Goal: Feedback & Contribution: Contribute content

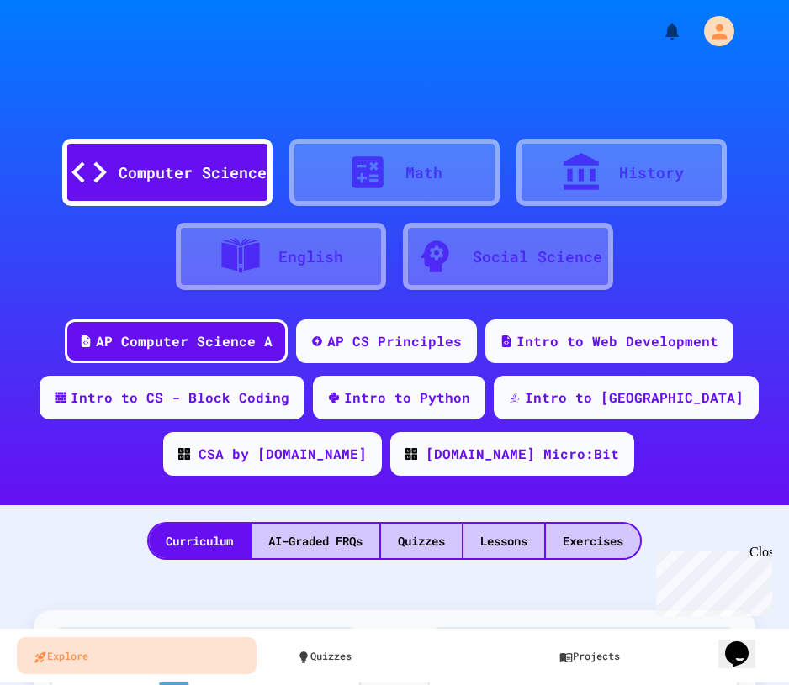
click at [760, 552] on div "Close" at bounding box center [759, 555] width 21 height 21
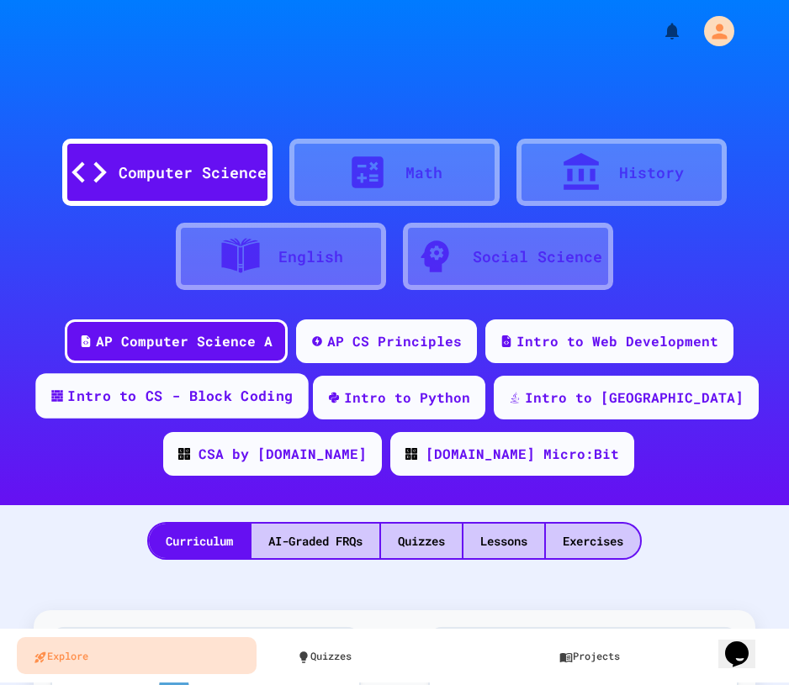
click at [266, 387] on div "Intro to CS - Block Coding" at bounding box center [171, 395] width 272 height 45
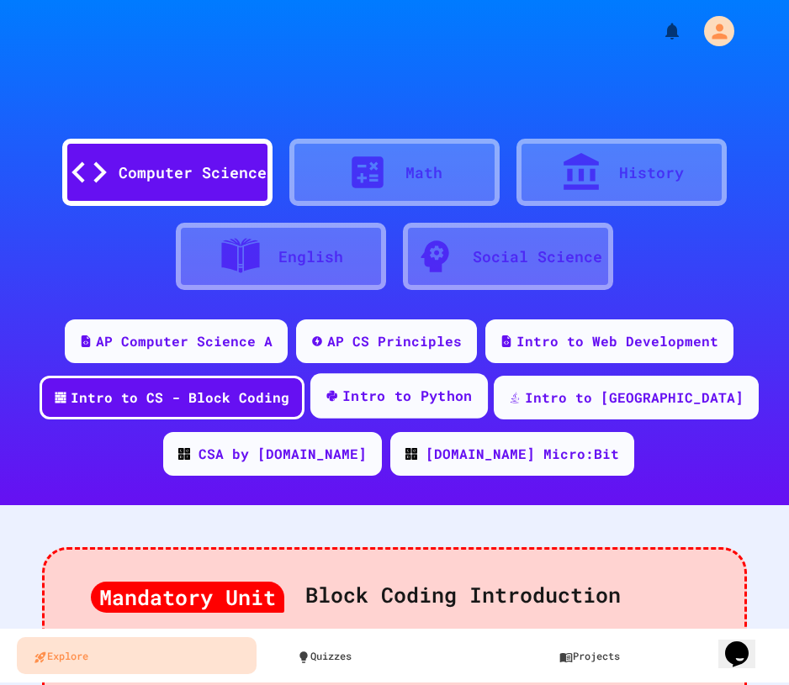
click at [309, 386] on div "Intro to Python" at bounding box center [397, 395] width 177 height 45
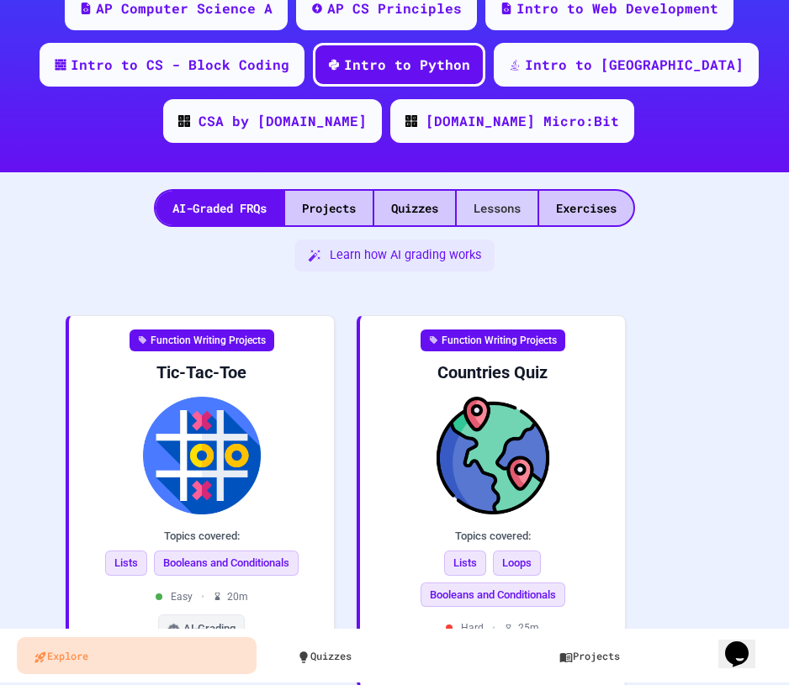
click at [528, 209] on div "Lessons" at bounding box center [497, 208] width 81 height 34
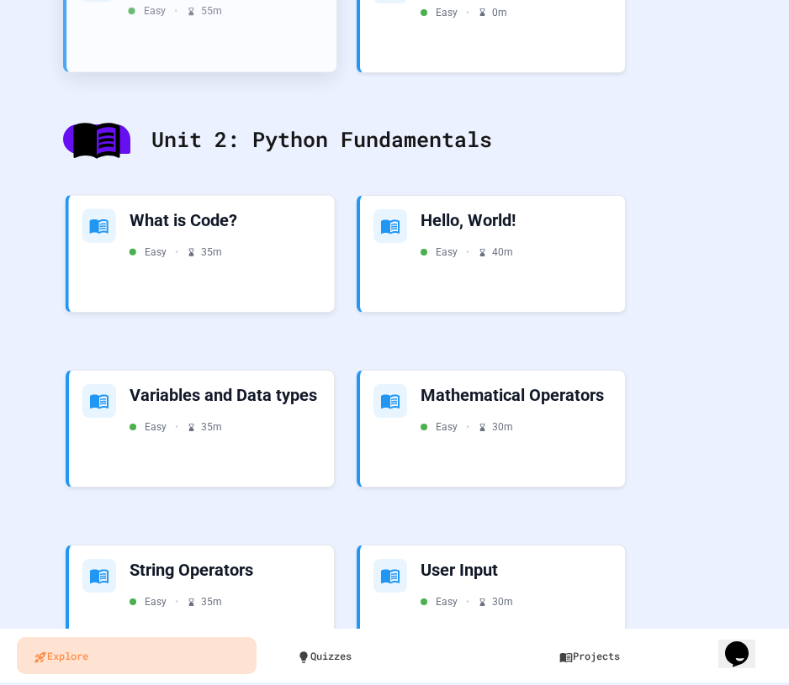
scroll to position [917, 0]
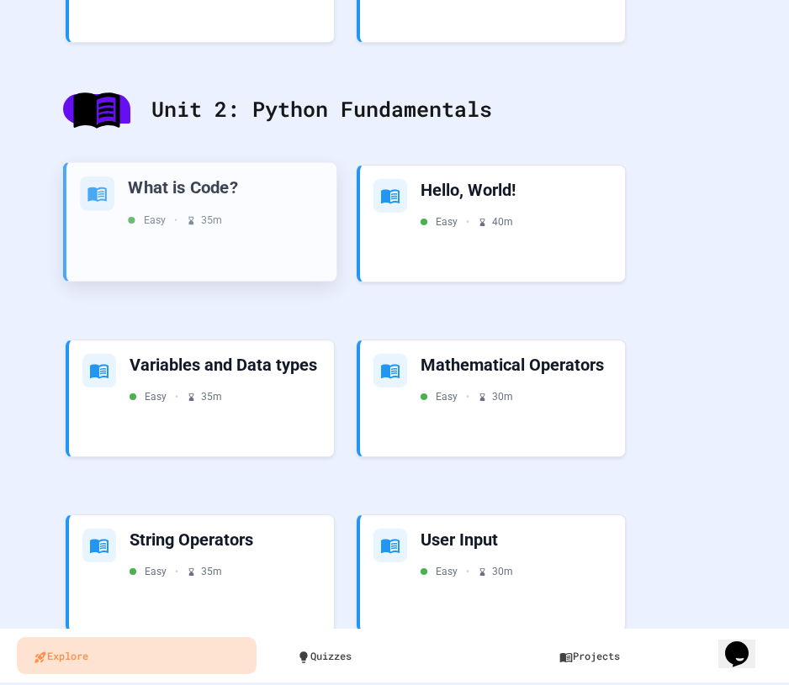
click at [188, 191] on div "What is Code?" at bounding box center [225, 188] width 195 height 23
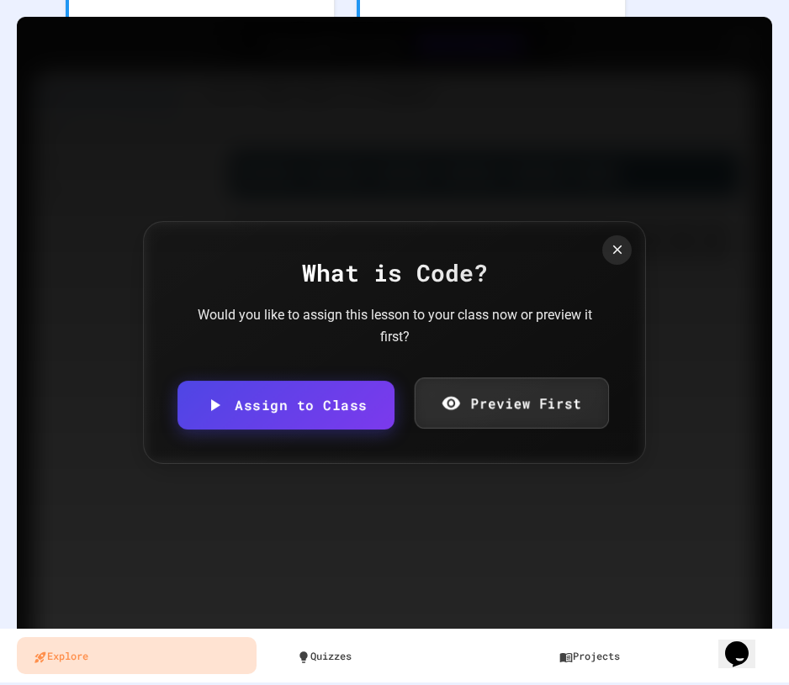
click at [495, 408] on link "Preview First" at bounding box center [511, 403] width 194 height 51
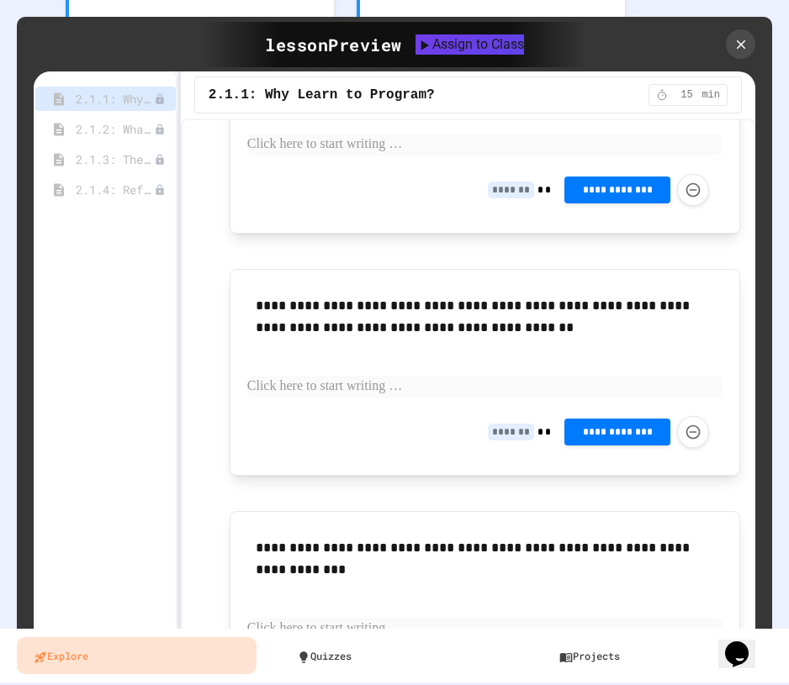
scroll to position [949, 0]
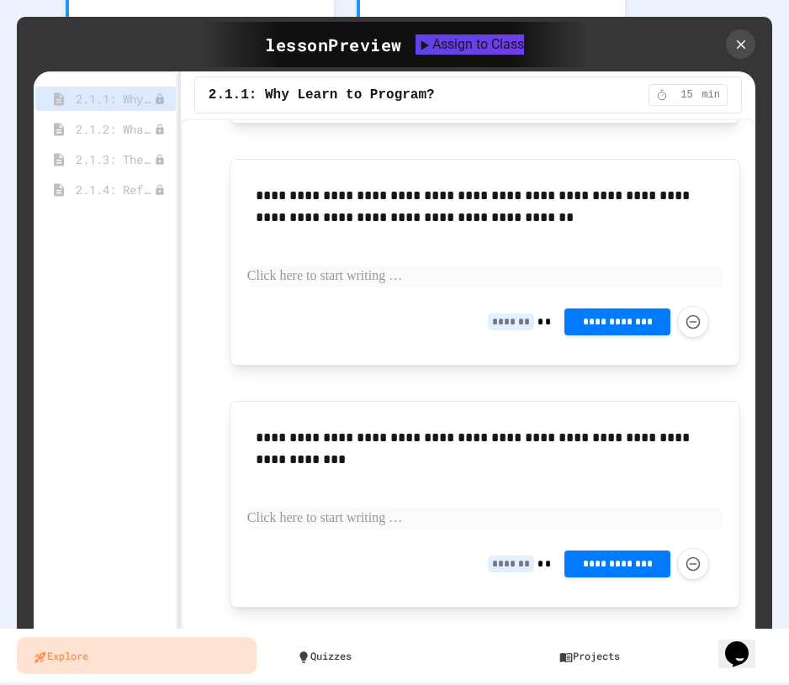
click at [96, 114] on div "2.1.1: Why Learn to Program?" at bounding box center [105, 102] width 140 height 30
click at [98, 129] on span "2.1.2: What is Code?" at bounding box center [106, 129] width 61 height 18
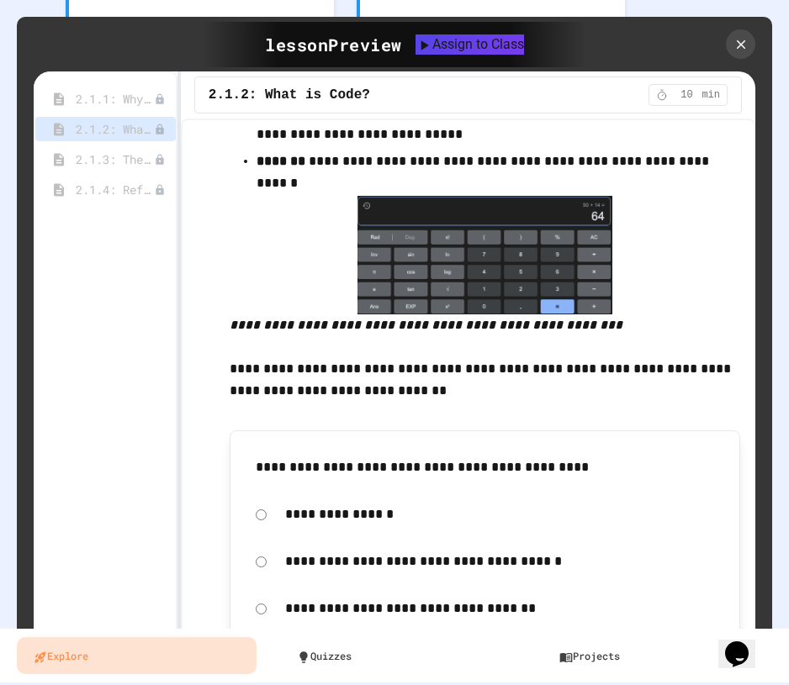
scroll to position [7641, 0]
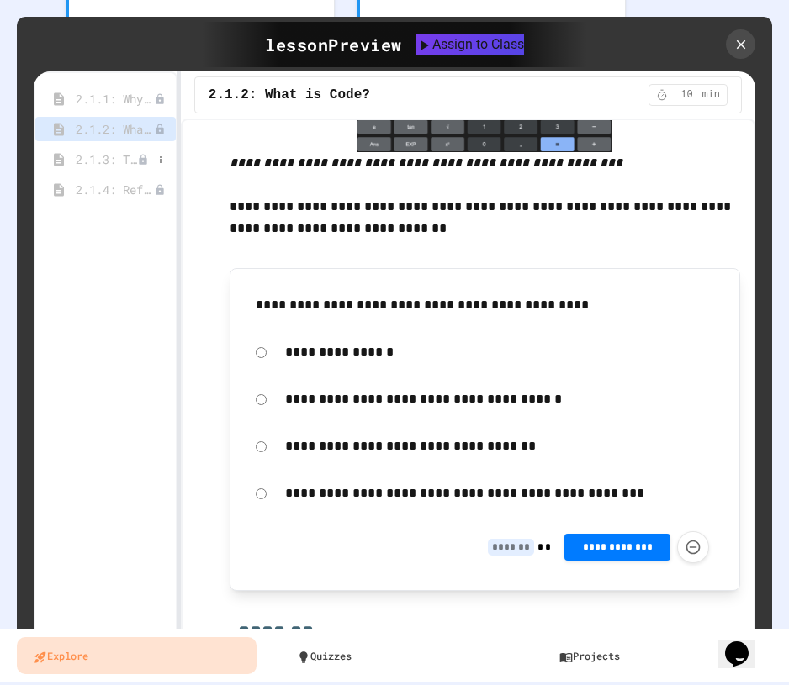
click at [97, 156] on span "2.1.3: The JuiceMind IDE" at bounding box center [106, 160] width 61 height 18
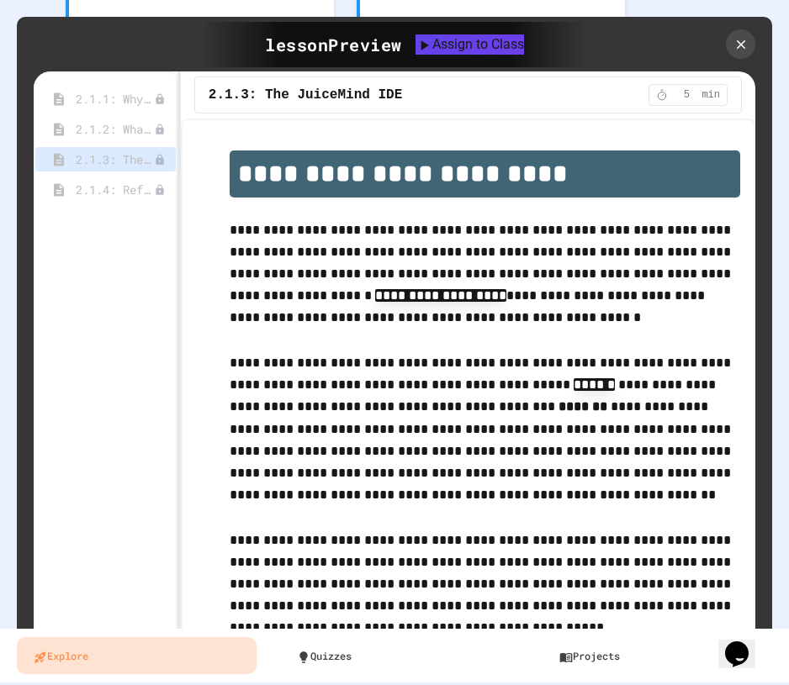
click at [249, 283] on p "**********" at bounding box center [485, 274] width 510 height 111
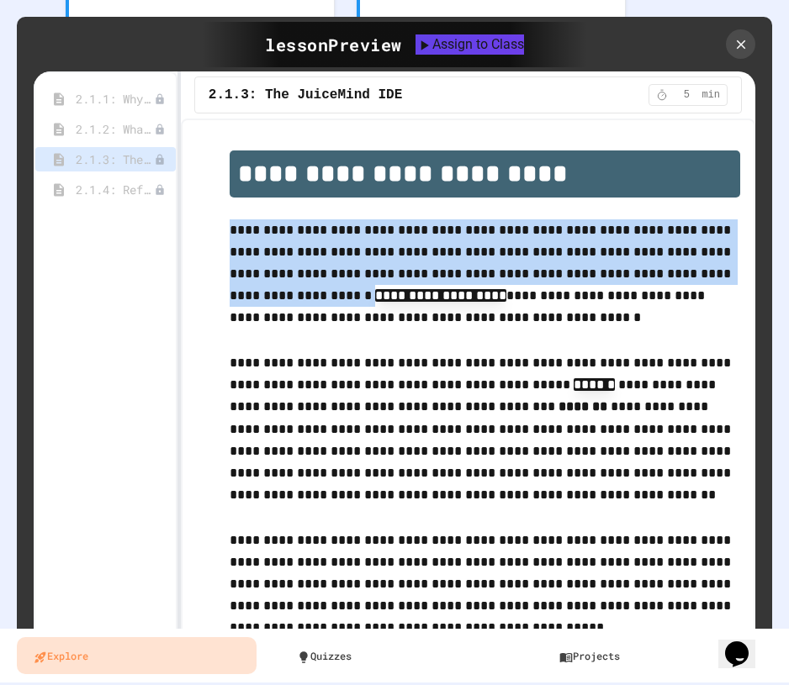
click at [249, 283] on p "**********" at bounding box center [485, 274] width 510 height 111
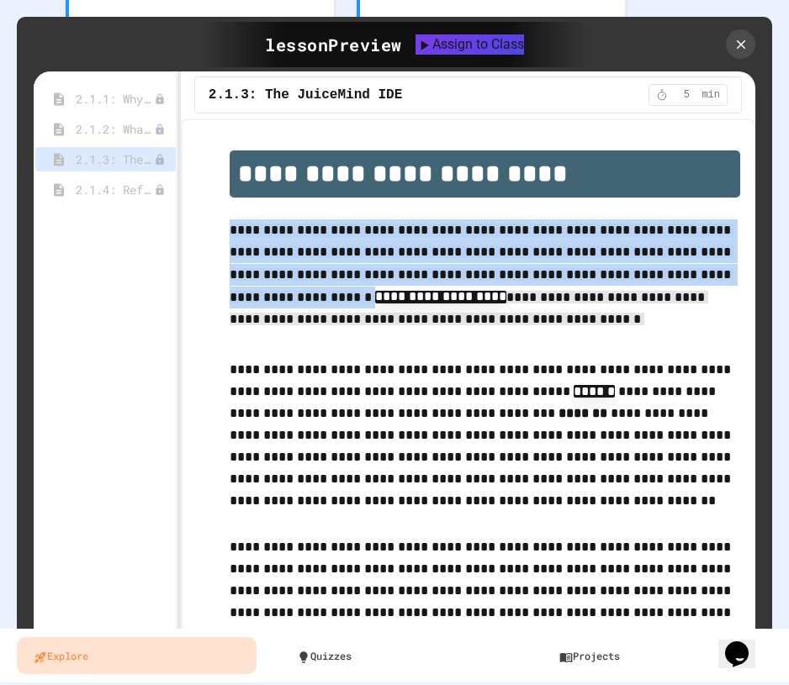
click at [249, 283] on span "**********" at bounding box center [482, 264] width 505 height 80
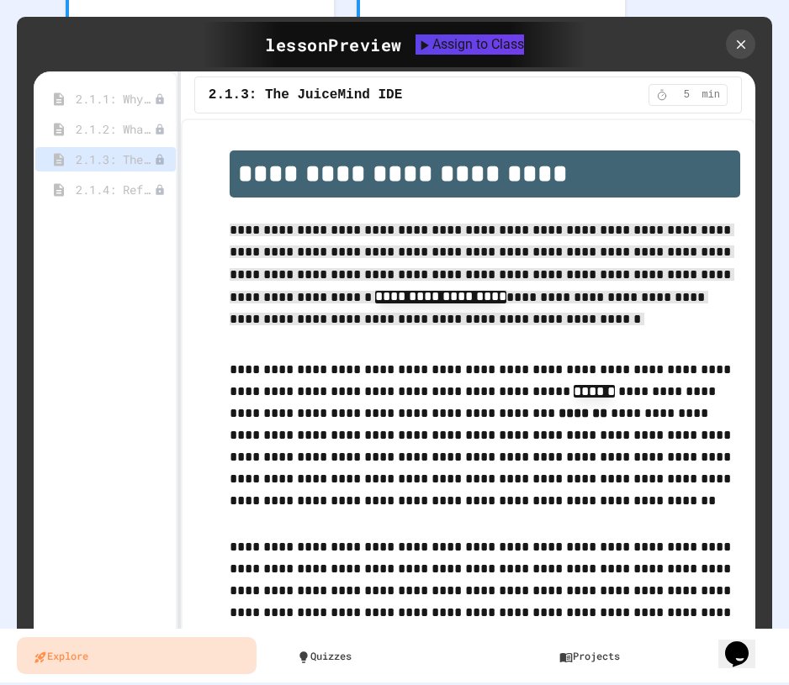
click at [251, 364] on p "**********" at bounding box center [485, 437] width 510 height 156
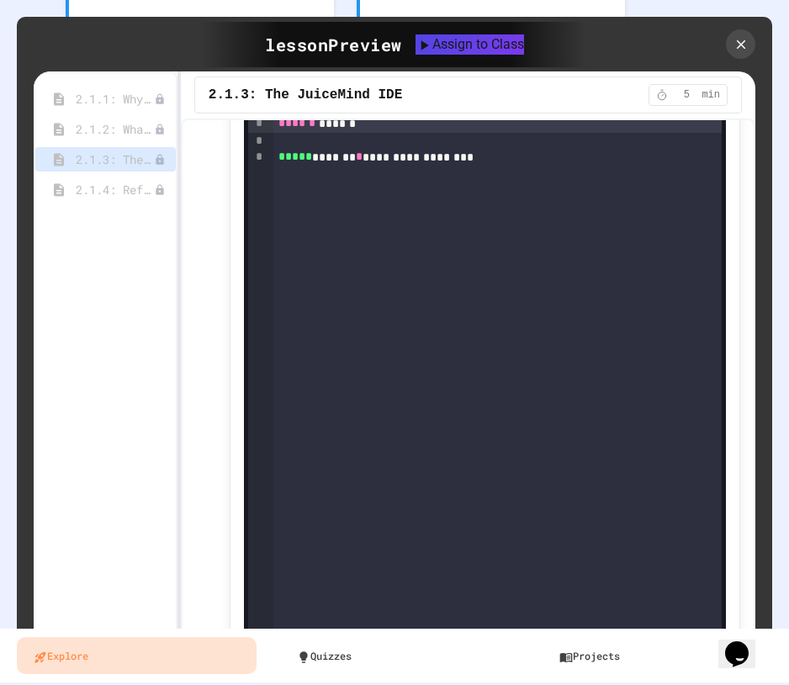
scroll to position [658, 0]
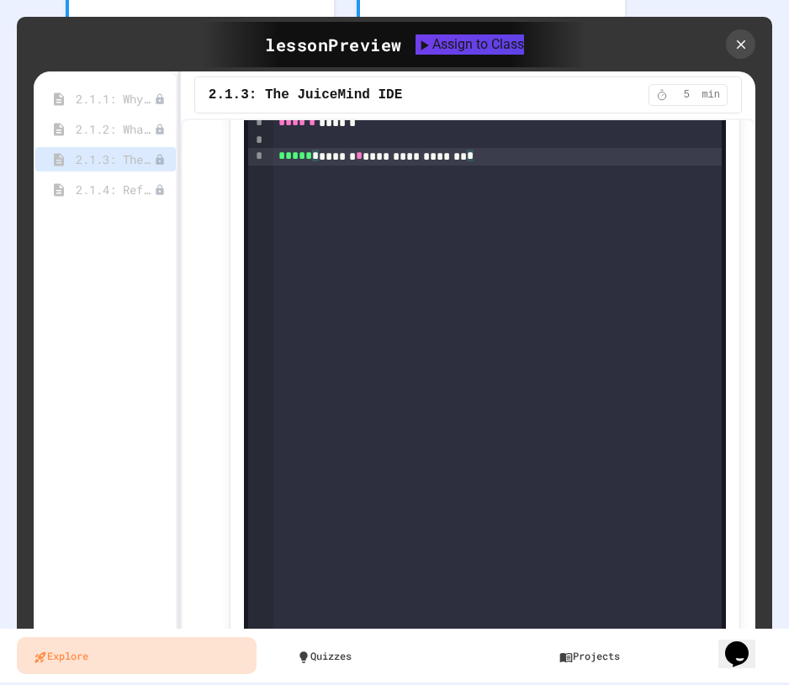
click at [343, 334] on div "**********" at bounding box center [497, 387] width 448 height 553
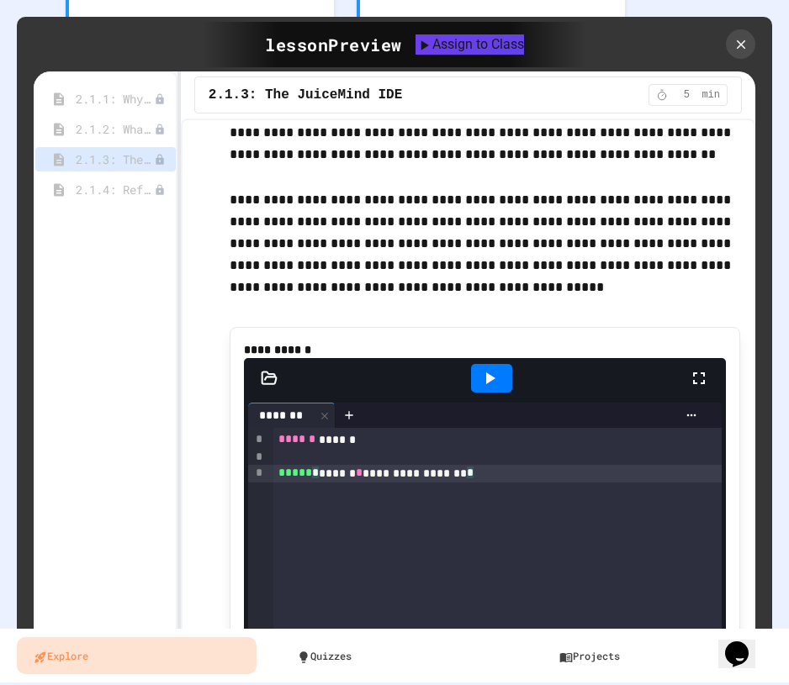
scroll to position [201, 0]
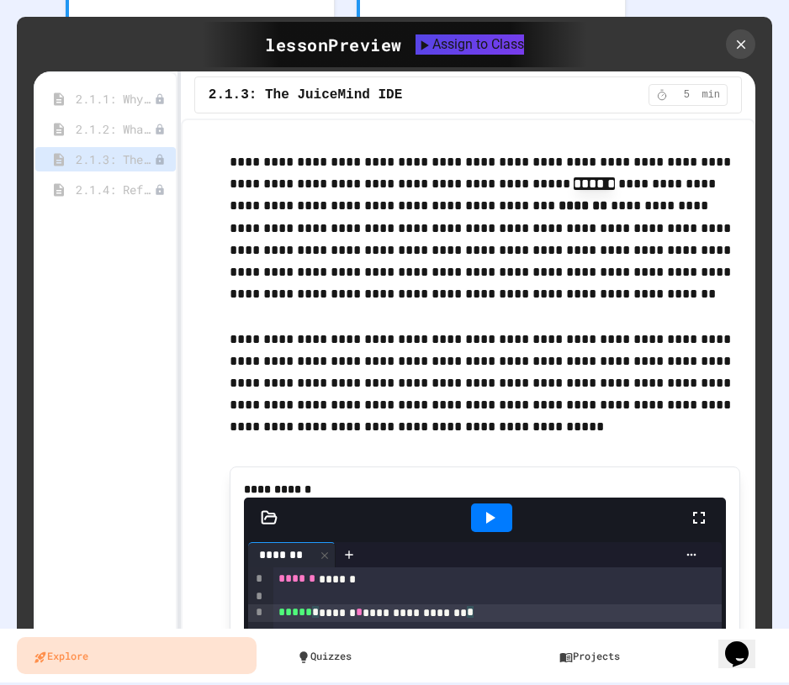
click at [343, 336] on p "**********" at bounding box center [485, 383] width 510 height 109
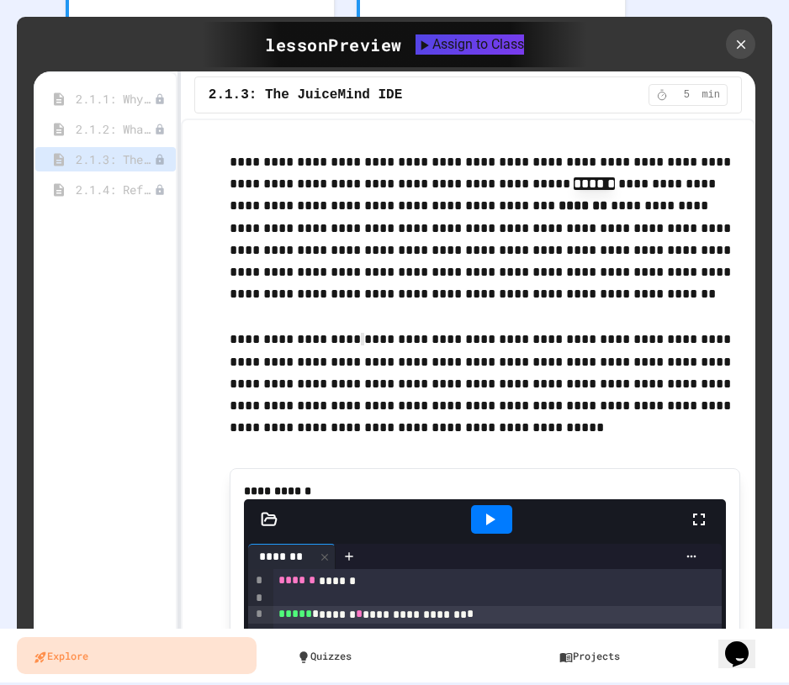
click at [343, 336] on p "**********" at bounding box center [485, 384] width 510 height 111
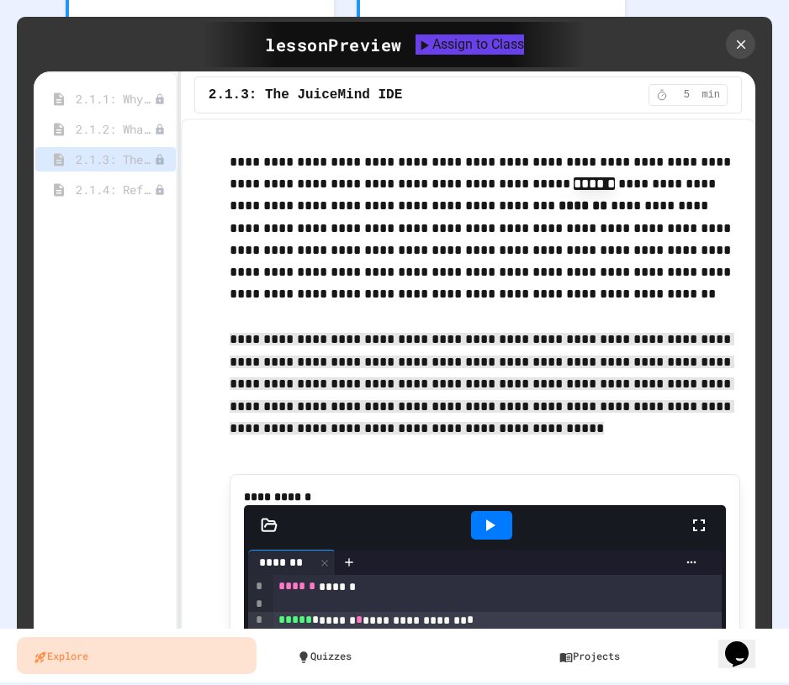
click at [336, 364] on span "**********" at bounding box center [482, 384] width 505 height 102
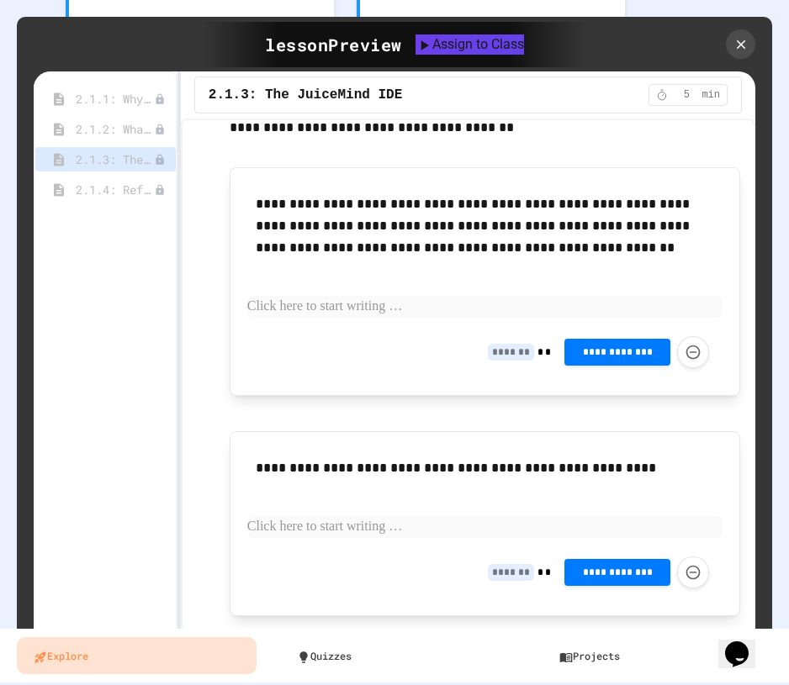
scroll to position [1389, 0]
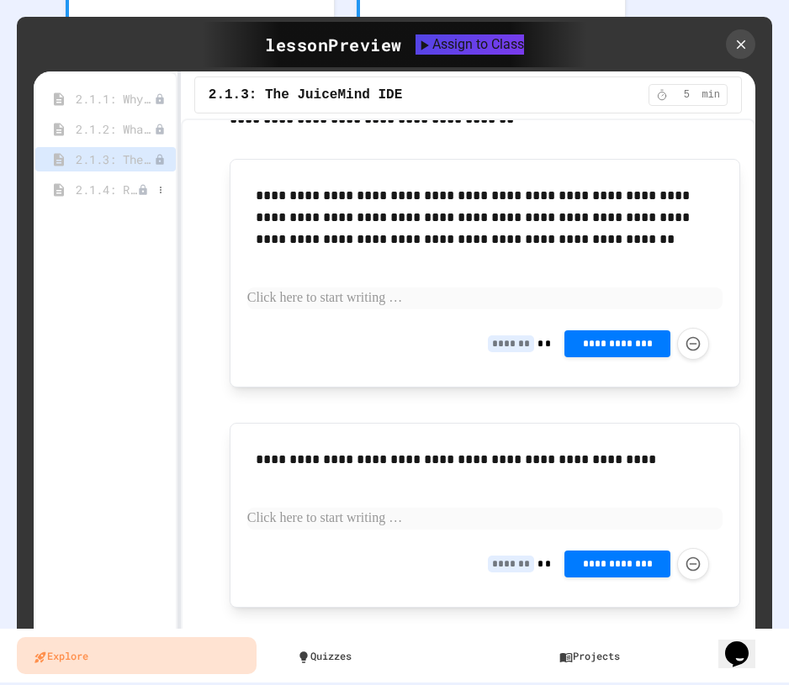
click at [137, 192] on icon at bounding box center [143, 190] width 12 height 12
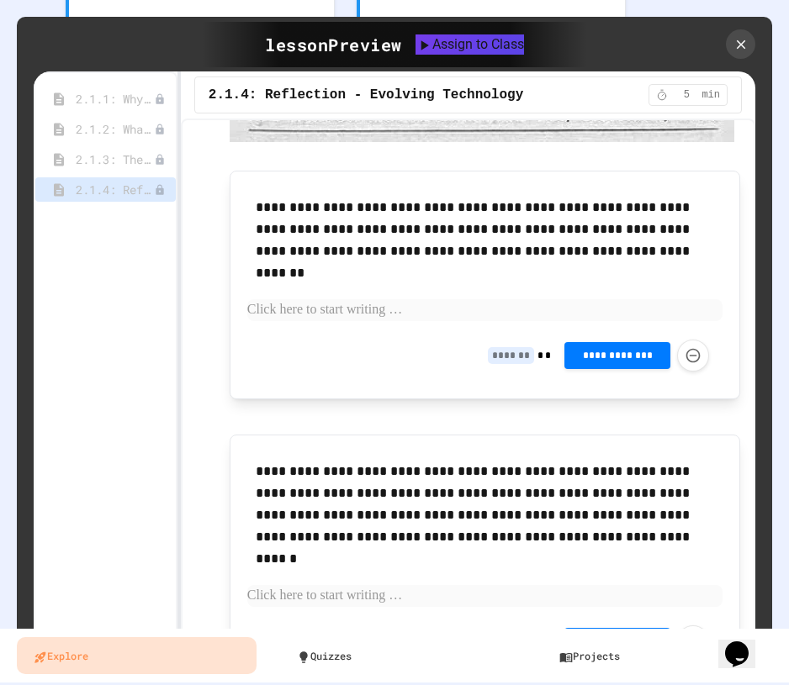
scroll to position [1009, 0]
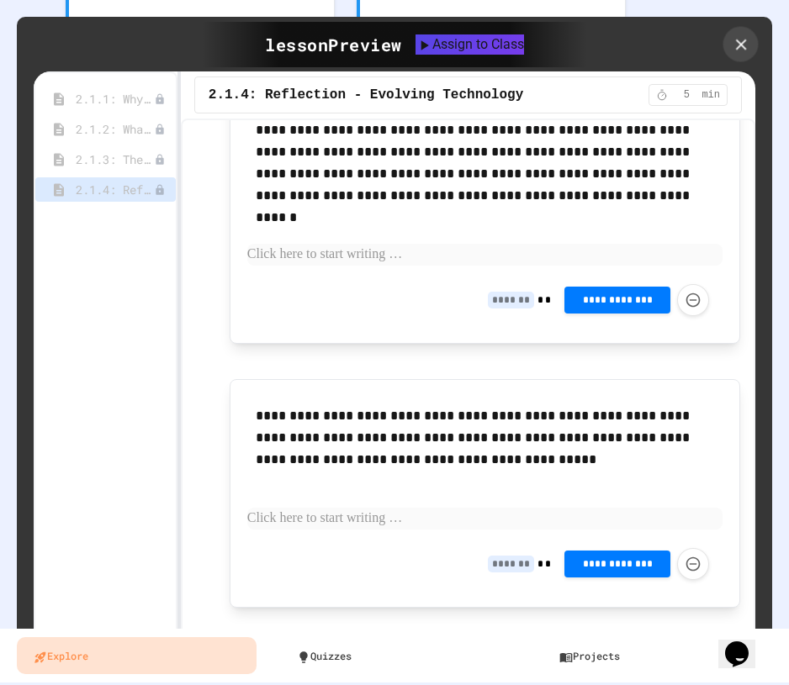
click at [734, 55] on div at bounding box center [740, 44] width 35 height 35
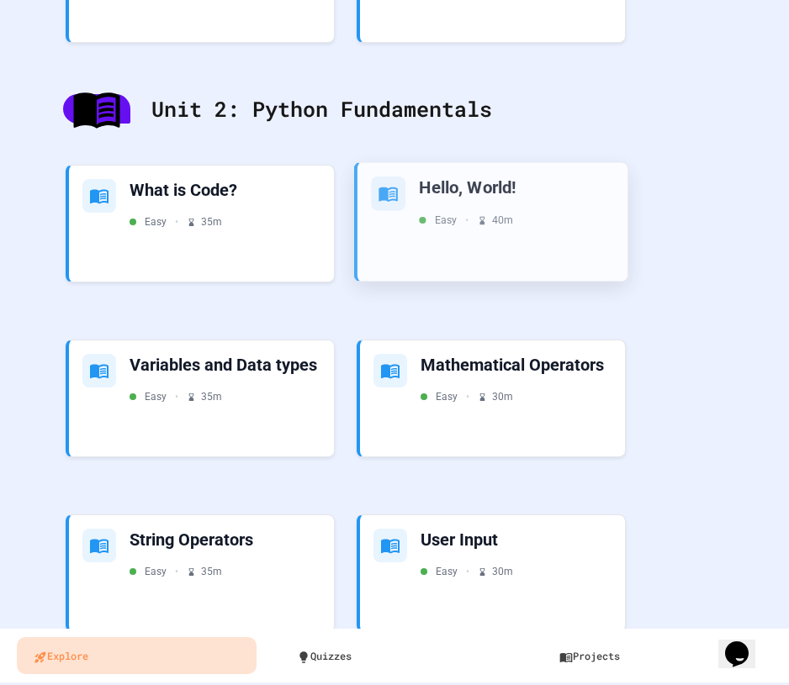
click at [458, 194] on div "Hello, World!" at bounding box center [516, 188] width 195 height 23
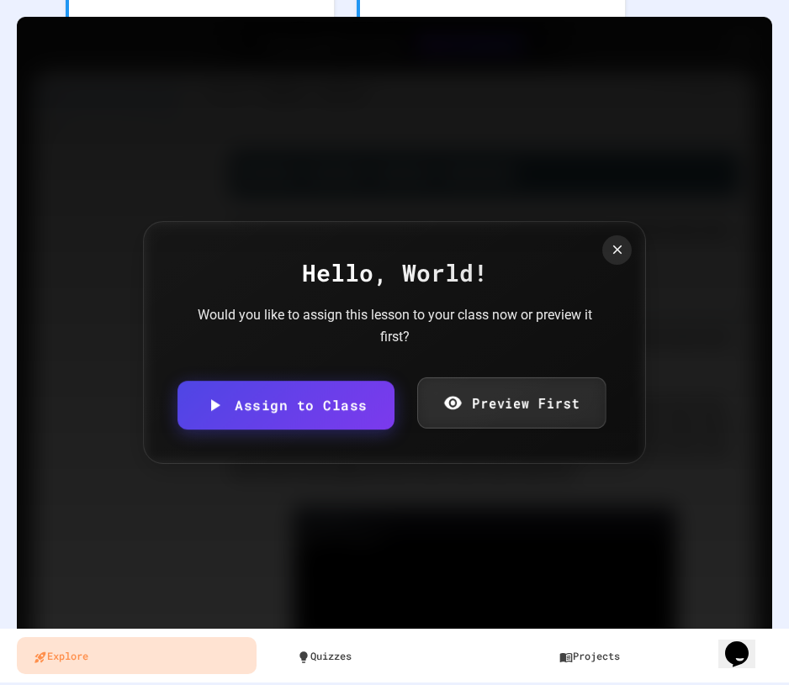
click at [471, 399] on link "Preview First" at bounding box center [511, 403] width 188 height 51
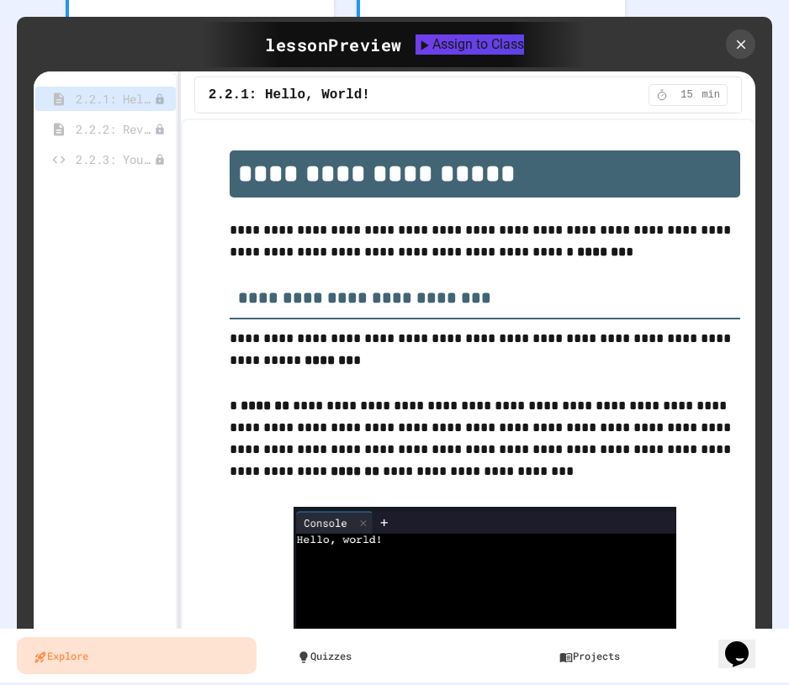
click at [222, 98] on span "2.2.1: Hello, World!" at bounding box center [289, 95] width 161 height 20
click at [299, 173] on h1 "**********" at bounding box center [485, 174] width 510 height 47
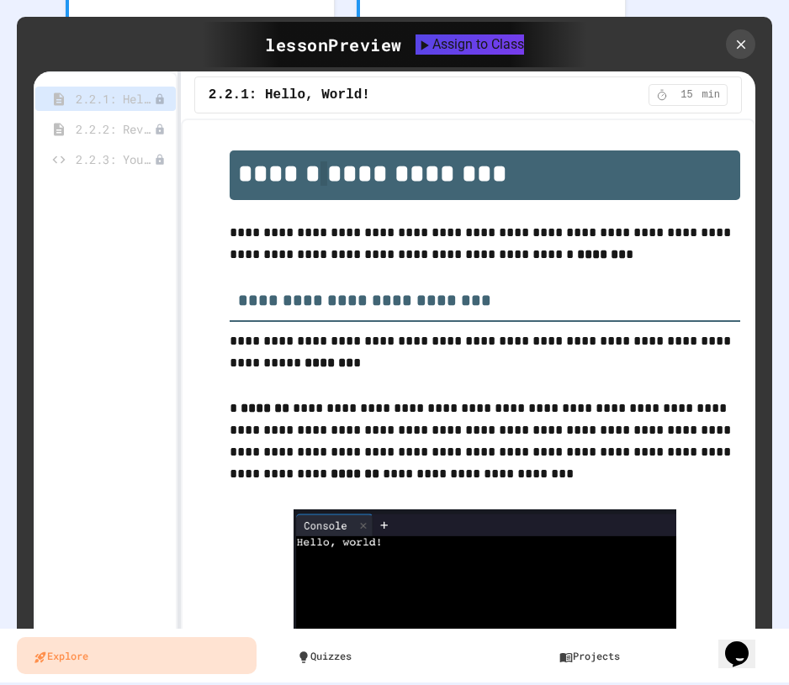
click at [299, 173] on h1 "**********" at bounding box center [485, 176] width 510 height 50
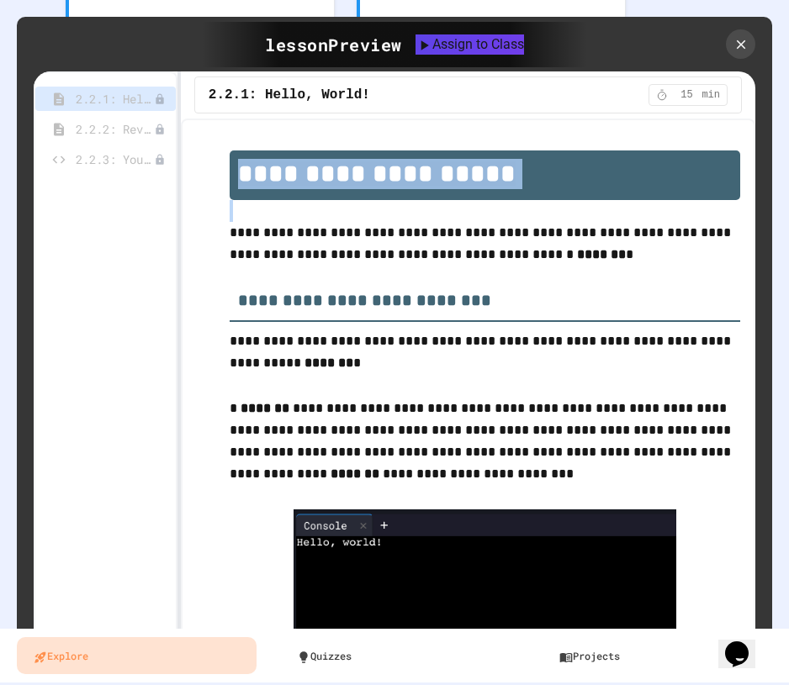
click at [299, 173] on span "**********" at bounding box center [376, 173] width 277 height 24
click at [314, 186] on span "**********" at bounding box center [376, 173] width 277 height 24
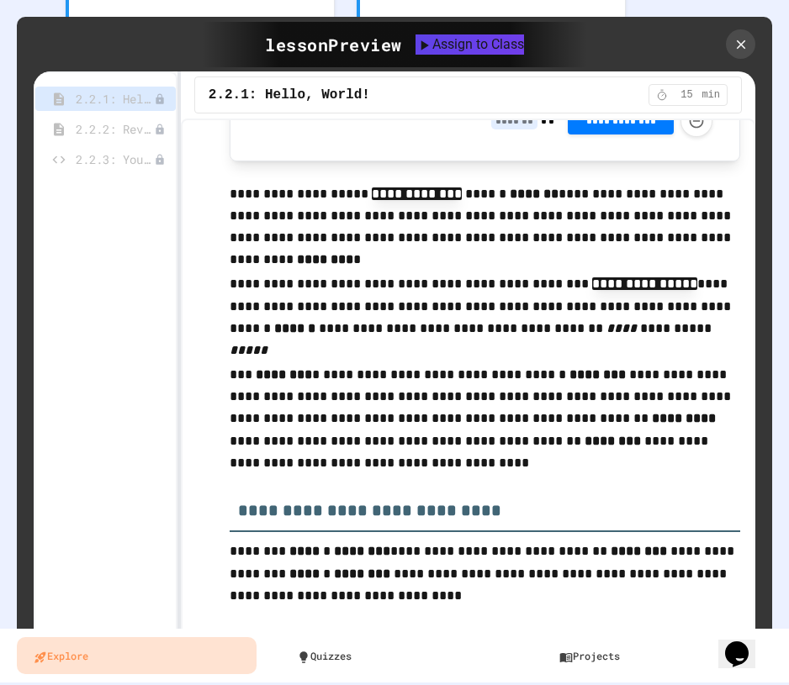
scroll to position [1868, 0]
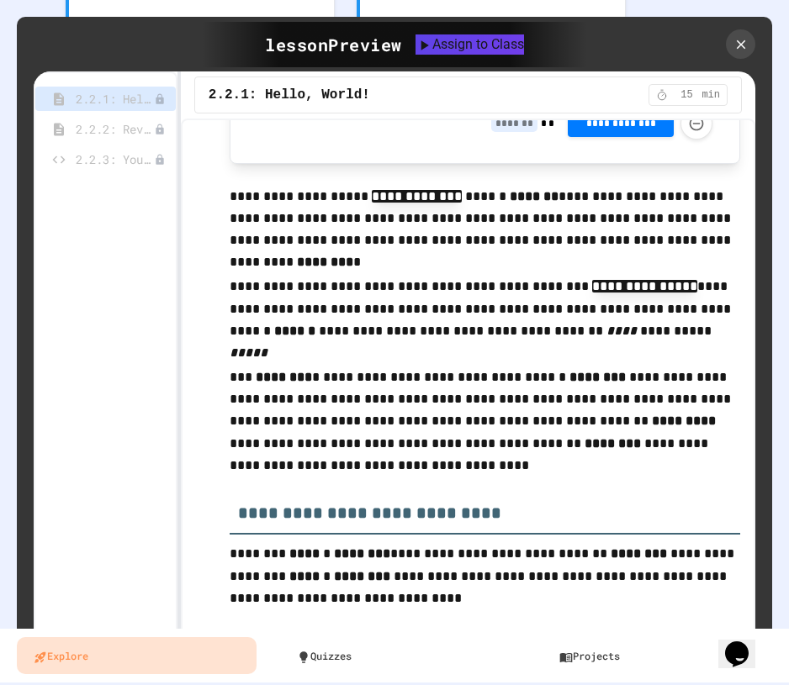
click at [315, 188] on p "**********" at bounding box center [485, 220] width 510 height 69
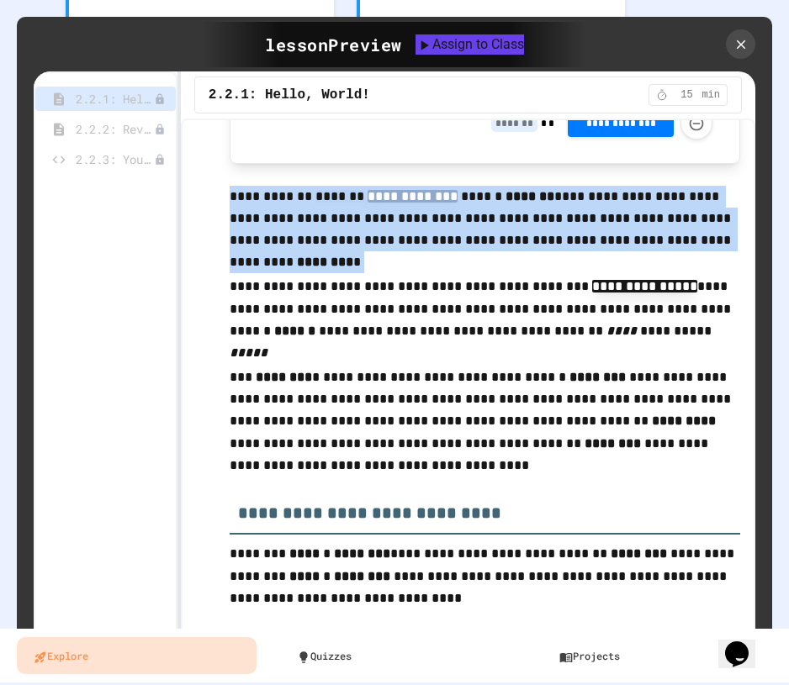
click at [315, 188] on p "**********" at bounding box center [485, 220] width 510 height 69
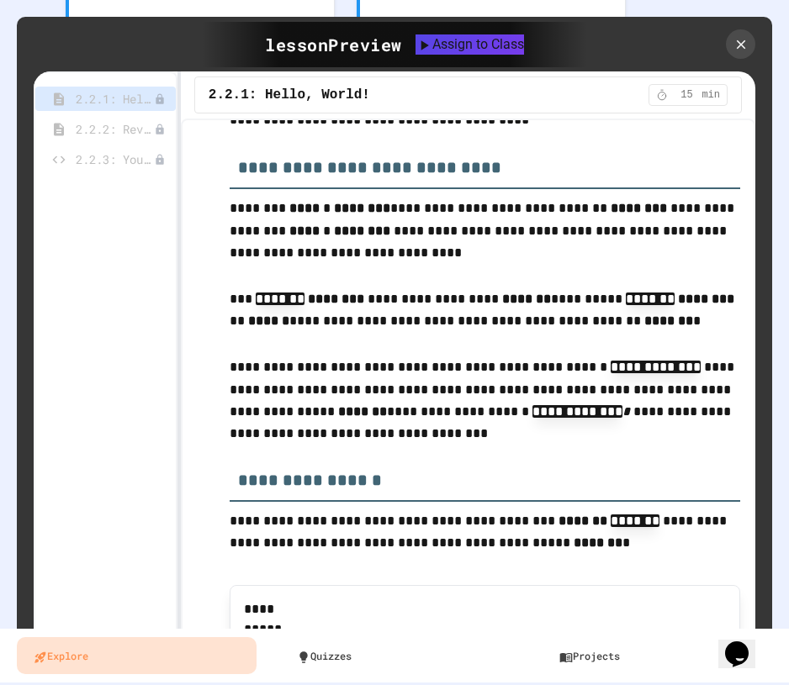
click at [334, 231] on strong "********" at bounding box center [364, 231] width 60 height 13
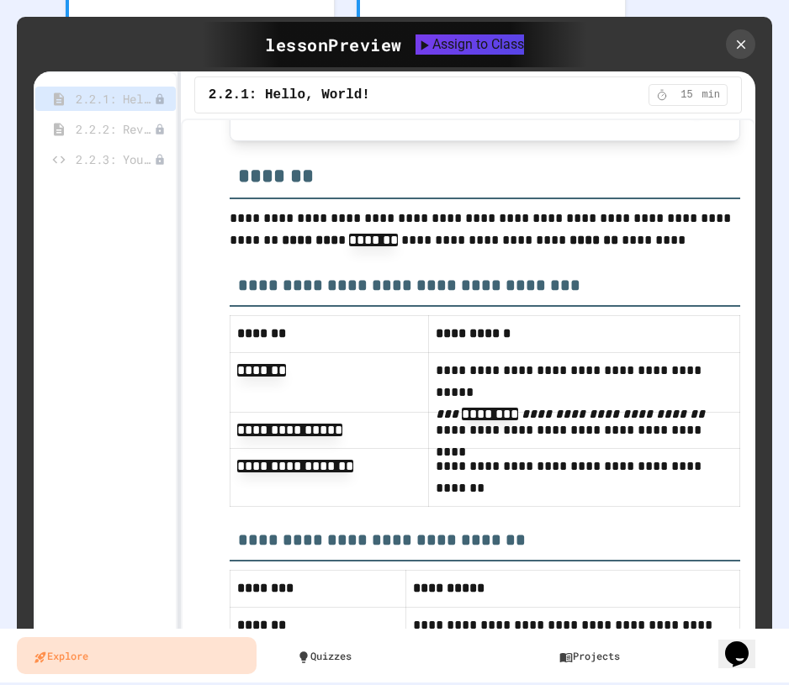
scroll to position [9214, 0]
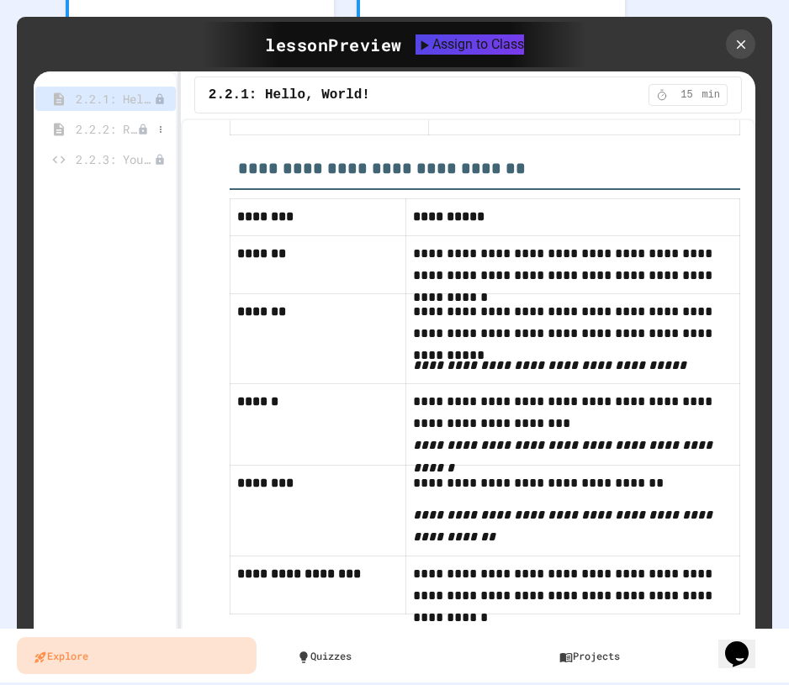
click at [94, 133] on span "2.2.2: Review - Hello, World!" at bounding box center [106, 129] width 61 height 18
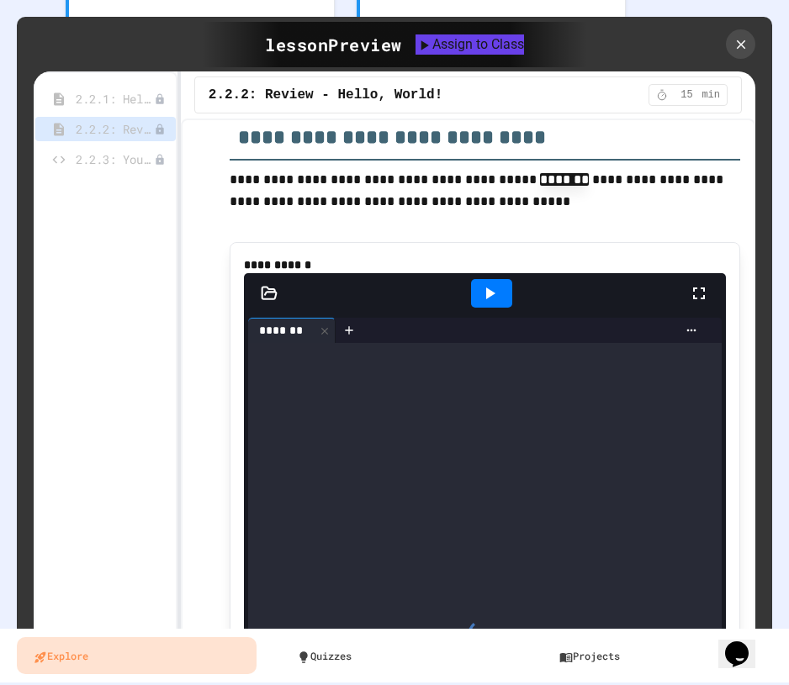
scroll to position [3982, 0]
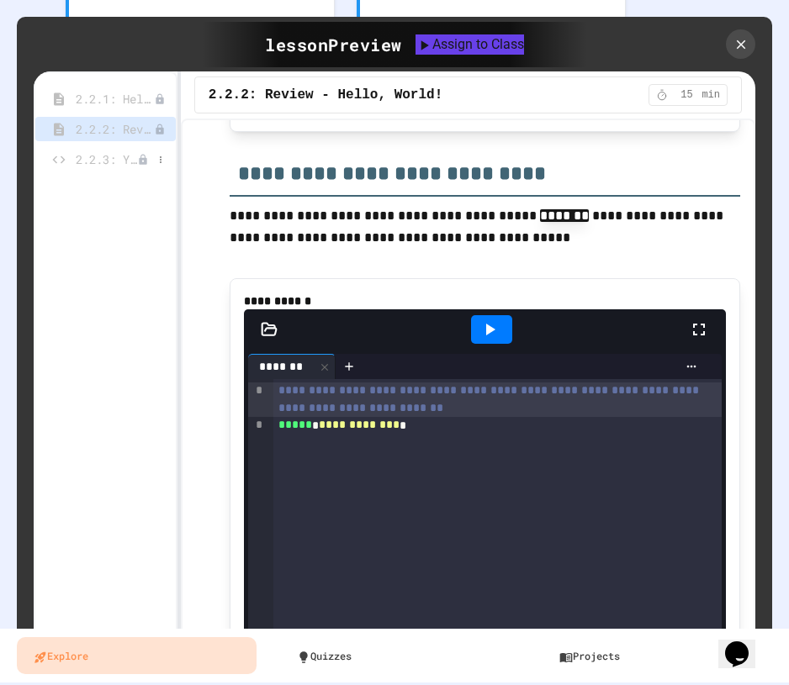
click at [108, 160] on span "2.2.3: Your Name and Favorite Movie" at bounding box center [106, 160] width 61 height 18
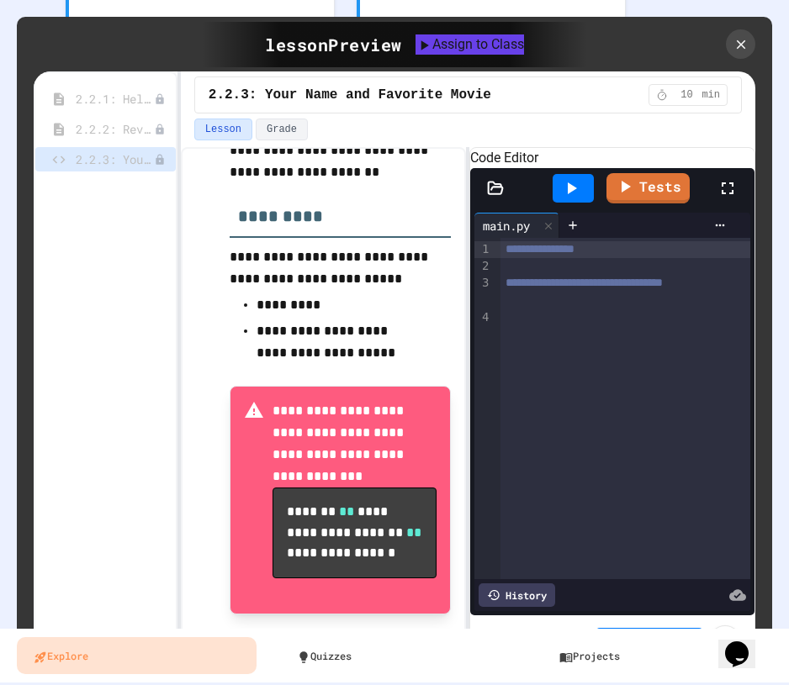
scroll to position [408, 0]
click at [750, 40] on div at bounding box center [740, 44] width 35 height 35
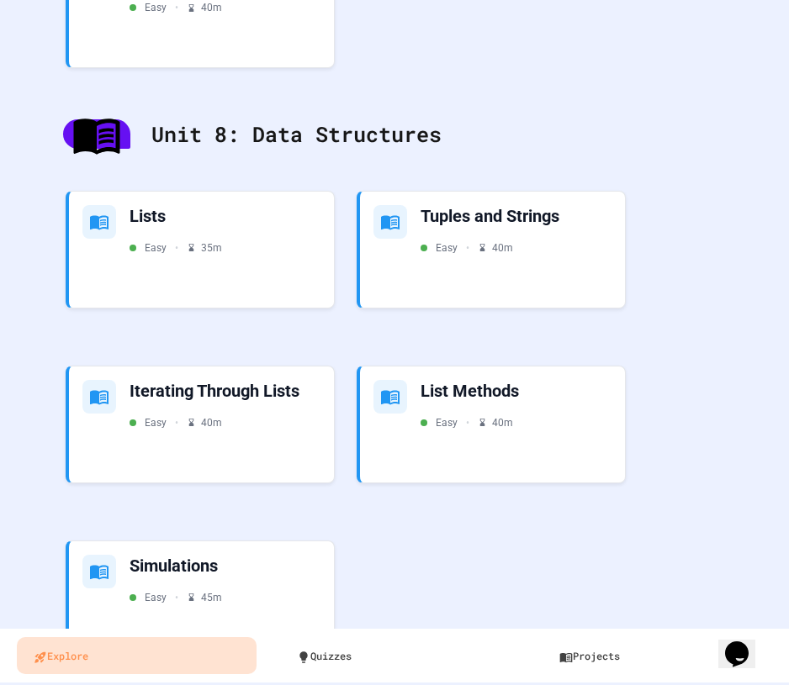
scroll to position [4034, 0]
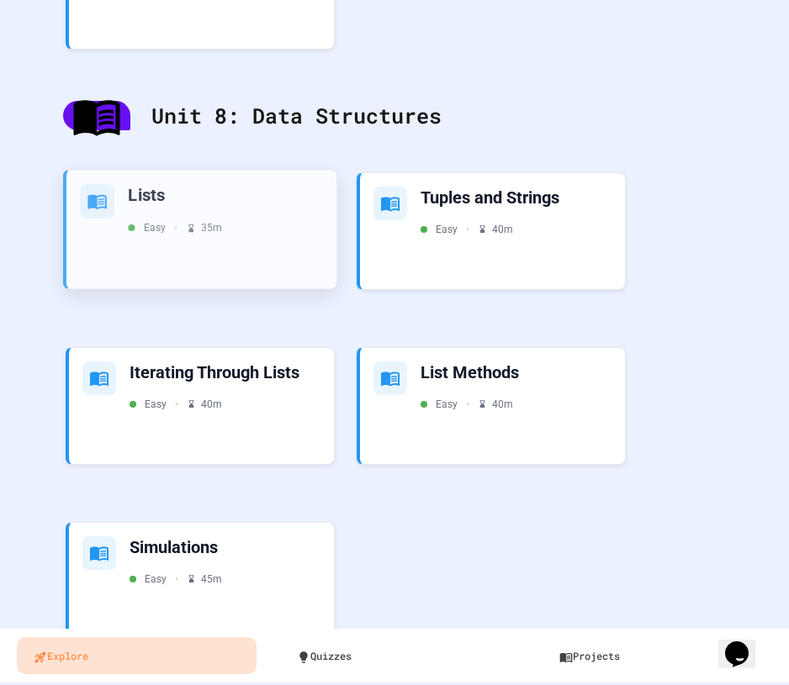
click at [263, 225] on div "Easy • 35 m" at bounding box center [225, 226] width 195 height 15
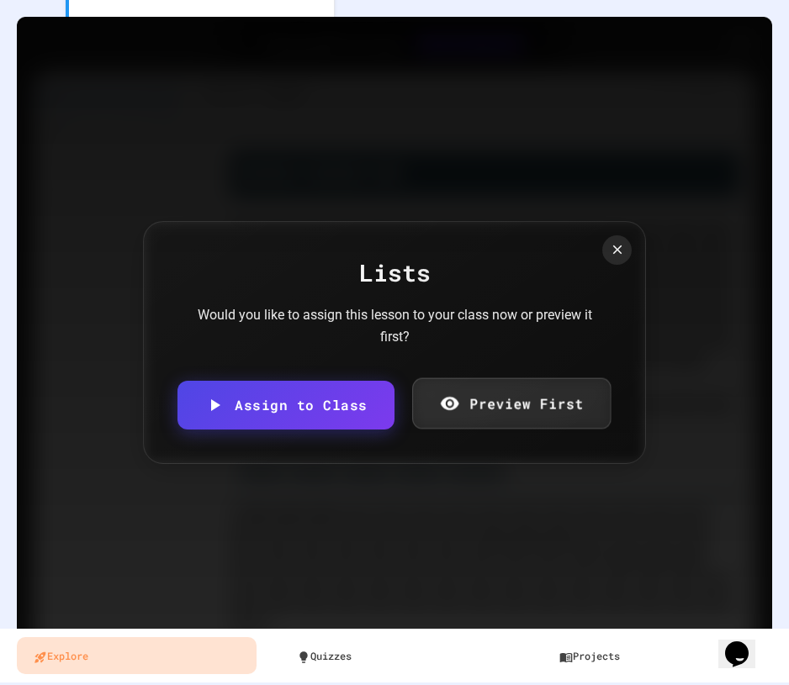
click at [484, 420] on link "Preview First" at bounding box center [511, 403] width 198 height 51
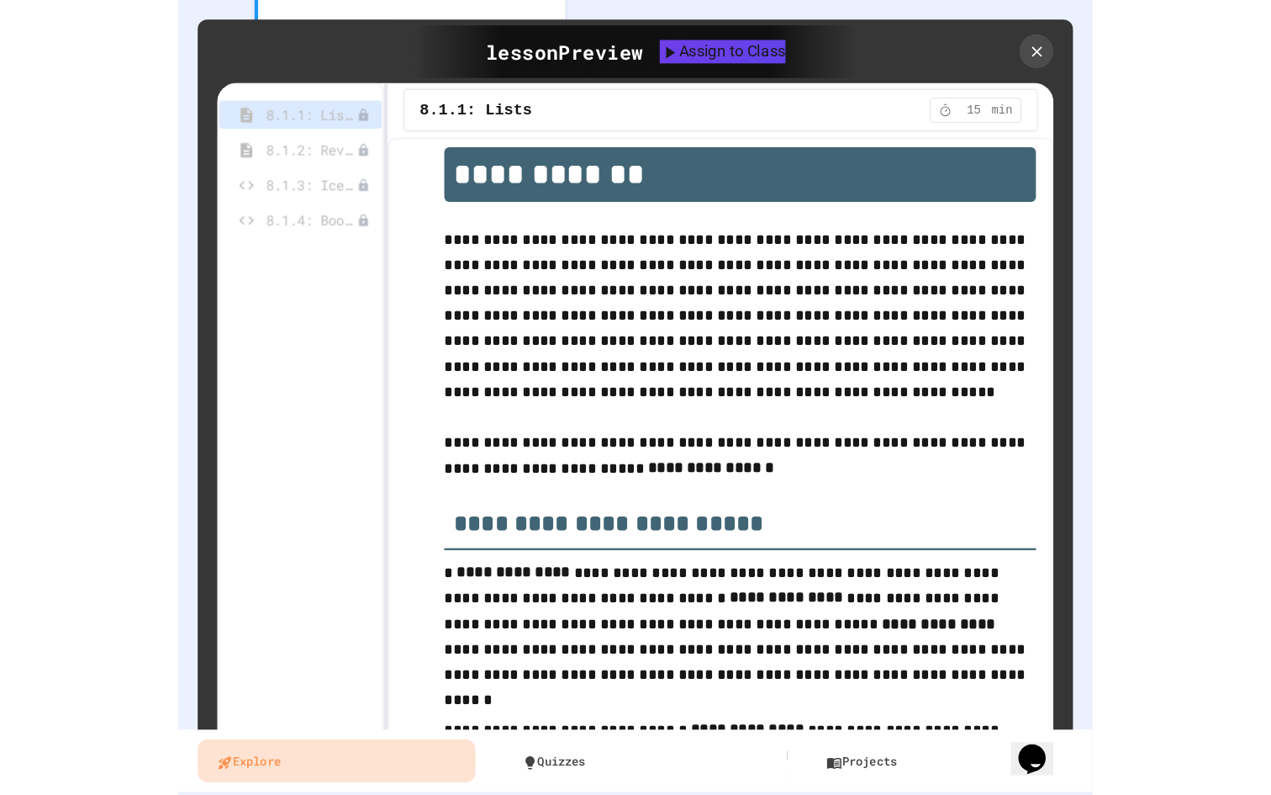
scroll to position [34, 0]
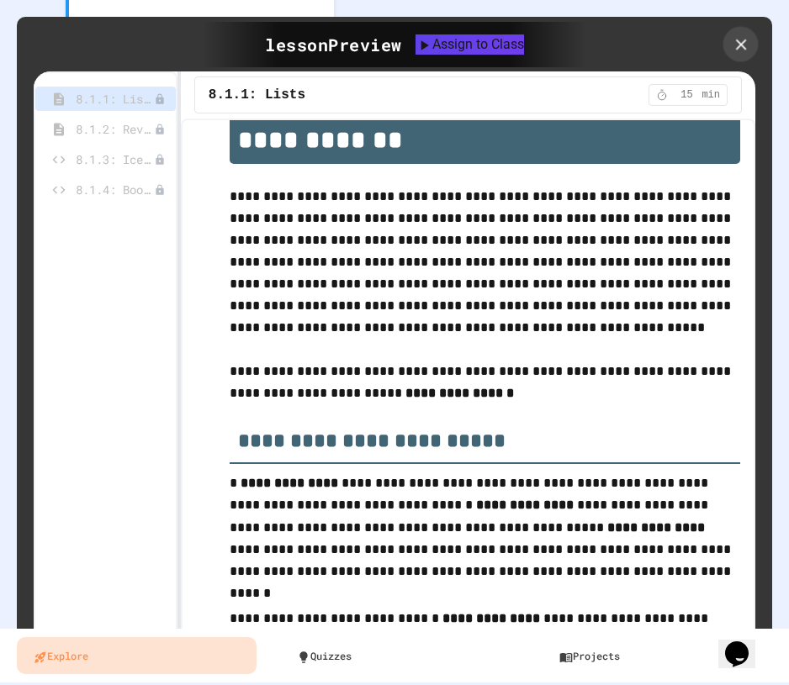
click at [749, 37] on div at bounding box center [740, 44] width 35 height 35
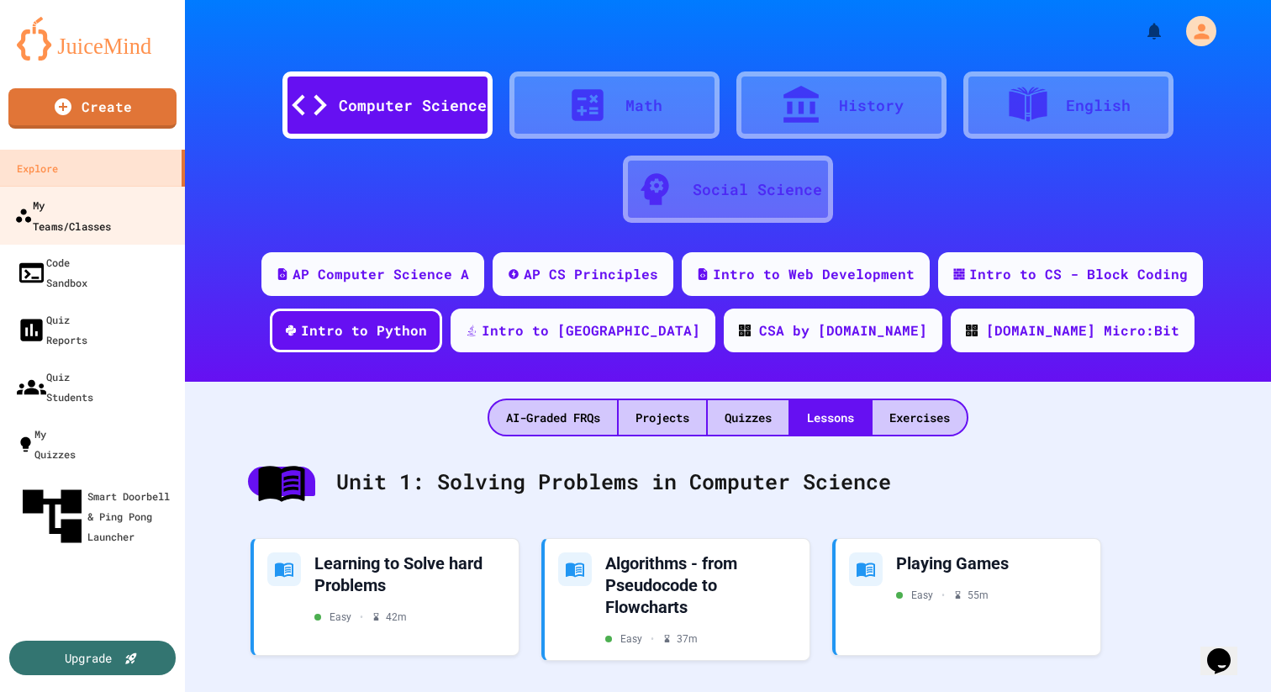
click at [45, 202] on div "My Teams/Classes" at bounding box center [62, 214] width 97 height 41
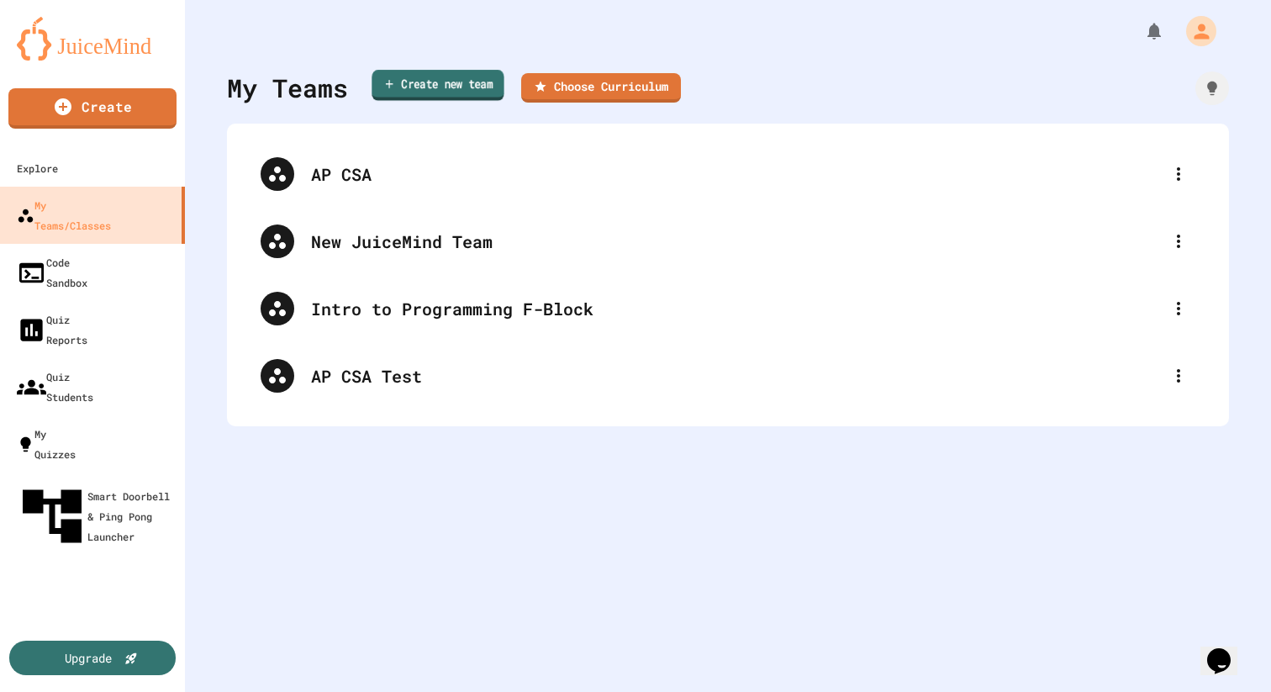
click at [467, 92] on link "Create new team" at bounding box center [438, 85] width 132 height 31
type input "*"
type input "**********"
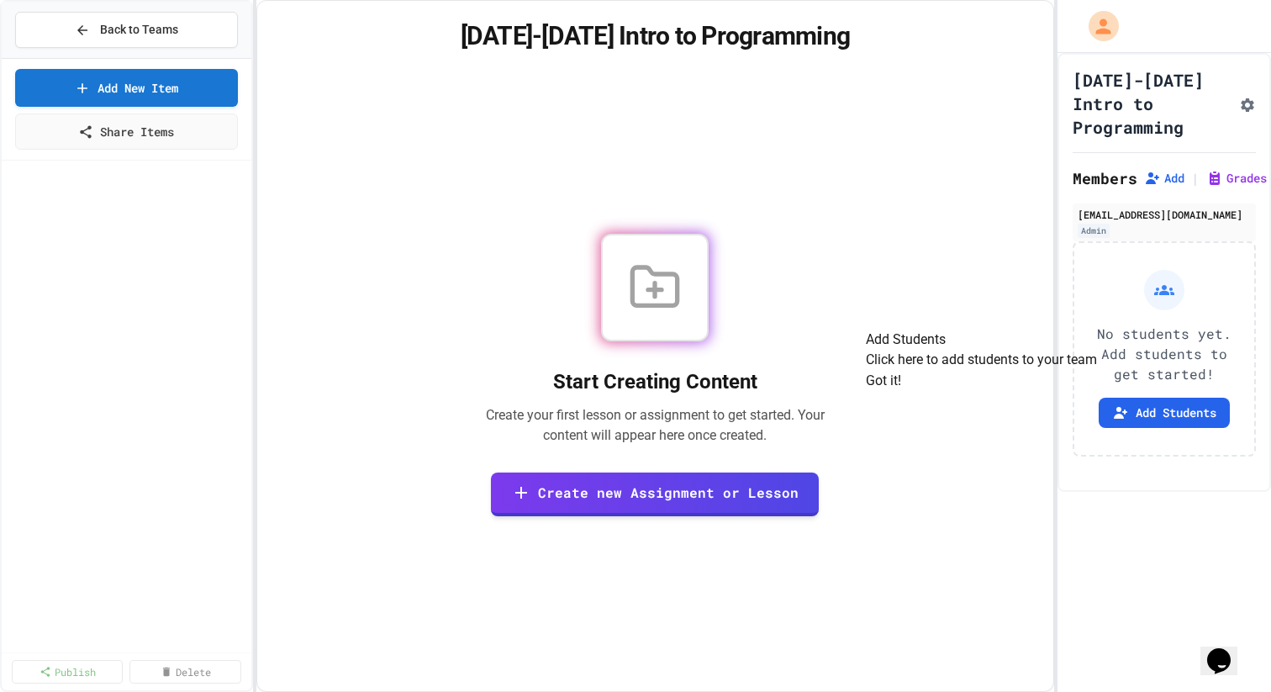
click at [495, 218] on div "Start Creating Content Create your first lesson or assignment to get started. Y…" at bounding box center [655, 374] width 756 height 593
click at [77, 27] on icon at bounding box center [82, 30] width 15 height 15
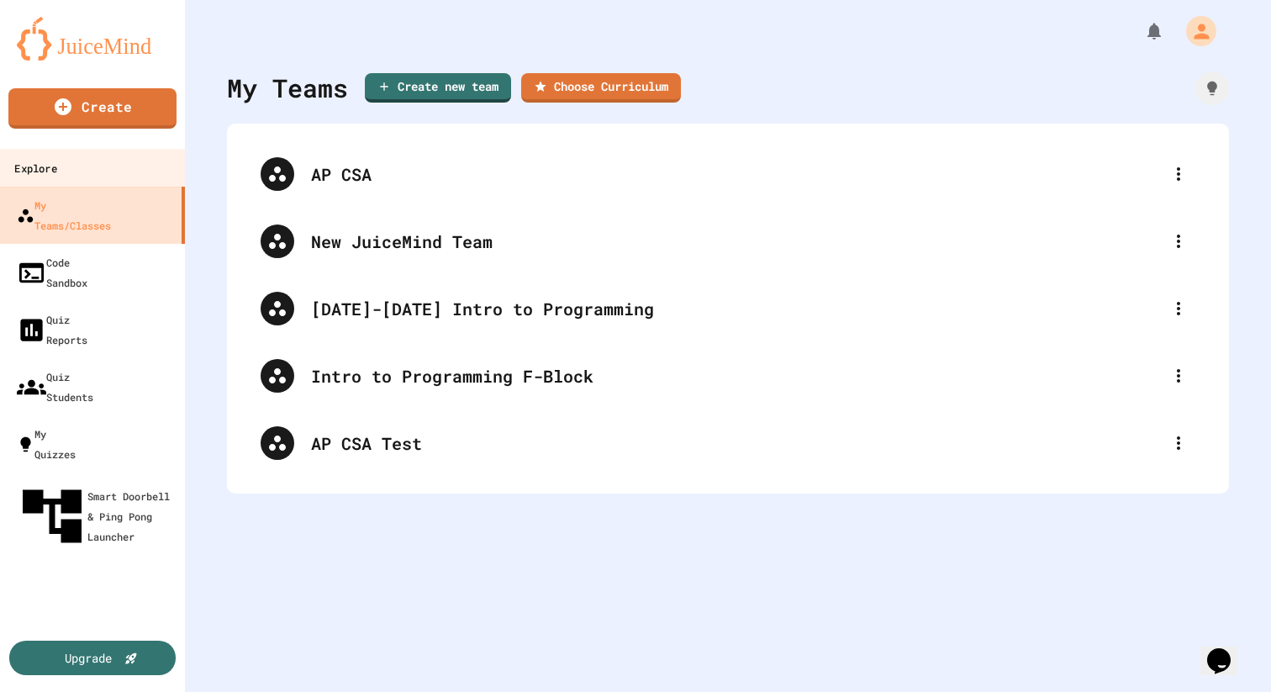
click at [93, 169] on link "Explore" at bounding box center [92, 168] width 191 height 38
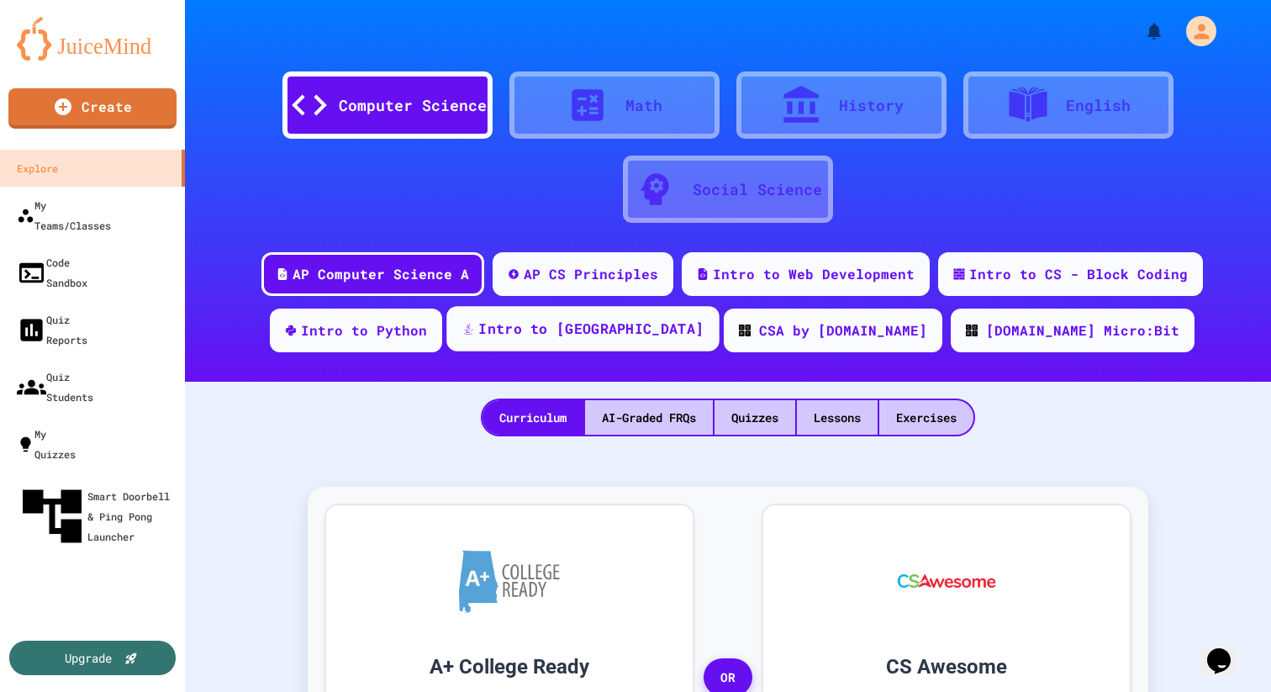
click at [598, 332] on div "Intro to [GEOGRAPHIC_DATA]" at bounding box center [590, 329] width 225 height 21
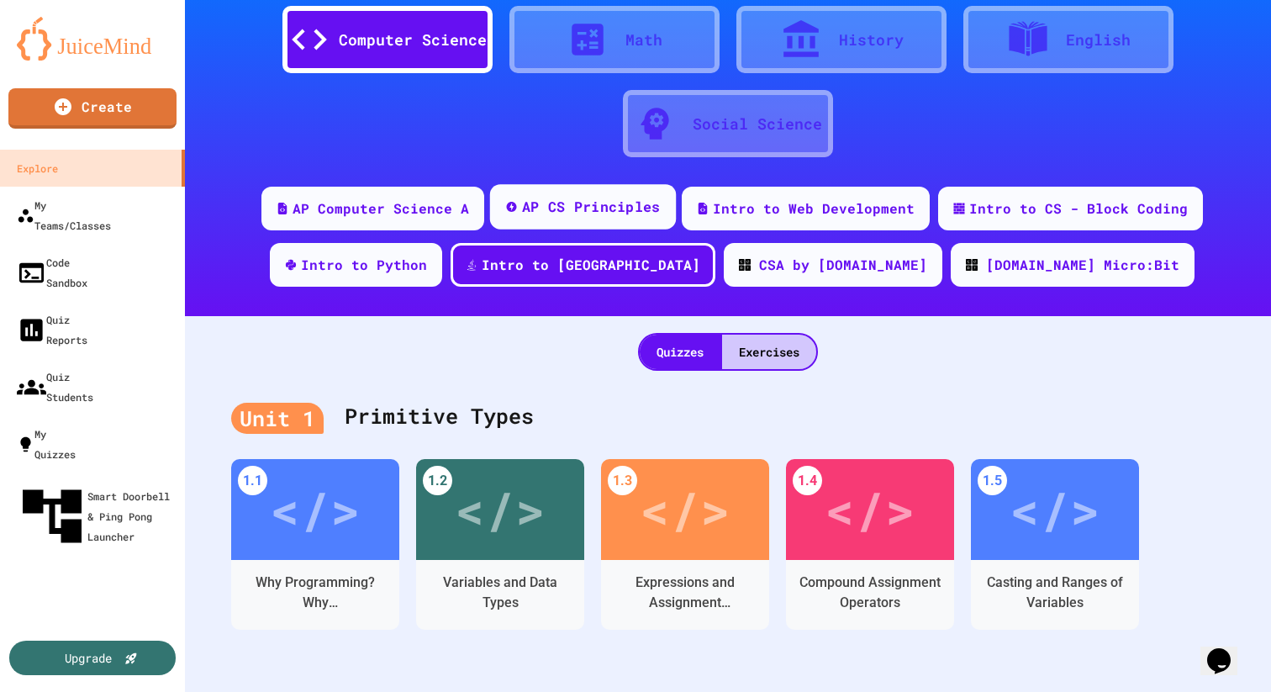
scroll to position [34, 0]
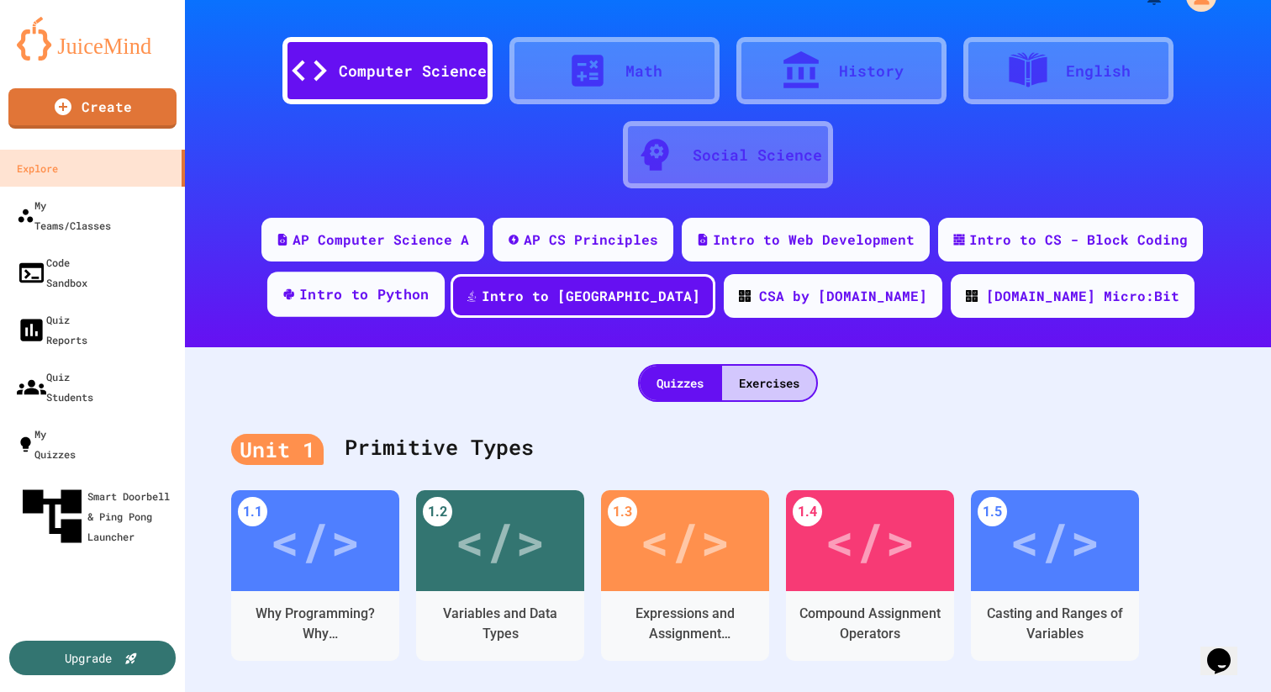
click at [445, 309] on div "Intro to Python" at bounding box center [355, 294] width 177 height 45
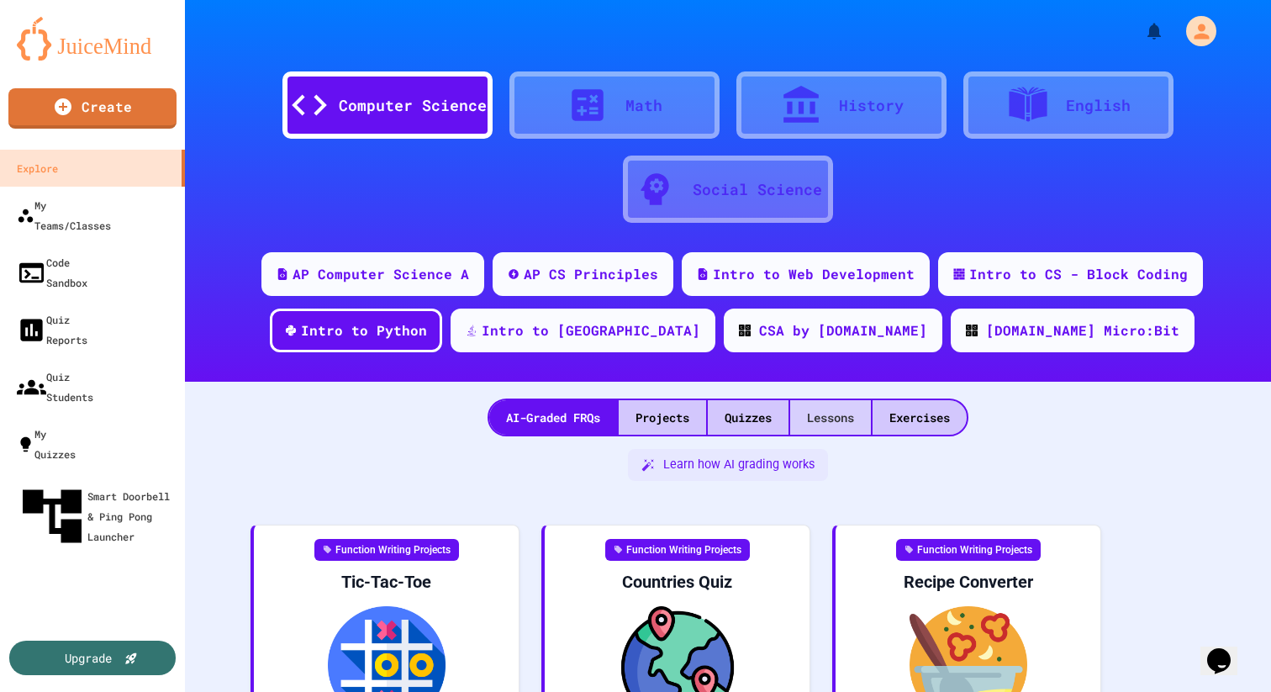
click at [788, 425] on div "Lessons" at bounding box center [830, 417] width 81 height 34
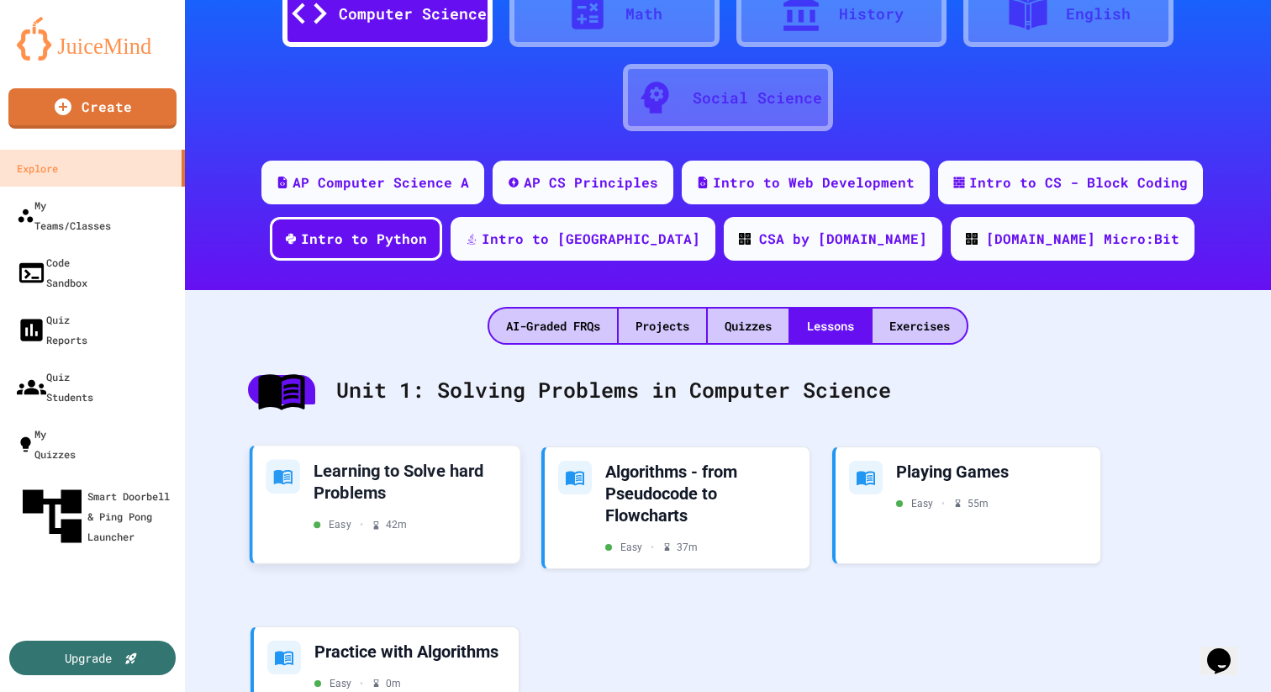
scroll to position [98, 0]
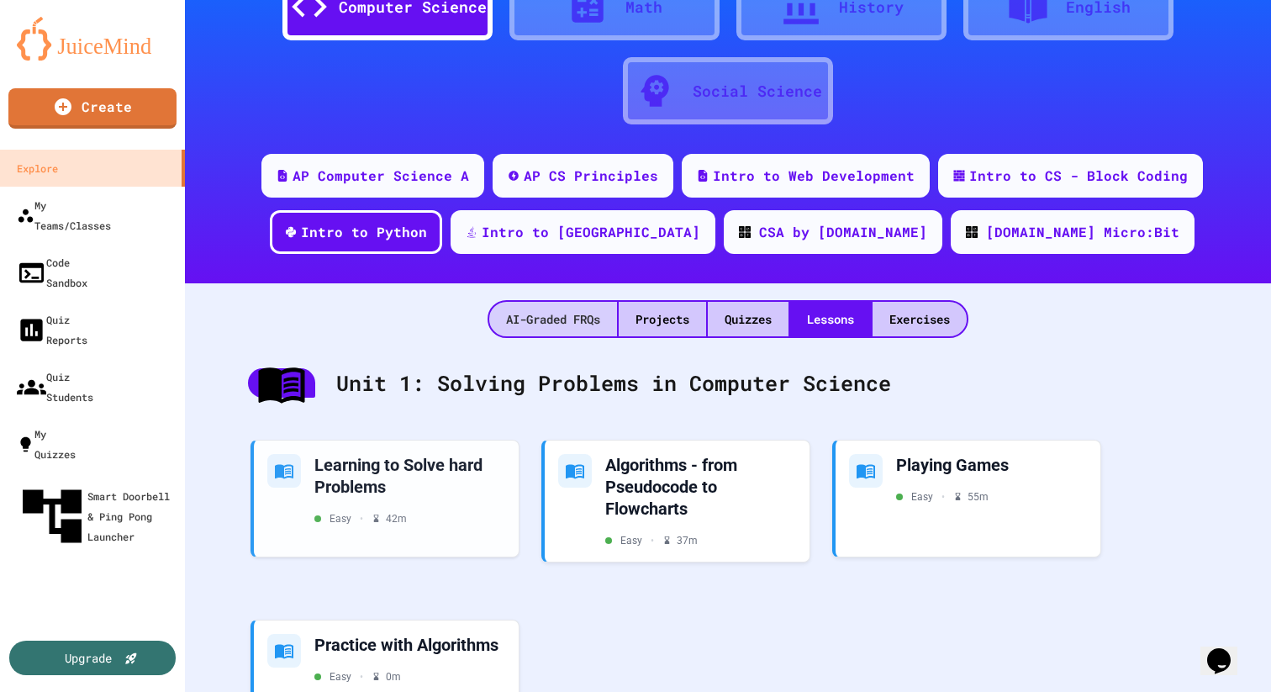
click at [565, 305] on div "AI-Graded FRQs" at bounding box center [553, 319] width 128 height 34
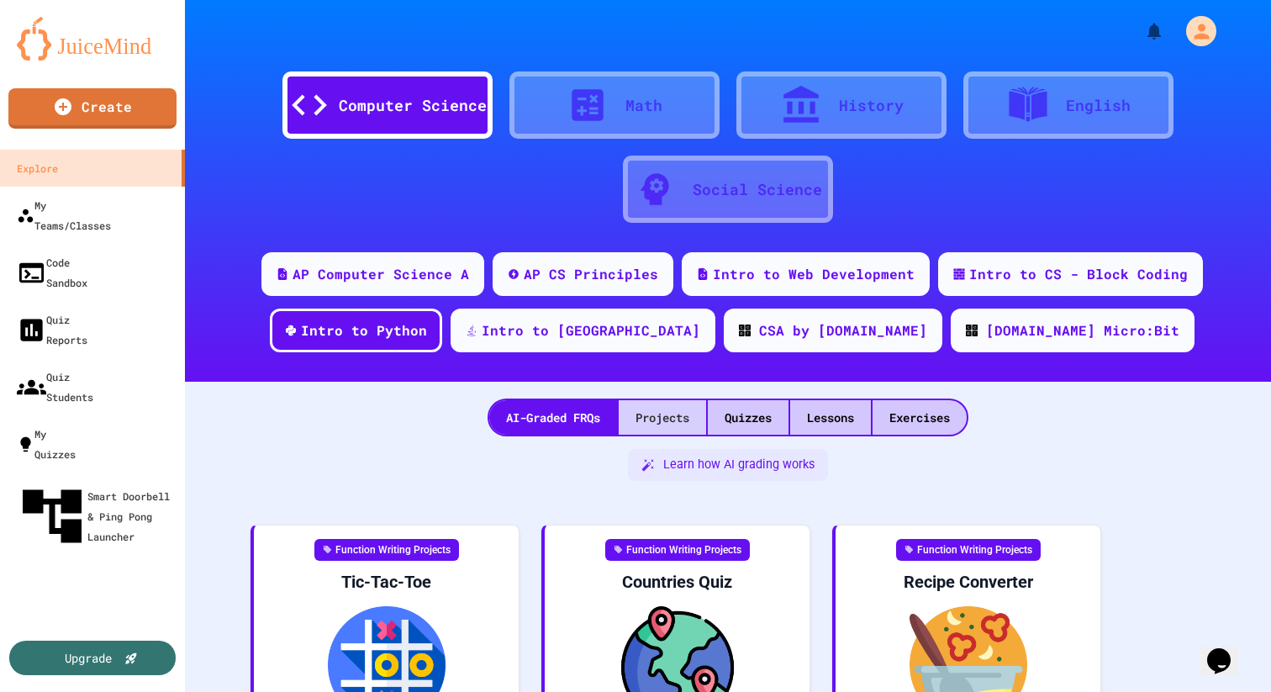
click at [684, 410] on div "Projects" at bounding box center [662, 417] width 87 height 34
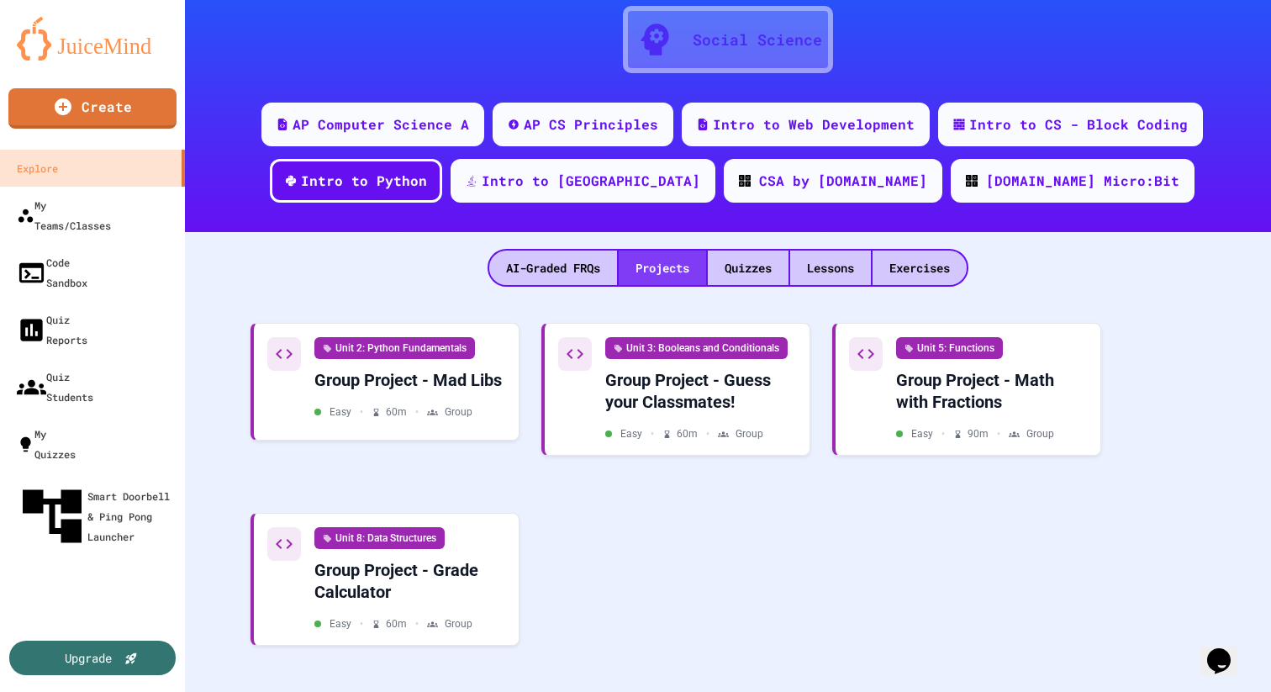
scroll to position [165, 0]
click at [788, 251] on div "Lessons" at bounding box center [830, 268] width 81 height 34
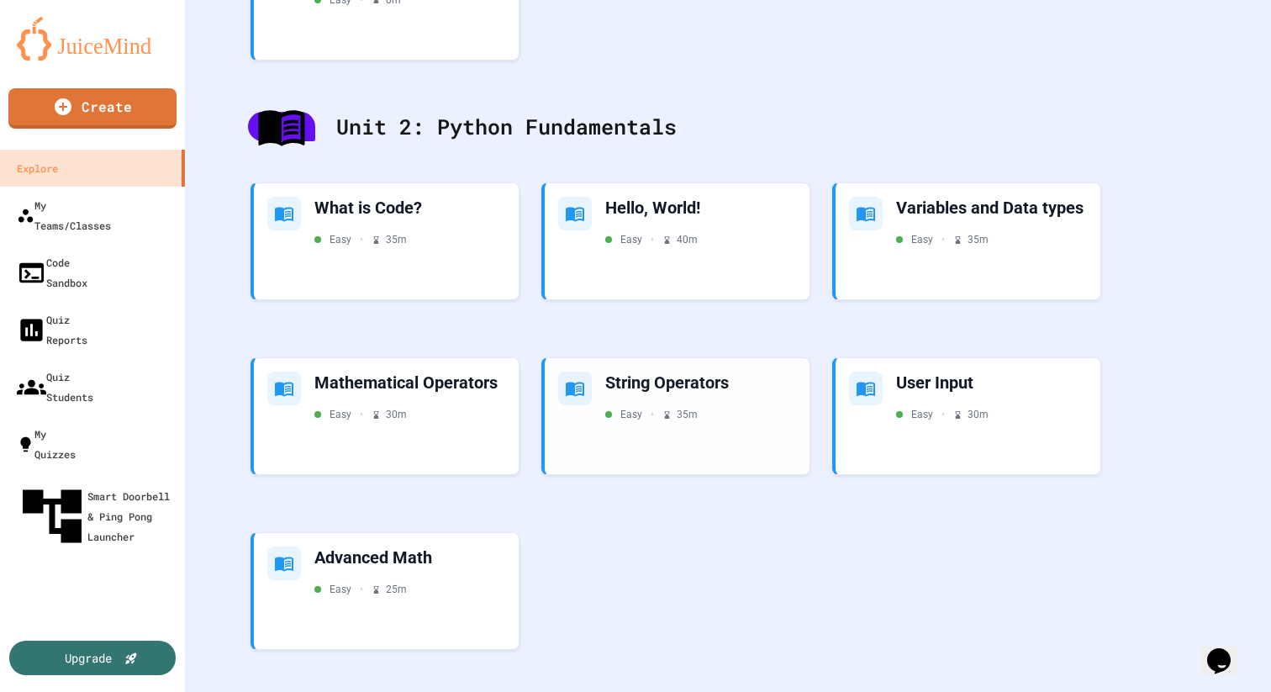
scroll to position [785, 0]
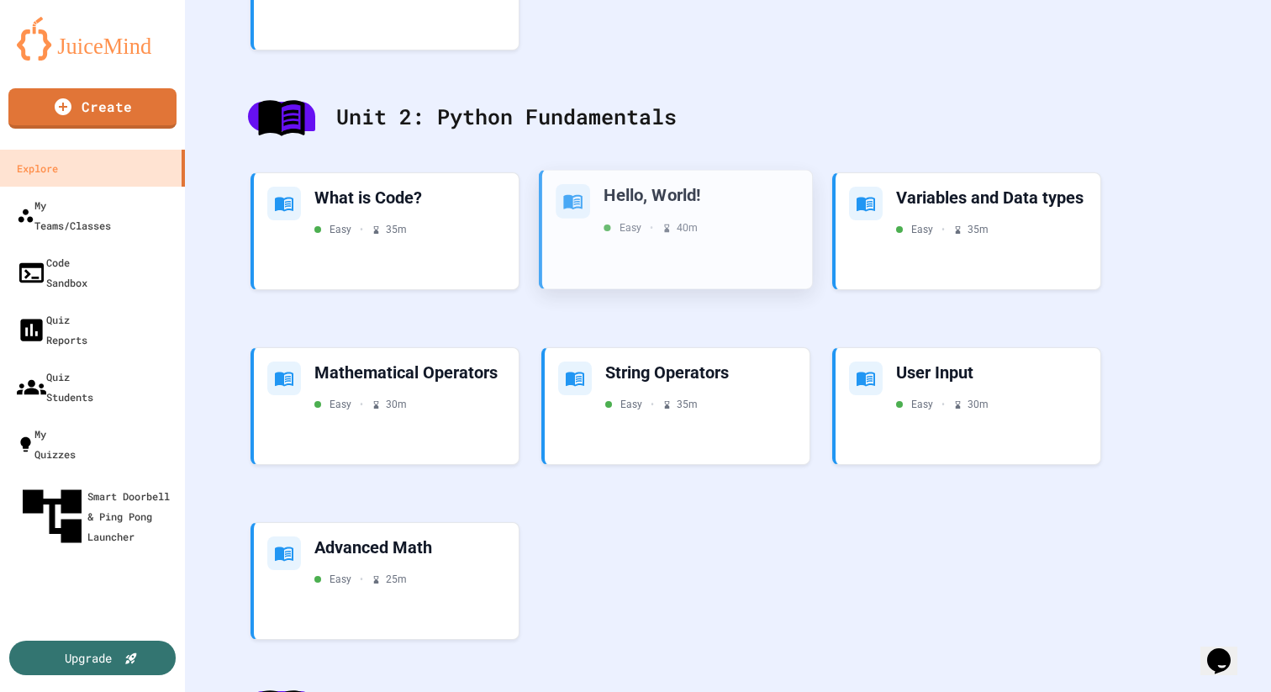
click at [684, 280] on div "Hello, World! Easy • 40 m" at bounding box center [677, 230] width 270 height 119
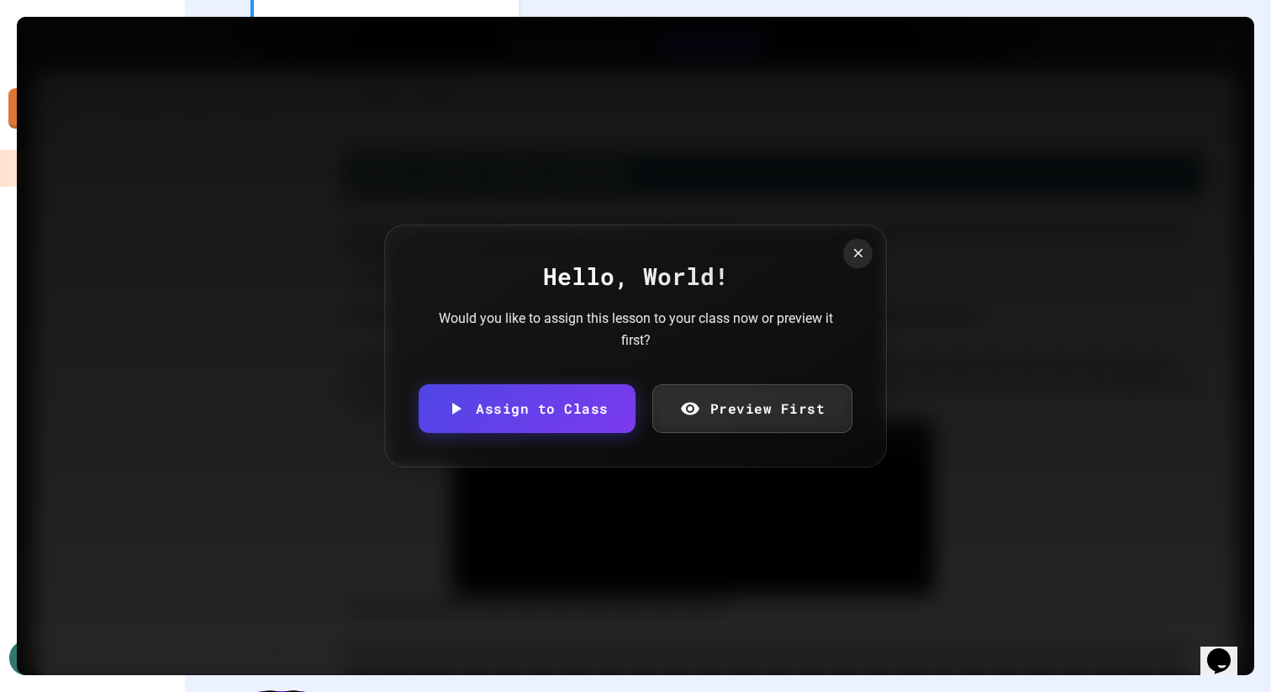
click at [529, 424] on link "Assign to Class" at bounding box center [527, 408] width 216 height 49
click at [516, 385] on body "We are updating our servers at 7PM EST [DATE]. [PERSON_NAME] should continue to…" at bounding box center [635, 346] width 1271 height 692
type input "**********"
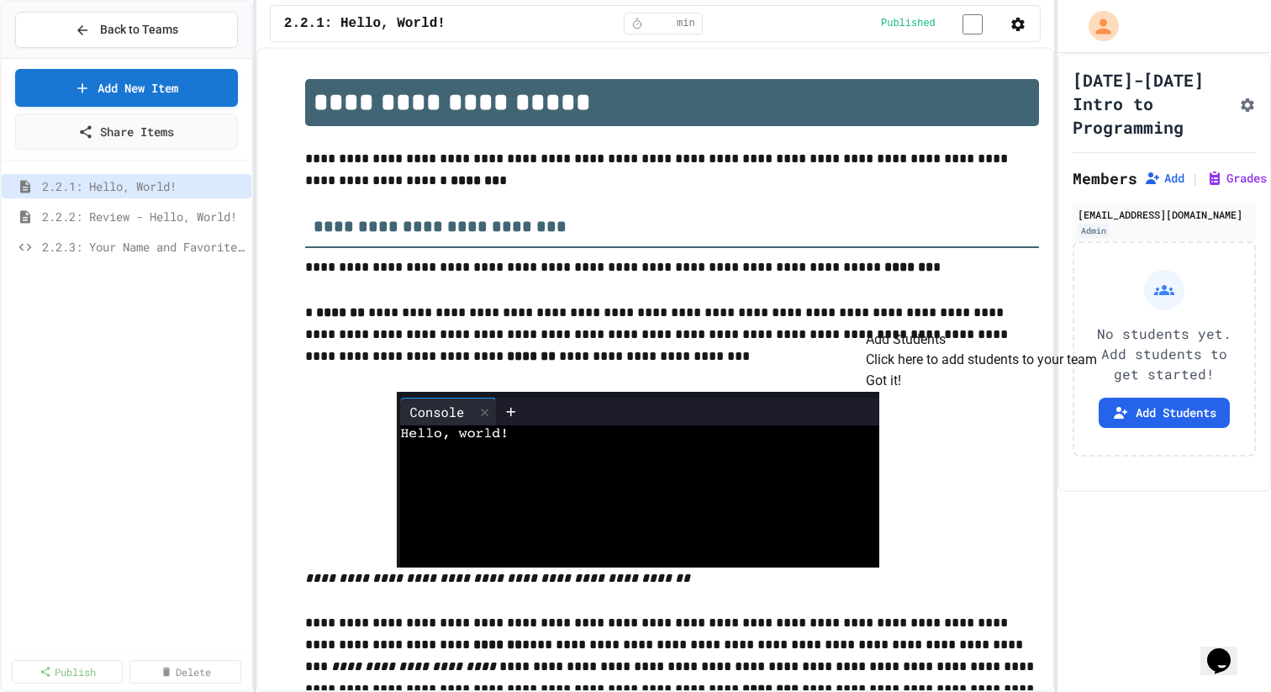
click at [318, 19] on span "2.2.1: Hello, World!" at bounding box center [364, 23] width 161 height 20
click at [325, 24] on span "2.2.1: Hello, World!" at bounding box center [364, 23] width 161 height 20
drag, startPoint x: 329, startPoint y: 24, endPoint x: 290, endPoint y: 27, distance: 38.8
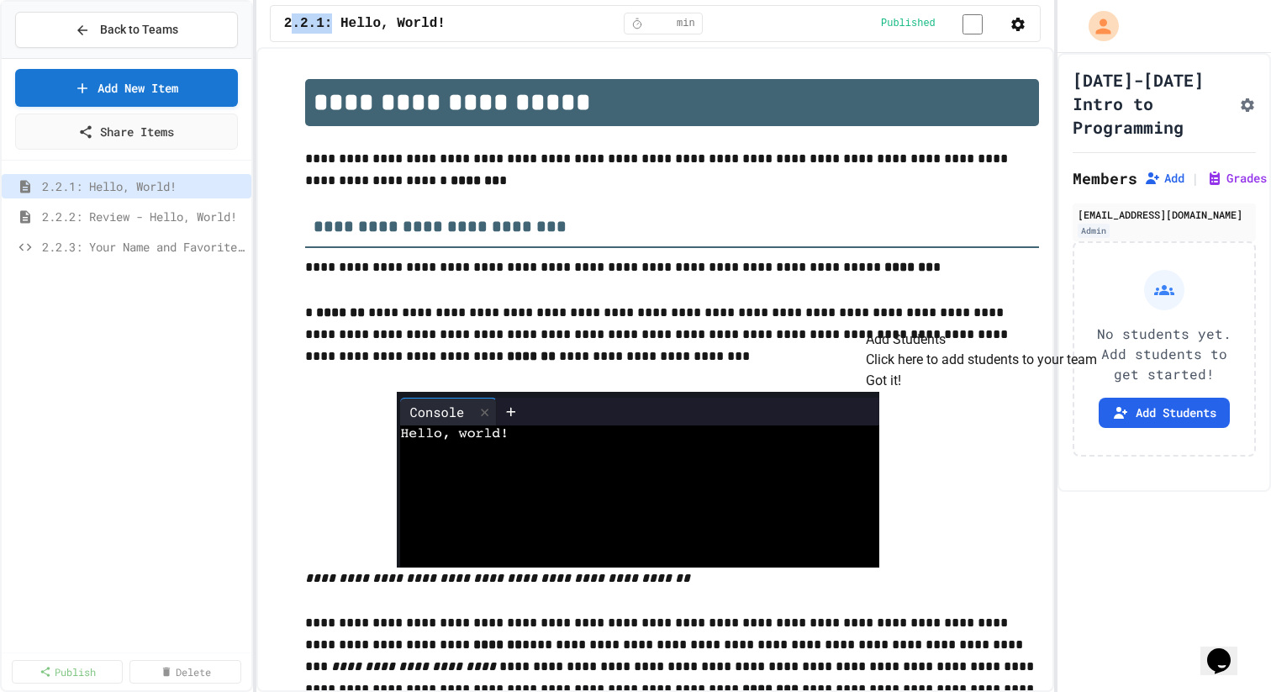
click at [290, 27] on span "2.2.1: Hello, World!" at bounding box center [364, 23] width 161 height 20
click at [322, 21] on span "2.2.1: Hello, World!" at bounding box center [364, 23] width 161 height 20
click at [788, 391] on button "Got it!" at bounding box center [883, 381] width 35 height 20
click at [310, 14] on span "2.2.1: Hello, World!" at bounding box center [364, 23] width 161 height 20
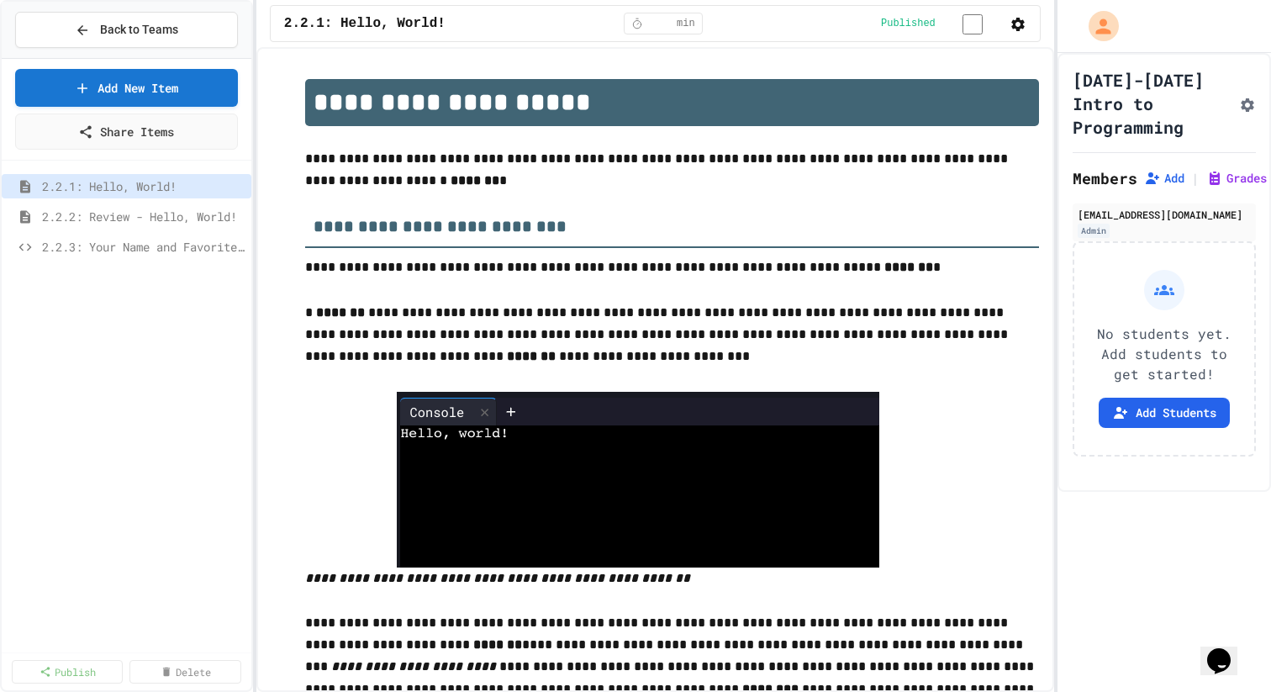
click at [310, 32] on span "2.2.1: Hello, World!" at bounding box center [364, 23] width 161 height 20
click at [310, 24] on span "2.2.1: Hello, World!" at bounding box center [364, 23] width 161 height 20
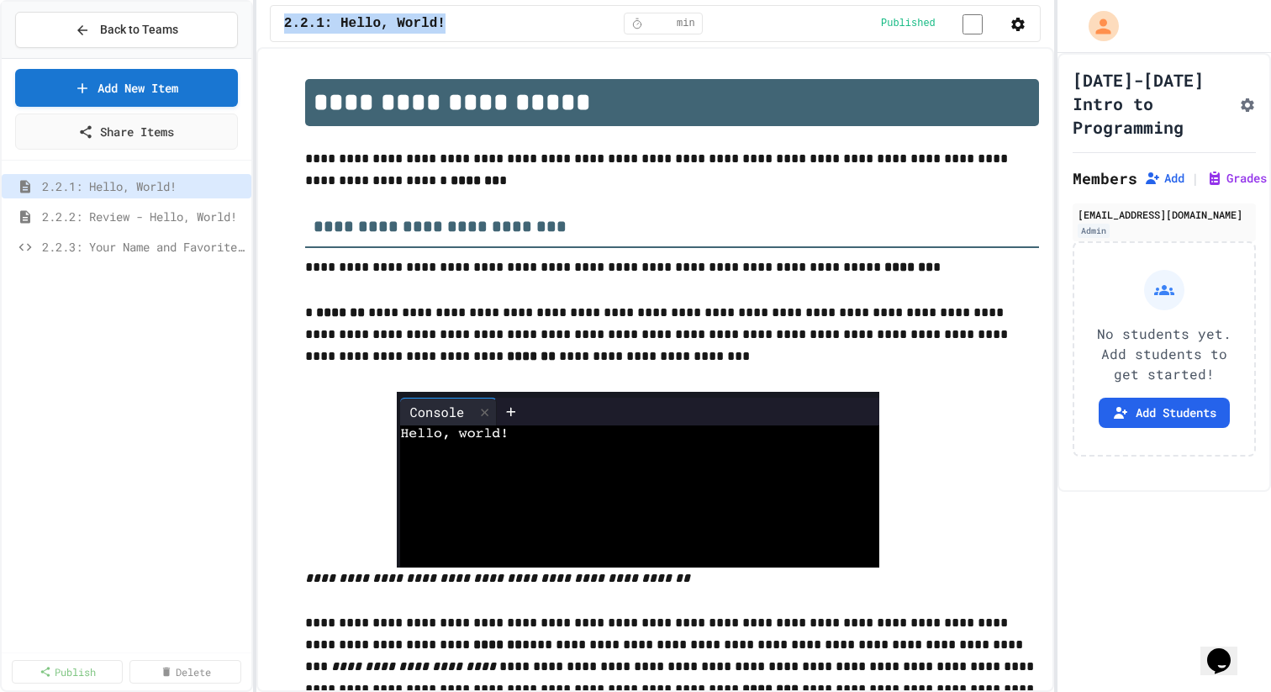
click at [310, 24] on span "2.2.1: Hello, World!" at bounding box center [364, 23] width 161 height 20
click at [788, 25] on icon "button" at bounding box center [1018, 24] width 13 height 13
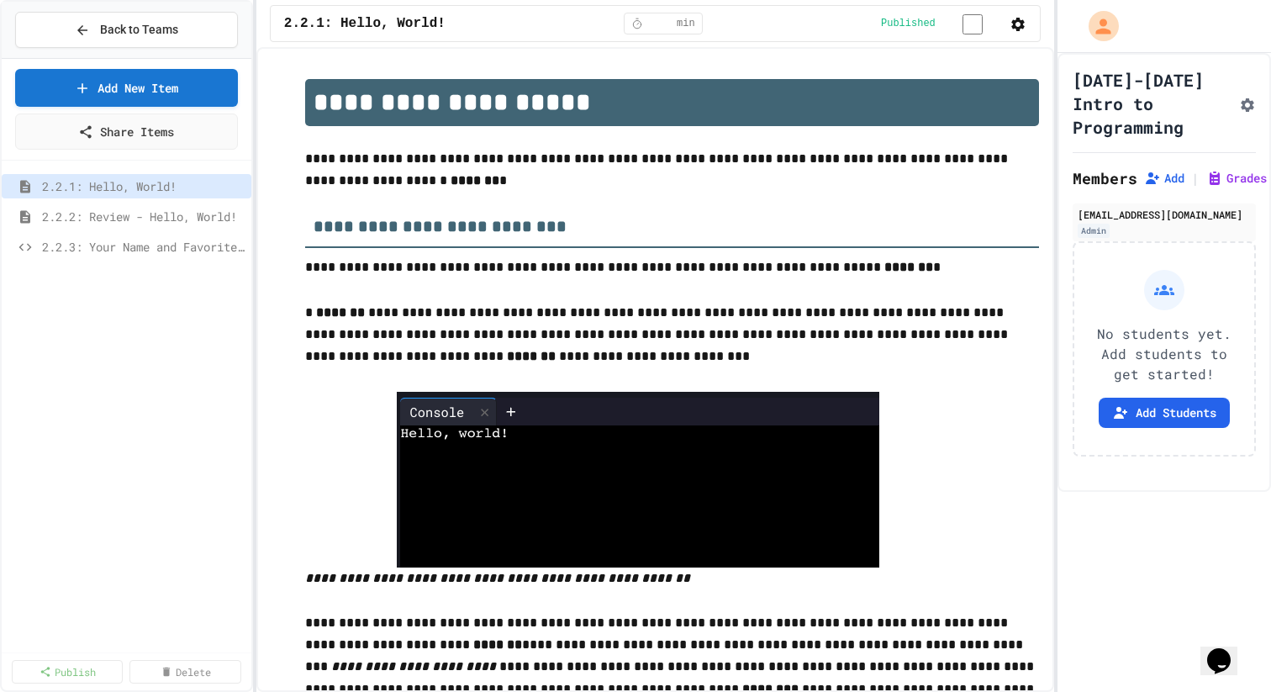
click at [663, 36] on div "2.2.1: Hello, World! ** min Published" at bounding box center [655, 23] width 771 height 37
click at [659, 25] on input "**" at bounding box center [661, 23] width 27 height 13
click at [140, 202] on div "2.2.1: Hello, World!" at bounding box center [127, 189] width 250 height 30
click at [133, 238] on span "2.2.3: Your Name and Favorite Movie" at bounding box center [135, 247] width 186 height 18
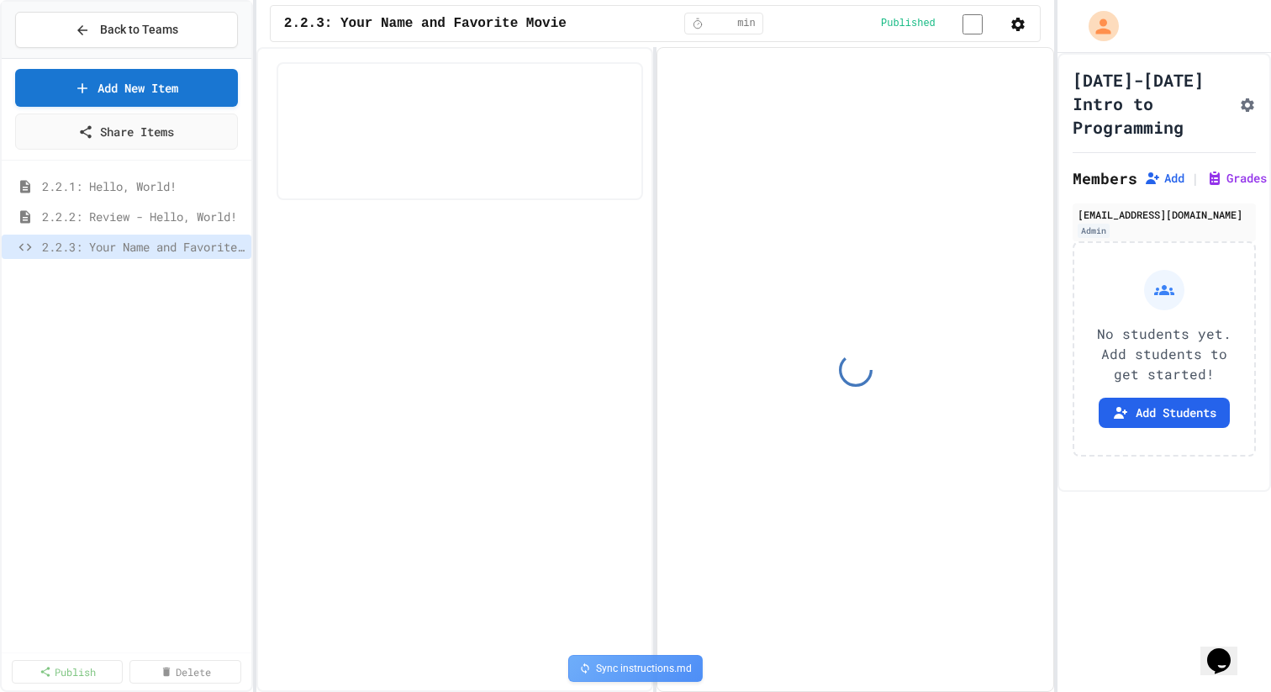
select select "*******"
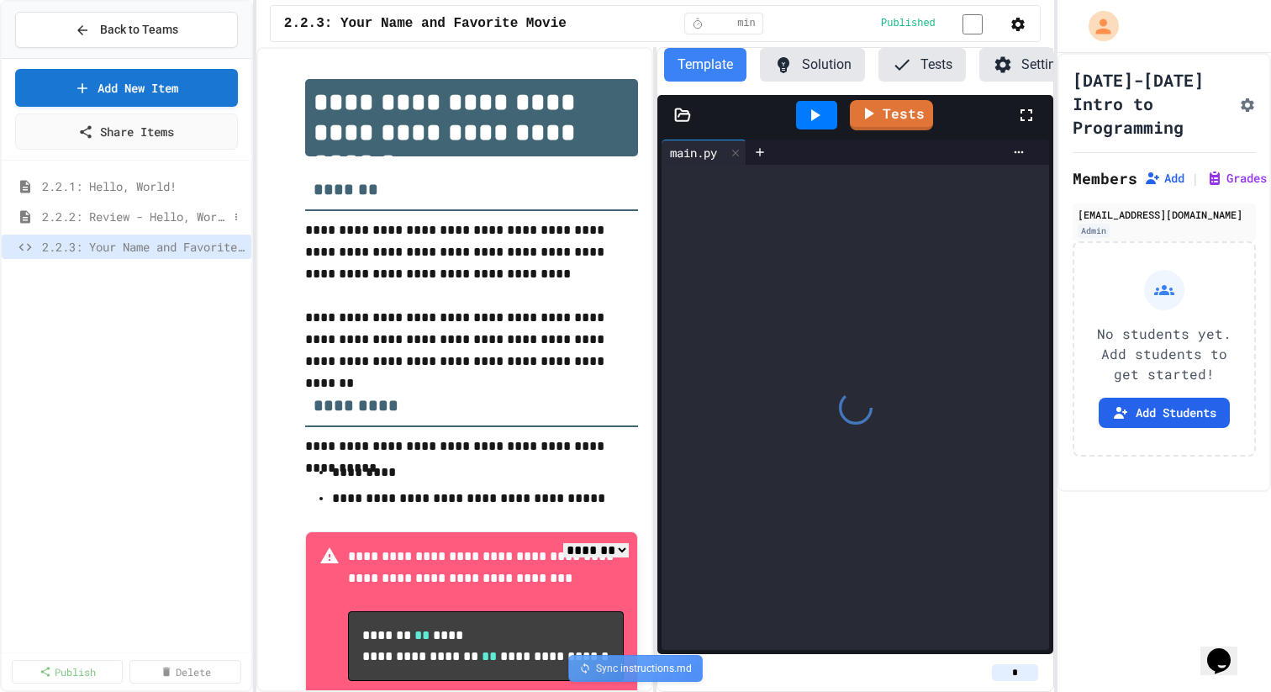
click at [126, 228] on div "2.2.2: Review - Hello, World!" at bounding box center [127, 216] width 250 height 24
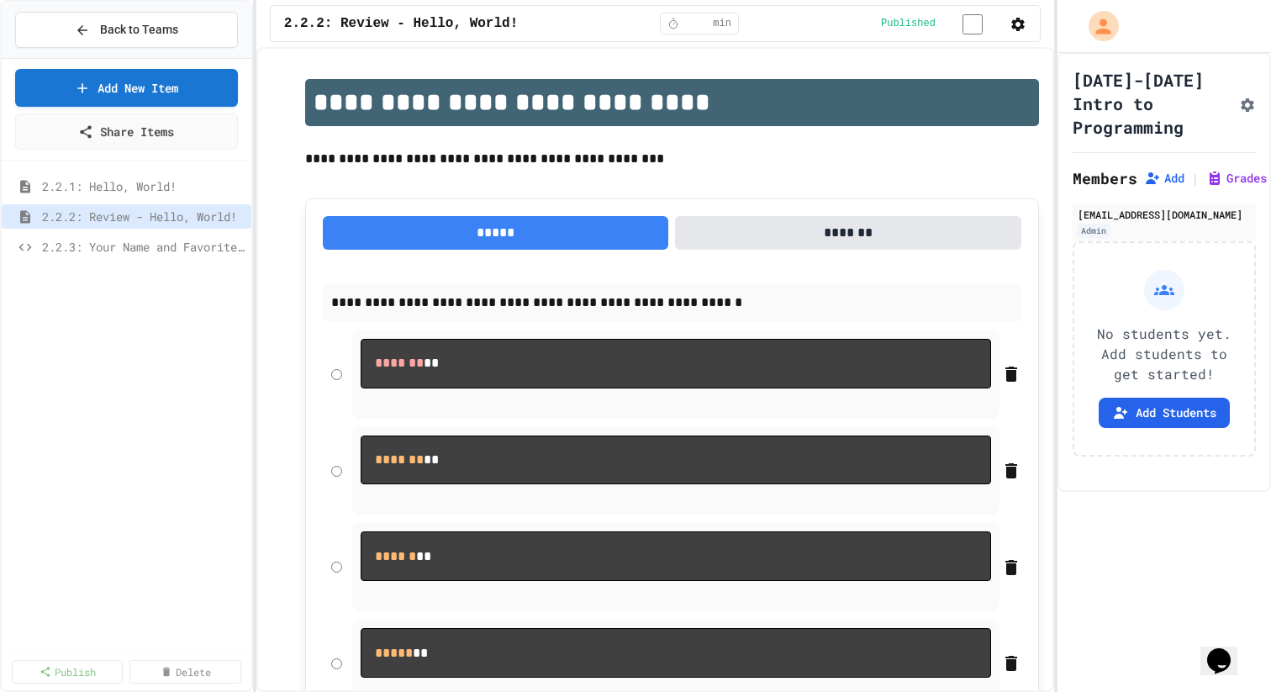
click at [367, 108] on h1 "**********" at bounding box center [672, 102] width 734 height 47
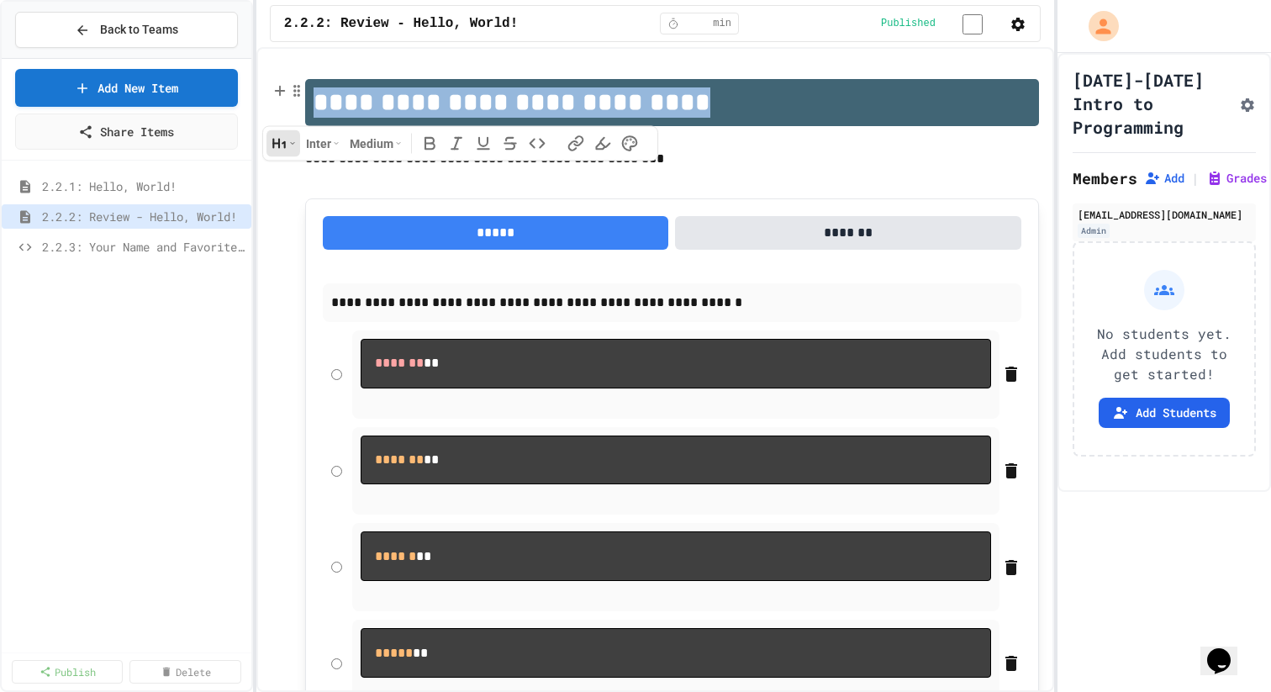
click at [367, 108] on h1 "**********" at bounding box center [672, 102] width 734 height 47
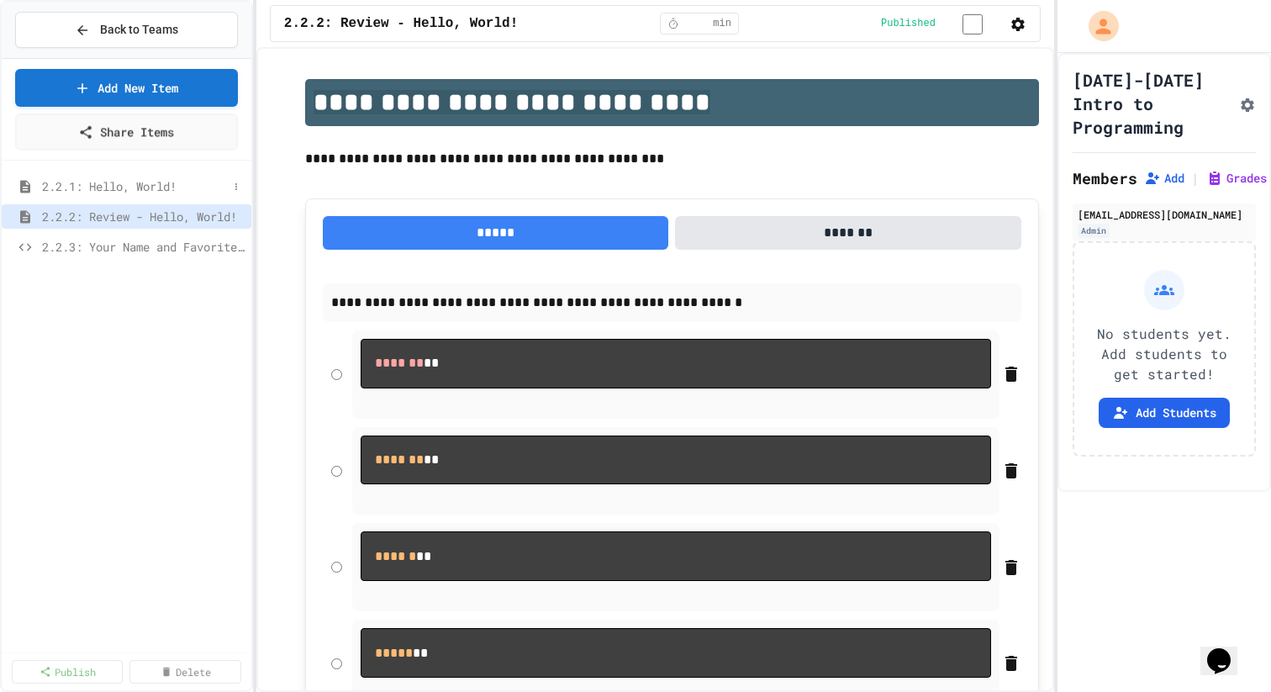
click at [174, 180] on span "2.2.1: Hello, World!" at bounding box center [135, 186] width 186 height 18
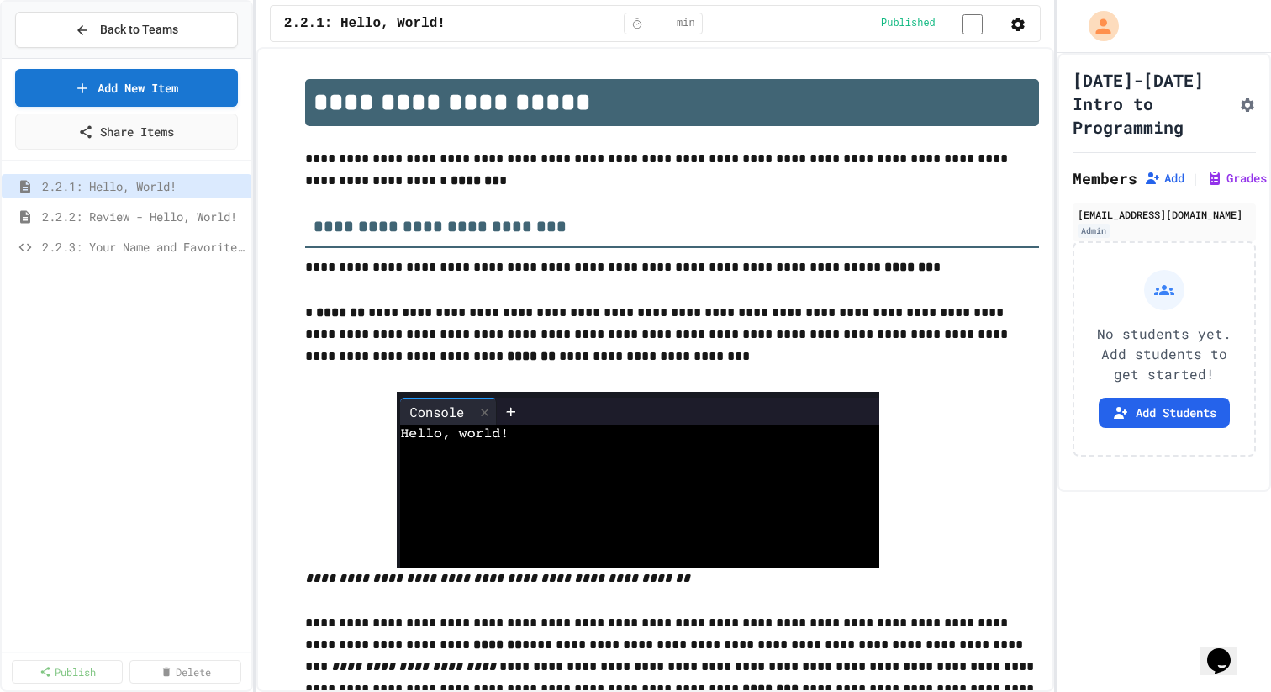
click at [788, 40] on div "2.2.1: Hello, World! ** min Published" at bounding box center [655, 23] width 771 height 37
click at [788, 27] on icon "button" at bounding box center [1018, 24] width 13 height 13
click at [788, 24] on icon "button" at bounding box center [1018, 24] width 17 height 17
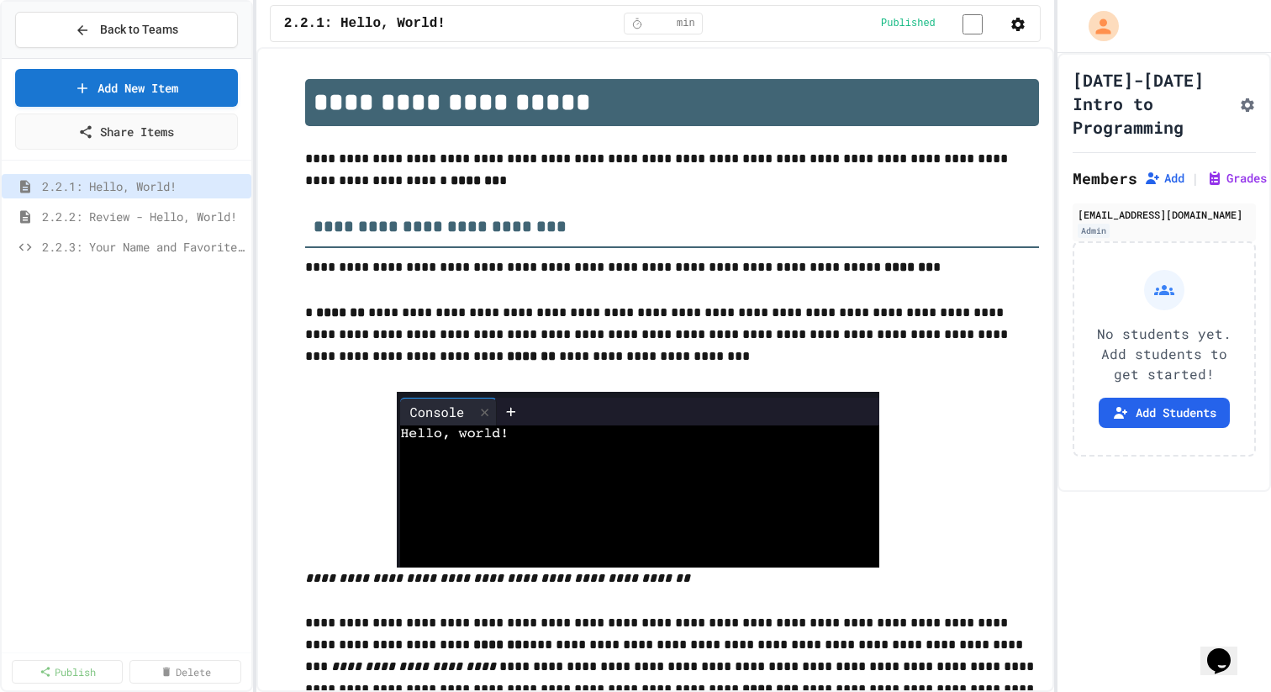
click at [405, 92] on h1 "**********" at bounding box center [672, 102] width 734 height 47
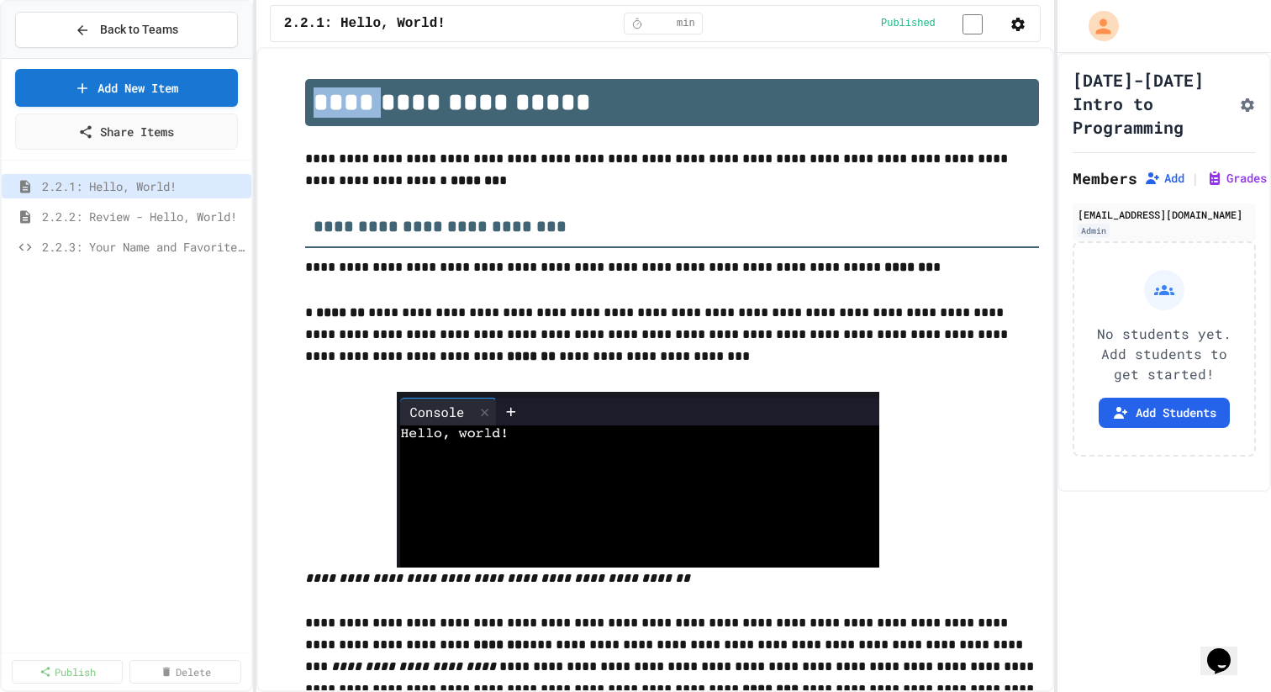
drag, startPoint x: 372, startPoint y: 98, endPoint x: 305, endPoint y: 98, distance: 66.4
click at [305, 98] on h1 "**********" at bounding box center [672, 102] width 734 height 47
click at [423, 193] on p "**********" at bounding box center [672, 170] width 734 height 45
click at [151, 220] on span "2.2.2: Review - Hello, World!" at bounding box center [135, 217] width 186 height 18
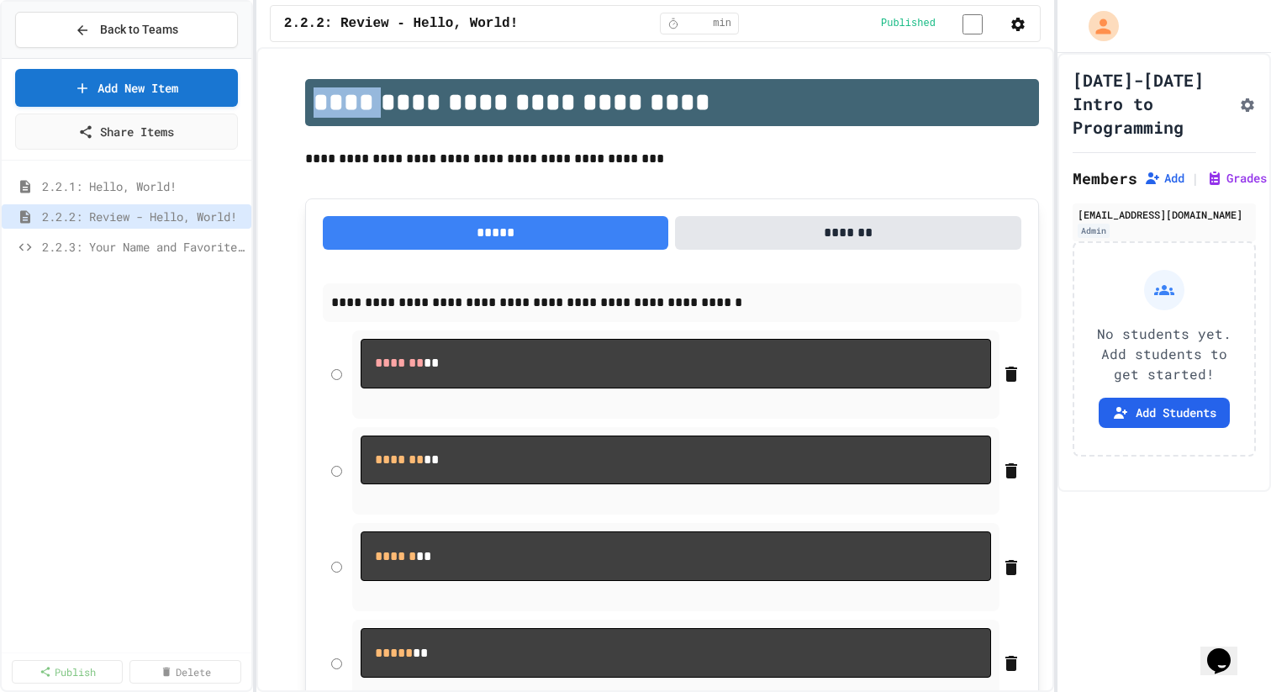
drag, startPoint x: 367, startPoint y: 104, endPoint x: 288, endPoint y: 103, distance: 79.0
click at [147, 257] on div "2.2.3: Your Name and Favorite Movie" at bounding box center [127, 247] width 250 height 24
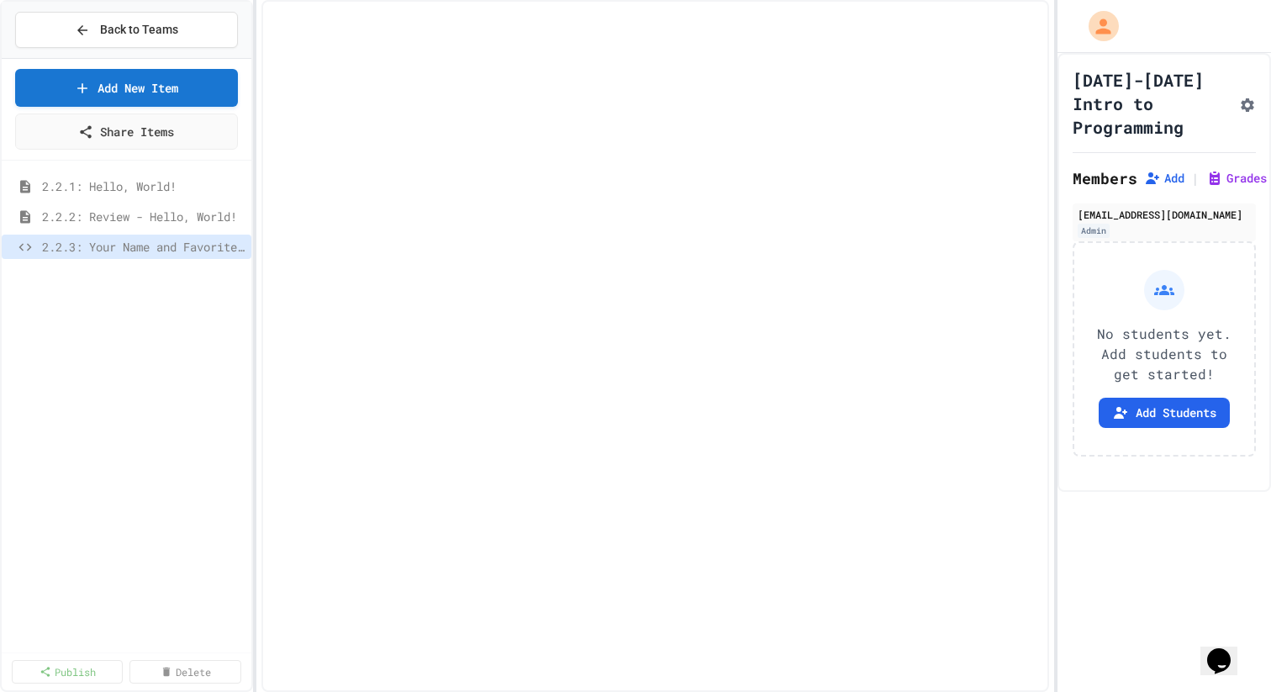
select select "*******"
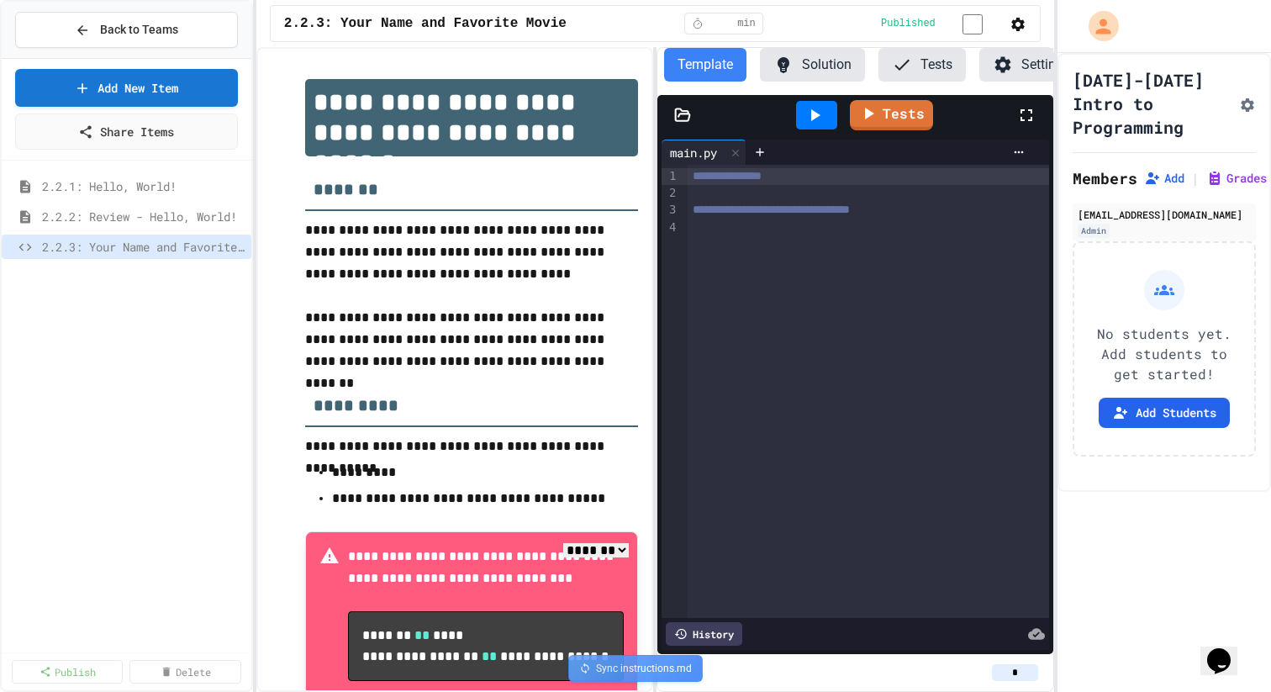
scroll to position [0, 33]
drag, startPoint x: 367, startPoint y: 105, endPoint x: 278, endPoint y: 108, distance: 89.2
click at [278, 108] on div "**********" at bounding box center [455, 409] width 367 height 694
click at [366, 32] on span "2.2.3: Your Name and Favorite Movie" at bounding box center [425, 23] width 283 height 20
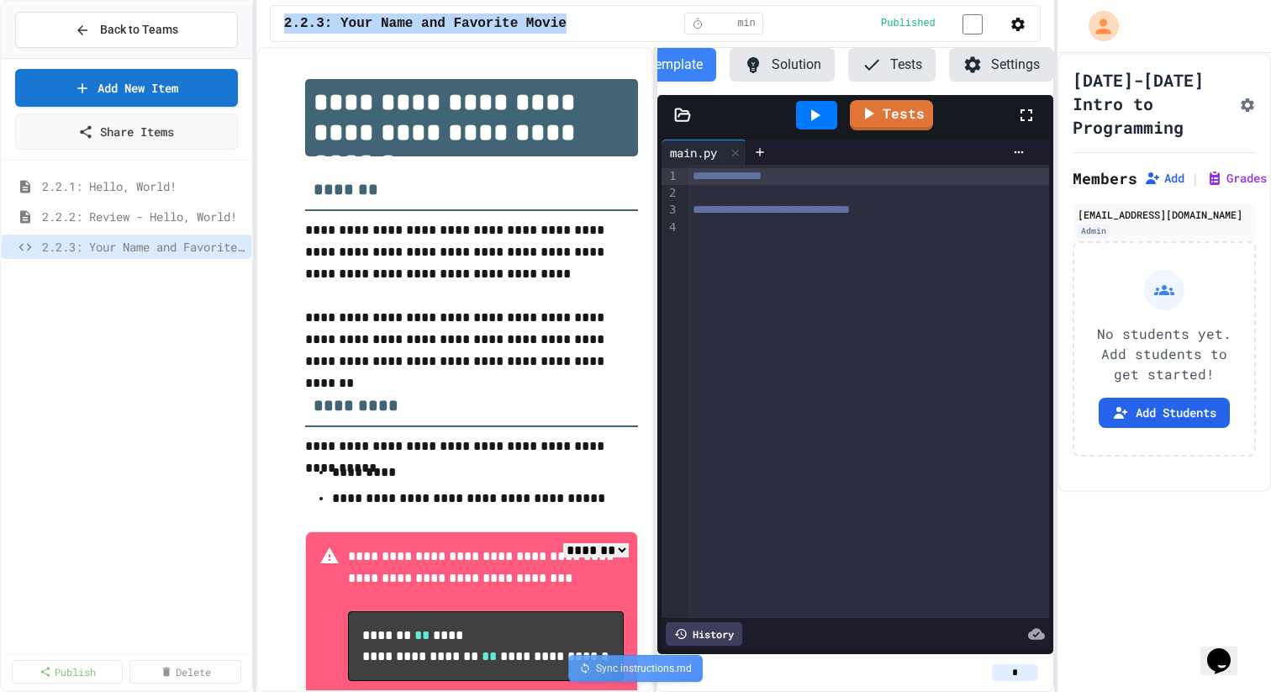
click at [366, 32] on span "2.2.3: Your Name and Favorite Movie" at bounding box center [425, 23] width 283 height 20
click at [93, 34] on div "Back to Teams" at bounding box center [126, 30] width 103 height 18
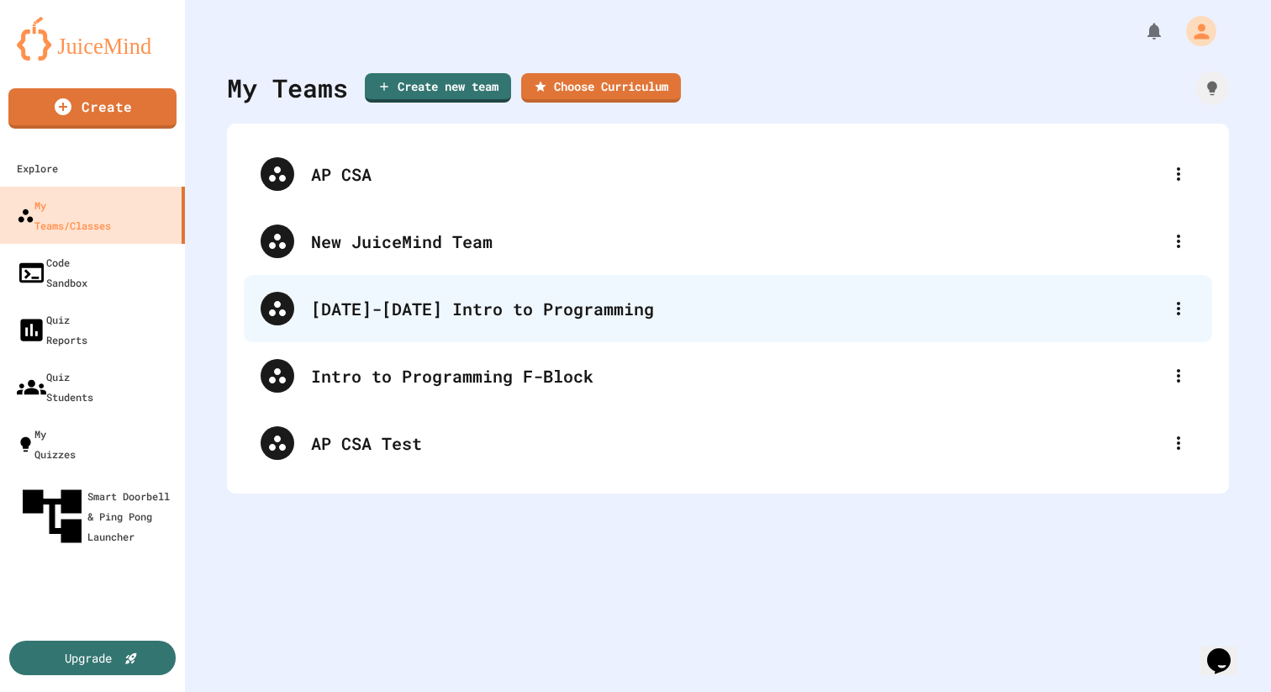
click at [432, 326] on div "[DATE]-[DATE] Intro to Programming" at bounding box center [728, 308] width 969 height 67
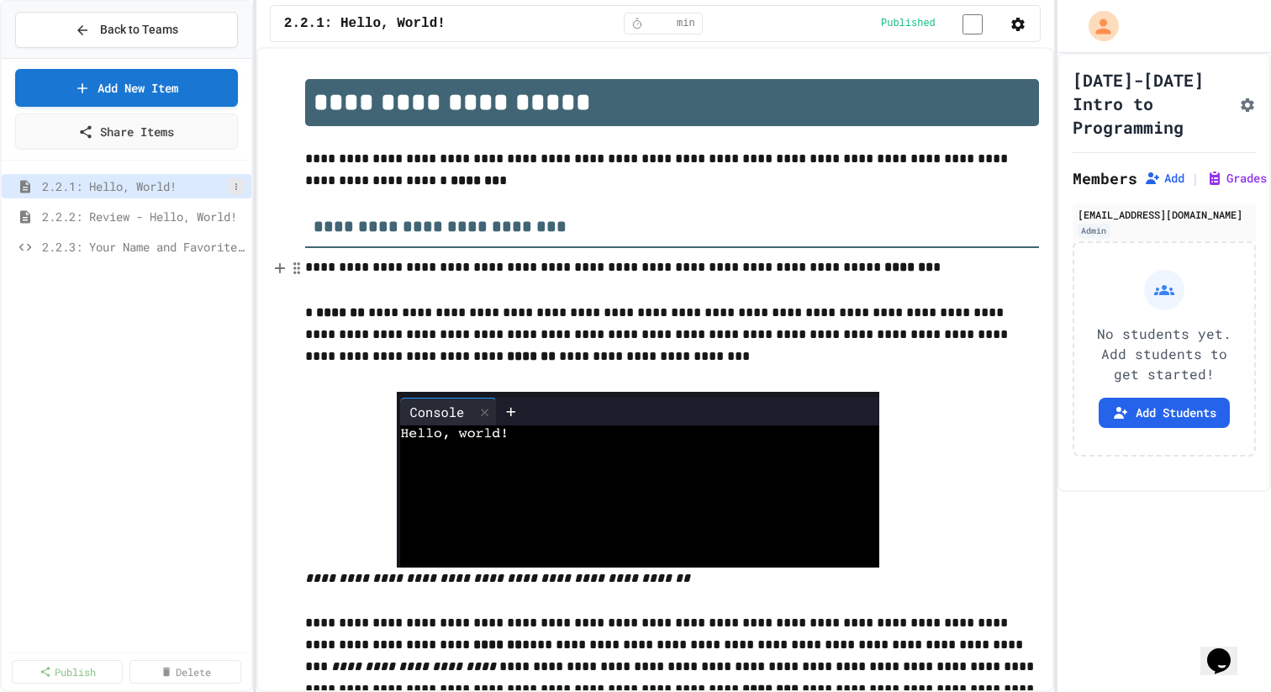
click at [234, 183] on icon at bounding box center [236, 187] width 10 height 10
click at [212, 216] on button "Rename" at bounding box center [191, 218] width 106 height 30
click at [66, 186] on input "**********" at bounding box center [135, 189] width 186 height 24
drag, startPoint x: 83, startPoint y: 187, endPoint x: 0, endPoint y: 184, distance: 83.3
click at [238, 192] on button at bounding box center [236, 186] width 17 height 17
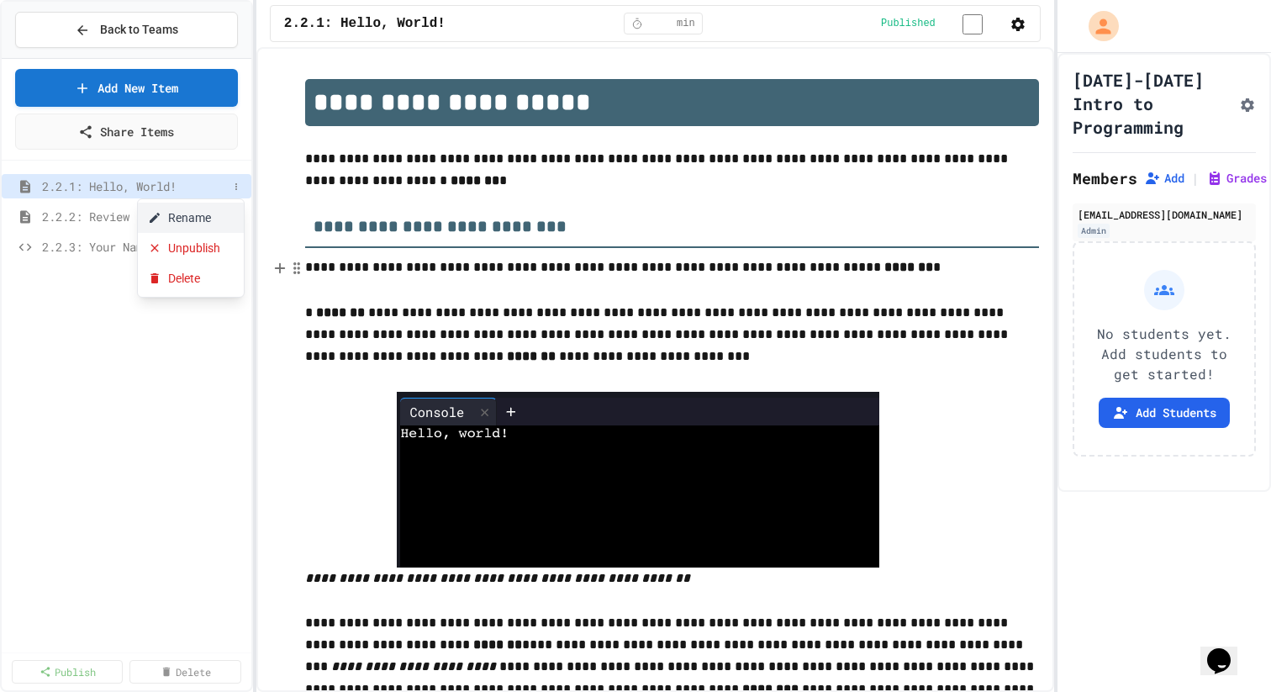
click at [220, 213] on button "Rename" at bounding box center [191, 218] width 106 height 30
type input "**********"
click at [242, 212] on button at bounding box center [236, 217] width 17 height 17
click at [217, 245] on button "Rename" at bounding box center [191, 248] width 106 height 30
type input "**********"
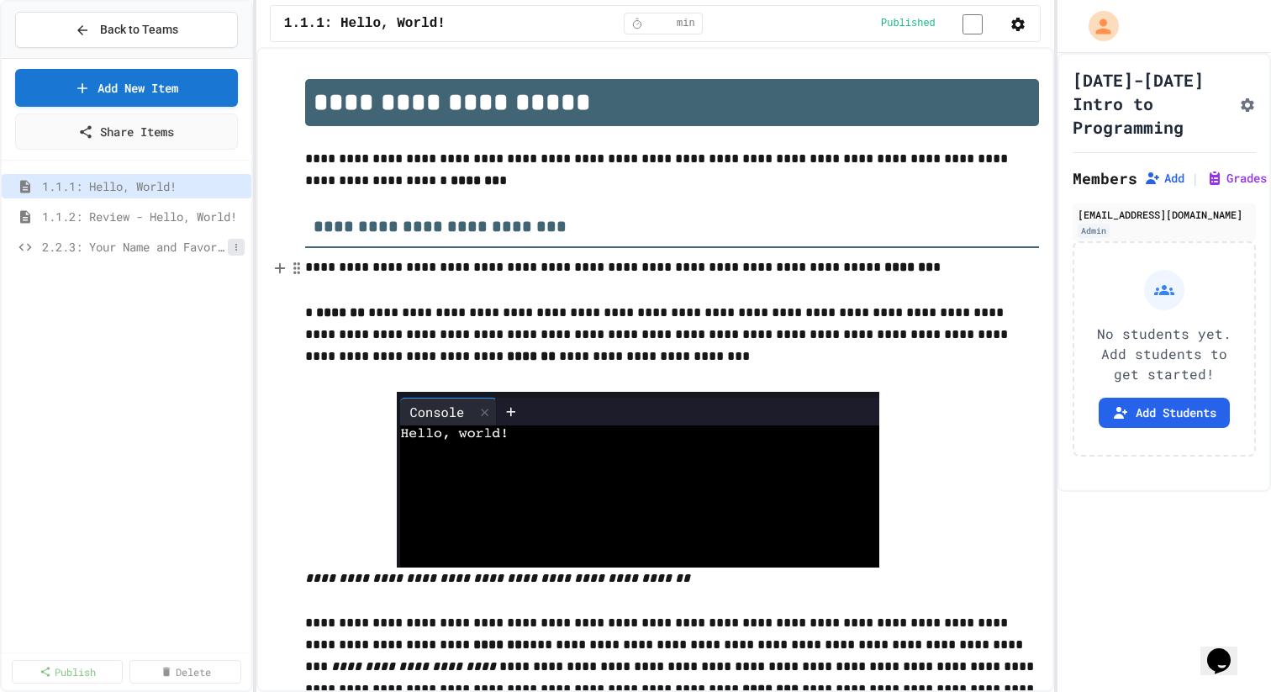
click at [236, 252] on button at bounding box center [236, 247] width 17 height 17
click at [221, 279] on button "Rename" at bounding box center [191, 278] width 106 height 30
type input "**********"
click at [222, 467] on div "**********" at bounding box center [127, 406] width 250 height 478
click at [110, 293] on div "1.1.1: Hello, World! 1.1.2: Review - Hello, World! 1.1..3: Your Name and Favori…" at bounding box center [127, 406] width 250 height 478
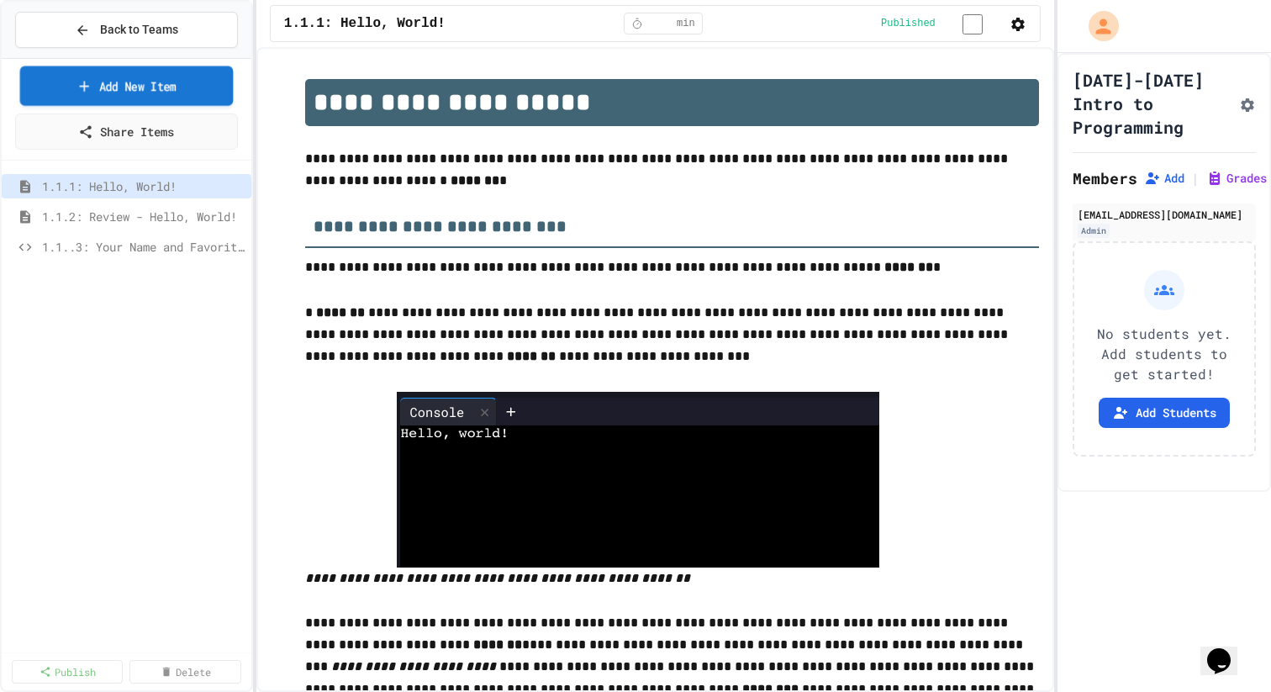
click at [171, 93] on link "Add New Item" at bounding box center [127, 86] width 214 height 40
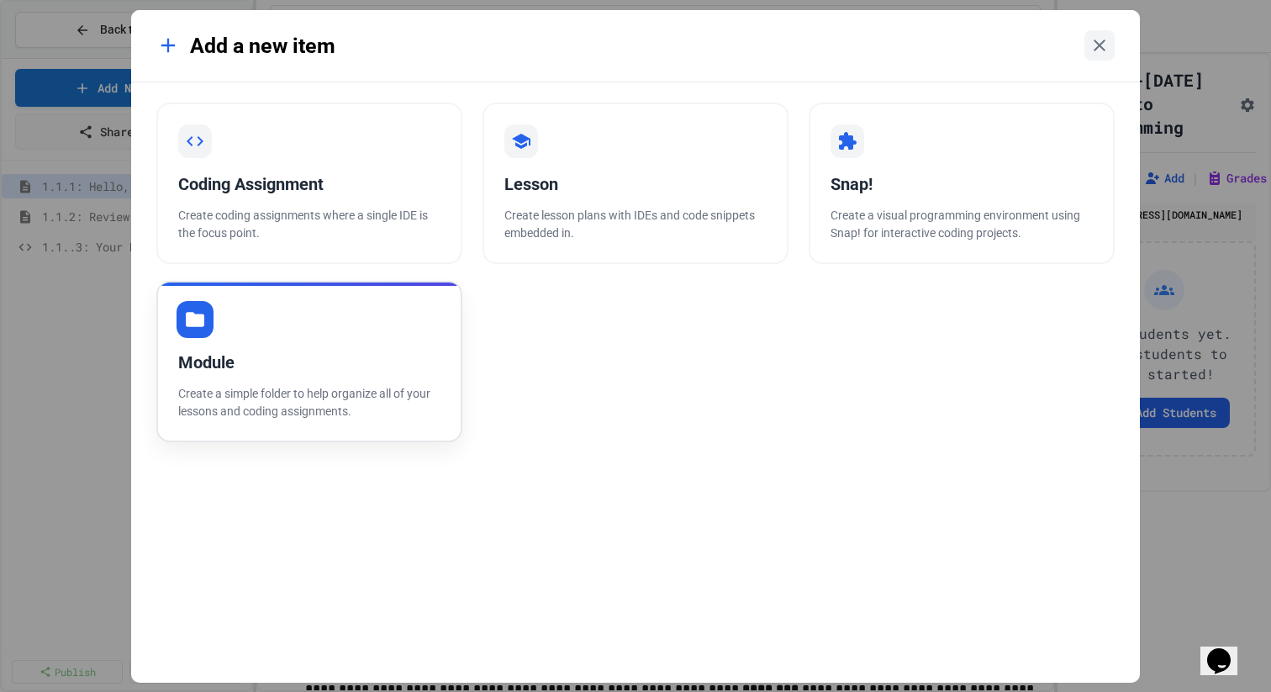
click at [385, 346] on div "Module Create a simple folder to help organize all of your lessons and coding a…" at bounding box center [309, 361] width 306 height 161
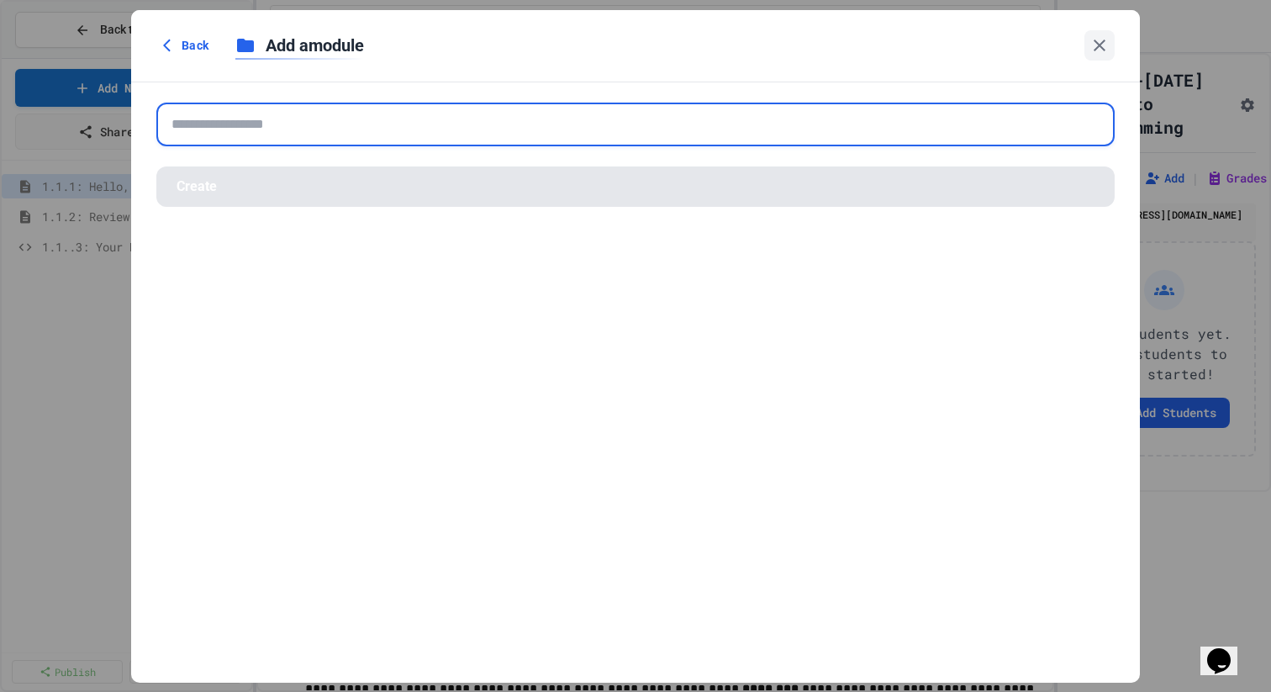
click at [360, 142] on input "text" at bounding box center [635, 125] width 959 height 44
type input "*"
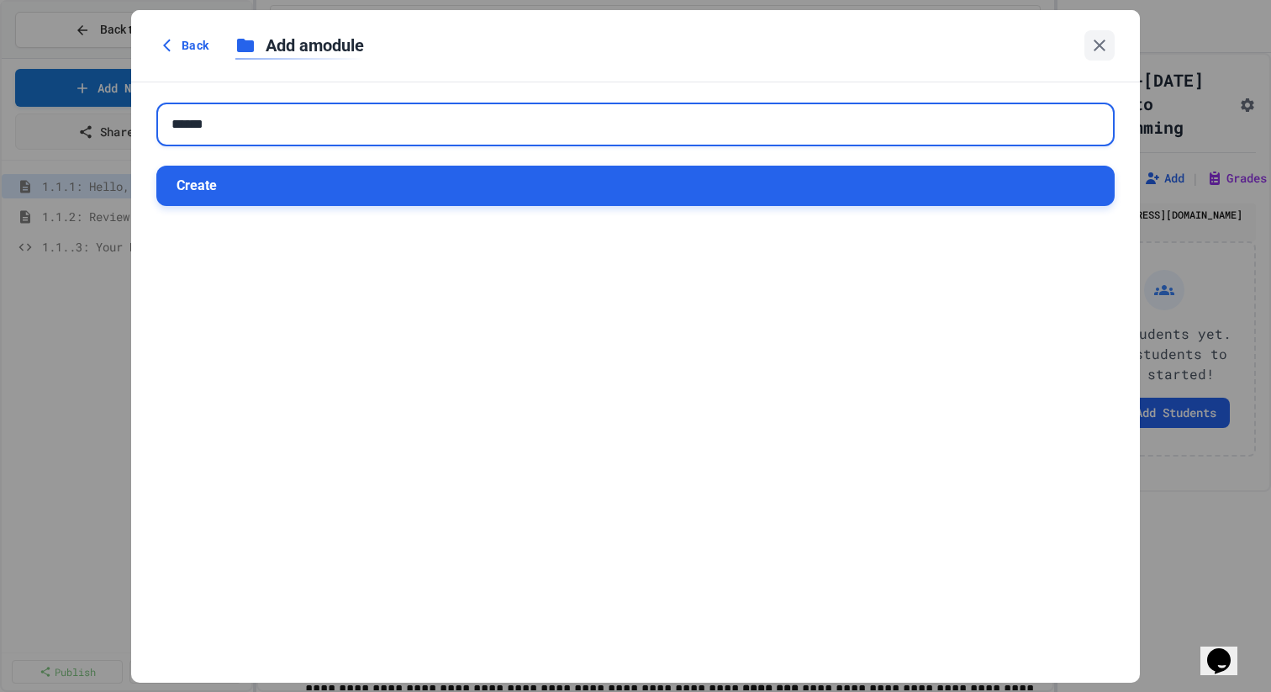
type input "******"
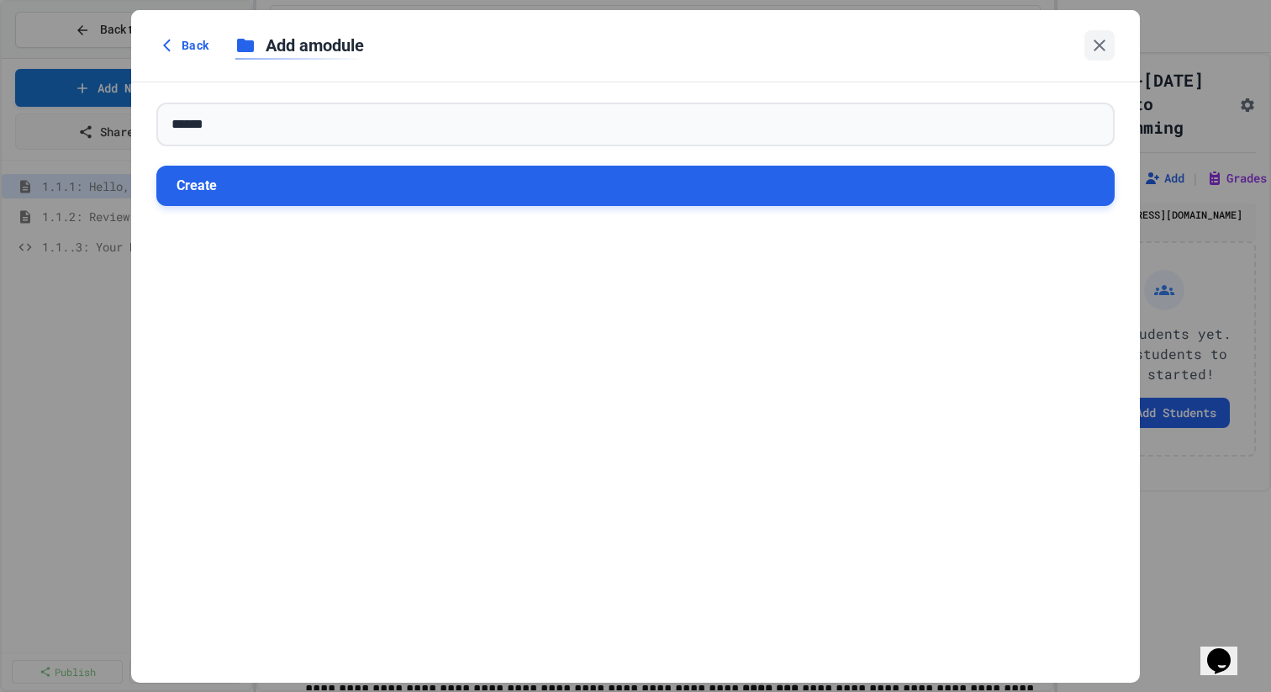
click at [240, 181] on button "Create" at bounding box center [635, 186] width 959 height 40
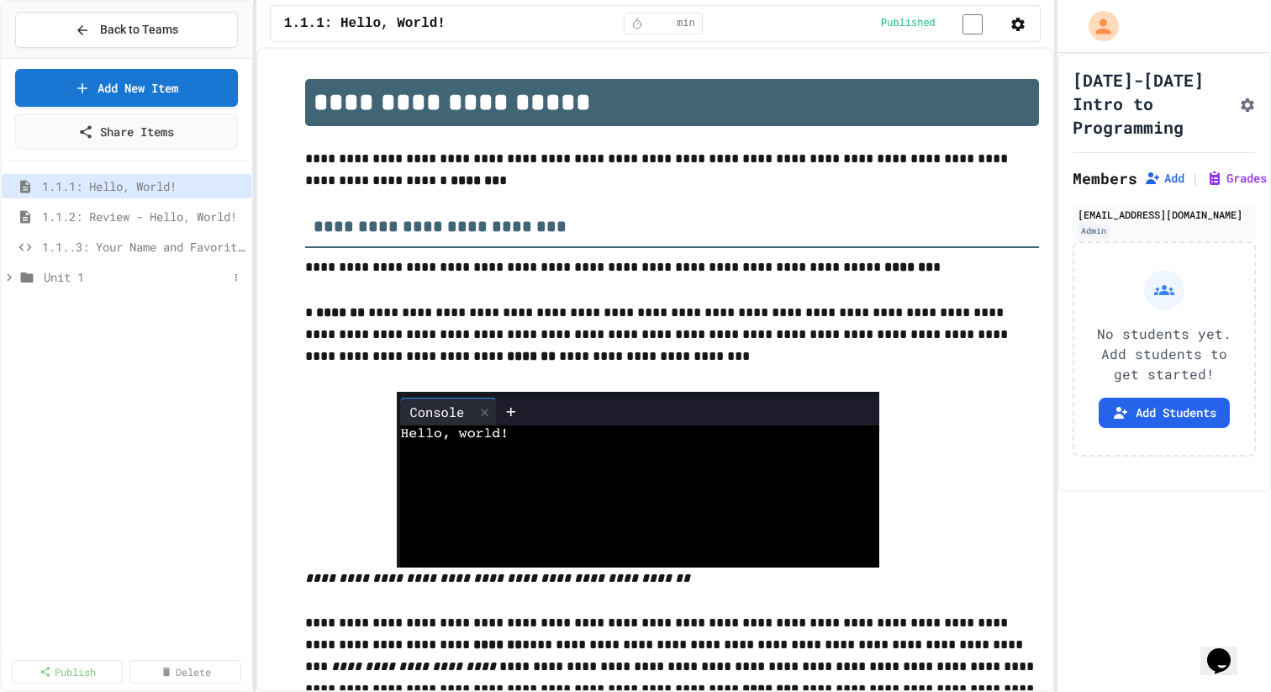
click at [60, 282] on span "Unit 1" at bounding box center [136, 277] width 184 height 18
click at [225, 283] on span "Unit 1" at bounding box center [136, 277] width 184 height 18
click at [237, 281] on icon at bounding box center [236, 277] width 10 height 10
click at [225, 309] on button "Add Item" at bounding box center [194, 308] width 112 height 30
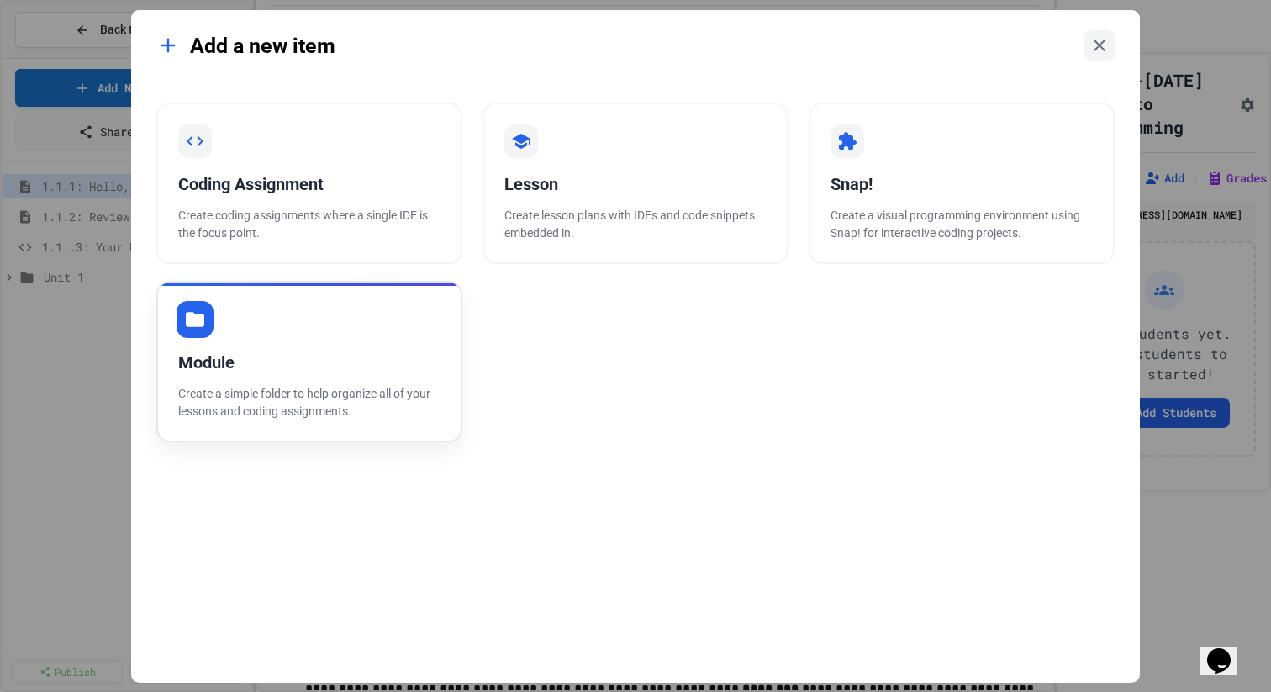
click at [349, 364] on div "Module" at bounding box center [309, 362] width 262 height 25
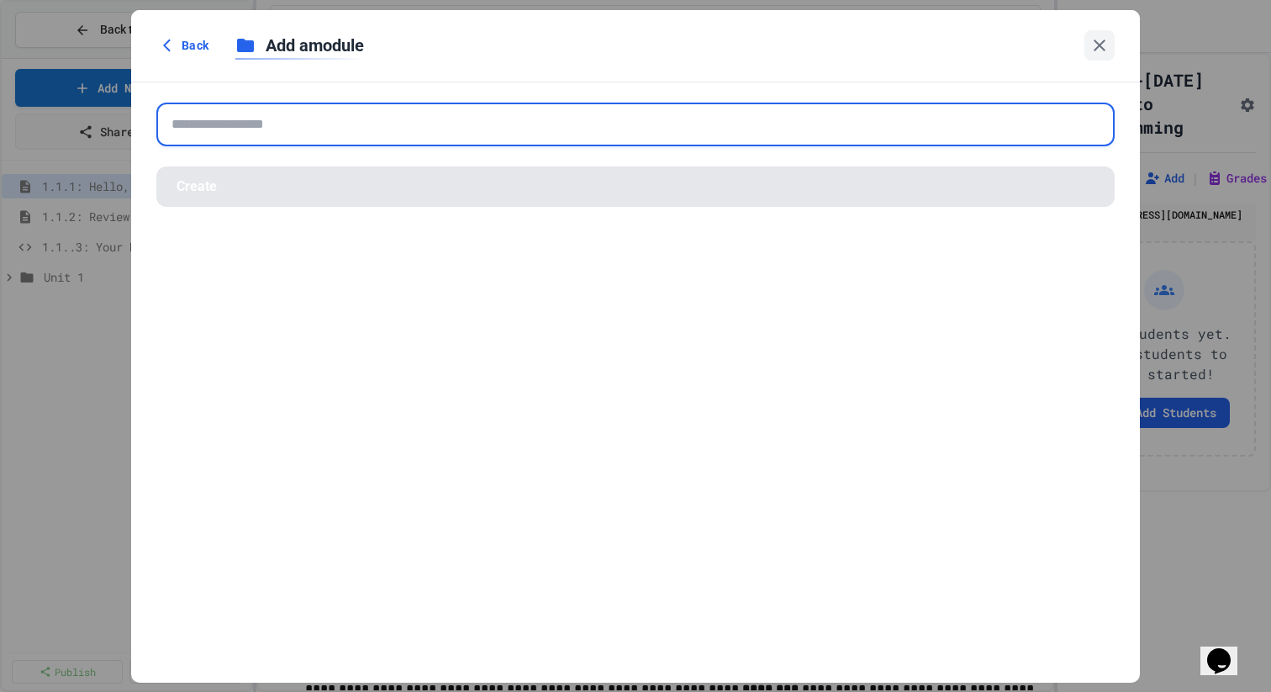
click at [361, 121] on input "text" at bounding box center [635, 125] width 959 height 44
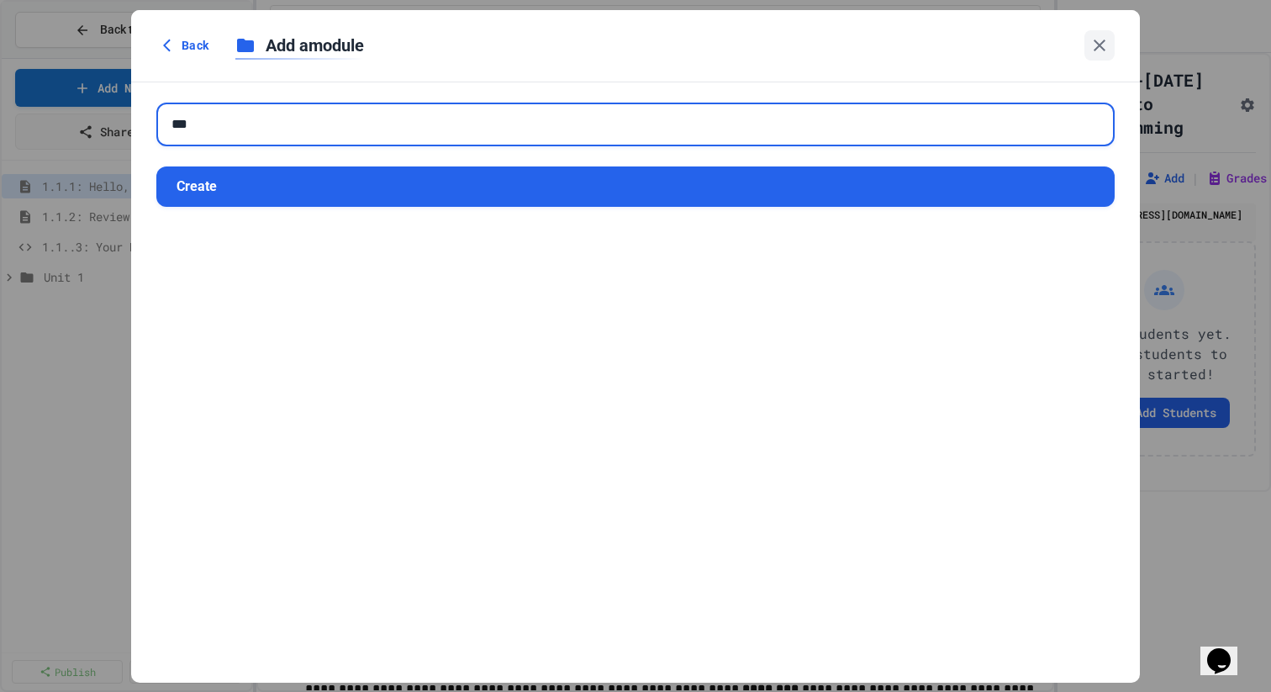
type input "***"
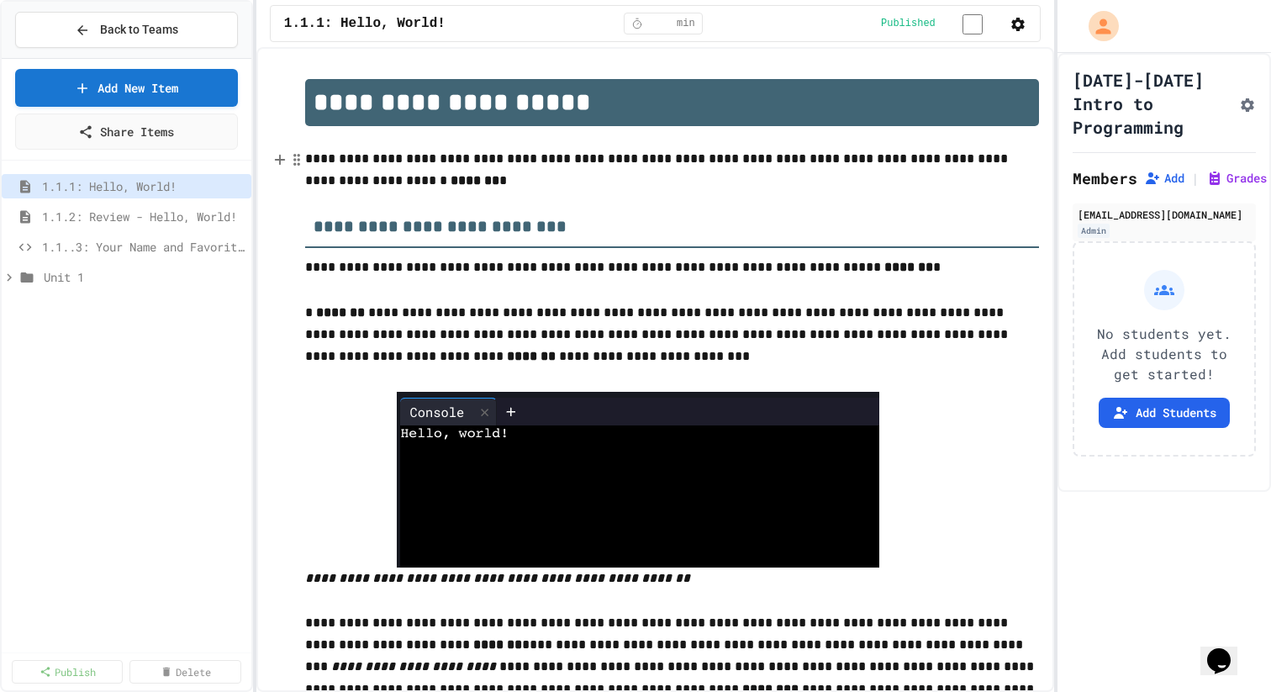
click at [71, 291] on div "Unit 1" at bounding box center [127, 280] width 250 height 30
click at [68, 279] on span "Unit 1" at bounding box center [136, 277] width 184 height 18
click at [76, 299] on span "1.1" at bounding box center [141, 308] width 174 height 18
click at [76, 299] on span "1.1" at bounding box center [149, 308] width 191 height 18
click at [87, 182] on span "1.1.1: Hello, World!" at bounding box center [135, 186] width 186 height 18
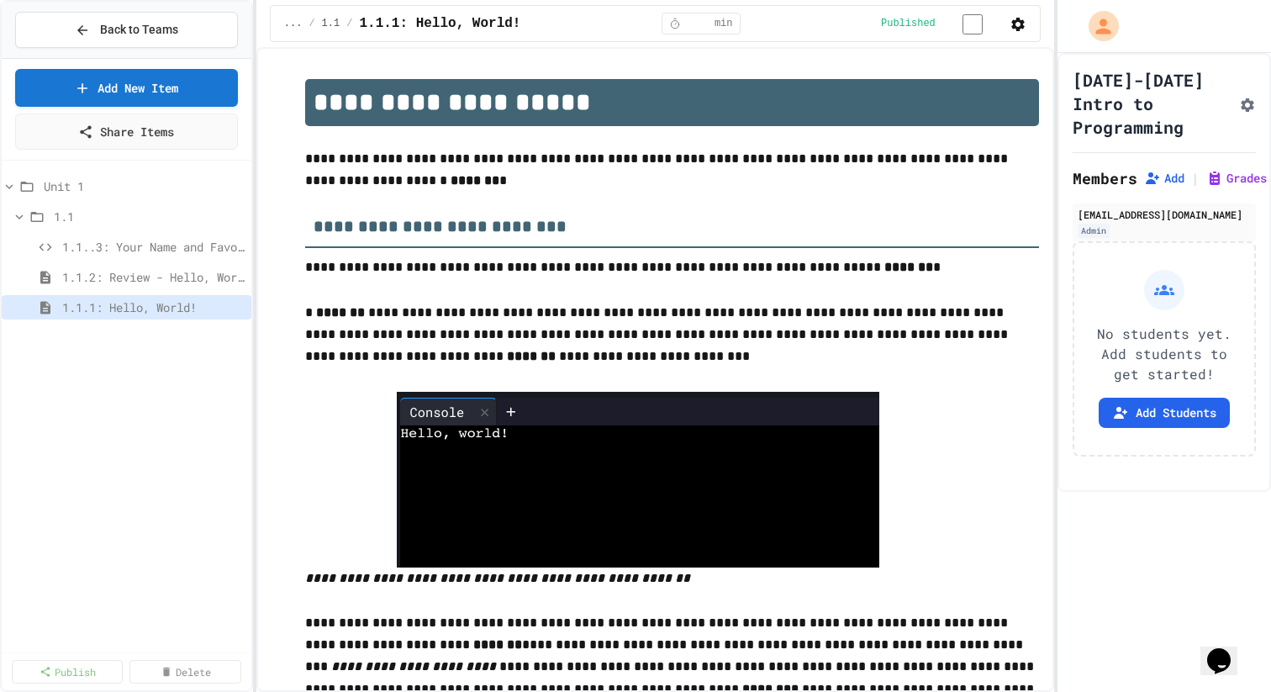
click at [119, 289] on div "1.1.2: Review - Hello, World!" at bounding box center [127, 280] width 250 height 30
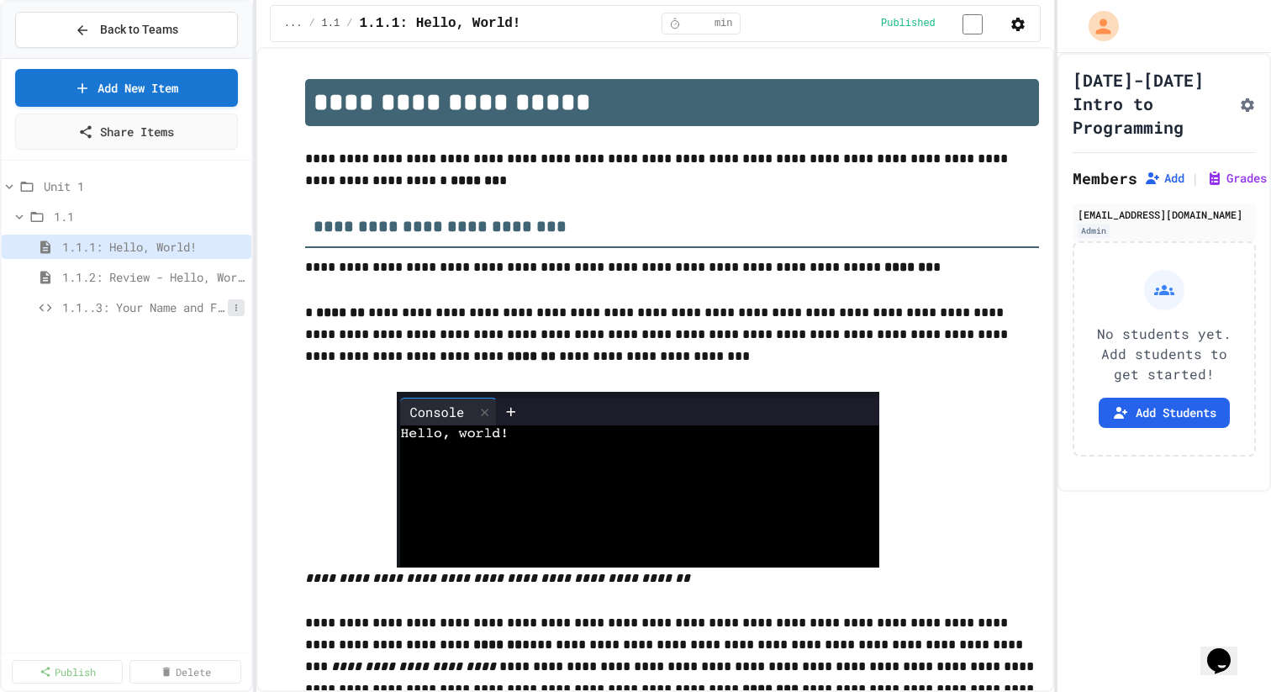
click at [228, 302] on button at bounding box center [236, 307] width 17 height 17
click at [230, 336] on button "Rename" at bounding box center [191, 339] width 106 height 30
click at [178, 313] on input "**********" at bounding box center [145, 311] width 166 height 24
click at [168, 311] on input "**********" at bounding box center [145, 311] width 166 height 24
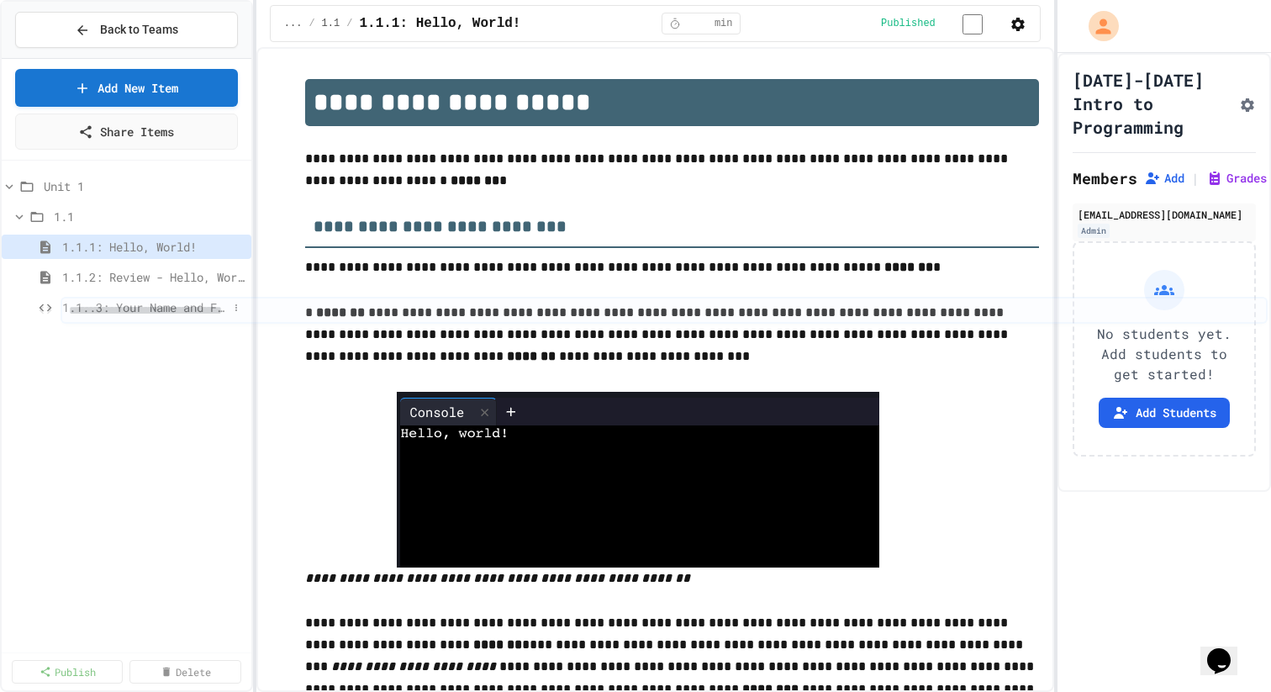
drag, startPoint x: 136, startPoint y: 310, endPoint x: 65, endPoint y: 309, distance: 71.5
click at [106, 309] on span "1.1..3: Your Name and Favorite Movie" at bounding box center [145, 308] width 166 height 18
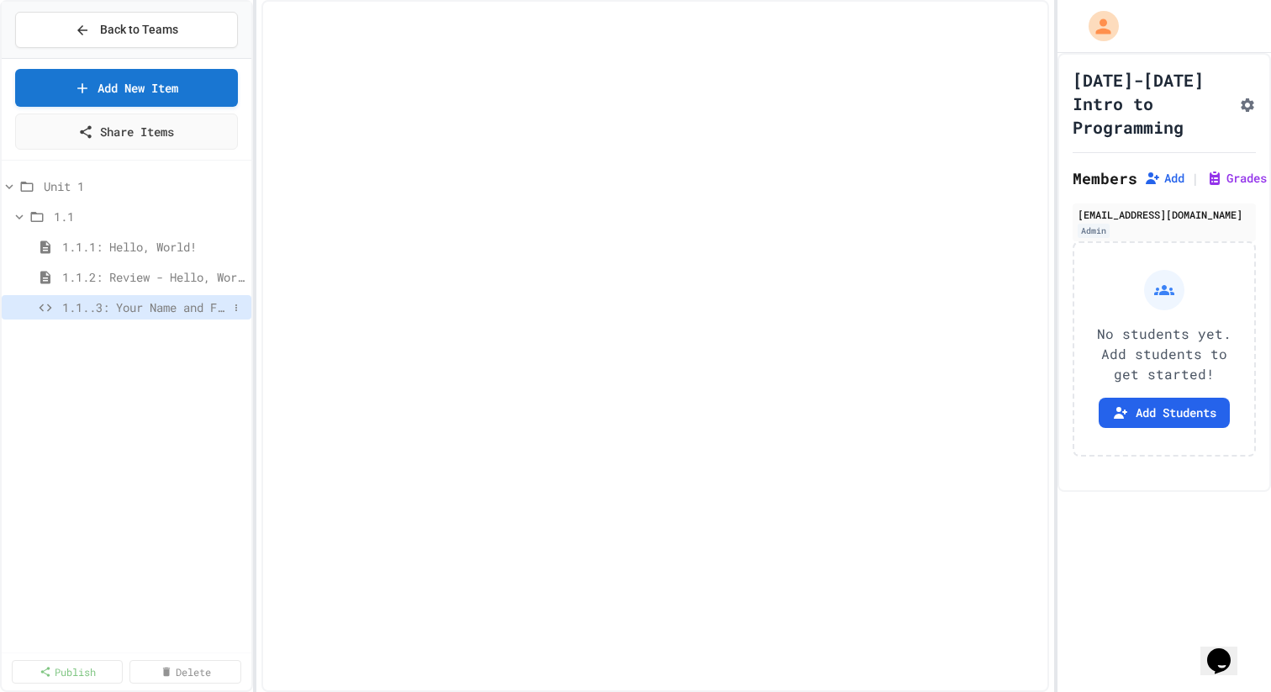
click at [108, 308] on span "1.1..3: Your Name and Favorite Movie" at bounding box center [145, 308] width 166 height 18
select select "*******"
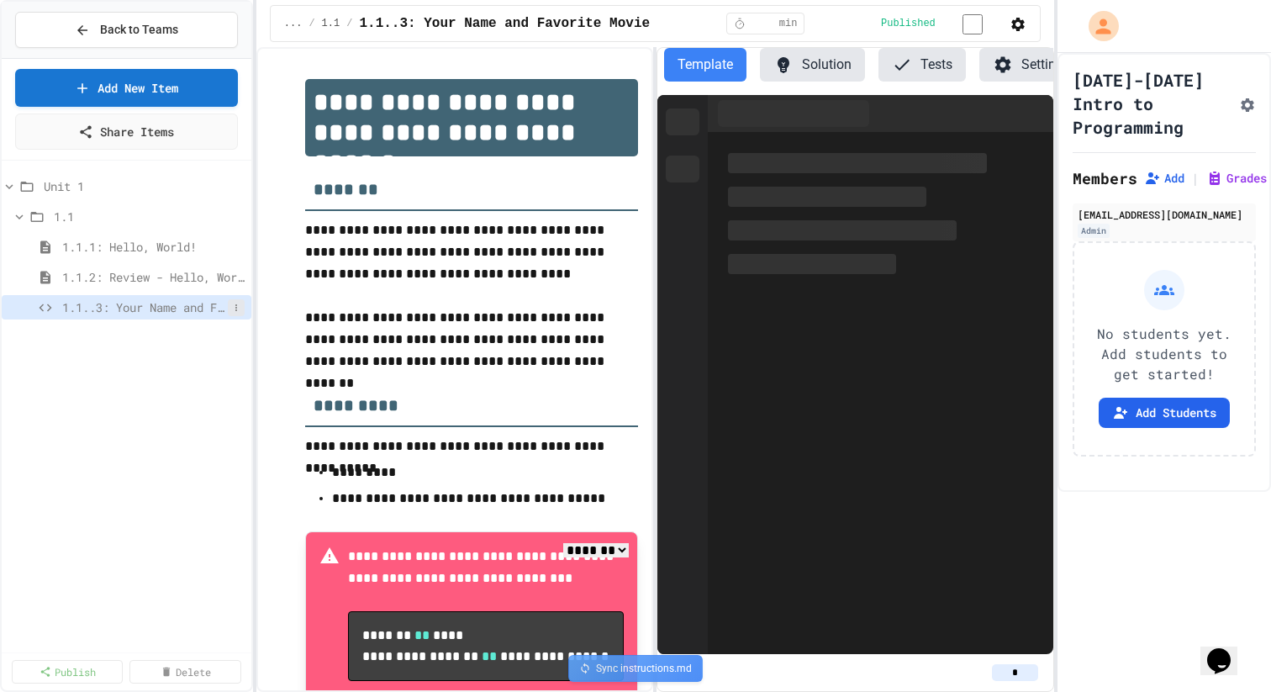
click at [233, 308] on icon at bounding box center [236, 308] width 10 height 10
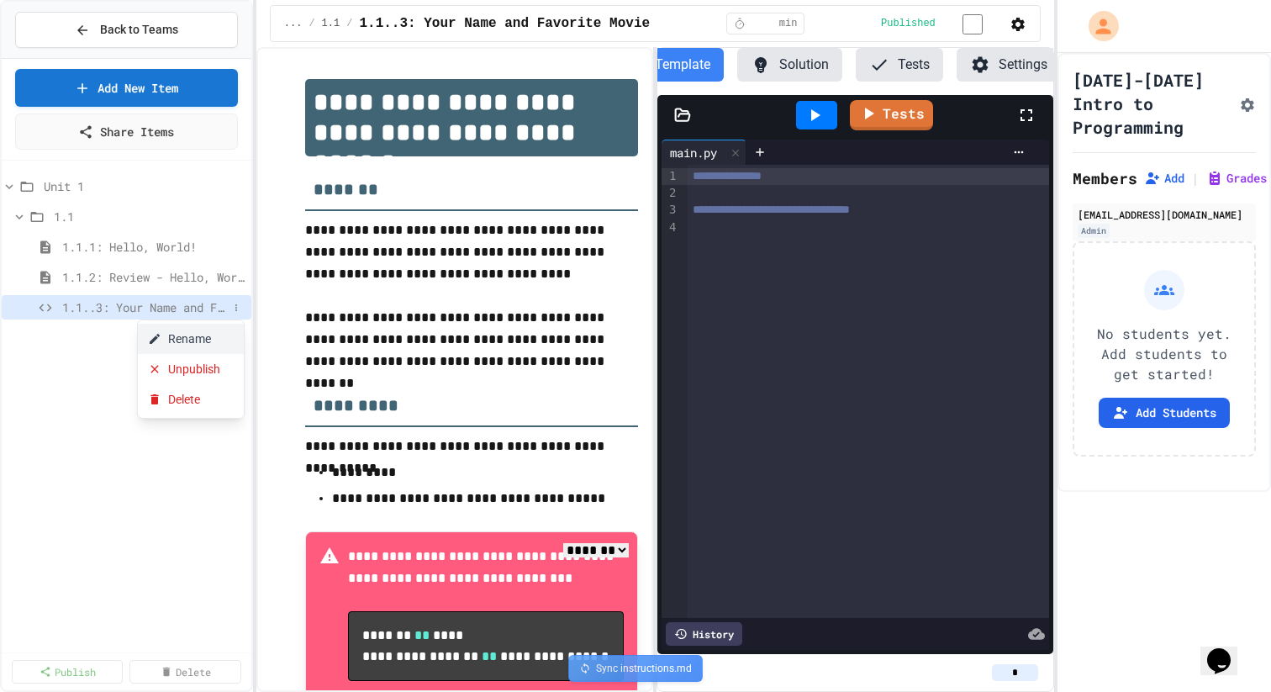
scroll to position [0, 33]
click at [230, 333] on button "Rename" at bounding box center [191, 339] width 106 height 30
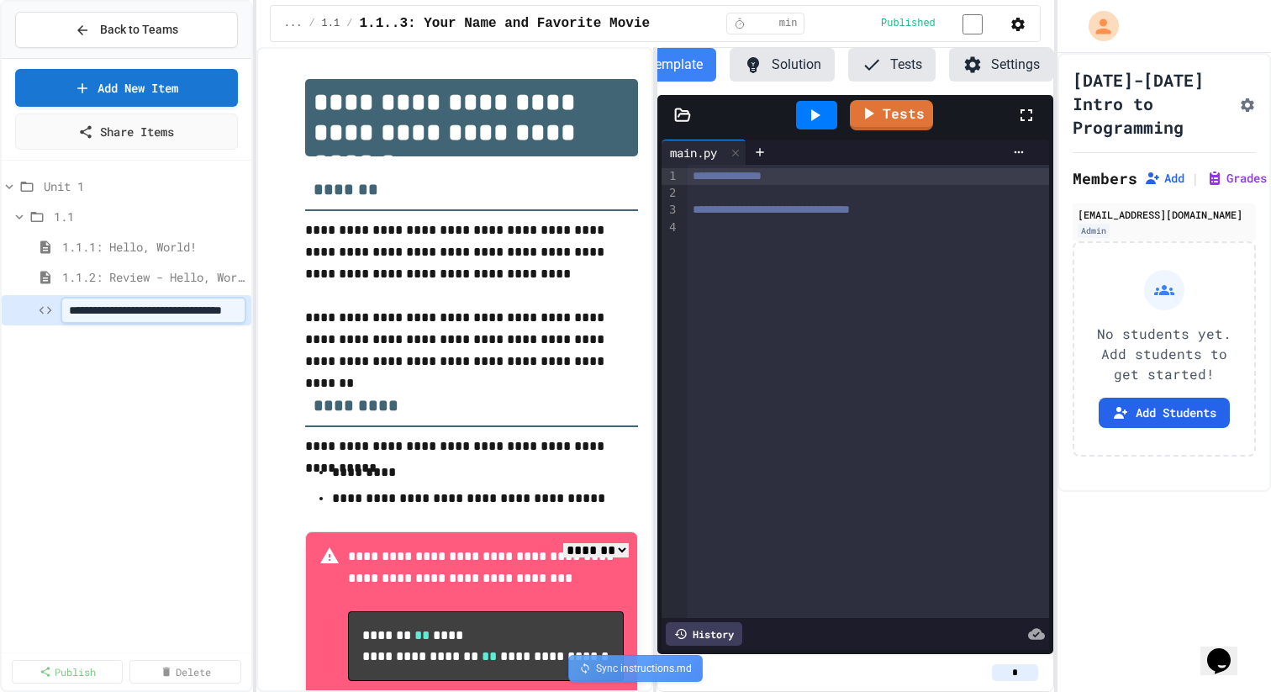
scroll to position [0, 0]
type input "**********"
click at [173, 474] on div "**********" at bounding box center [127, 406] width 250 height 478
click at [447, 347] on p "**********" at bounding box center [472, 340] width 334 height 66
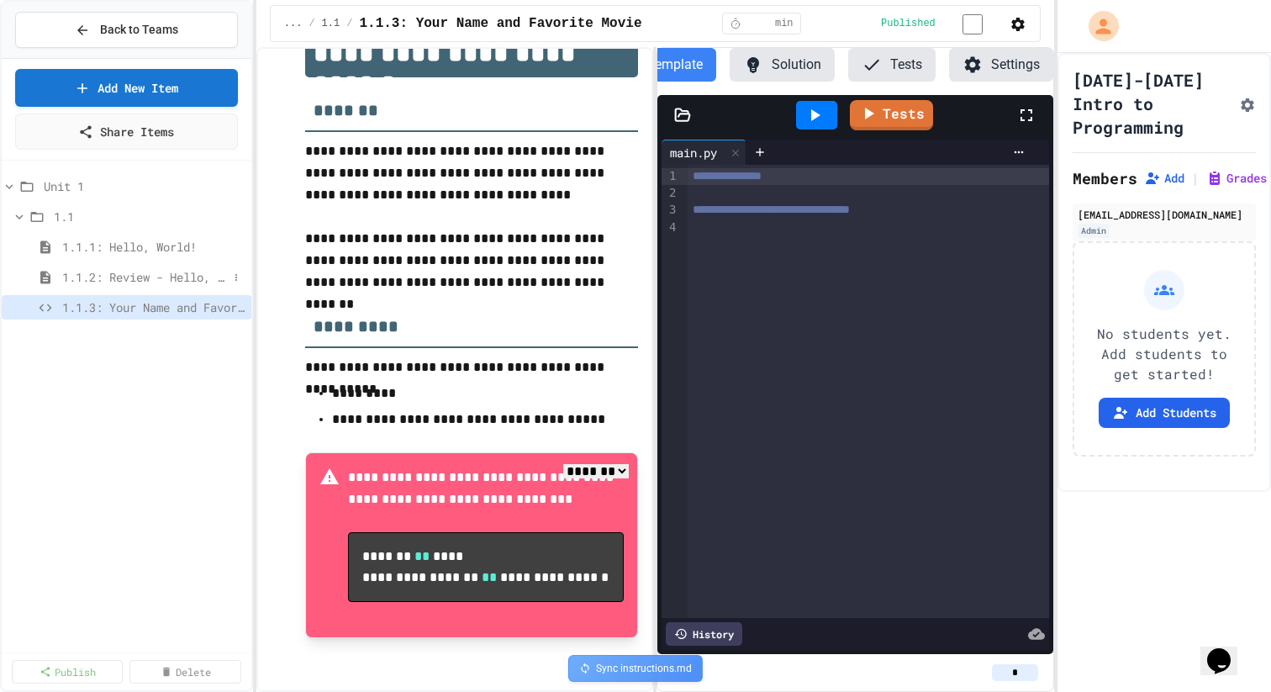
click at [138, 285] on span "1.1.2: Review - Hello, World!" at bounding box center [145, 277] width 166 height 18
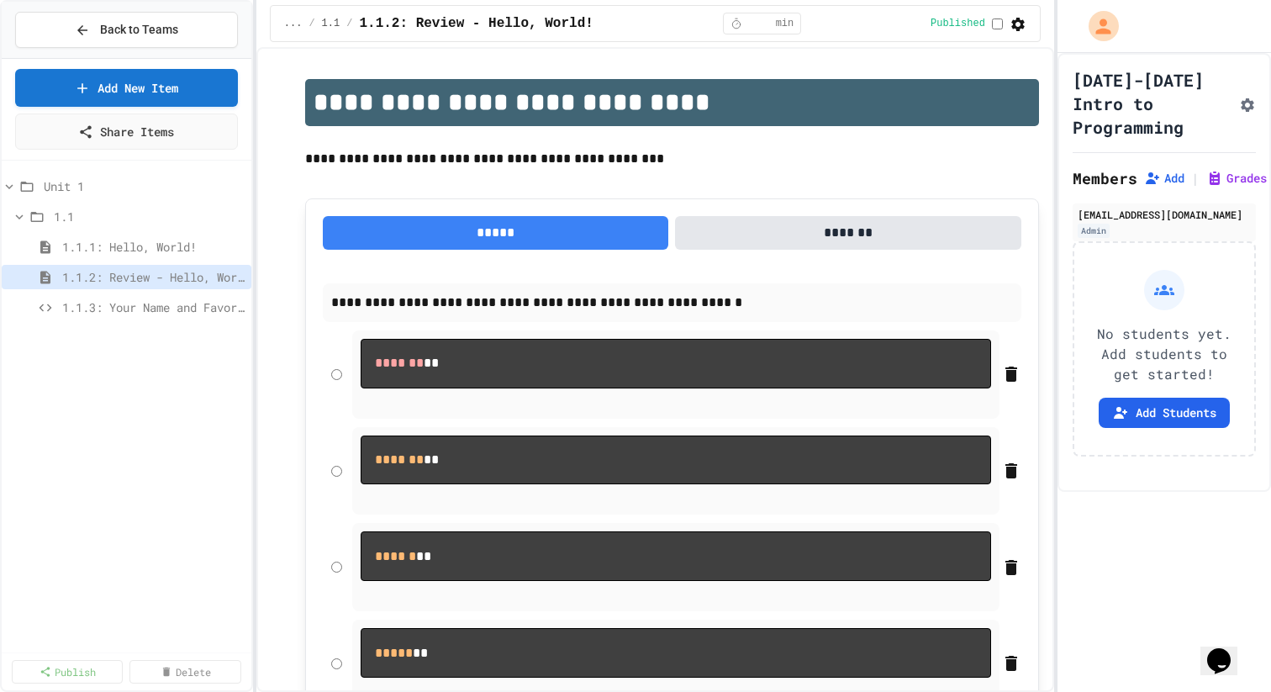
click at [134, 233] on div "1.1" at bounding box center [127, 219] width 250 height 30
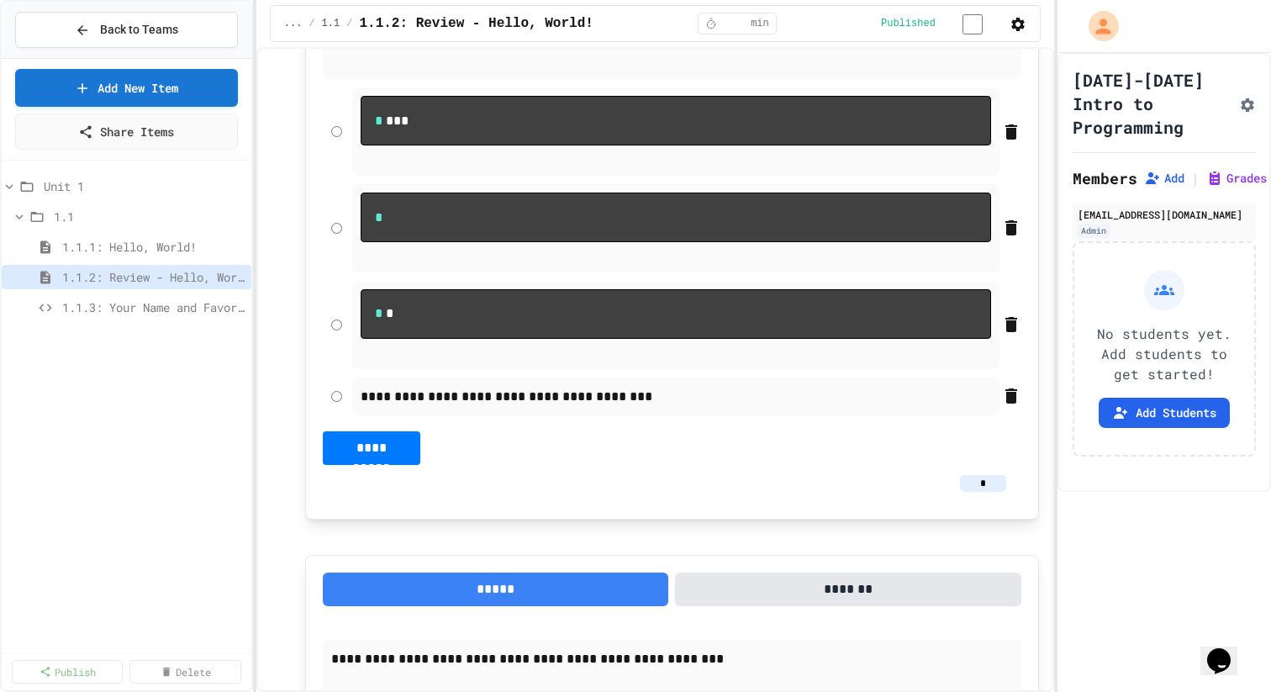
scroll to position [2501, 0]
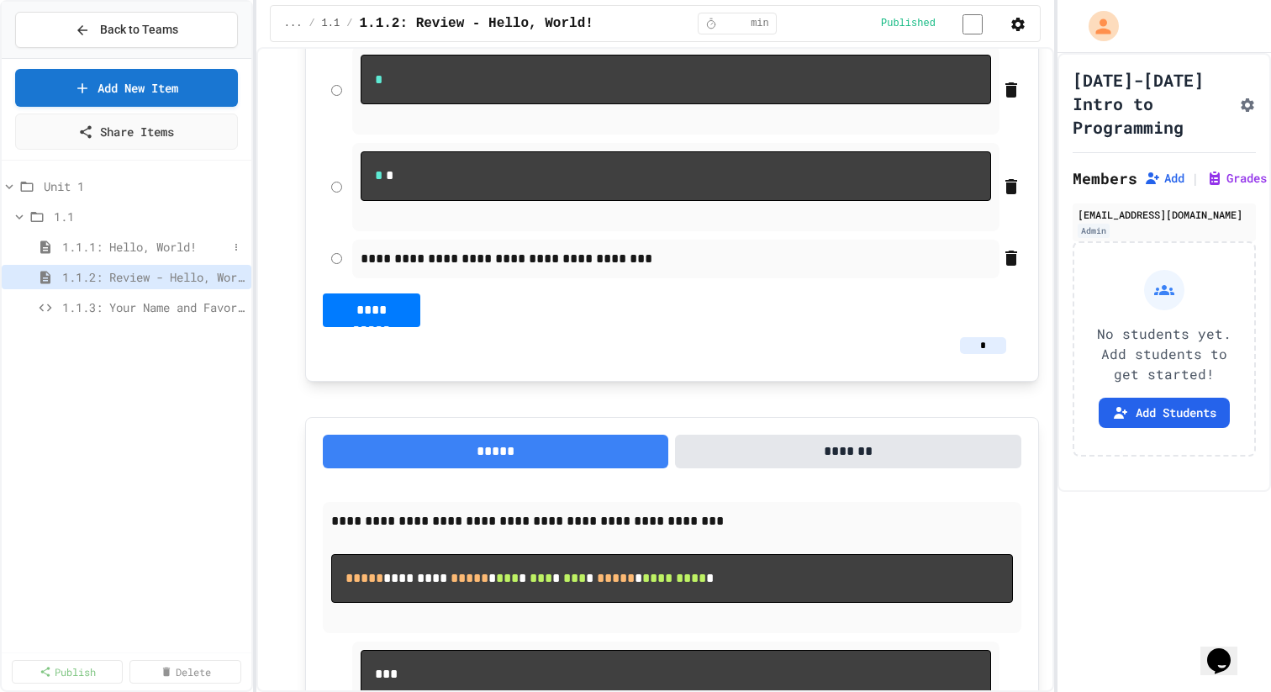
click at [174, 249] on span "1.1.1: Hello, World!" at bounding box center [145, 247] width 166 height 18
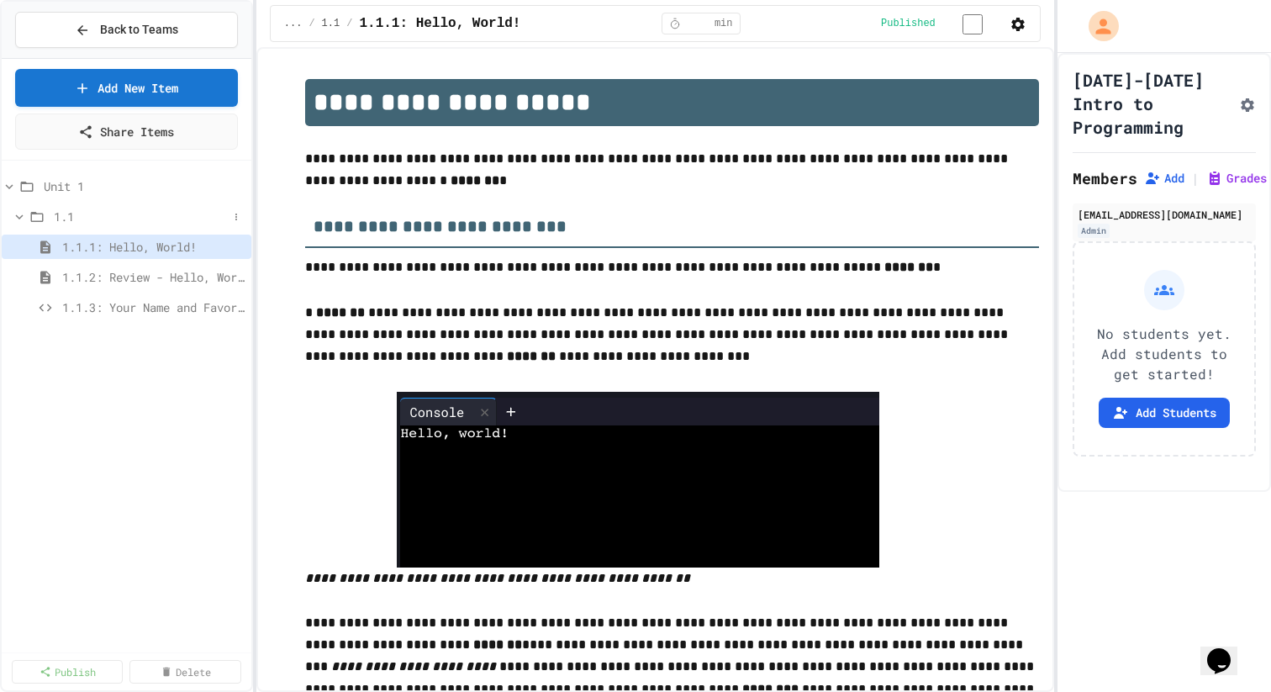
click at [50, 215] on div "1.1" at bounding box center [127, 216] width 250 height 24
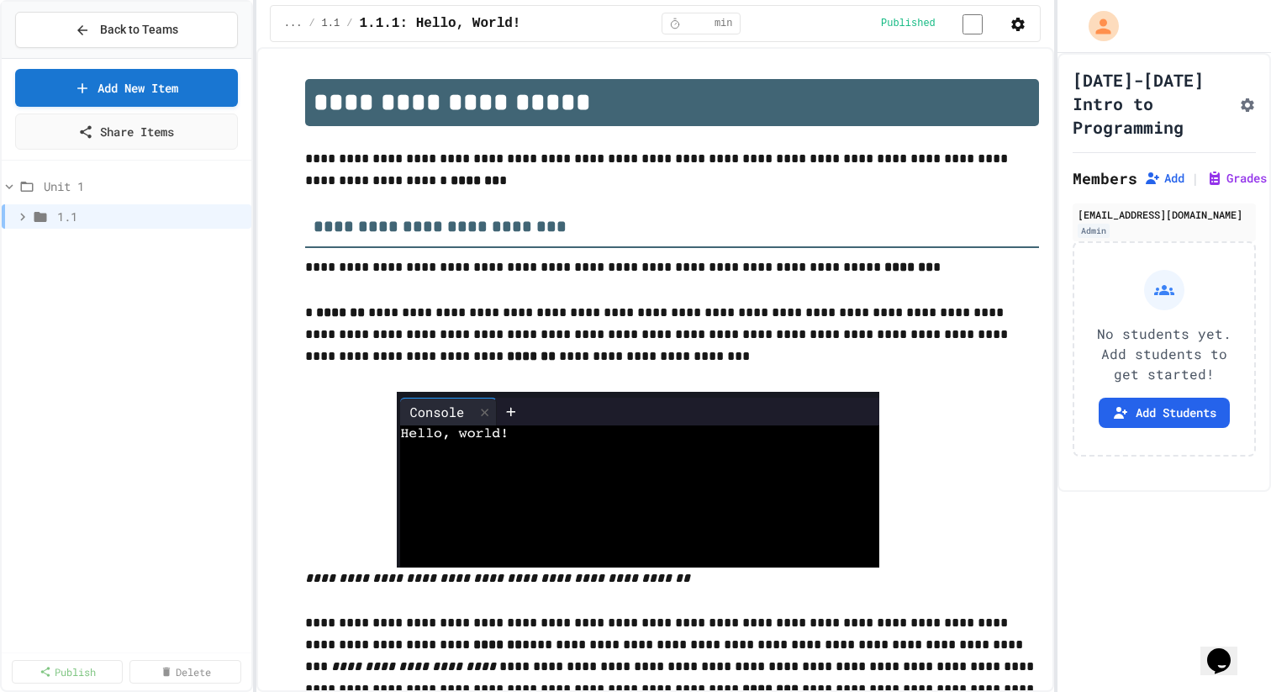
click at [183, 12] on button "Back to Teams" at bounding box center [126, 30] width 223 height 36
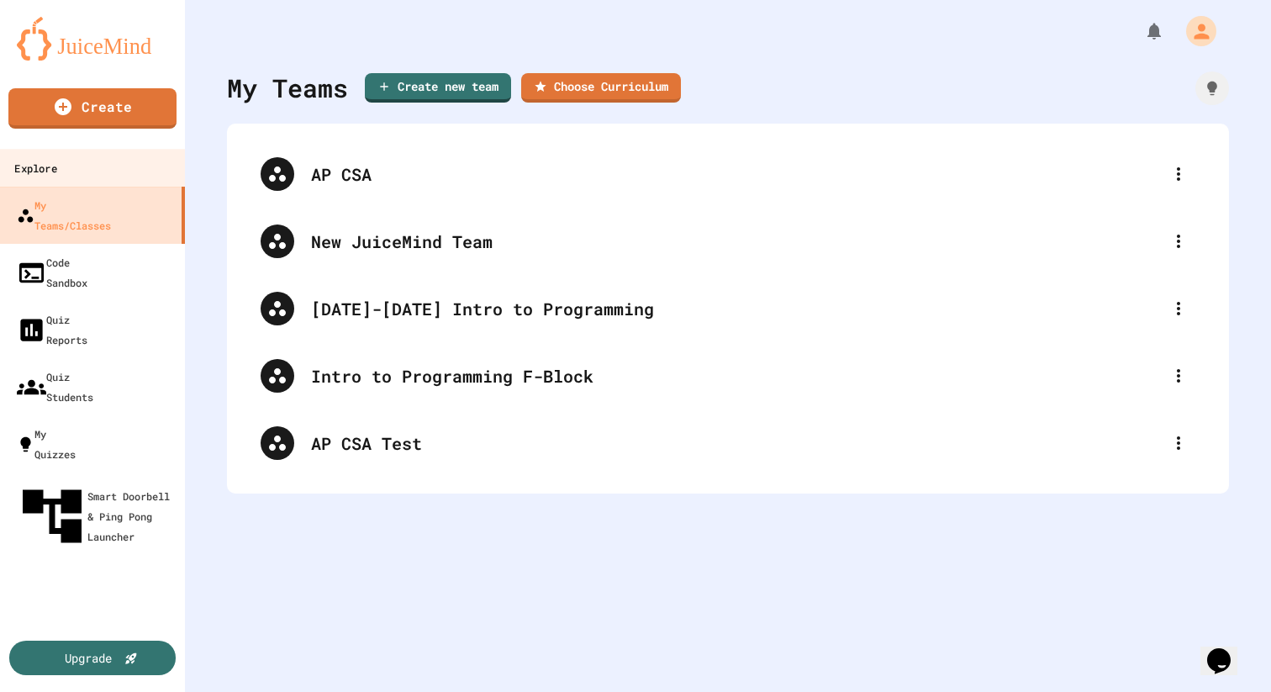
click at [119, 161] on link "Explore" at bounding box center [92, 168] width 191 height 38
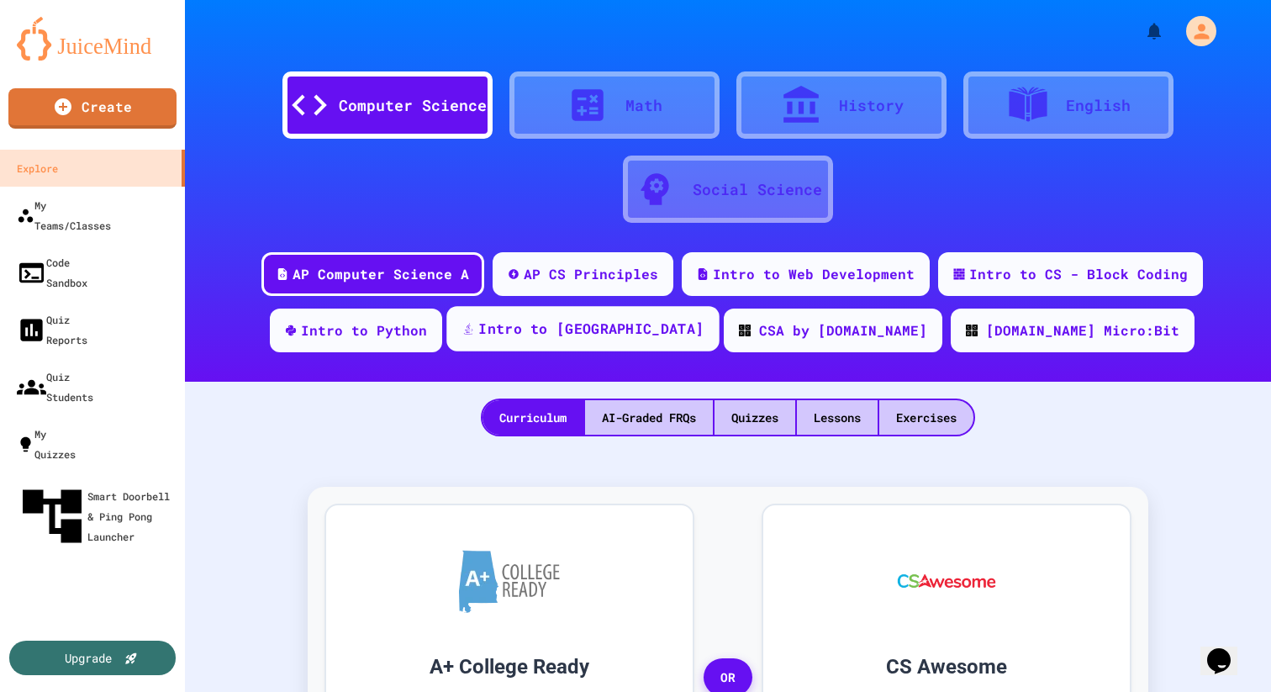
click at [650, 327] on div "Intro to [GEOGRAPHIC_DATA]" at bounding box center [590, 329] width 225 height 21
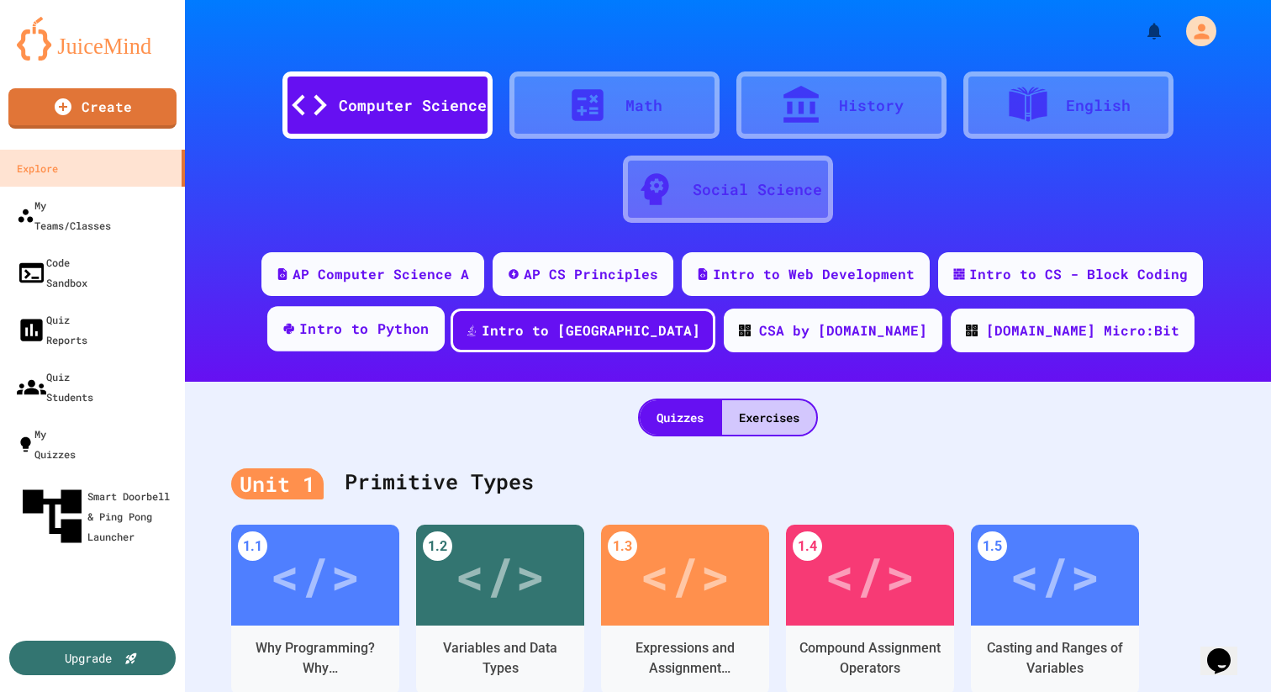
click at [430, 337] on div "Intro to Python" at bounding box center [364, 329] width 130 height 21
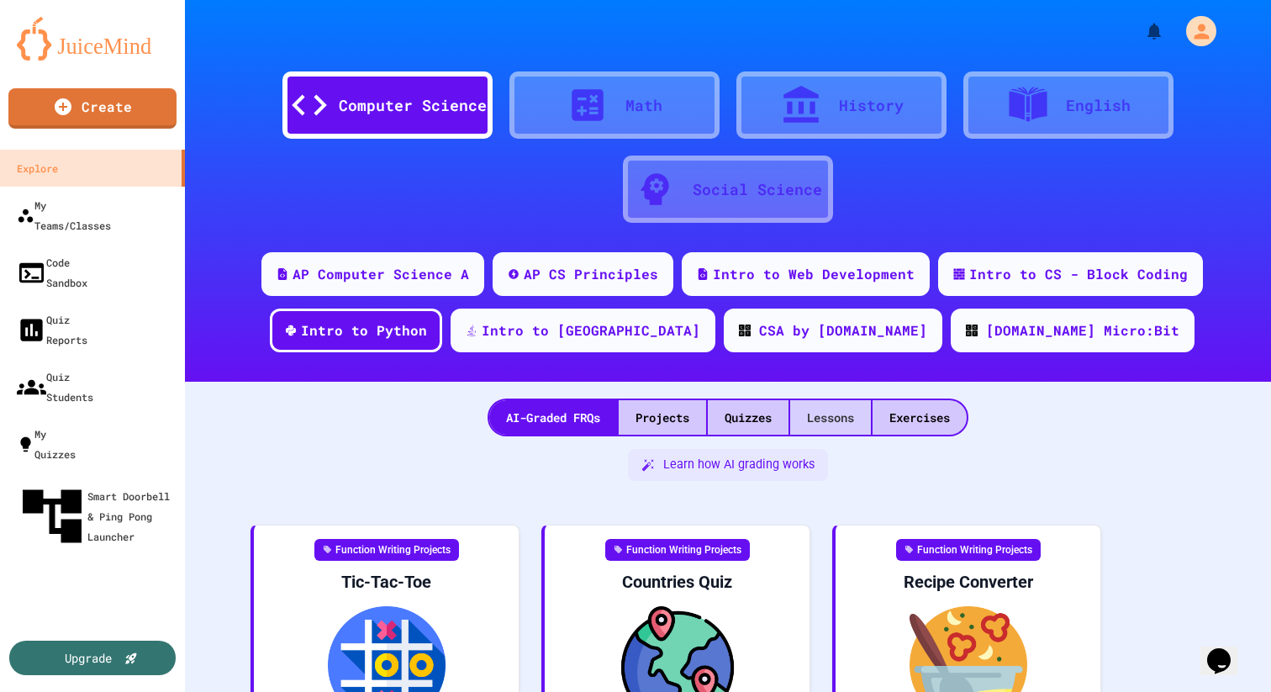
click at [788, 415] on div "Lessons" at bounding box center [830, 417] width 81 height 34
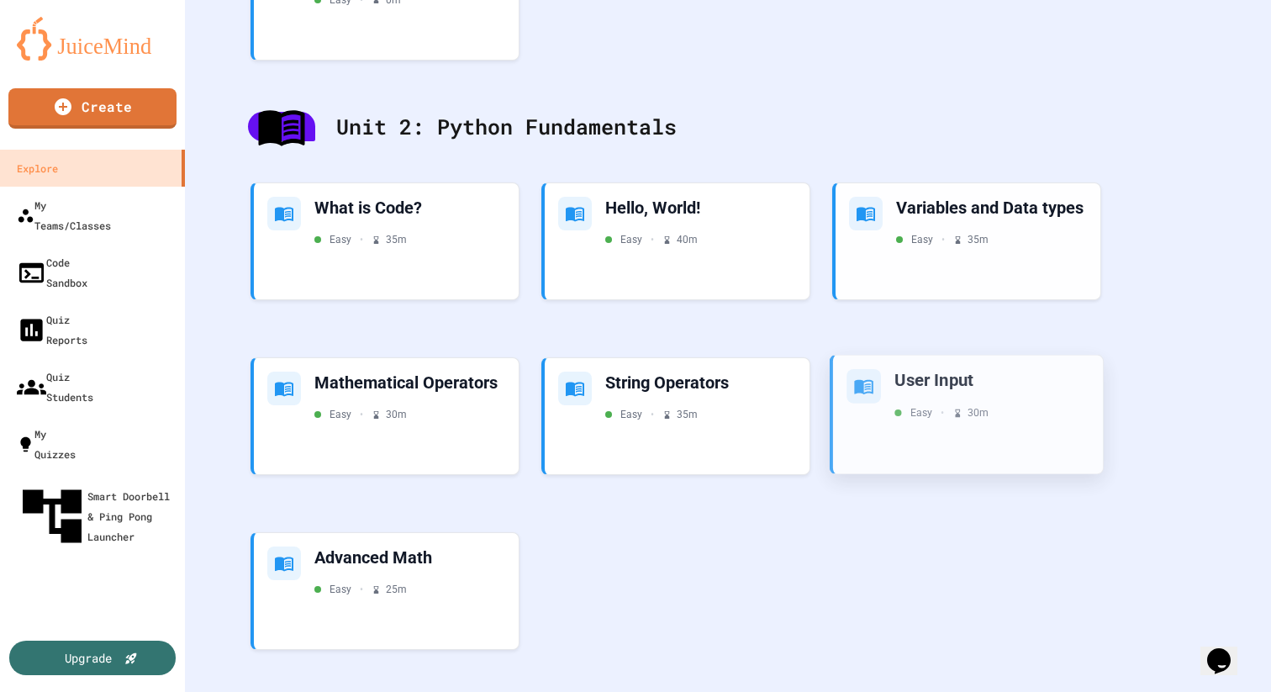
scroll to position [804, 0]
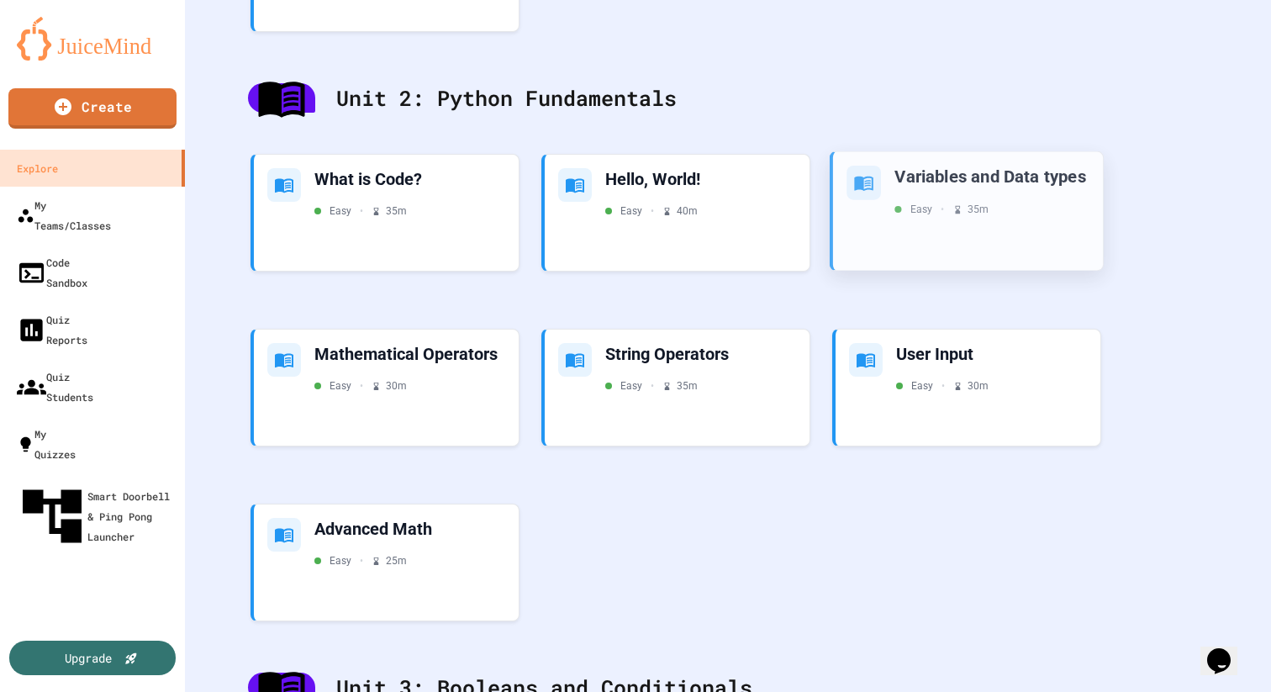
click at [788, 174] on div "Variables and Data types" at bounding box center [992, 177] width 195 height 23
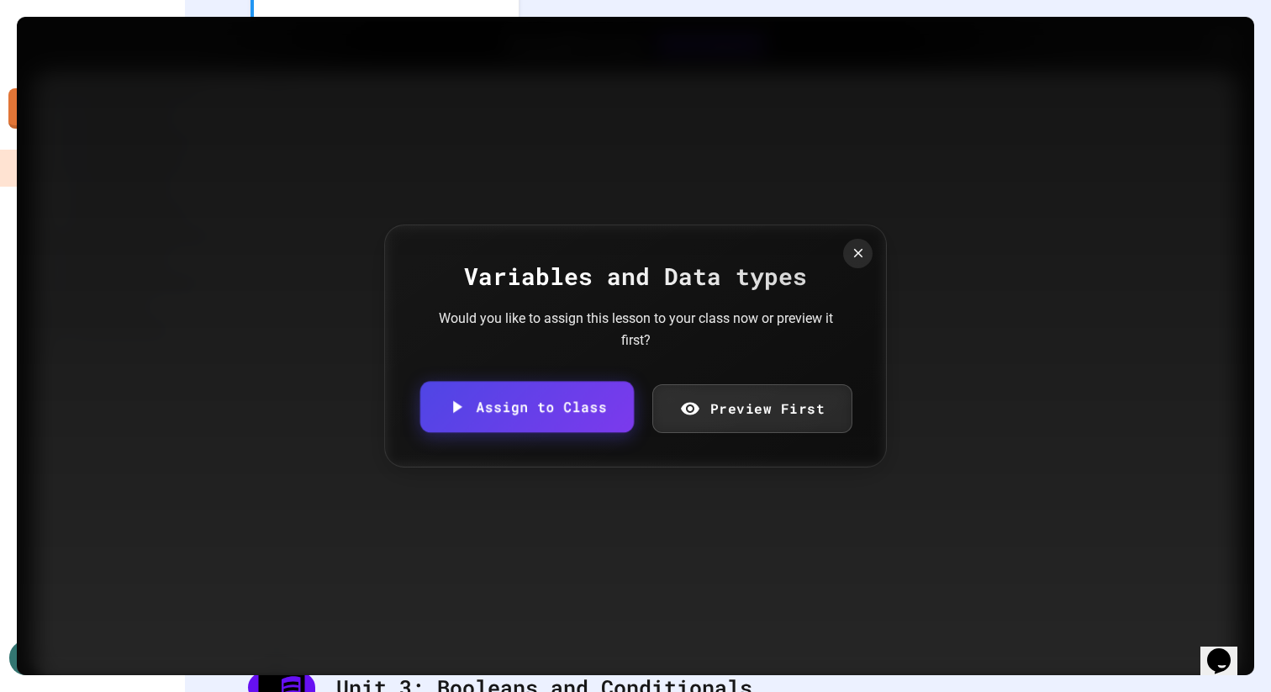
click at [583, 408] on link "Assign to Class" at bounding box center [527, 407] width 214 height 51
click at [570, 383] on body "We are updating our servers at 7PM EST [DATE]. [PERSON_NAME] should continue to…" at bounding box center [635, 346] width 1271 height 692
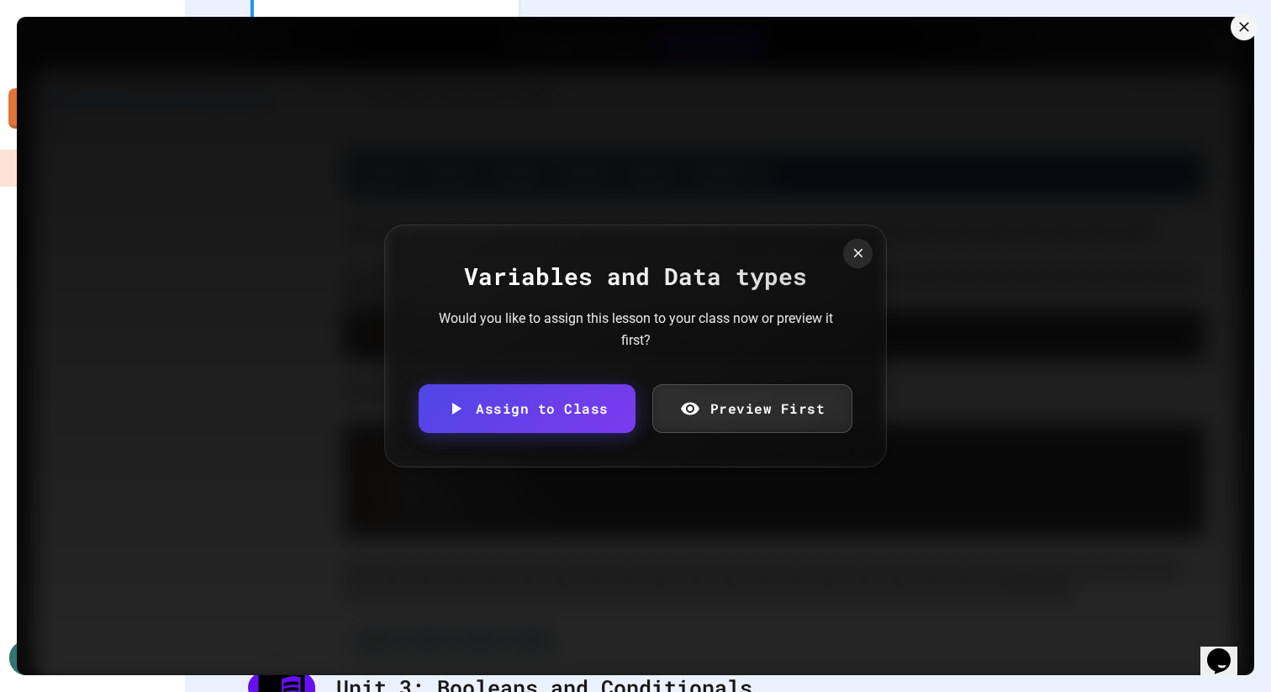
type input "**********"
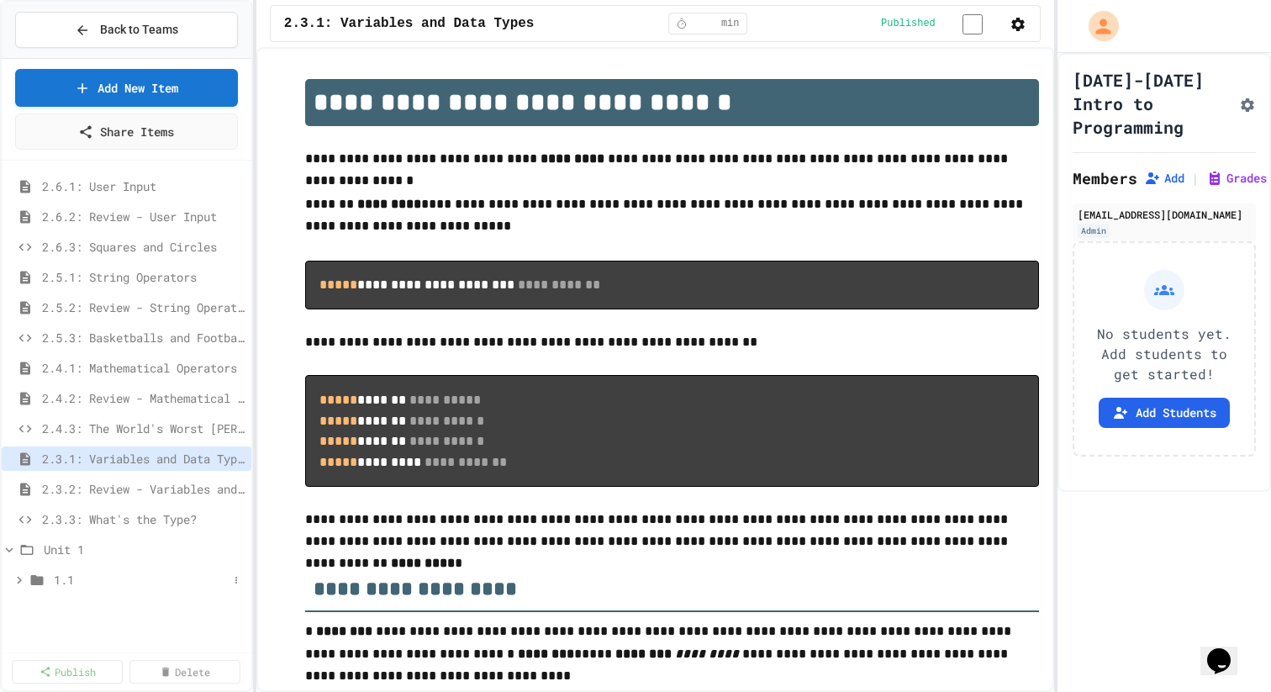
click at [129, 579] on span "1.1" at bounding box center [141, 580] width 174 height 18
click at [234, 576] on icon at bounding box center [236, 580] width 10 height 10
click at [214, 642] on button "Rename" at bounding box center [200, 641] width 125 height 30
type input "**********"
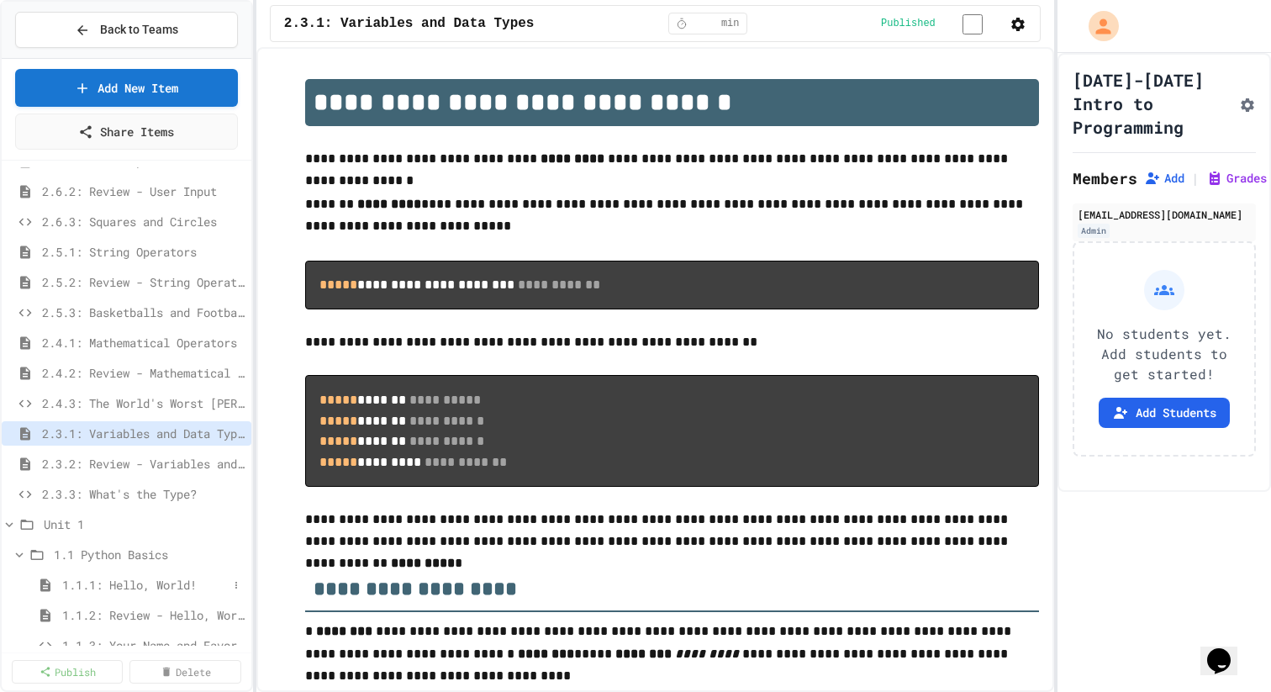
scroll to position [50, 0]
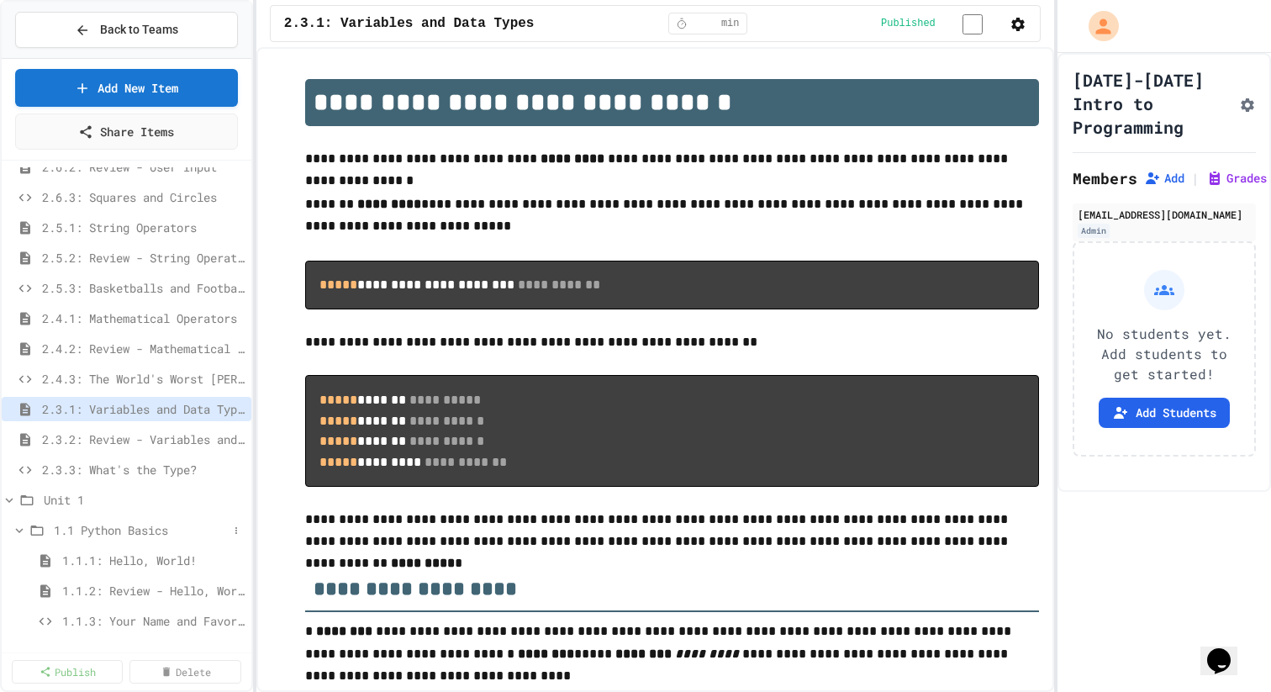
click at [94, 527] on span "1.1 Python Basics" at bounding box center [141, 530] width 174 height 18
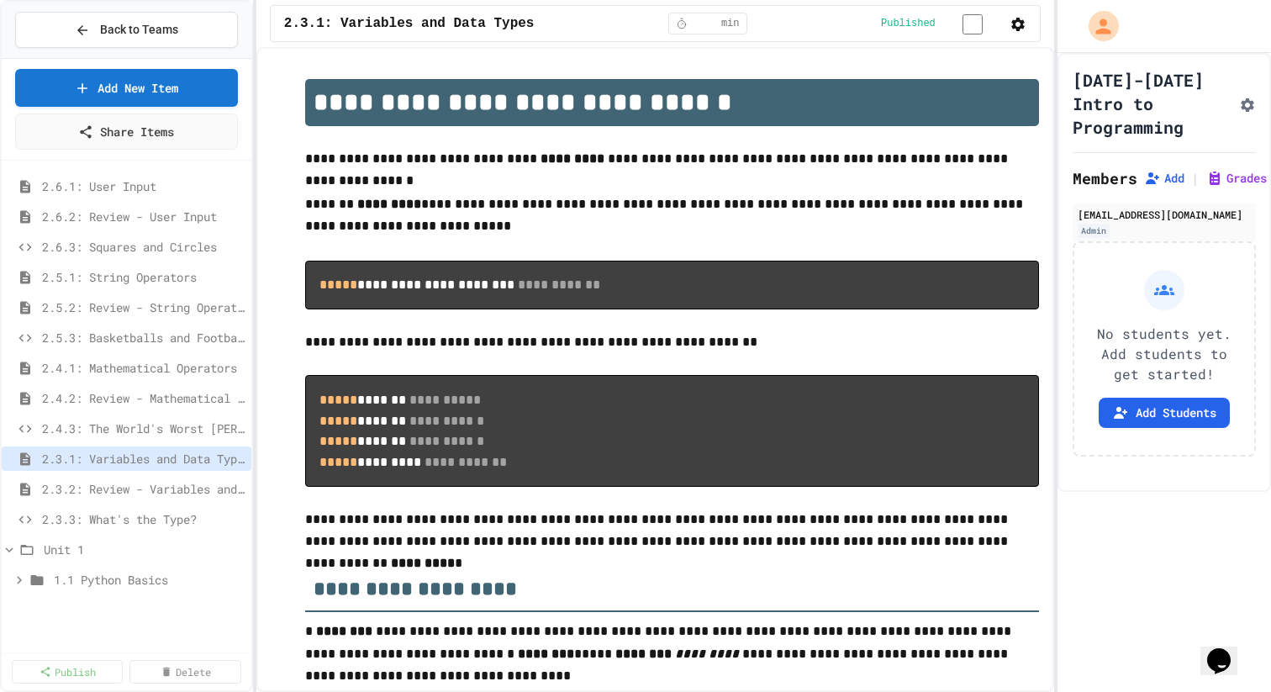
click at [98, 592] on div "1.1 Python Basics" at bounding box center [127, 583] width 250 height 30
click at [93, 574] on span "1.1 Python Basics" at bounding box center [141, 580] width 174 height 18
click at [234, 575] on icon at bounding box center [236, 580] width 10 height 10
click at [202, 642] on button "Rename" at bounding box center [200, 641] width 125 height 30
type input "******"
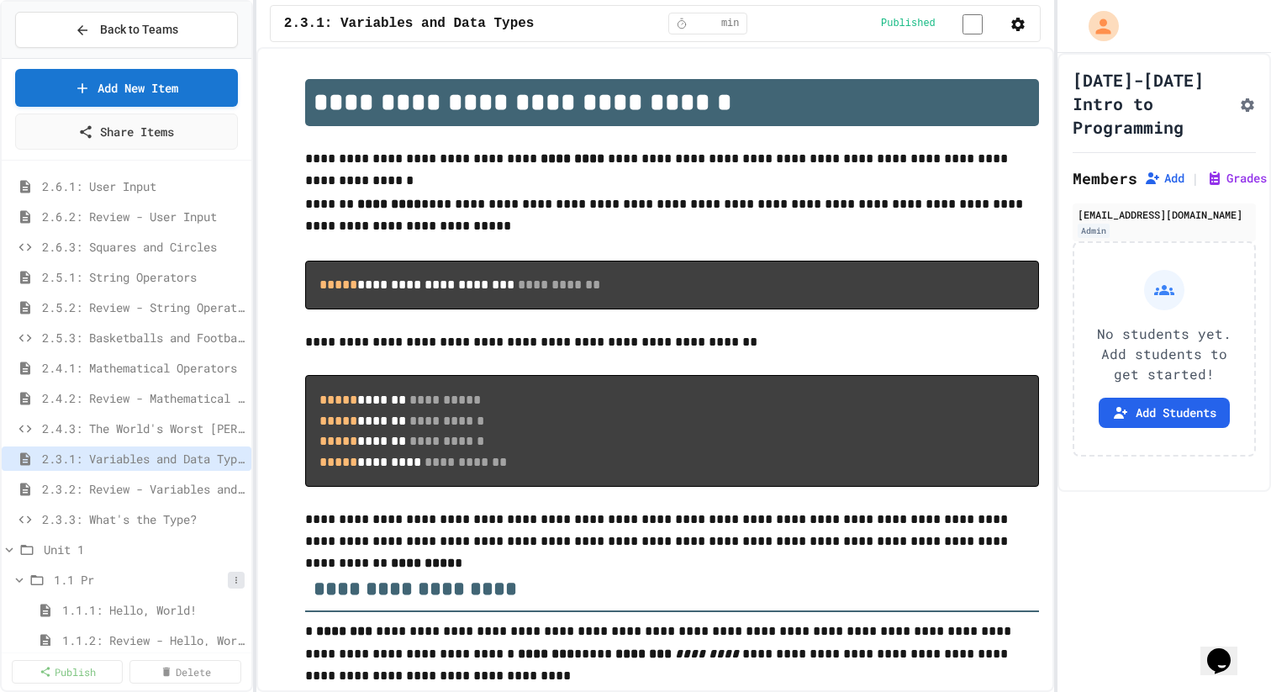
click at [231, 578] on icon at bounding box center [236, 580] width 10 height 10
click at [228, 637] on button "Rename" at bounding box center [200, 641] width 125 height 30
type input "*"
type input "**********"
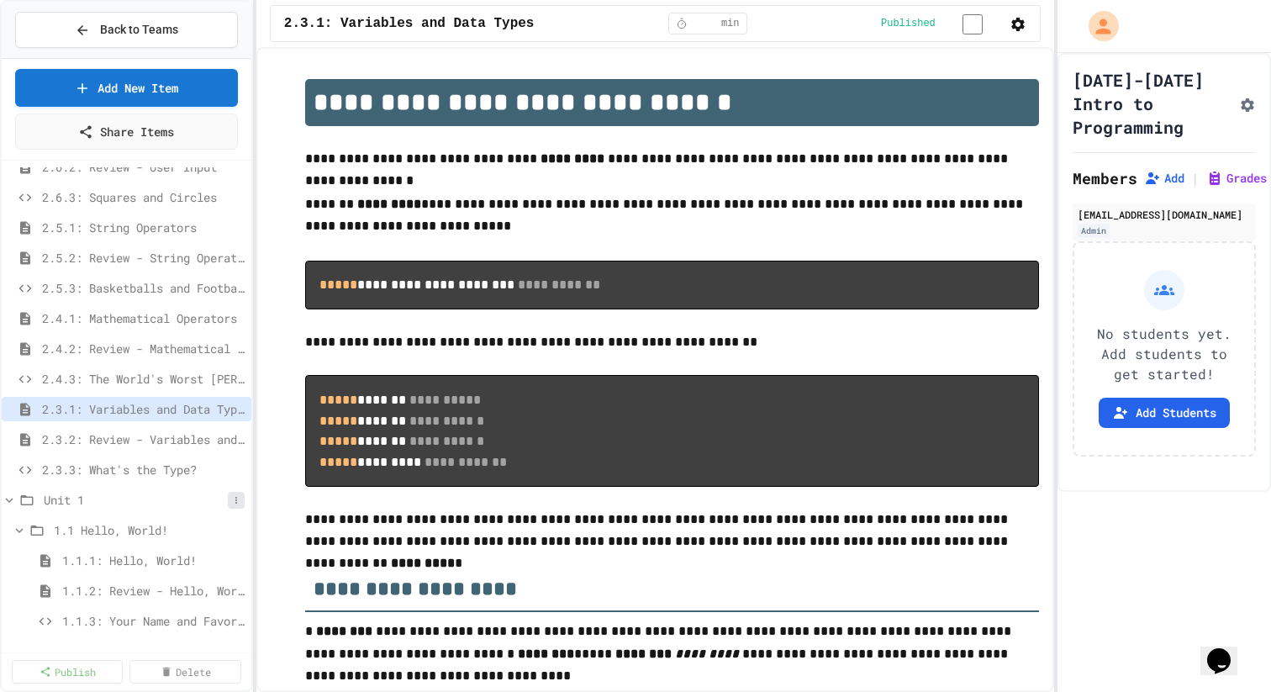
click at [235, 505] on button at bounding box center [236, 500] width 17 height 17
click at [234, 528] on button "Add Item" at bounding box center [200, 531] width 125 height 30
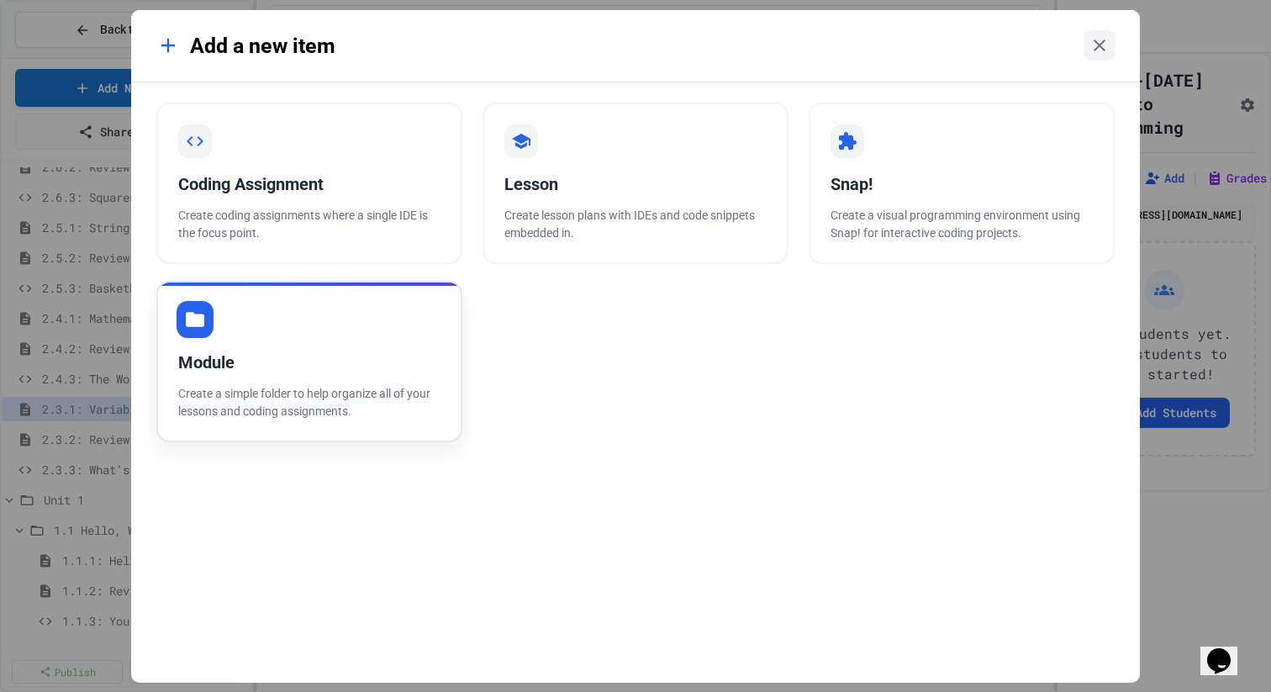
click at [255, 425] on div "Module Create a simple folder to help organize all of your lessons and coding a…" at bounding box center [309, 361] width 306 height 161
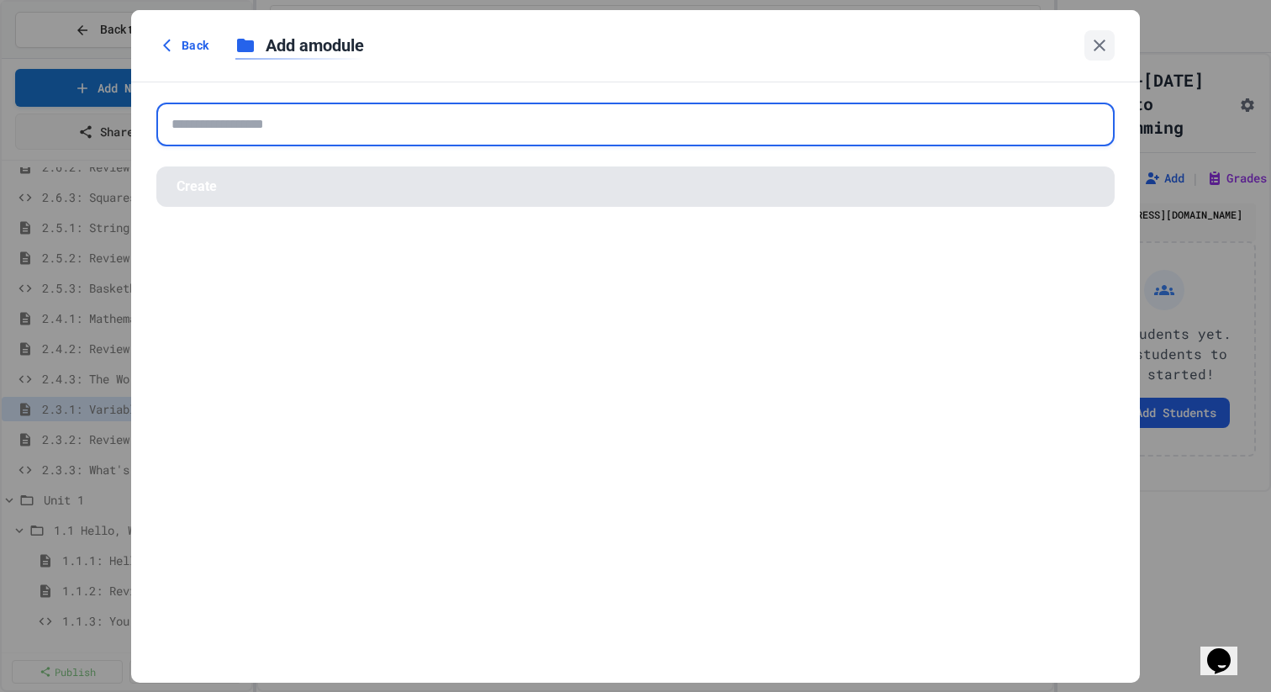
click at [329, 130] on input "text" at bounding box center [635, 125] width 959 height 44
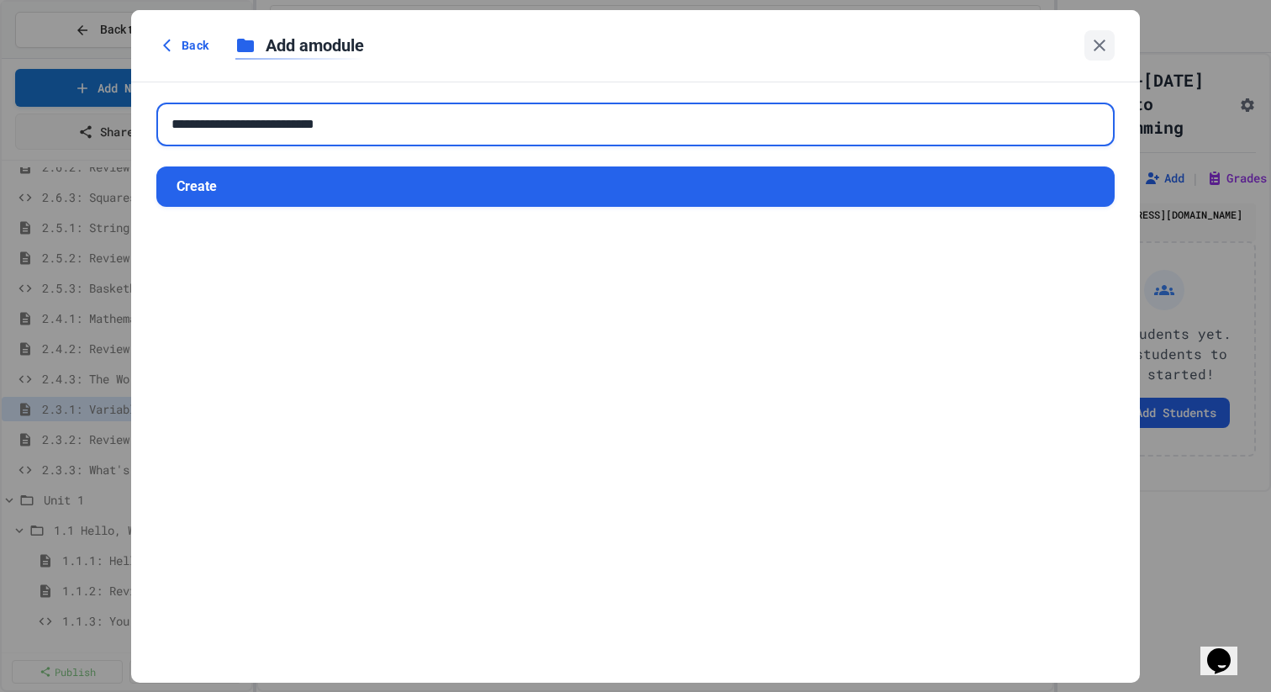
type input "**********"
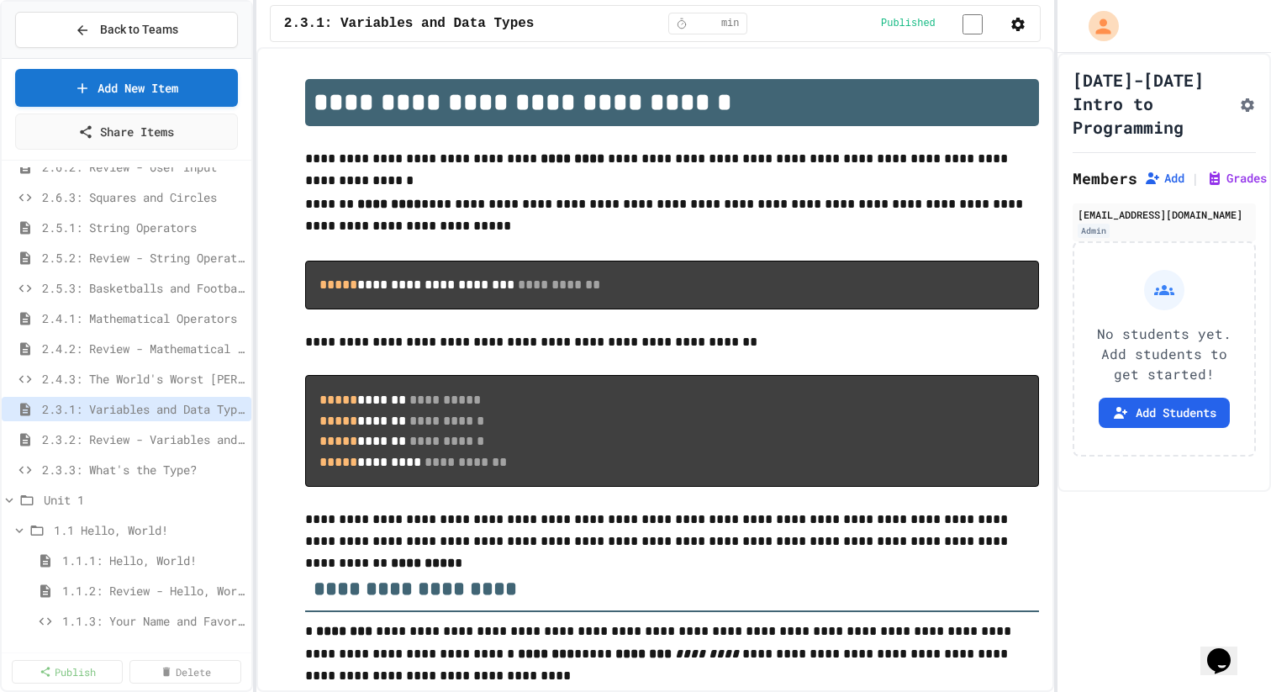
scroll to position [80, 0]
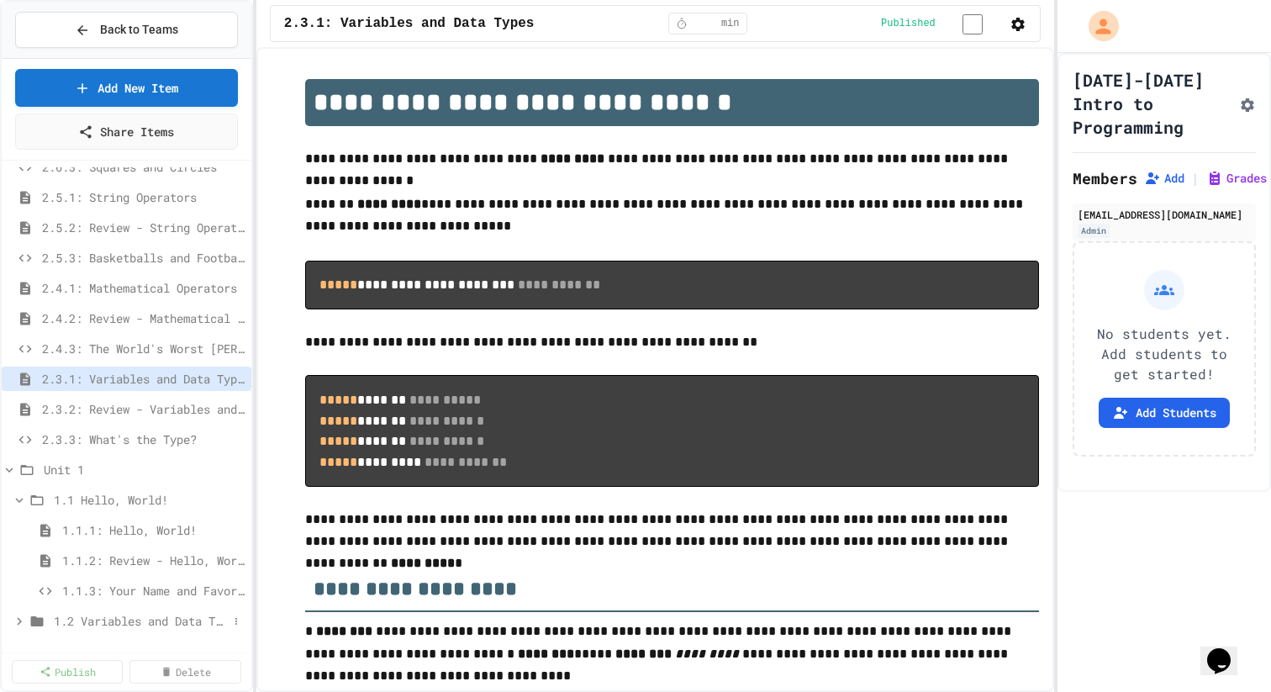
click at [135, 621] on span "1.2 Variables and Data Types" at bounding box center [141, 621] width 174 height 18
click at [14, 500] on icon at bounding box center [19, 500] width 15 height 15
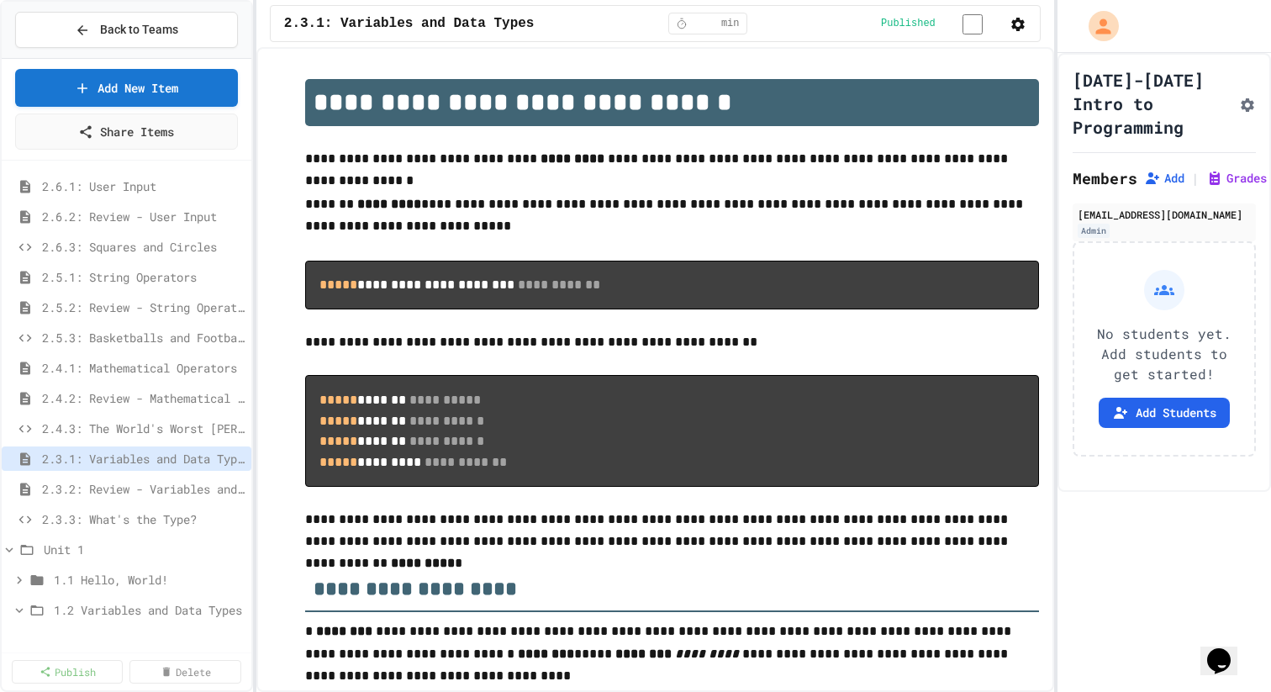
scroll to position [0, 0]
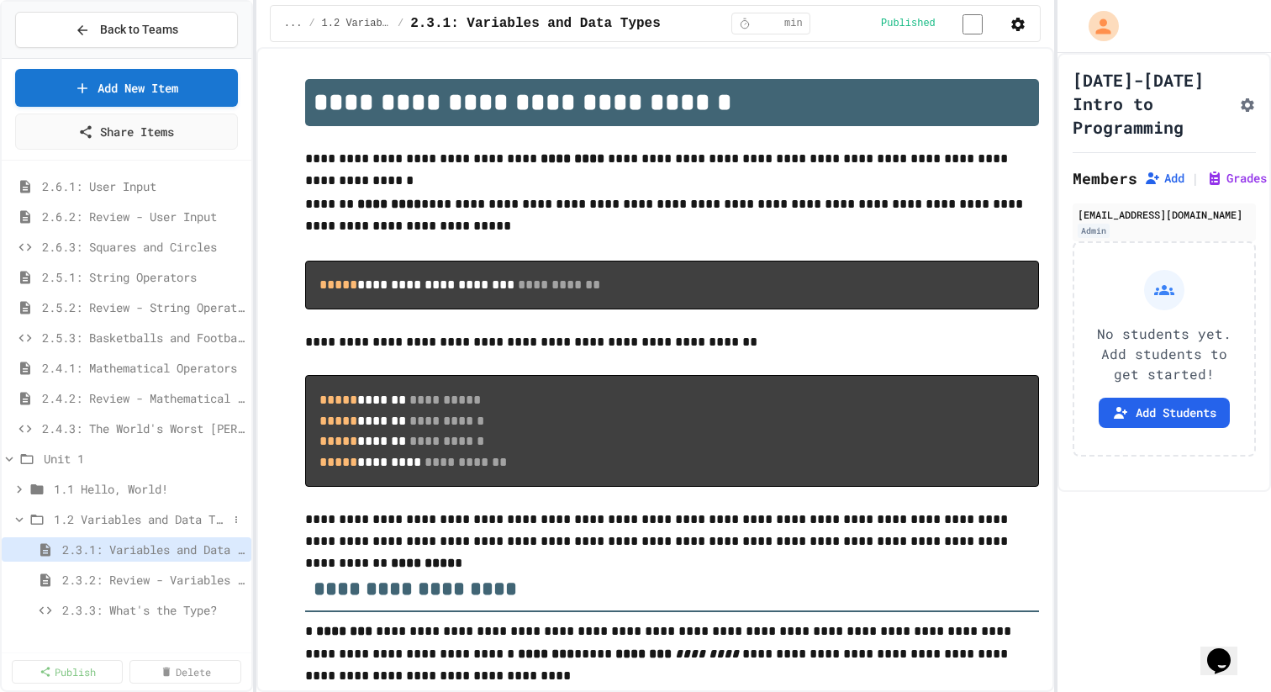
click at [19, 520] on icon at bounding box center [20, 519] width 8 height 5
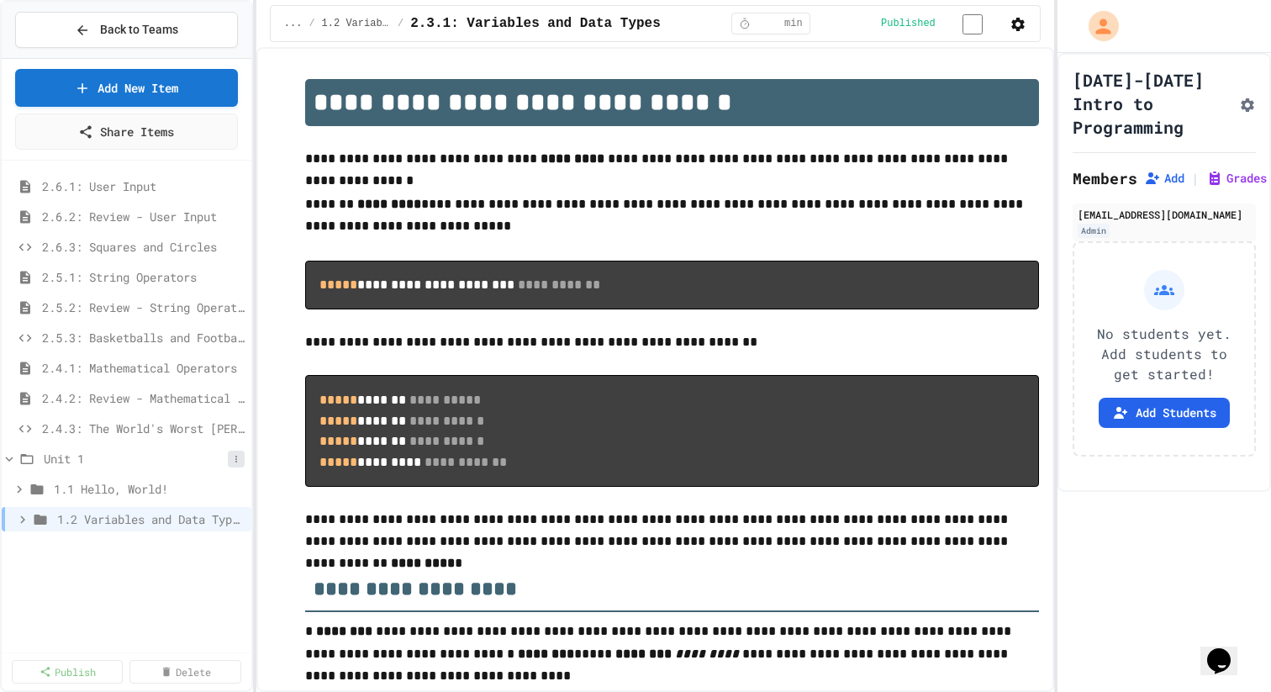
click at [236, 462] on icon at bounding box center [236, 459] width 10 height 10
click at [225, 498] on button "Add Item" at bounding box center [200, 490] width 125 height 30
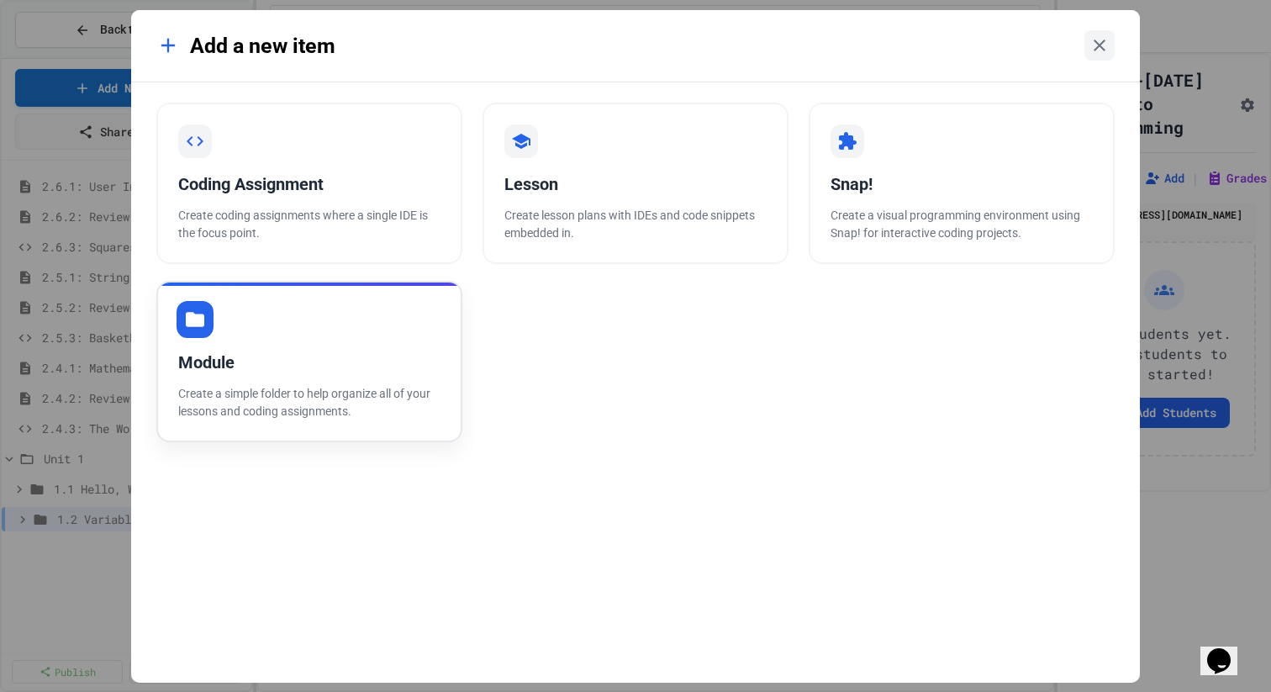
click at [223, 401] on p "Create a simple folder to help organize all of your lessons and coding assignme…" at bounding box center [309, 402] width 262 height 35
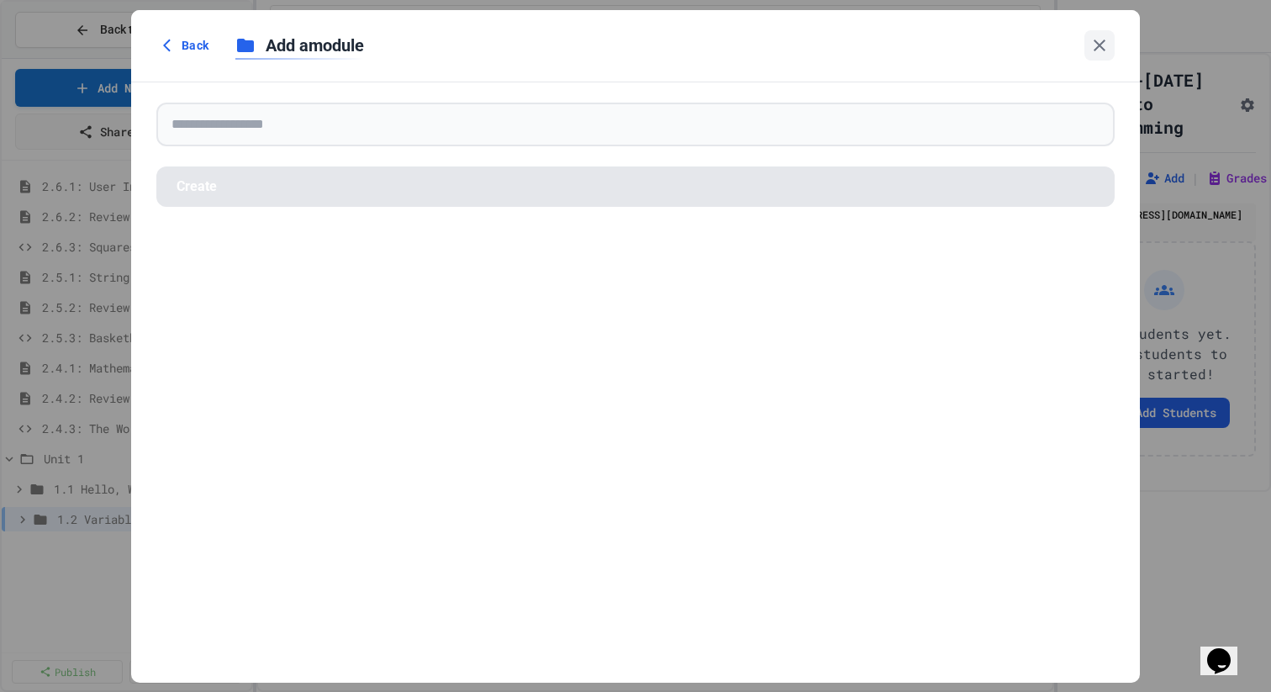
click at [231, 153] on form "Create" at bounding box center [635, 154] width 1009 height 145
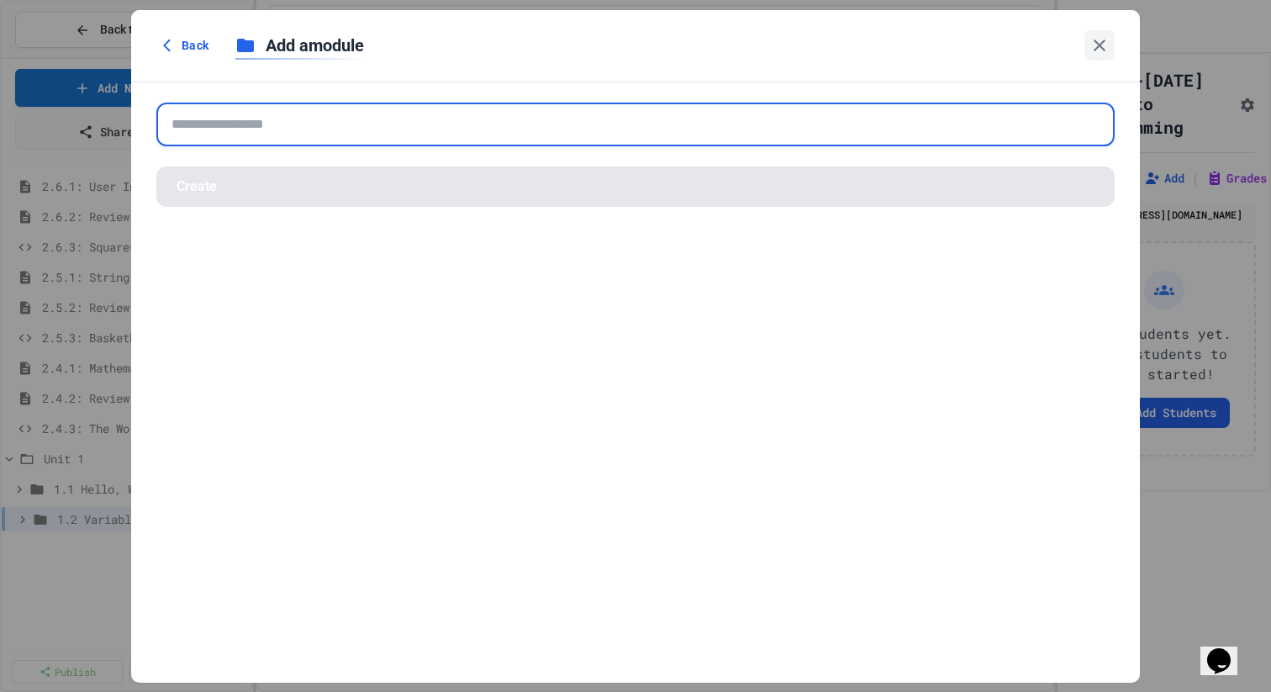
click at [231, 138] on input "text" at bounding box center [635, 125] width 959 height 44
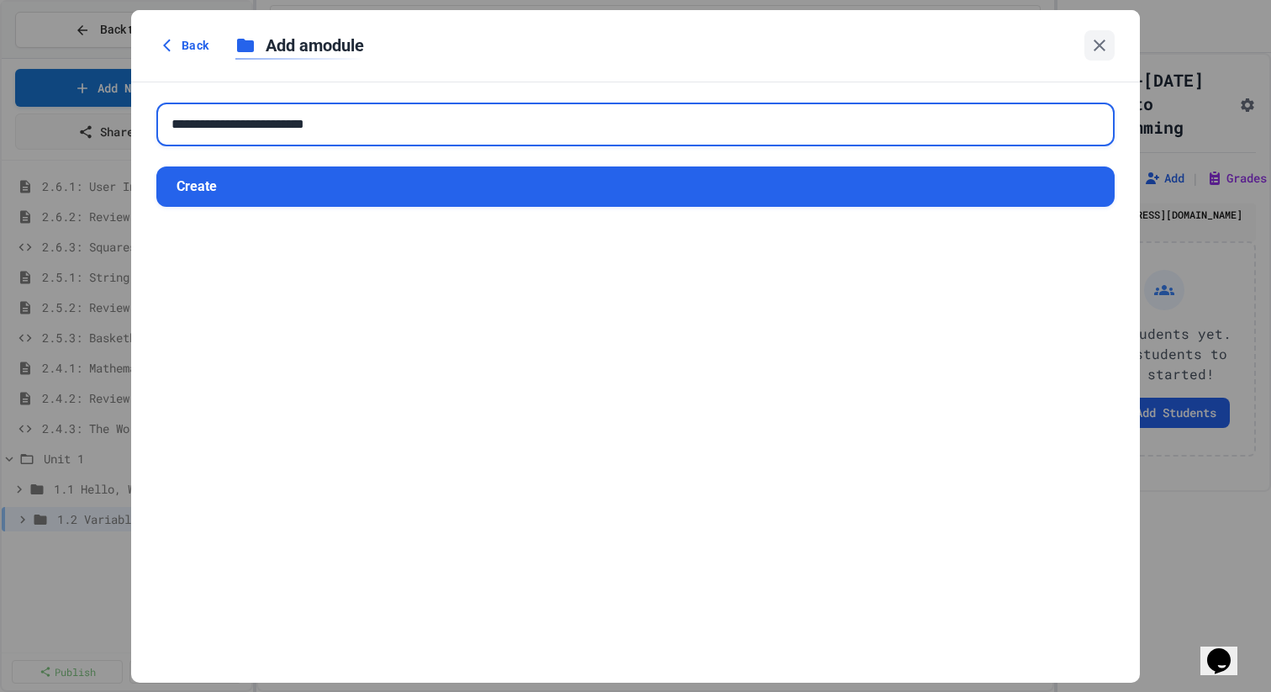
type input "**********"
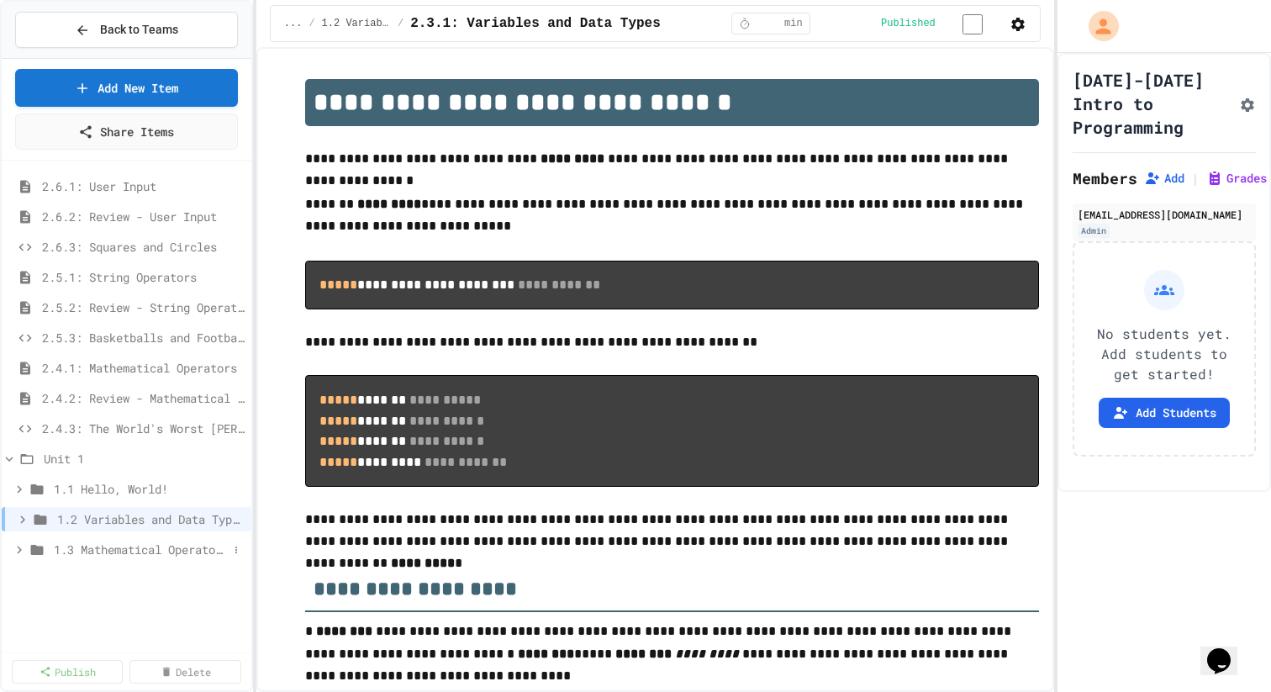
click at [68, 544] on span "1.3 Mathematical Operators" at bounding box center [141, 550] width 174 height 18
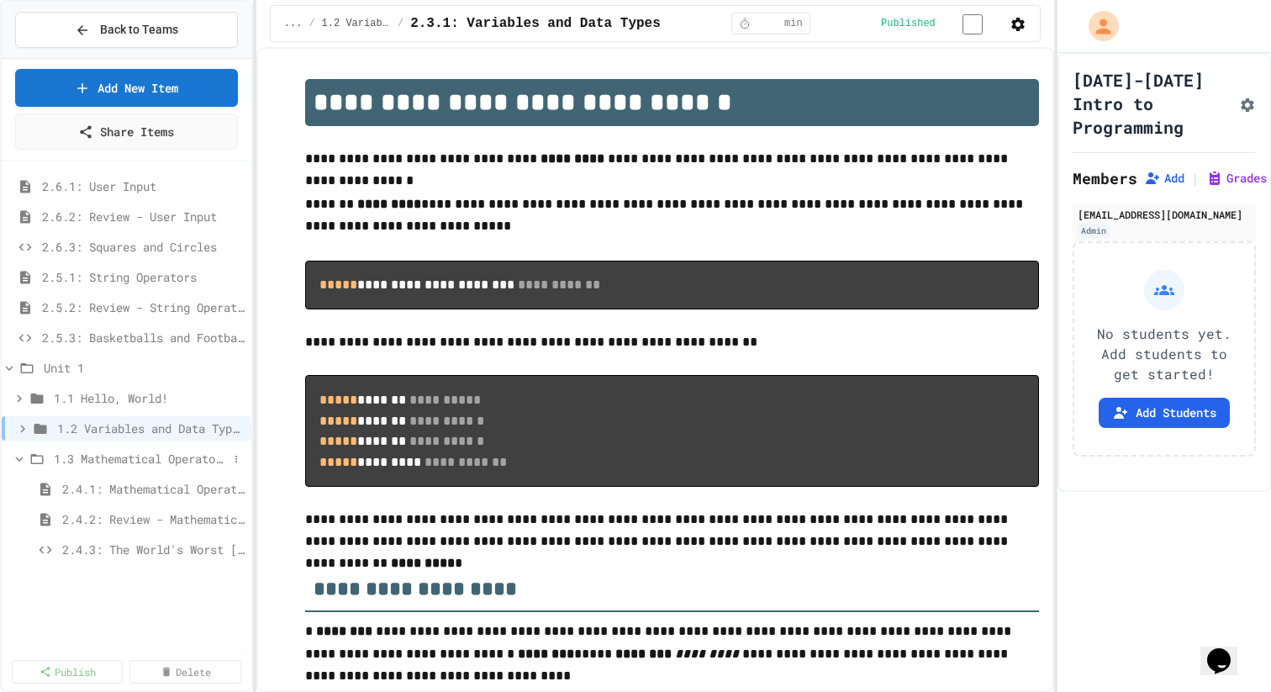
click at [12, 463] on icon at bounding box center [19, 459] width 15 height 15
click at [237, 369] on icon at bounding box center [236, 368] width 10 height 10
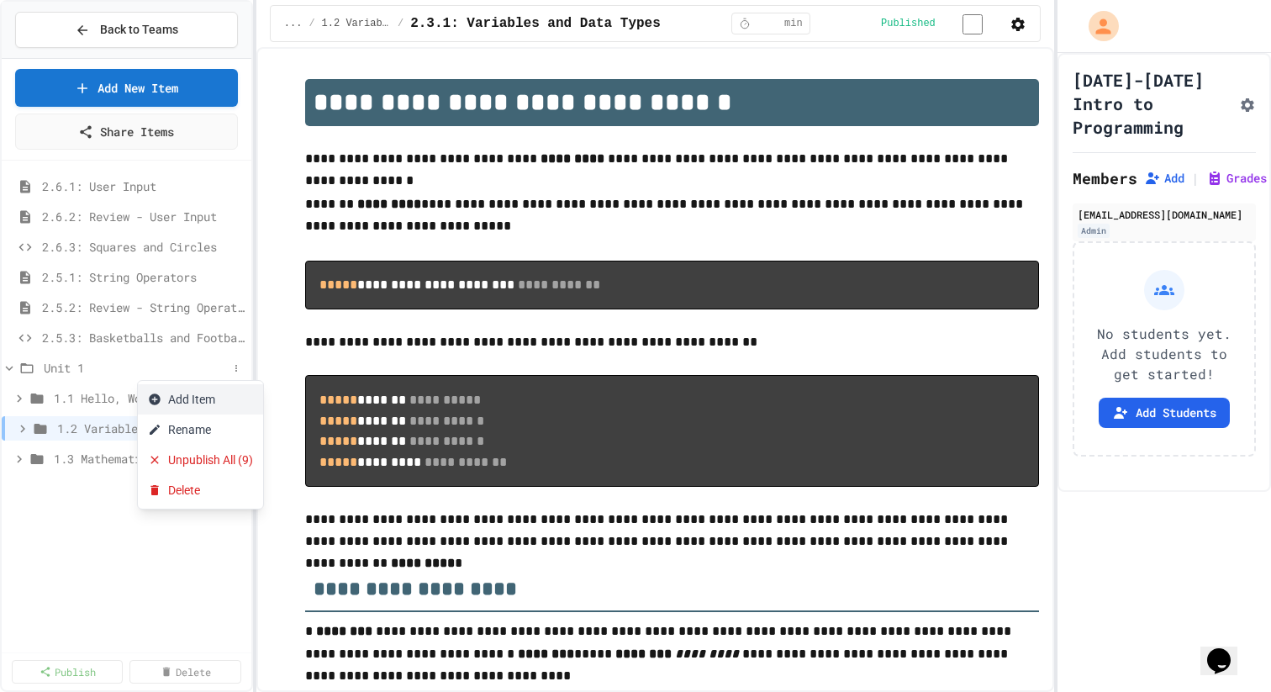
click at [235, 392] on button "Add Item" at bounding box center [200, 399] width 125 height 30
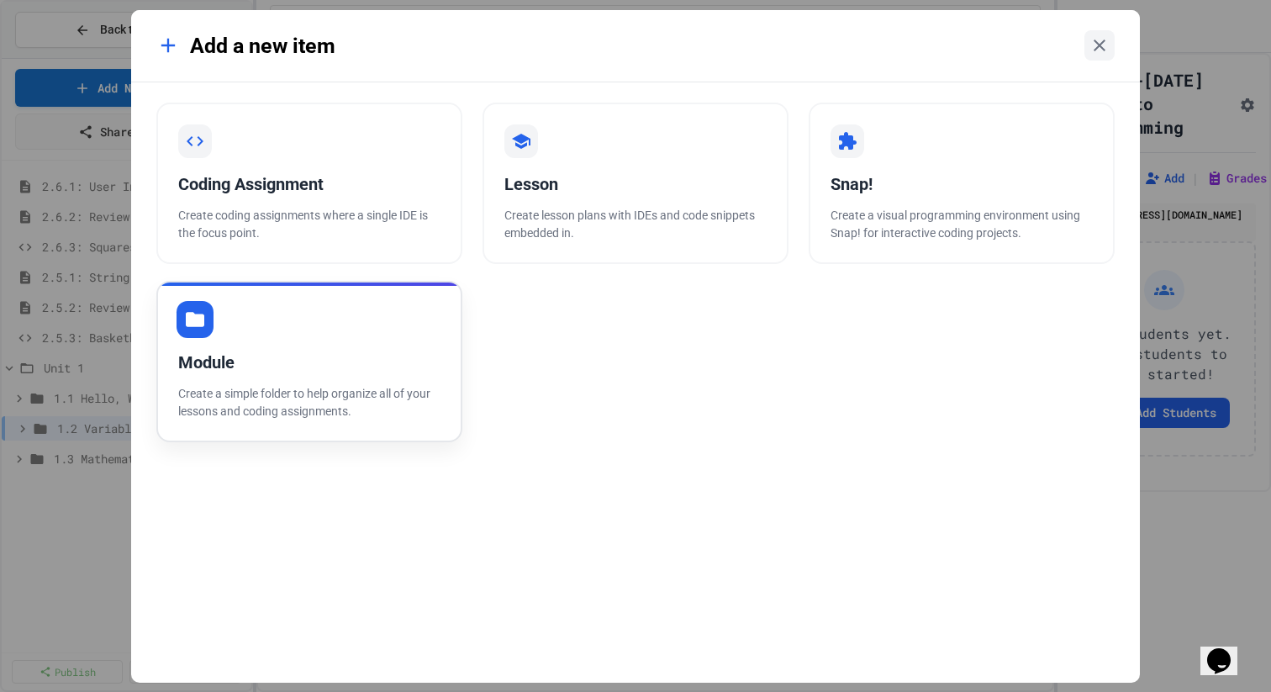
click at [398, 420] on div "Module Create a simple folder to help organize all of your lessons and coding a…" at bounding box center [309, 361] width 306 height 161
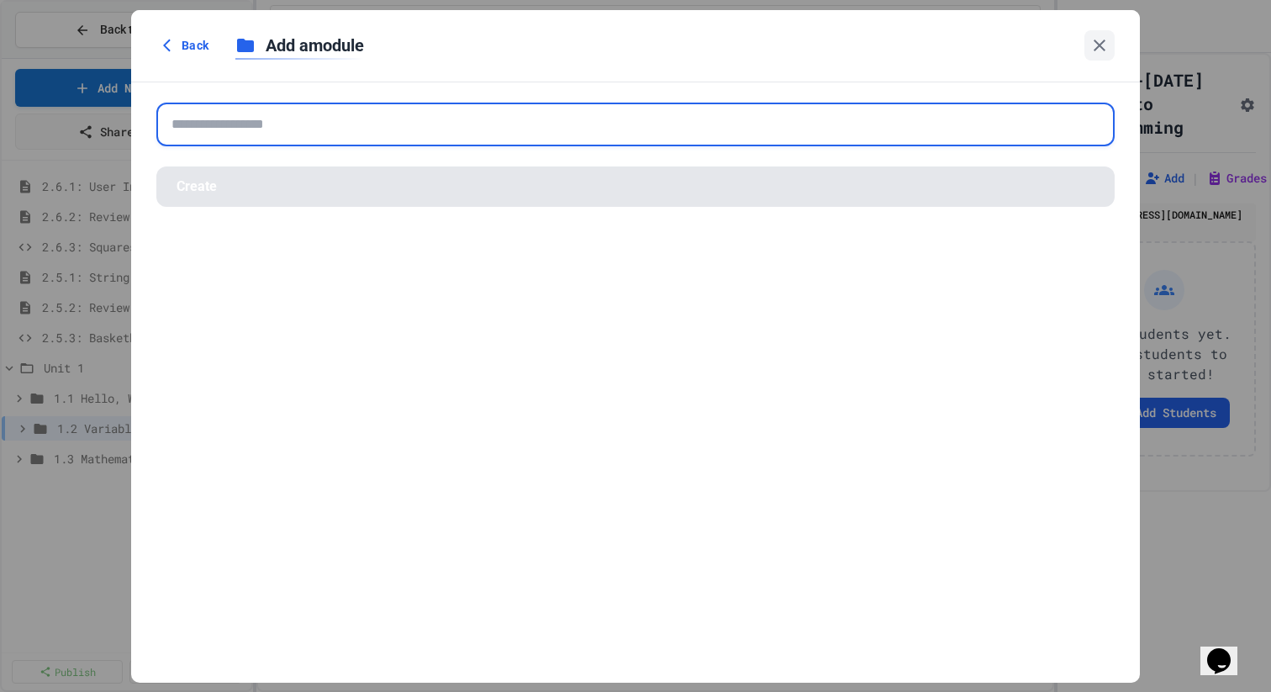
click at [293, 126] on input "text" at bounding box center [635, 125] width 959 height 44
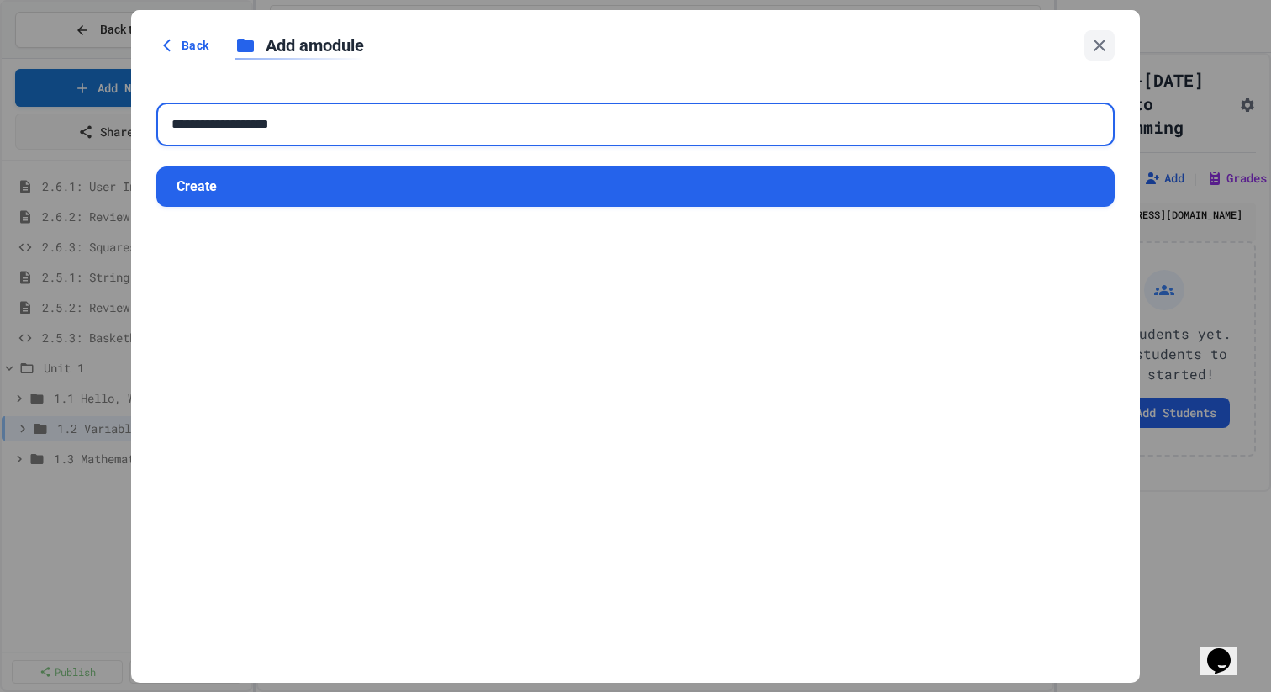
type input "**********"
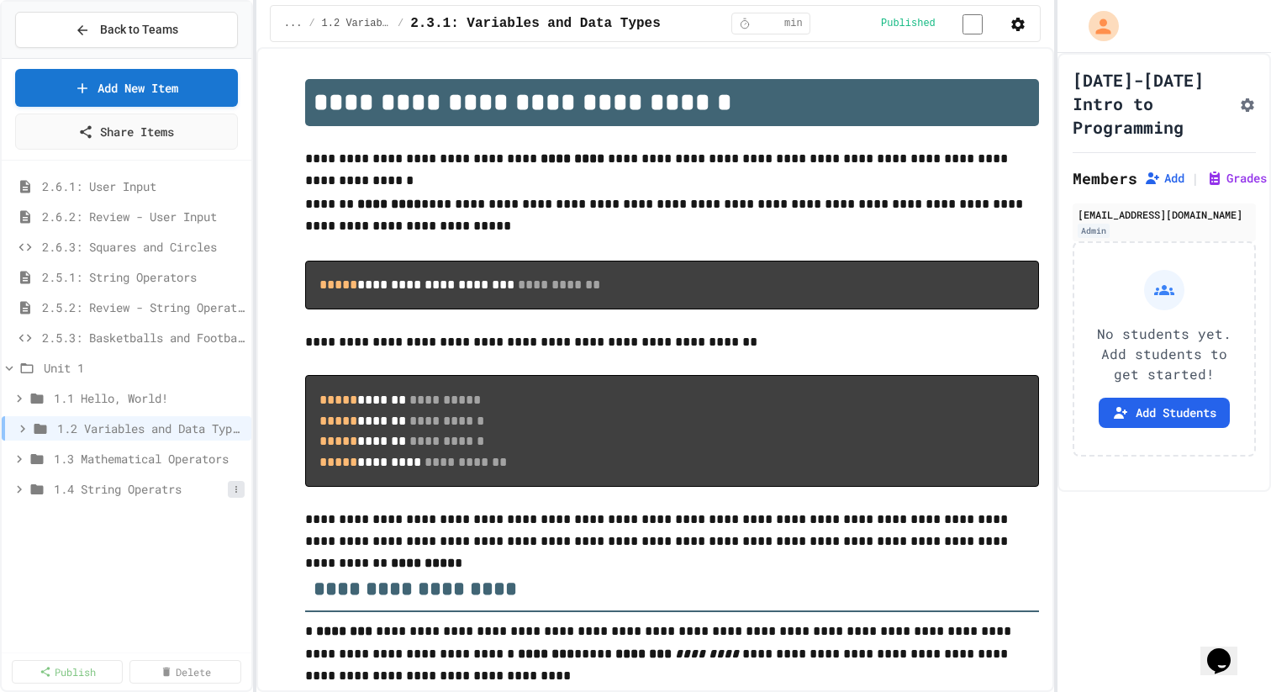
click at [232, 491] on icon at bounding box center [236, 489] width 10 height 10
click at [216, 548] on button "Rename" at bounding box center [194, 551] width 112 height 30
click at [225, 499] on input "**********" at bounding box center [141, 492] width 174 height 24
type input "**********"
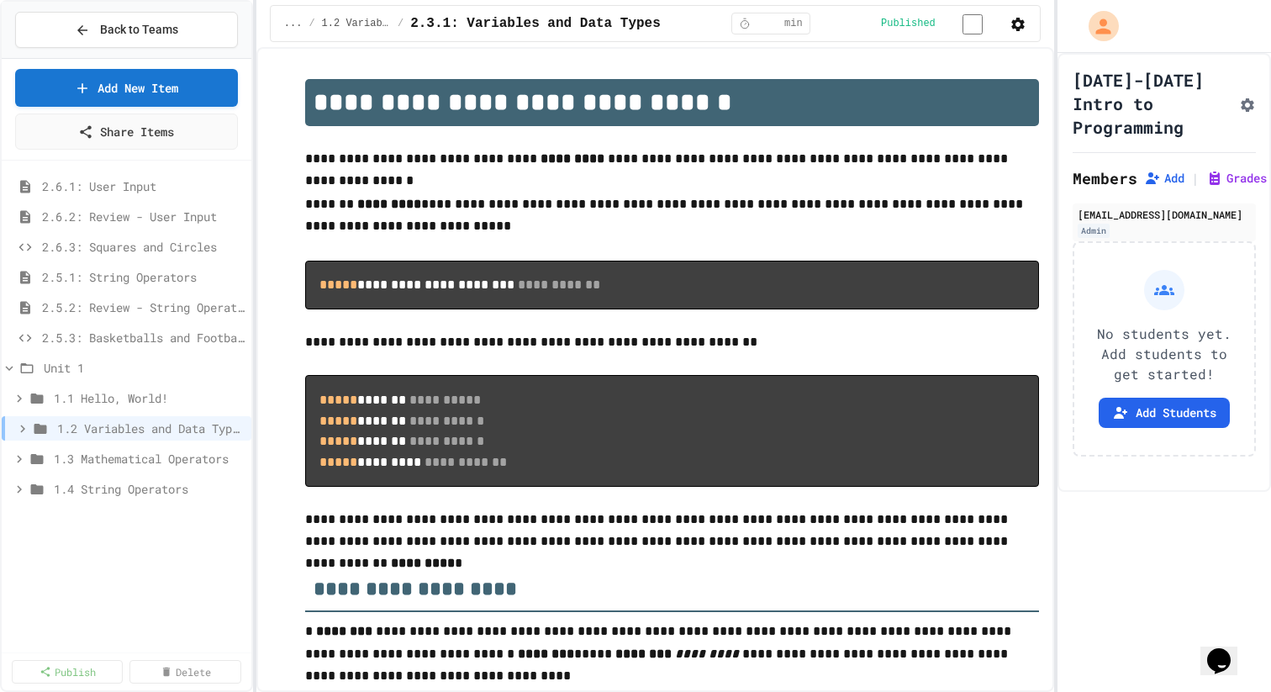
click at [190, 559] on div "2.6.1: User Input 2.6.2: Review - User Input 2.6.3: Squares and Circles 2.5.1: …" at bounding box center [127, 406] width 250 height 478
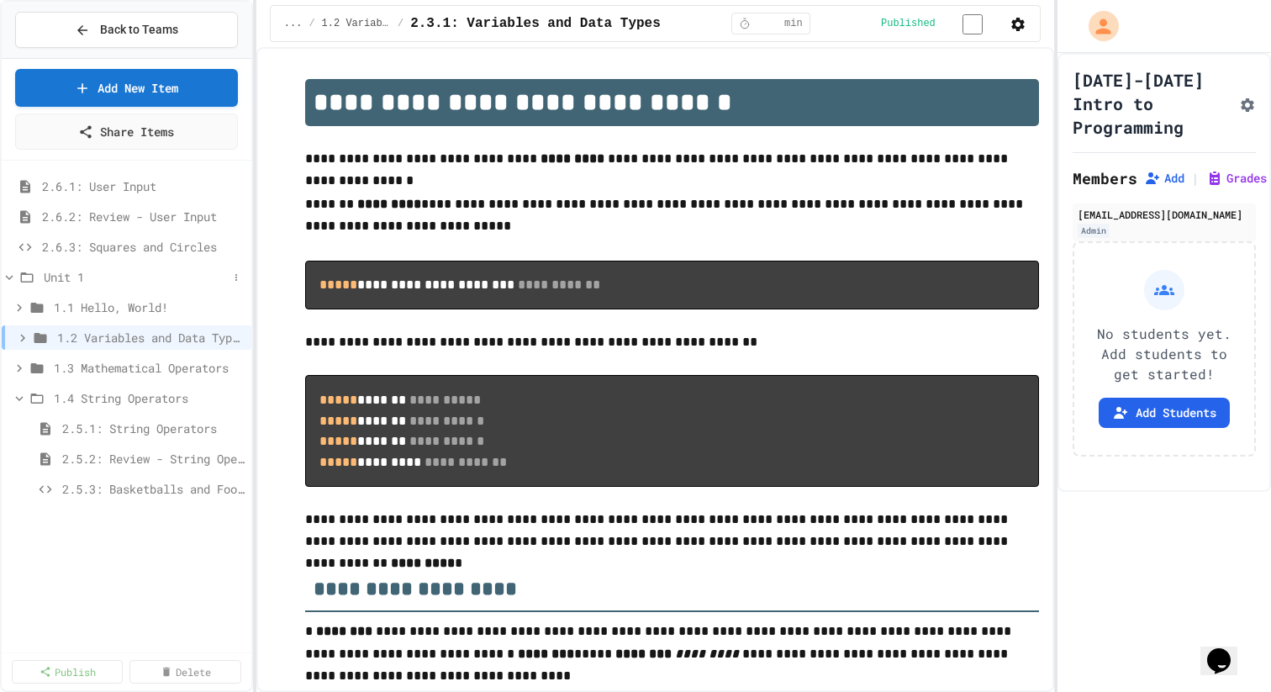
click at [129, 272] on span "Unit 1" at bounding box center [136, 277] width 184 height 18
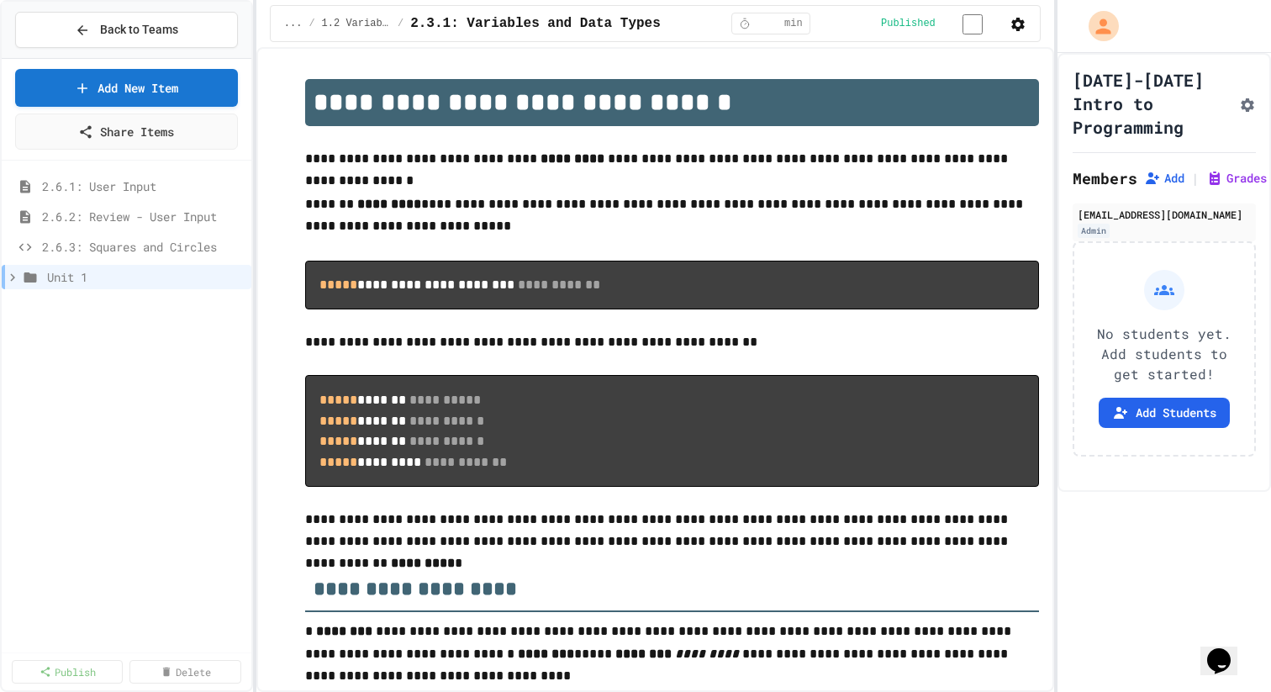
click at [129, 272] on span "Unit 1" at bounding box center [146, 277] width 198 height 18
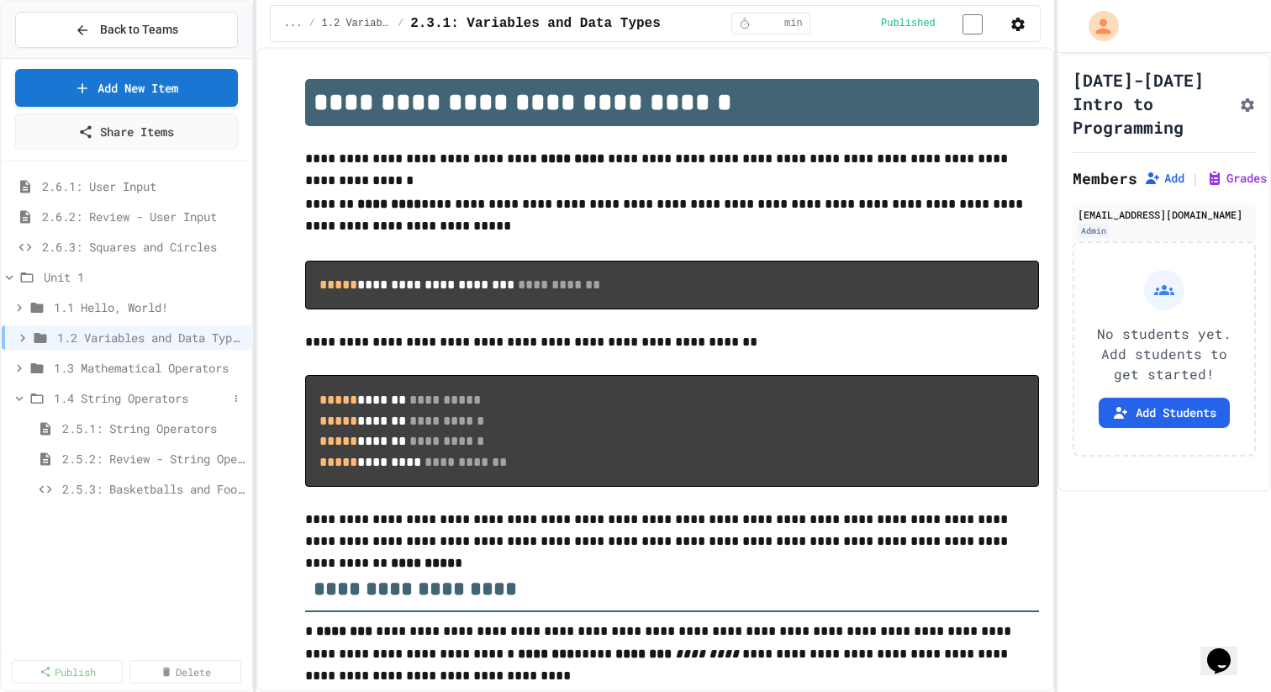
click at [152, 397] on span "1.4 String Operators" at bounding box center [141, 398] width 174 height 18
click at [232, 282] on button at bounding box center [236, 277] width 17 height 17
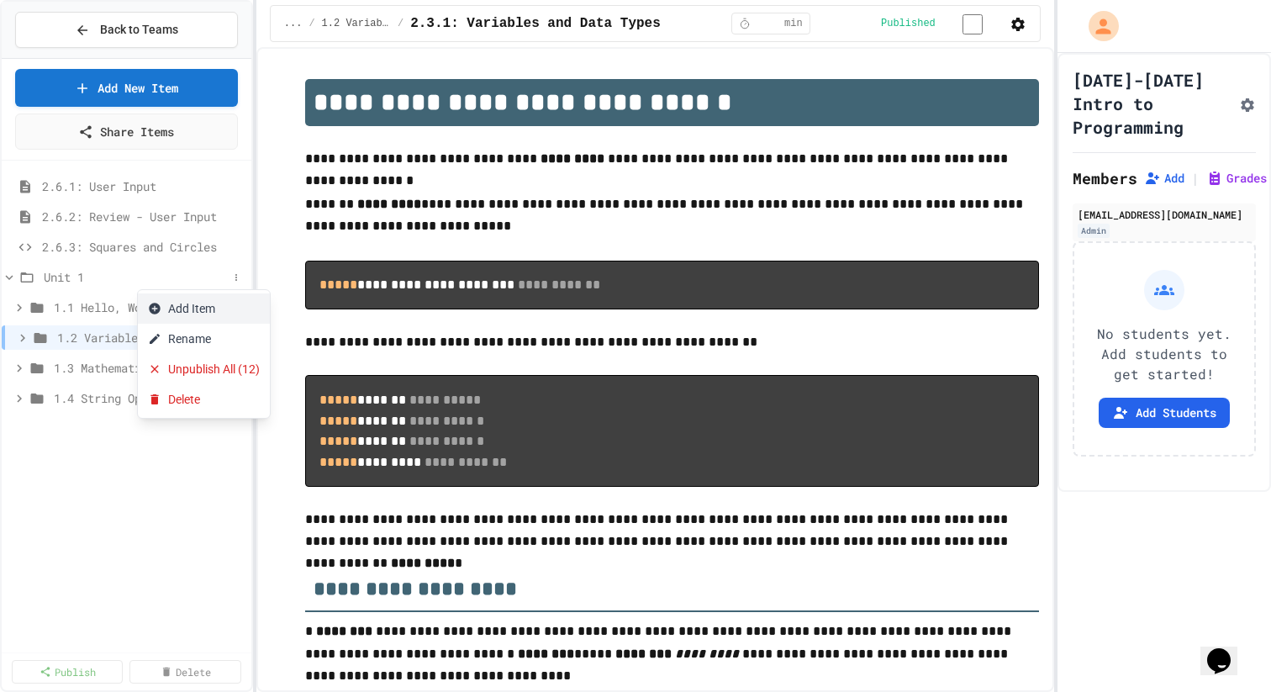
click at [235, 316] on button "Add Item" at bounding box center [204, 308] width 132 height 30
drag, startPoint x: 601, startPoint y: 426, endPoint x: 569, endPoint y: 351, distance: 82.1
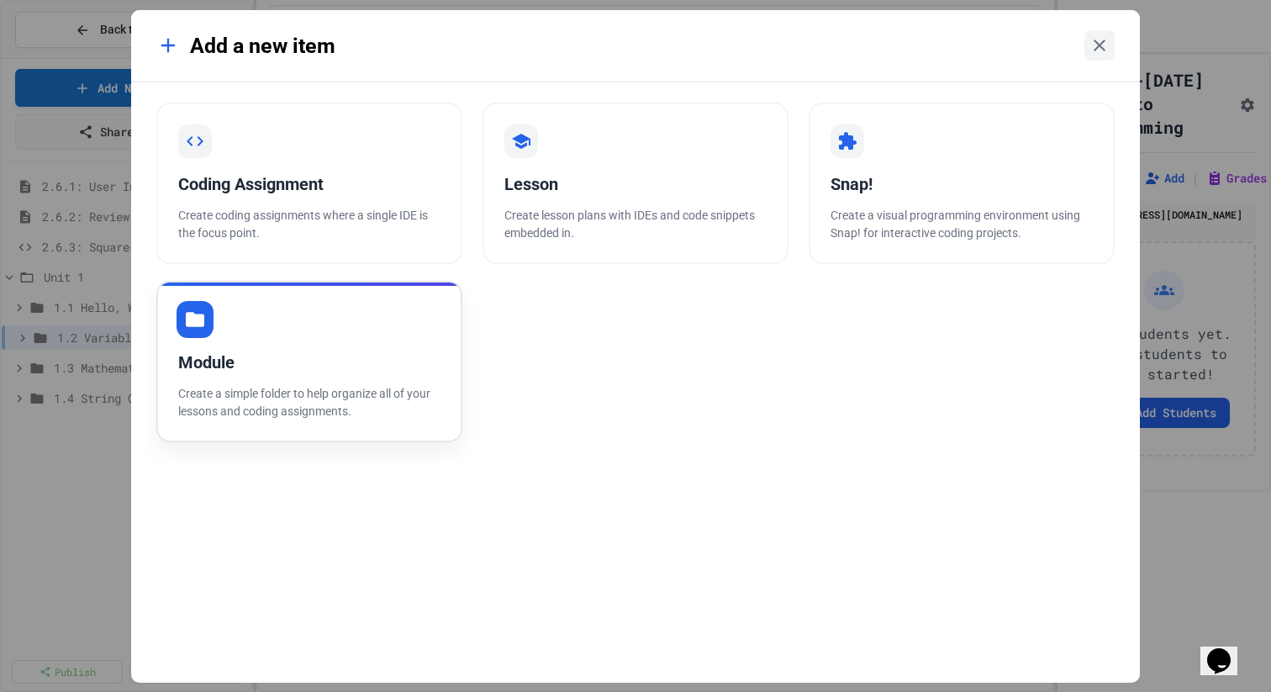
click at [351, 402] on p "Create a simple folder to help organize all of your lessons and coding assignme…" at bounding box center [309, 402] width 262 height 35
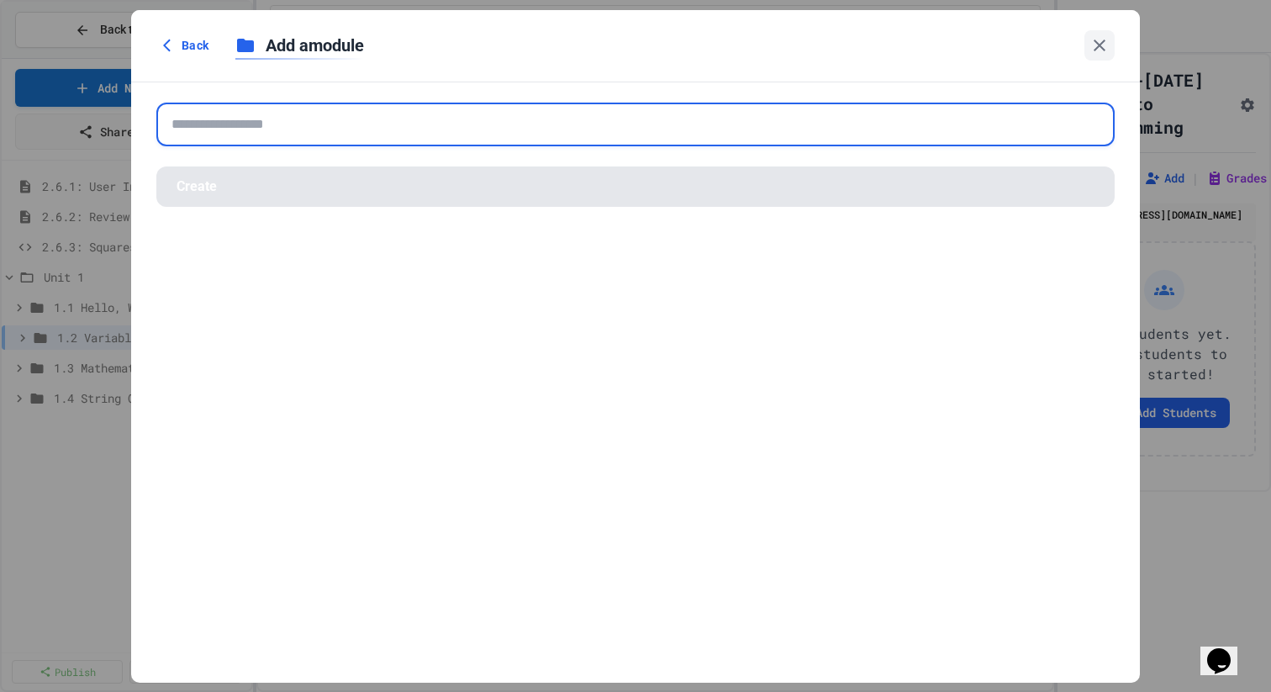
click at [336, 120] on input "text" at bounding box center [635, 125] width 959 height 44
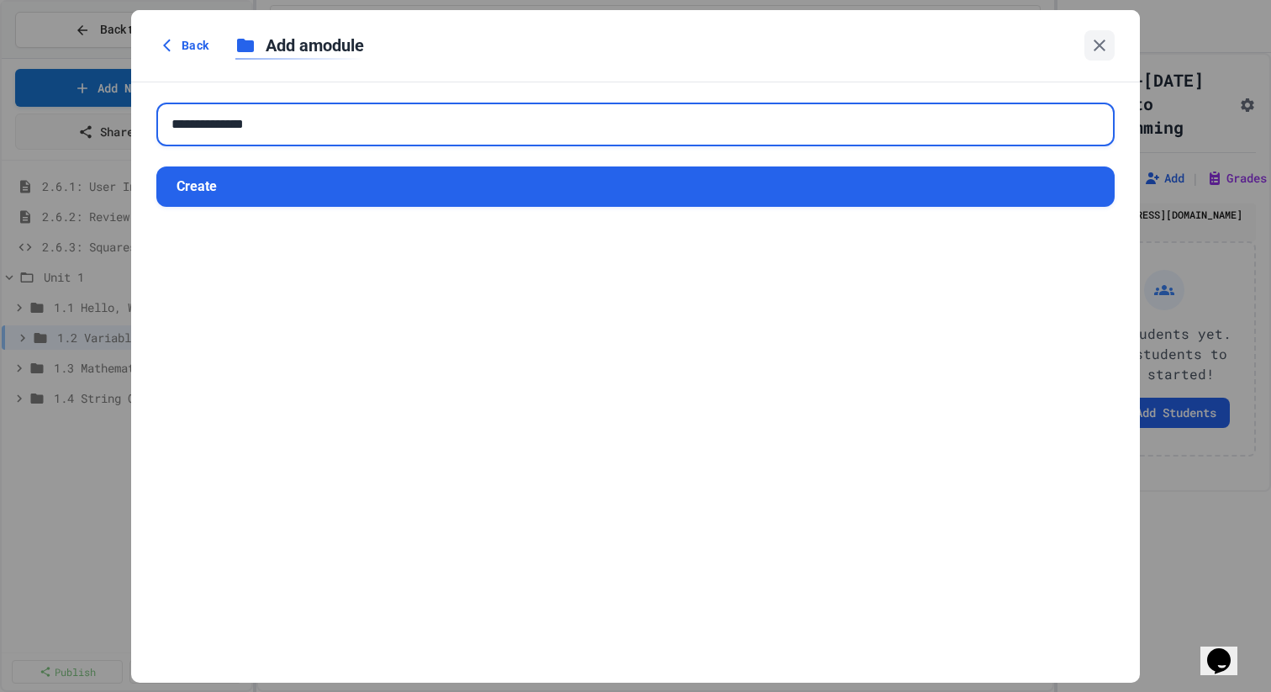
type input "**********"
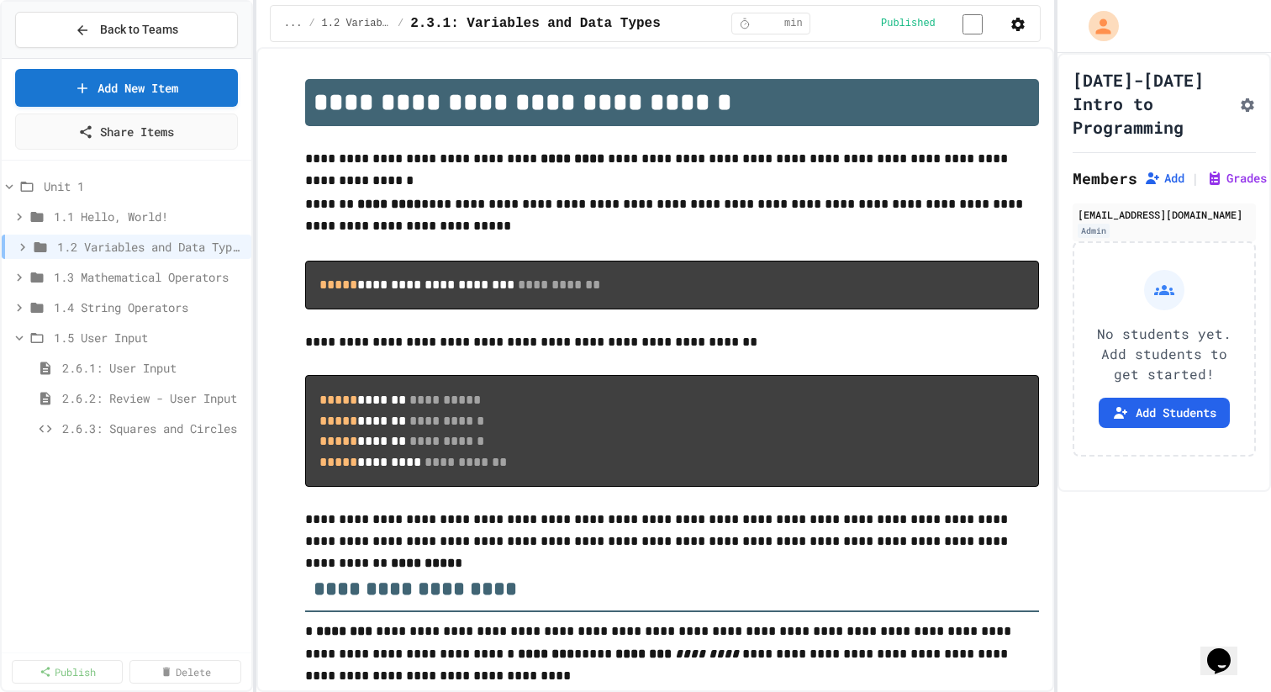
click at [113, 383] on div "2.6.1: User Input" at bounding box center [127, 371] width 250 height 30
click at [113, 364] on span "2.6.1: User Input" at bounding box center [145, 368] width 166 height 18
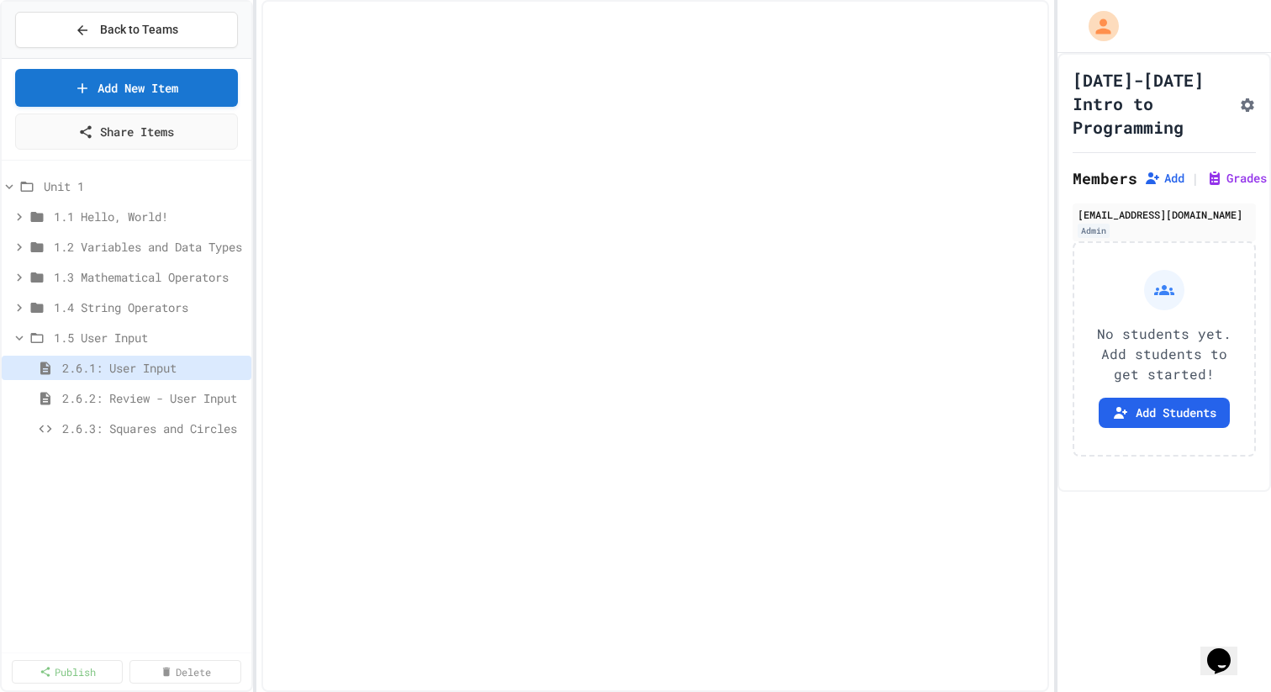
select select "***"
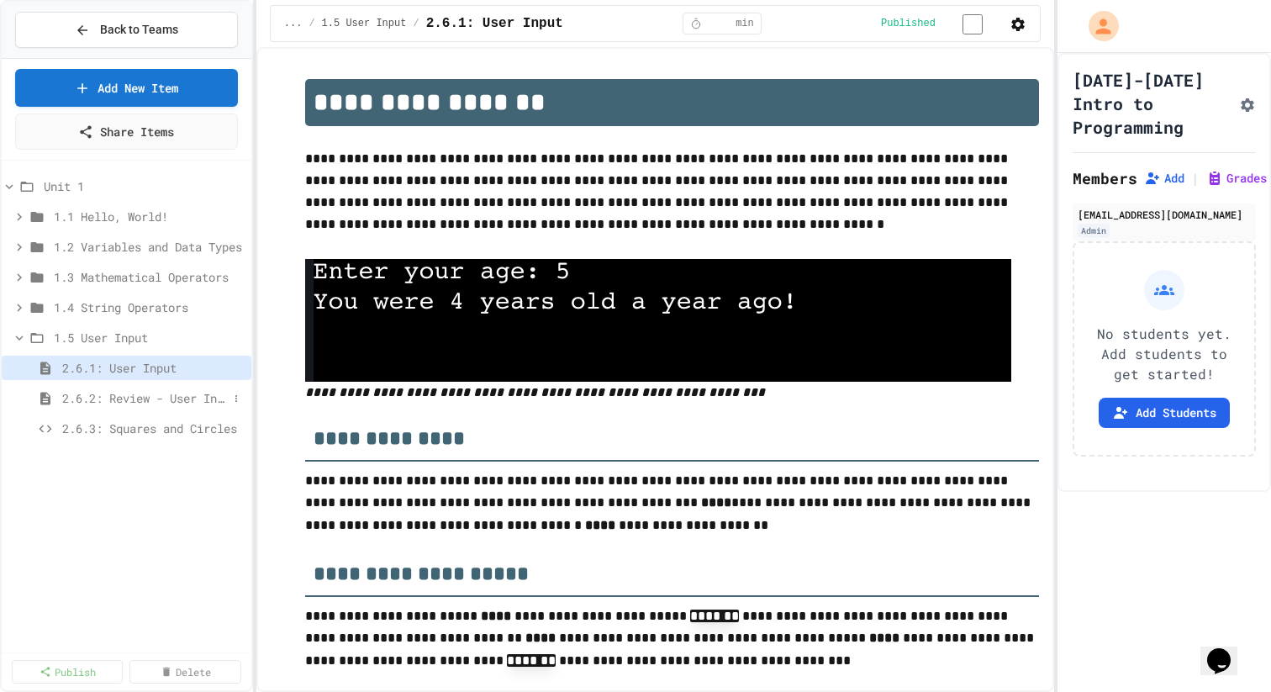
click at [120, 396] on span "2.6.2: Review - User Input" at bounding box center [145, 398] width 166 height 18
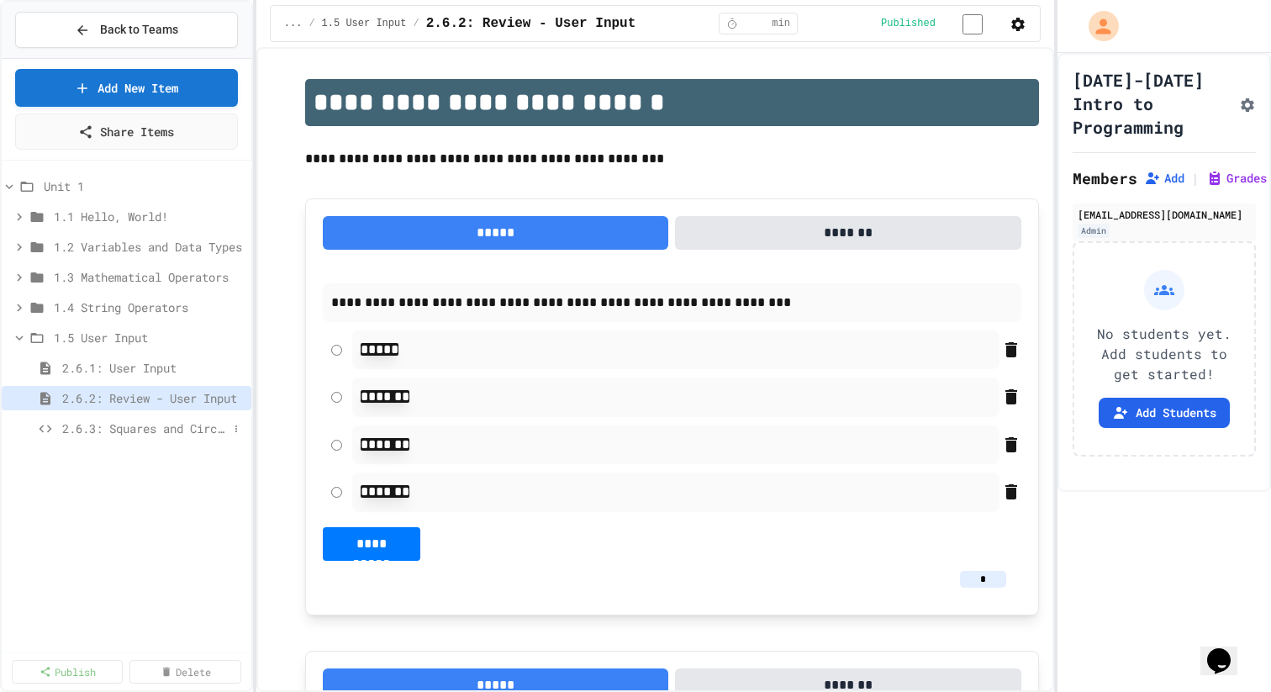
click at [123, 432] on span "2.6.3: Squares and Circles" at bounding box center [145, 429] width 166 height 18
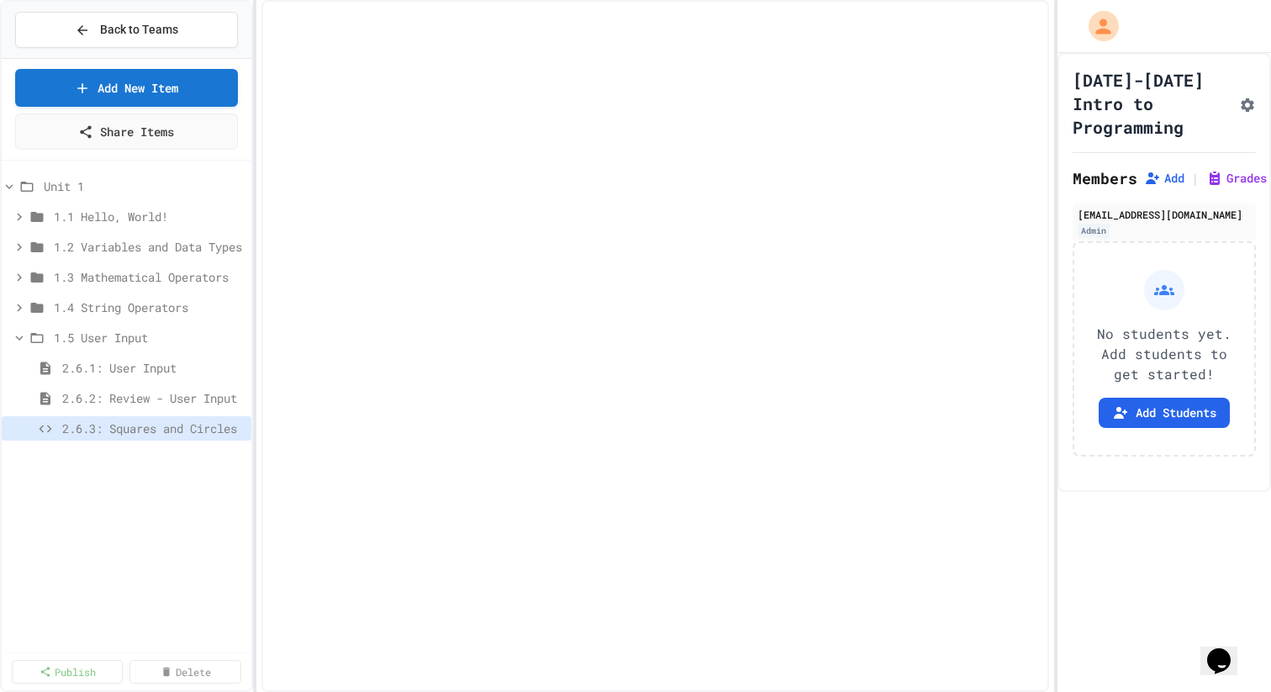
select select "*******"
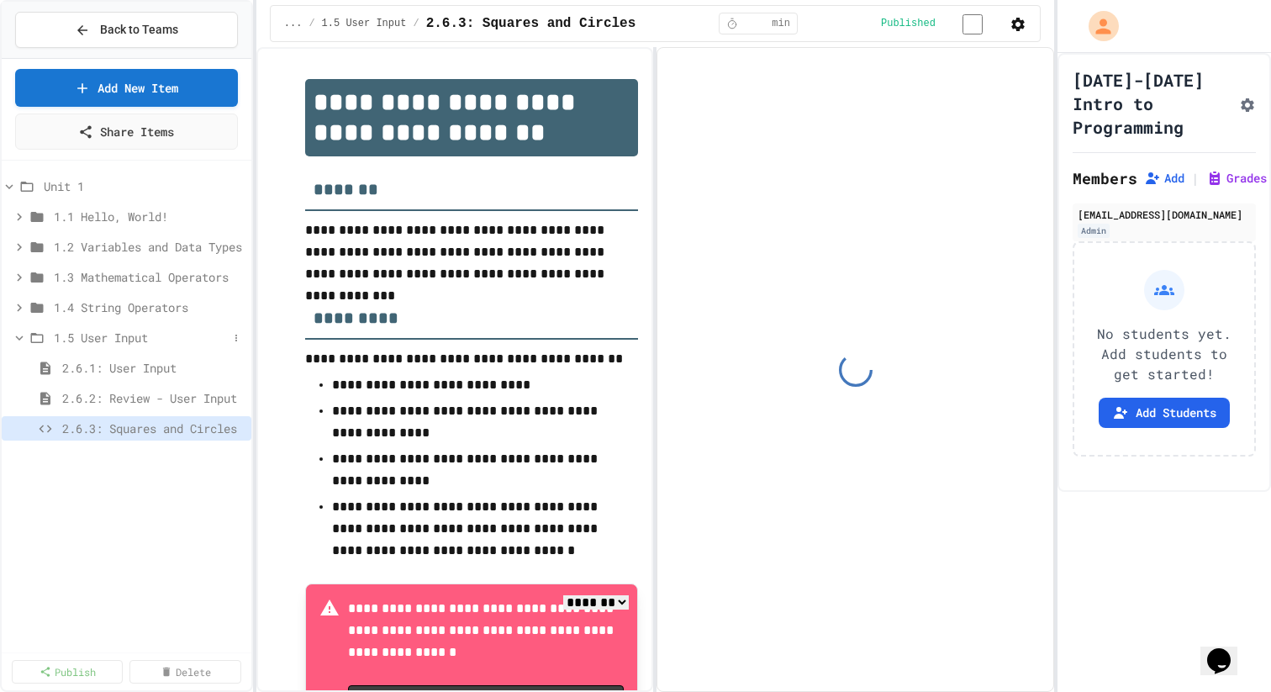
click at [99, 341] on span "1.5 User Input" at bounding box center [141, 338] width 174 height 18
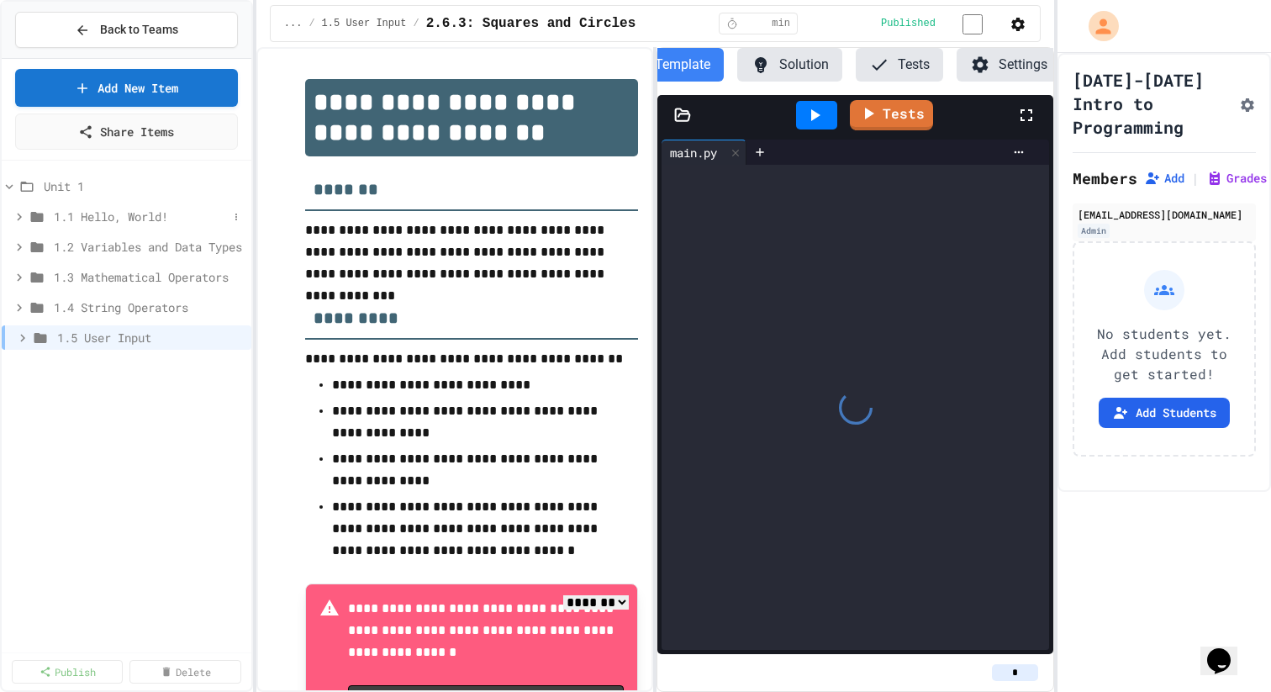
click at [108, 224] on span "1.1 Hello, World!" at bounding box center [141, 217] width 174 height 18
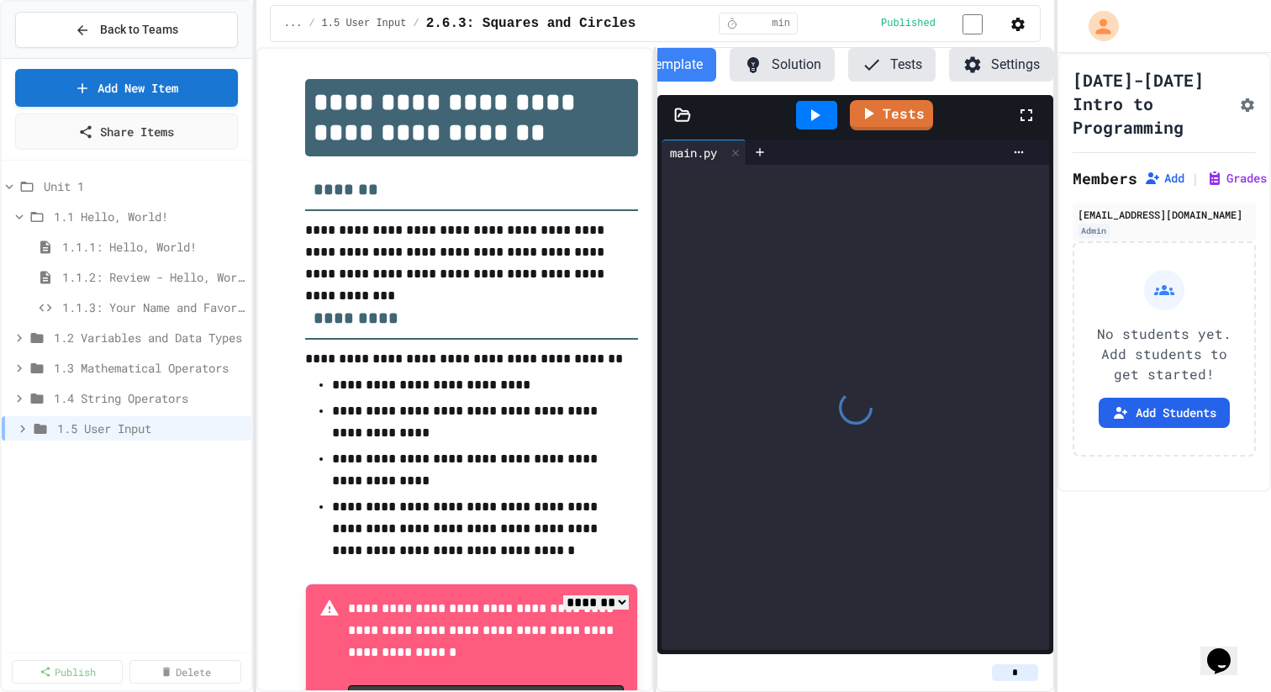
click at [108, 224] on span "1.1 Hello, World!" at bounding box center [149, 217] width 191 height 18
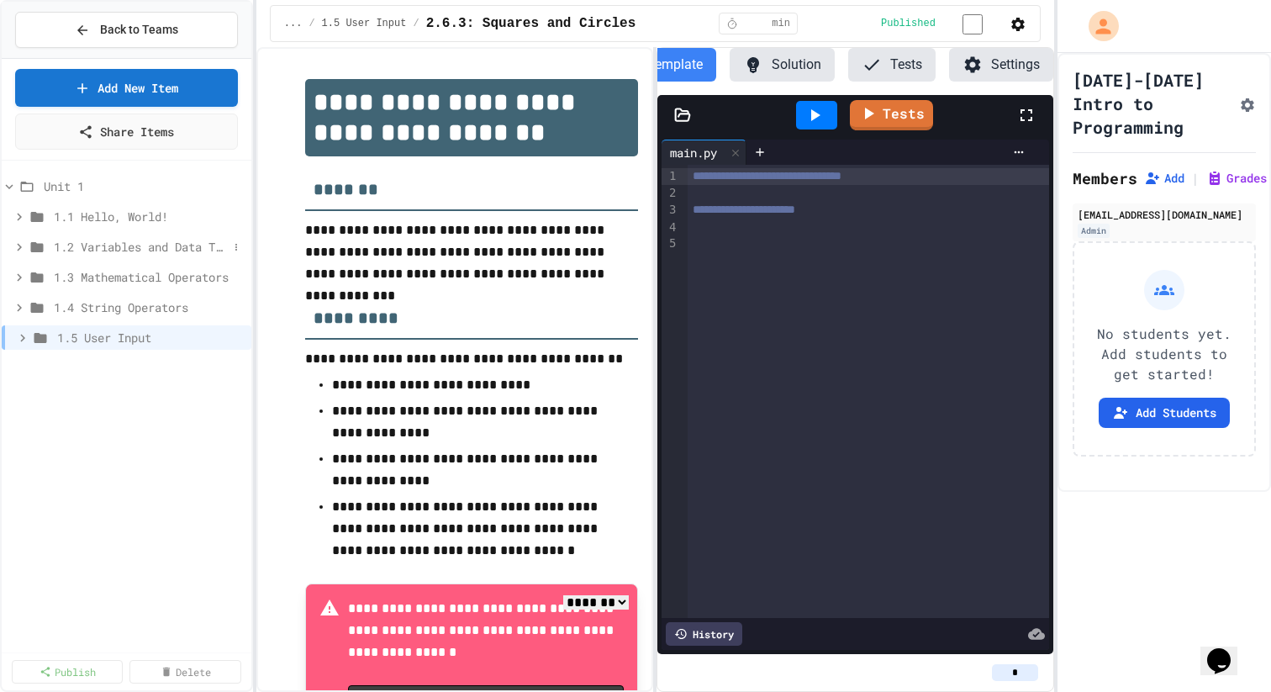
click at [99, 238] on span "1.2 Variables and Data Types" at bounding box center [141, 247] width 174 height 18
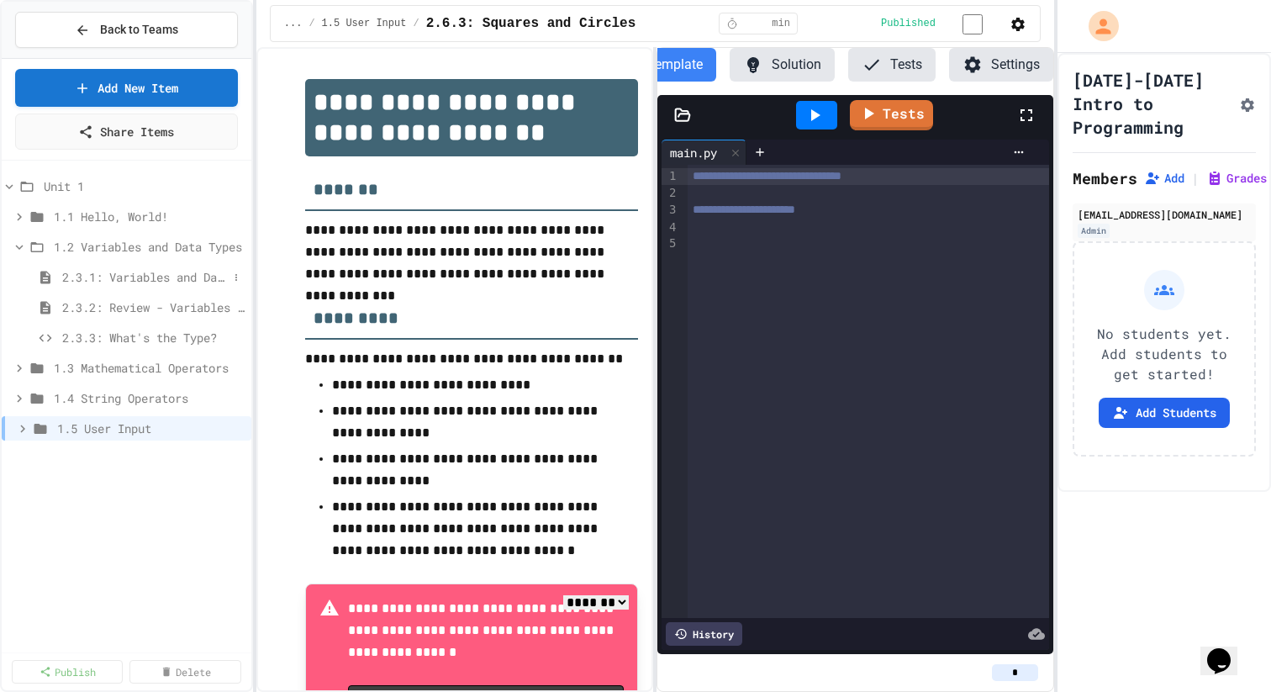
click at [105, 267] on div "2.3.1: Variables and Data Types" at bounding box center [127, 277] width 250 height 24
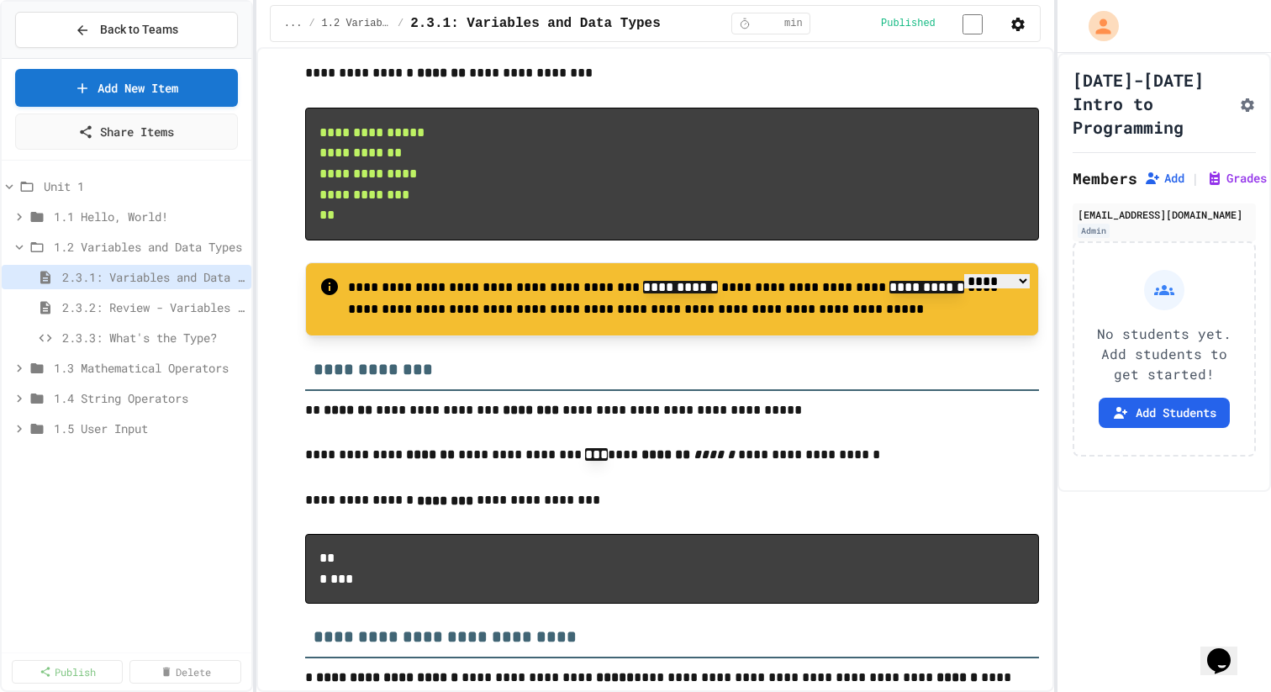
scroll to position [6350, 0]
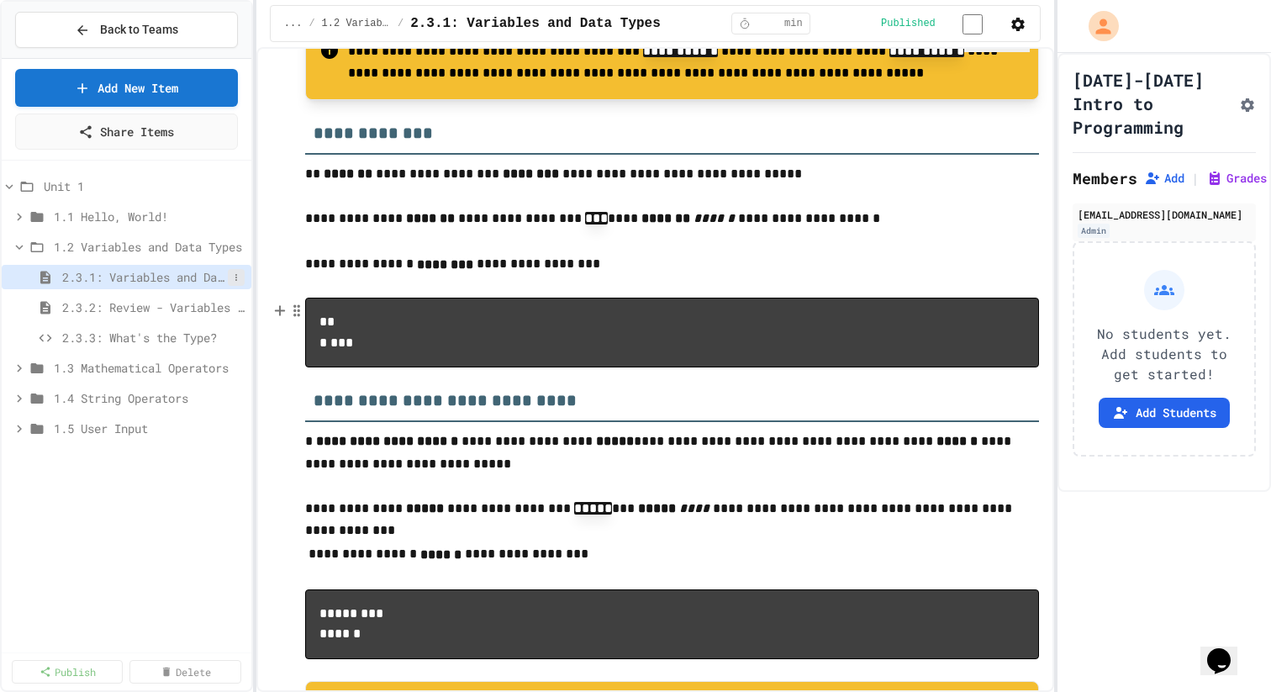
click at [238, 273] on icon at bounding box center [236, 277] width 10 height 10
click at [223, 298] on button "Rename" at bounding box center [191, 308] width 106 height 30
type input "**********"
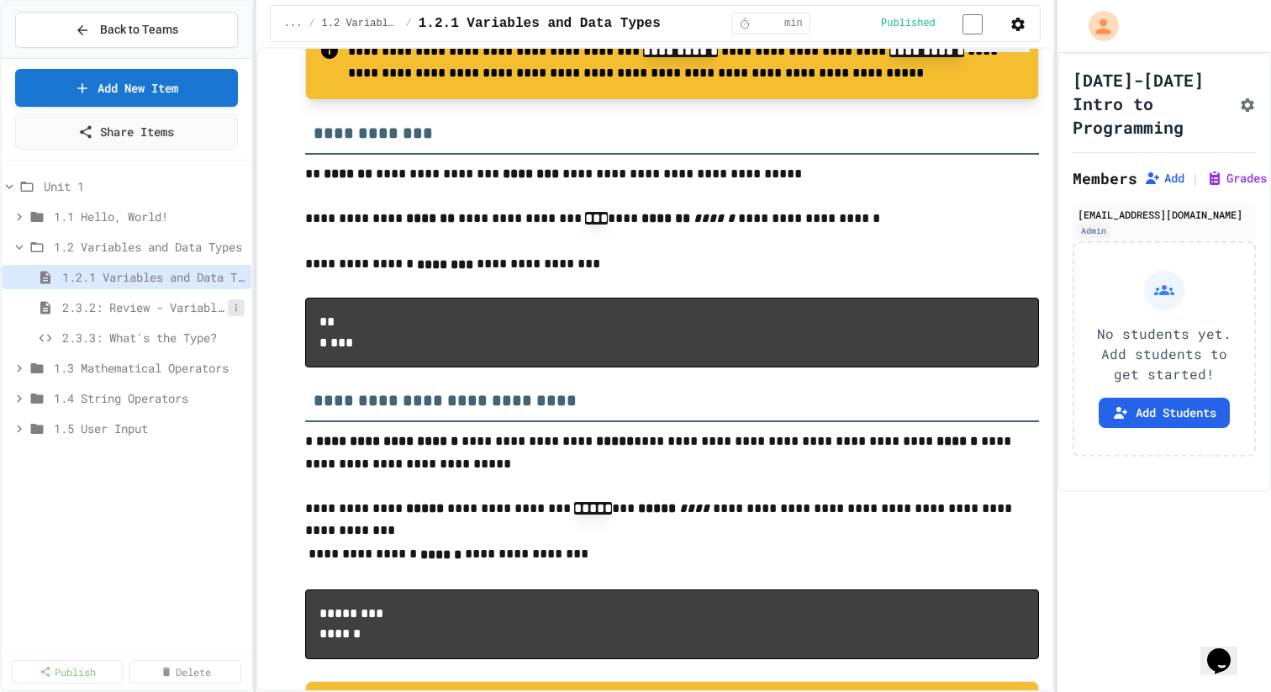
click at [235, 312] on icon at bounding box center [236, 308] width 10 height 10
click at [221, 343] on button "Rename" at bounding box center [191, 339] width 106 height 30
type input "**********"
click at [233, 335] on icon at bounding box center [236, 338] width 10 height 10
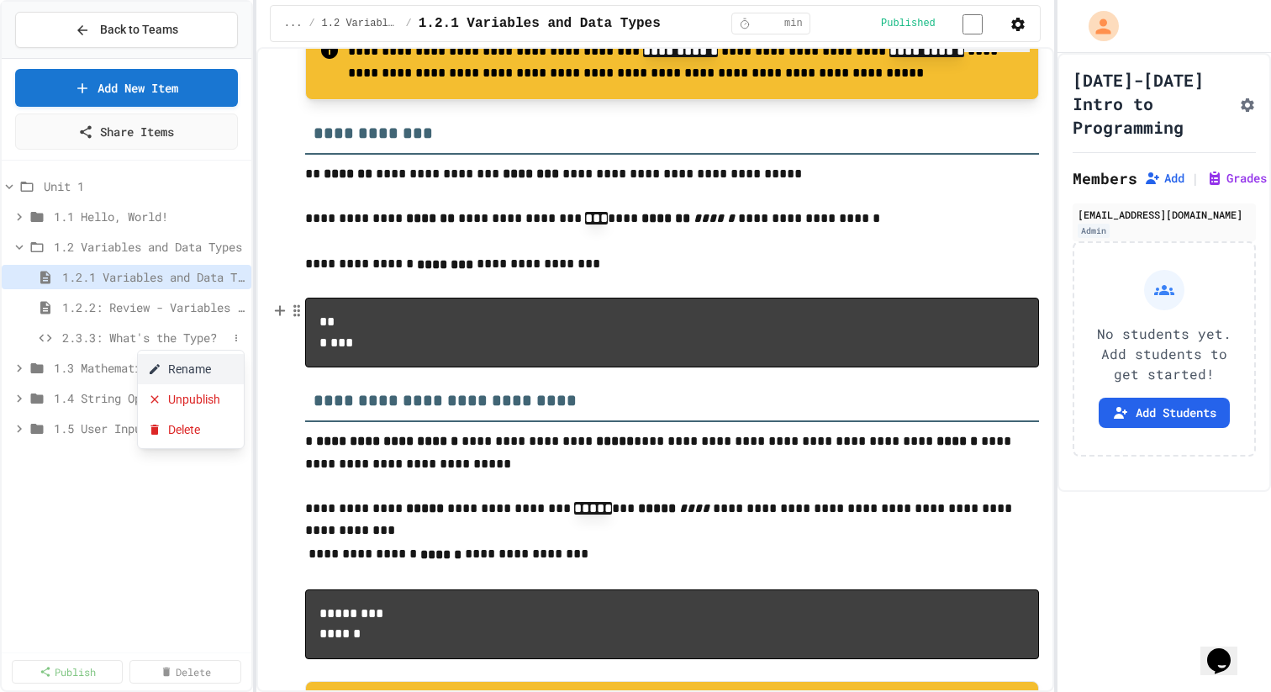
click at [208, 365] on button "Rename" at bounding box center [191, 369] width 106 height 30
type input "**********"
click at [186, 584] on div "**********" at bounding box center [127, 406] width 250 height 478
click at [128, 329] on span "1.2.3: What's the Type?" at bounding box center [145, 338] width 166 height 18
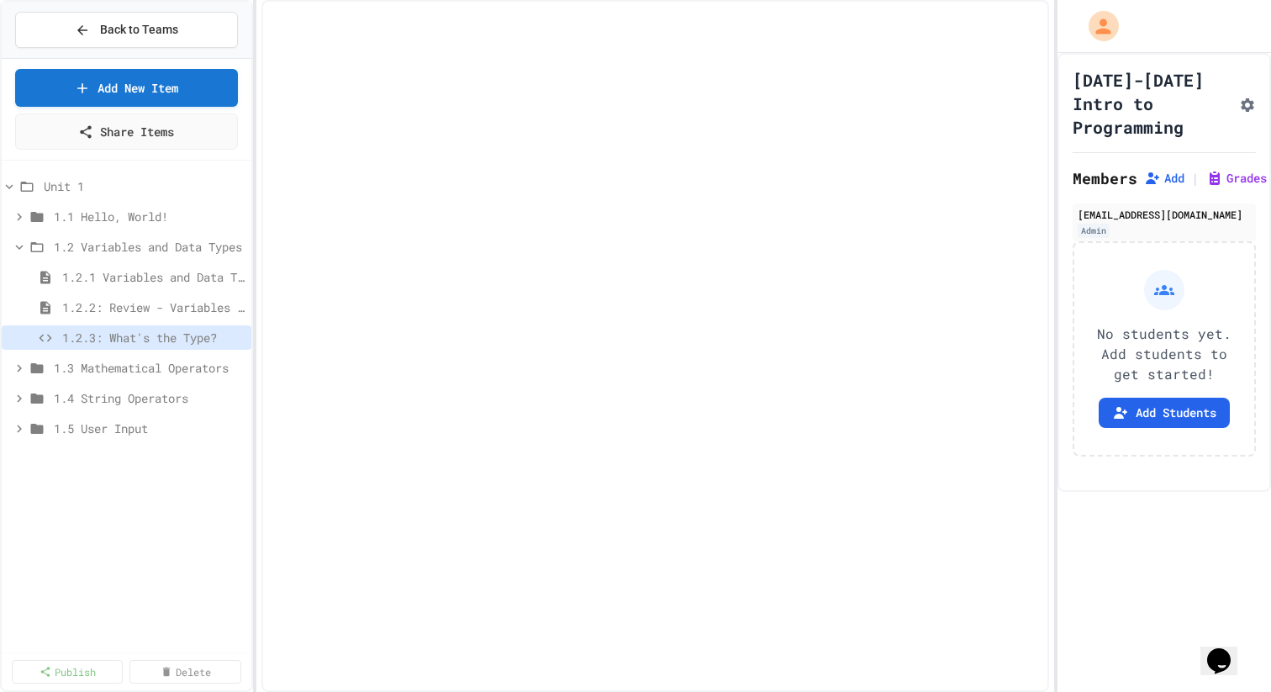
select select "*******"
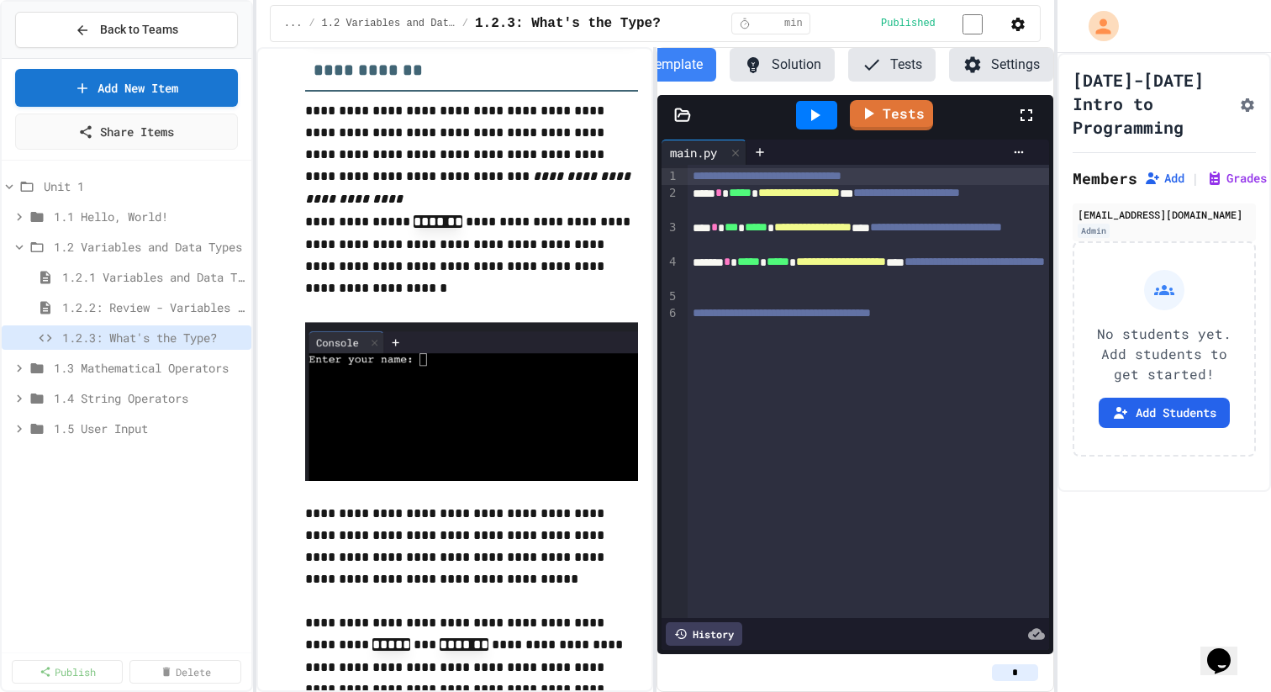
scroll to position [942, 0]
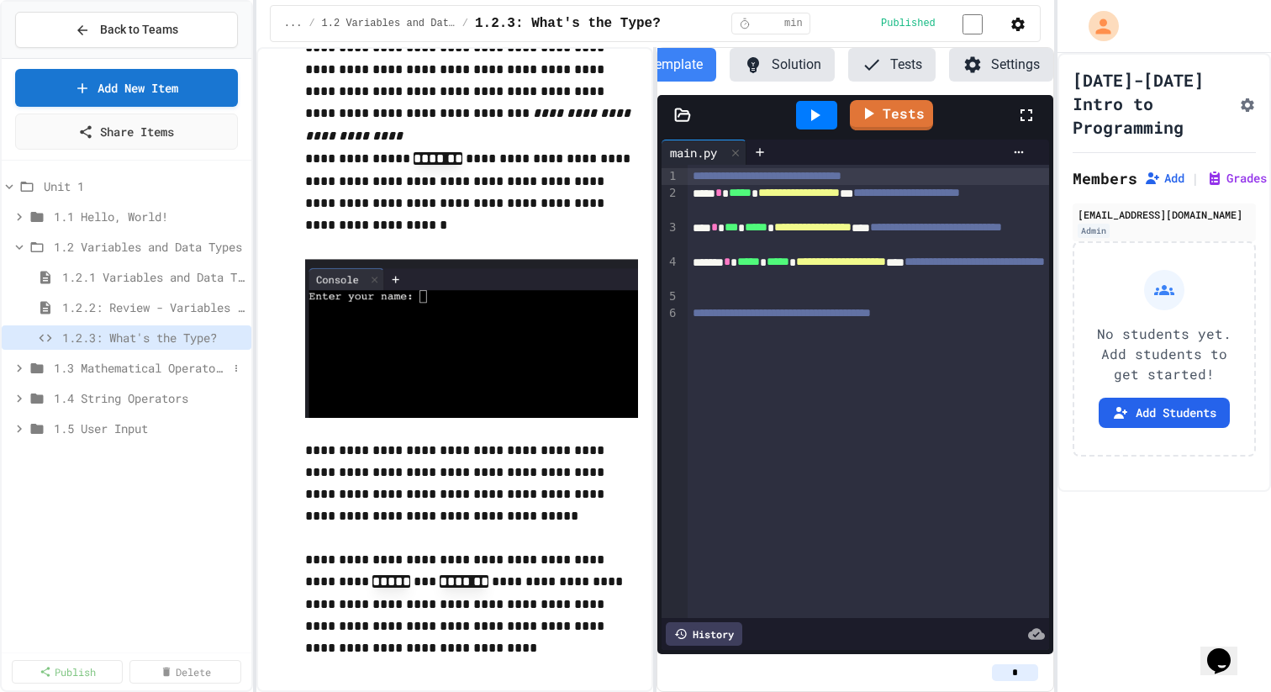
click at [156, 357] on div "1.3 Mathematical Operators" at bounding box center [127, 368] width 250 height 24
click at [155, 399] on span "2.4.1: Mathematical Operators" at bounding box center [145, 398] width 166 height 18
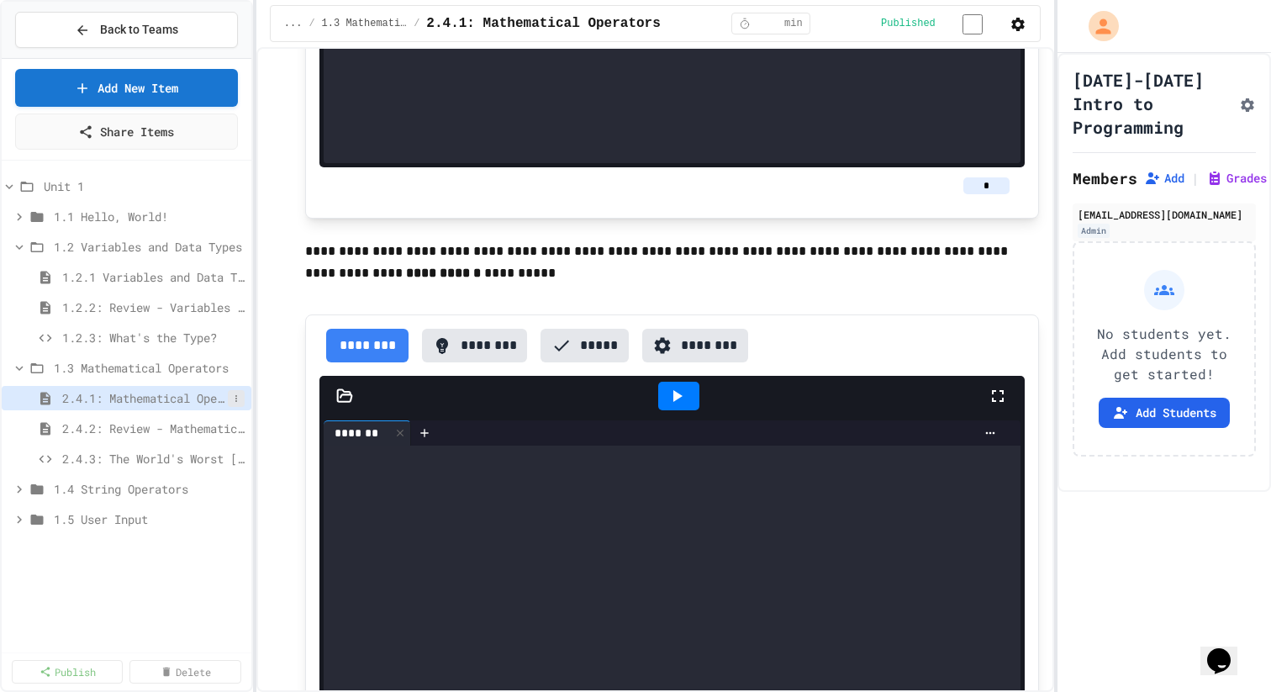
click at [242, 395] on button at bounding box center [236, 398] width 17 height 17
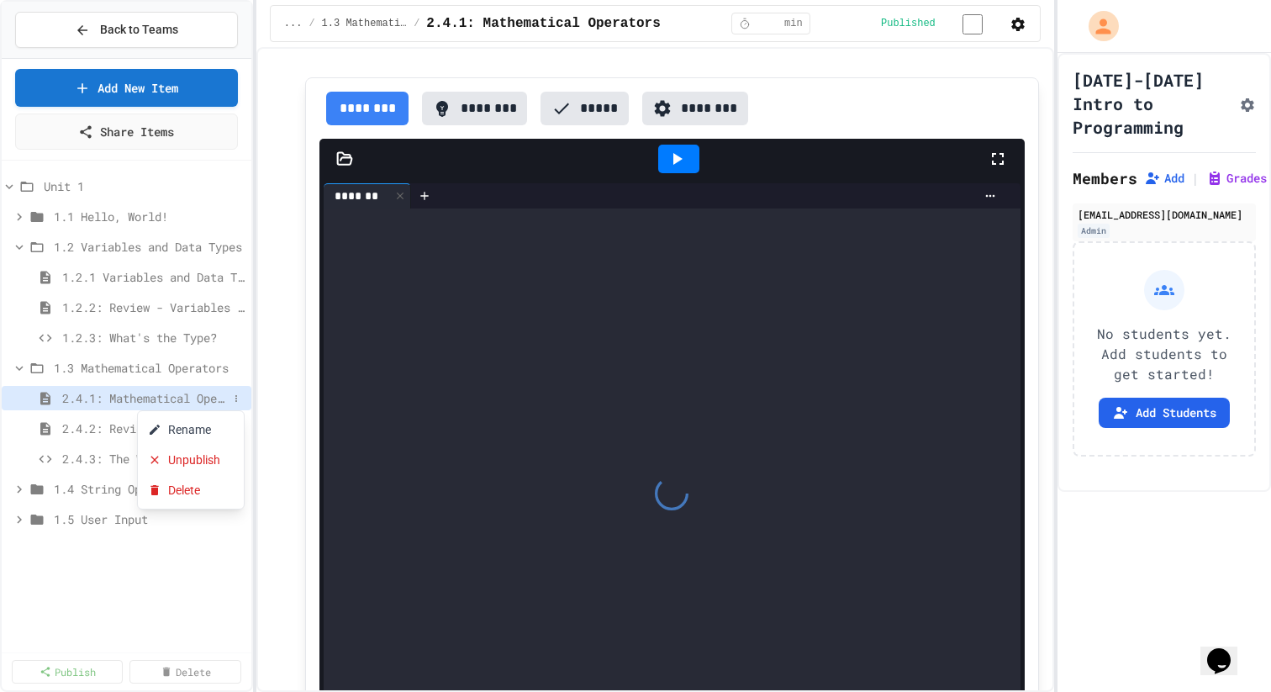
scroll to position [4391, 0]
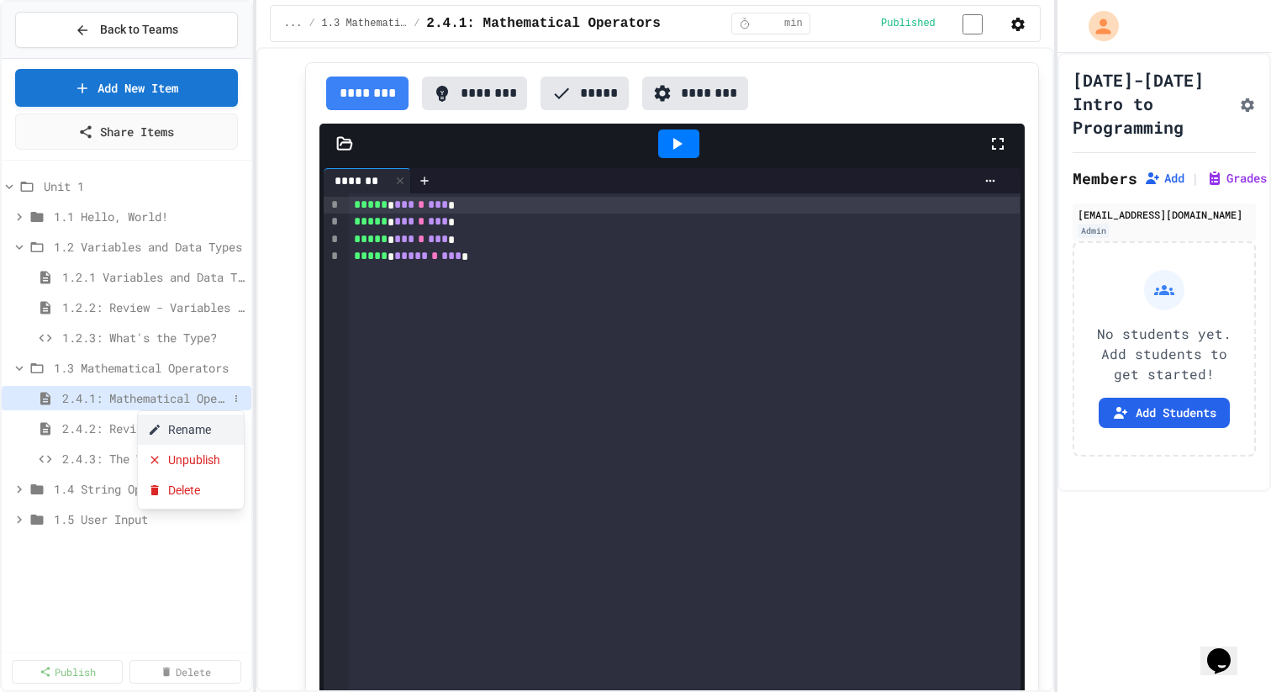
click at [220, 420] on button "Rename" at bounding box center [191, 430] width 106 height 30
type input "**********"
click at [102, 401] on input "**********" at bounding box center [145, 401] width 166 height 24
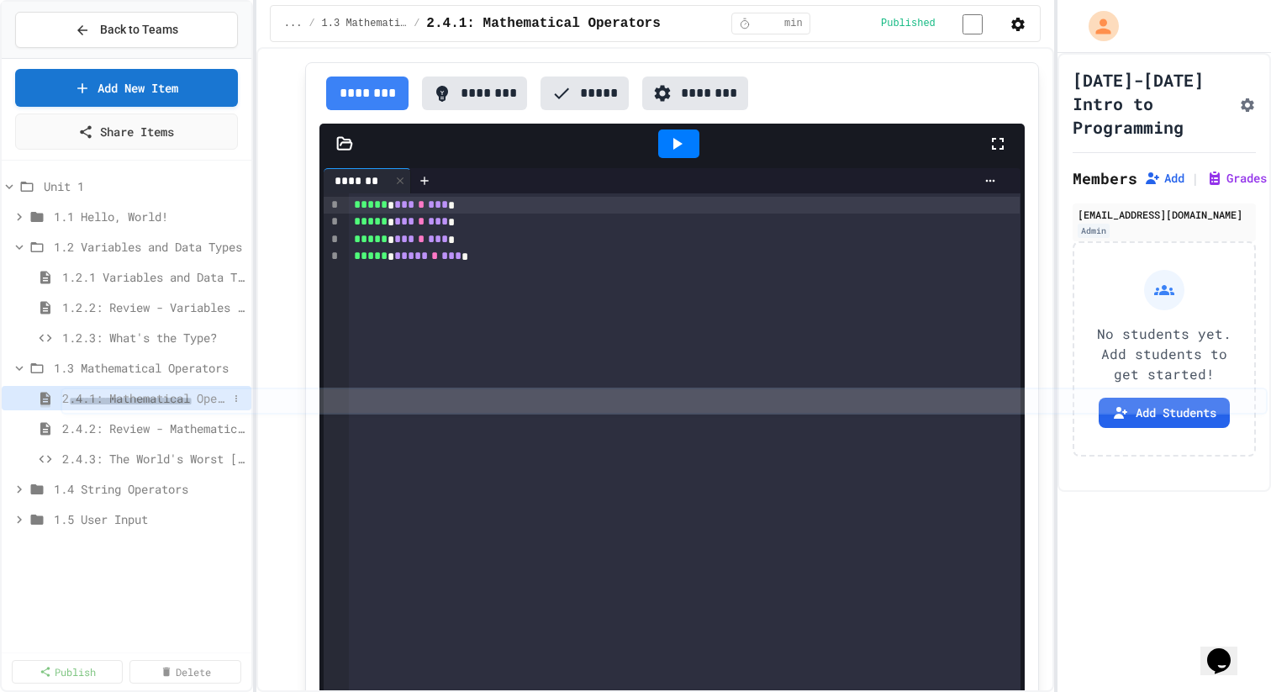
drag, startPoint x: 92, startPoint y: 401, endPoint x: 59, endPoint y: 401, distance: 33.6
type input "*"
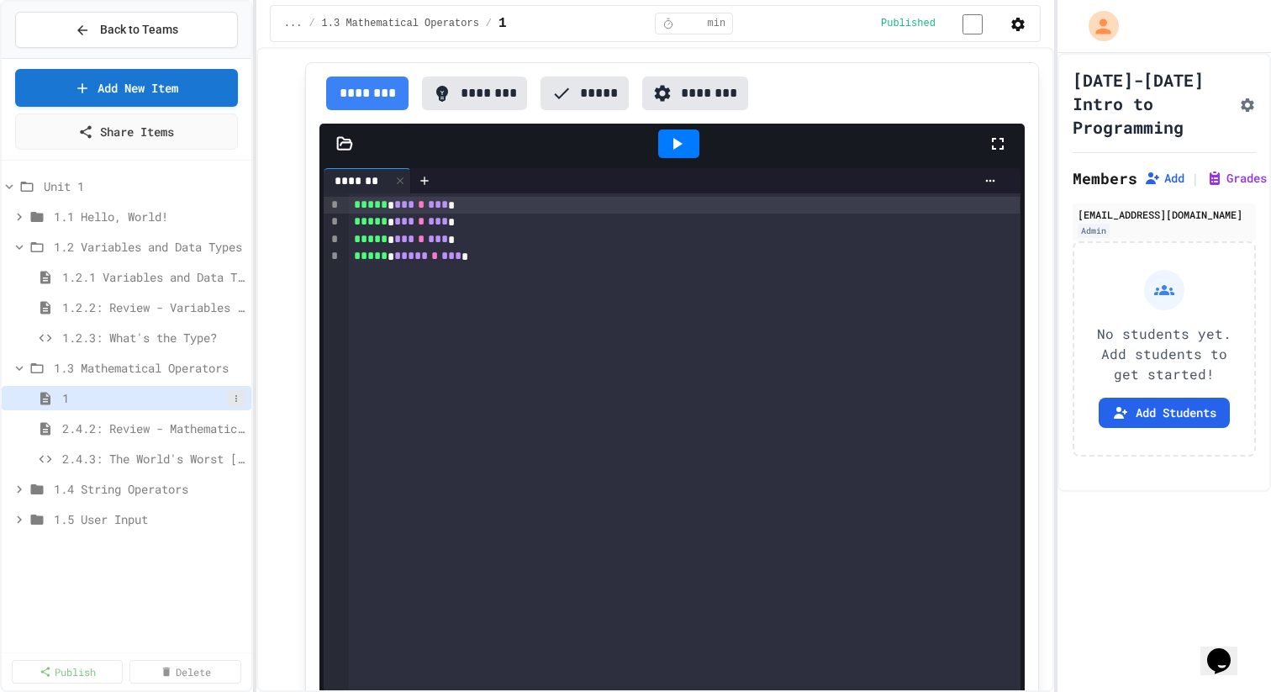
click at [236, 394] on icon at bounding box center [236, 399] width 10 height 10
click at [230, 429] on button "Rename" at bounding box center [191, 430] width 106 height 30
type input "**********"
click at [180, 626] on div "**********" at bounding box center [127, 406] width 250 height 478
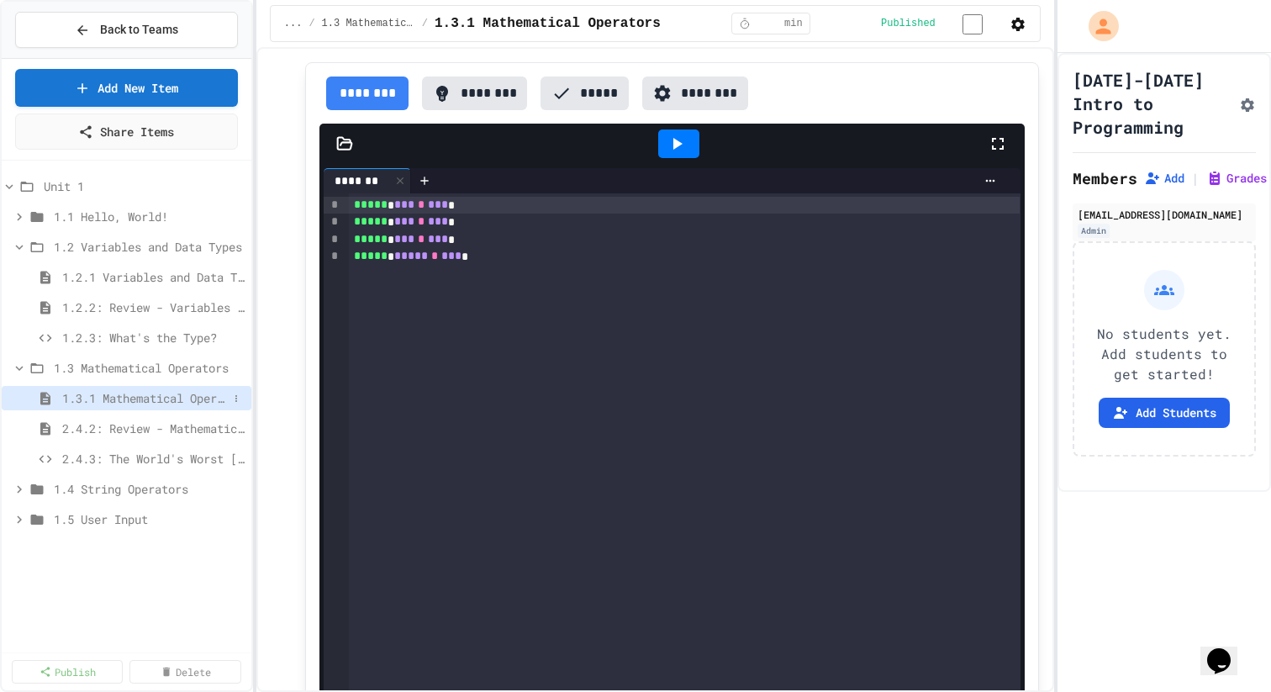
click at [188, 403] on span "1.3.1 Mathematical Operators" at bounding box center [145, 398] width 166 height 18
click at [176, 423] on span "2.4.2: Review - Mathematical Operators" at bounding box center [145, 429] width 166 height 18
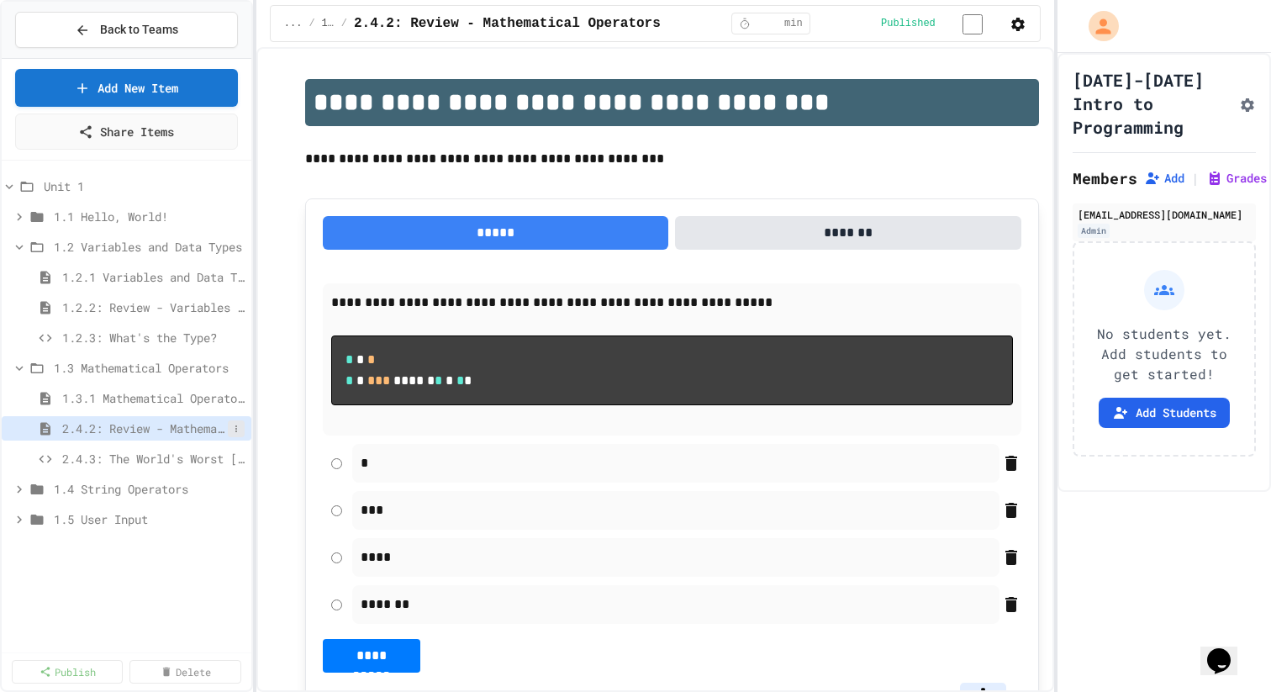
click at [239, 425] on icon at bounding box center [236, 429] width 10 height 10
click at [209, 454] on button "Rename" at bounding box center [191, 460] width 106 height 30
click at [117, 422] on input "**********" at bounding box center [145, 432] width 166 height 24
click at [98, 424] on input "**********" at bounding box center [145, 432] width 166 height 24
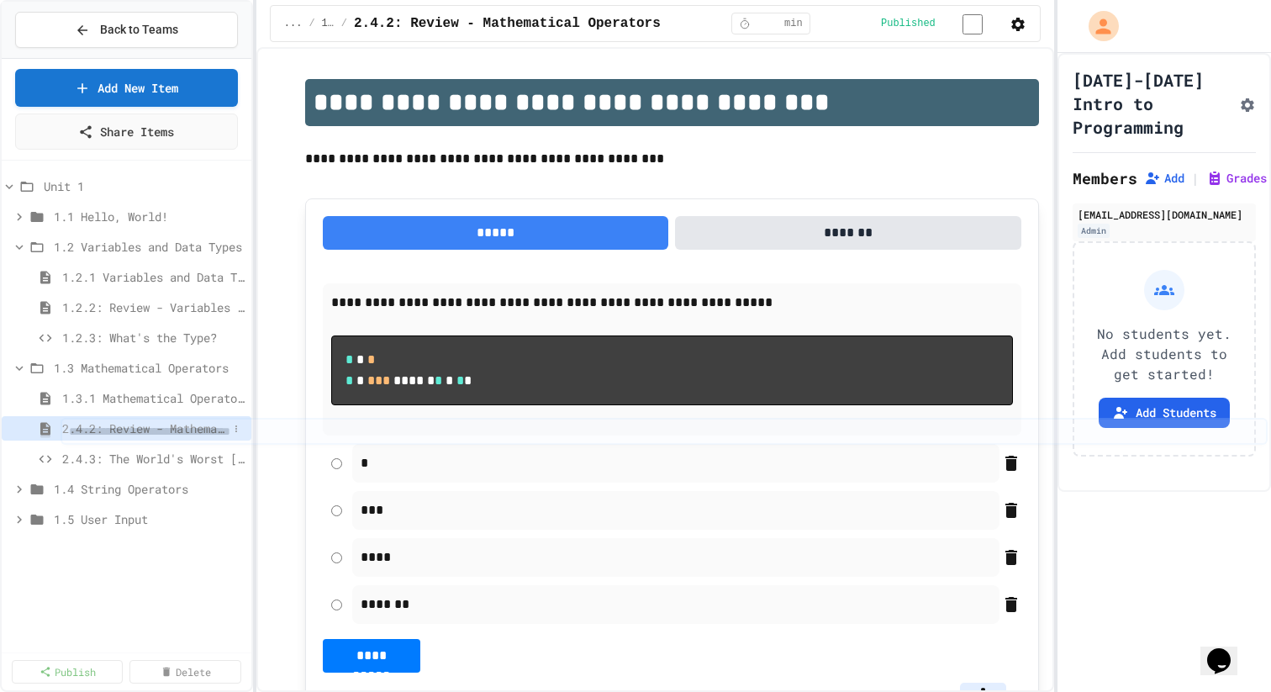
drag, startPoint x: 80, startPoint y: 435, endPoint x: 33, endPoint y: 431, distance: 47.2
click at [77, 421] on span "2.4.2: Review - Mathematical Operators" at bounding box center [145, 429] width 166 height 18
click at [165, 560] on div "Unit 1 1.1 Hello, World! 1.2 Variables and Data Types 1.2.1 Variables and Data …" at bounding box center [127, 406] width 250 height 478
click at [242, 424] on button at bounding box center [236, 428] width 17 height 17
click at [214, 449] on button "Rename" at bounding box center [191, 460] width 106 height 30
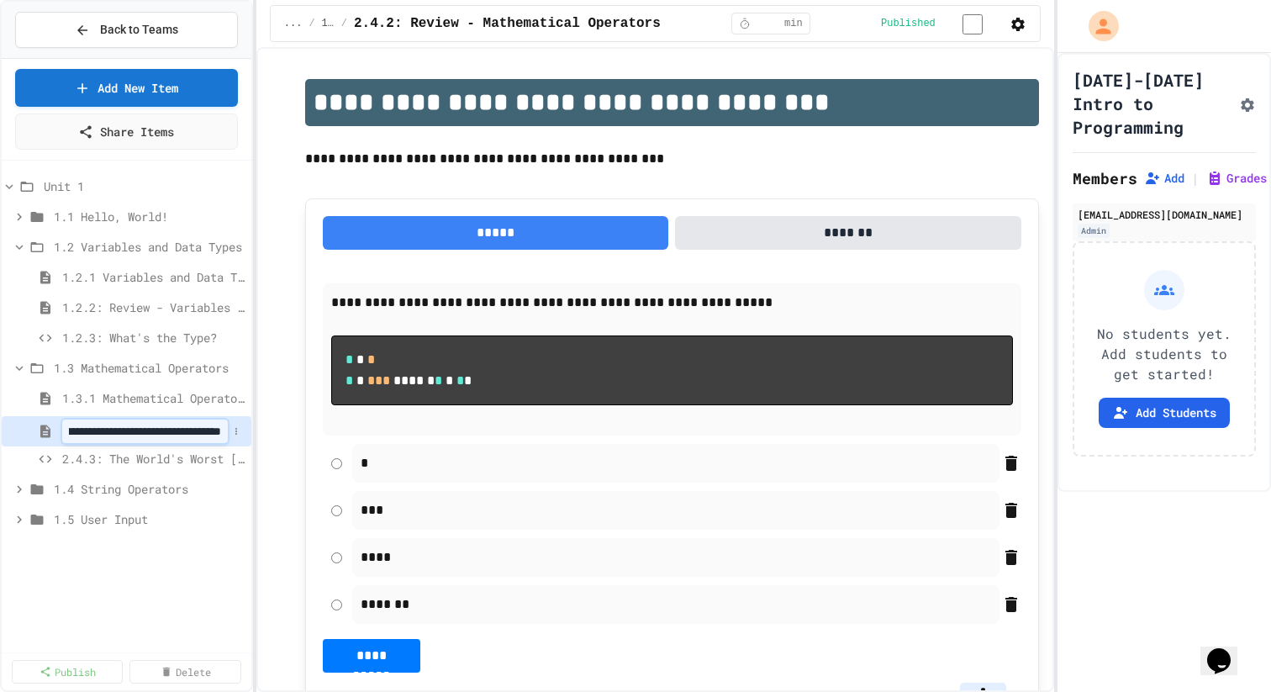
click at [126, 437] on input "**********" at bounding box center [145, 432] width 166 height 24
drag, startPoint x: 96, startPoint y: 435, endPoint x: 87, endPoint y: 435, distance: 9.2
click at [87, 435] on span "2.4.2: Review - Mathematical Operators" at bounding box center [145, 429] width 166 height 18
click at [239, 431] on icon at bounding box center [236, 429] width 10 height 10
click at [229, 447] on button "Rename" at bounding box center [191, 460] width 106 height 30
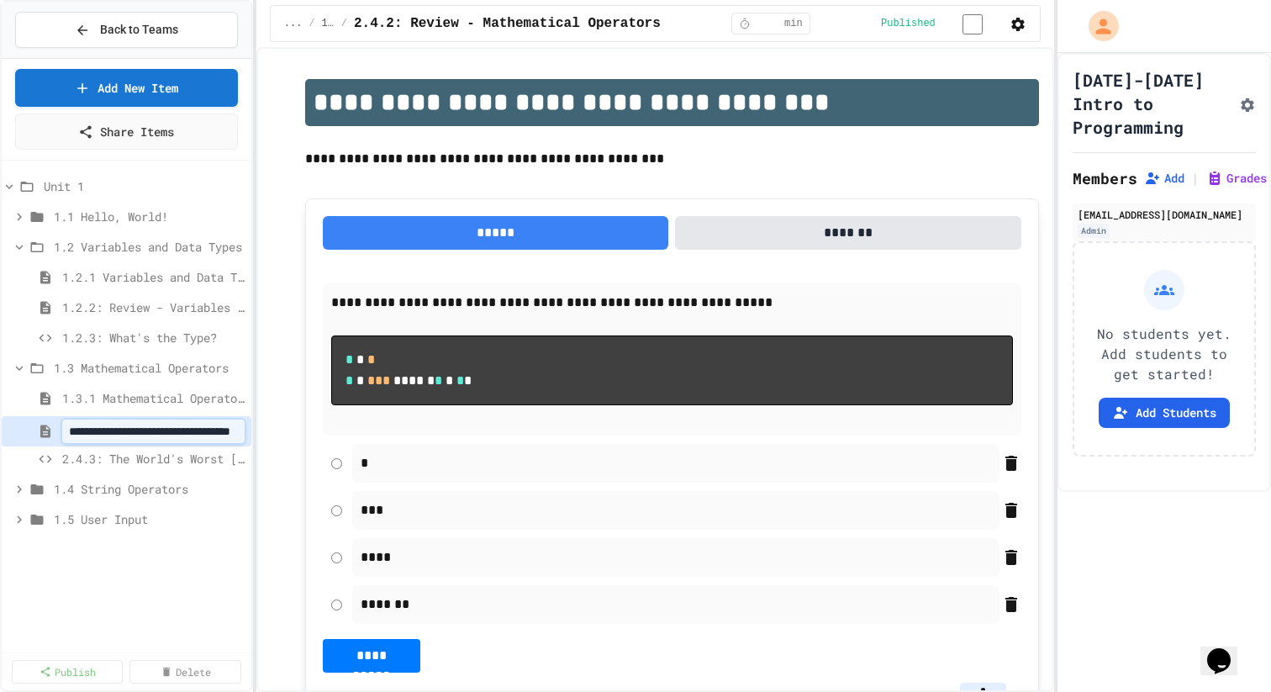
scroll to position [0, 0]
type input "**********"
click at [205, 605] on div "**********" at bounding box center [127, 406] width 250 height 478
click at [243, 457] on button at bounding box center [236, 459] width 17 height 17
click at [209, 486] on button "Rename" at bounding box center [191, 490] width 106 height 30
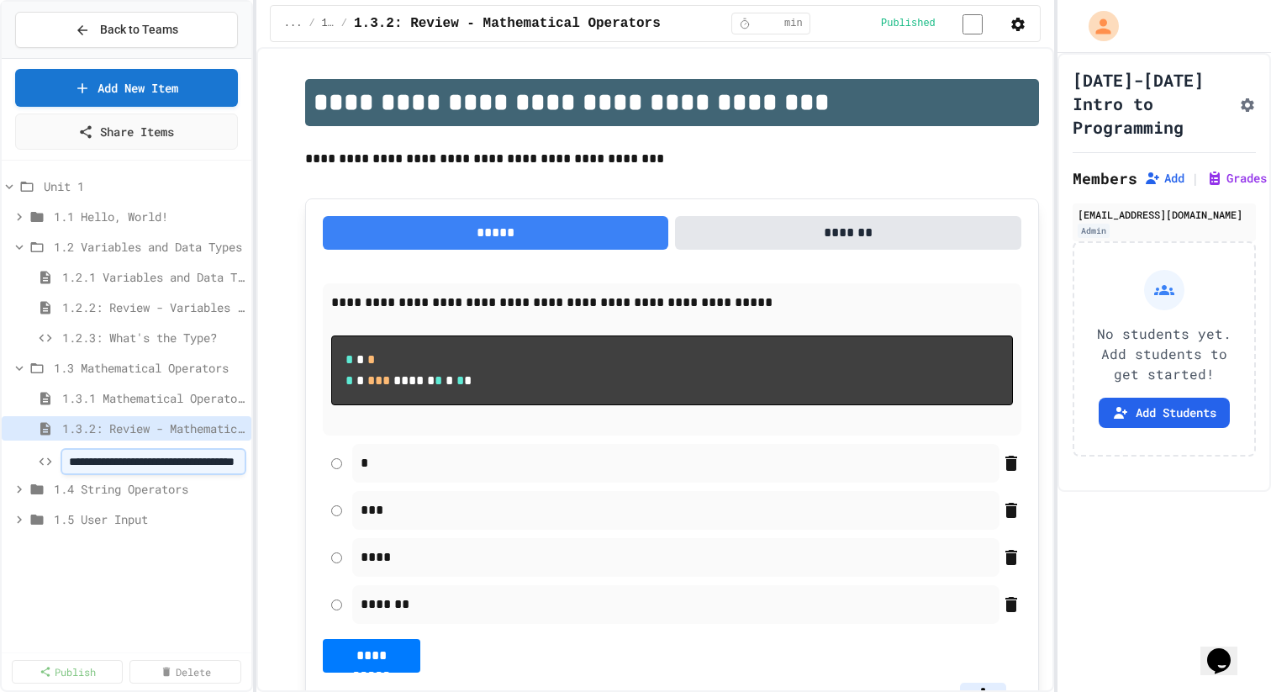
type input "**********"
click at [207, 584] on div "**********" at bounding box center [127, 406] width 250 height 478
click at [20, 375] on div "1.3 Mathematical Operators" at bounding box center [127, 368] width 250 height 24
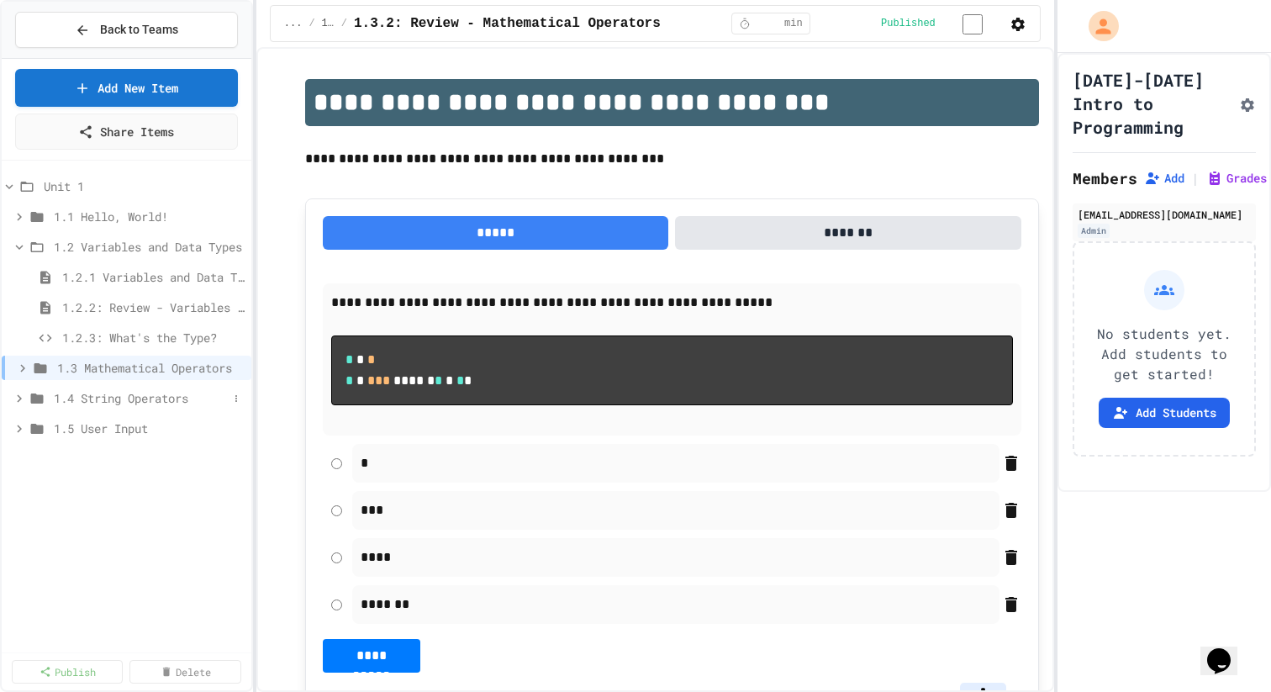
click at [69, 395] on span "1.4 String Operators" at bounding box center [141, 398] width 174 height 18
click at [119, 428] on span "2.5.1: String Operators" at bounding box center [145, 429] width 166 height 18
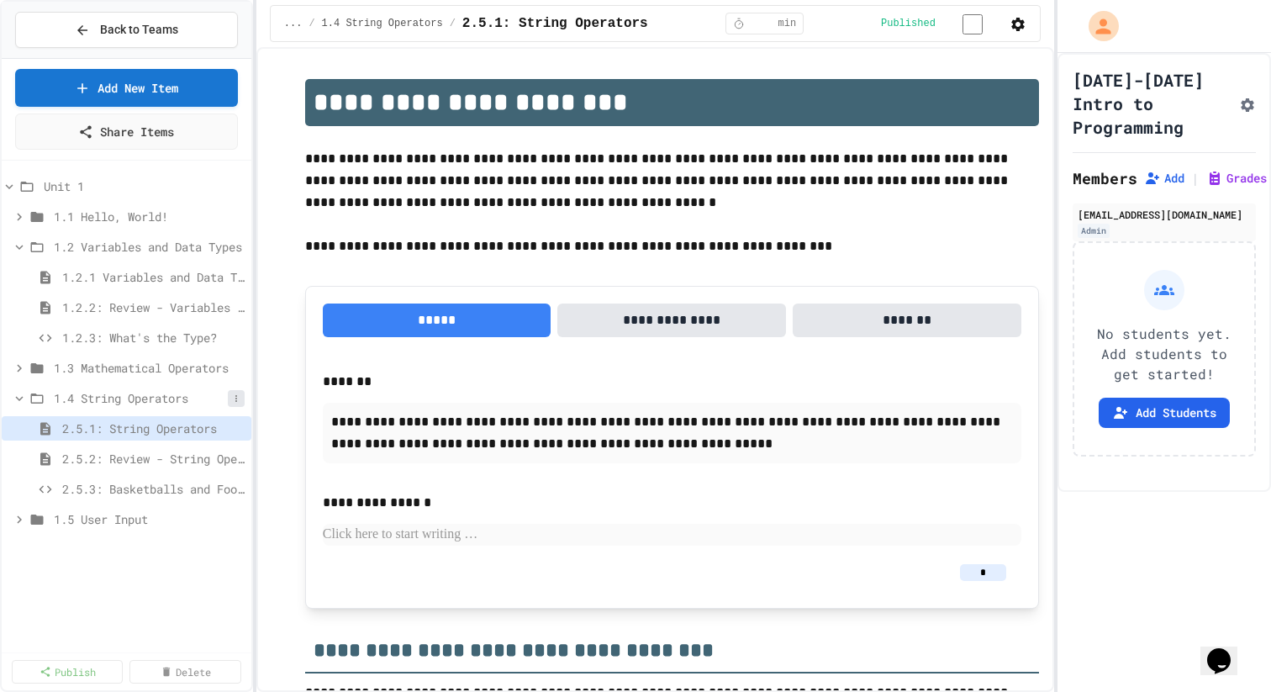
click at [232, 401] on icon at bounding box center [236, 399] width 10 height 10
click at [224, 431] on button "Add Item" at bounding box center [200, 430] width 125 height 30
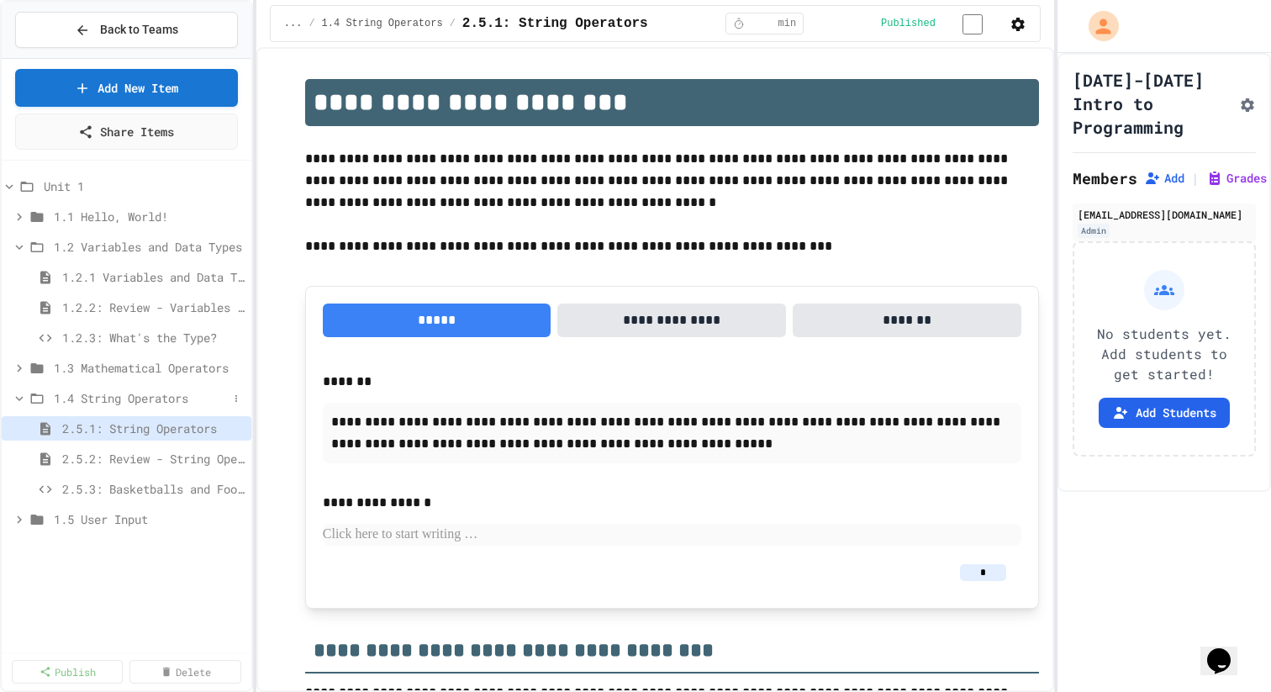
click at [242, 406] on div "1.4 String Operators" at bounding box center [127, 398] width 250 height 24
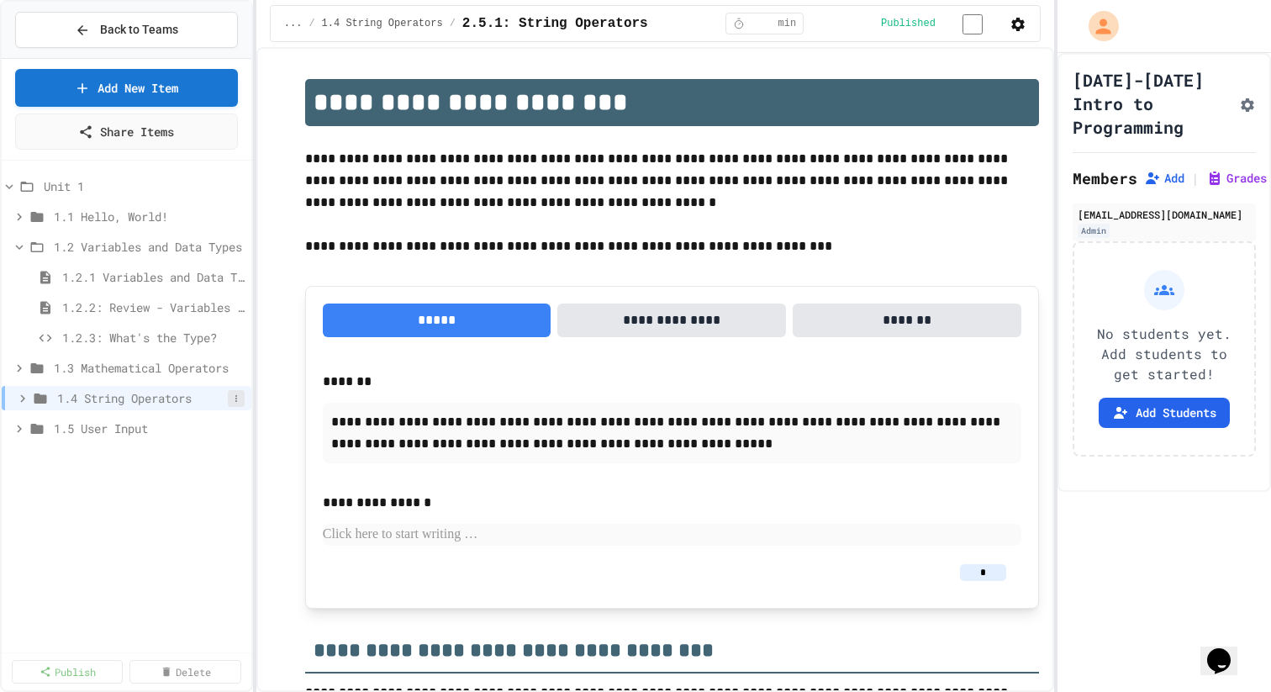
click at [231, 399] on icon at bounding box center [236, 399] width 10 height 10
click at [215, 457] on button "Rename" at bounding box center [200, 460] width 125 height 30
click at [151, 540] on div "**********" at bounding box center [127, 406] width 250 height 478
click at [13, 399] on div "1.4 String Operators" at bounding box center [127, 398] width 250 height 24
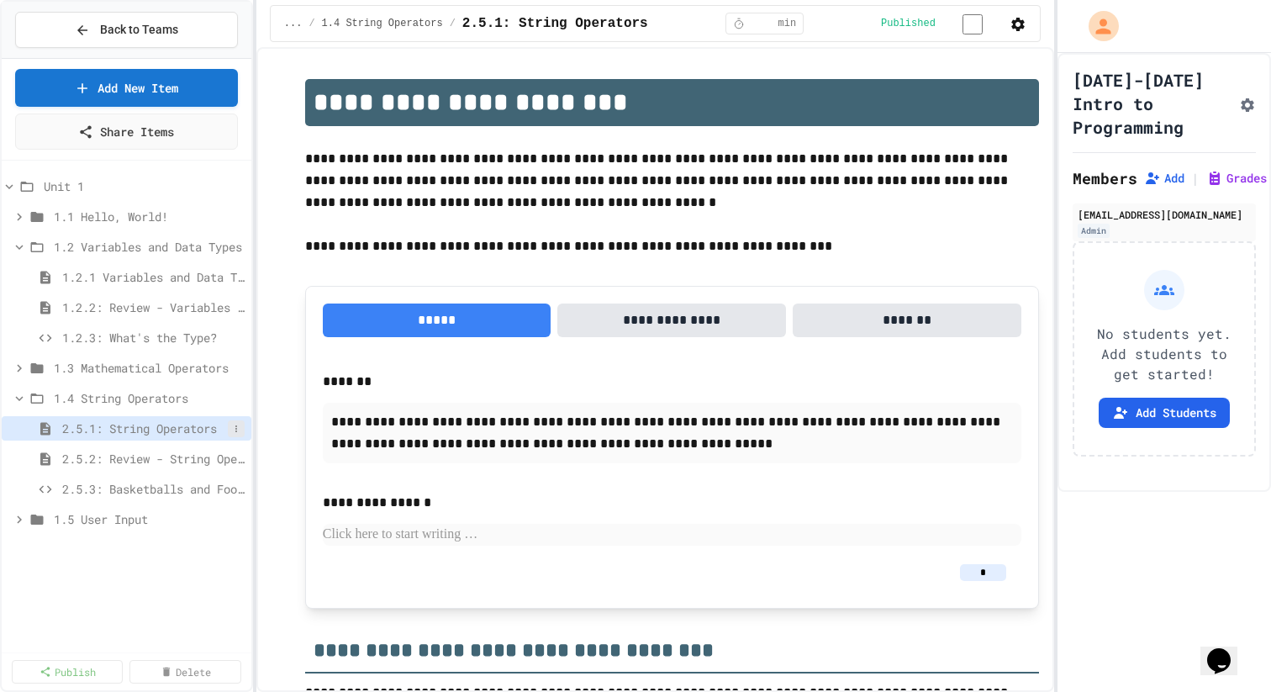
click at [237, 431] on icon at bounding box center [236, 429] width 10 height 10
click at [218, 454] on button "Rename" at bounding box center [191, 460] width 106 height 30
type input "**********"
click at [206, 574] on div "**********" at bounding box center [127, 406] width 250 height 478
click at [235, 460] on icon at bounding box center [236, 459] width 10 height 10
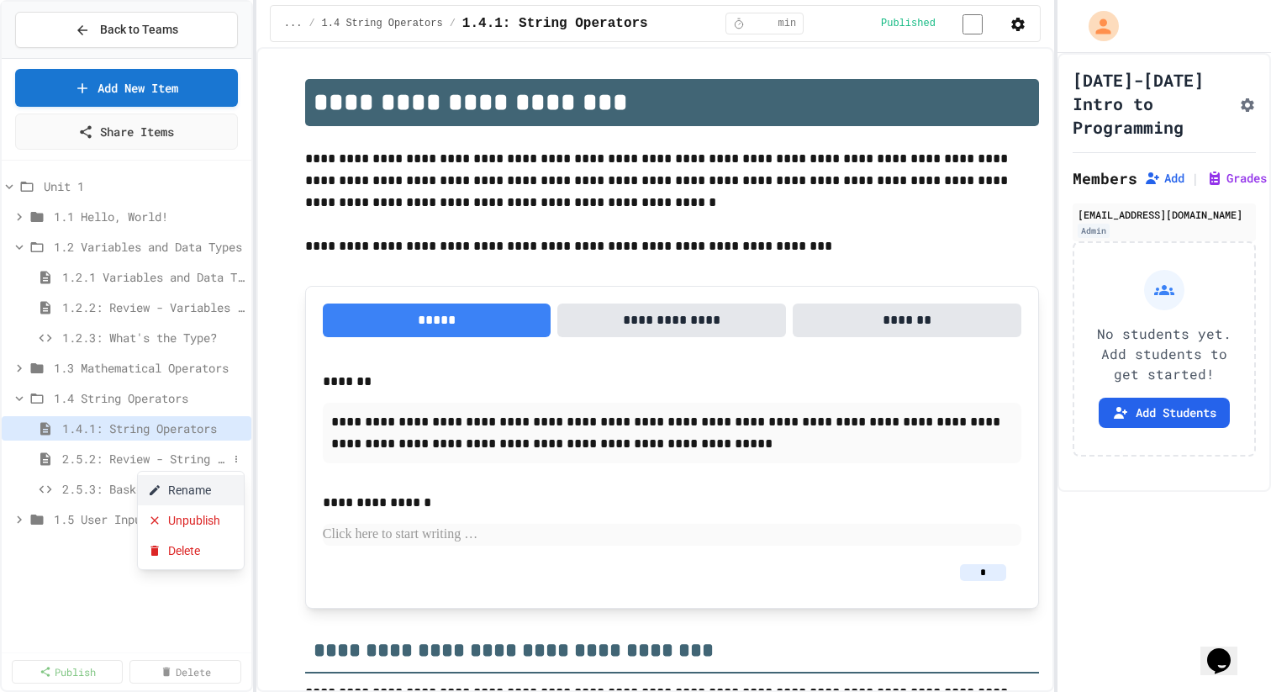
click at [214, 476] on button "Rename" at bounding box center [191, 490] width 106 height 30
click at [97, 457] on input "**********" at bounding box center [145, 462] width 166 height 24
type input "**********"
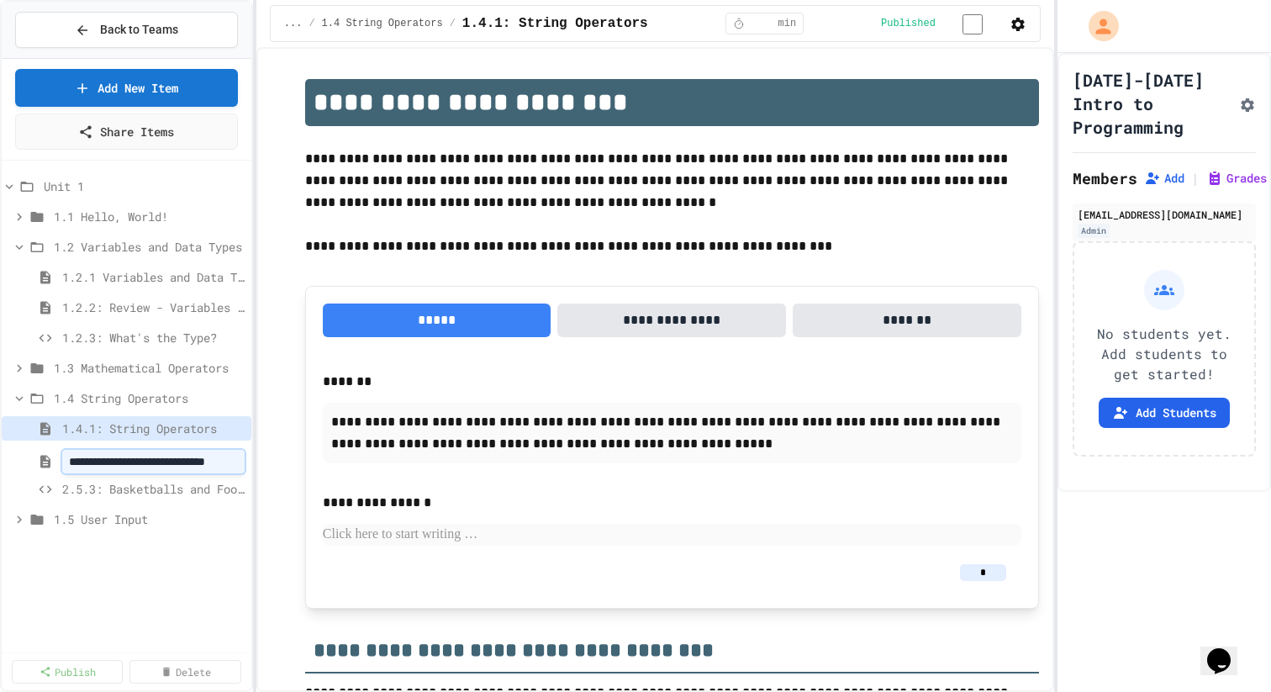
click at [108, 594] on div "**********" at bounding box center [127, 406] width 250 height 478
click at [234, 481] on button at bounding box center [236, 489] width 17 height 17
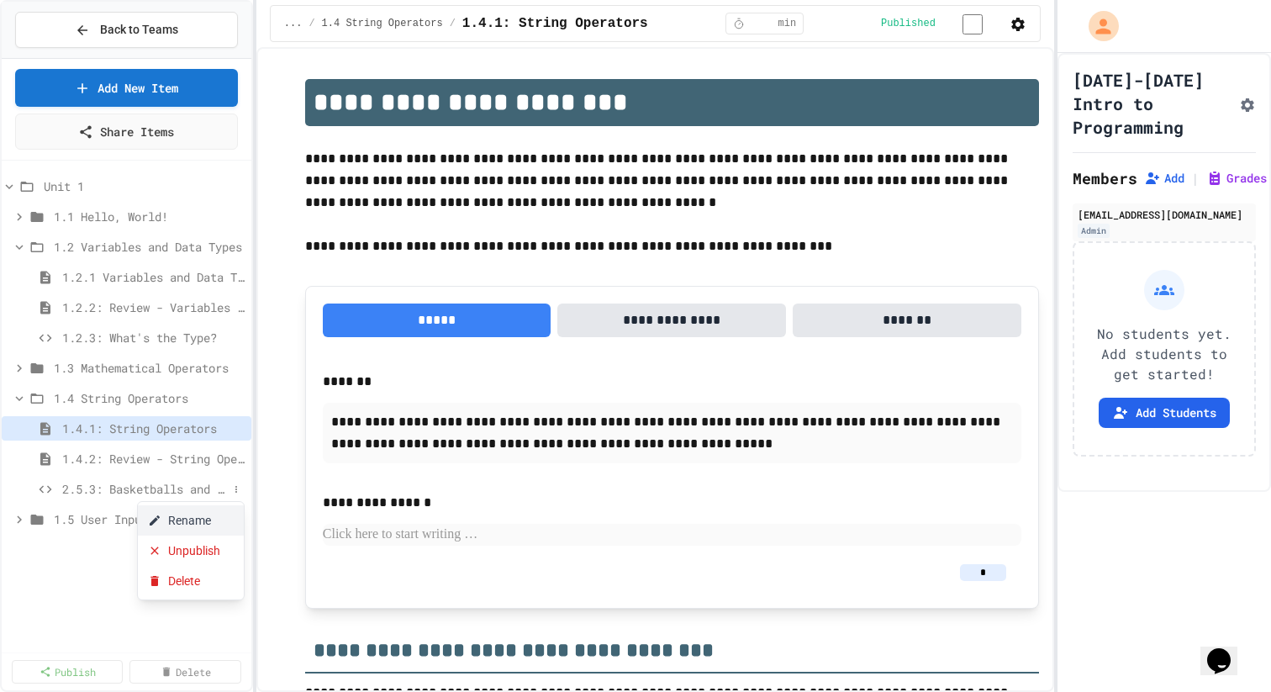
click at [225, 512] on button "Rename" at bounding box center [191, 520] width 106 height 30
type input "**********"
click at [236, 610] on div "**********" at bounding box center [127, 406] width 250 height 478
click at [227, 512] on span "1.5 User Input" at bounding box center [141, 519] width 174 height 18
click at [74, 404] on span "1.4 String Operators" at bounding box center [141, 398] width 174 height 18
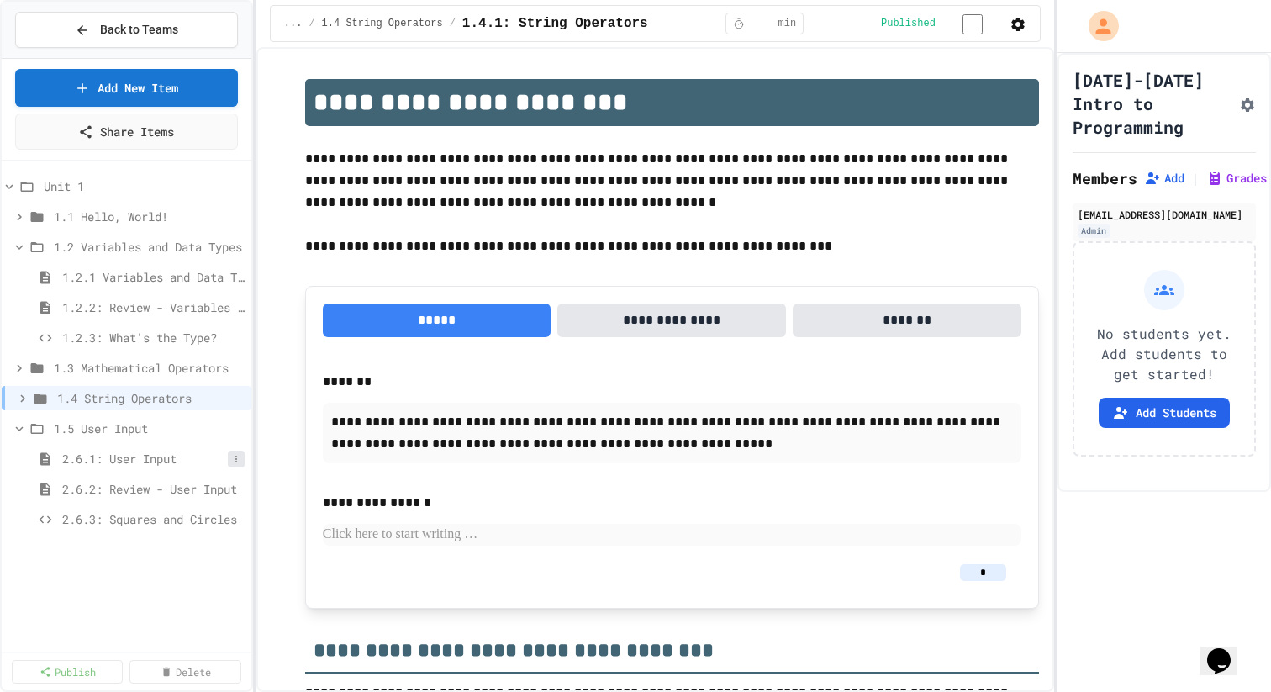
click at [235, 461] on icon at bounding box center [236, 459] width 10 height 10
click at [220, 425] on div at bounding box center [635, 346] width 1271 height 692
click at [229, 456] on button at bounding box center [236, 459] width 17 height 17
click at [222, 493] on button "Rename" at bounding box center [191, 490] width 106 height 30
type input "**********"
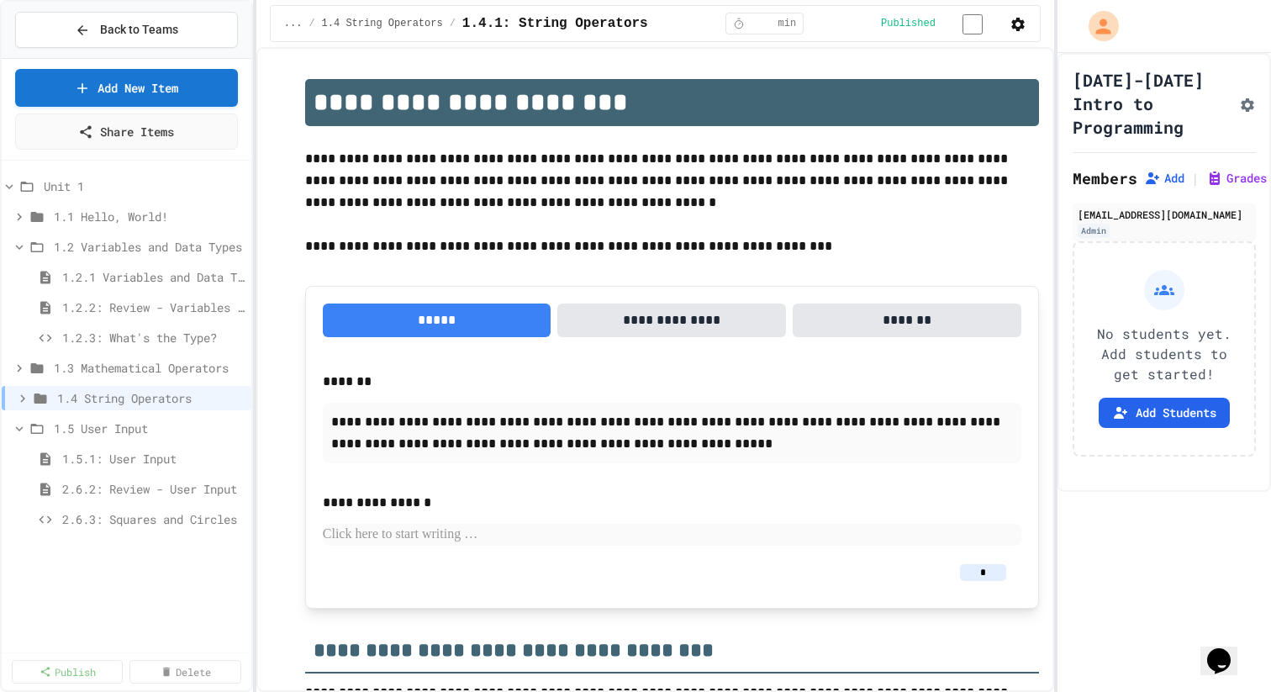
click at [0, 0] on icon at bounding box center [0, 0] width 0 height 0
click at [218, 510] on button "Rename" at bounding box center [191, 520] width 106 height 30
type input "**********"
click at [229, 611] on div "Unit 1 1.1 Hello, World! 1.2 Variables and Data Types 1.2.1 Variables and Data …" at bounding box center [127, 406] width 250 height 478
click at [238, 515] on icon at bounding box center [236, 520] width 10 height 10
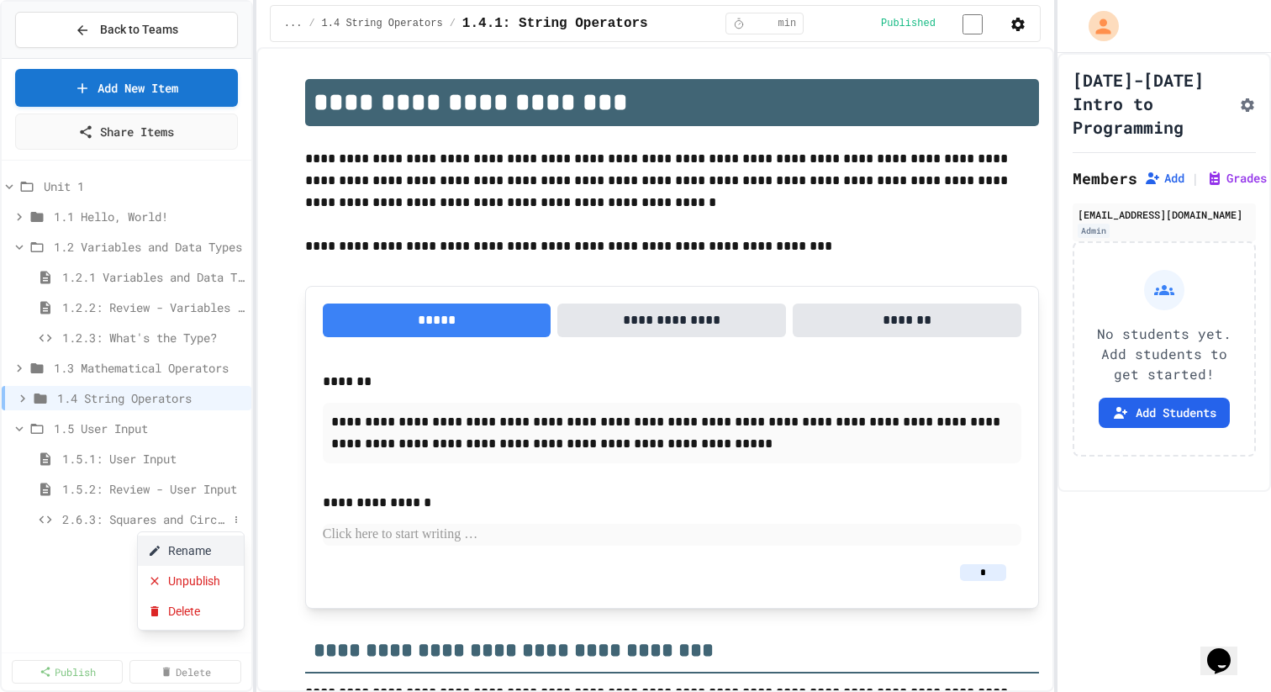
click at [198, 556] on button "Rename" at bounding box center [191, 551] width 106 height 30
type input "**********"
click at [193, 668] on link "Delete" at bounding box center [184, 672] width 111 height 24
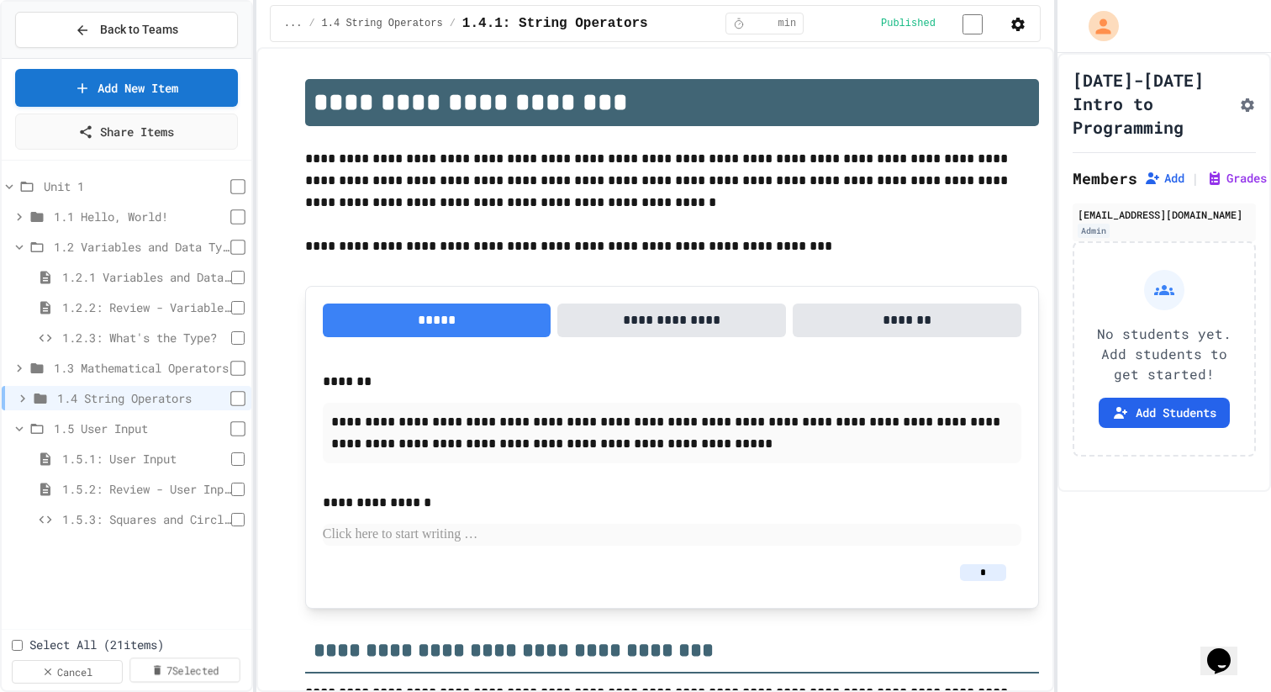
click at [156, 575] on div "Unit 1 1.1 Hello, World! 1.2 Variables and Data Types 1.2.1 Variables and Data …" at bounding box center [127, 394] width 250 height 455
click at [13, 428] on icon at bounding box center [19, 428] width 15 height 15
click at [45, 553] on div "Unit 1 1.1 Hello, World! 1.2 Variables and Data Types 1.2.1 Variables and Data …" at bounding box center [127, 394] width 250 height 455
click at [66, 674] on link "Cancel" at bounding box center [67, 670] width 103 height 24
click at [96, 580] on div "Unit 1 1.1 Hello, World! 1.2 Variables and Data Types 1.2.1 Variables and Data …" at bounding box center [127, 394] width 250 height 455
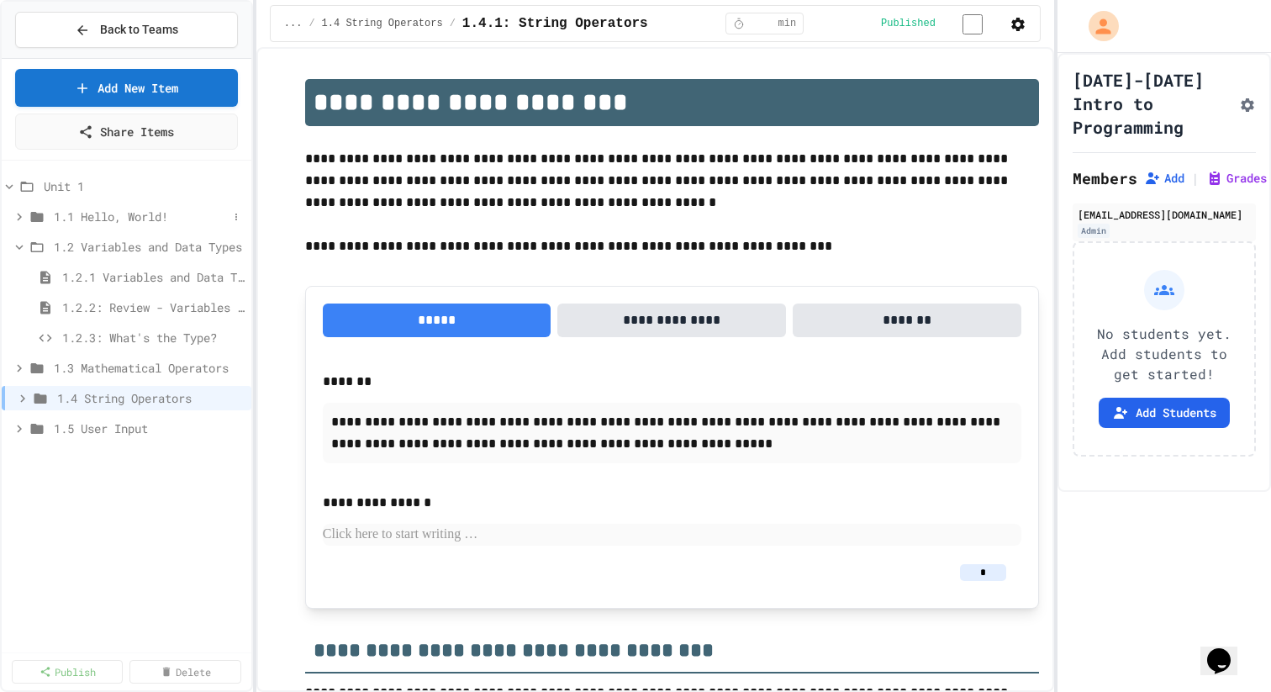
click at [18, 215] on icon at bounding box center [19, 216] width 15 height 15
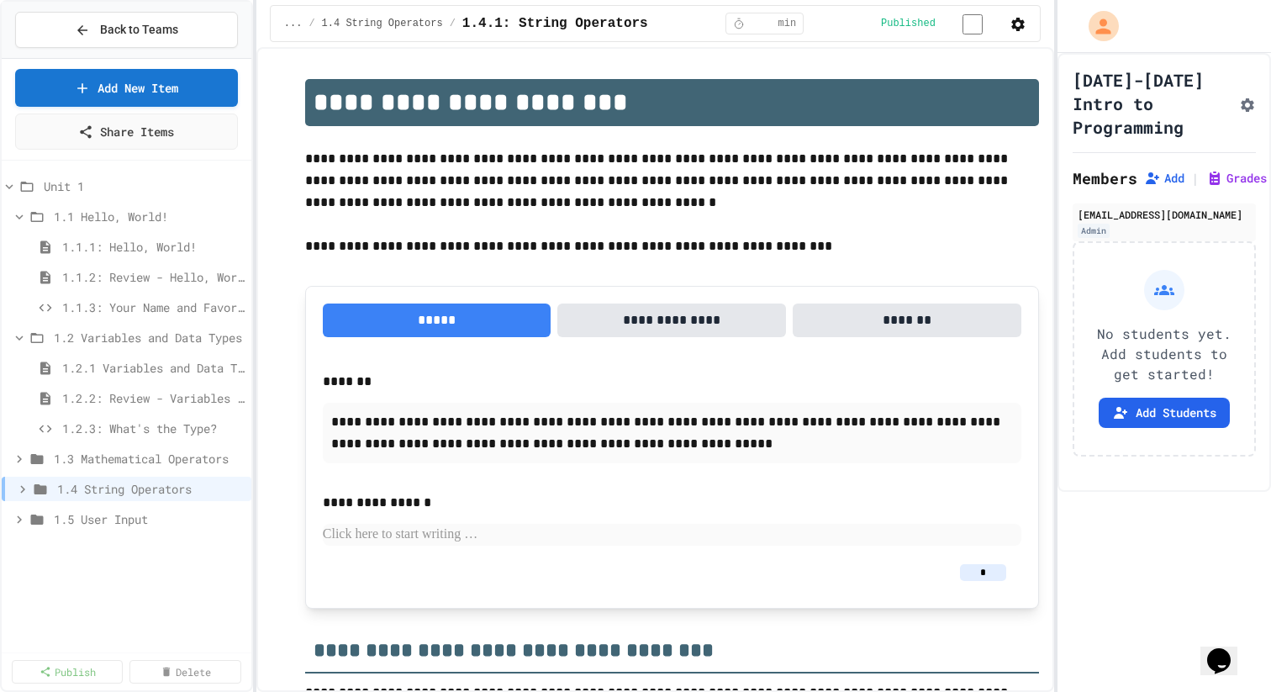
click at [18, 215] on icon at bounding box center [19, 216] width 15 height 15
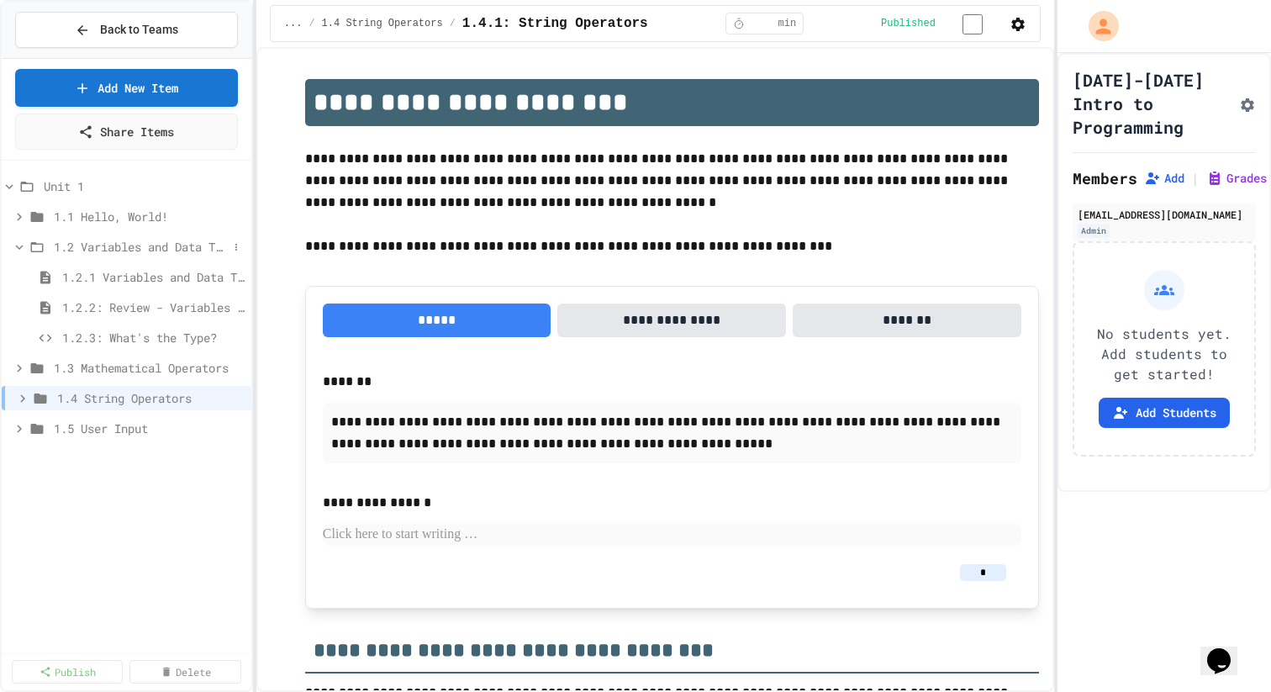
click at [15, 246] on icon at bounding box center [19, 247] width 15 height 15
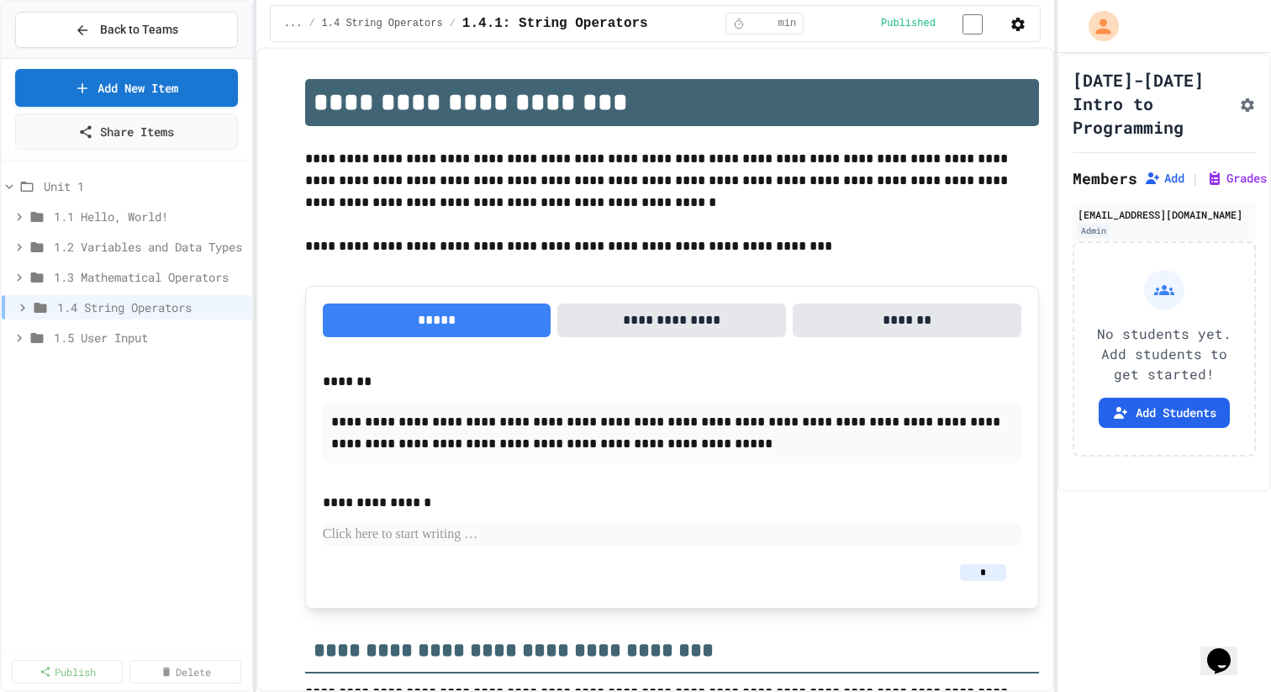
click at [44, 401] on div "Unit 1 1.1 Hello, World! 1.2 Variables and Data Types 1.3 Mathematical Operator…" at bounding box center [127, 406] width 250 height 478
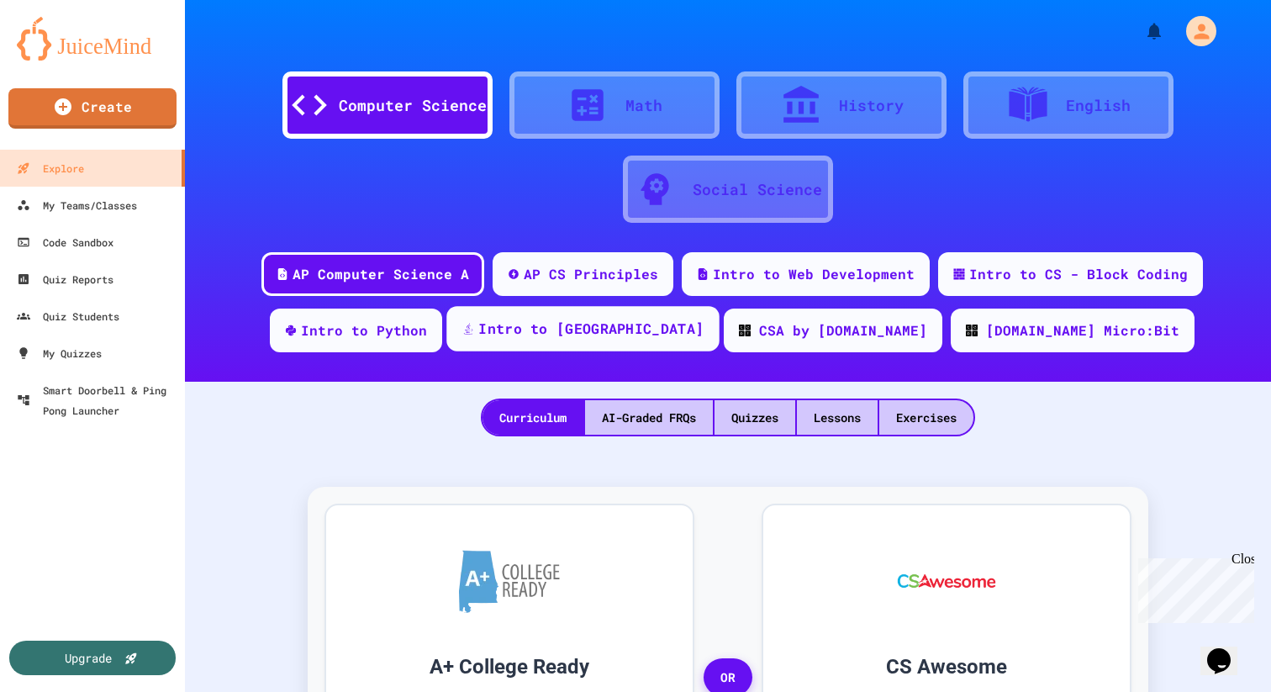
click at [562, 333] on div "Intro to [GEOGRAPHIC_DATA]" at bounding box center [583, 328] width 272 height 45
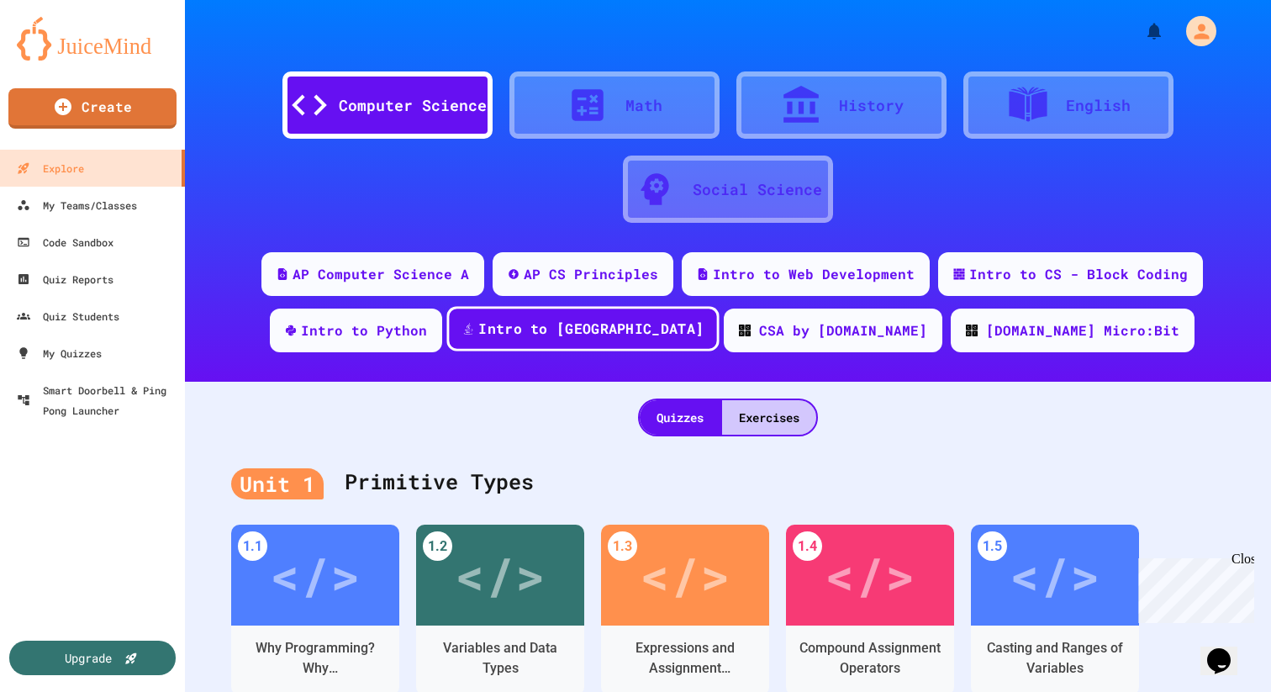
click at [599, 341] on div "Intro to [GEOGRAPHIC_DATA]" at bounding box center [583, 328] width 272 height 45
click at [430, 325] on div "Intro to Python" at bounding box center [364, 329] width 130 height 21
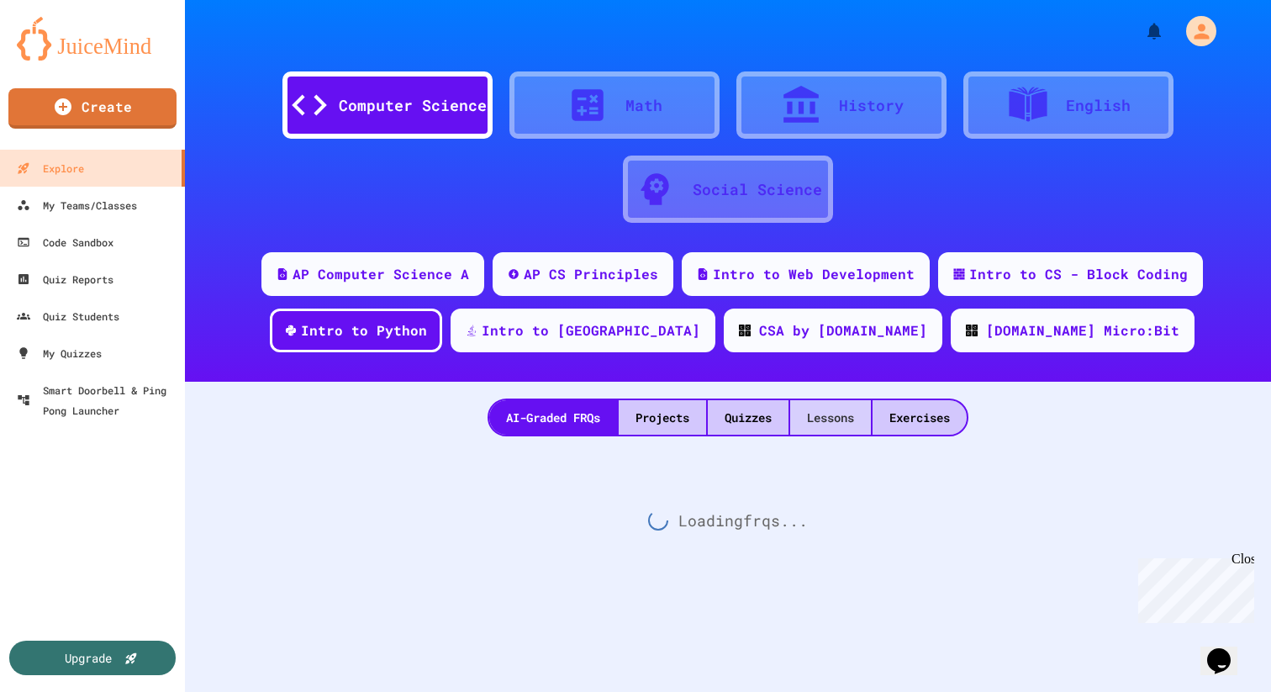
click at [849, 415] on div "Lessons" at bounding box center [830, 417] width 81 height 34
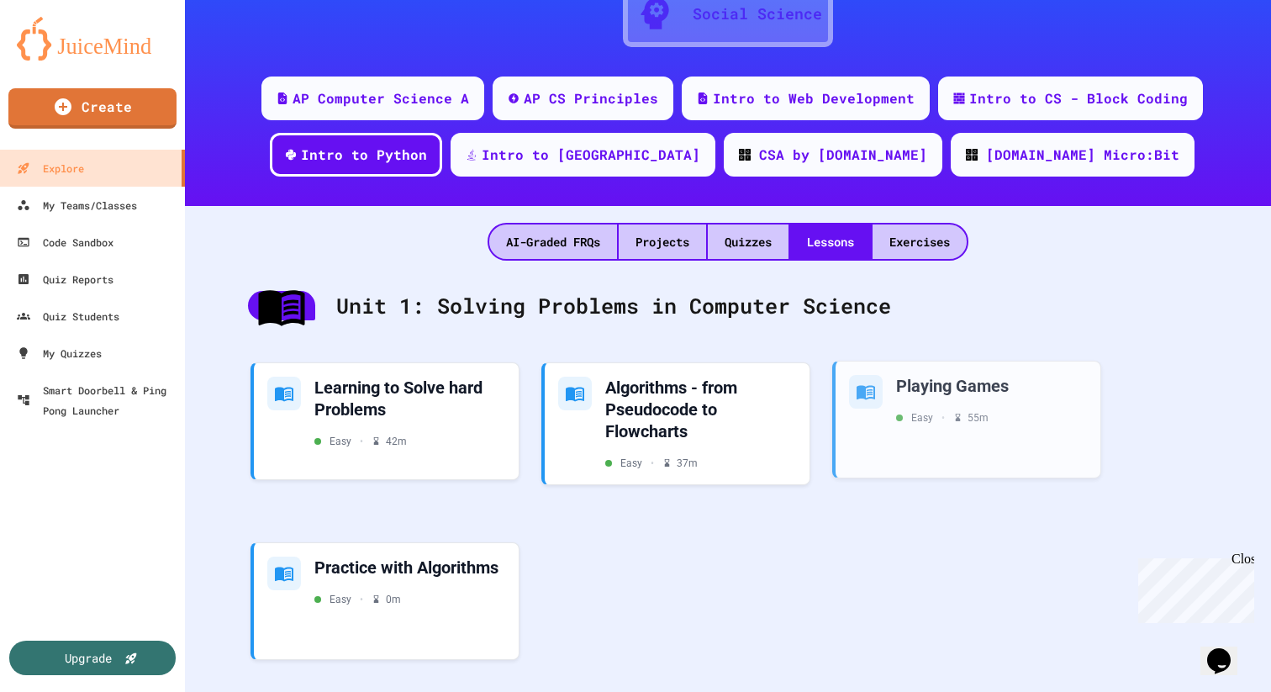
scroll to position [201, 0]
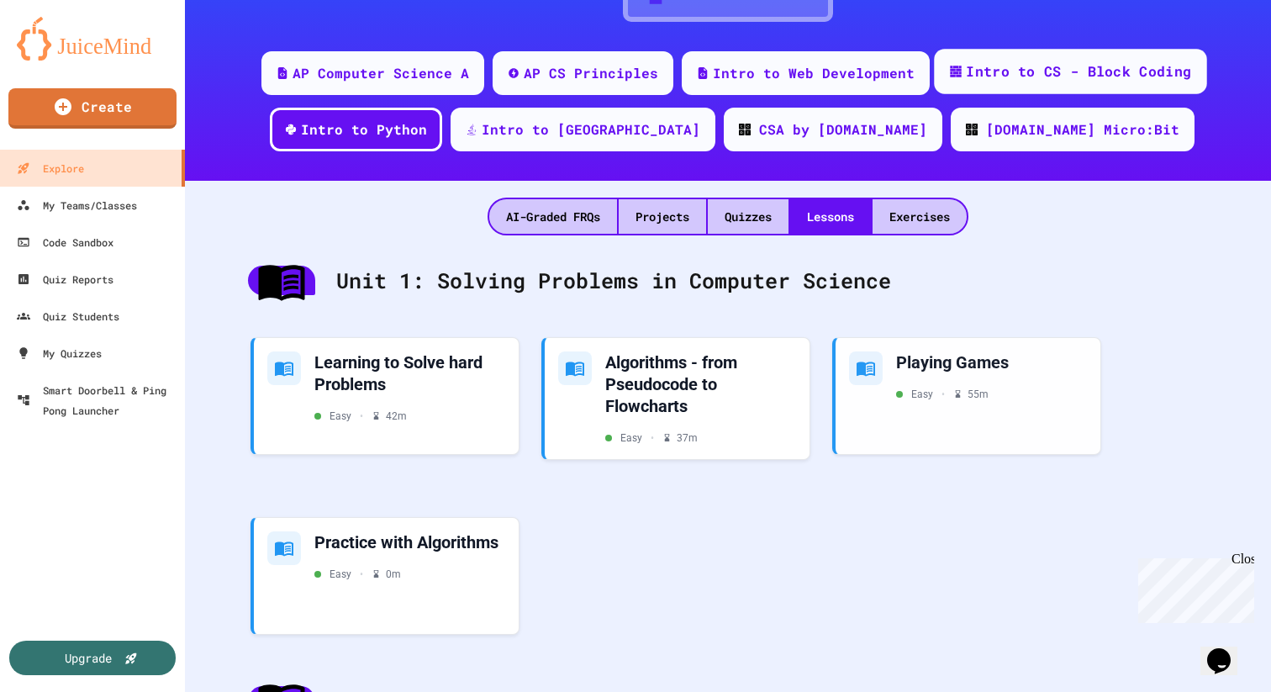
click at [980, 86] on div "Intro to CS - Block Coding" at bounding box center [1070, 71] width 272 height 45
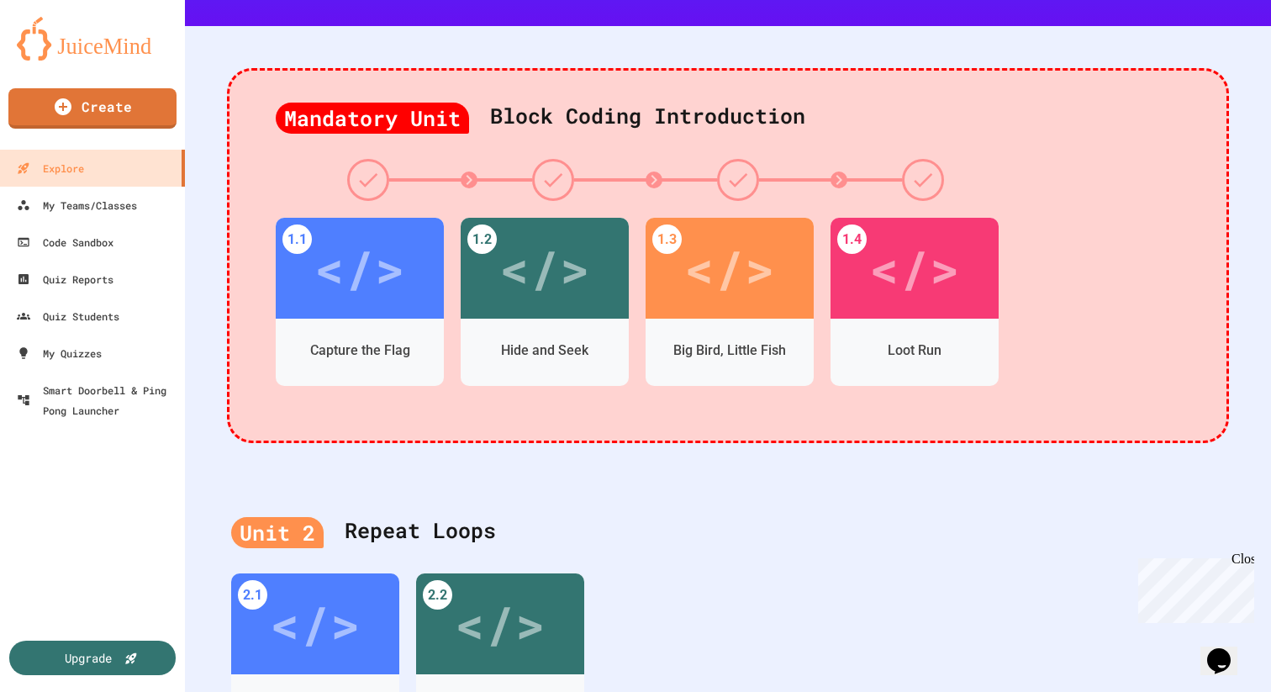
scroll to position [436, 0]
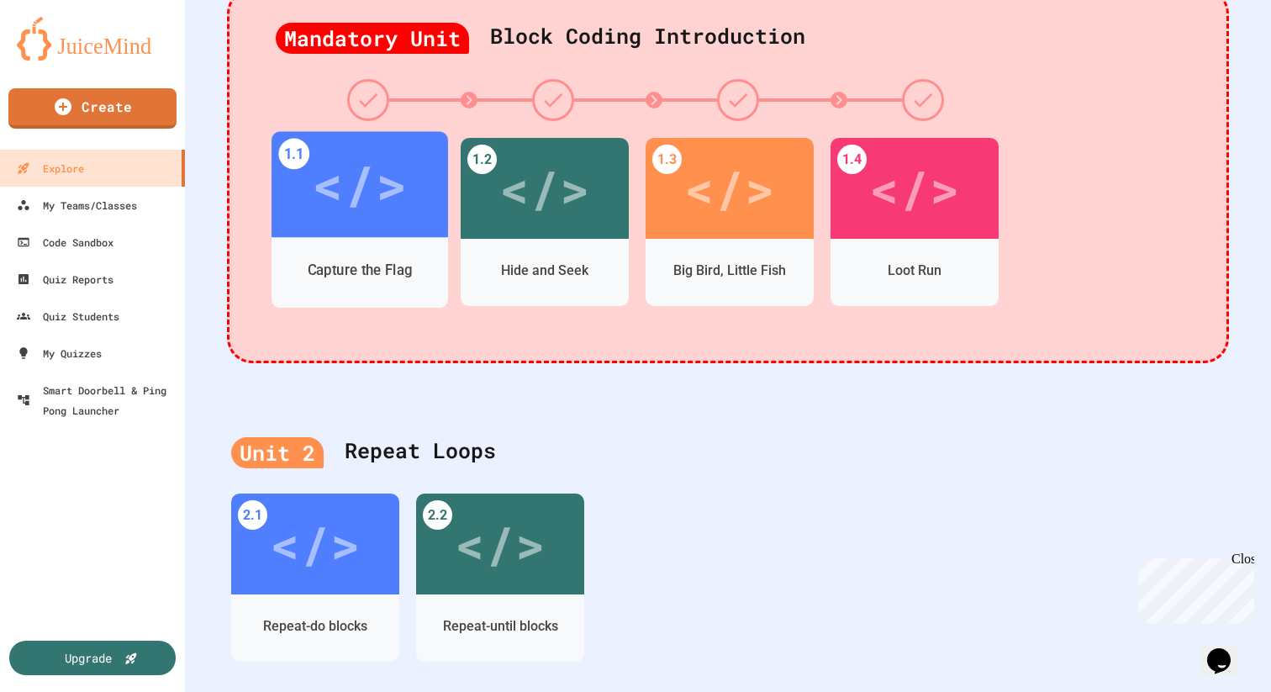
click at [372, 273] on div "Capture the Flag" at bounding box center [360, 270] width 105 height 21
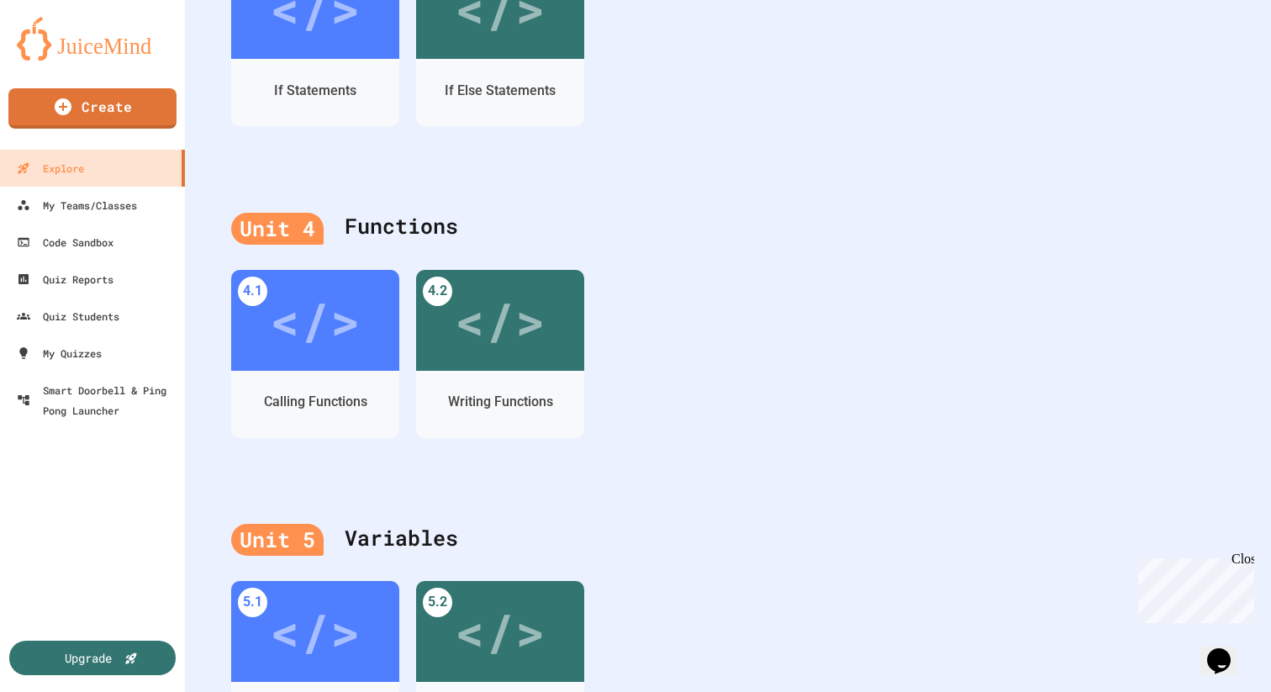
scroll to position [1393, 0]
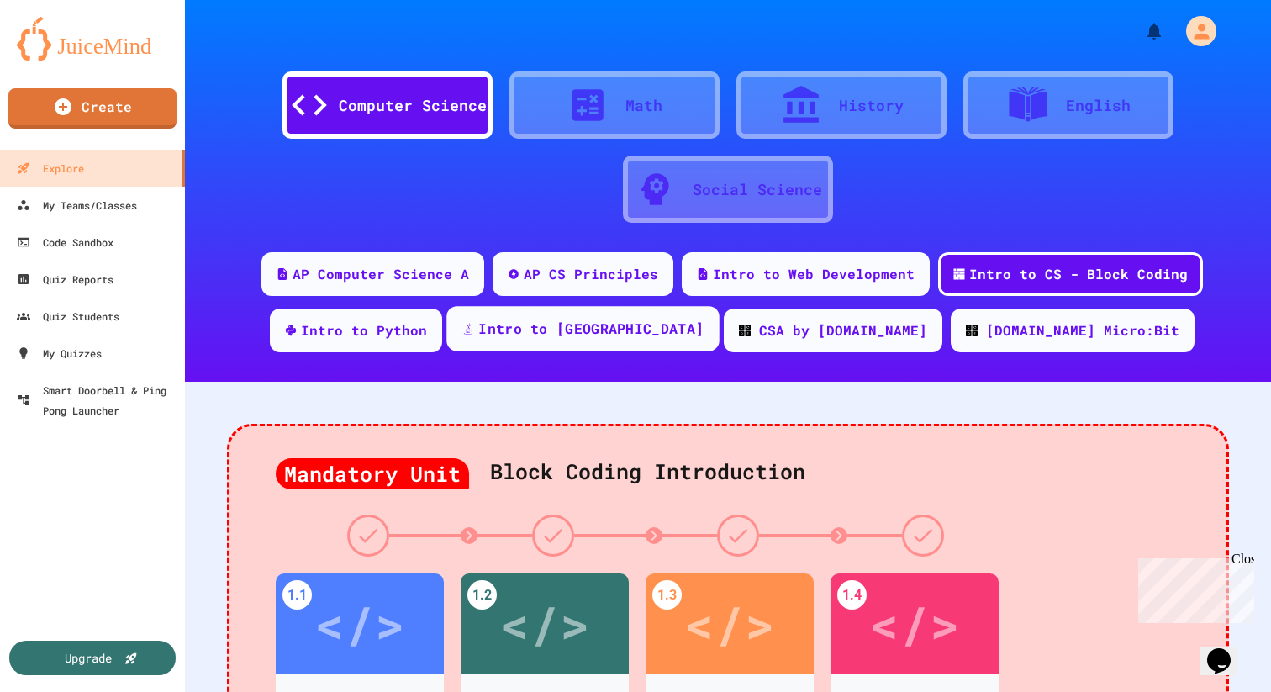
click at [644, 329] on div "Intro to [GEOGRAPHIC_DATA]" at bounding box center [590, 329] width 225 height 21
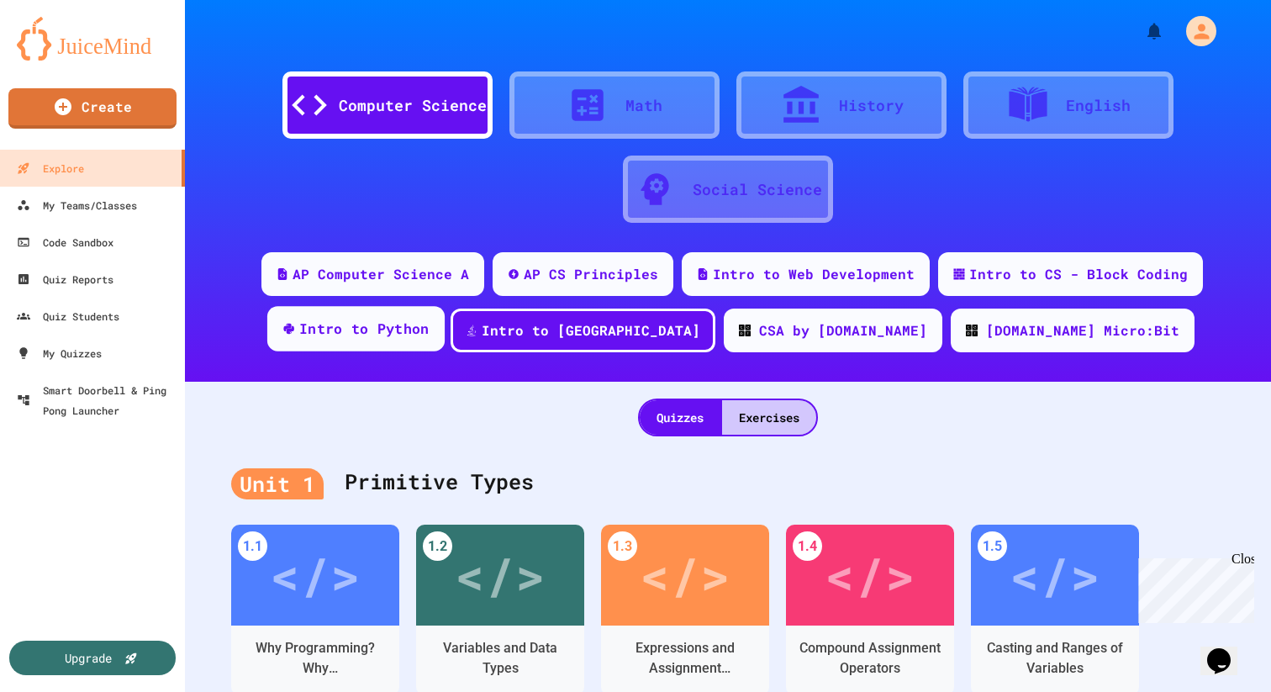
click at [430, 324] on div "Intro to Python" at bounding box center [364, 329] width 130 height 21
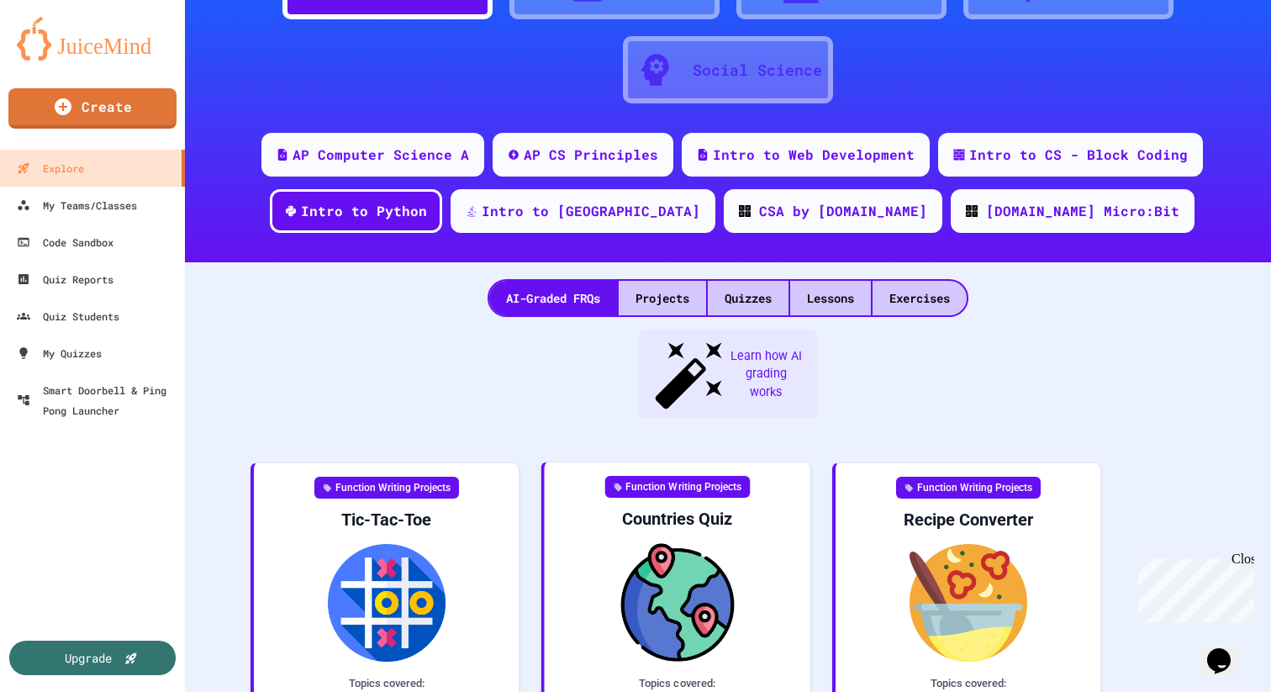
scroll to position [123, 0]
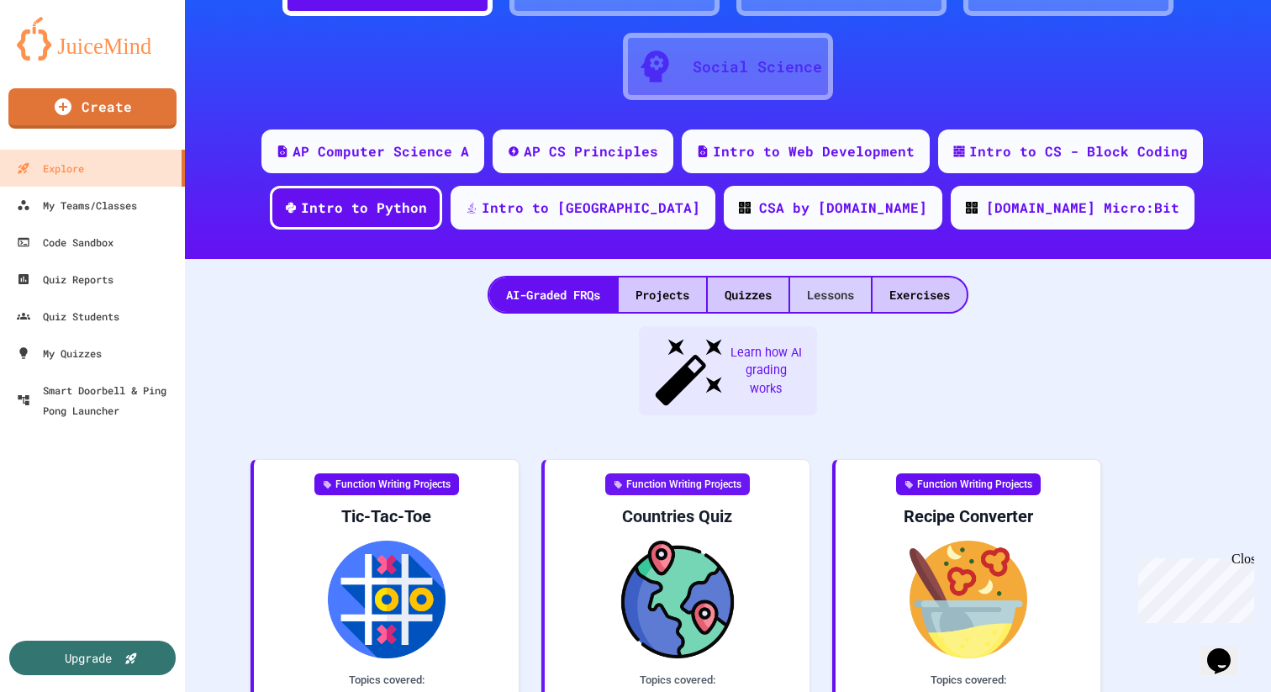
click at [850, 292] on div "Lessons" at bounding box center [830, 294] width 81 height 34
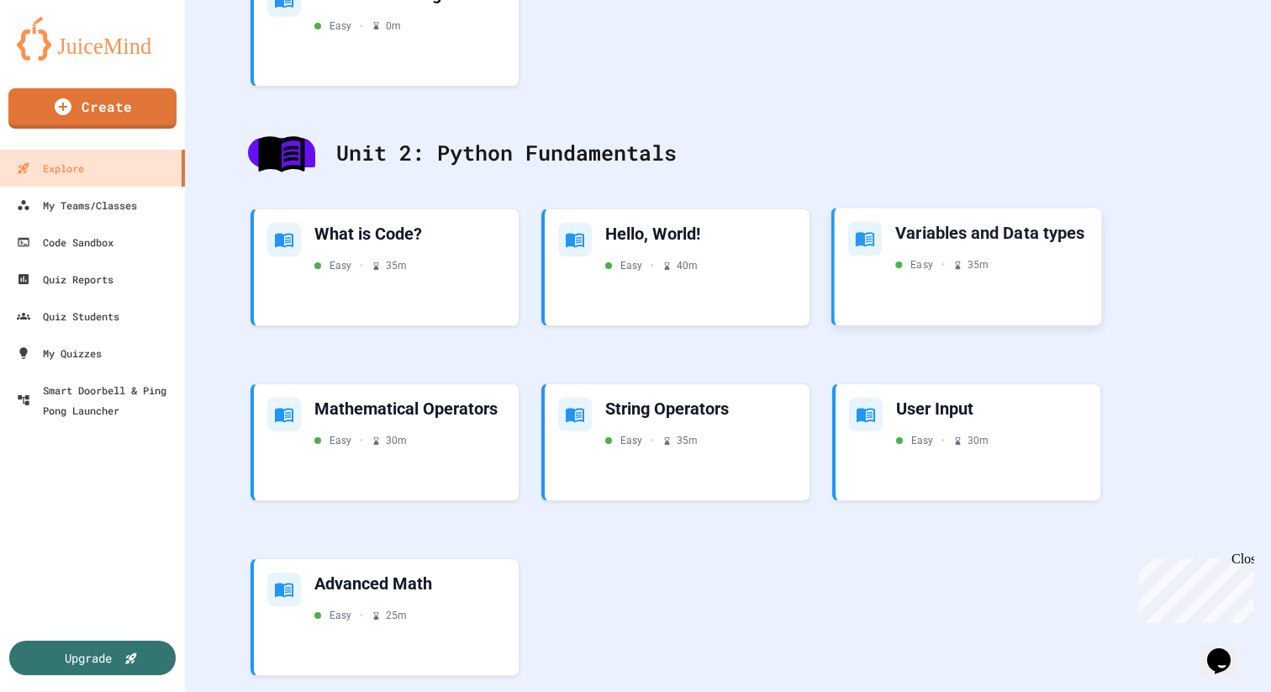
scroll to position [779, 0]
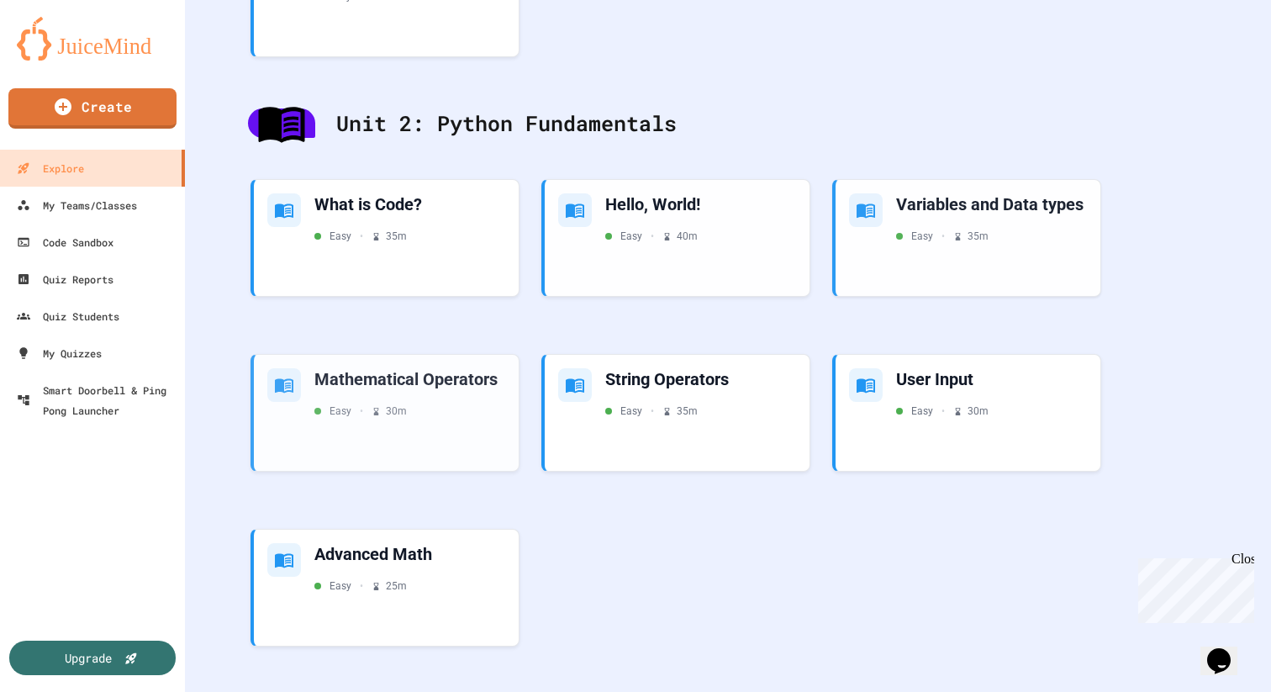
click at [404, 349] on div "Mathematical Operators Easy • 30 m" at bounding box center [385, 418] width 274 height 158
click at [404, 389] on div "Mathematical Operators Easy • 30 m" at bounding box center [410, 392] width 193 height 51
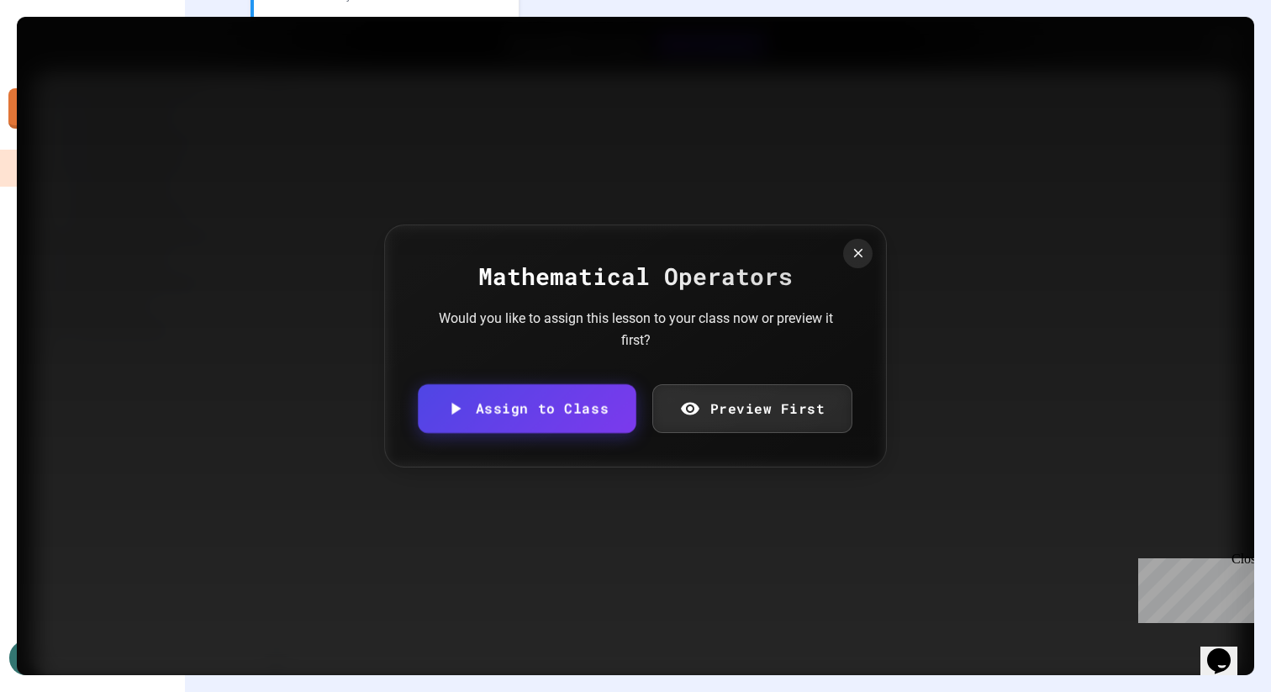
click at [541, 404] on link "Assign to Class" at bounding box center [527, 408] width 218 height 49
click at [576, 386] on body "We are updating our servers at 7PM EST [DATE]. [PERSON_NAME] should continue to…" at bounding box center [635, 346] width 1271 height 692
type input "**********"
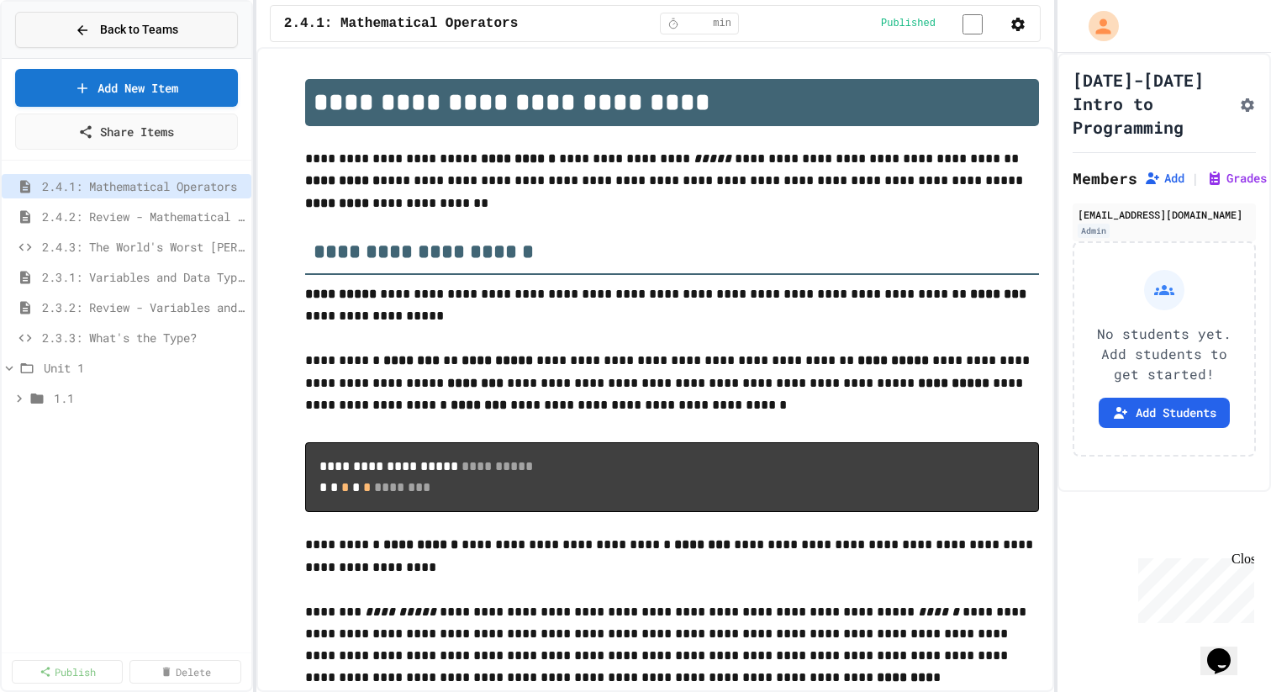
click at [117, 29] on span "Back to Teams" at bounding box center [139, 30] width 78 height 18
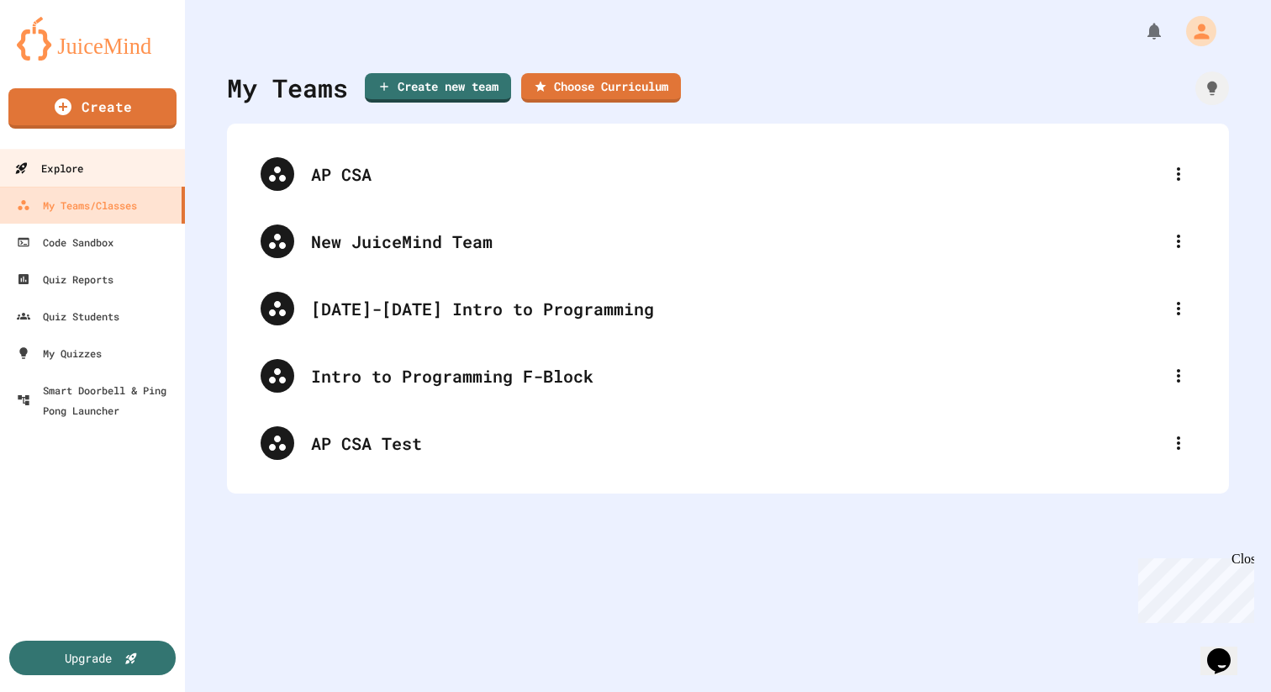
click at [114, 163] on link "Explore" at bounding box center [92, 168] width 191 height 38
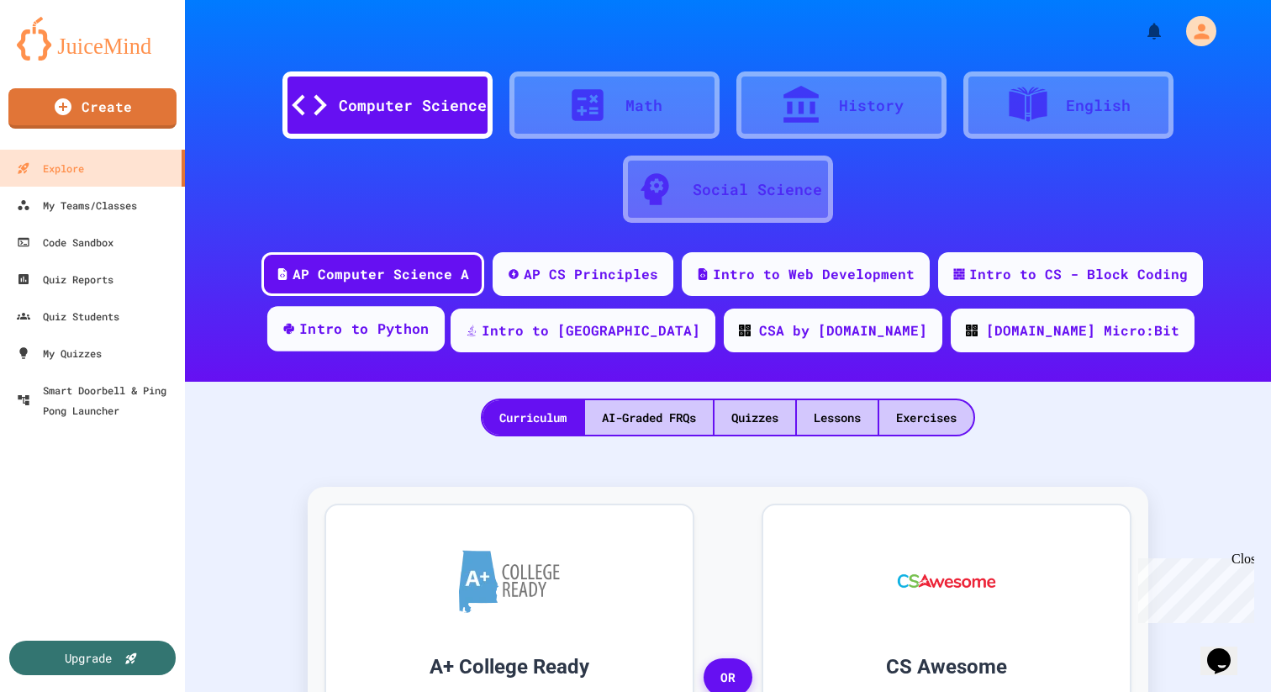
click at [430, 334] on div "Intro to Python" at bounding box center [364, 329] width 130 height 21
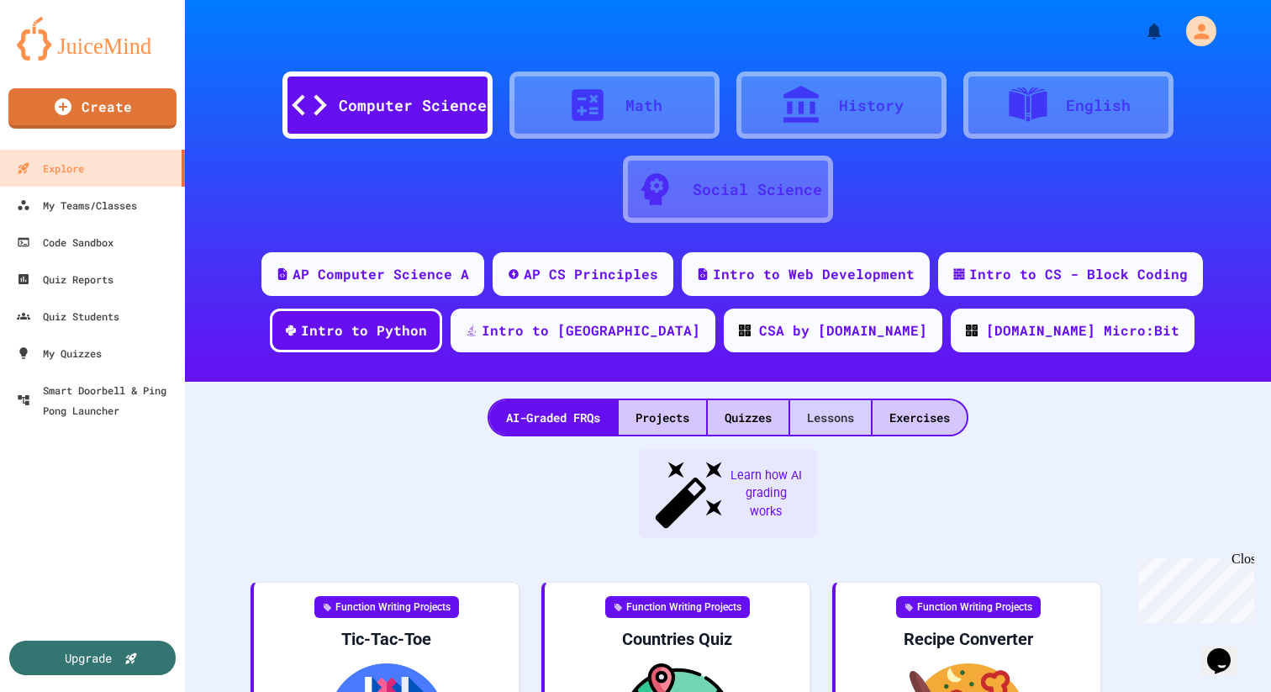
click at [816, 413] on div "Lessons" at bounding box center [830, 417] width 81 height 34
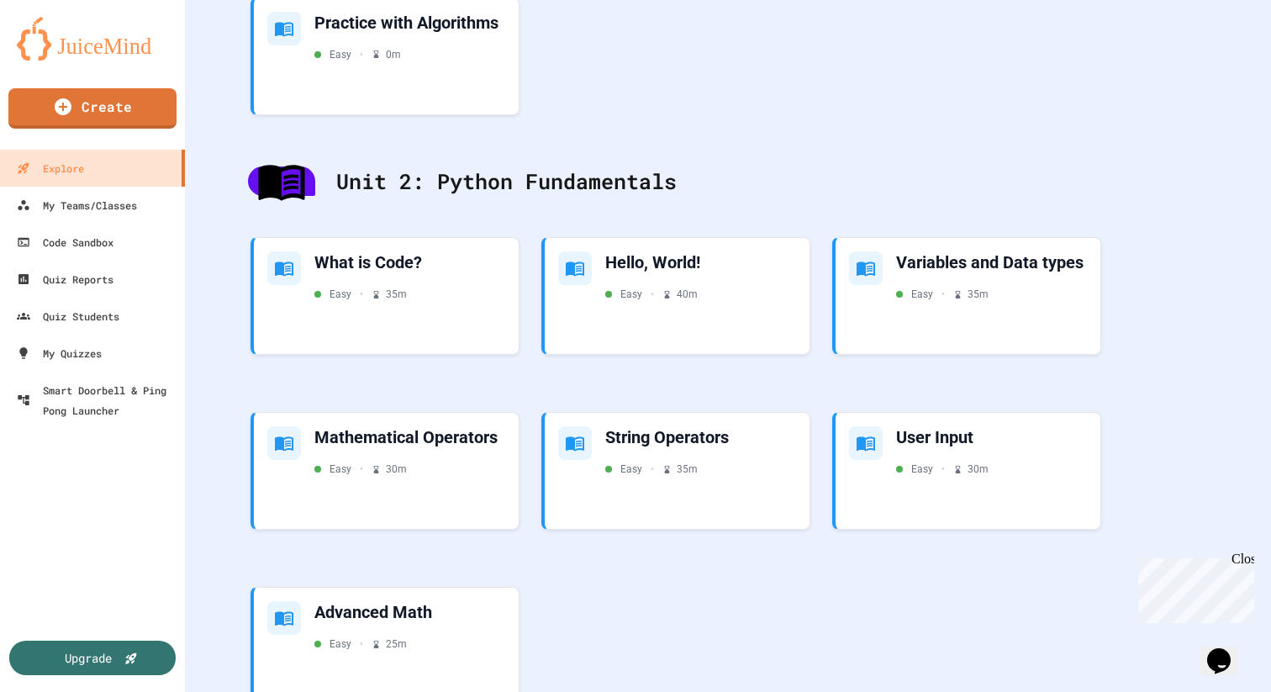
scroll to position [806, 0]
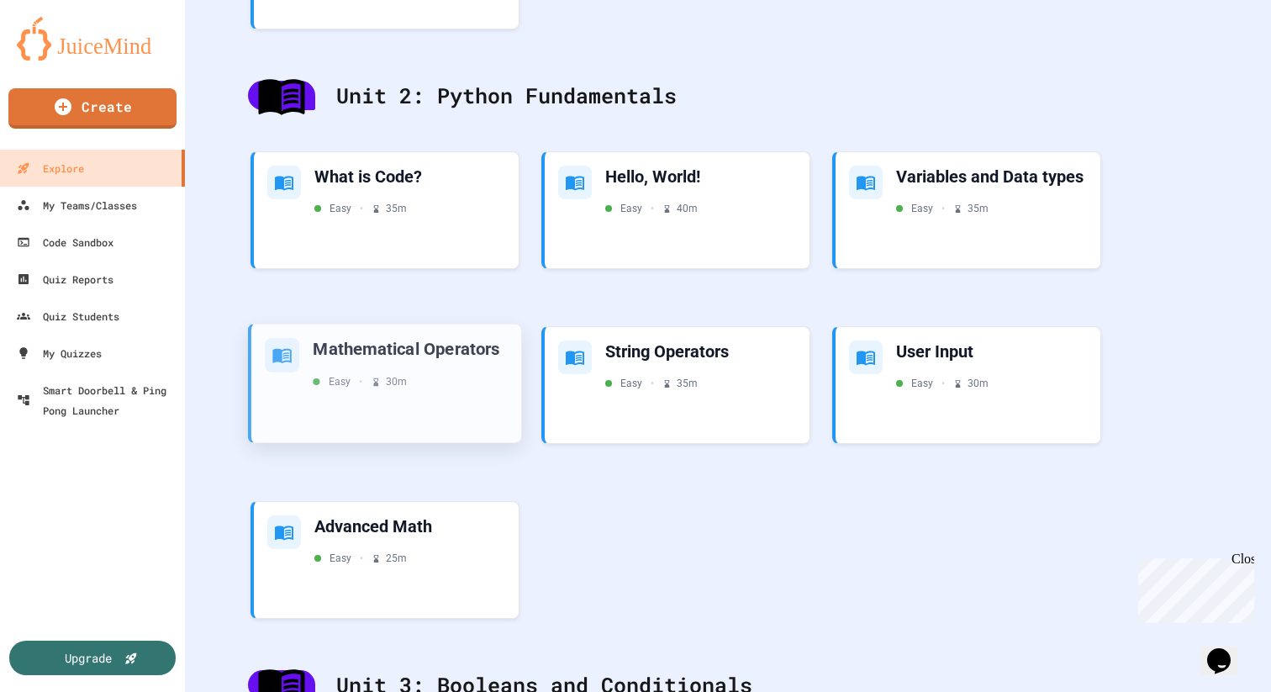
click at [441, 381] on div "Easy • 30 m" at bounding box center [410, 381] width 195 height 15
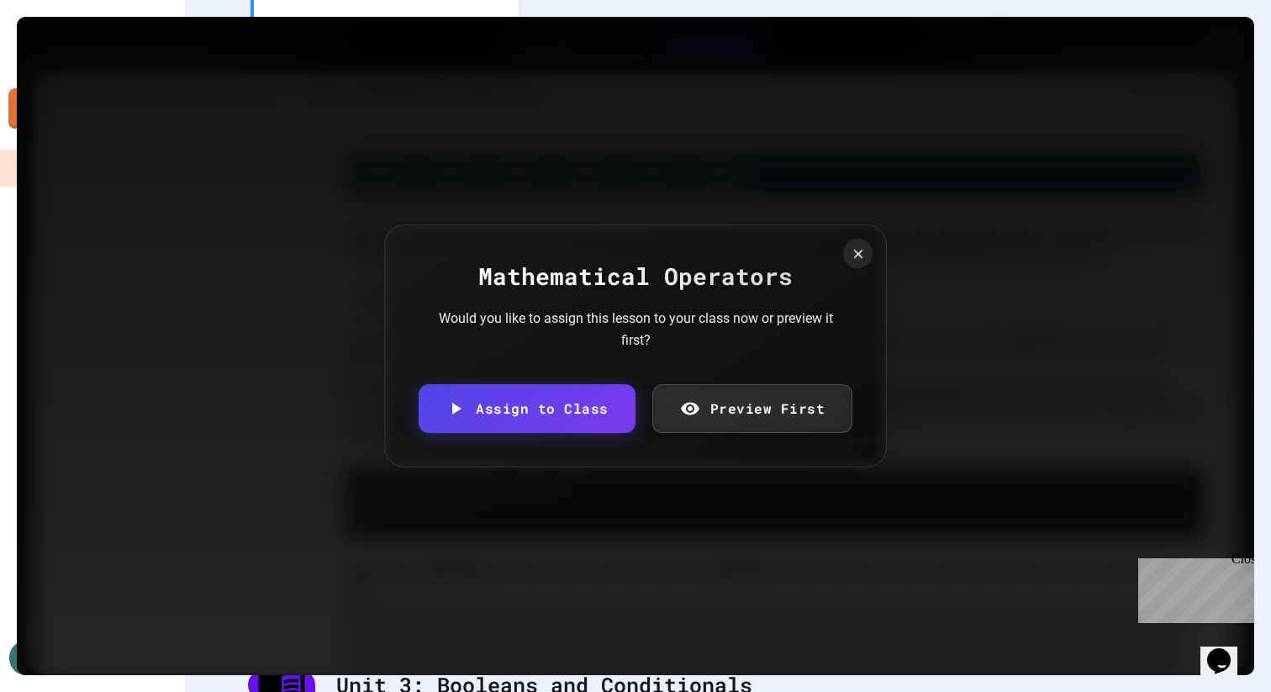
click at [843, 246] on div at bounding box center [857, 253] width 29 height 29
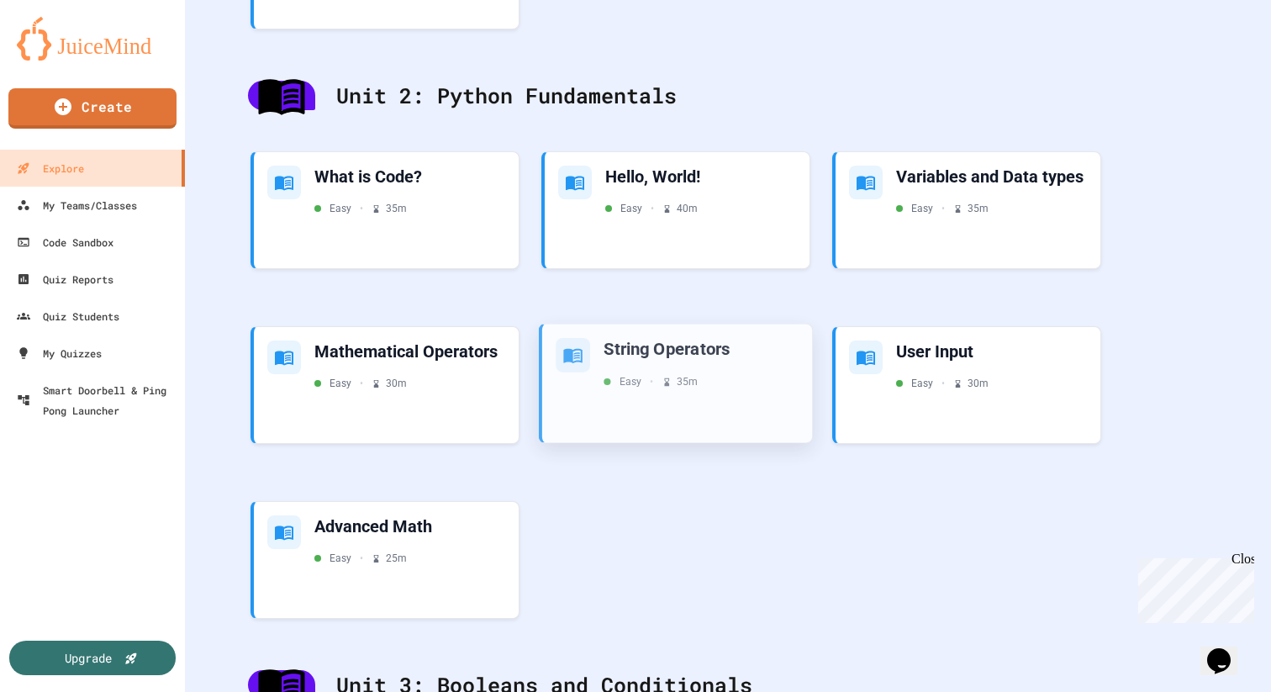
click at [658, 389] on div "String Operators Easy • 35 m" at bounding box center [677, 384] width 270 height 119
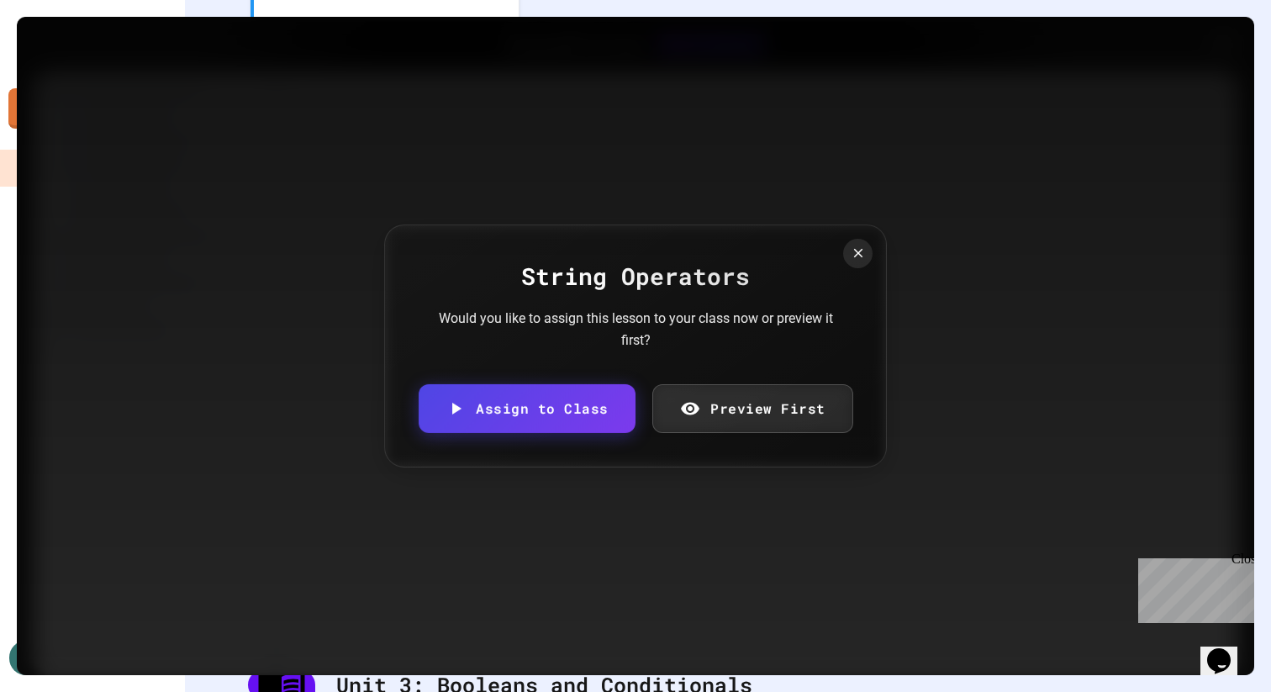
click at [579, 383] on div "String Operators Would you like to assign this lesson to your class now or prev…" at bounding box center [635, 346] width 503 height 243
click at [562, 416] on link "Assign to Class" at bounding box center [526, 406] width 203 height 51
click at [631, 392] on body "We are updating our servers at 7PM EST [DATE]. [PERSON_NAME] should continue to…" at bounding box center [635, 346] width 1271 height 692
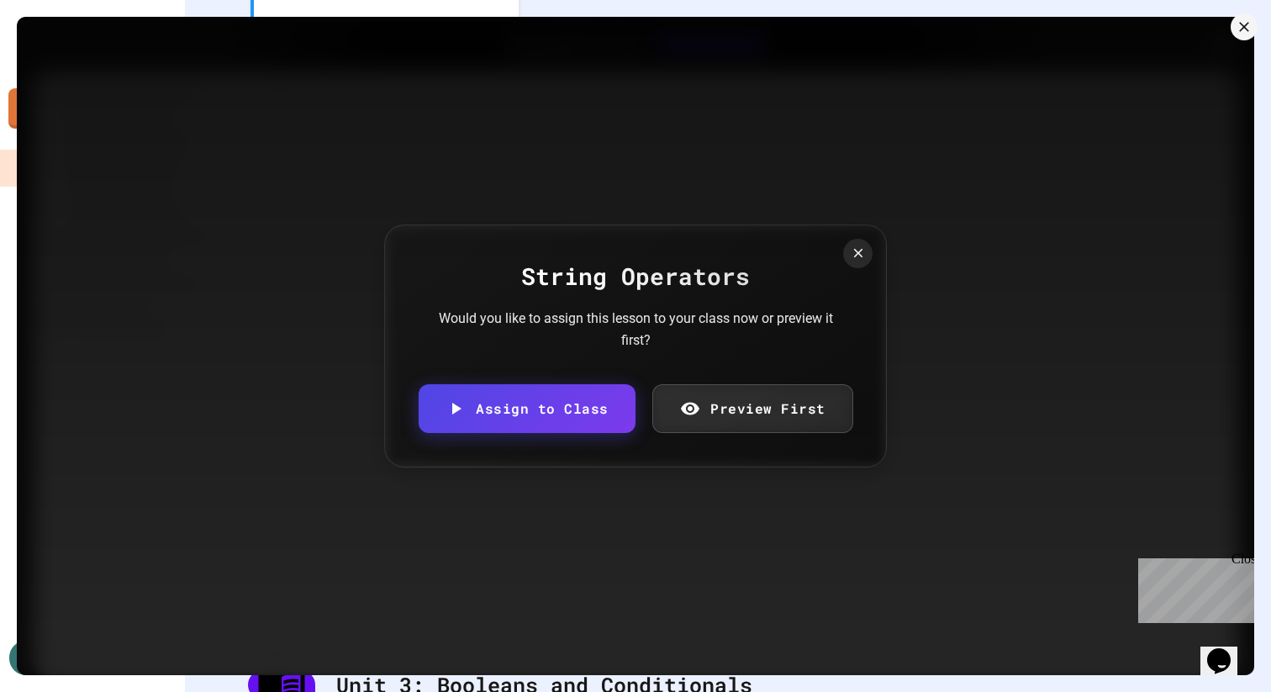
type input "**********"
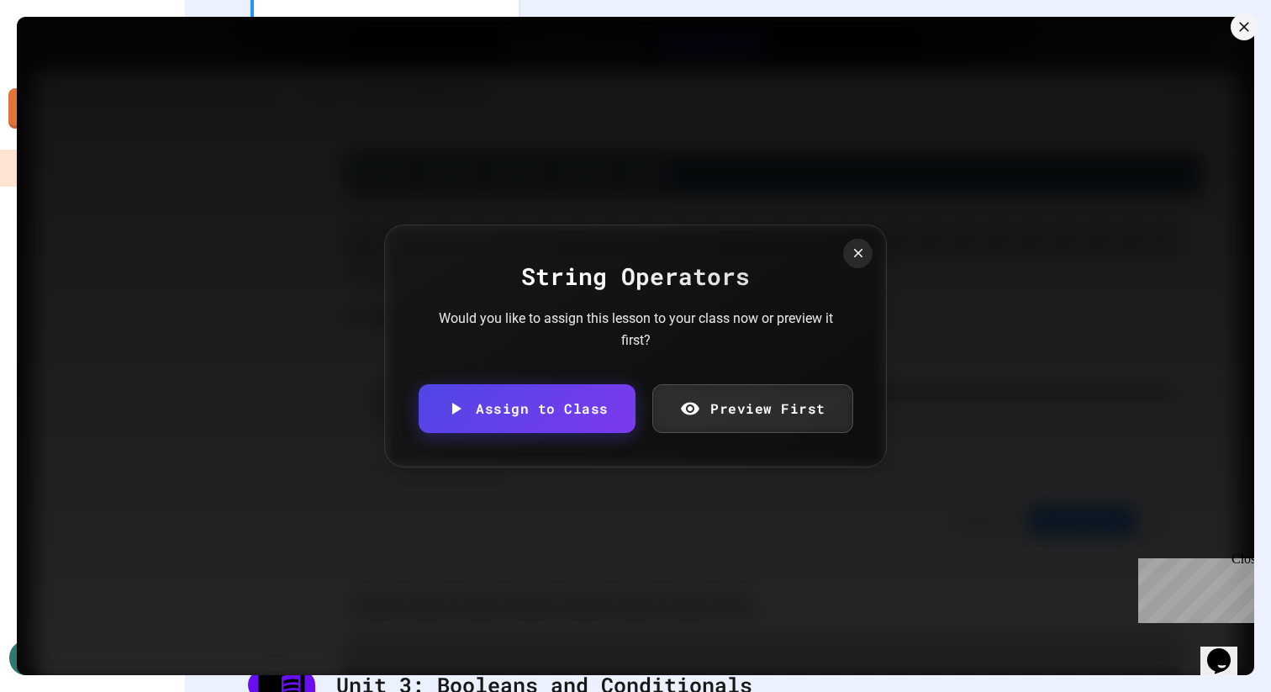
click at [629, 372] on body "We are updating our servers at 7PM EST [DATE]. [PERSON_NAME] should continue to…" at bounding box center [635, 346] width 1271 height 692
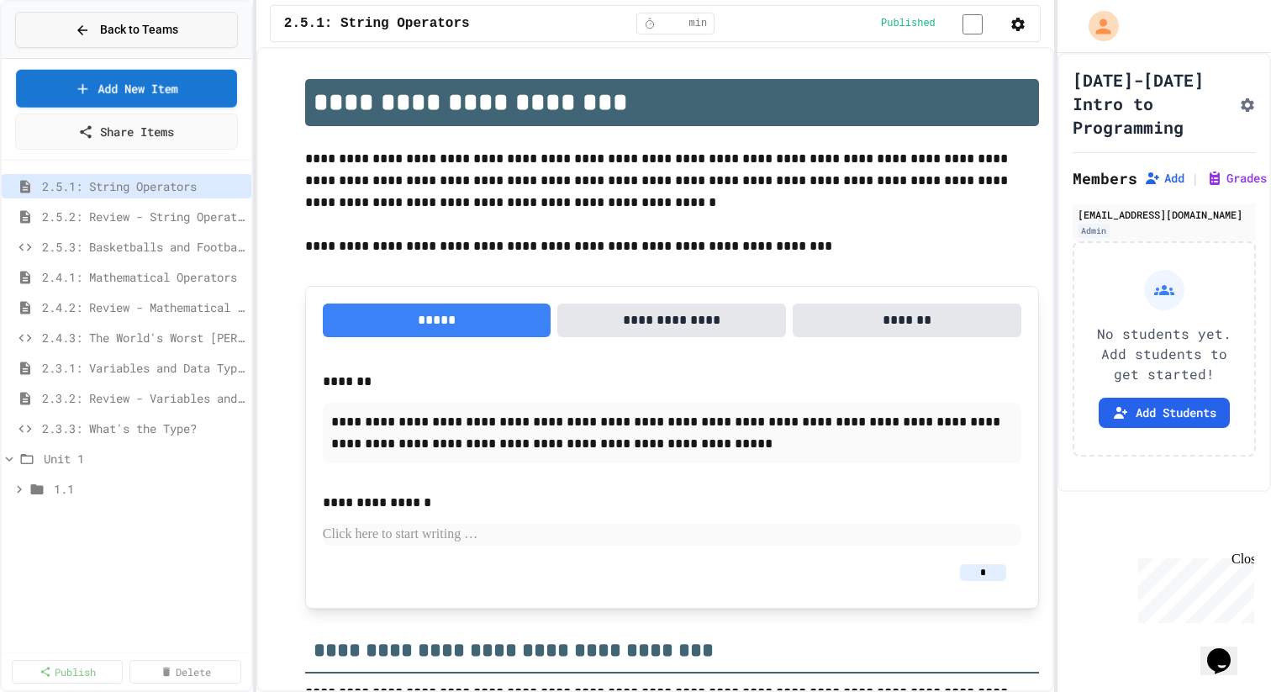
click at [135, 40] on button "Back to Teams" at bounding box center [126, 30] width 223 height 36
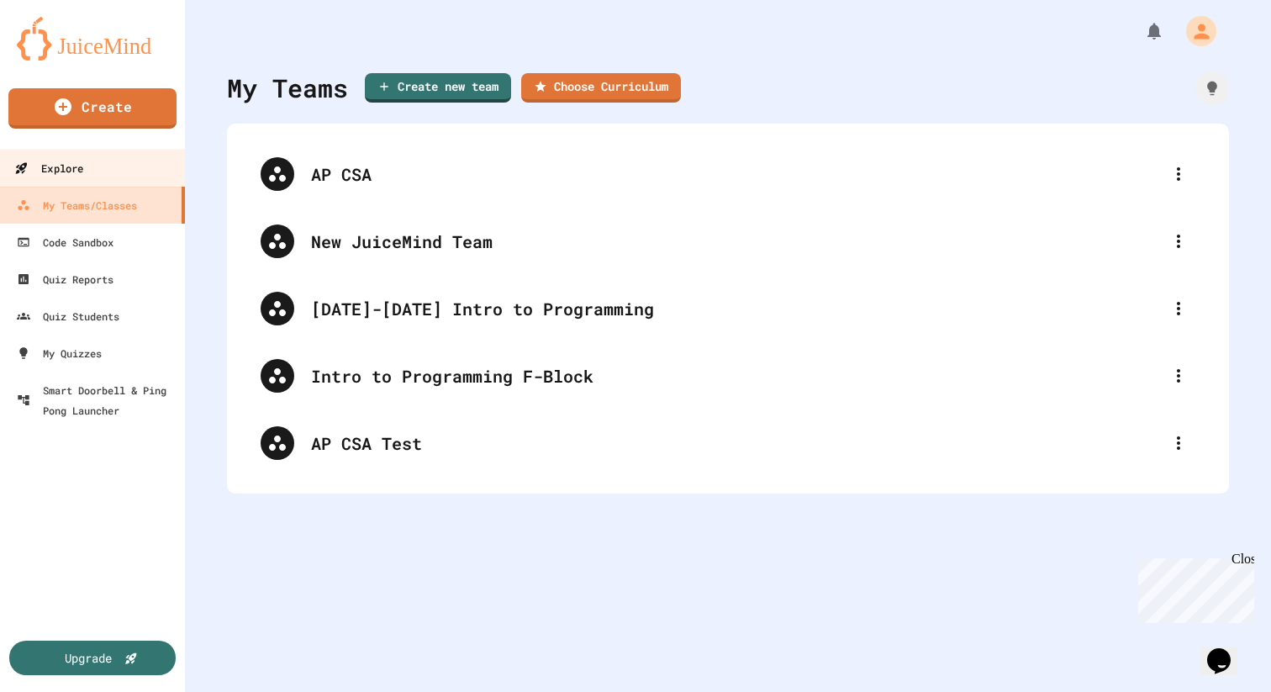
click at [158, 151] on link "Explore" at bounding box center [92, 168] width 191 height 38
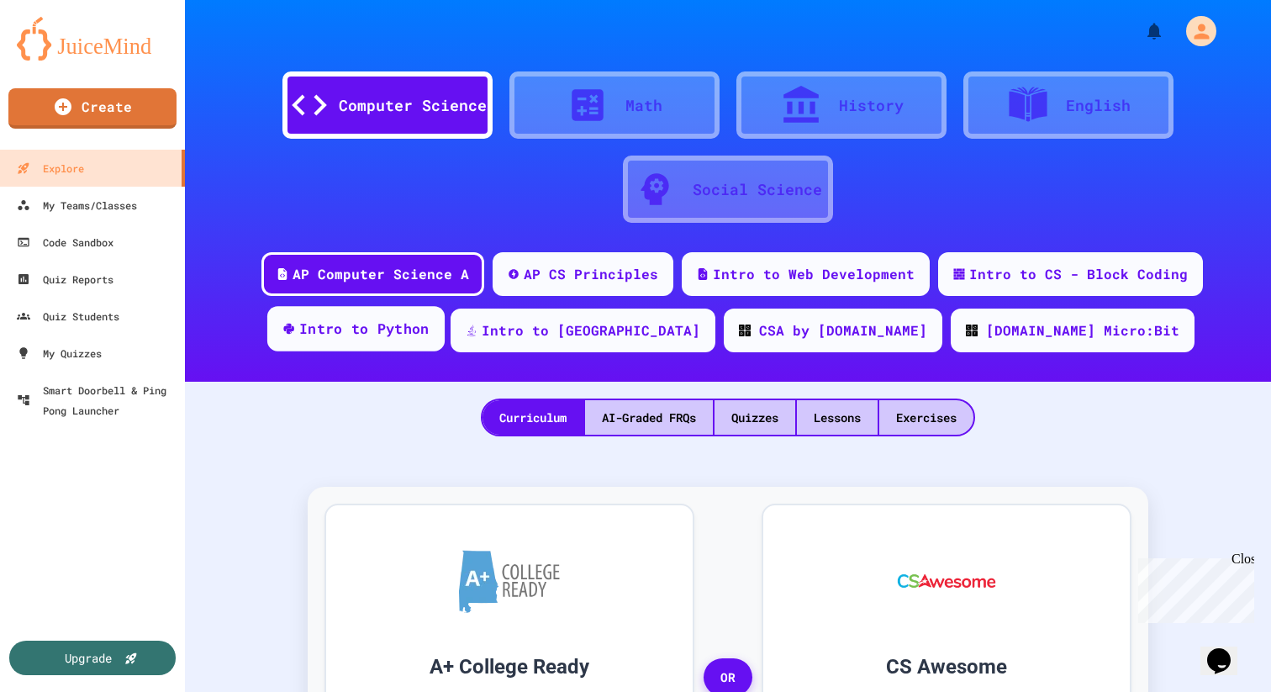
click at [445, 346] on div "Intro to Python" at bounding box center [355, 328] width 177 height 45
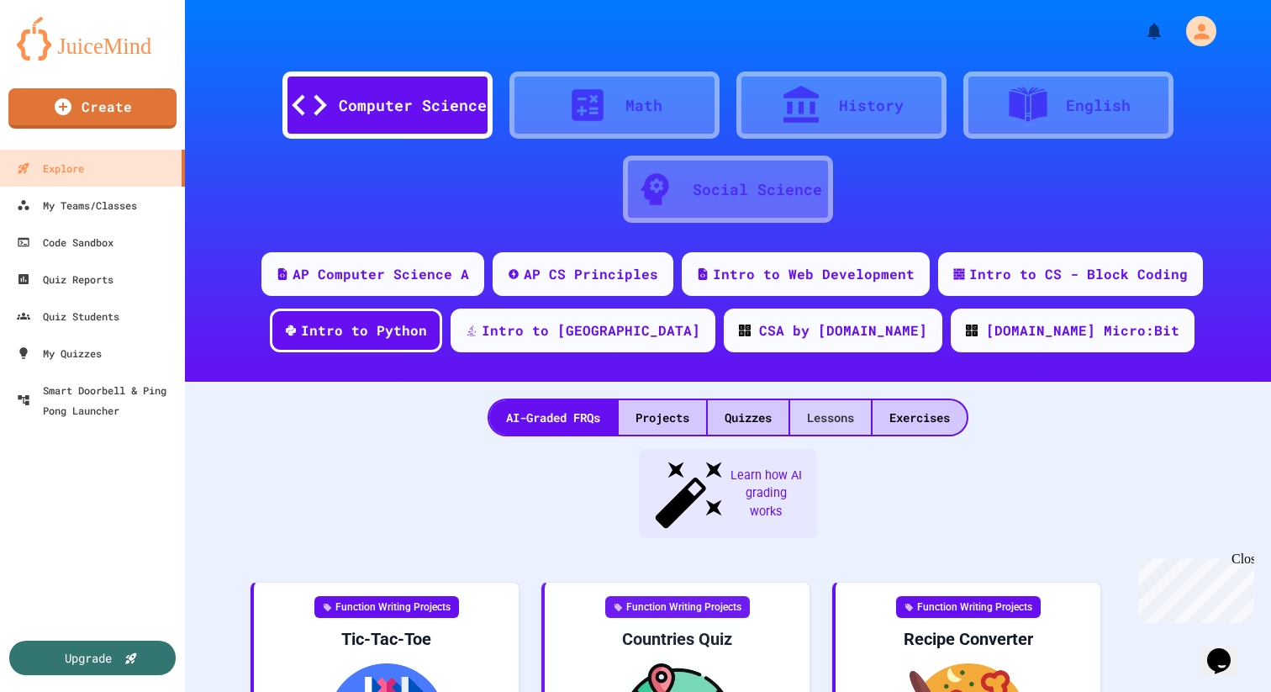
click at [822, 417] on div "Lessons" at bounding box center [830, 417] width 81 height 34
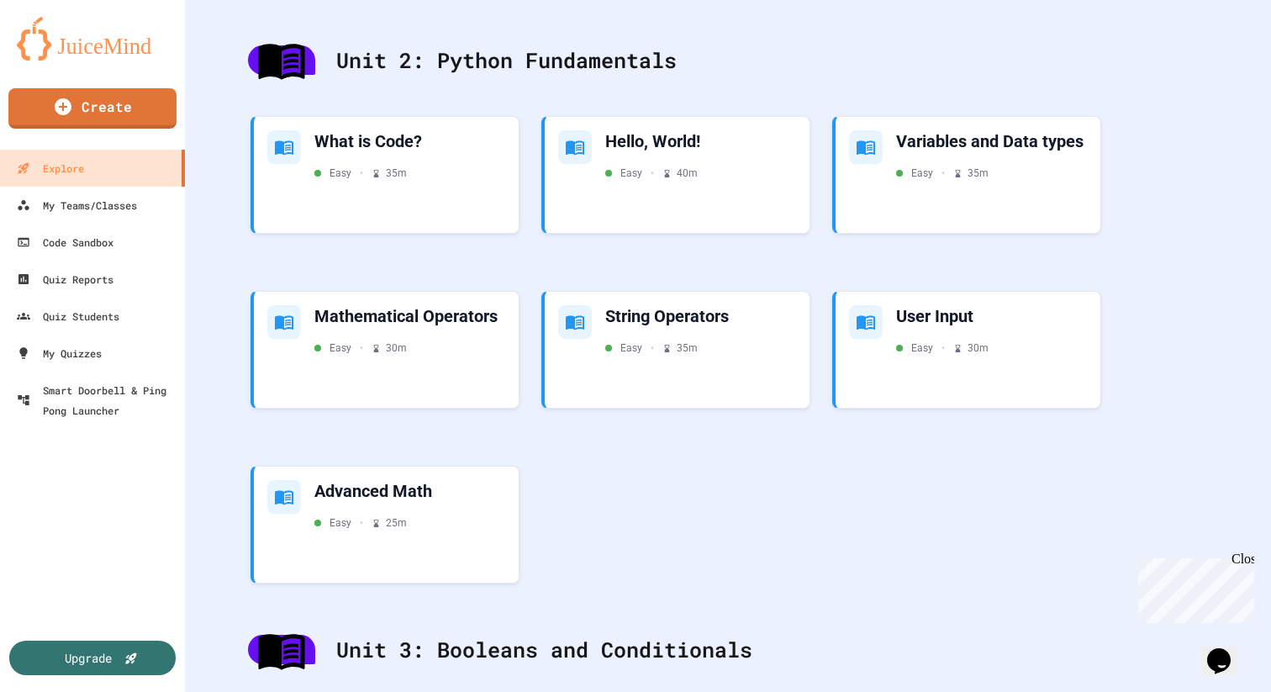
scroll to position [860, 0]
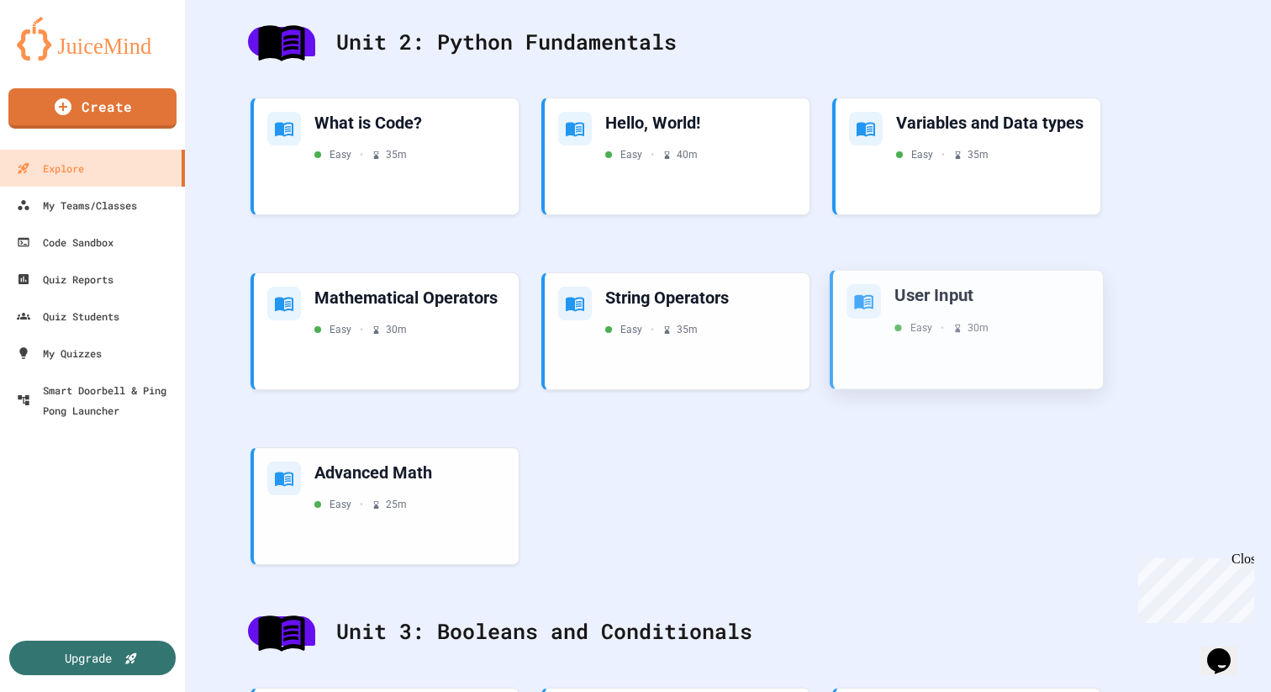
click at [943, 319] on div "User Input Easy • 30 m" at bounding box center [992, 309] width 194 height 51
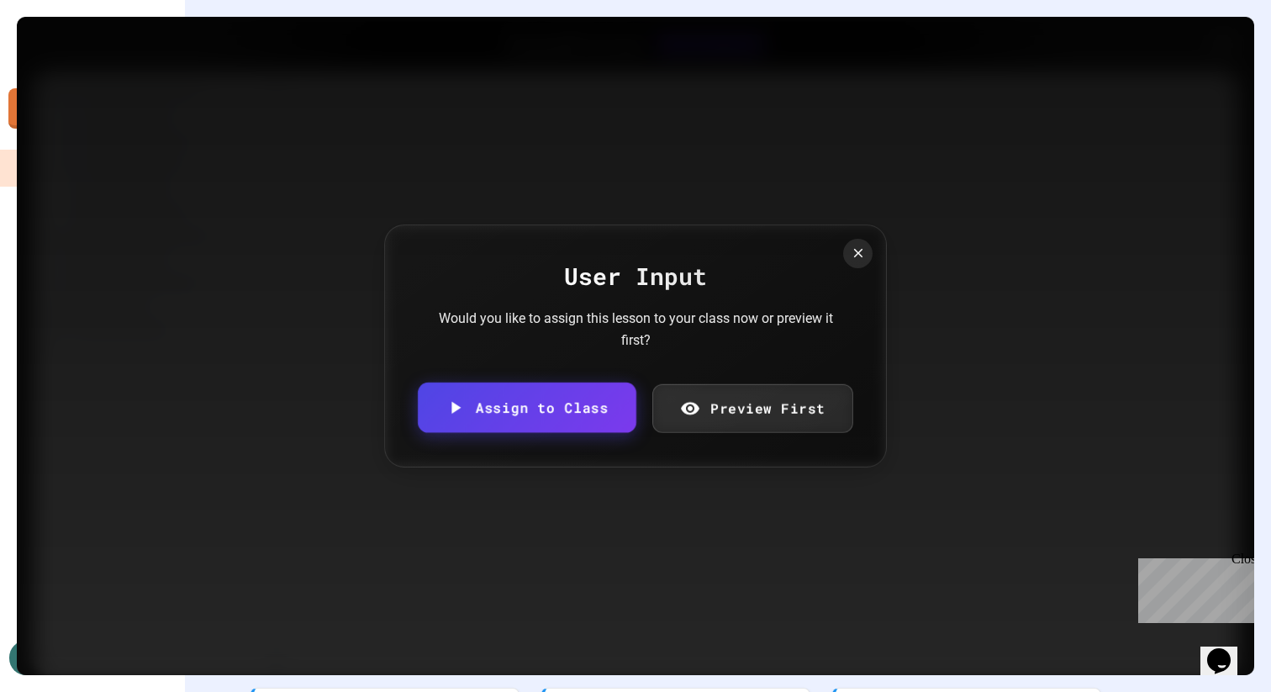
click at [617, 410] on link "Assign to Class" at bounding box center [527, 408] width 218 height 50
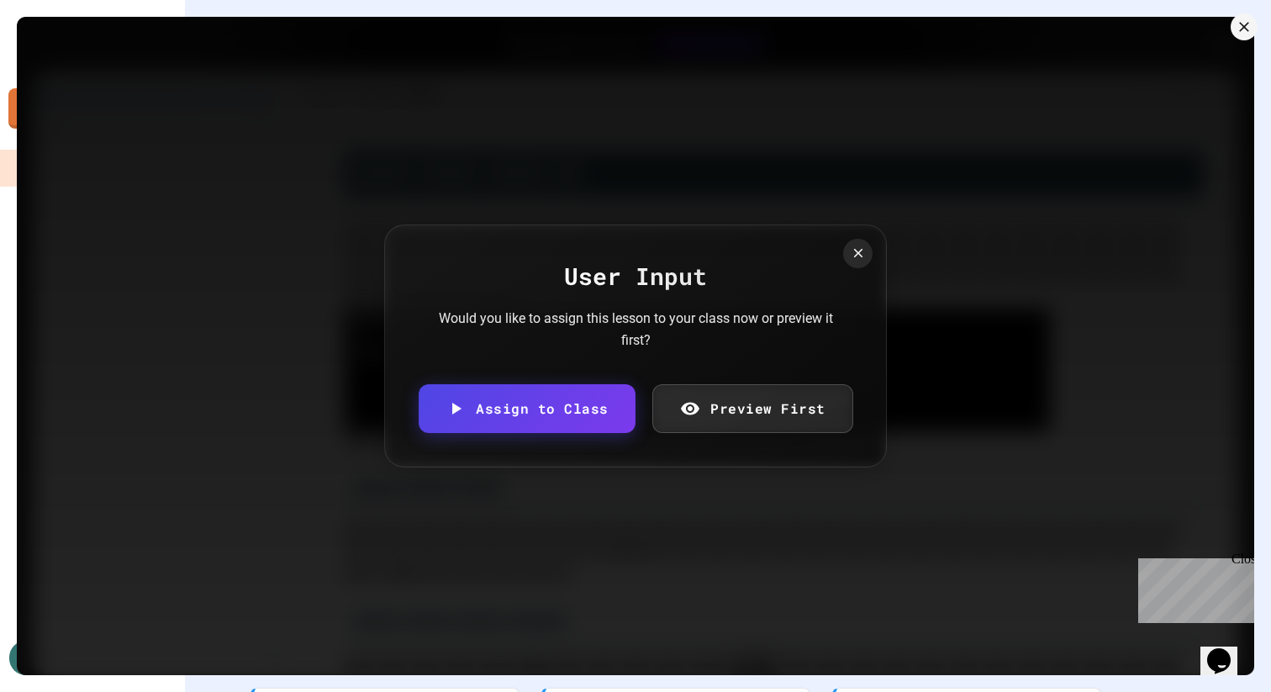
click at [558, 393] on body "We are updating our servers at 7PM EST [DATE]. [PERSON_NAME] should continue to…" at bounding box center [635, 346] width 1271 height 692
type input "**********"
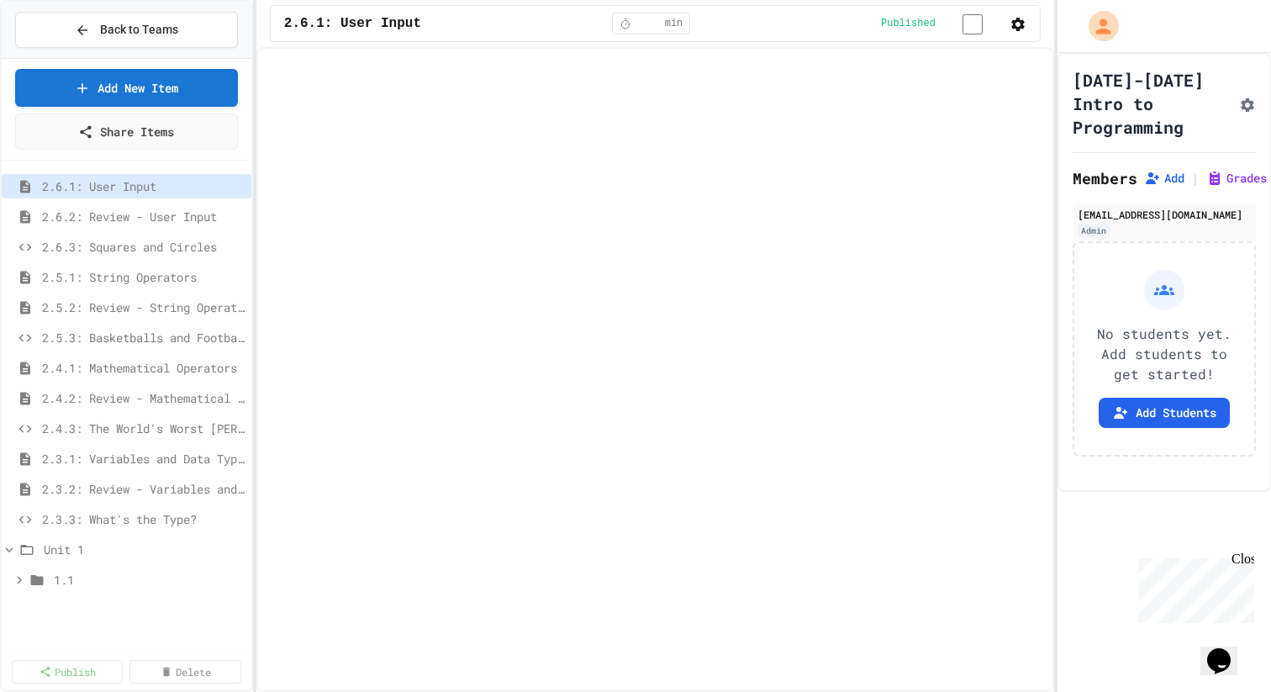
select select "***"
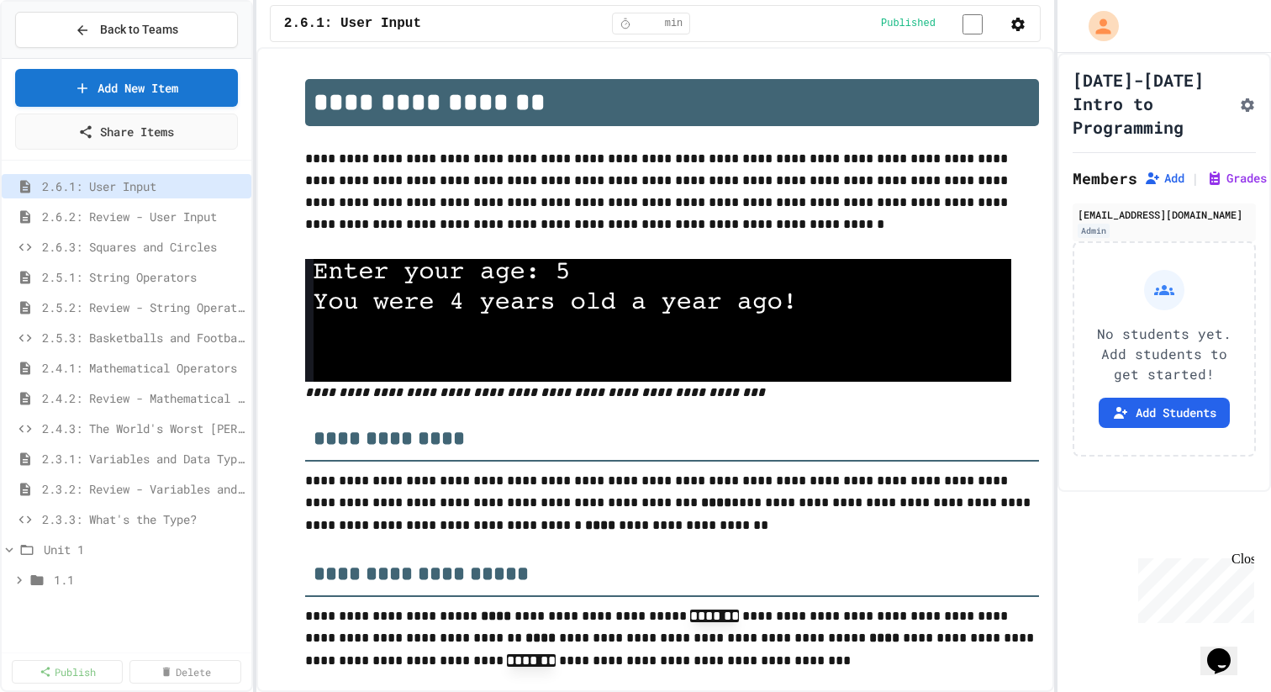
click at [1244, 559] on div "Close" at bounding box center [1242, 562] width 21 height 21
click at [77, 575] on span "1.1" at bounding box center [141, 580] width 174 height 18
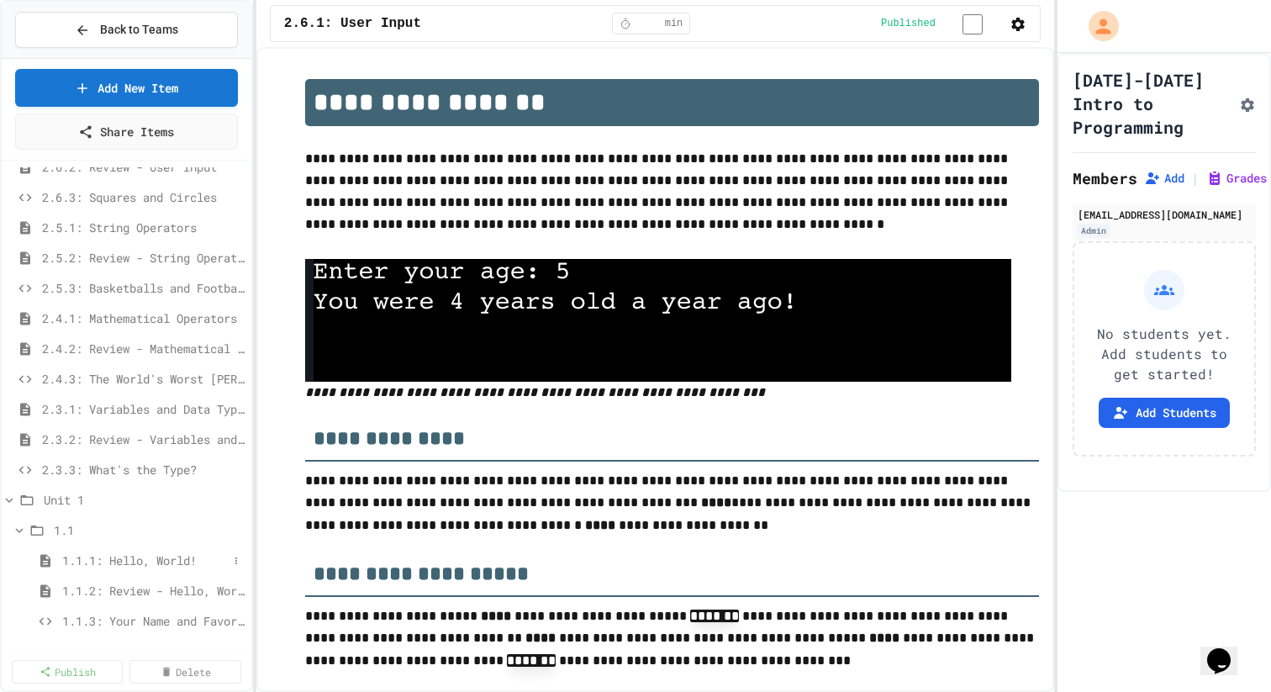
click at [97, 567] on span "1.1.1: Hello, World!" at bounding box center [145, 561] width 166 height 18
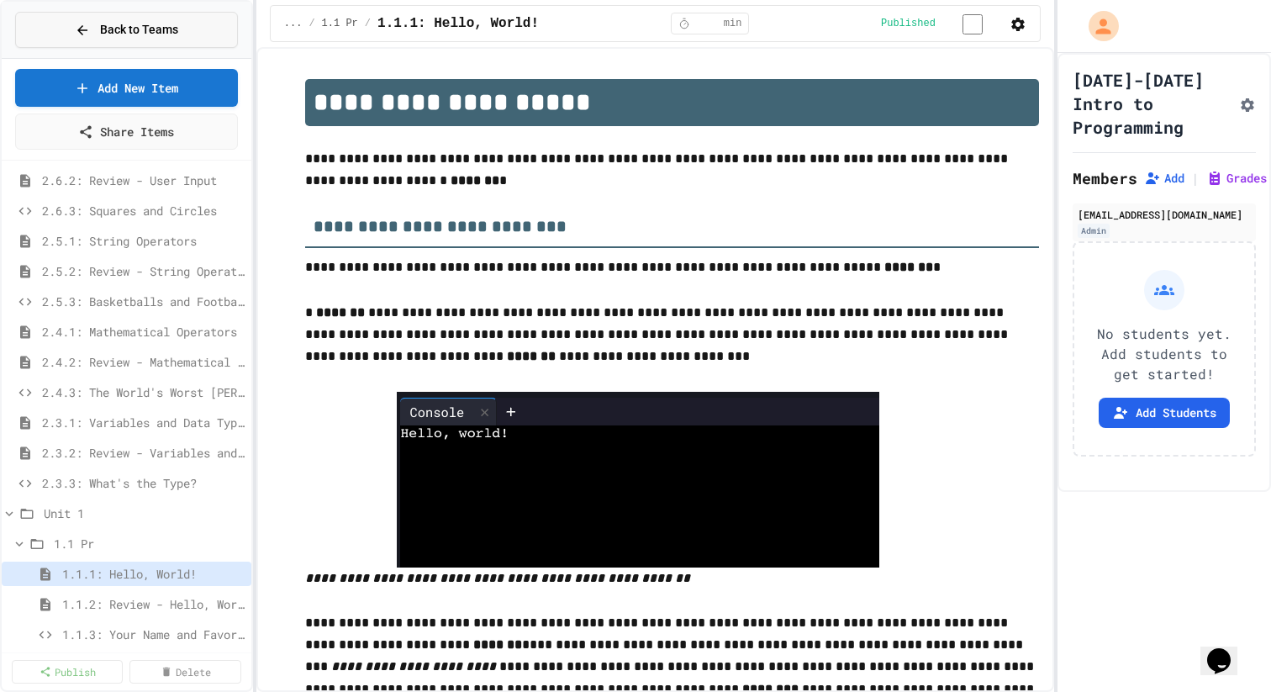
click at [138, 45] on button "Back to Teams" at bounding box center [126, 30] width 223 height 36
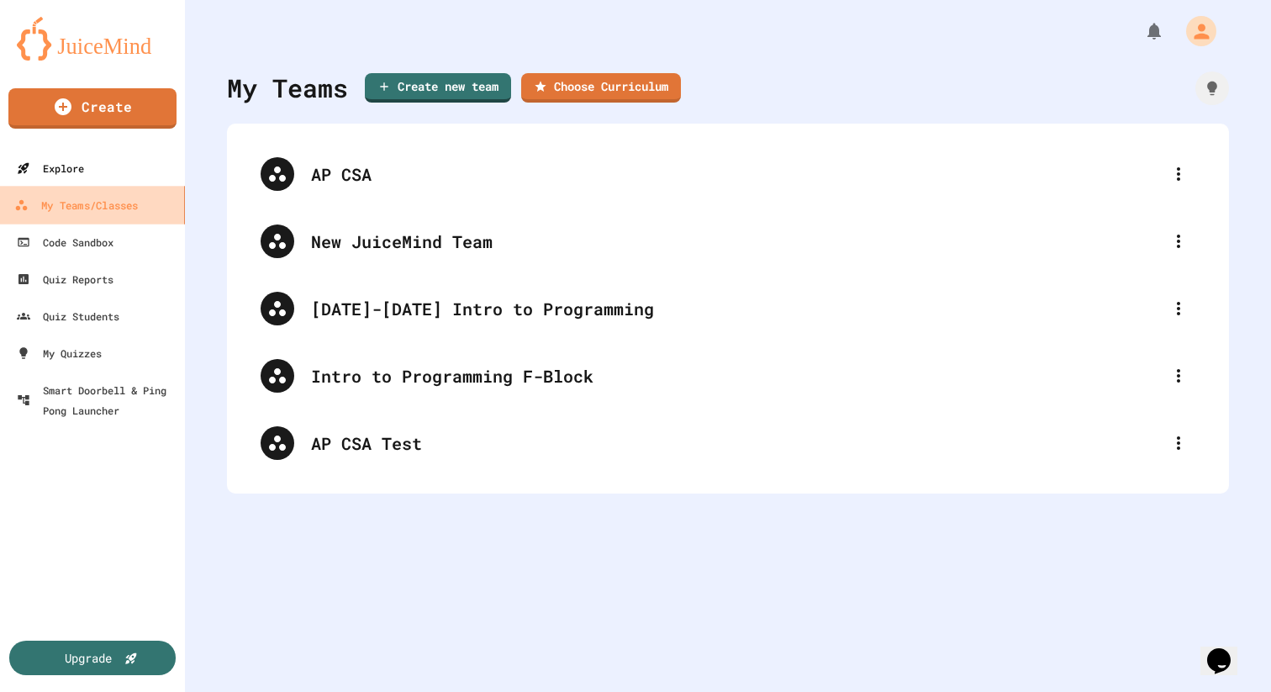
click at [121, 185] on link "Explore" at bounding box center [92, 168] width 185 height 37
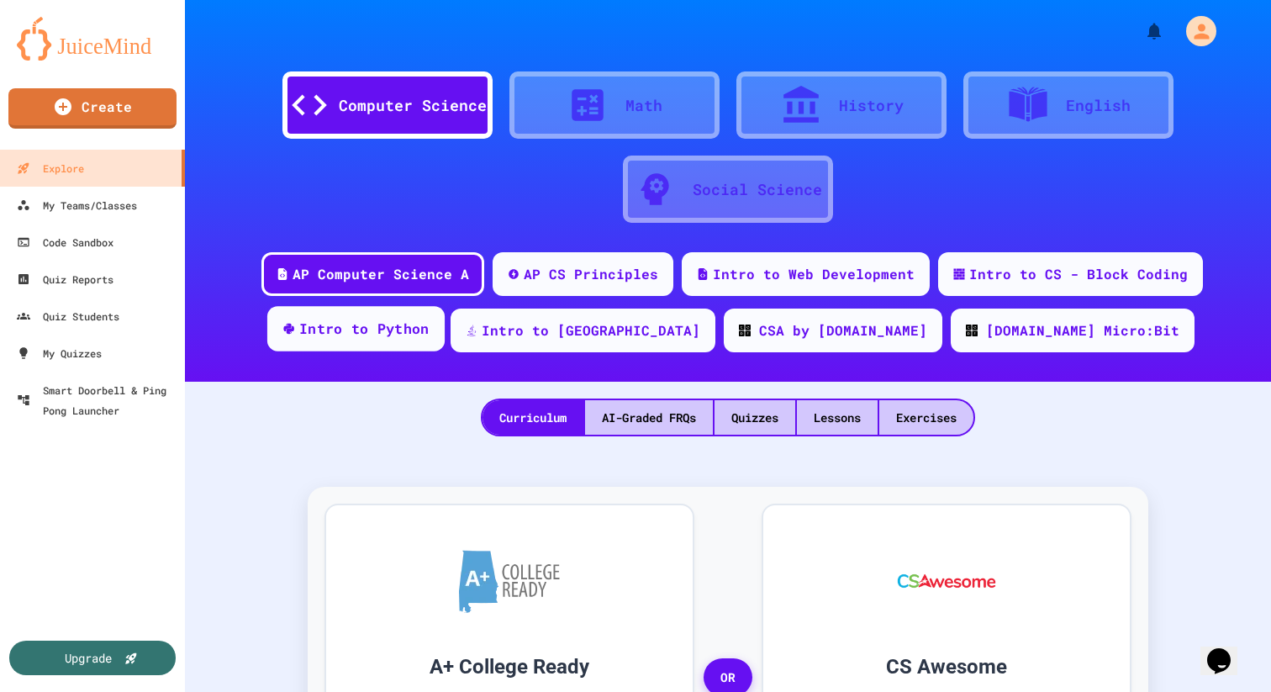
click at [445, 339] on div "Intro to Python" at bounding box center [355, 328] width 177 height 45
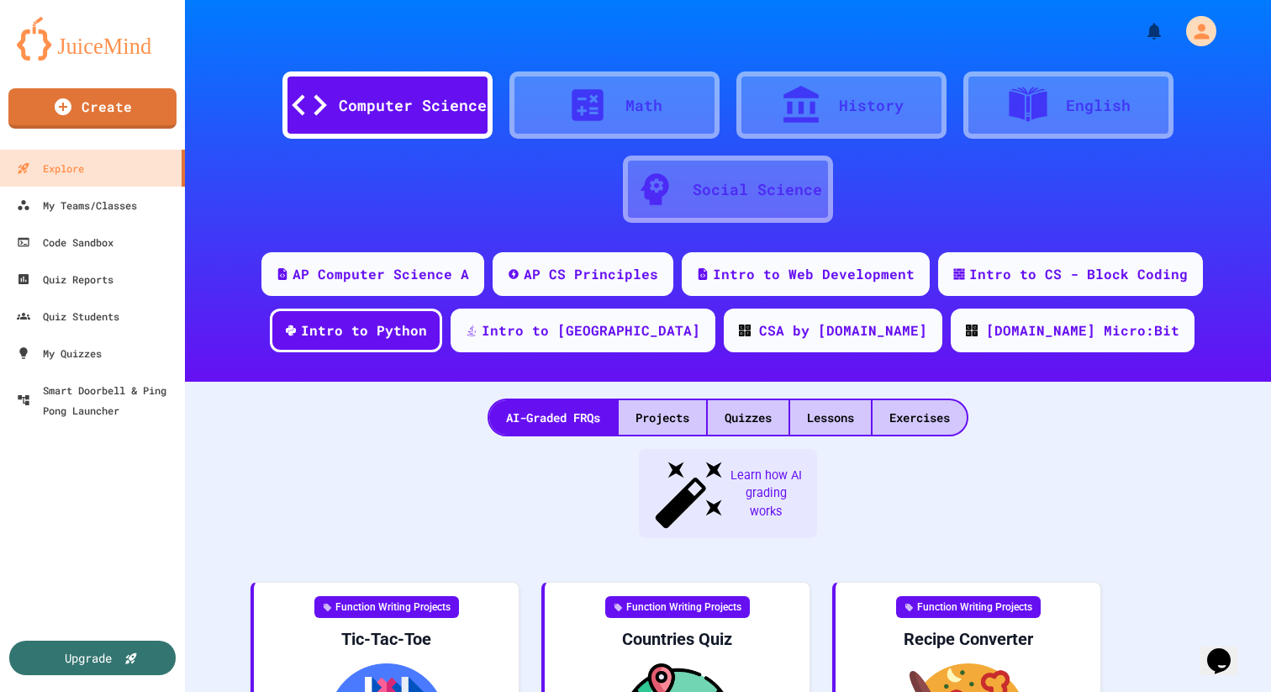
click at [829, 414] on div "Lessons" at bounding box center [830, 417] width 81 height 34
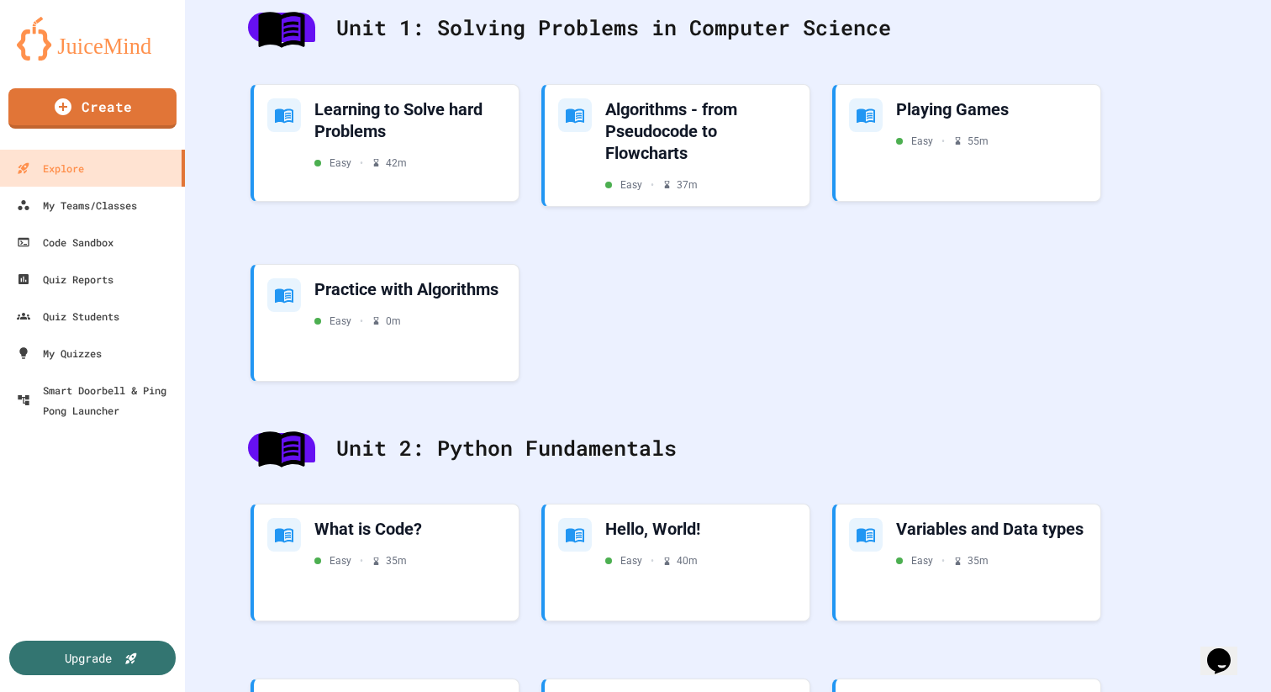
scroll to position [433, 0]
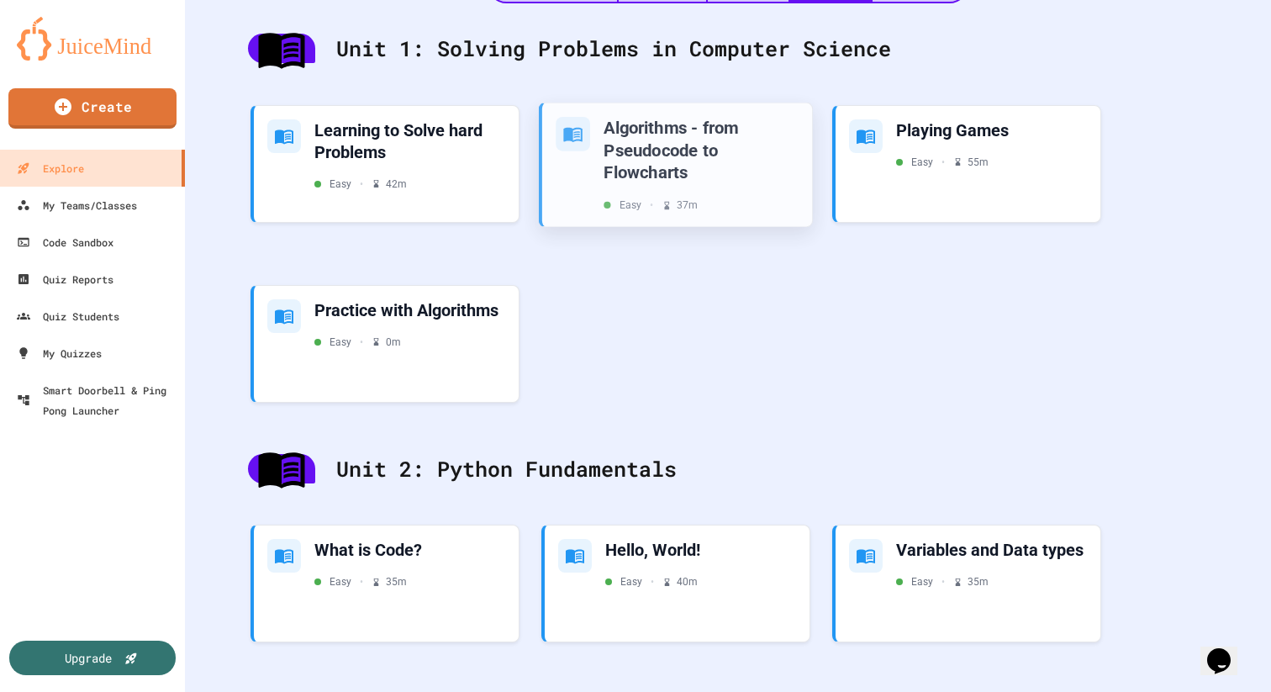
click at [690, 151] on div "Algorithms - from Pseudocode to Flowcharts" at bounding box center [701, 149] width 195 height 67
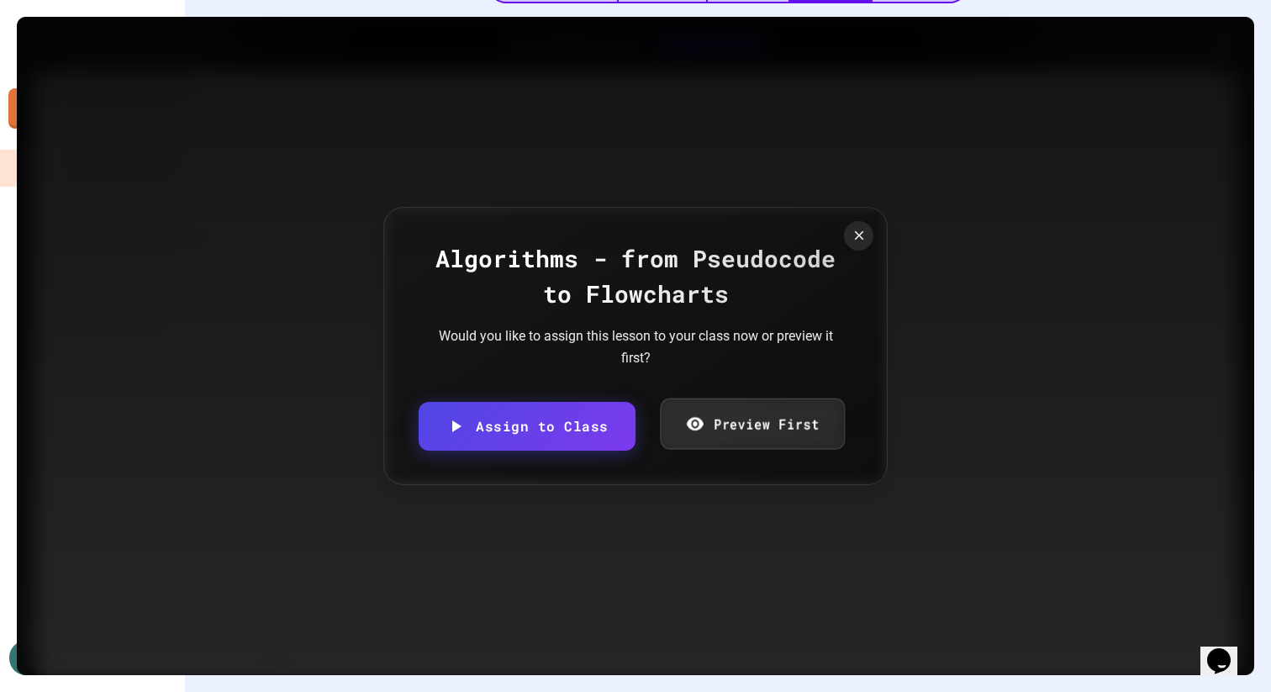
click at [722, 440] on link "Preview First" at bounding box center [752, 424] width 184 height 51
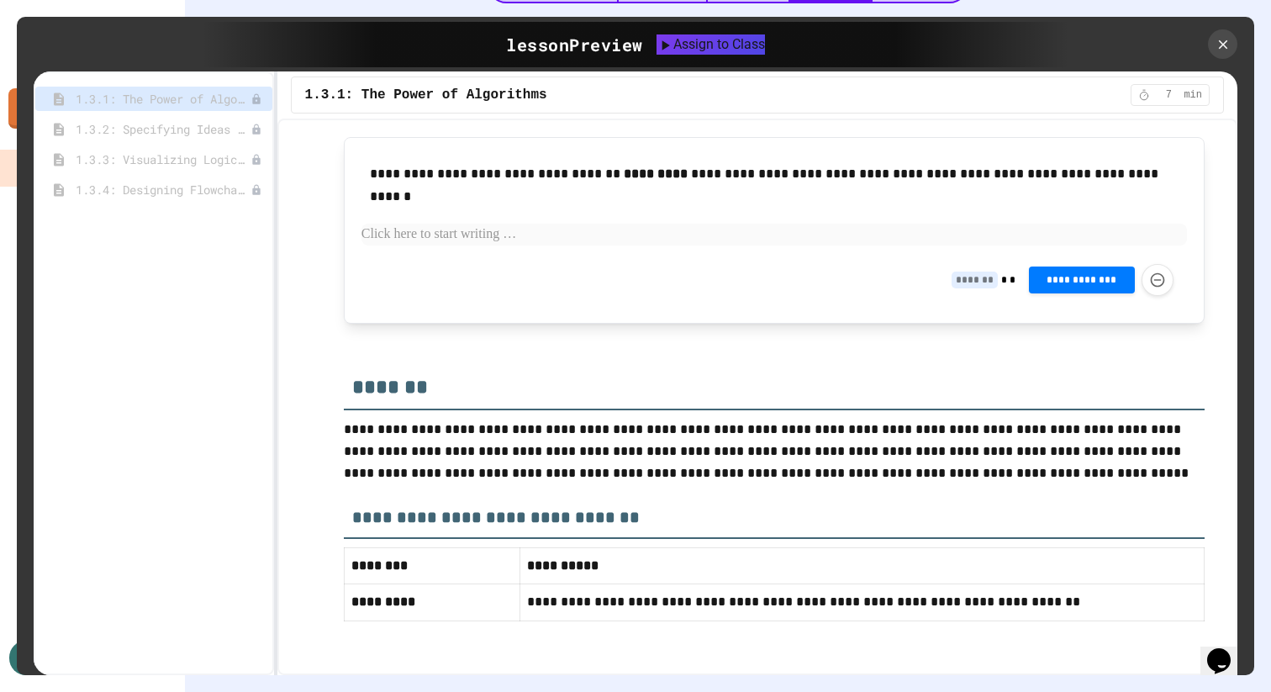
scroll to position [3229, 0]
drag, startPoint x: 1227, startPoint y: 46, endPoint x: 1147, endPoint y: 257, distance: 225.7
click at [1147, 257] on div "**********" at bounding box center [636, 346] width 1238 height 658
click at [172, 117] on div "1.3.2: Specifying Ideas with Pseudocode" at bounding box center [153, 129] width 237 height 24
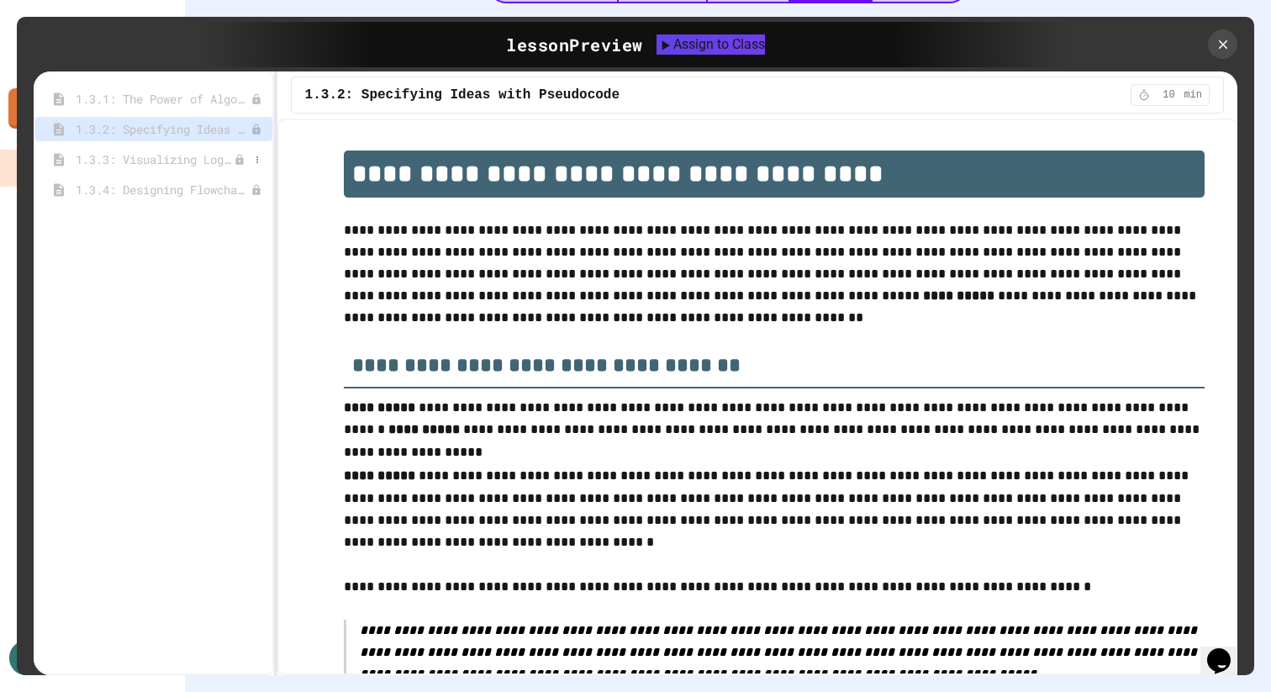
click at [168, 147] on div "1.3.3: Visualizing Logic with Flowcharts" at bounding box center [153, 159] width 237 height 24
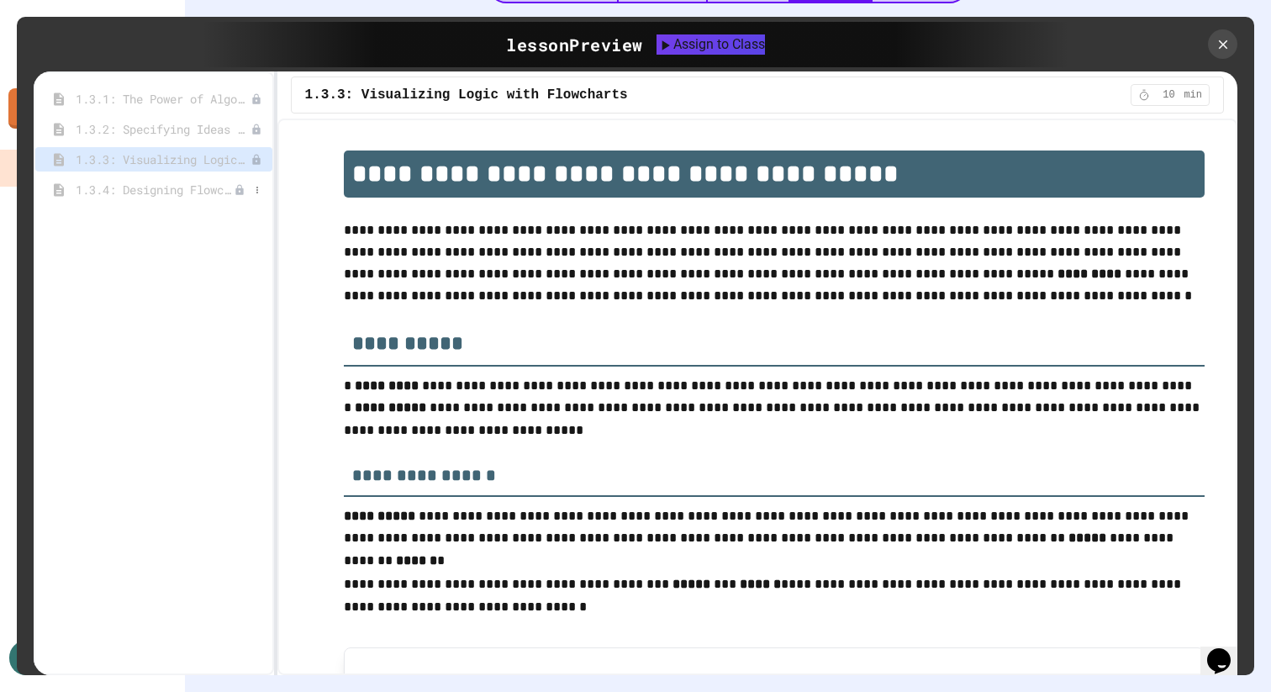
click at [161, 198] on div "1.3.4: Designing Flowcharts" at bounding box center [153, 189] width 237 height 24
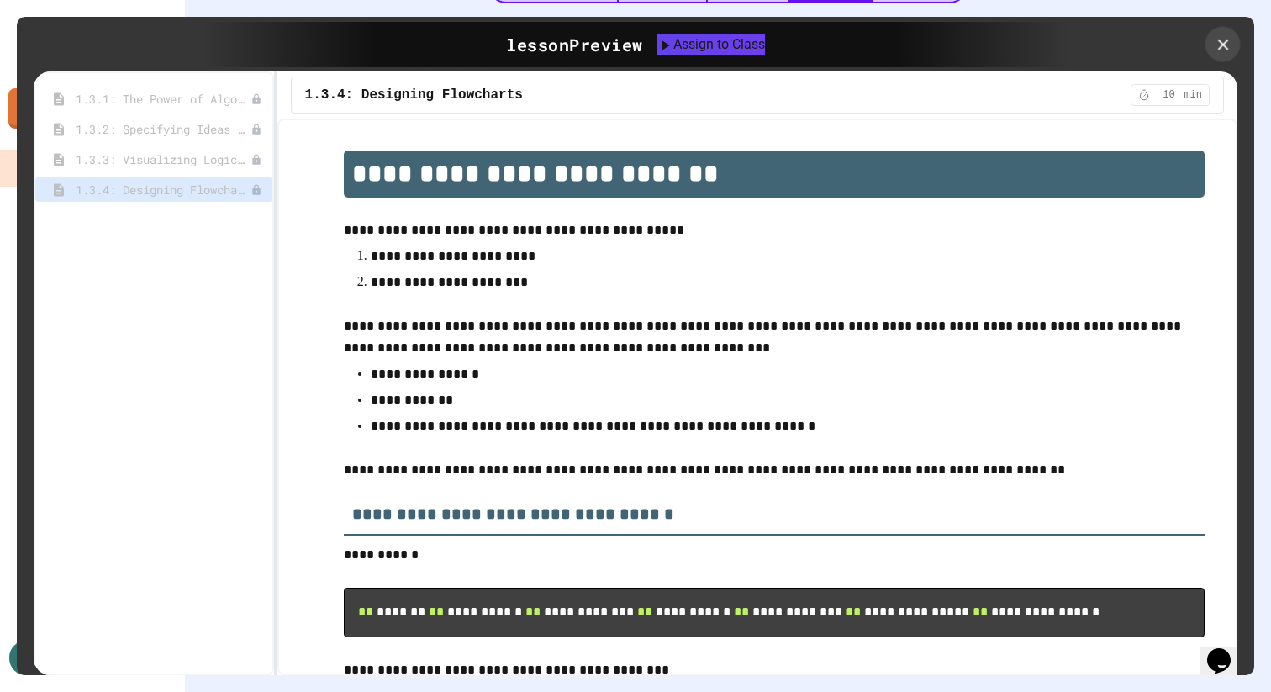
click at [1225, 45] on icon at bounding box center [1223, 44] width 11 height 11
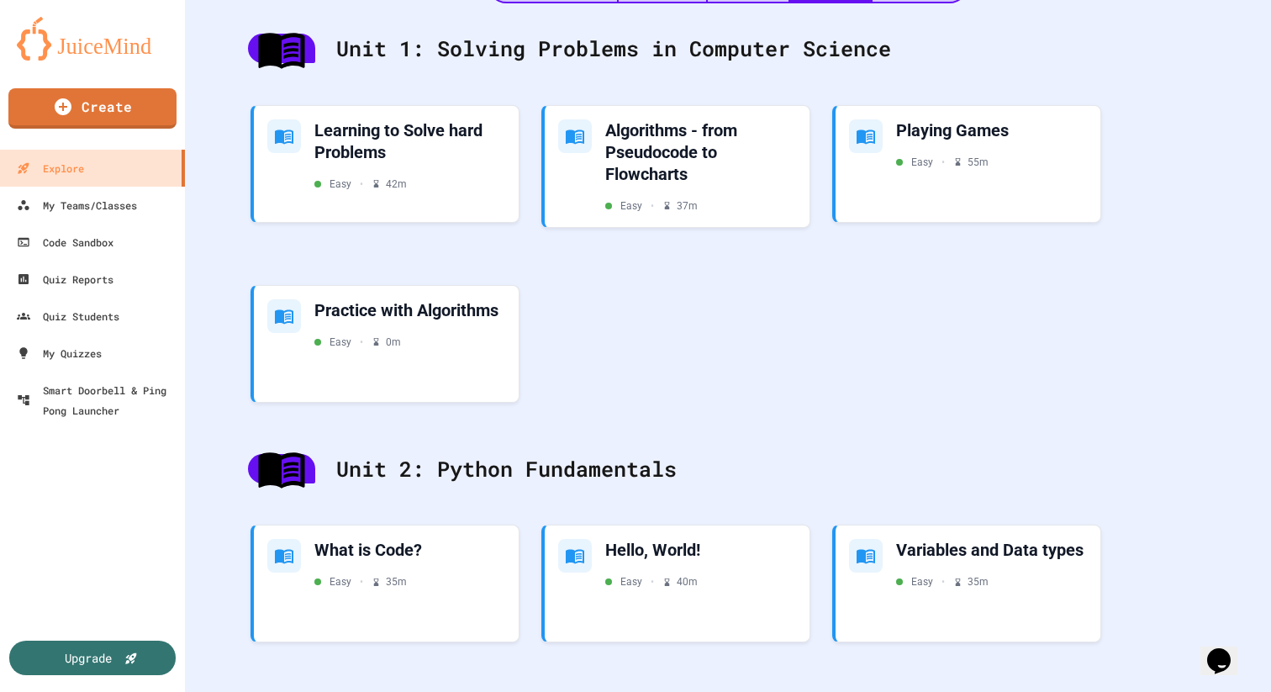
click at [727, 304] on div "Learning to Solve hard Problems Easy • 42 m Algorithms - from Pseudocode to Flo…" at bounding box center [728, 259] width 994 height 338
click at [932, 151] on div "Playing Games Easy • 55 m" at bounding box center [992, 141] width 195 height 51
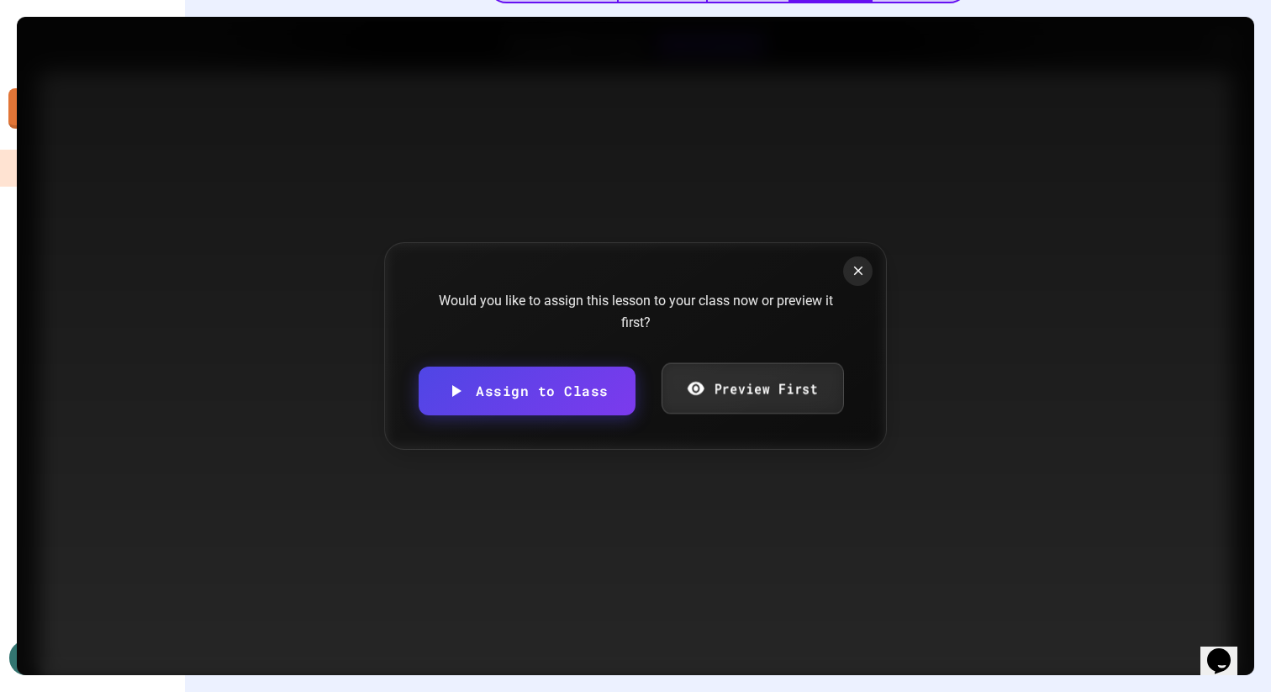
click at [811, 386] on link "Preview First" at bounding box center [752, 388] width 182 height 51
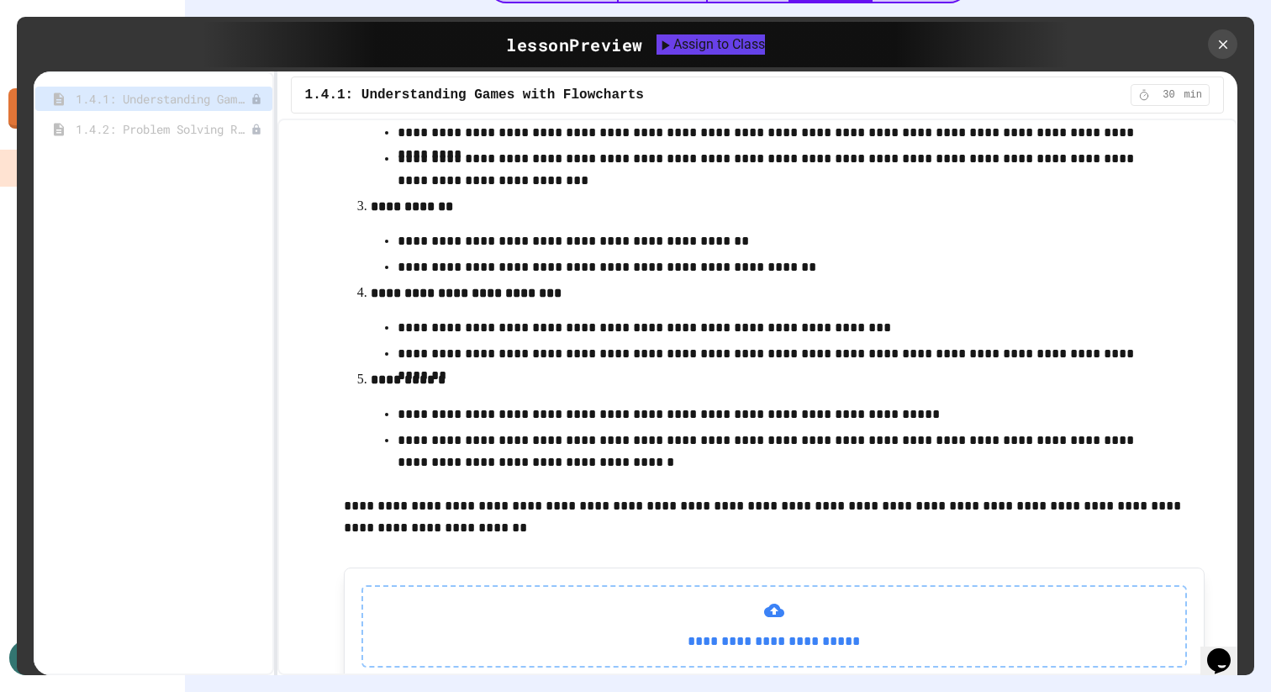
scroll to position [624, 0]
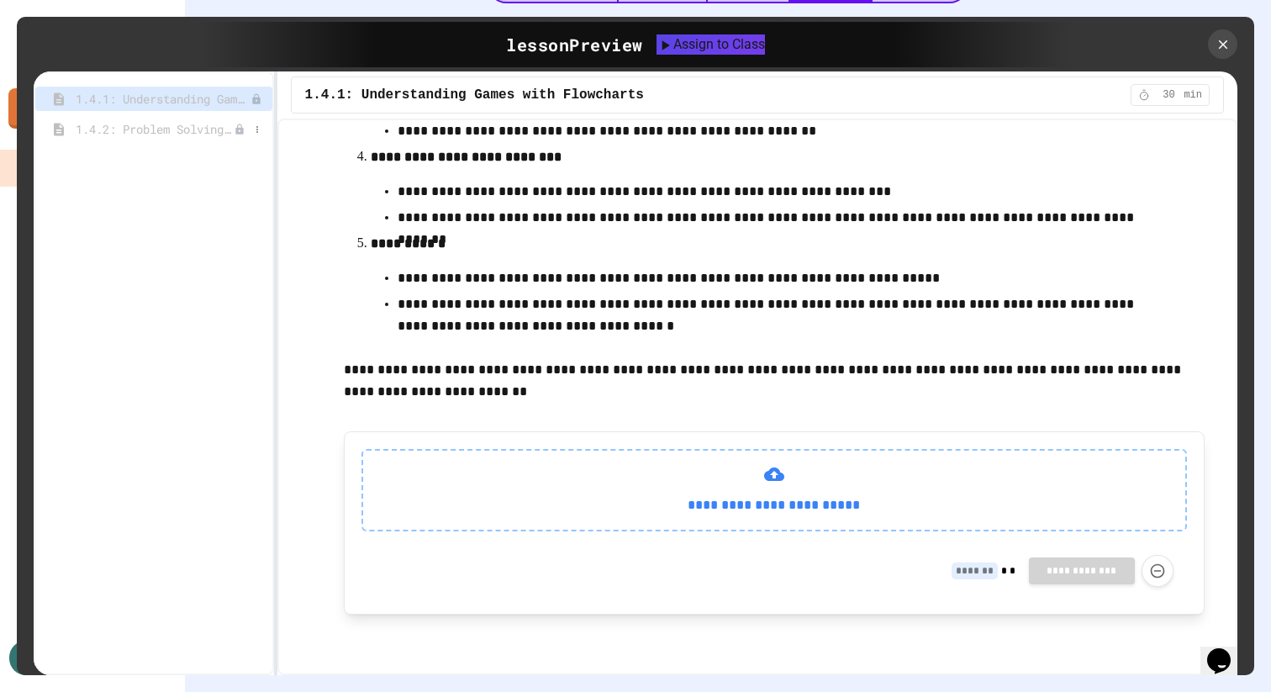
click at [200, 119] on div "1.4.2: Problem Solving Reflection" at bounding box center [153, 129] width 237 height 24
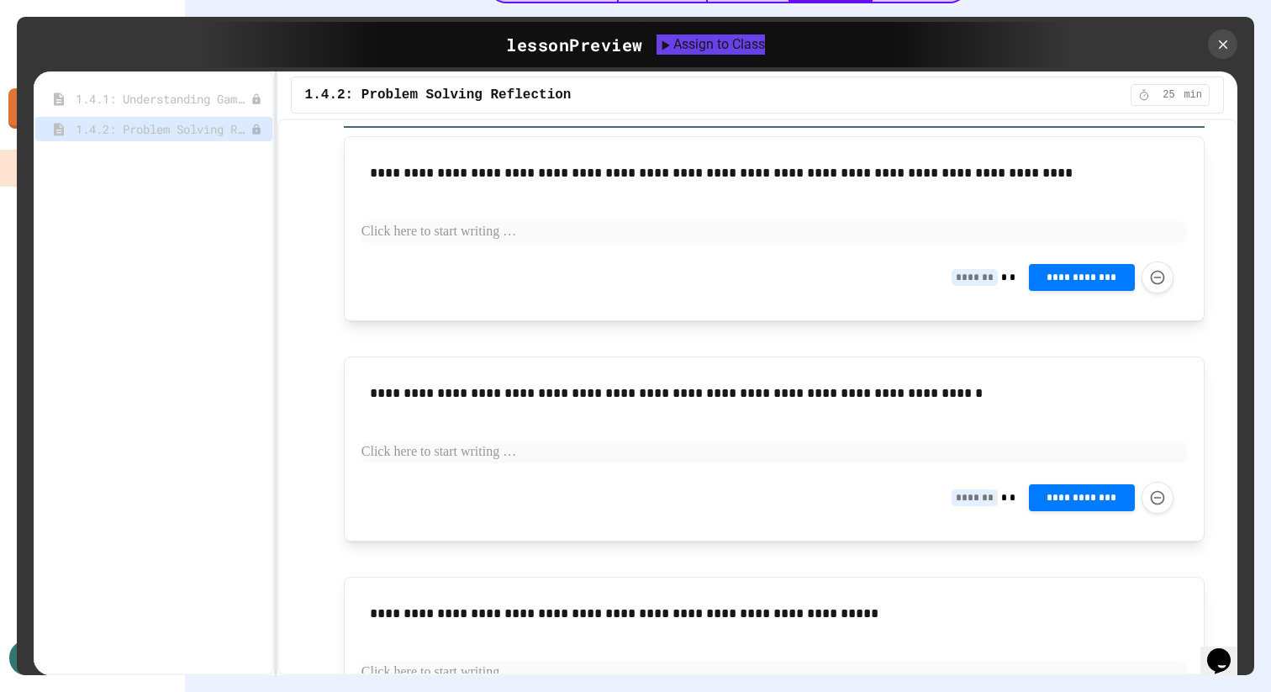
scroll to position [247, 0]
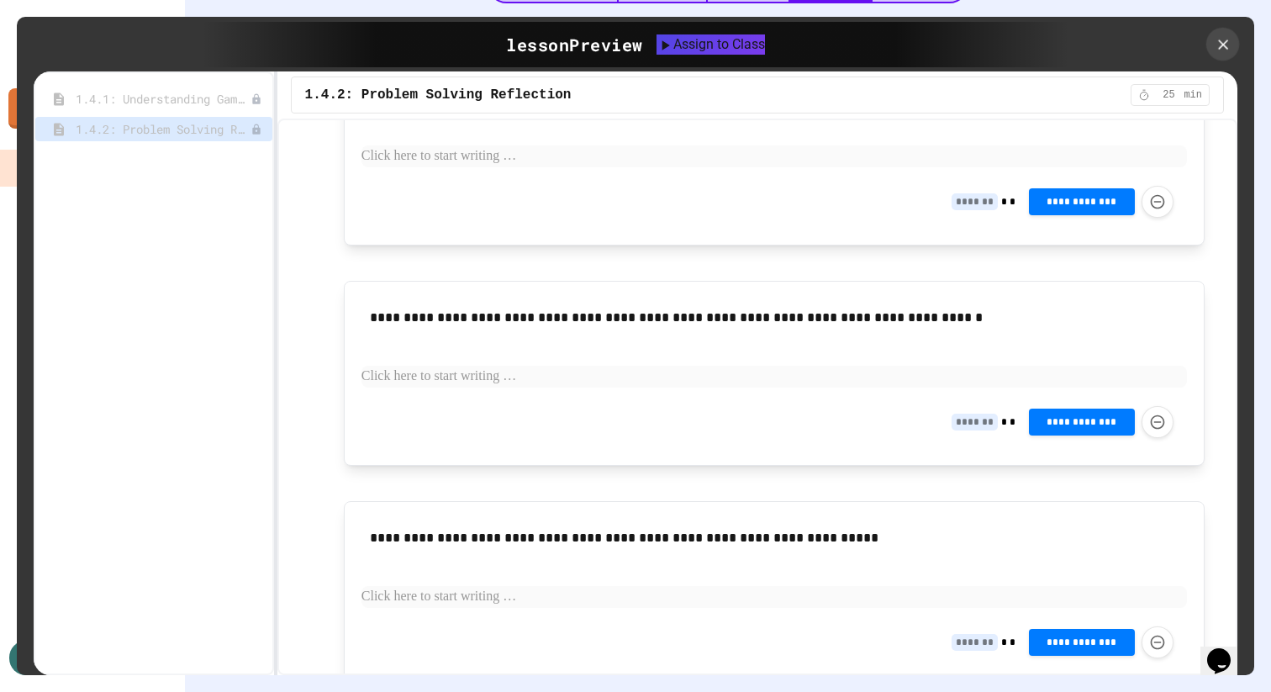
click at [1220, 37] on icon at bounding box center [1222, 43] width 17 height 17
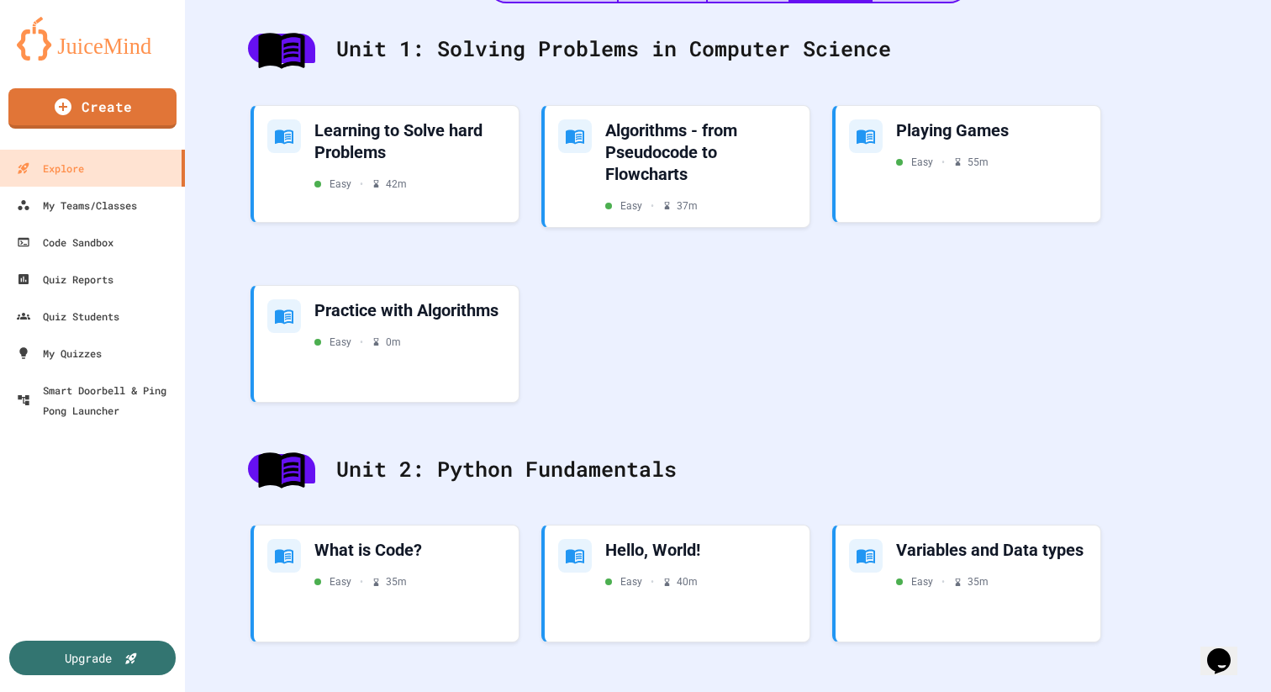
click at [982, 298] on div "Learning to Solve hard Problems Easy • 42 m Algorithms - from Pseudocode to Flo…" at bounding box center [728, 259] width 994 height 338
click at [451, 119] on div "Learning to Solve hard Problems" at bounding box center [410, 138] width 195 height 45
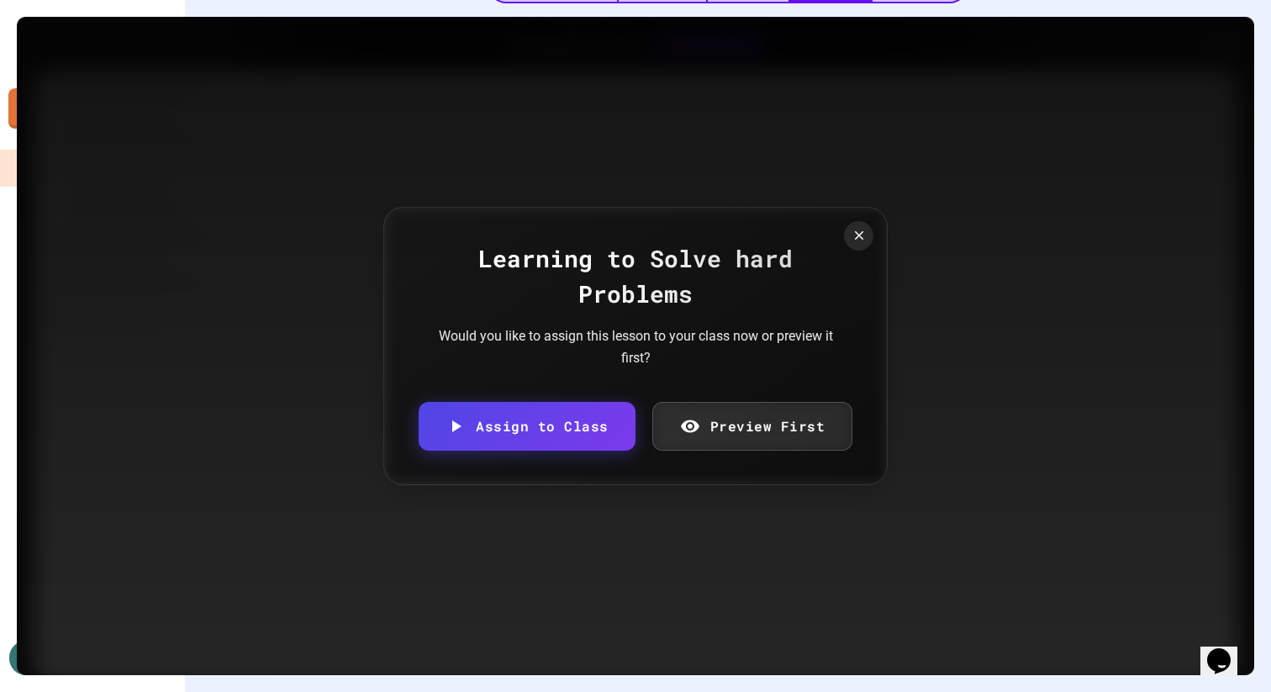
click at [811, 397] on div "Learning to Solve hard Problems Would you like to assign this lesson to your cl…" at bounding box center [635, 346] width 505 height 278
click at [811, 410] on link "Preview First" at bounding box center [752, 424] width 198 height 51
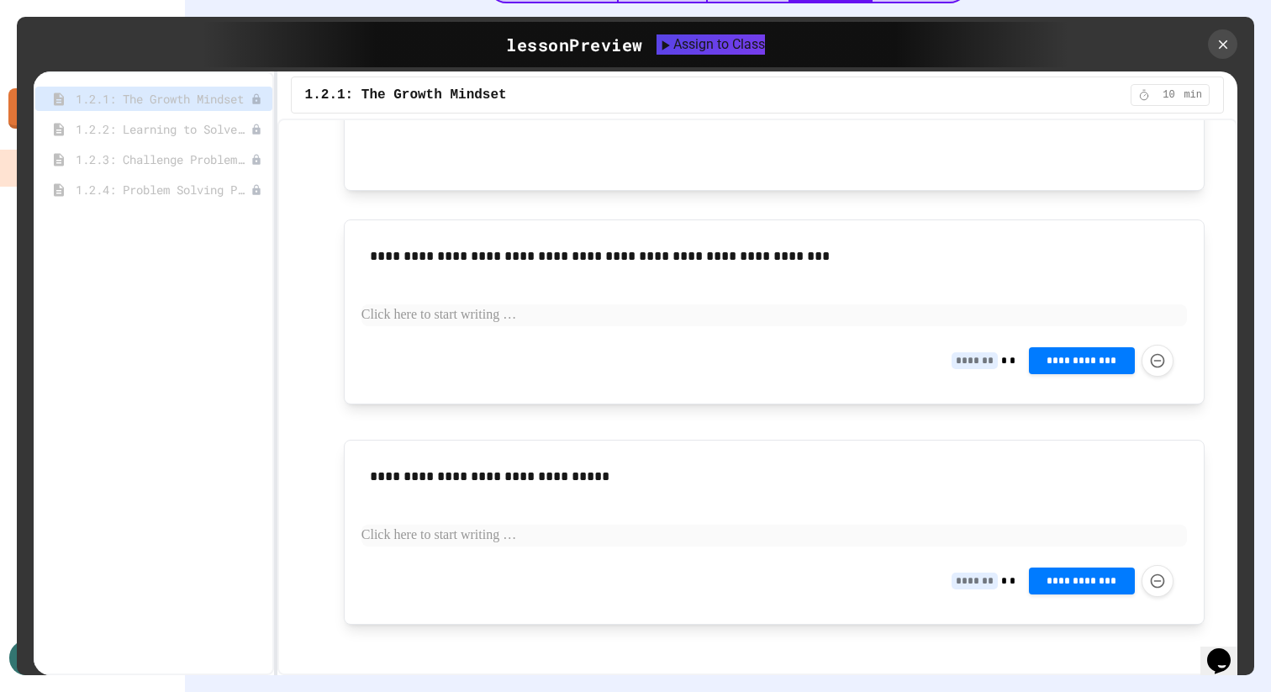
scroll to position [1135, 0]
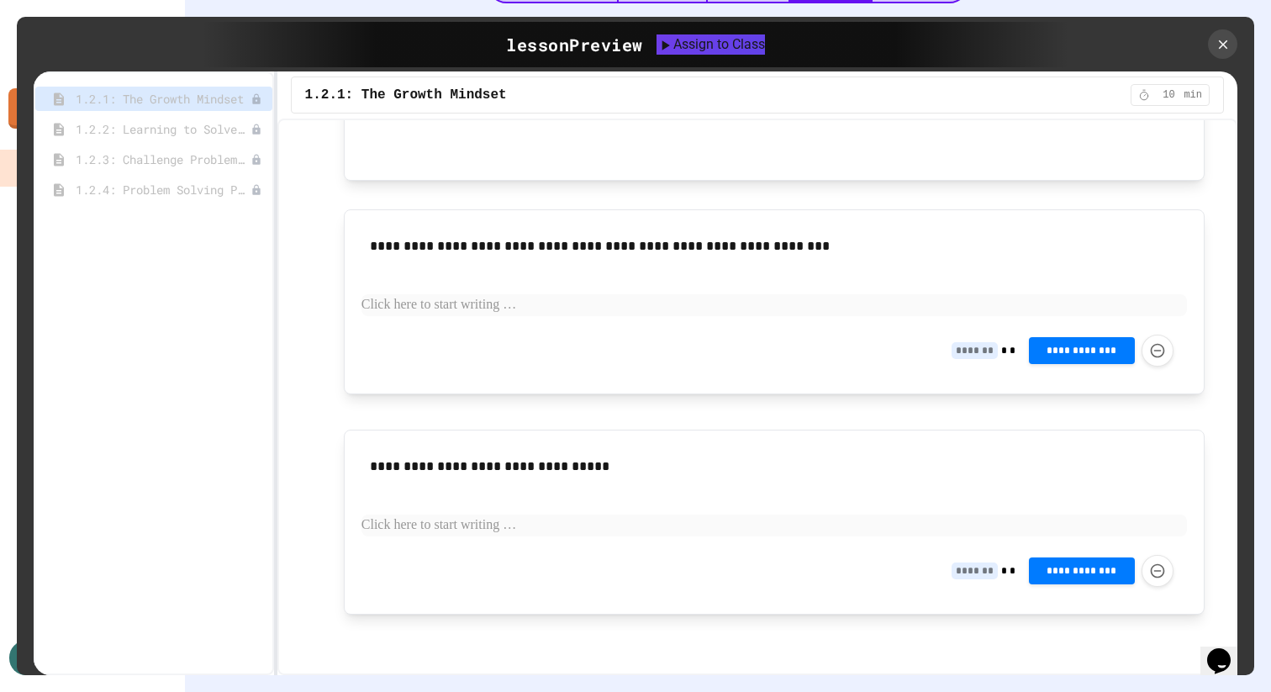
click at [179, 145] on div "1.2.2: Learning to Solve Hard Problems" at bounding box center [153, 132] width 237 height 30
click at [177, 135] on span "1.2.2: Learning to Solve Hard Problems" at bounding box center [155, 129] width 158 height 18
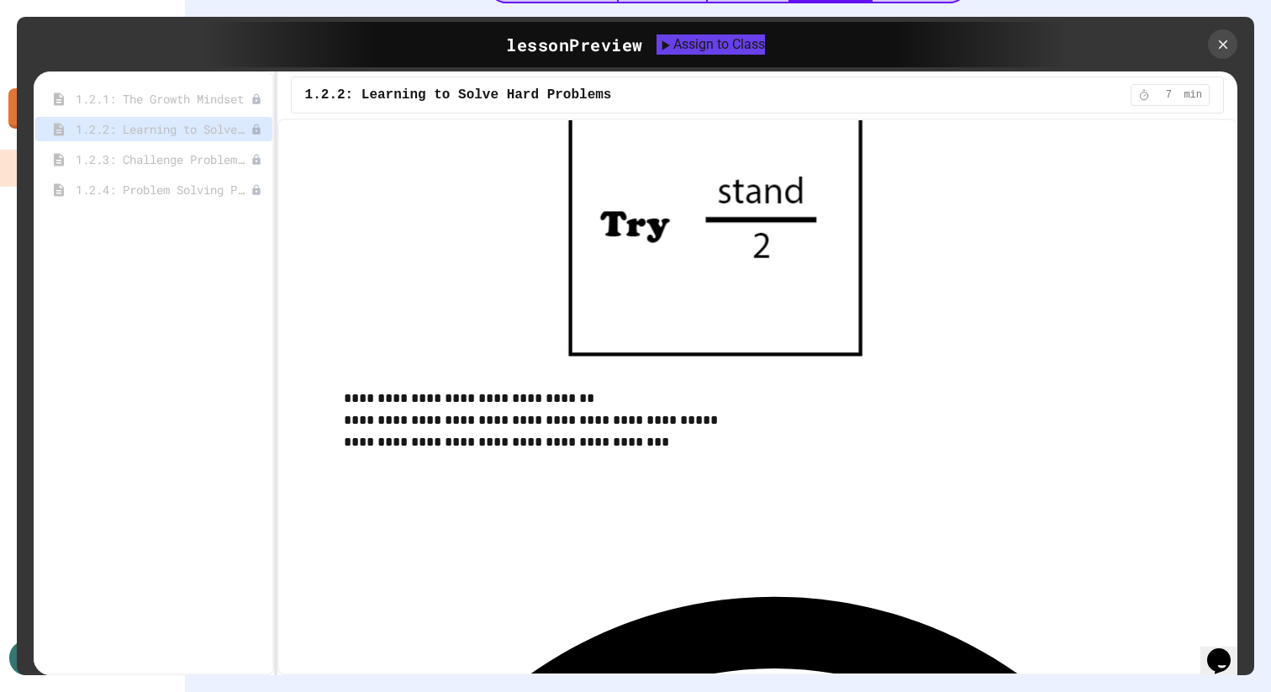
scroll to position [2080, 0]
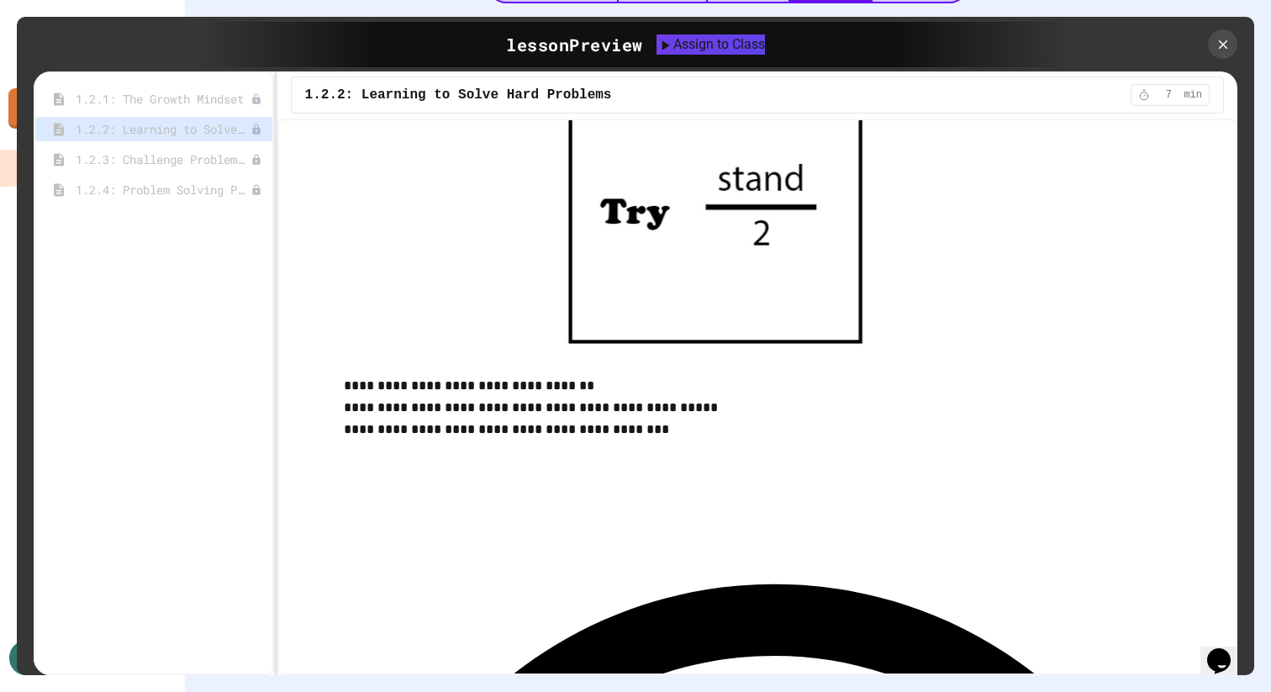
click at [169, 174] on div "1.2.3: Challenge Problem - The Bridge" at bounding box center [153, 162] width 237 height 30
click at [169, 159] on span "1.2.3: Challenge Problem - The Bridge" at bounding box center [155, 160] width 158 height 18
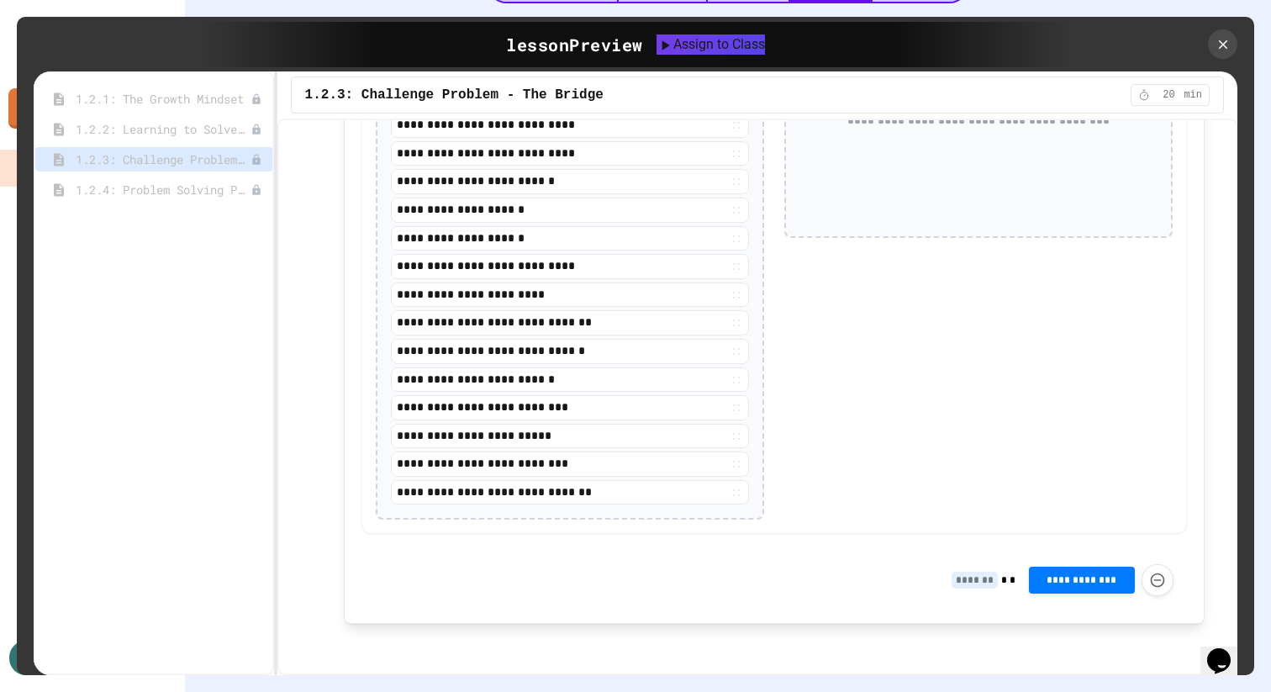
scroll to position [1979, 0]
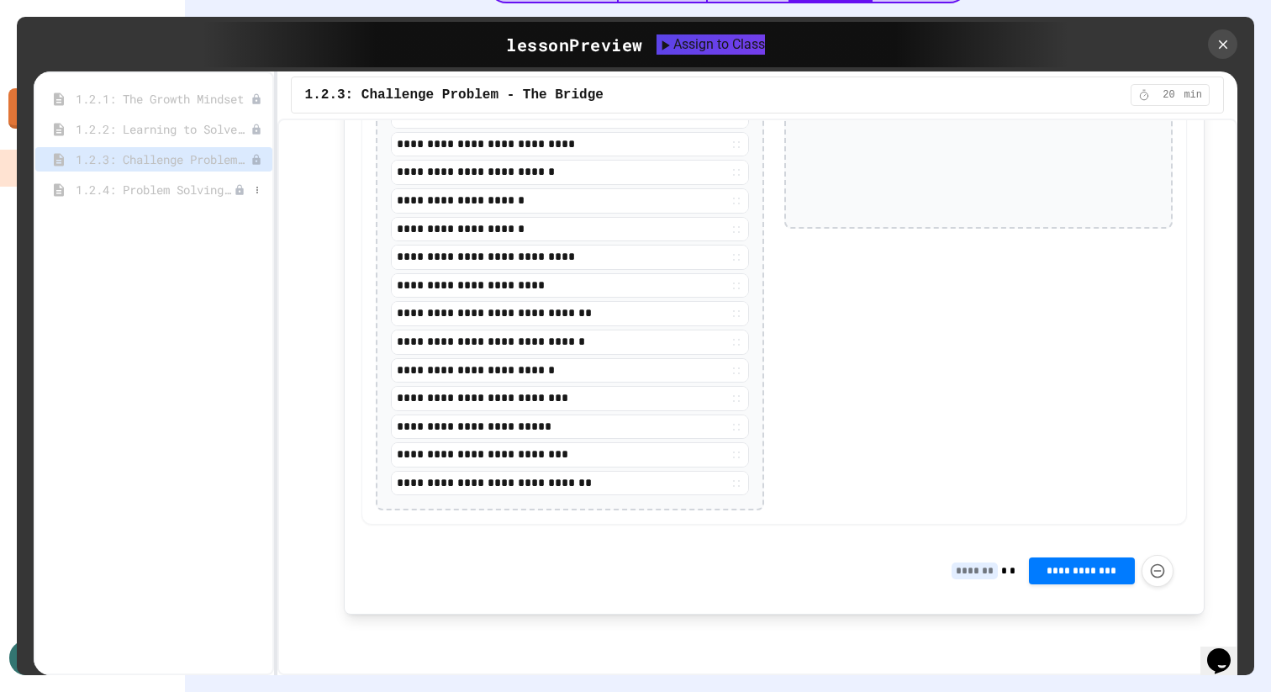
click at [239, 189] on icon at bounding box center [239, 189] width 8 height 10
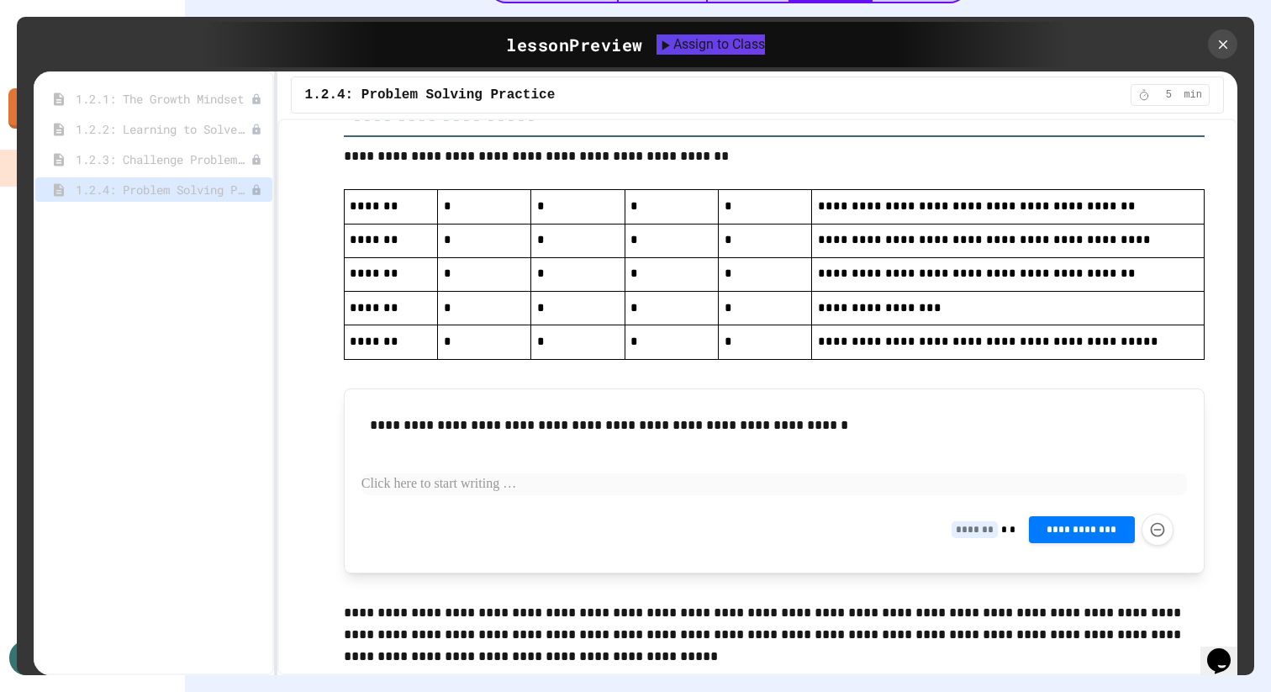
scroll to position [4037, 0]
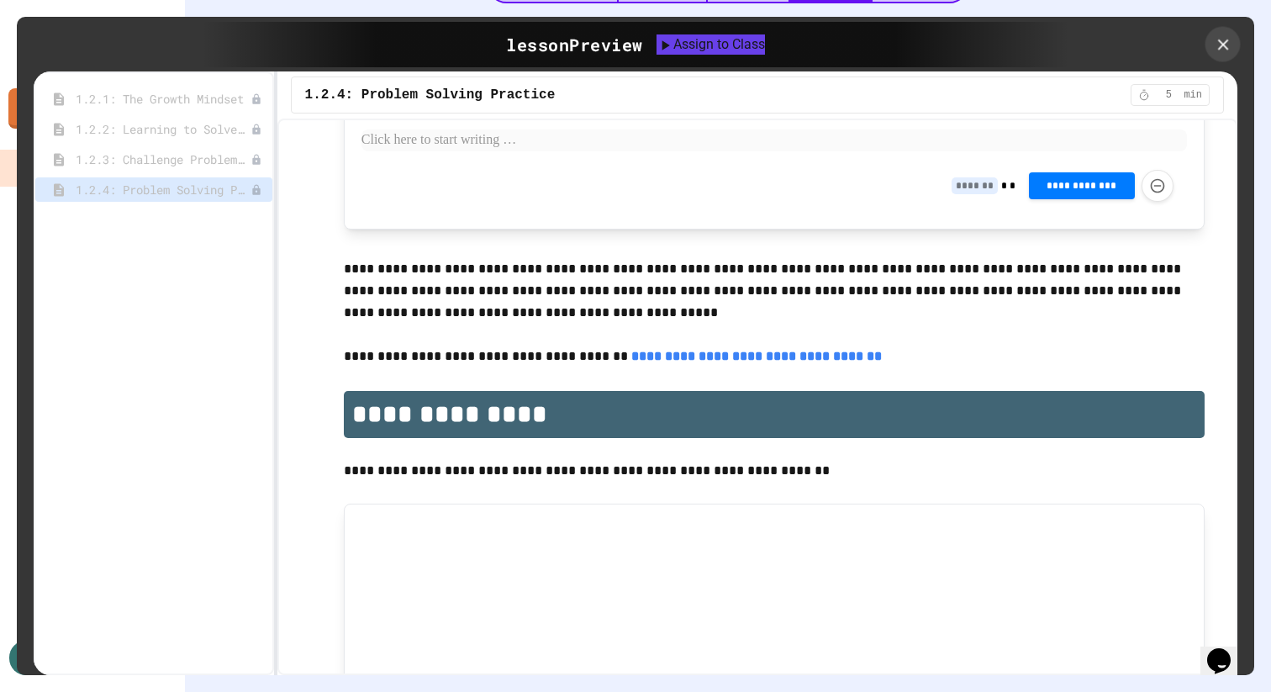
click at [1222, 43] on icon at bounding box center [1223, 44] width 11 height 11
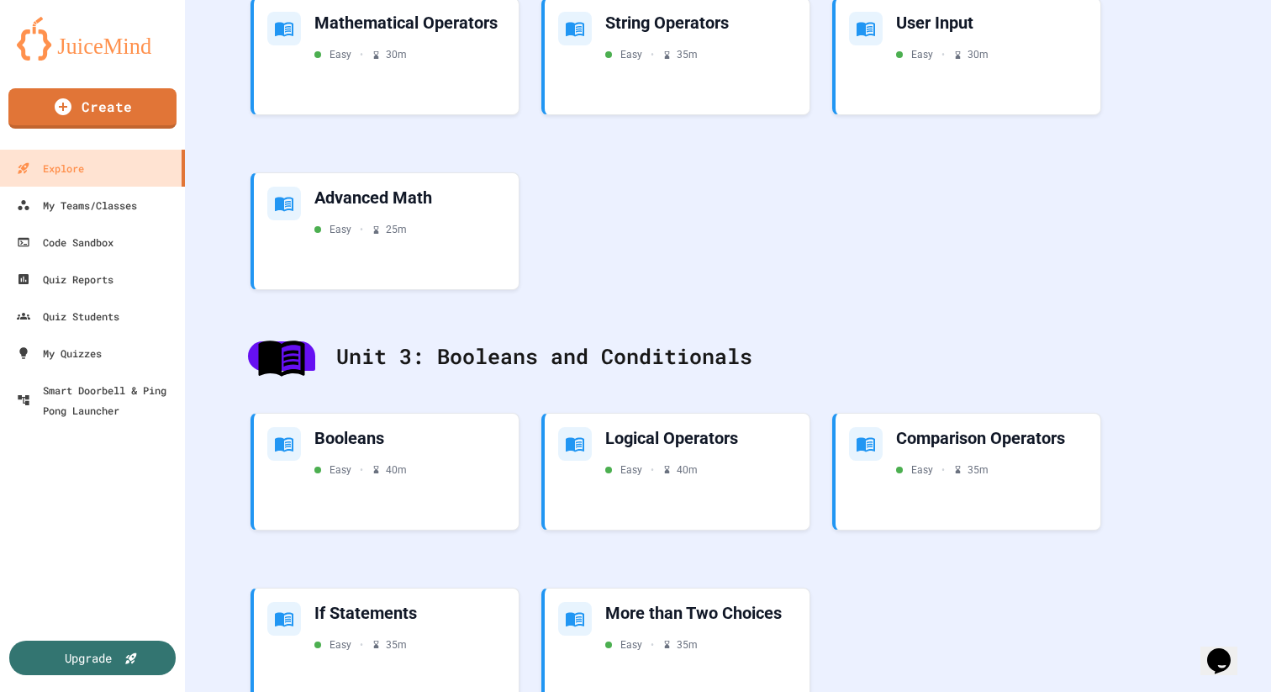
scroll to position [1231, 0]
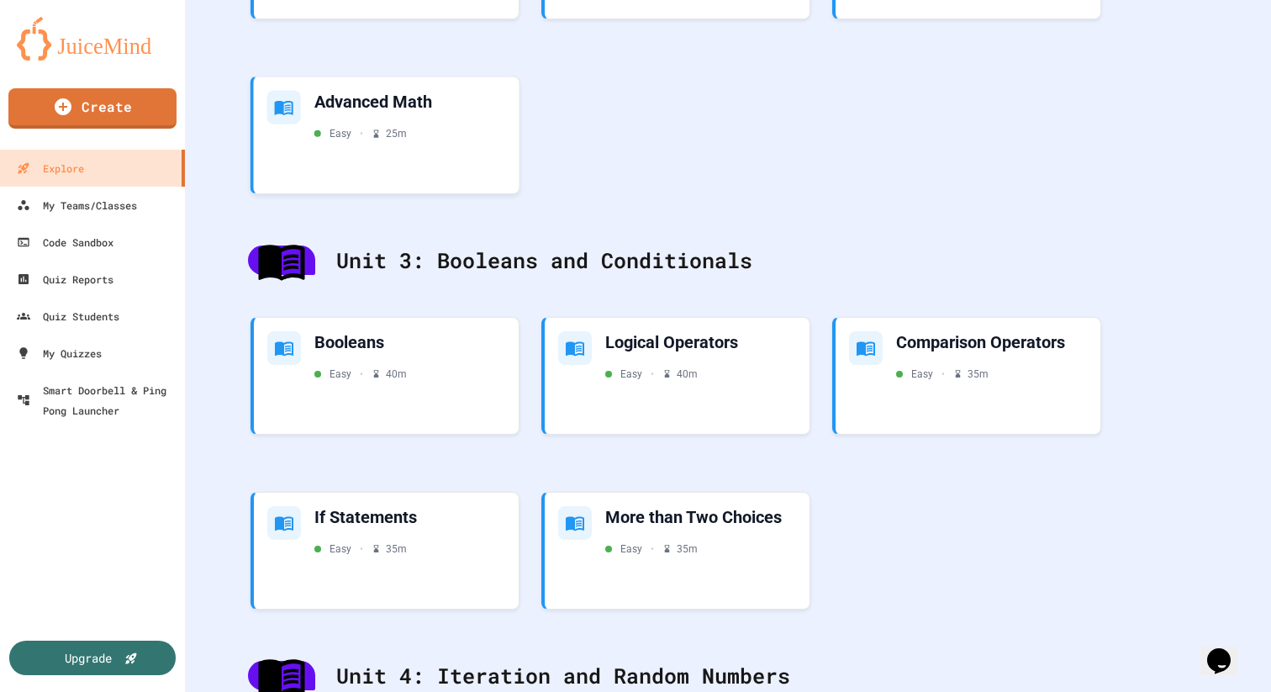
click at [429, 119] on div "Advanced Math Easy • 25 m" at bounding box center [410, 116] width 192 height 50
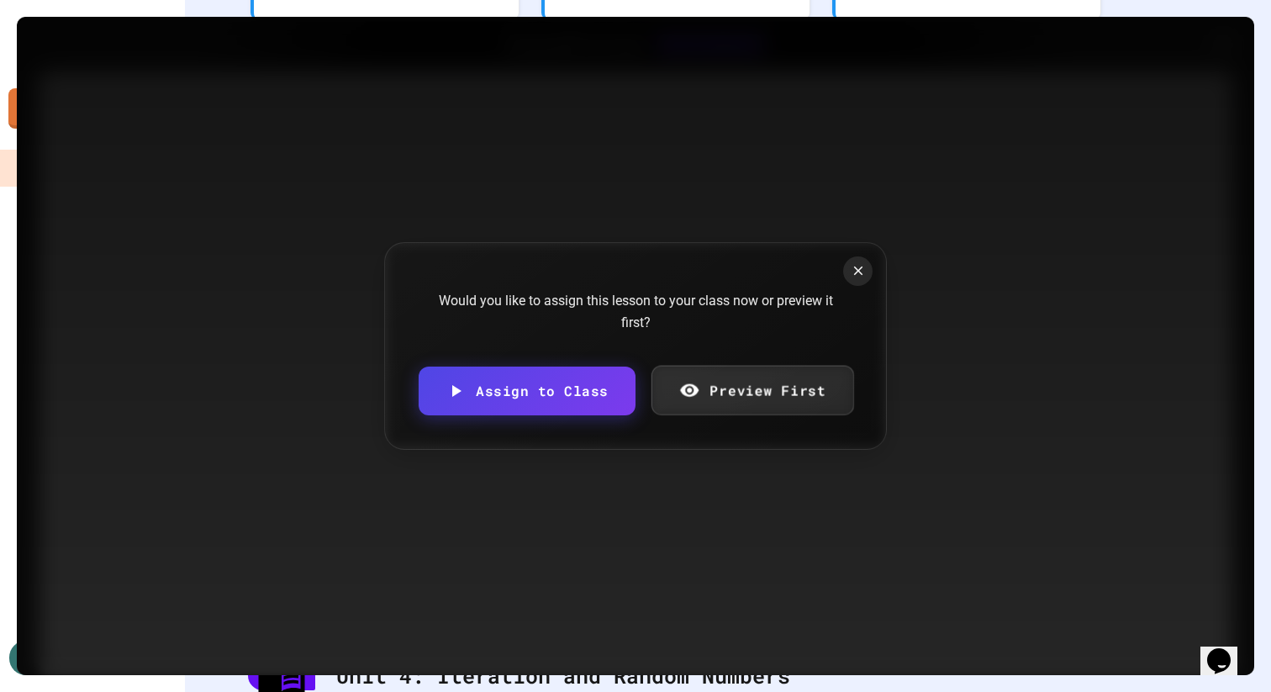
click at [765, 435] on div "Would you like to assign this lesson to your class now or preview it first? Ass…" at bounding box center [635, 346] width 503 height 208
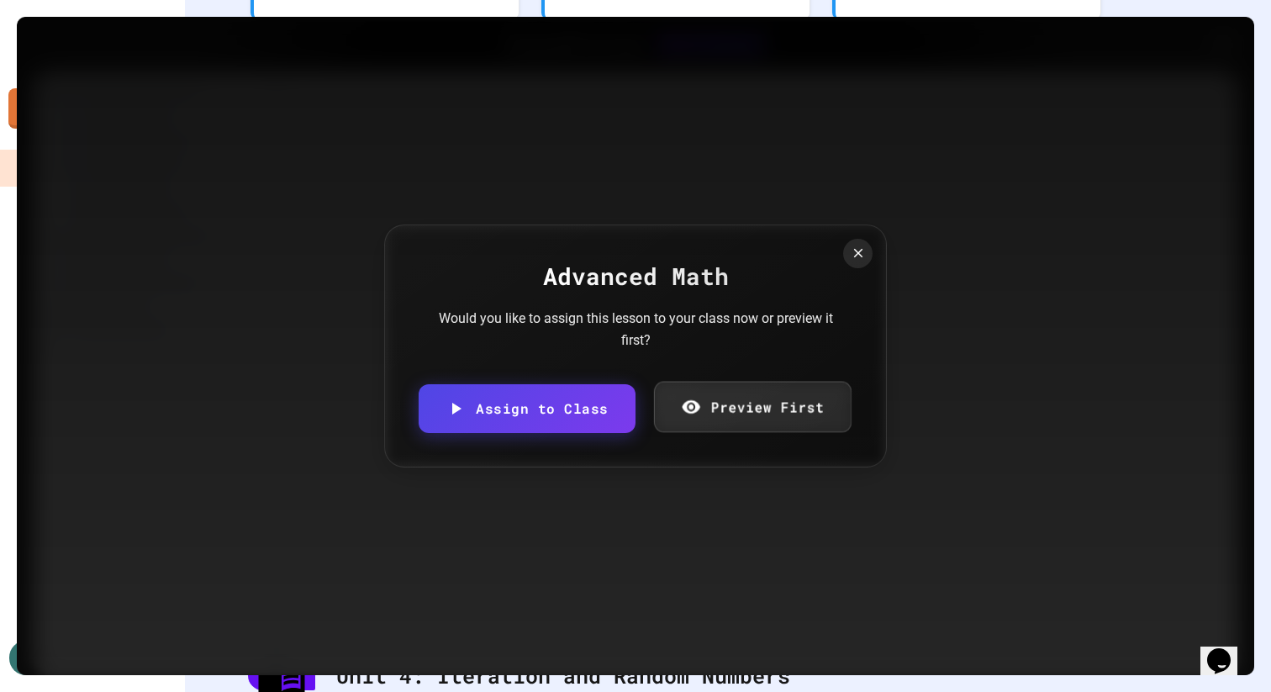
click at [754, 403] on link "Preview First" at bounding box center [752, 407] width 198 height 51
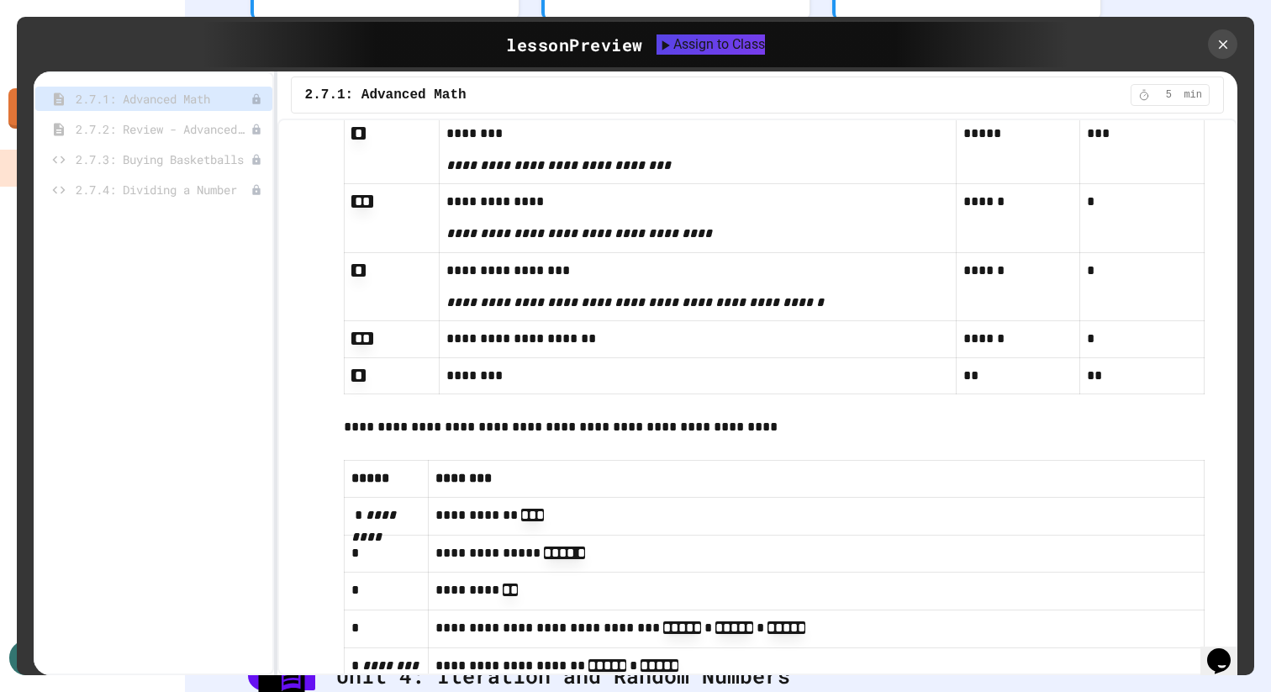
scroll to position [11102, 0]
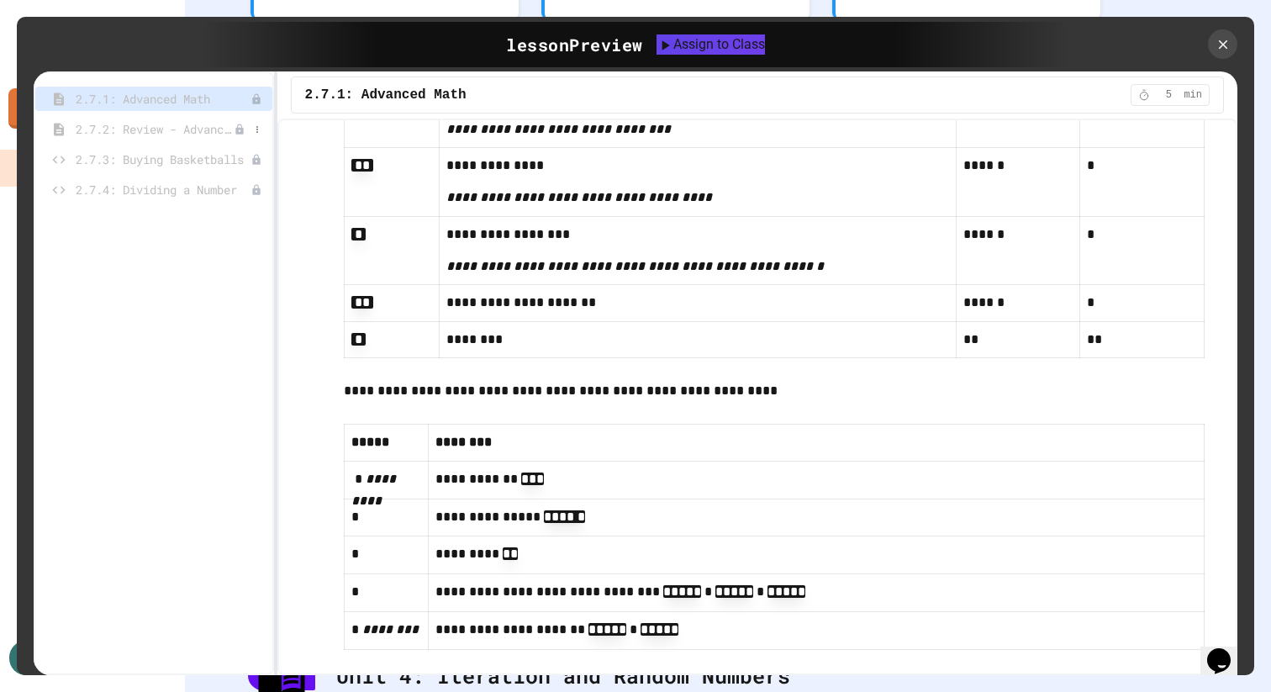
click at [199, 133] on span "2.7.2: Review - Advanced Math" at bounding box center [155, 129] width 158 height 18
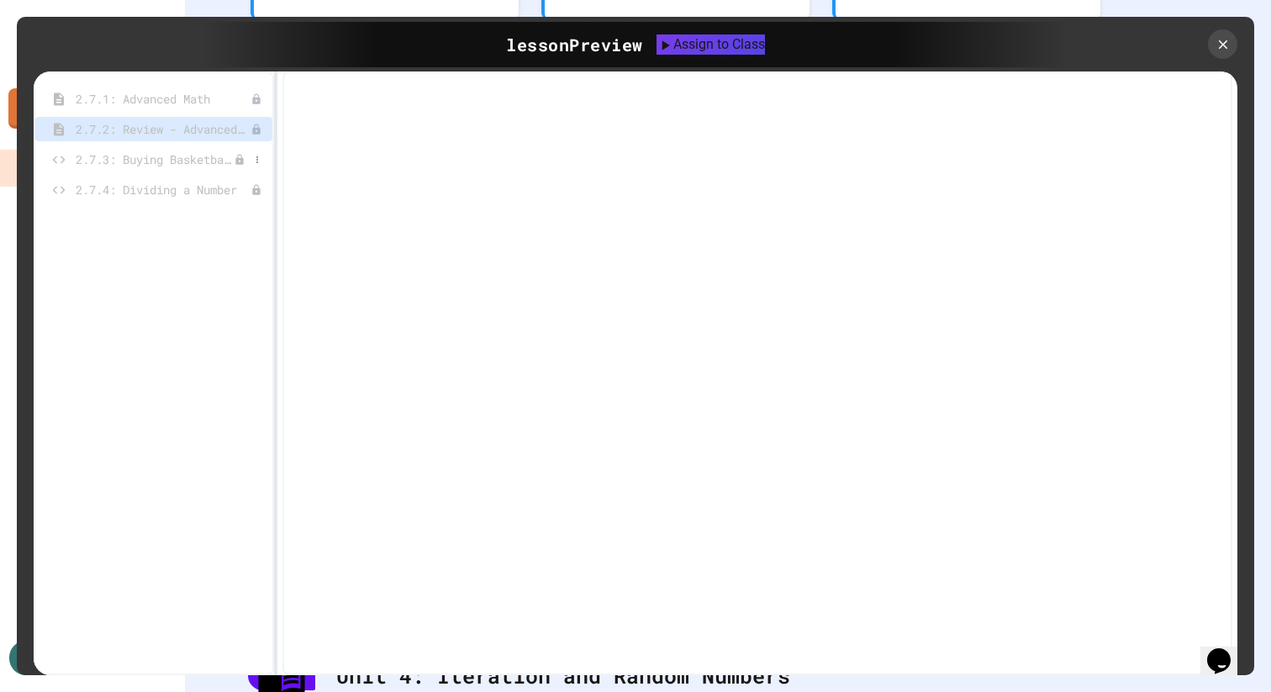
click at [194, 166] on span "2.7.3: Buying Basketballs" at bounding box center [155, 160] width 158 height 18
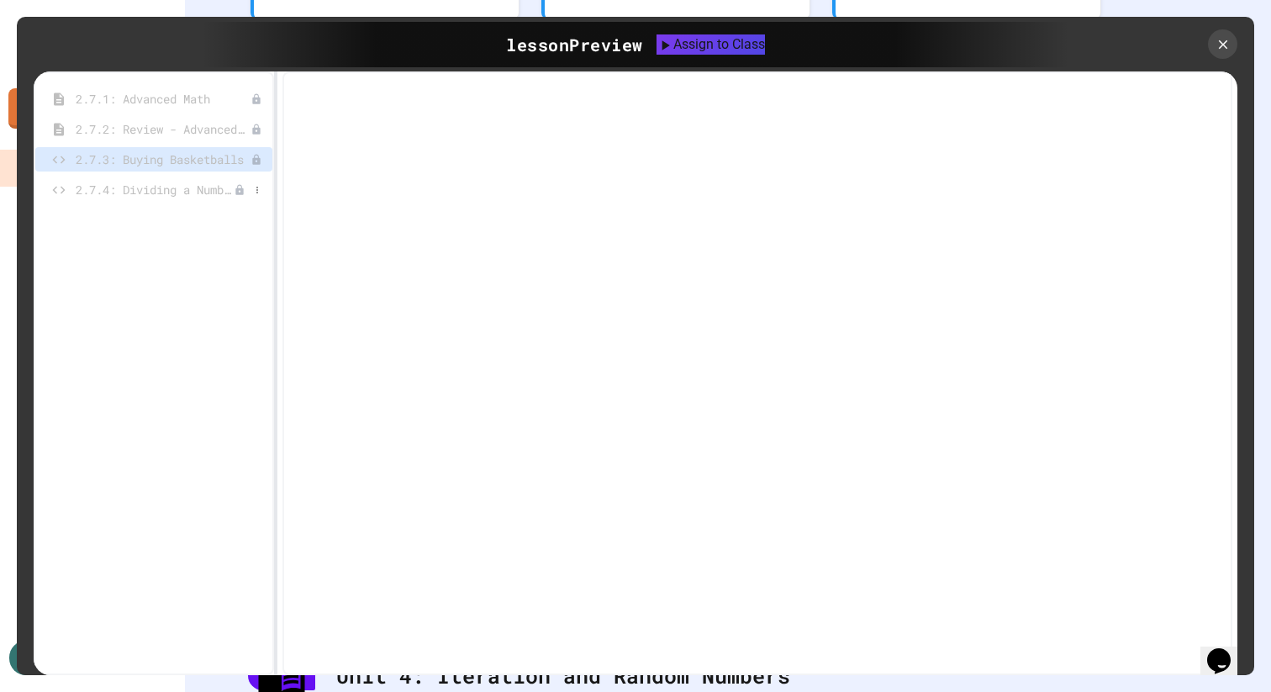
click at [188, 195] on span "2.7.4: Dividing a Number" at bounding box center [155, 190] width 158 height 18
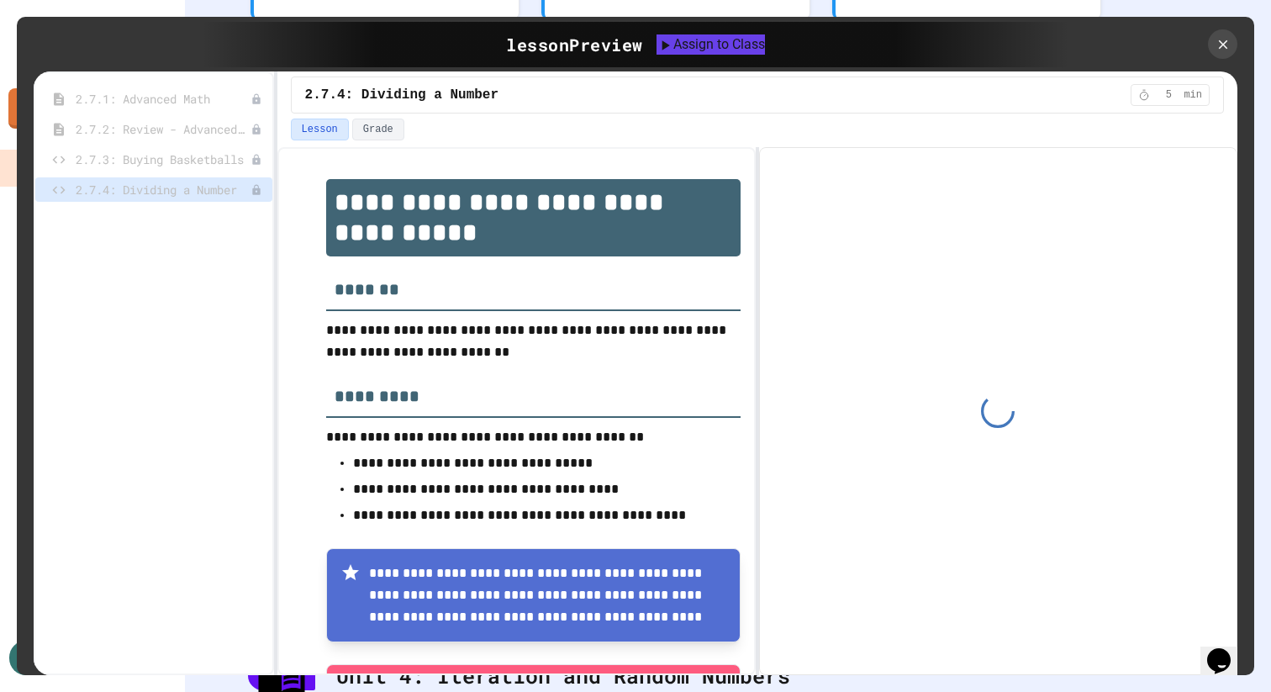
click at [1229, 39] on icon at bounding box center [1223, 44] width 15 height 15
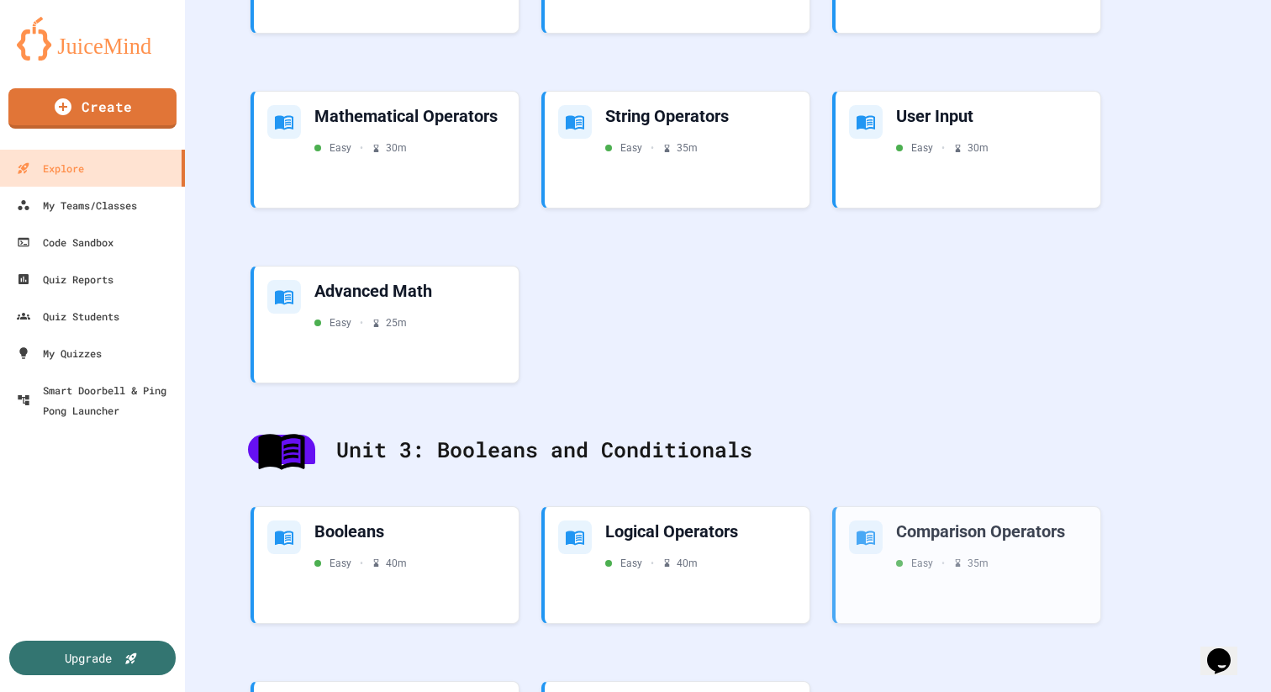
scroll to position [1007, 0]
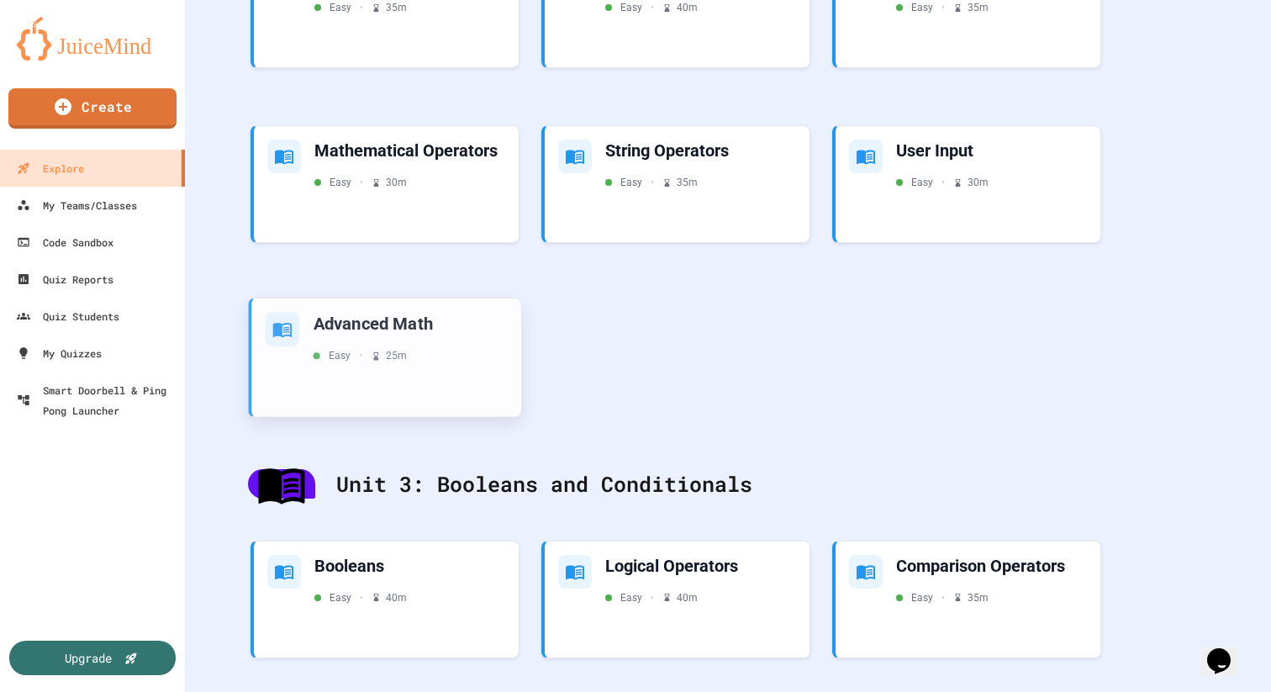
click at [463, 355] on div "Easy • 25 m" at bounding box center [411, 355] width 194 height 15
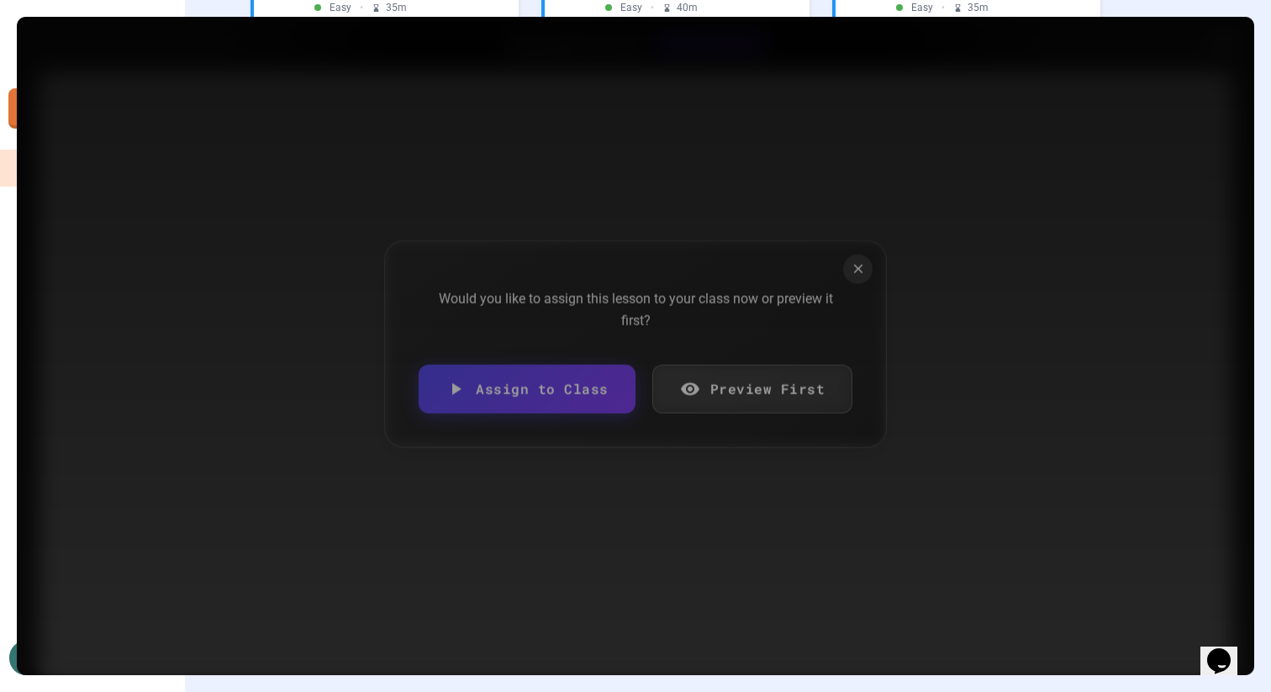
click at [554, 398] on link "Assign to Class" at bounding box center [527, 389] width 217 height 49
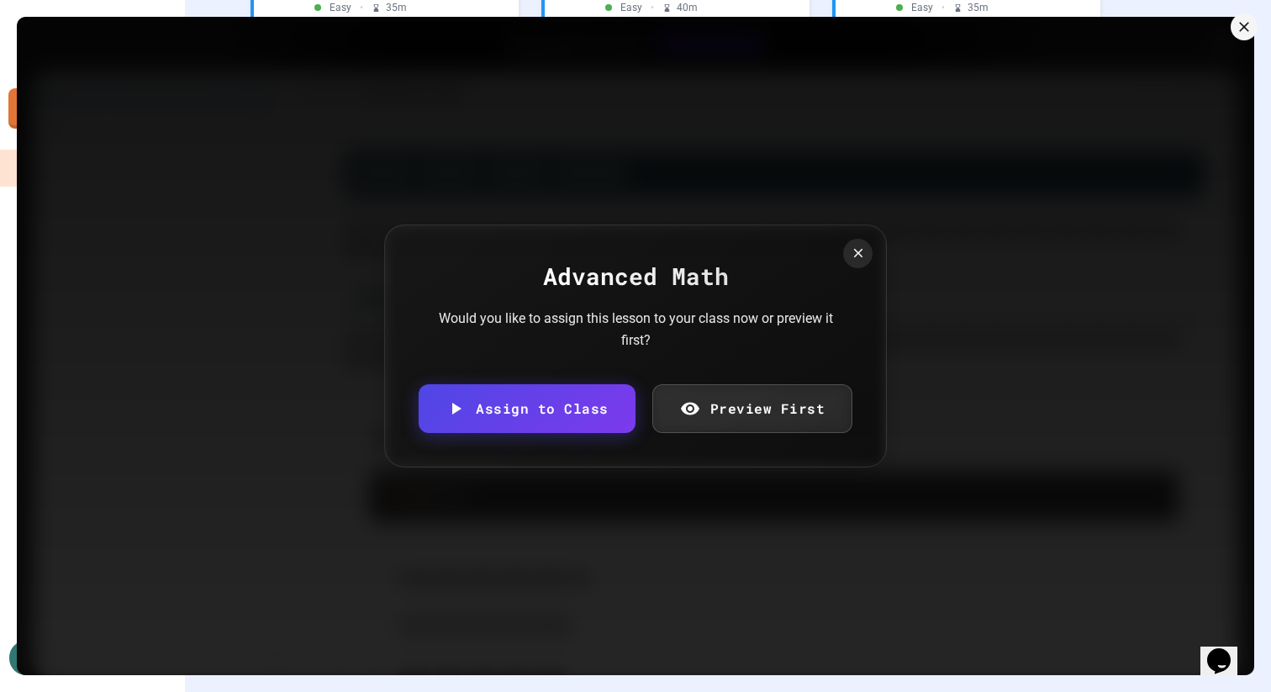
click at [547, 392] on body "We are updating our servers at 7PM EST [DATE]. [PERSON_NAME] should continue to…" at bounding box center [635, 346] width 1271 height 692
type input "**********"
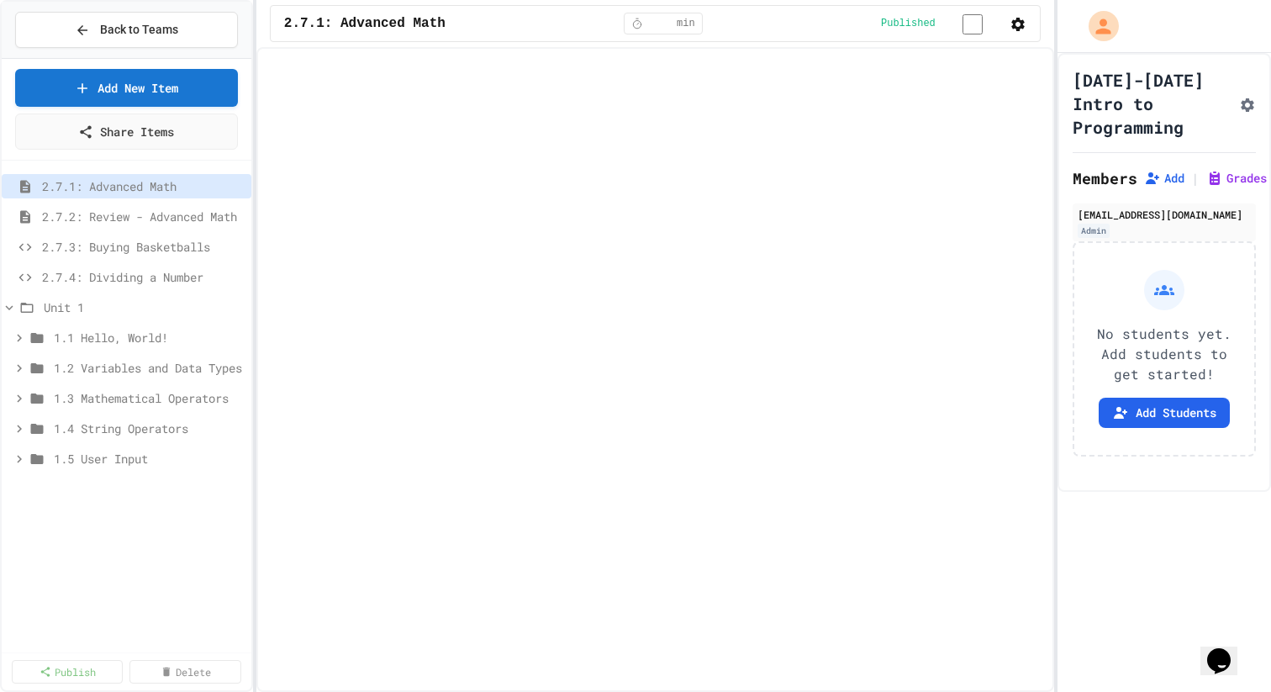
select select "***"
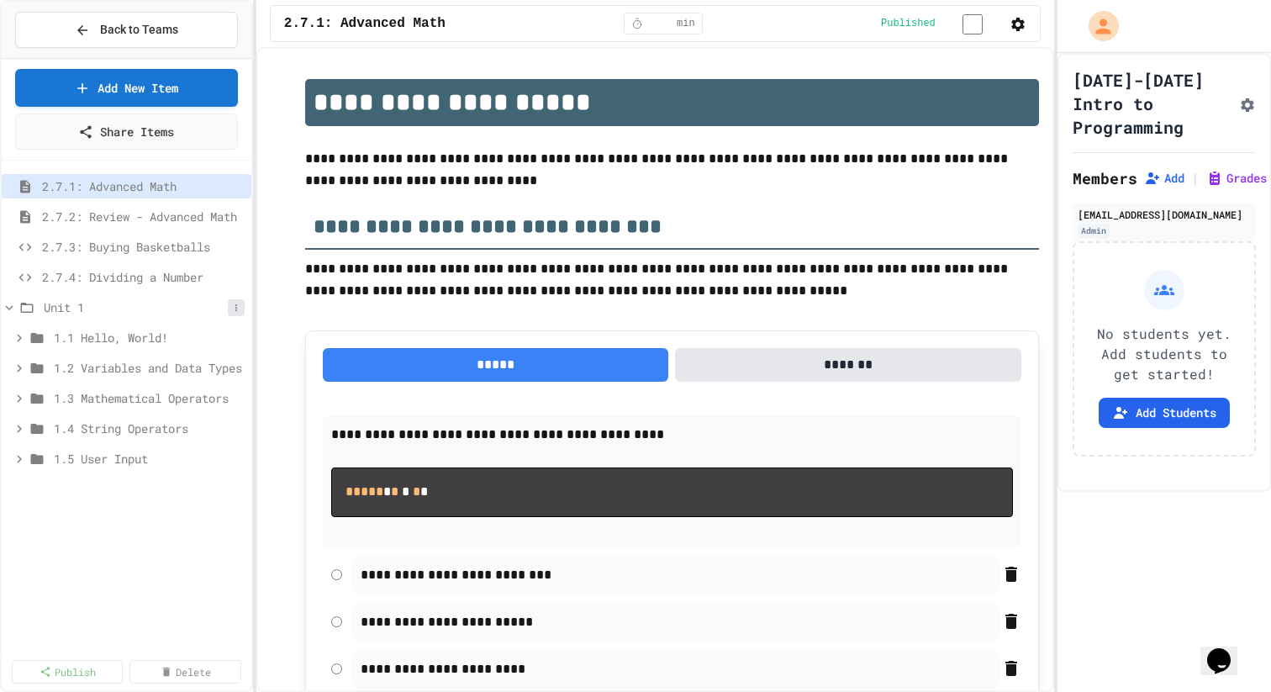
click at [235, 307] on icon at bounding box center [236, 307] width 2 height 7
click at [230, 334] on button "Add Item" at bounding box center [204, 339] width 132 height 30
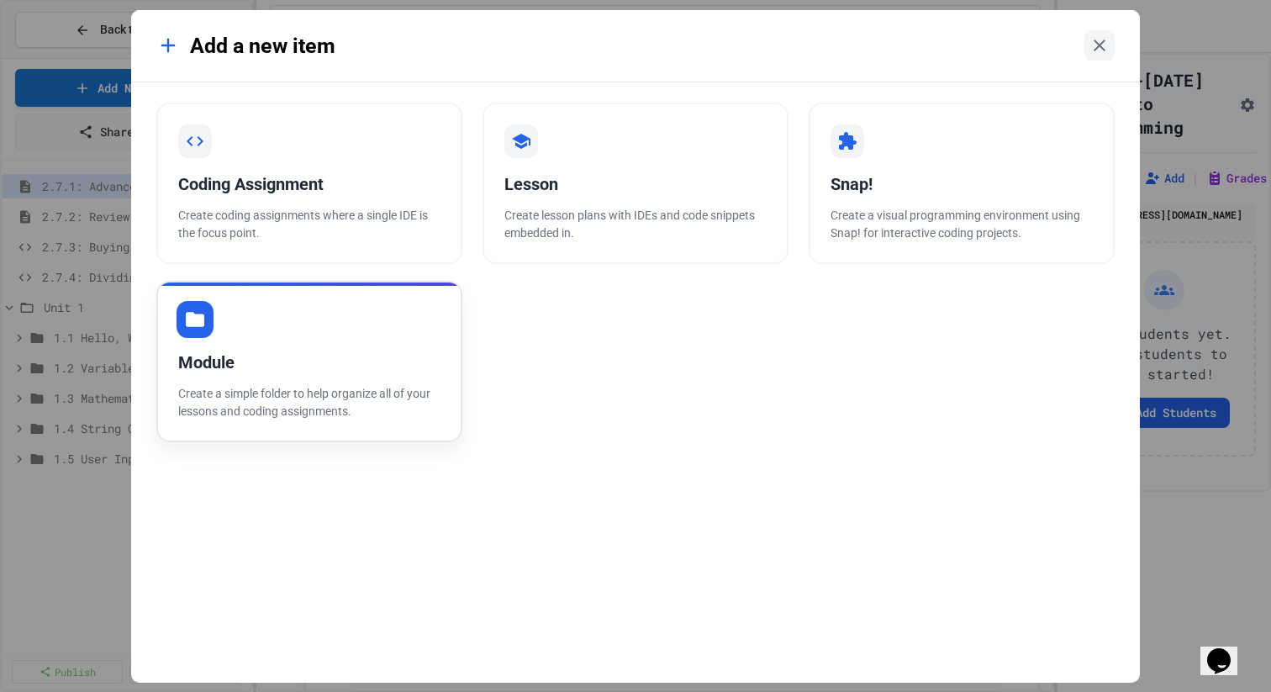
click at [301, 428] on div "Module Create a simple folder to help organize all of your lessons and coding a…" at bounding box center [309, 361] width 306 height 161
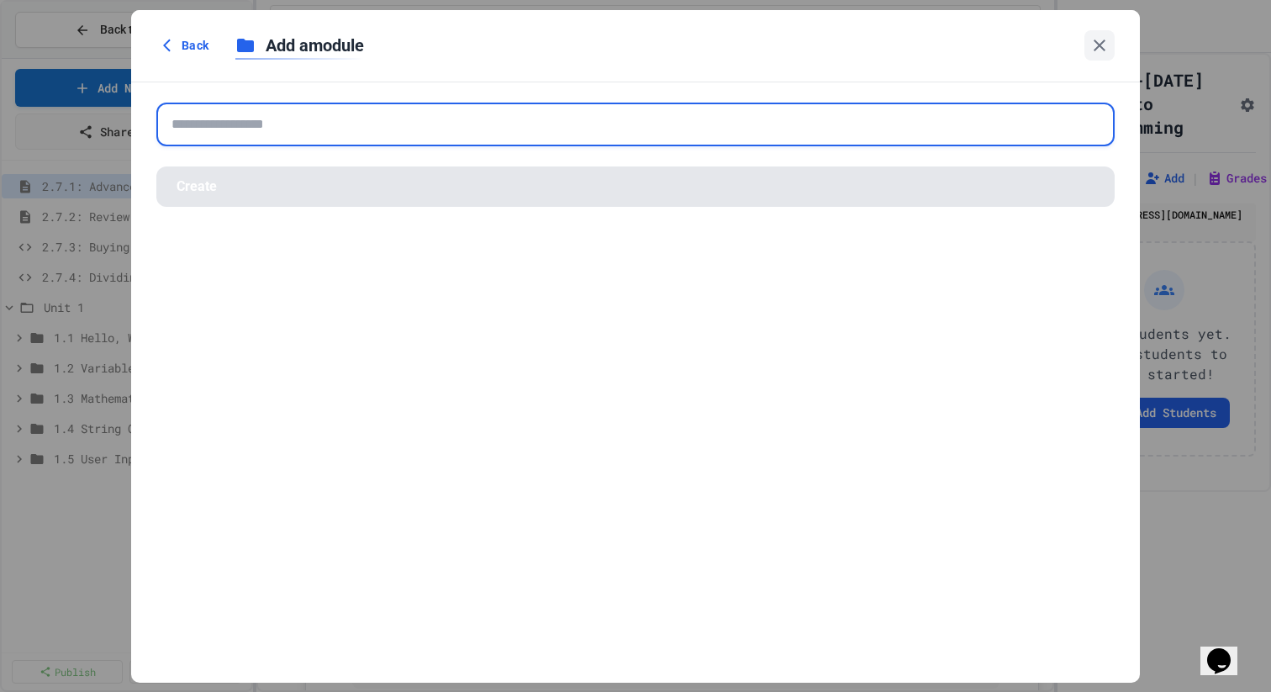
click at [323, 114] on input "text" at bounding box center [635, 125] width 959 height 44
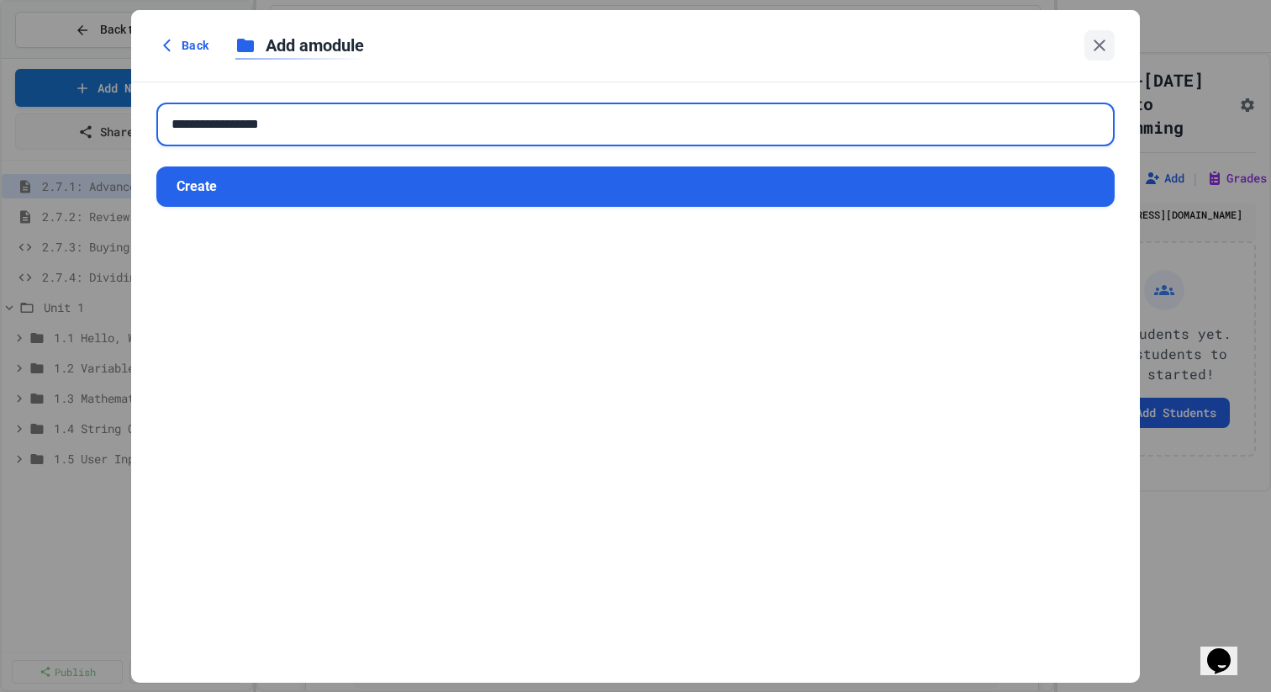
type input "**********"
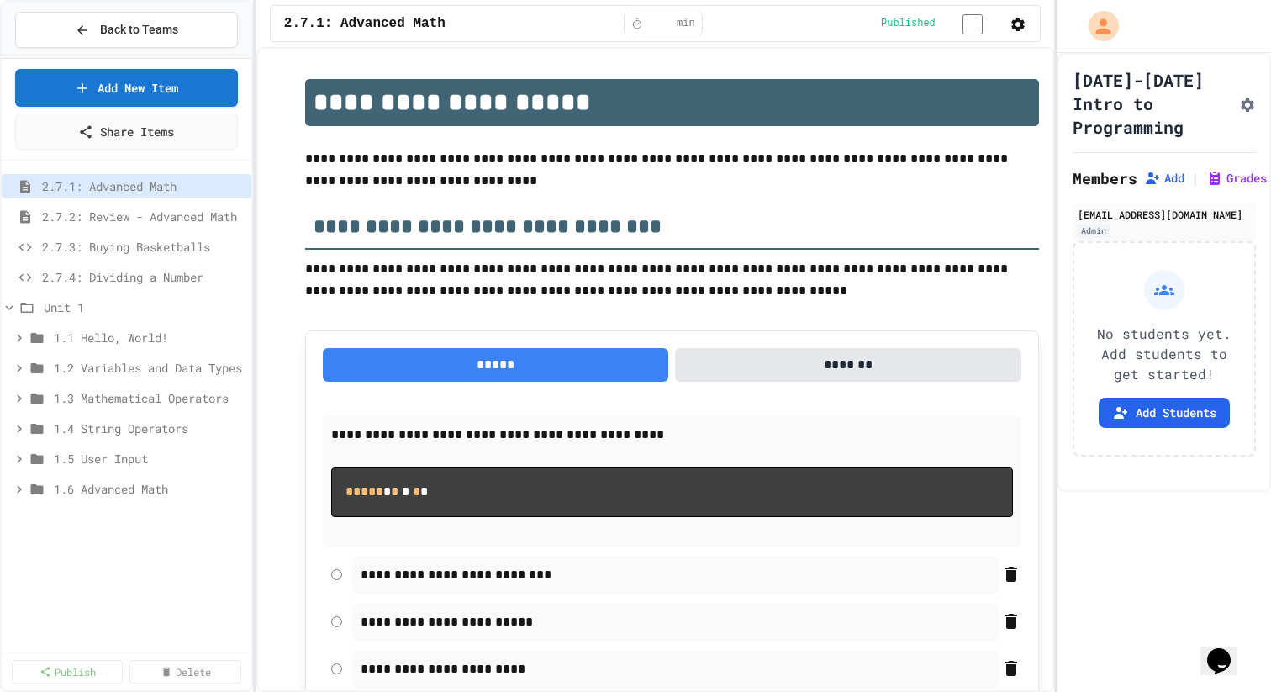
click at [113, 531] on div "2.7.1: Advanced Math 2.7.2: Review - Advanced Math 2.7.3: Buying Basketballs 2.…" at bounding box center [127, 406] width 250 height 478
click at [124, 269] on span "2.7.4: Dividing a Number" at bounding box center [135, 277] width 186 height 18
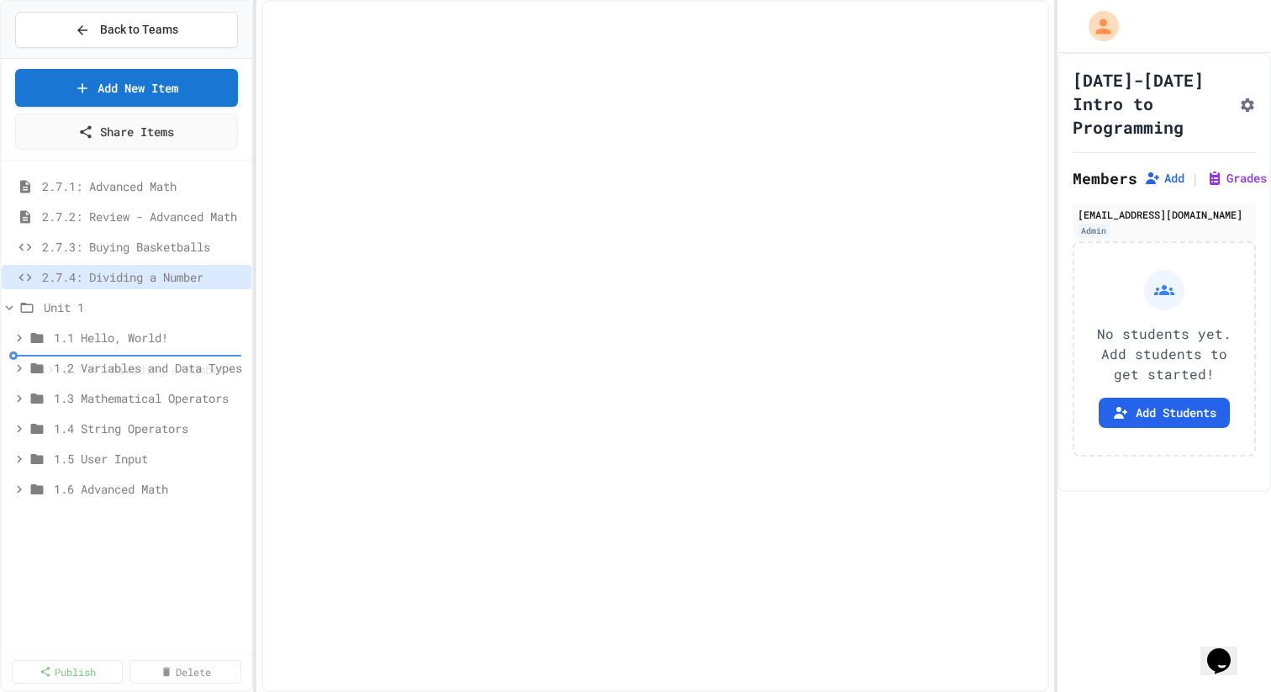
select select "***"
select select "*******"
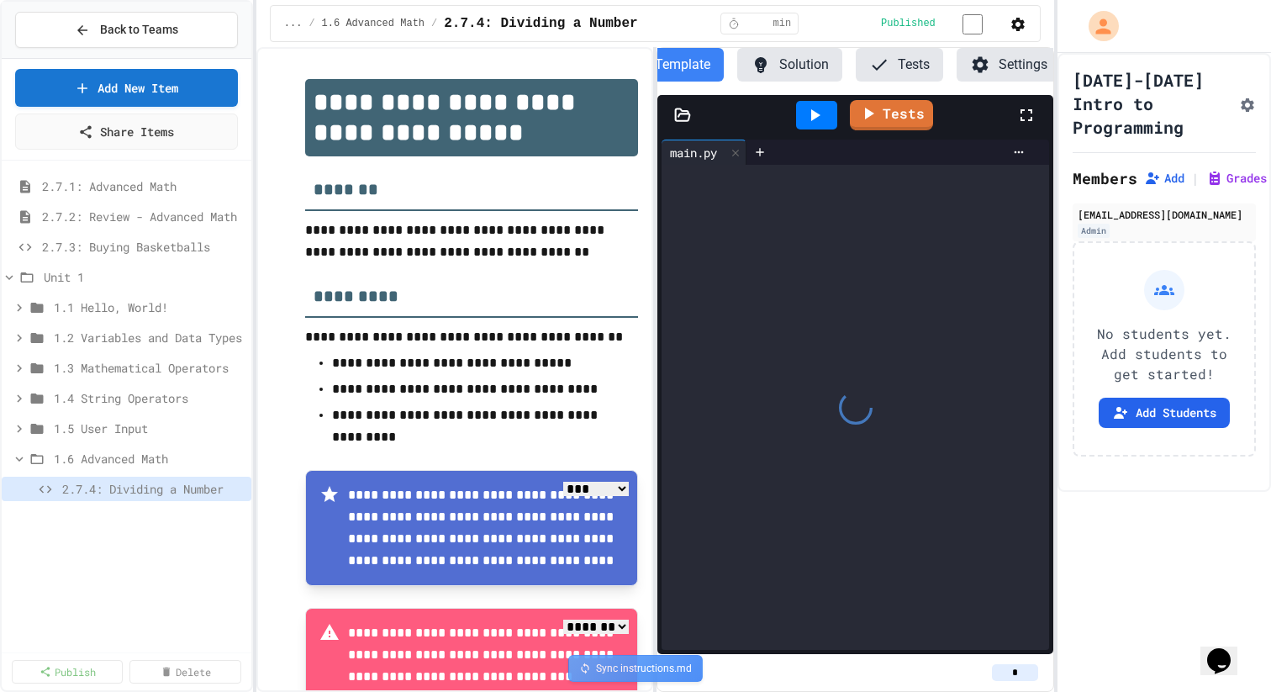
scroll to position [0, 33]
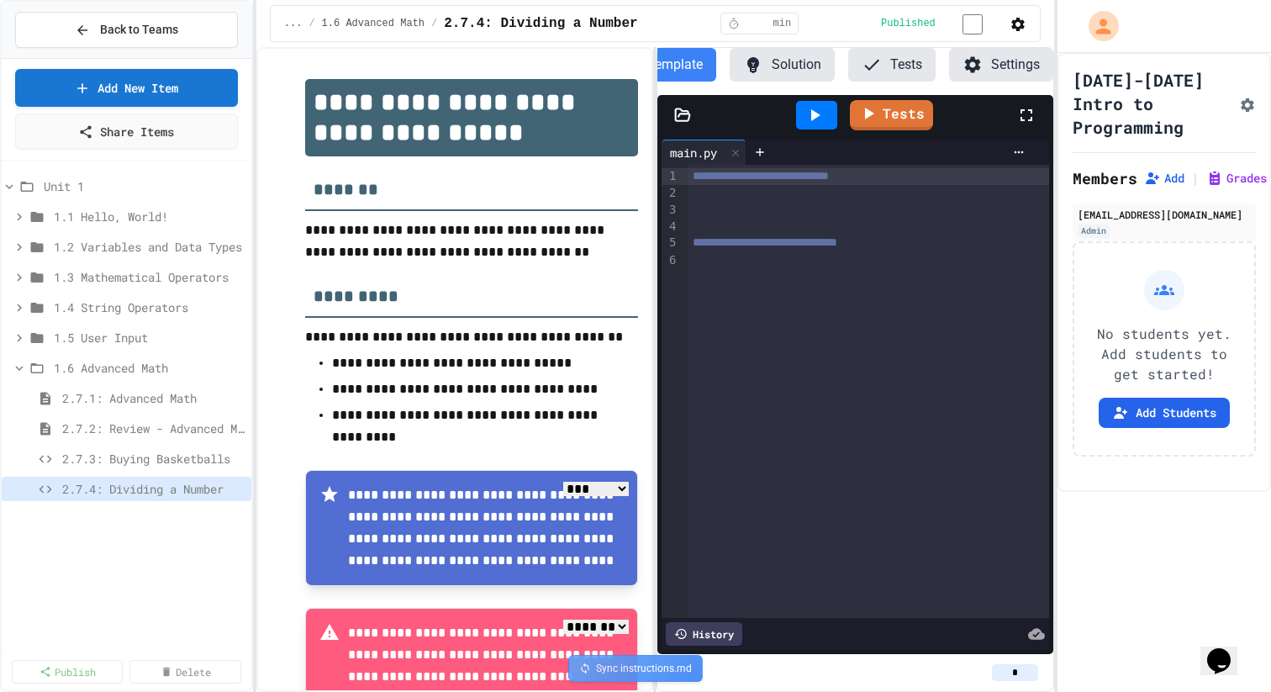
click at [145, 533] on div "Unit 1 1.1 Hello, World! 1.2 Variables and Data Types 1.3 Mathematical Operator…" at bounding box center [127, 406] width 250 height 478
click at [106, 367] on span "1.6 Advanced Math" at bounding box center [141, 368] width 174 height 18
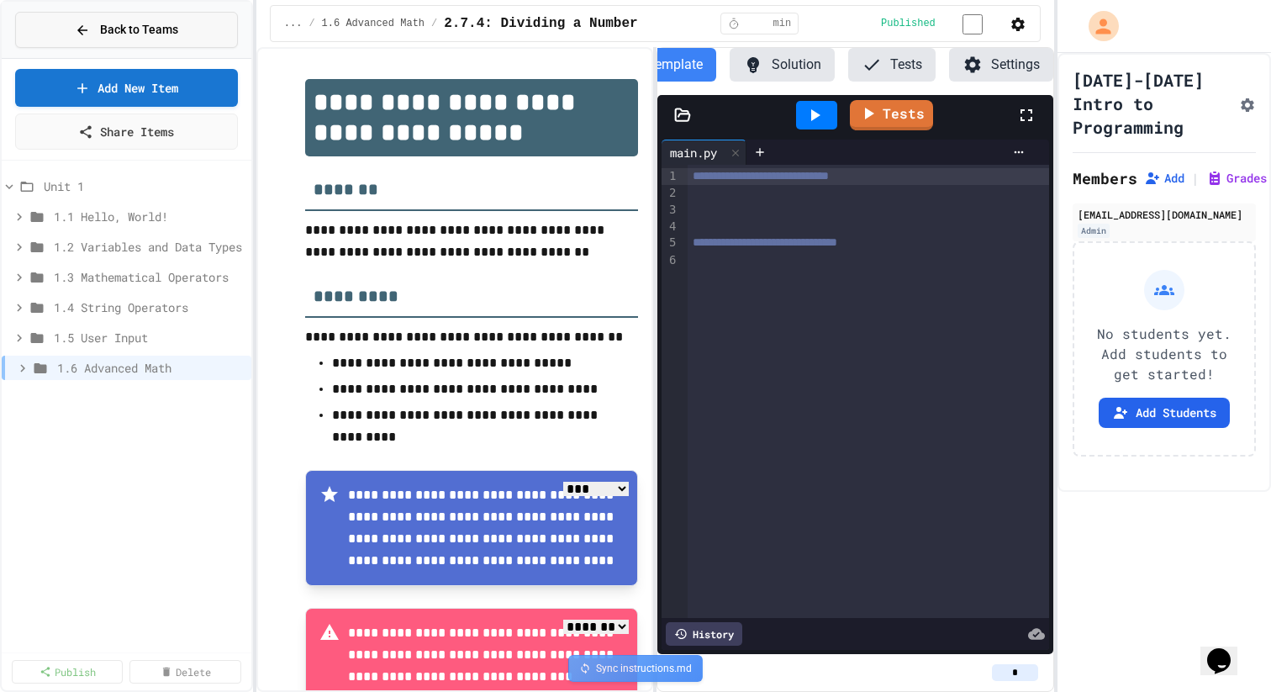
click at [127, 37] on span "Back to Teams" at bounding box center [139, 30] width 78 height 18
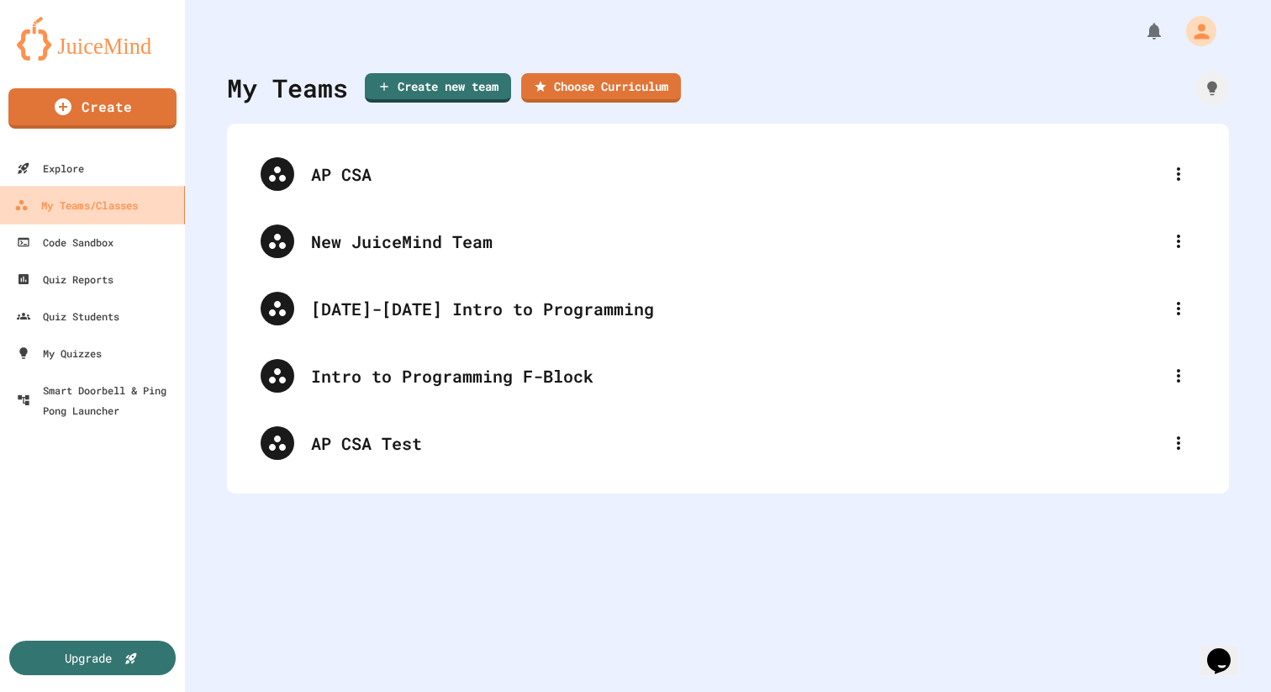
click at [85, 187] on link "My Teams/Classes" at bounding box center [92, 205] width 191 height 38
click at [85, 173] on link "Explore" at bounding box center [92, 168] width 185 height 37
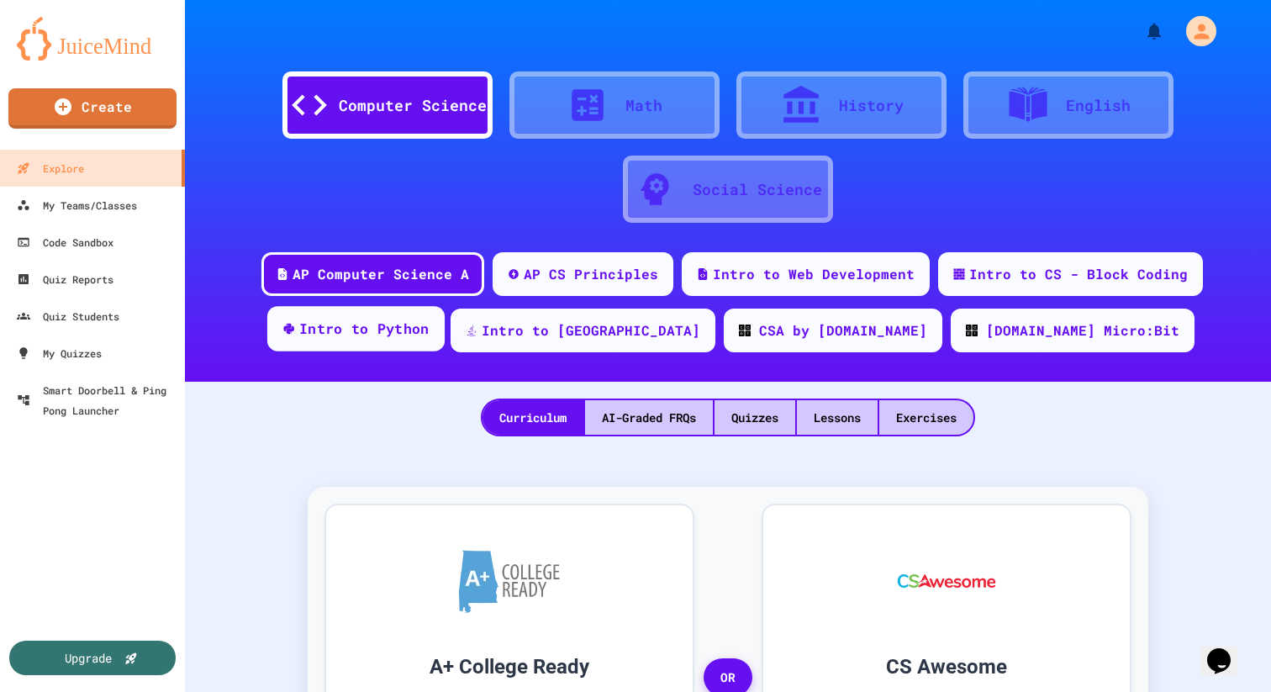
click at [430, 336] on div "Intro to Python" at bounding box center [364, 329] width 130 height 21
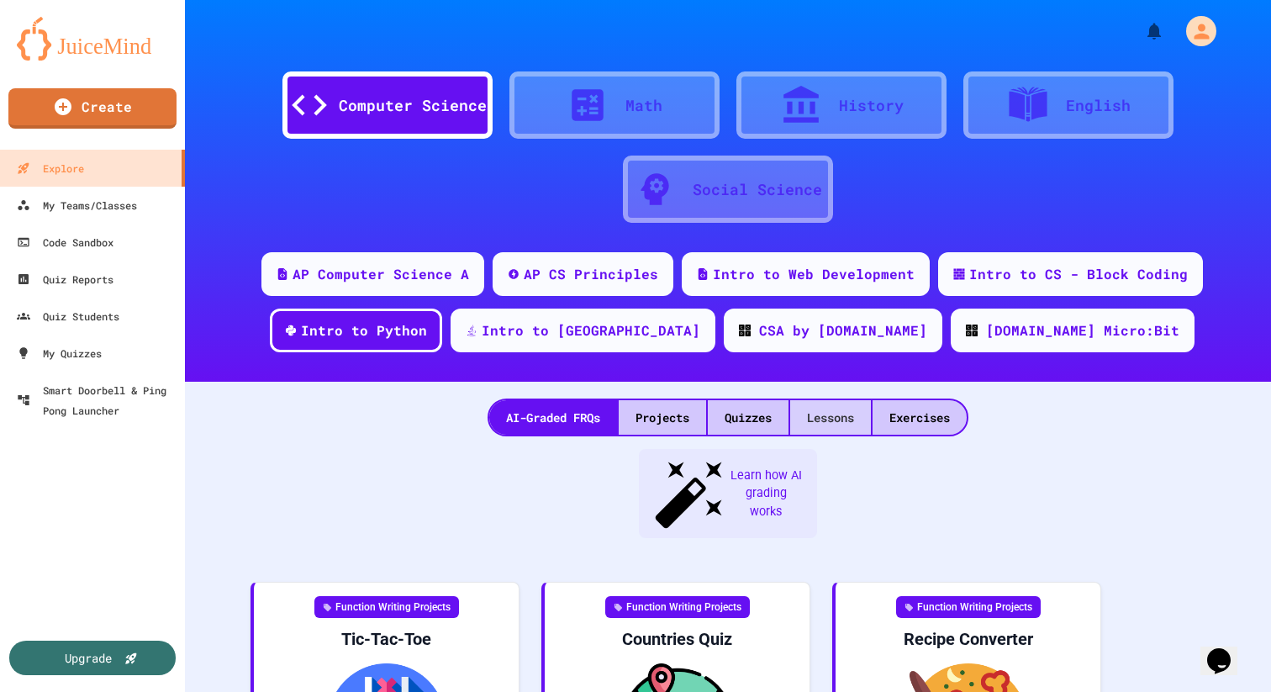
click at [854, 404] on div "Lessons" at bounding box center [830, 417] width 81 height 34
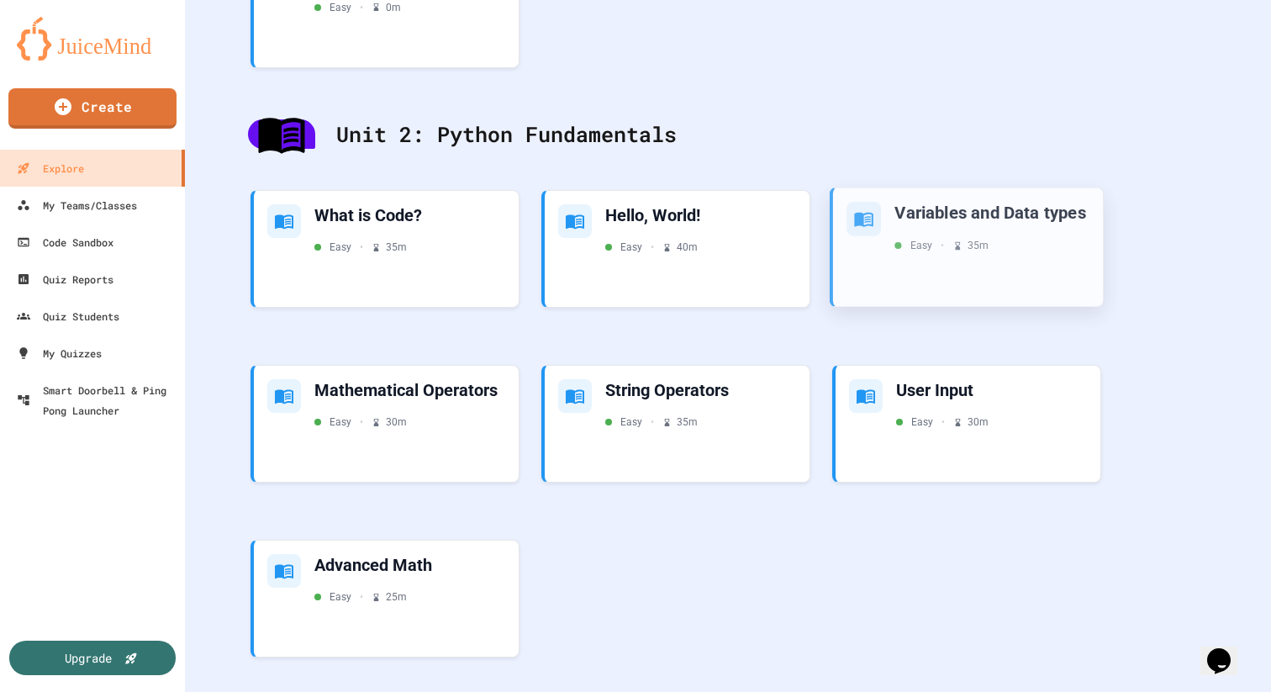
scroll to position [808, 0]
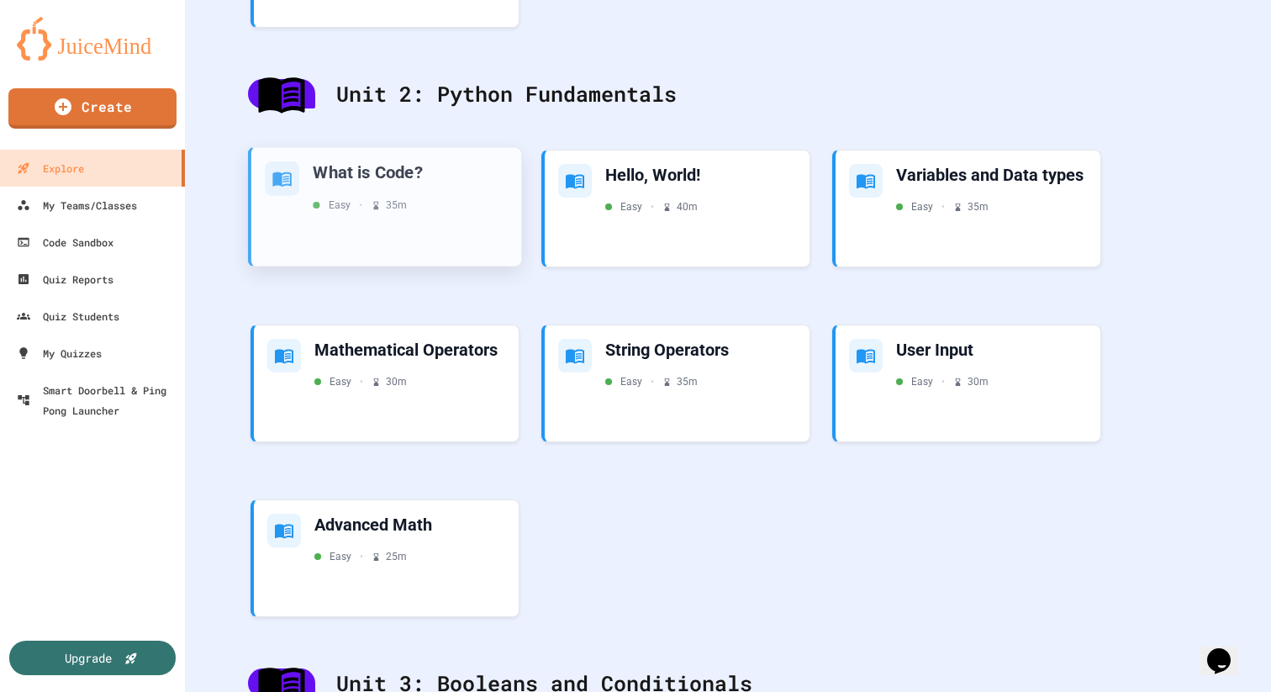
click at [465, 254] on div "What is Code? Easy • 35 m" at bounding box center [386, 207] width 270 height 119
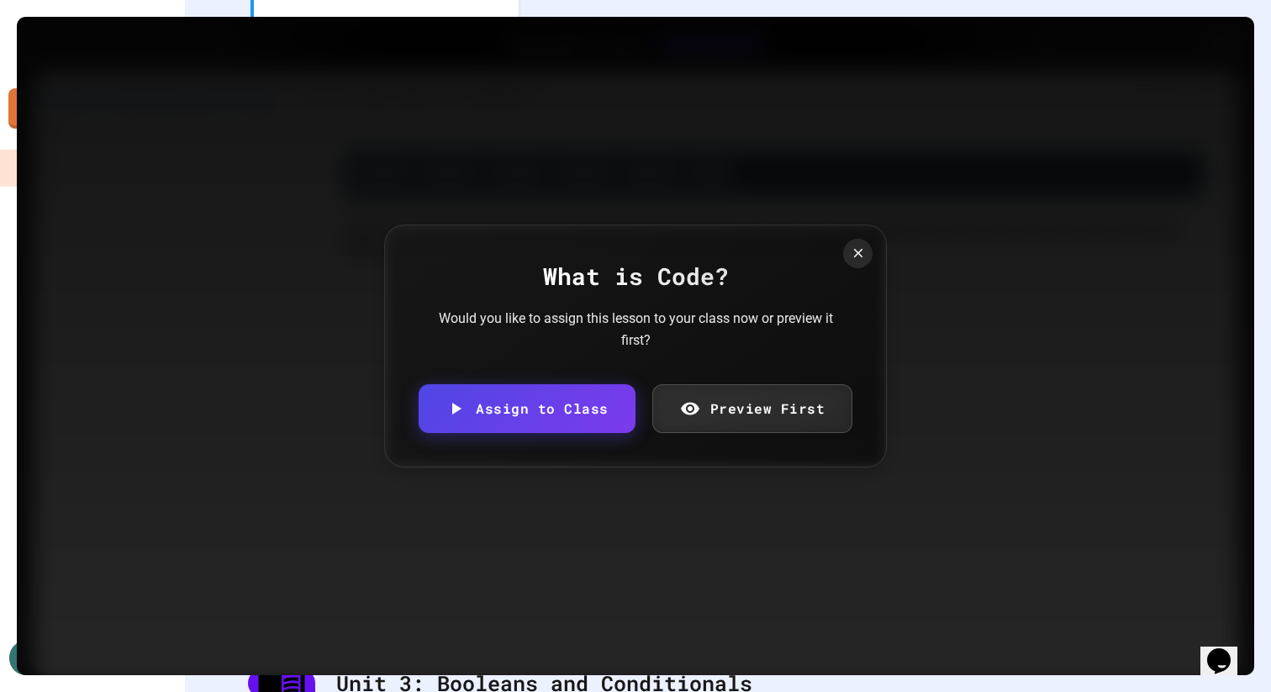
click at [770, 435] on div "What is Code? Would you like to assign this lesson to your class now or preview…" at bounding box center [635, 346] width 503 height 243
click at [764, 418] on link "Preview First" at bounding box center [752, 406] width 187 height 51
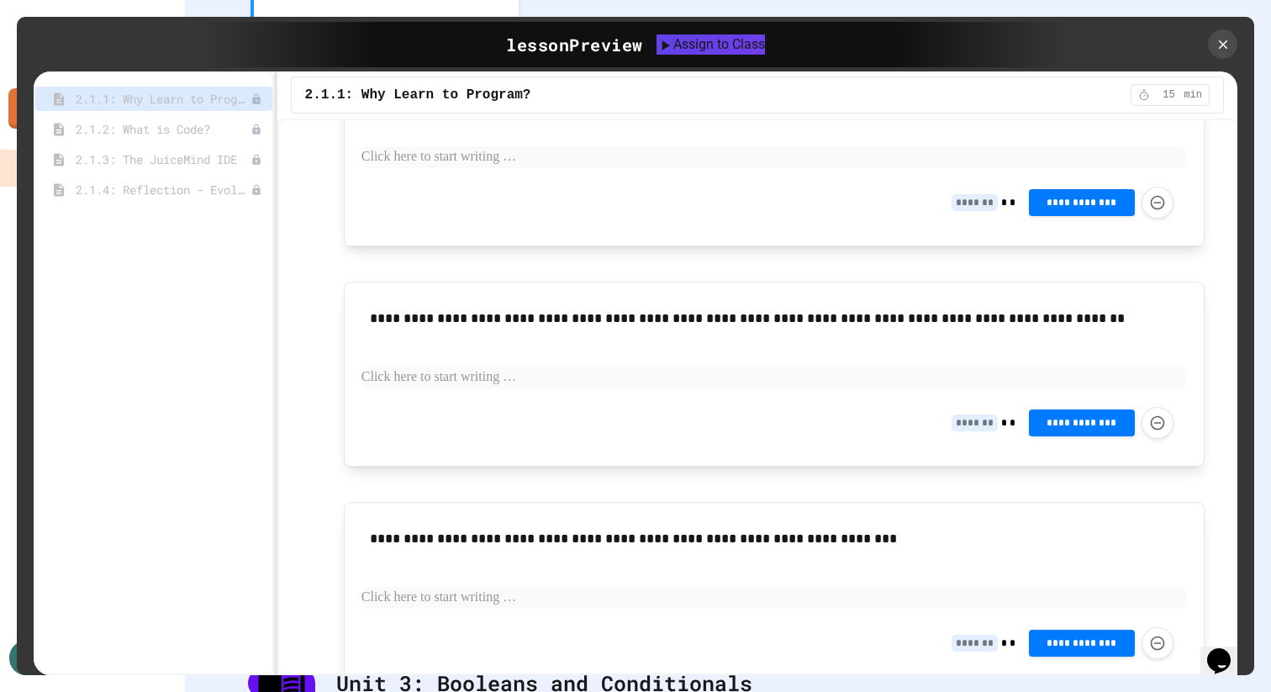
scroll to position [855, 0]
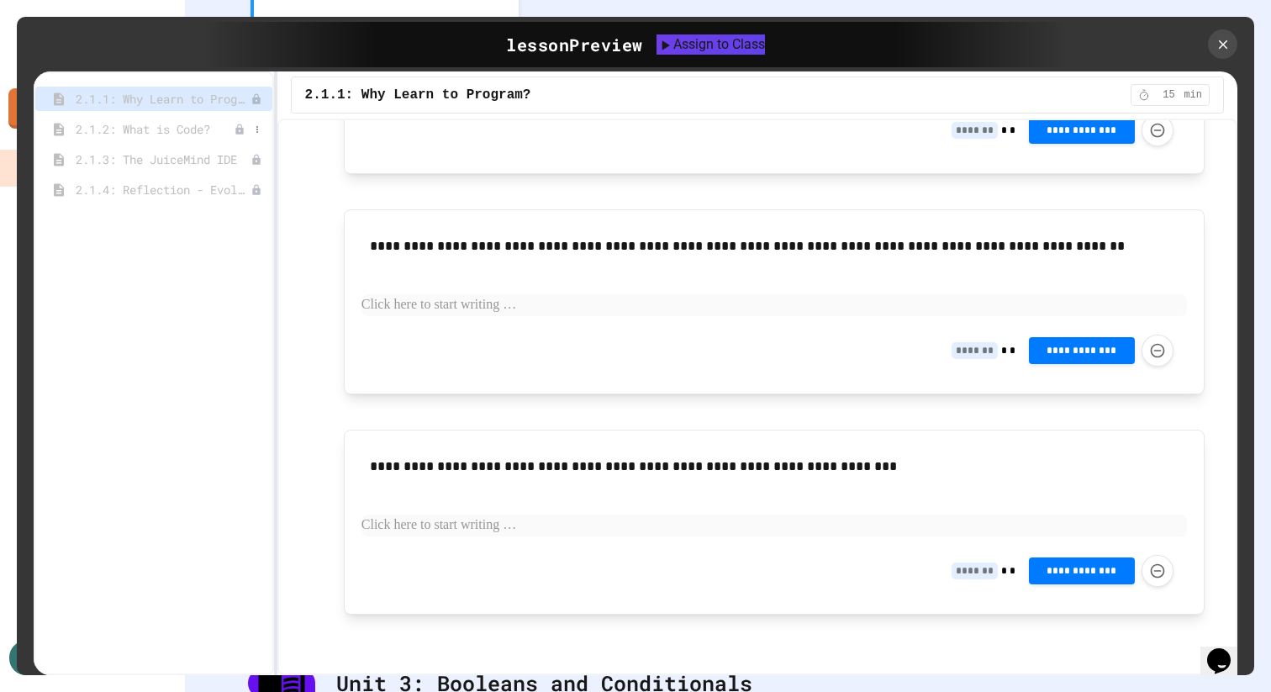
click at [151, 140] on div "2.1.2: What is Code?" at bounding box center [153, 129] width 237 height 24
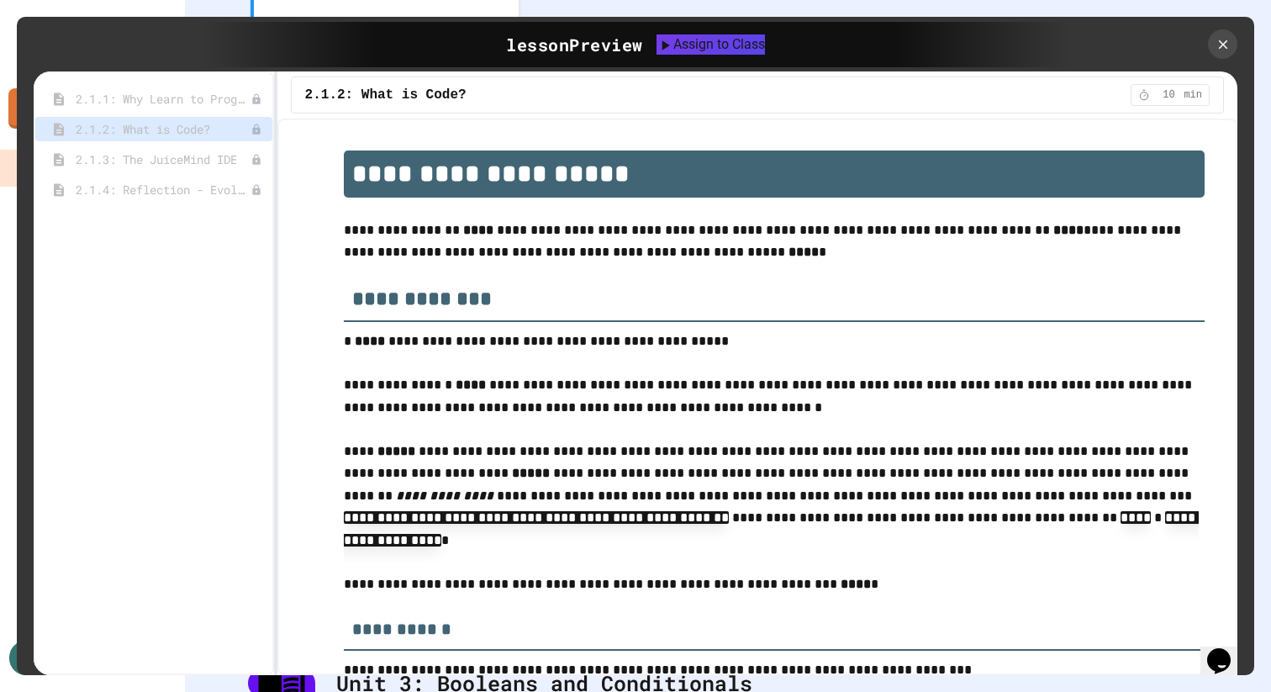
click at [155, 162] on span "2.1.3: The JuiceMind IDE" at bounding box center [163, 160] width 175 height 18
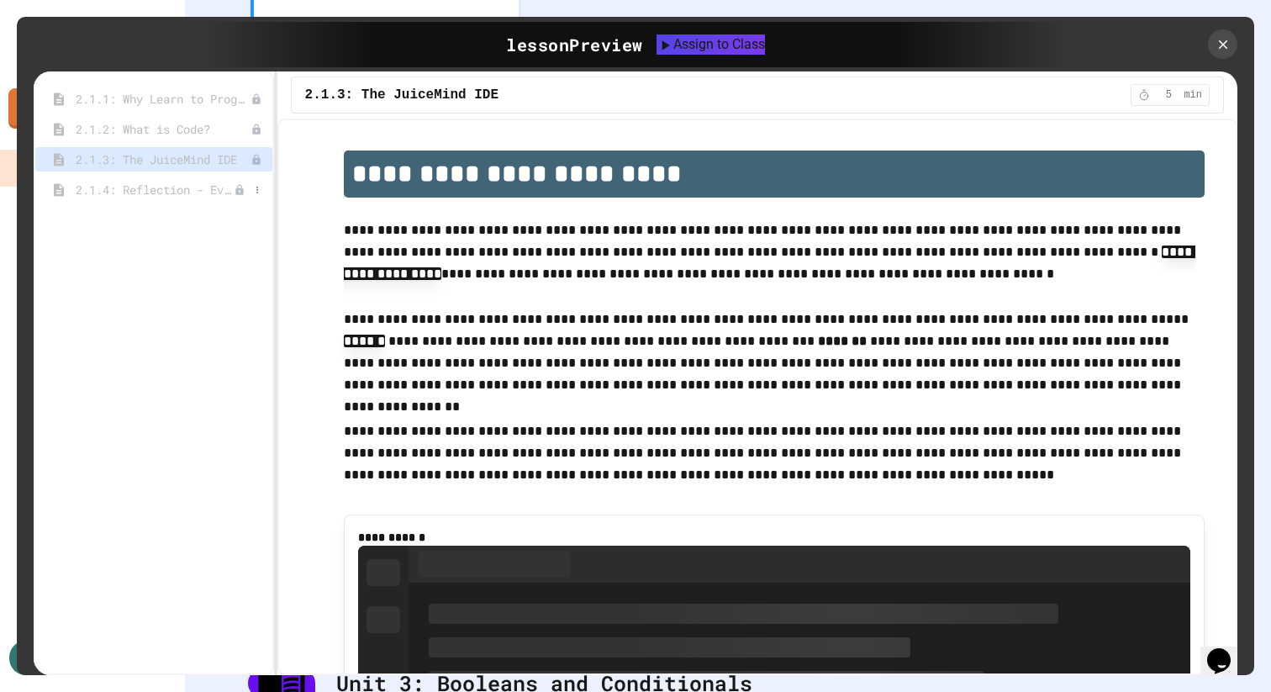
click at [156, 191] on span "2.1.4: Reflection - Evolving Technology" at bounding box center [155, 190] width 158 height 18
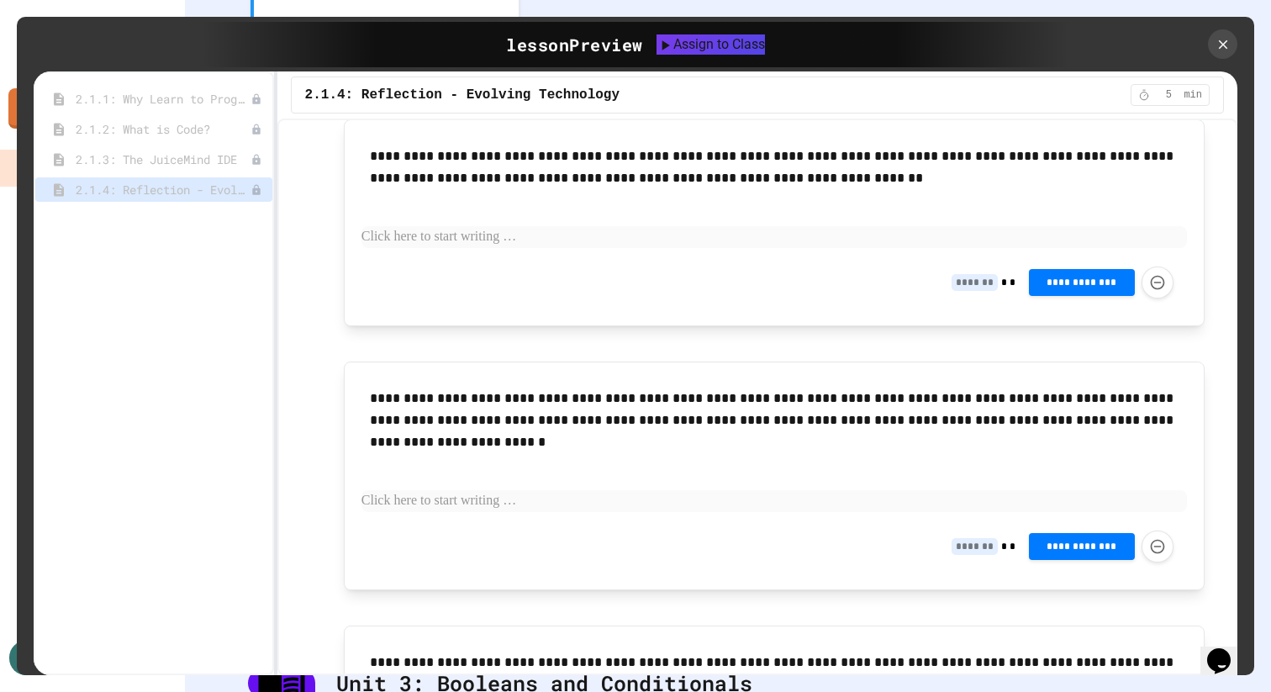
scroll to position [893, 0]
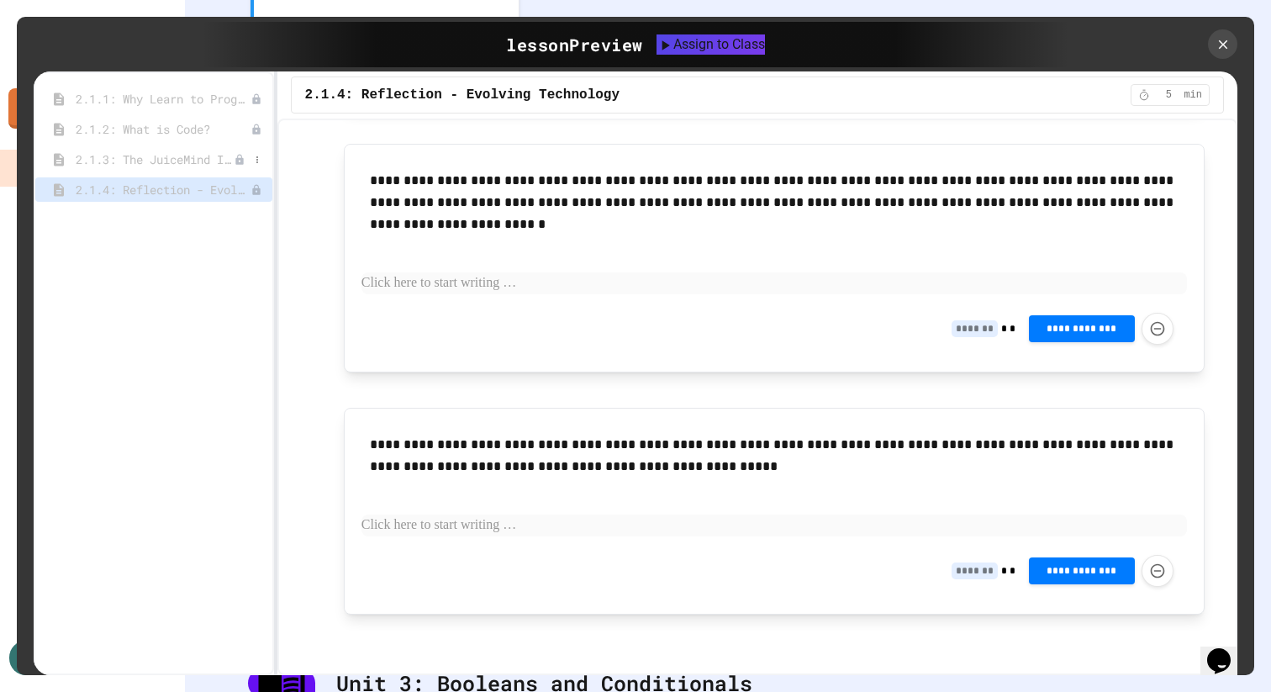
click at [201, 156] on span "2.1.3: The JuiceMind IDE" at bounding box center [155, 160] width 158 height 18
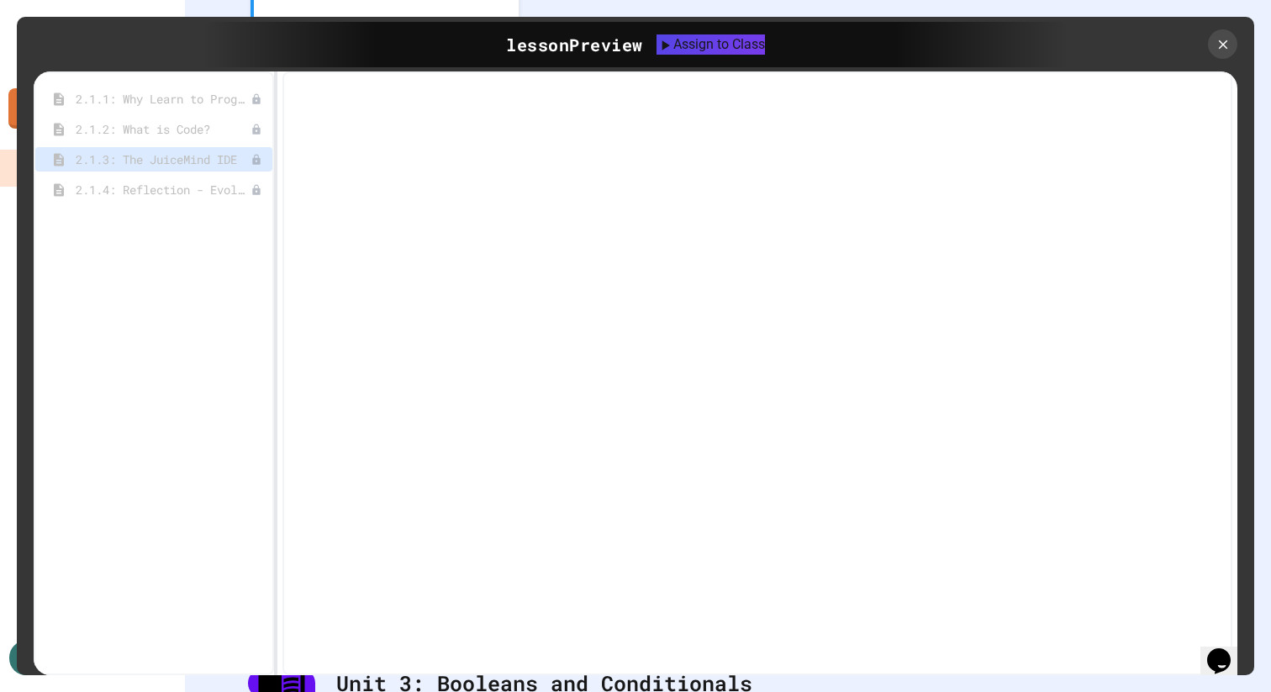
click at [201, 138] on div "2.1.2: What is Code?" at bounding box center [153, 129] width 237 height 24
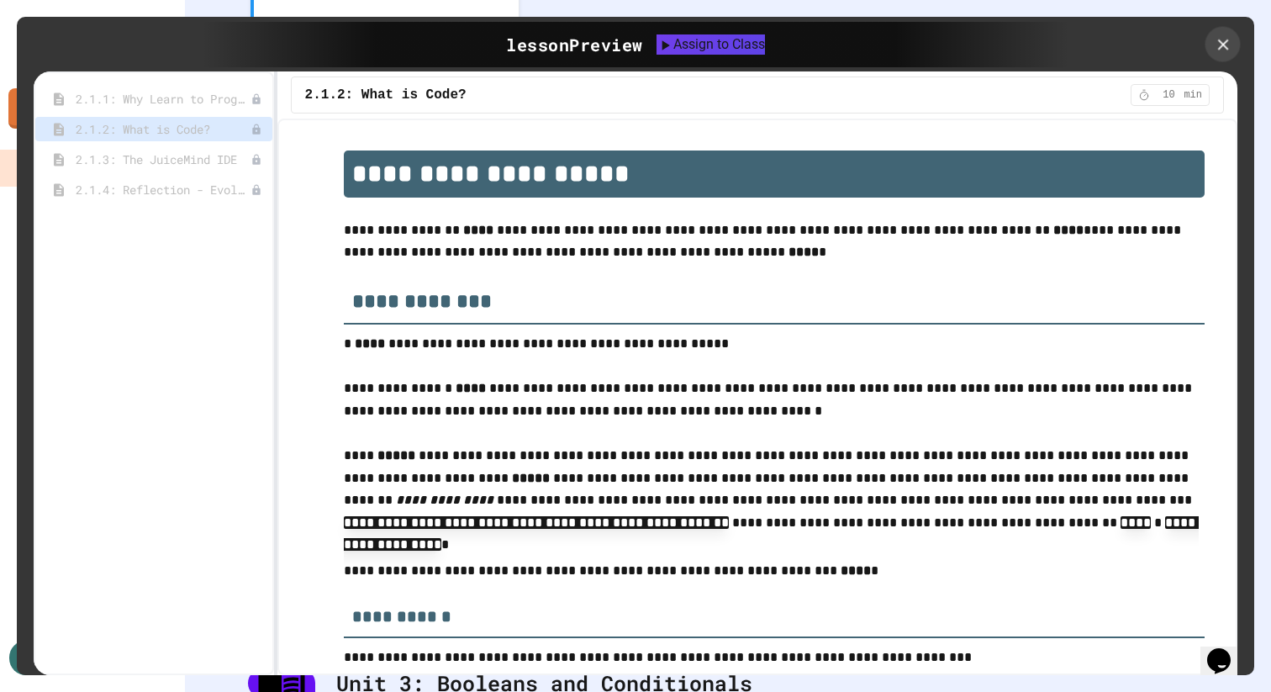
click at [1238, 34] on div at bounding box center [1223, 44] width 35 height 35
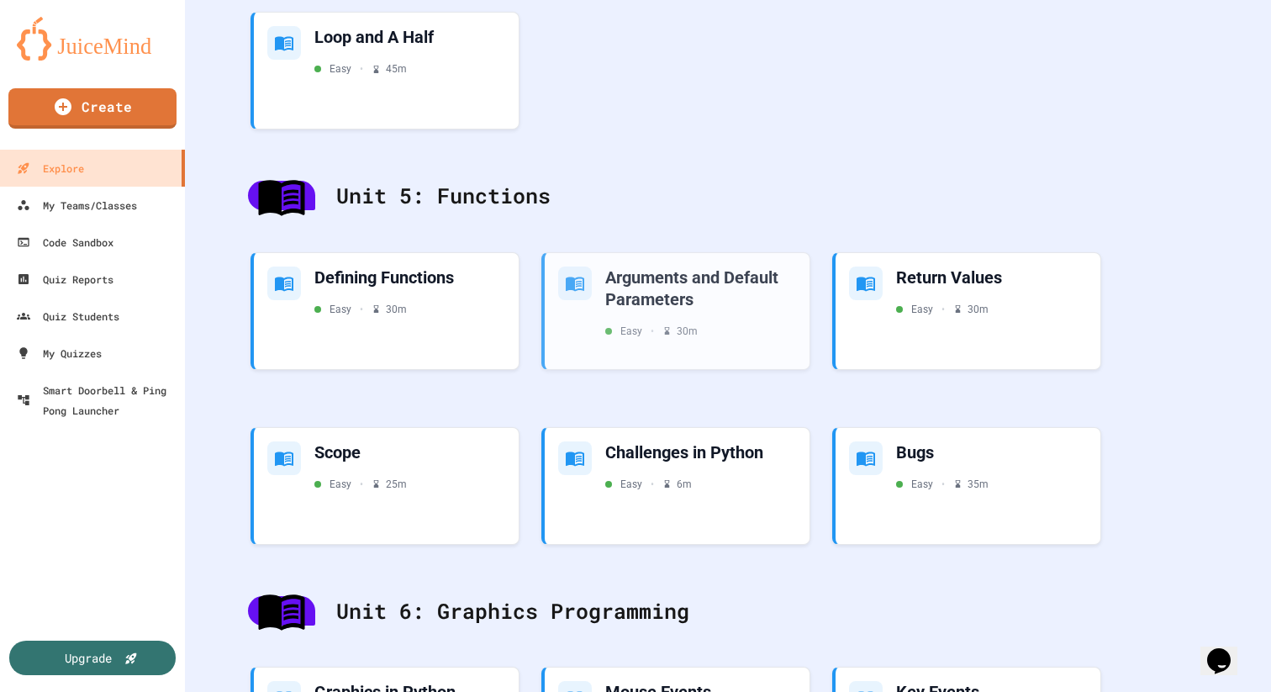
scroll to position [2455, 0]
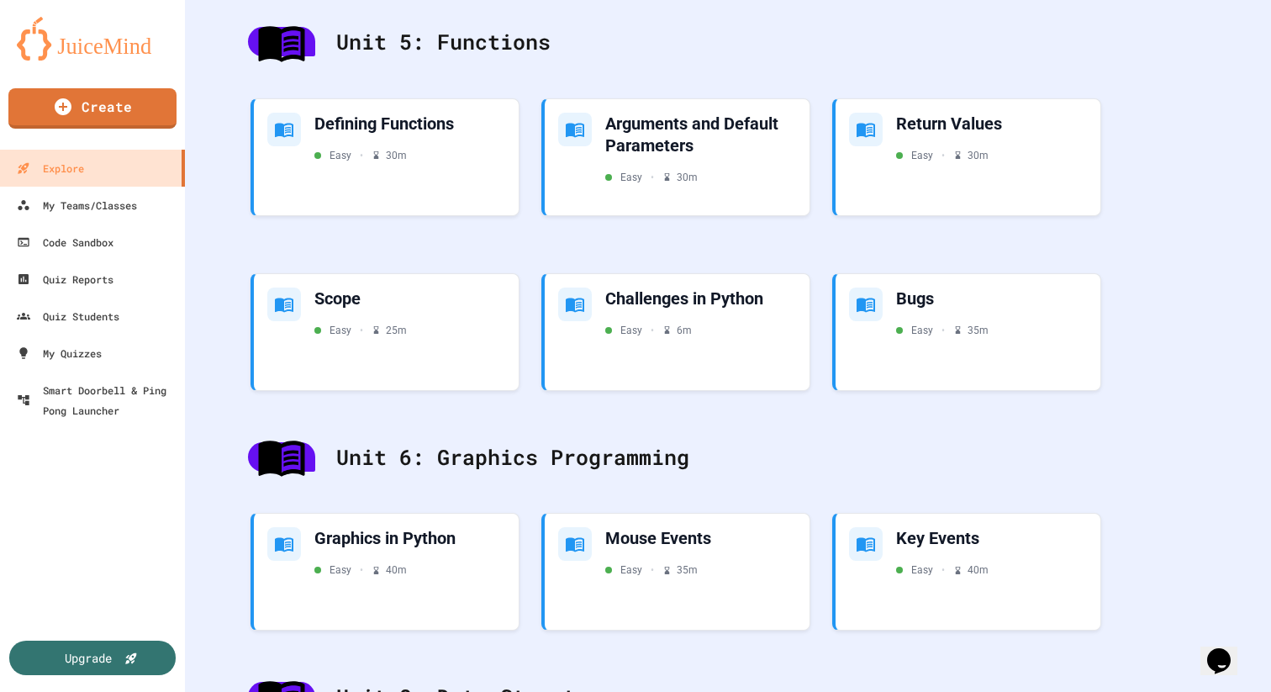
click at [671, 445] on div "Unit 6: Graphics Programming" at bounding box center [728, 458] width 994 height 66
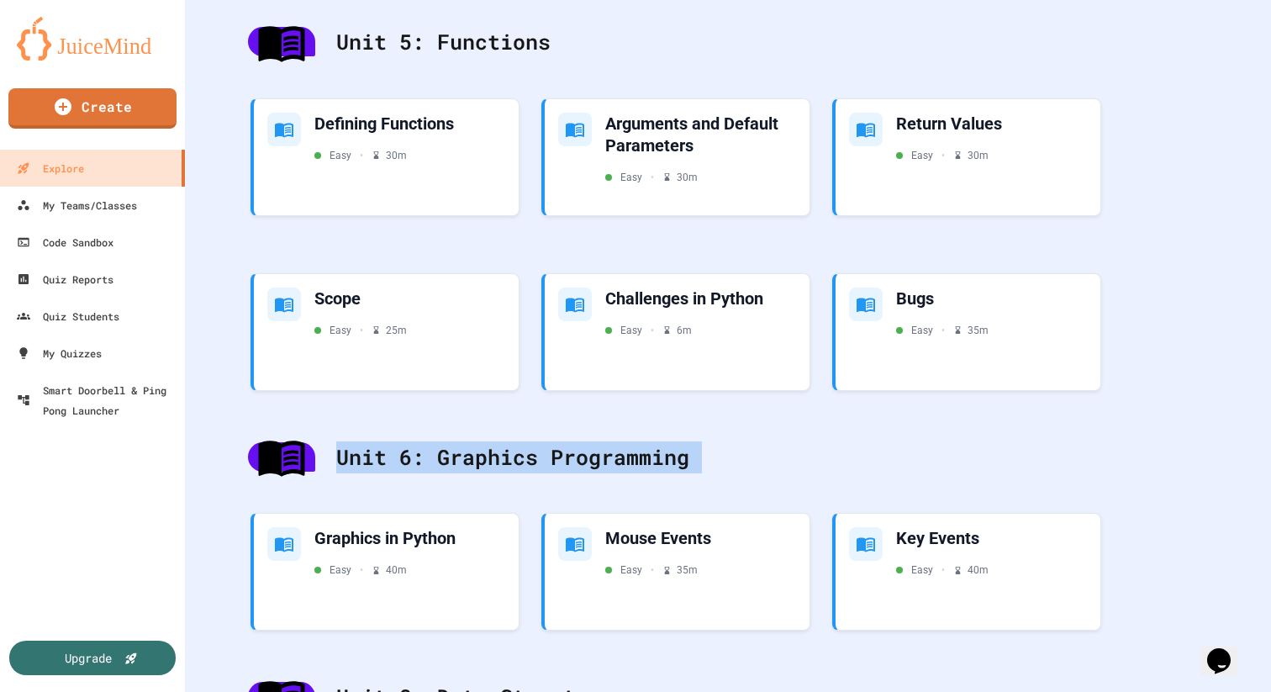
click at [671, 445] on div "Unit 6: Graphics Programming" at bounding box center [728, 458] width 994 height 66
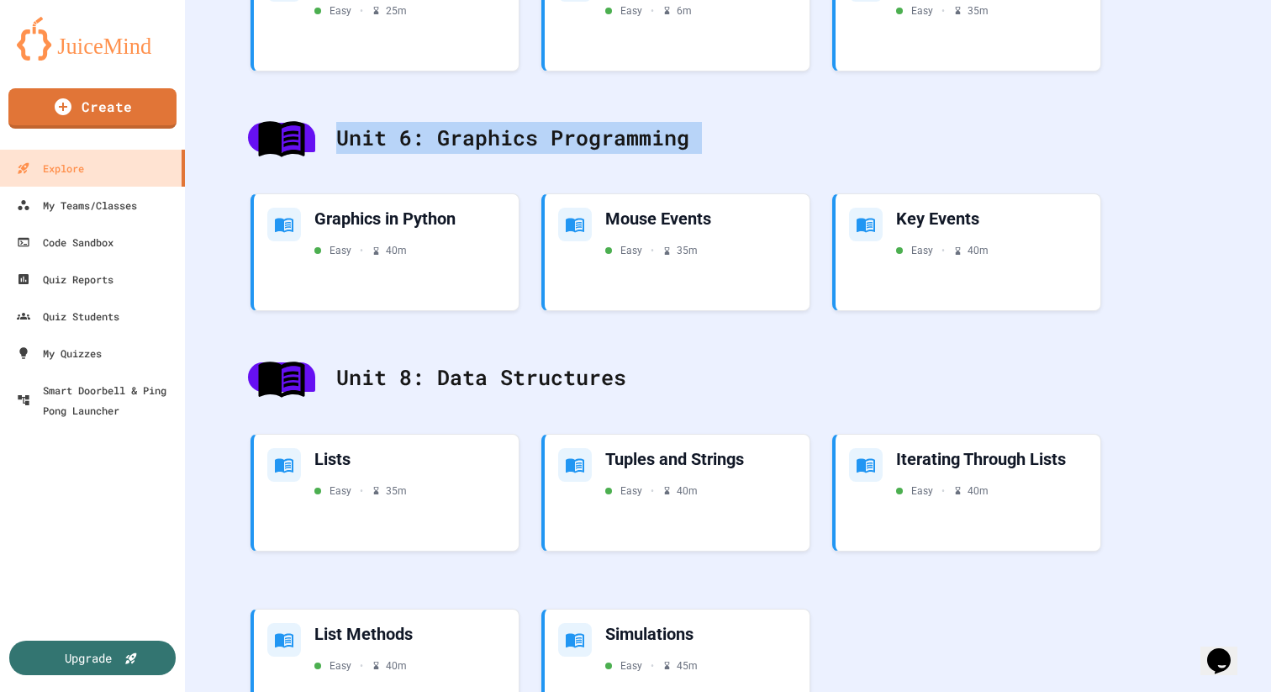
scroll to position [2854, 0]
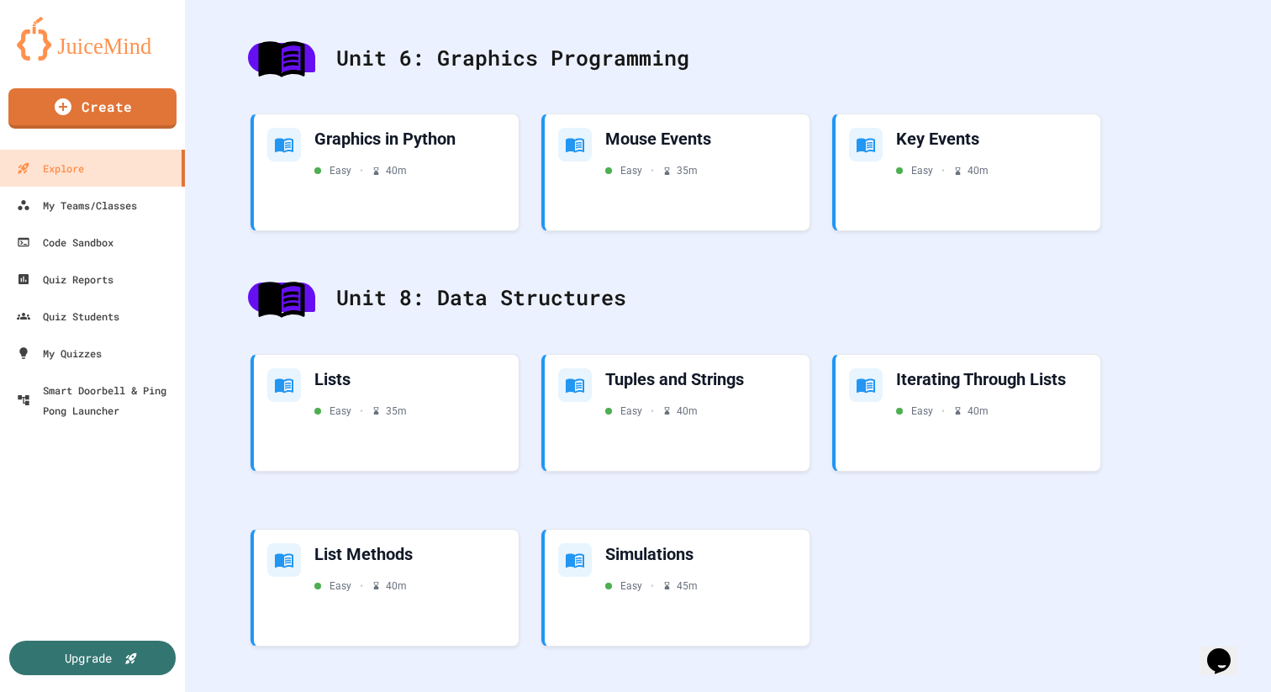
click at [883, 571] on div "Lists Easy • 35 m Tuples and Strings Easy • 40 m Iterating Through Lists Easy •…" at bounding box center [728, 505] width 994 height 333
click at [434, 437] on div "Lists Easy • 35 m" at bounding box center [386, 410] width 270 height 119
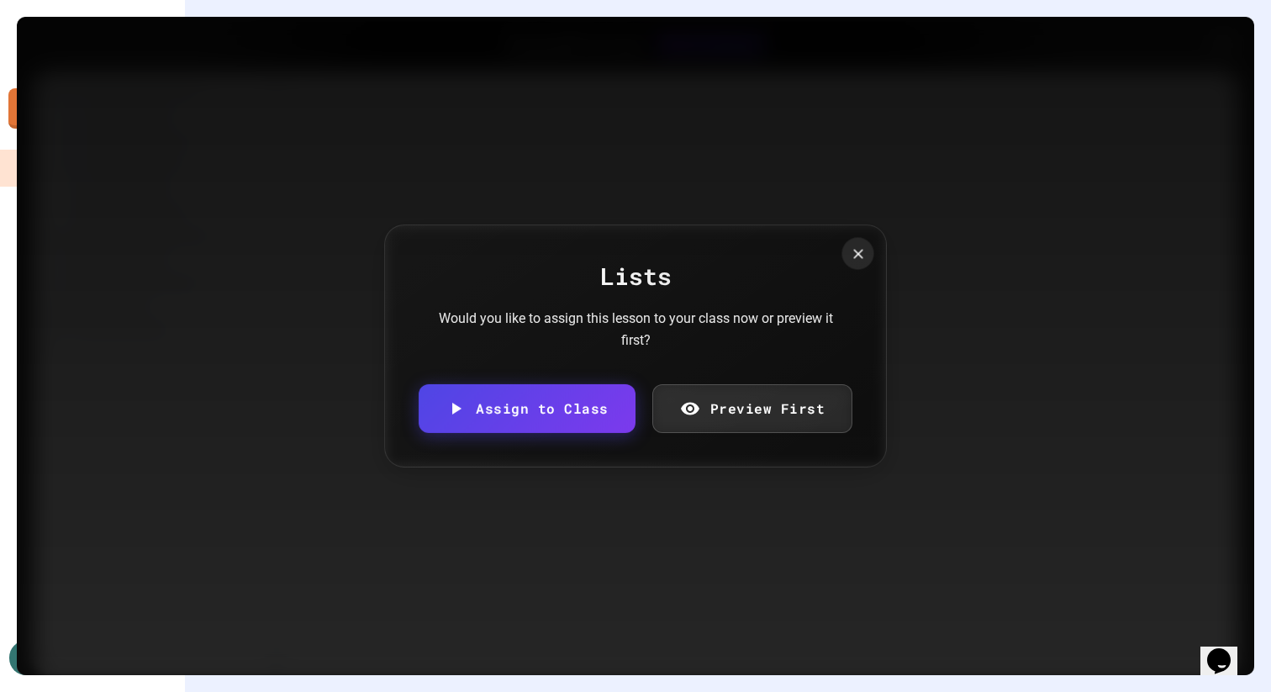
click at [854, 249] on icon at bounding box center [858, 254] width 17 height 17
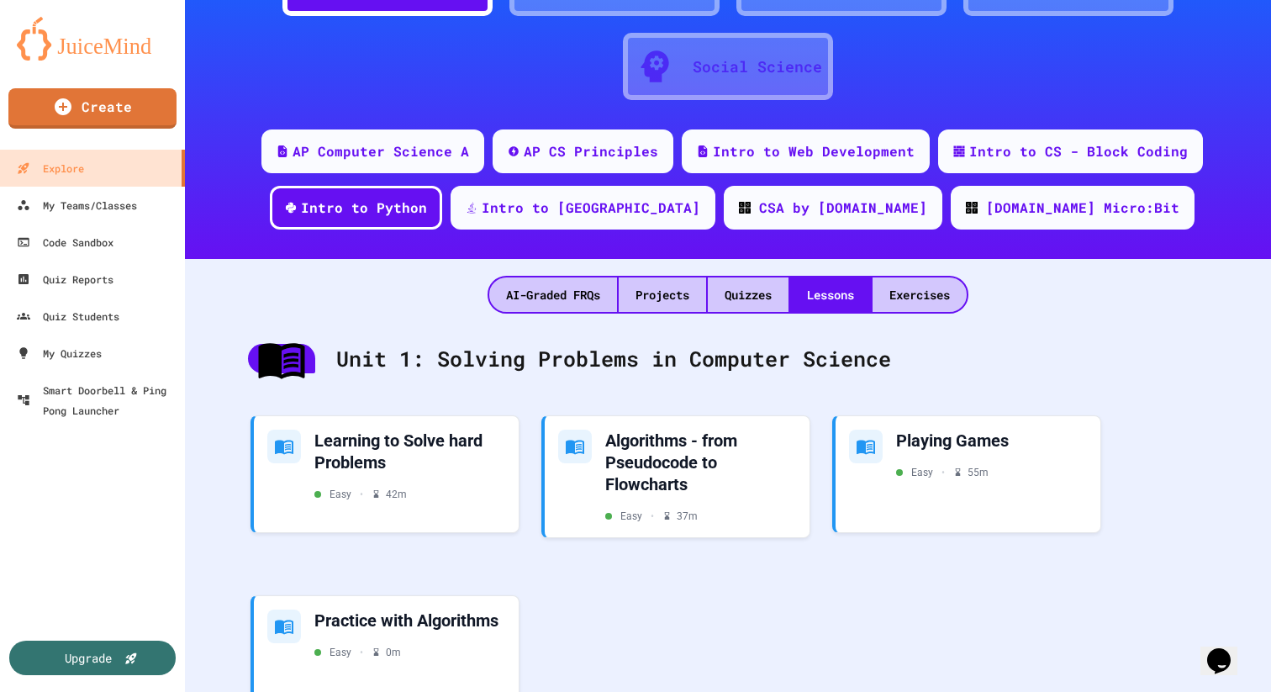
scroll to position [61, 0]
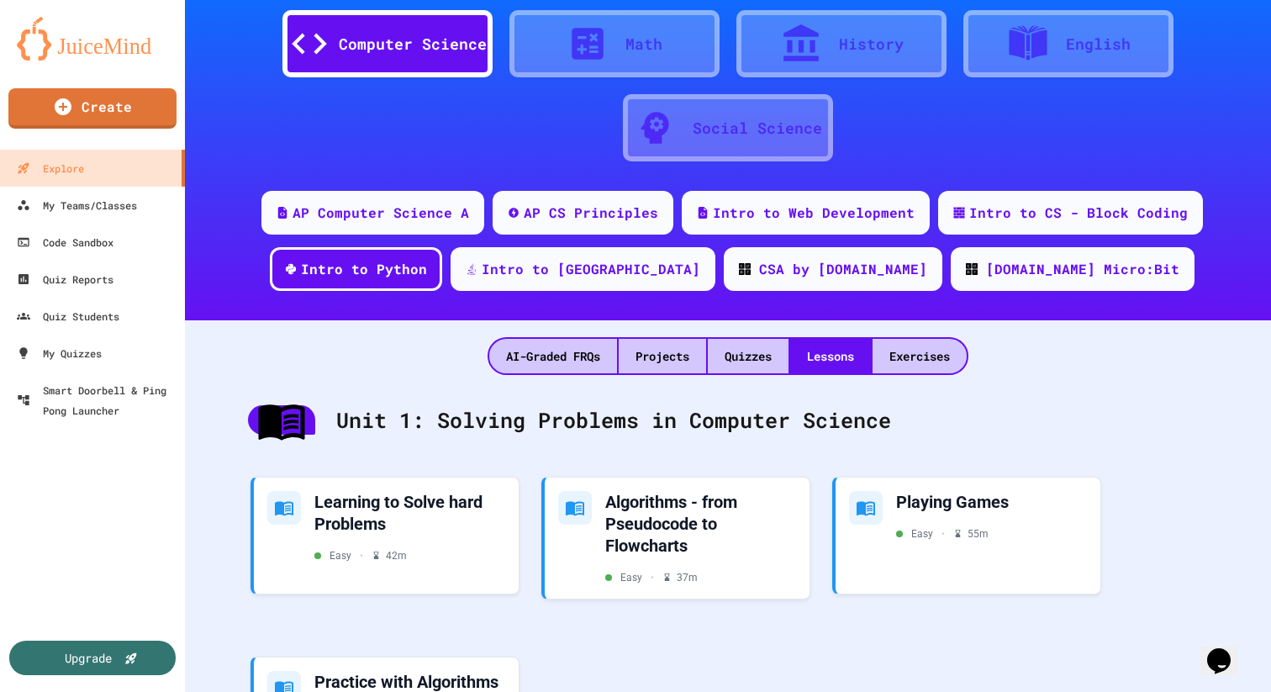
click at [632, 242] on div "AP Computer Science A AP CS Principles Intro to Web Development Intro to CS - B…" at bounding box center [728, 247] width 1086 height 113
click at [636, 253] on div "Intro to [GEOGRAPHIC_DATA]" at bounding box center [583, 267] width 272 height 45
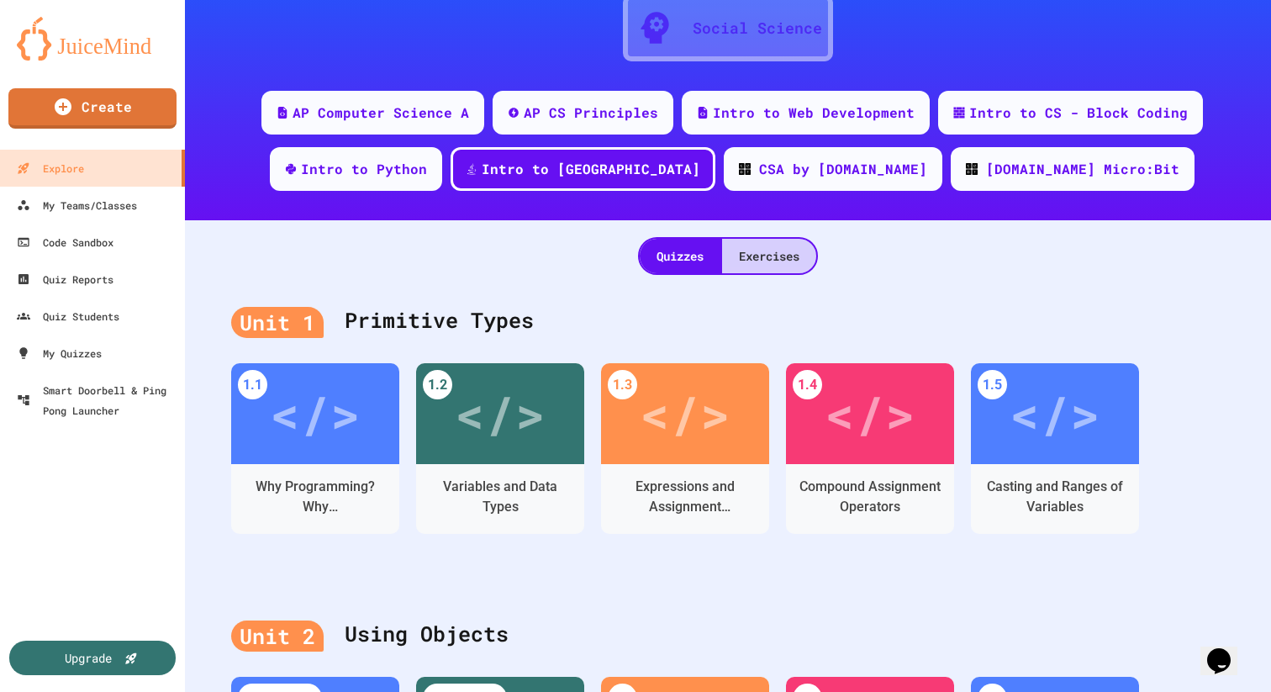
scroll to position [278, 0]
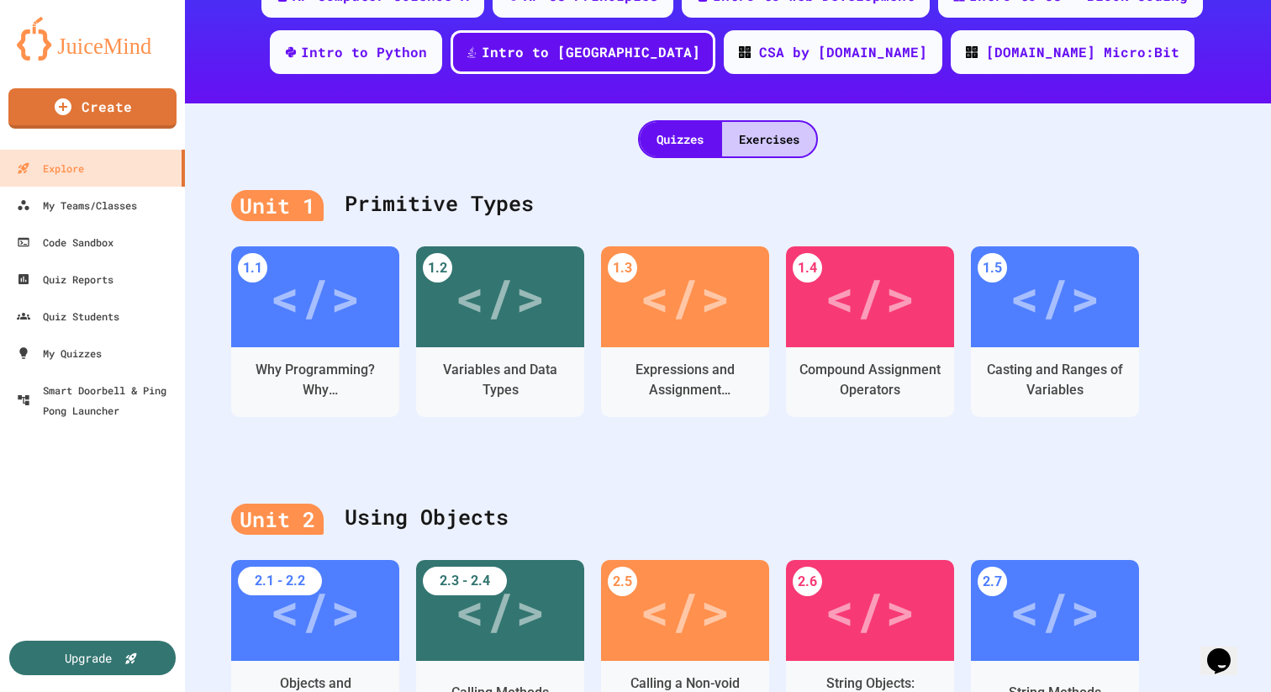
click at [768, 108] on div "Quizzes Exercises" at bounding box center [728, 130] width 1086 height 55
click at [768, 137] on div "Exercises" at bounding box center [769, 139] width 94 height 34
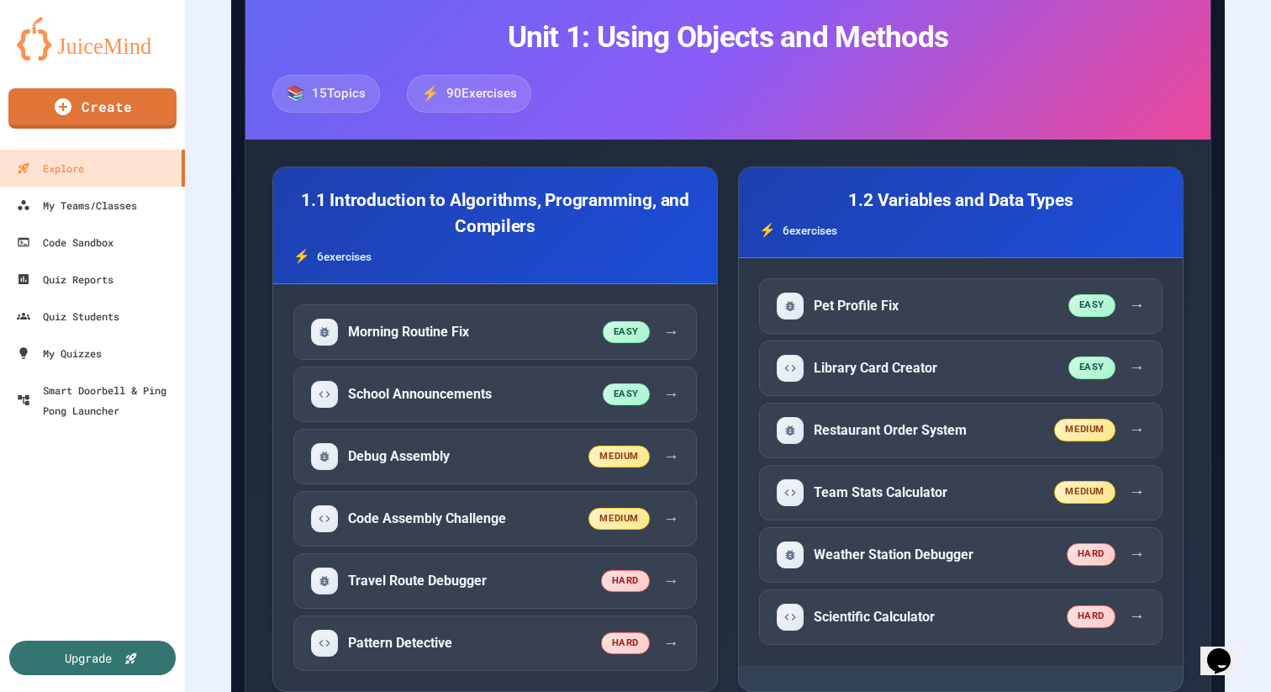
scroll to position [550, 0]
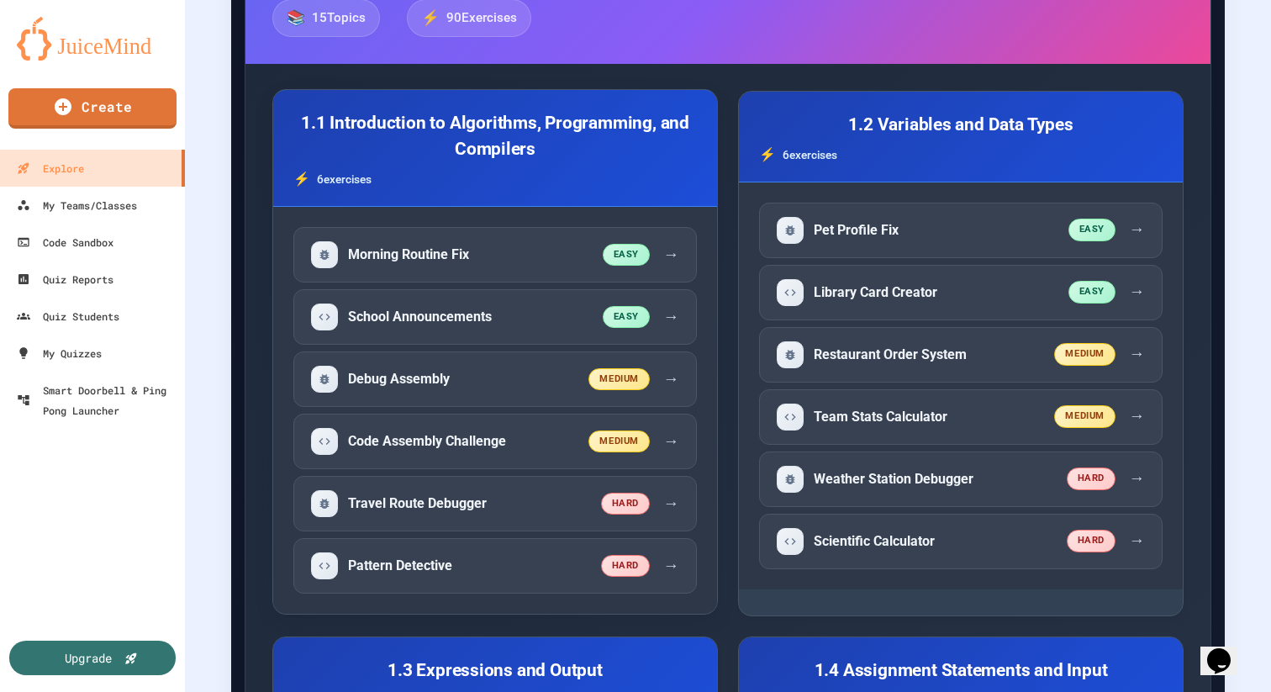
click at [646, 169] on div "6 exercise s" at bounding box center [495, 179] width 404 height 20
click at [623, 178] on div "6 exercise s" at bounding box center [495, 179] width 404 height 20
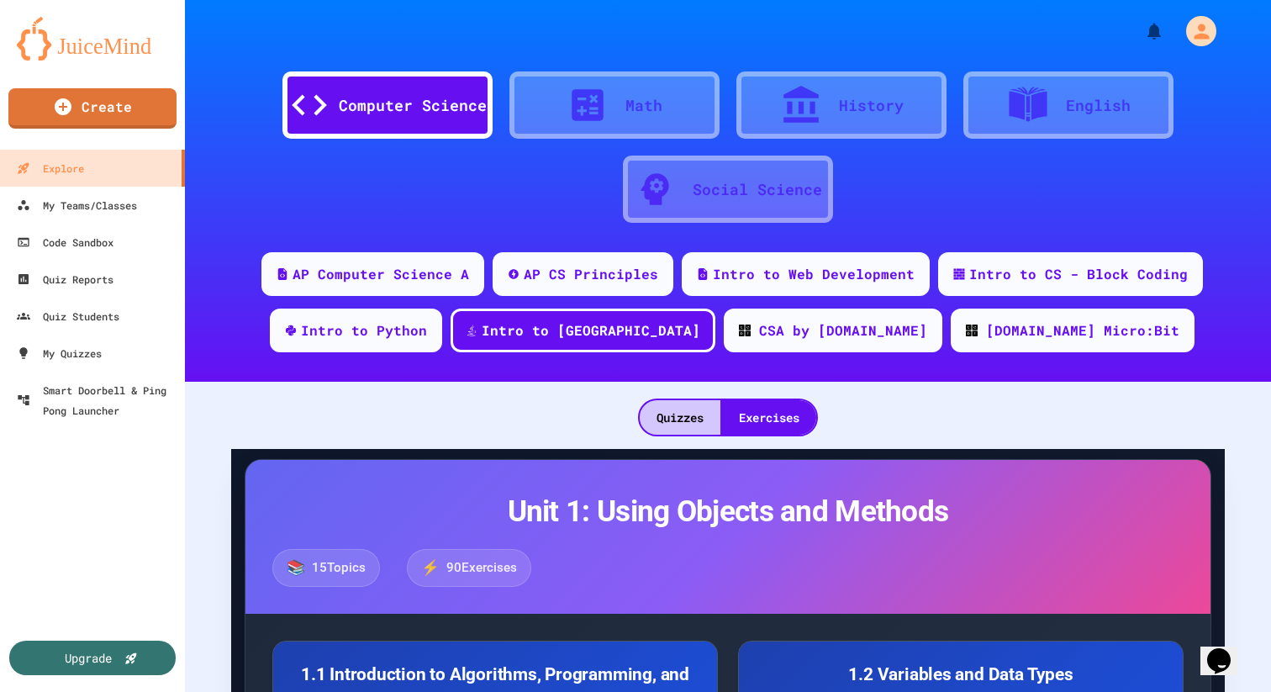
scroll to position [86, 0]
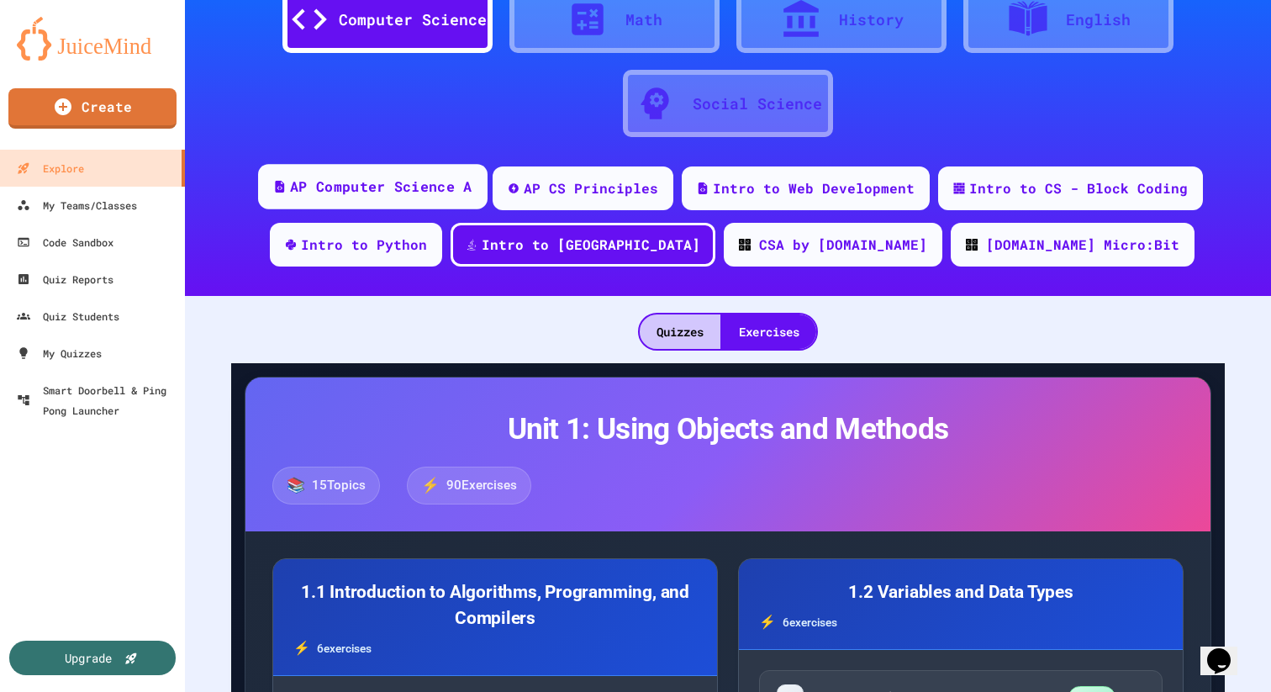
click at [399, 196] on div "AP Computer Science A" at bounding box center [381, 187] width 182 height 21
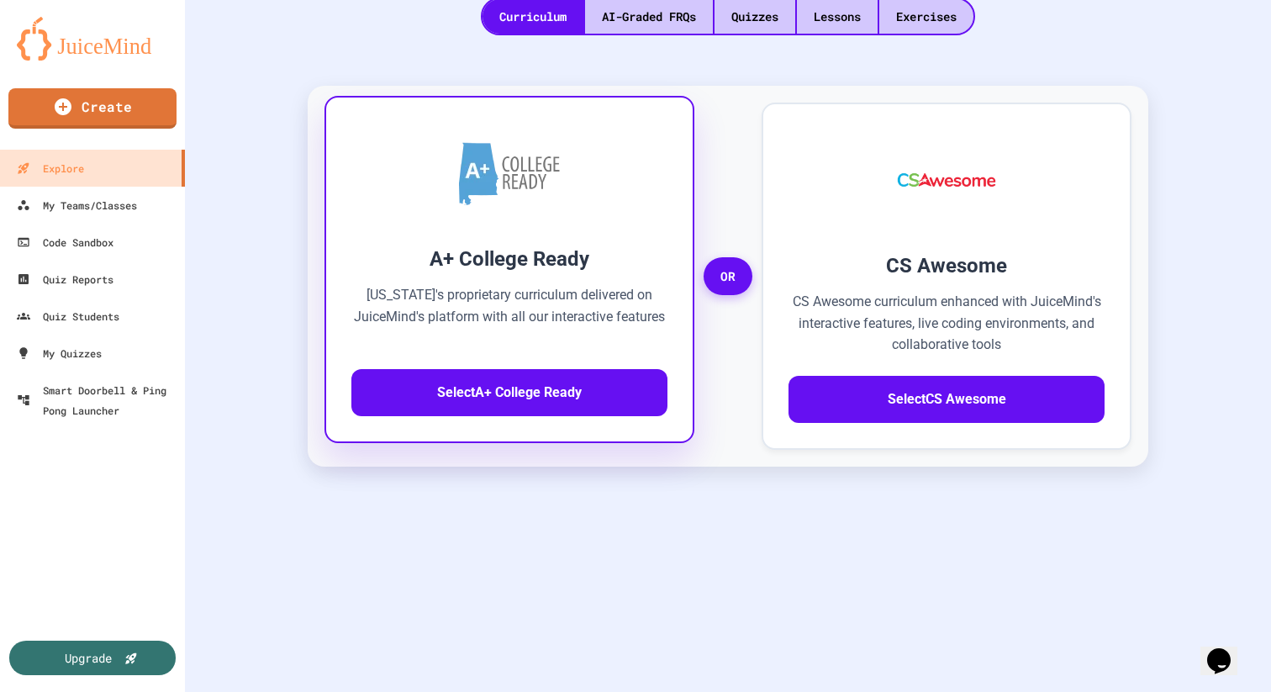
scroll to position [234, 0]
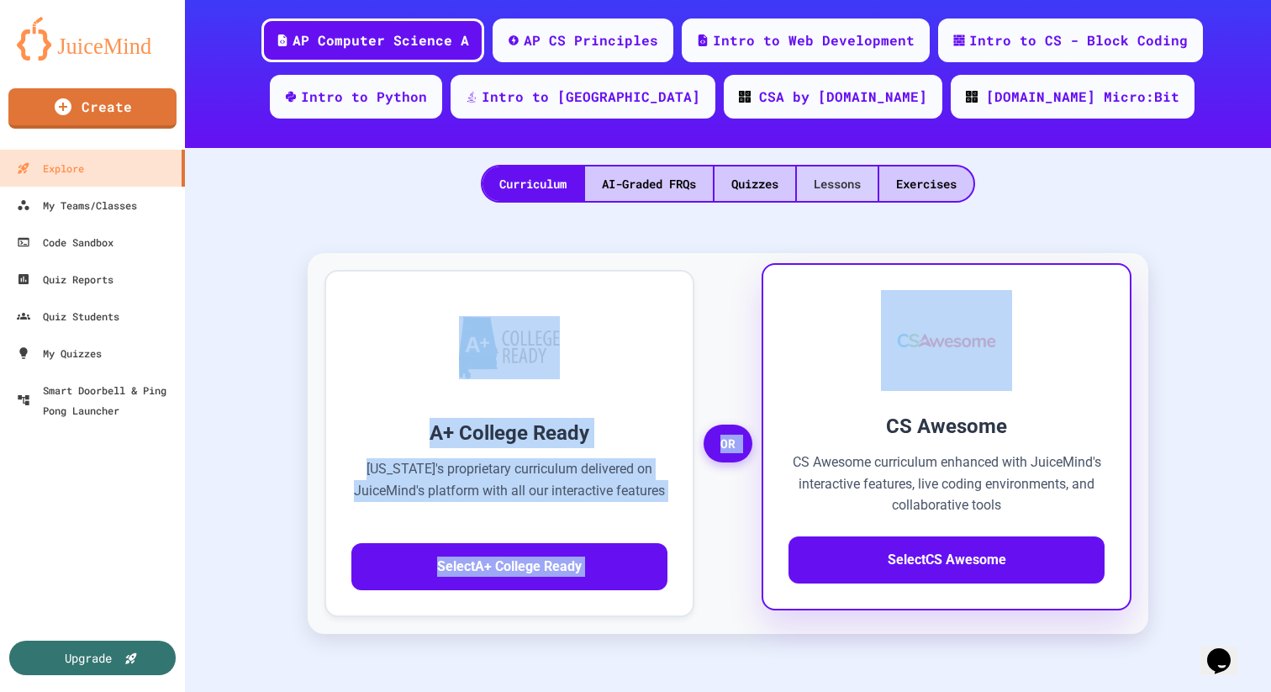
drag, startPoint x: 854, startPoint y: 435, endPoint x: 833, endPoint y: 166, distance: 269.1
click at [833, 166] on div "Computer Science Math History English Social Science AP Computer Science A AP C…" at bounding box center [728, 112] width 1086 height 692
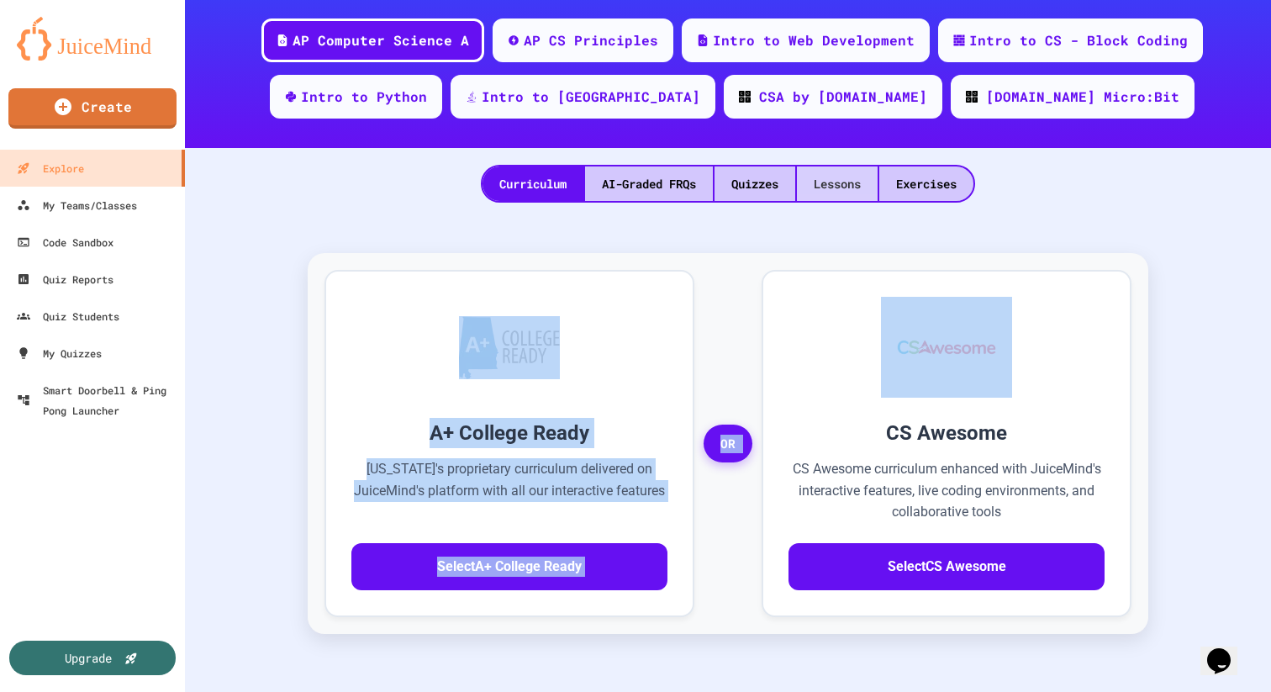
click at [833, 166] on div "Lessons" at bounding box center [837, 183] width 81 height 34
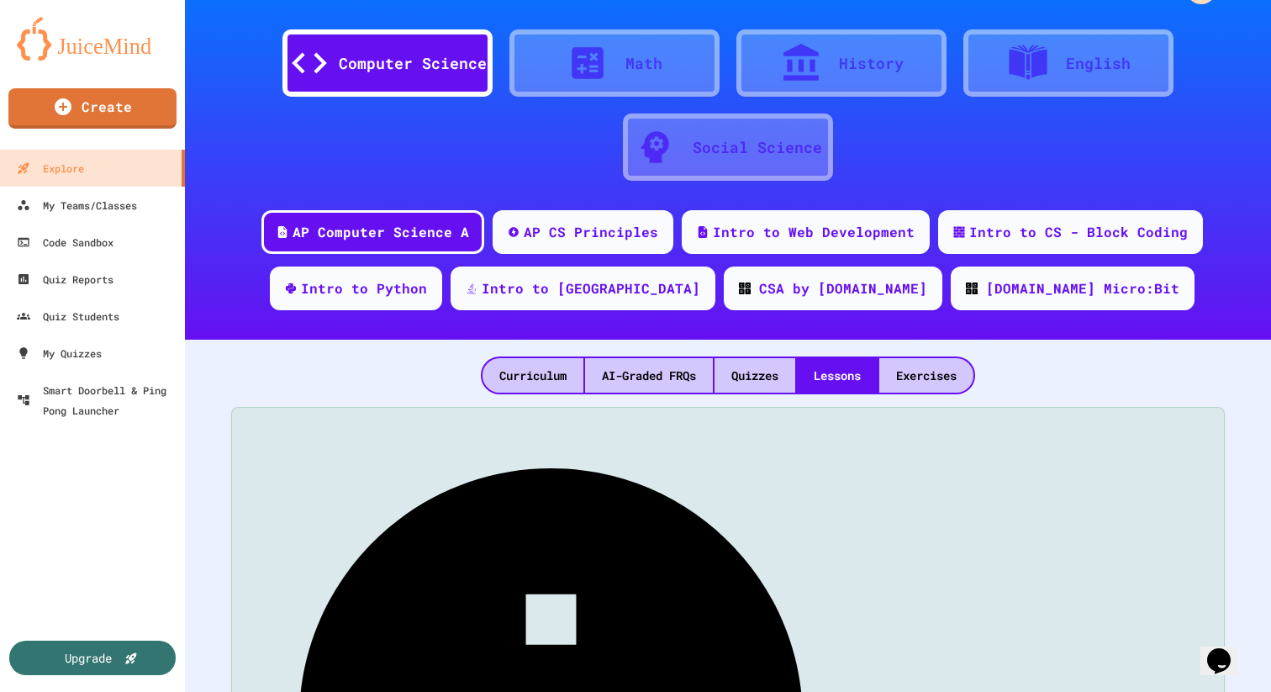
scroll to position [100, 0]
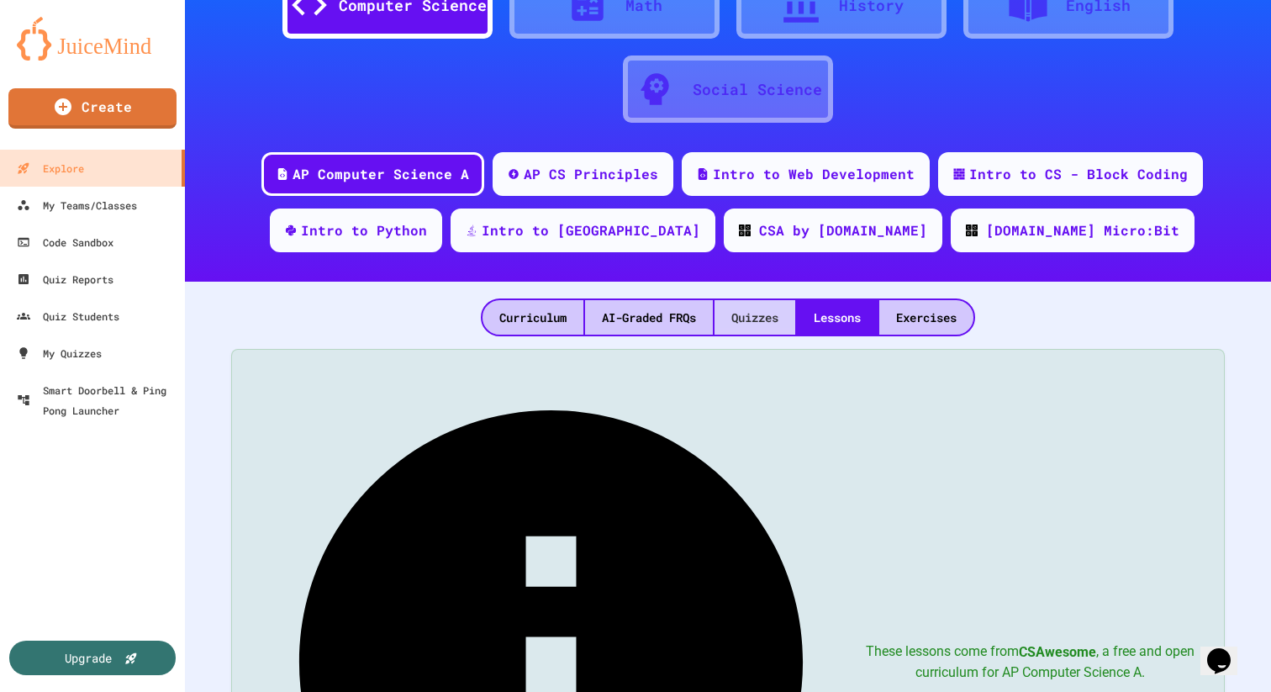
click at [768, 314] on div "Quizzes" at bounding box center [755, 317] width 81 height 34
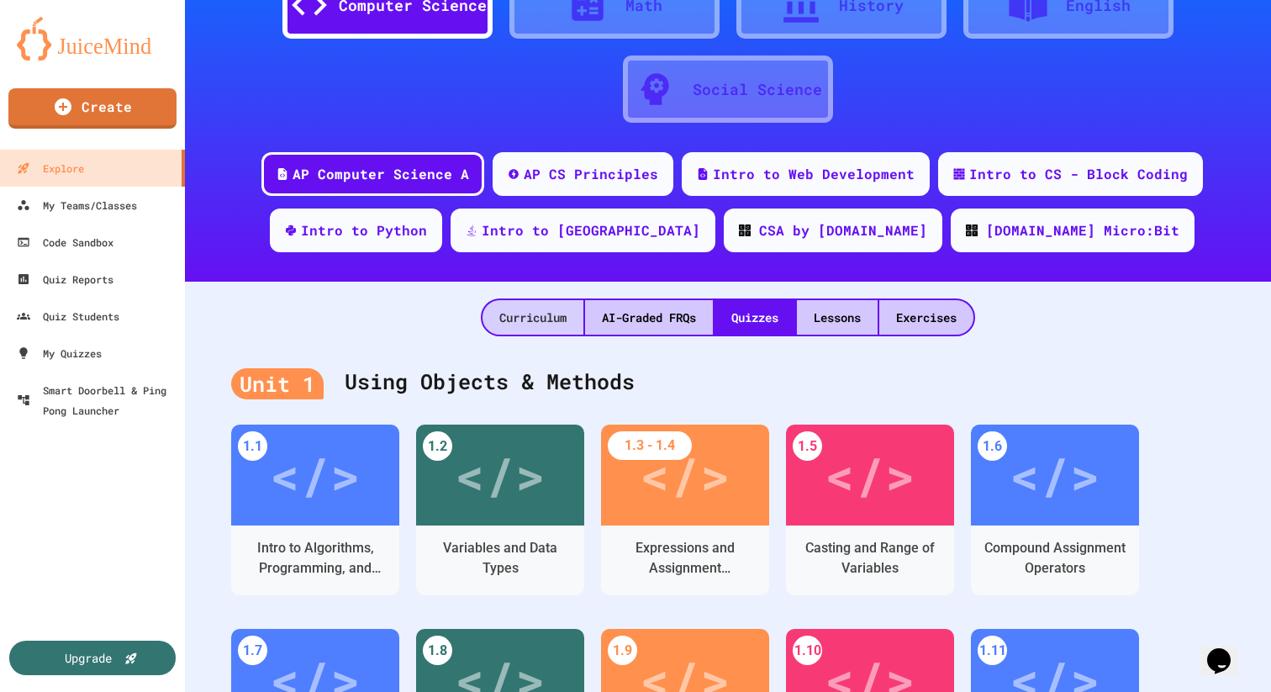
click at [553, 320] on div "Curriculum" at bounding box center [533, 317] width 101 height 34
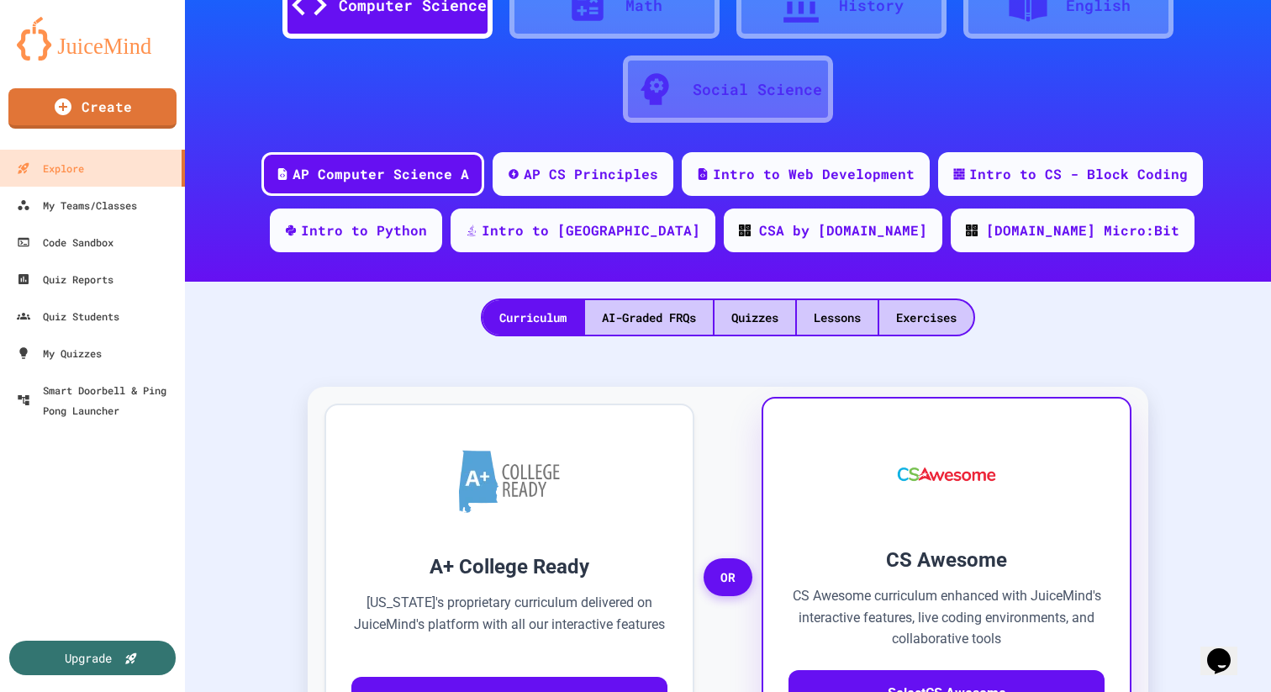
click at [899, 556] on h3 "CS Awesome" at bounding box center [947, 560] width 316 height 30
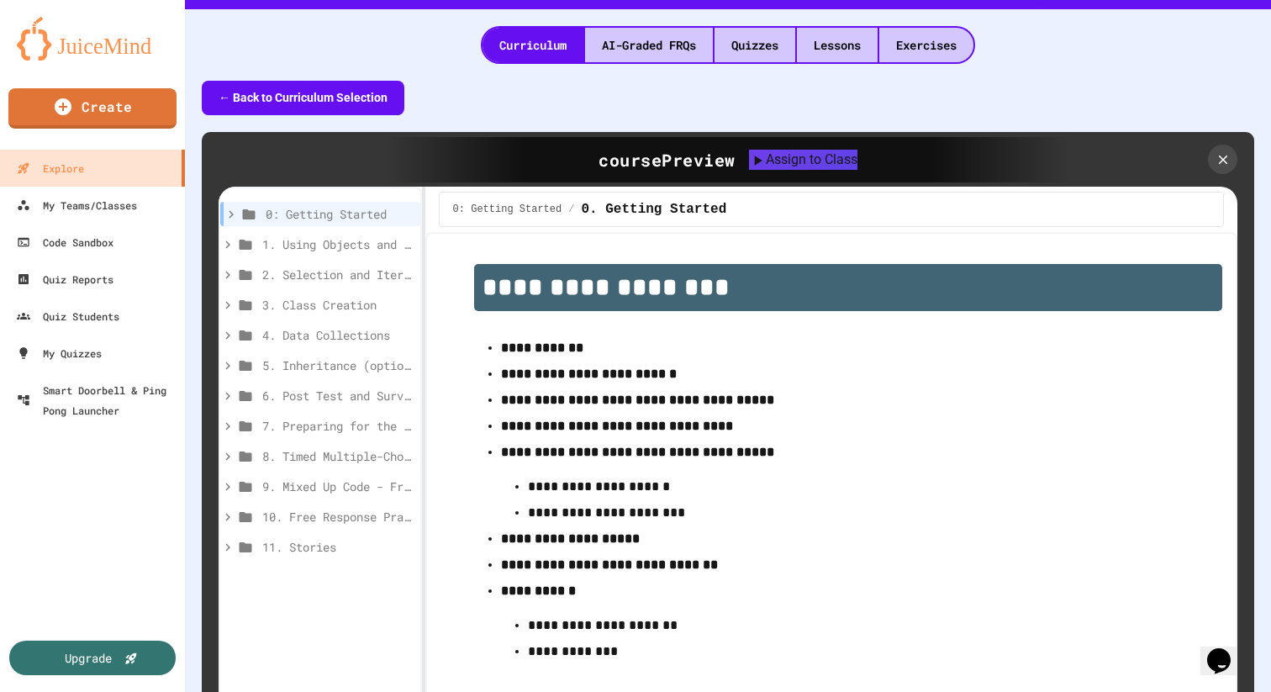
scroll to position [394, 0]
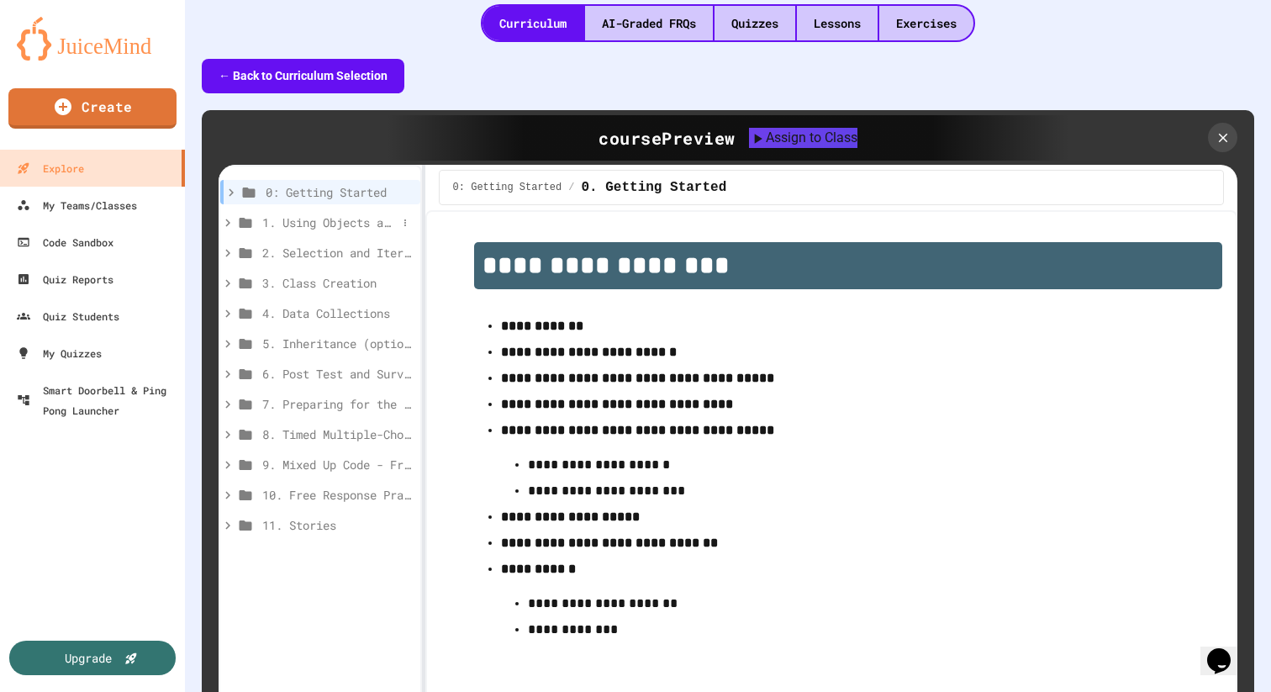
click at [364, 230] on span "1. Using Objects and Methods" at bounding box center [329, 223] width 135 height 18
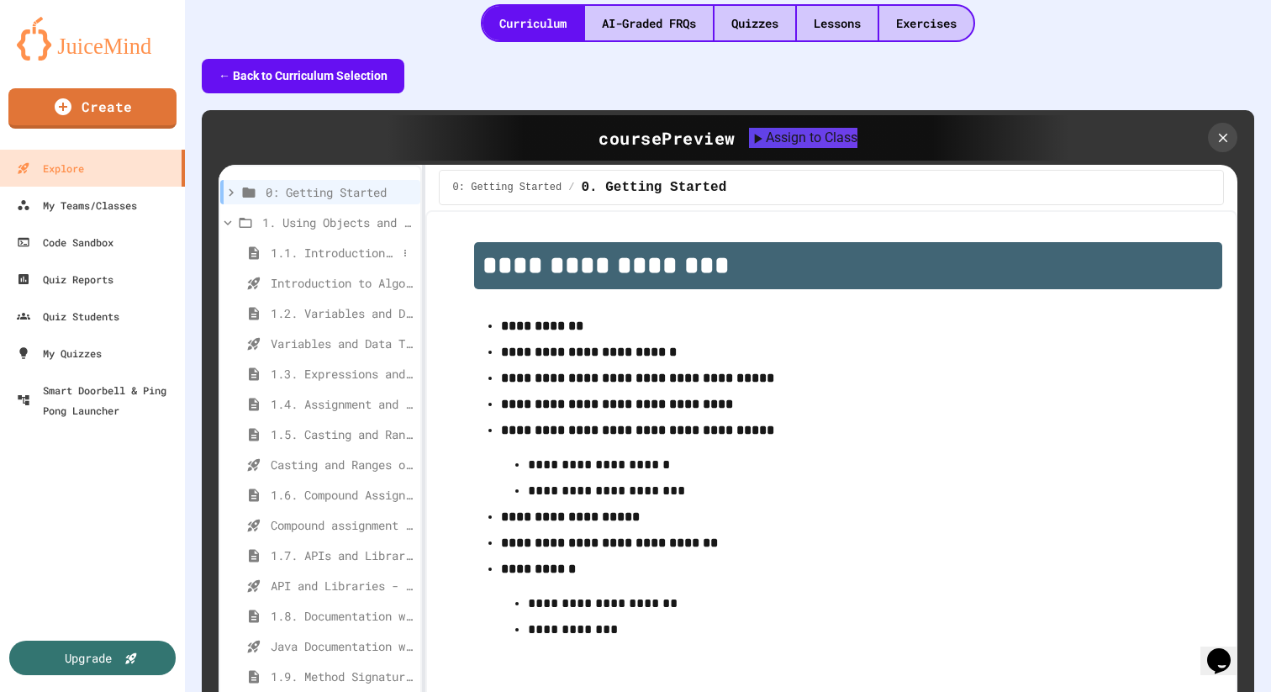
click at [345, 255] on span "1.1. Introduction to Algorithms, Programming, and Compilers" at bounding box center [334, 253] width 126 height 18
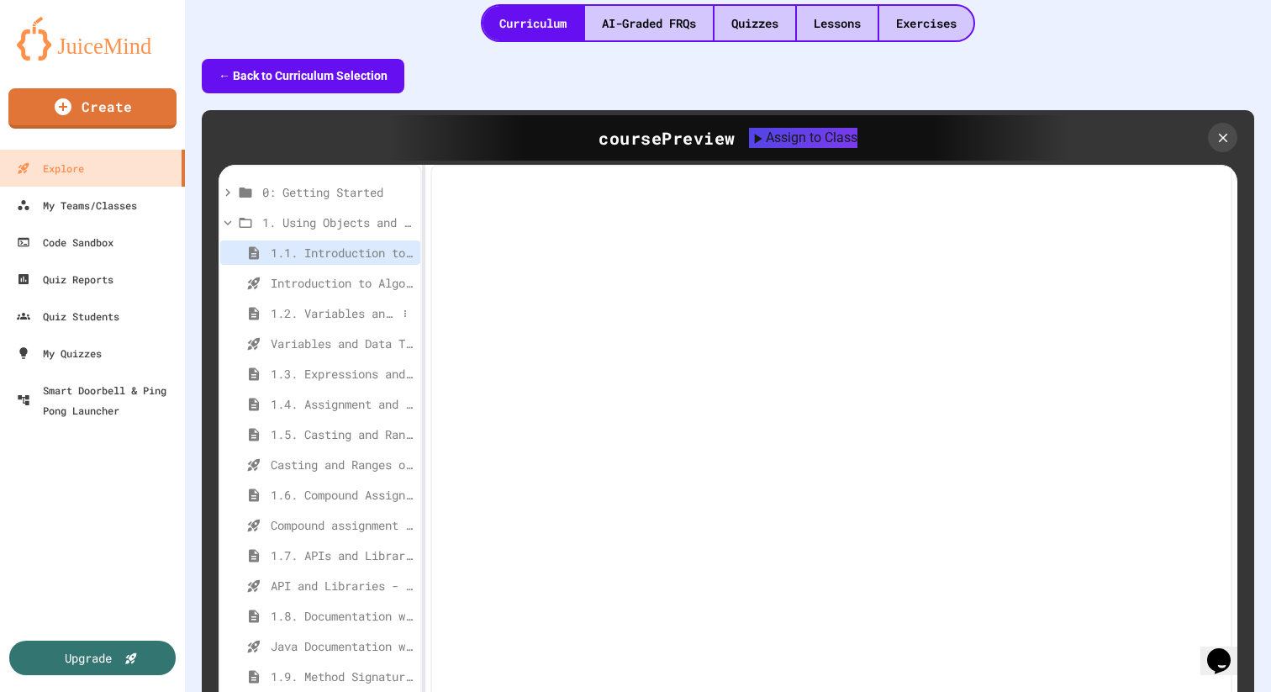
click at [343, 314] on span "1.2. Variables and Data Types" at bounding box center [334, 313] width 126 height 18
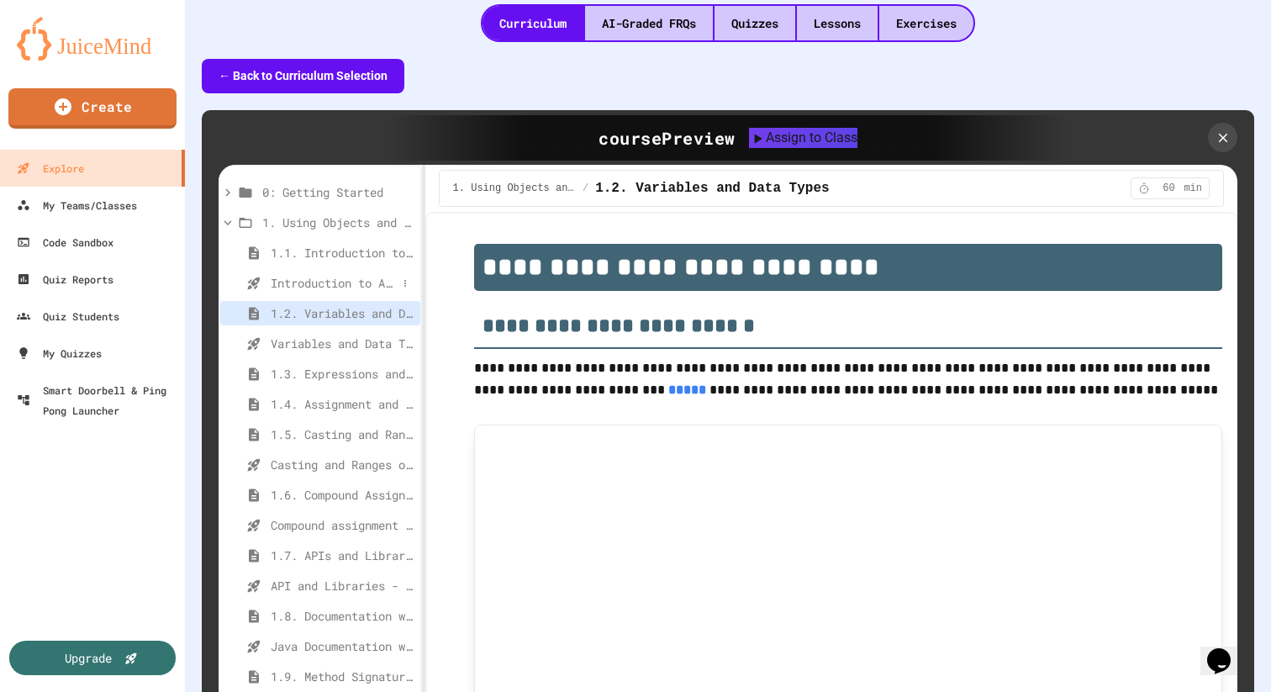
click at [332, 283] on span "Introduction to Algorithms, Programming, and Compilers" at bounding box center [334, 283] width 126 height 18
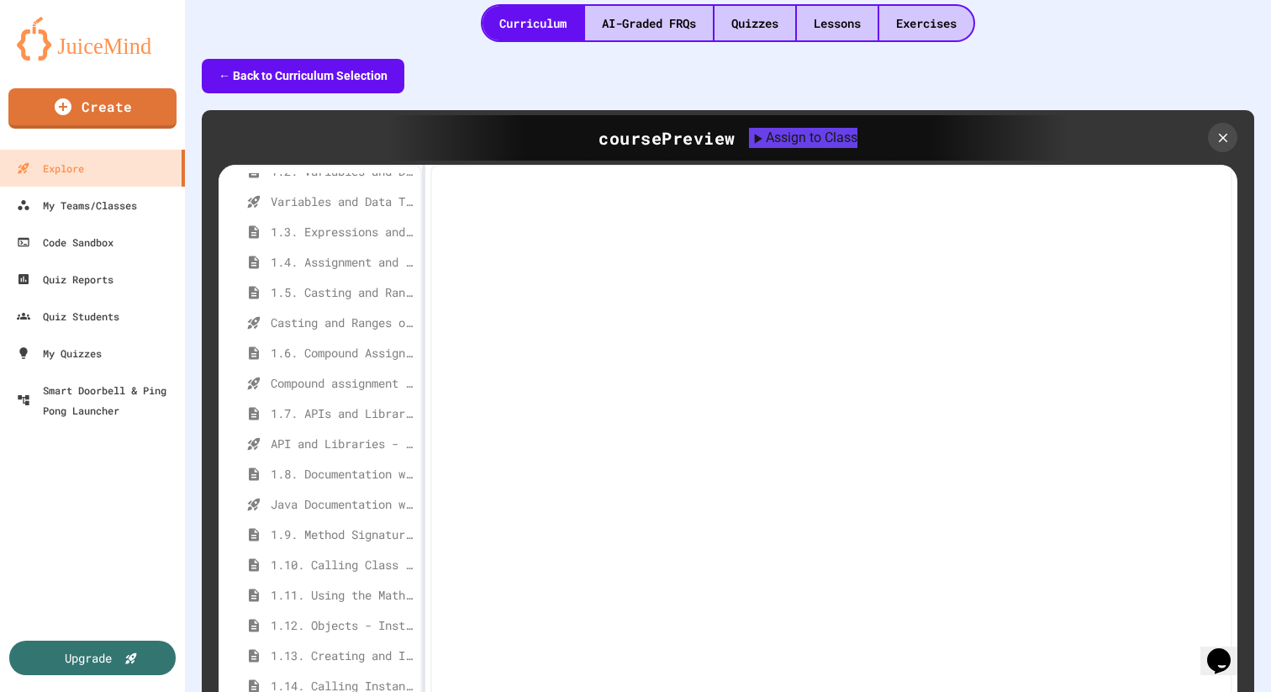
scroll to position [249, 0]
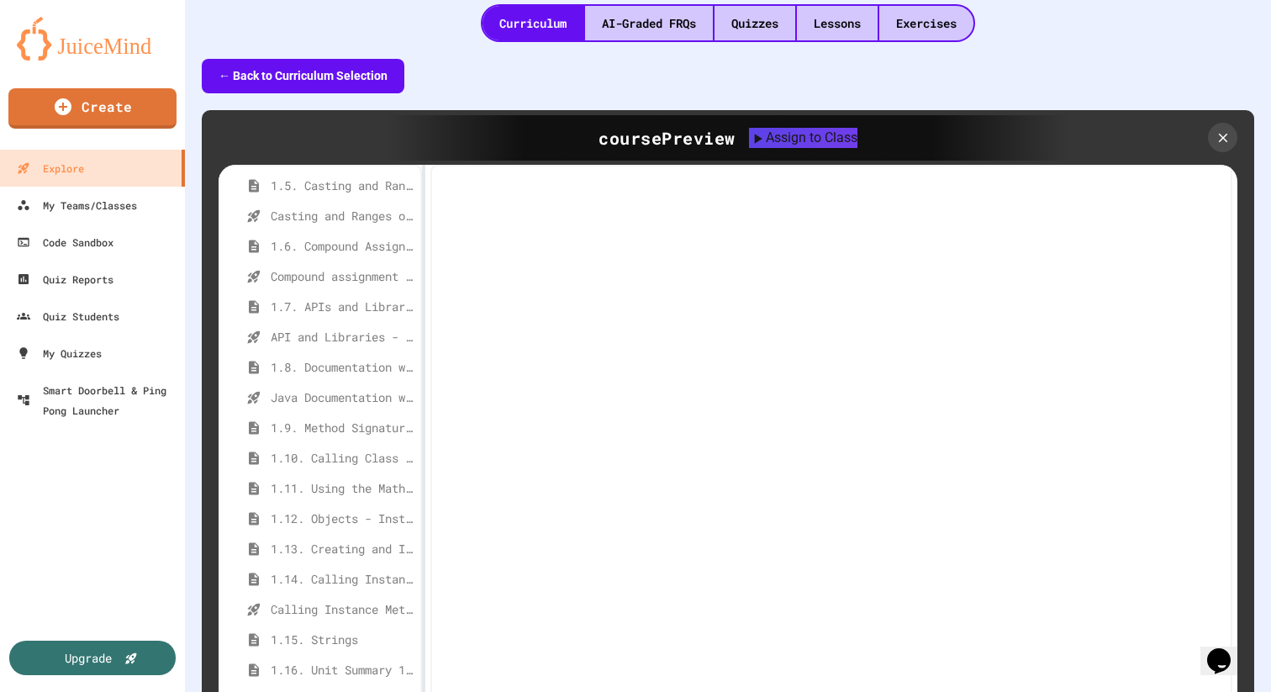
click at [332, 353] on div "API and Libraries - Topic 1.7" at bounding box center [320, 340] width 200 height 30
click at [329, 337] on span "API and Libraries - Topic 1.7" at bounding box center [334, 337] width 126 height 18
click at [332, 367] on span "1.8. Documentation with Comments and Preconditions" at bounding box center [334, 367] width 126 height 18
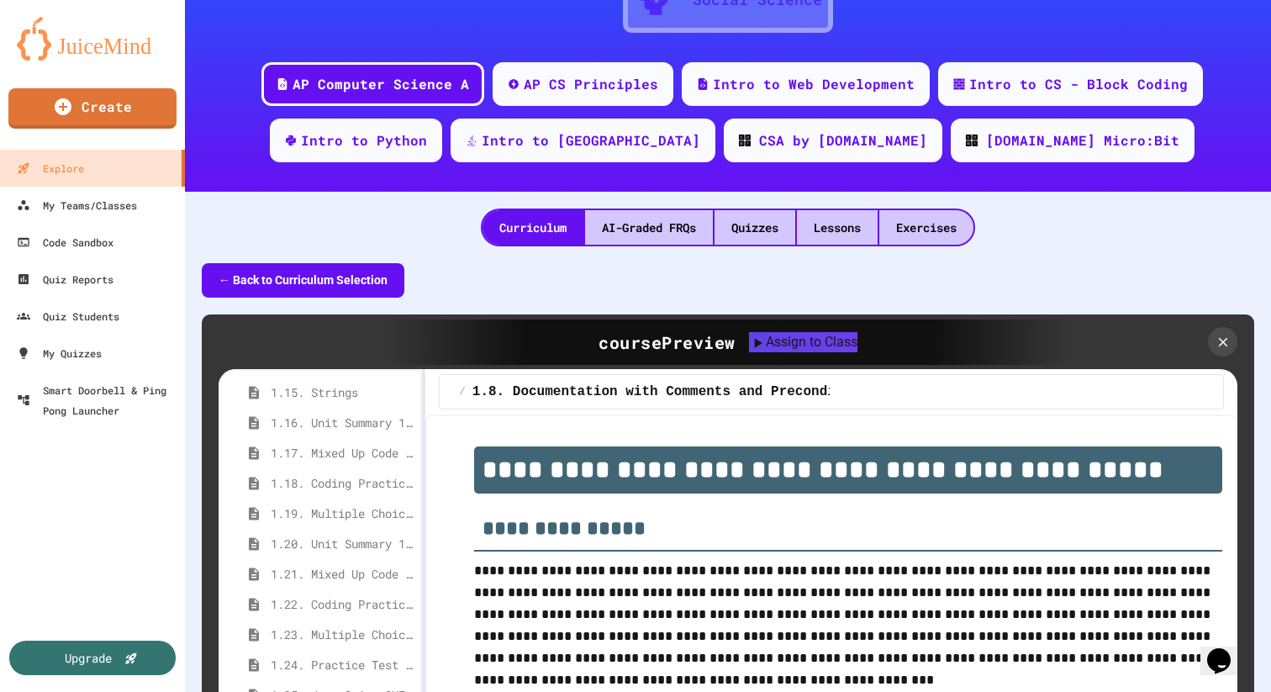
scroll to position [0, 0]
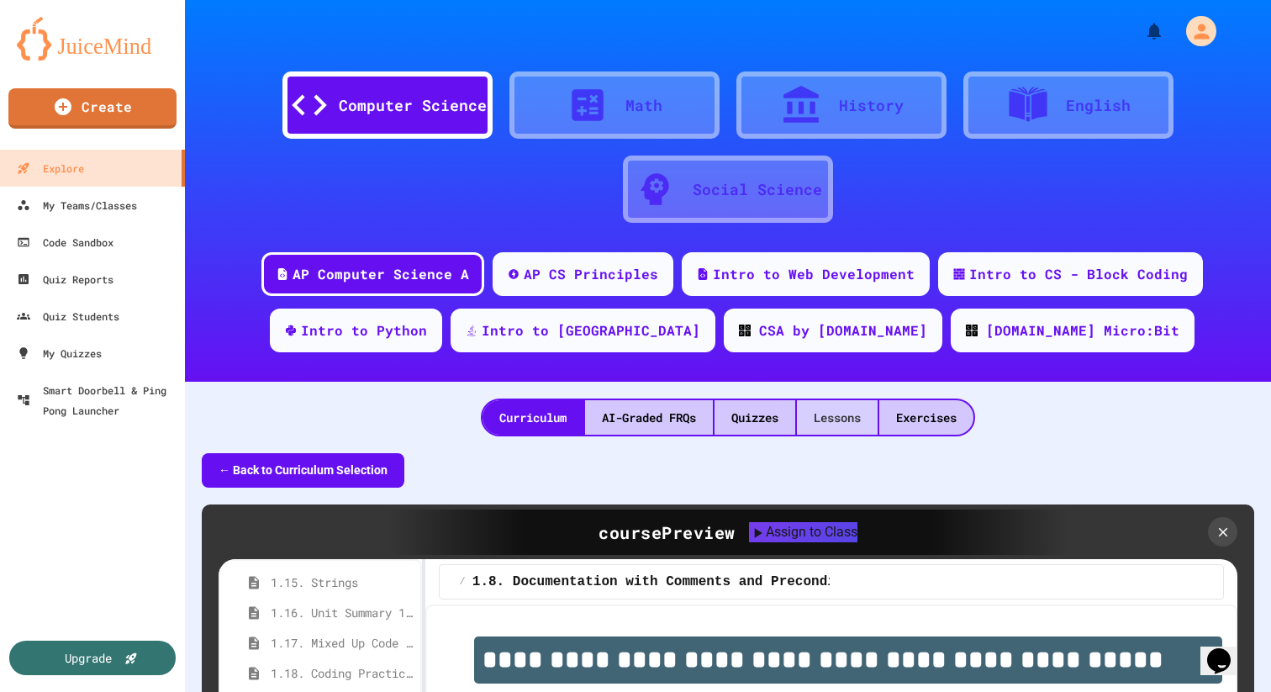
click at [872, 423] on div "Lessons" at bounding box center [837, 417] width 81 height 34
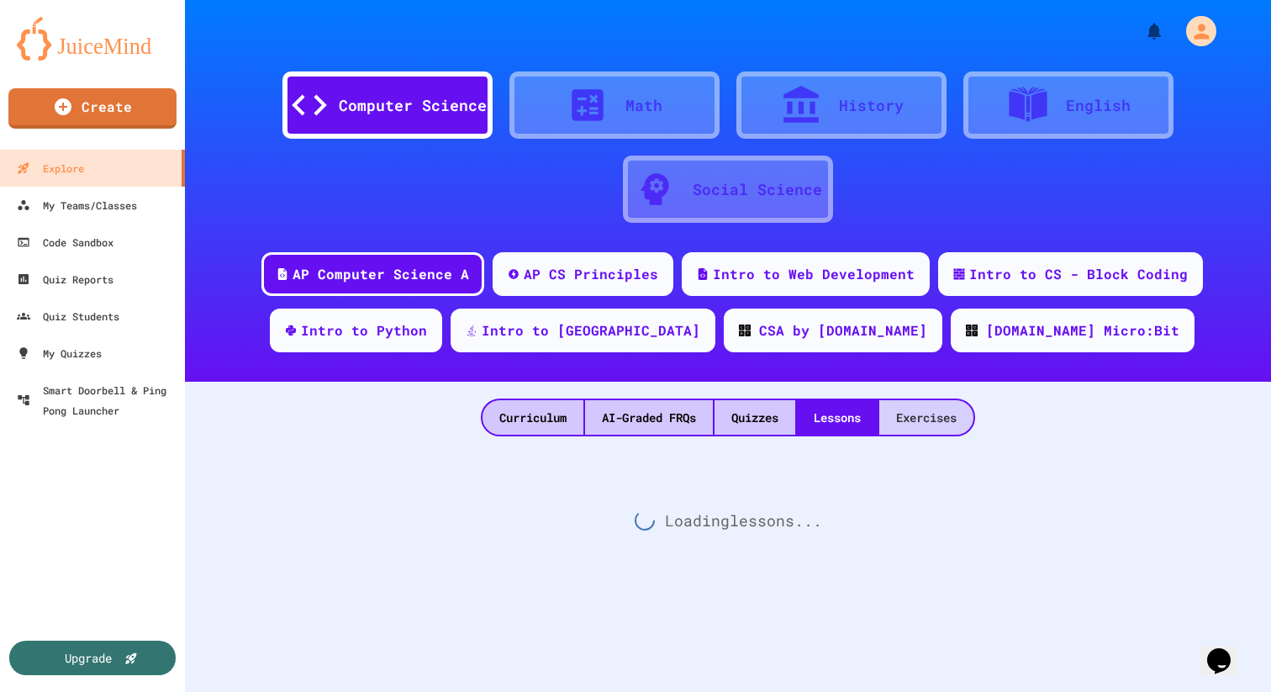
click at [901, 423] on div "Exercises" at bounding box center [927, 417] width 94 height 34
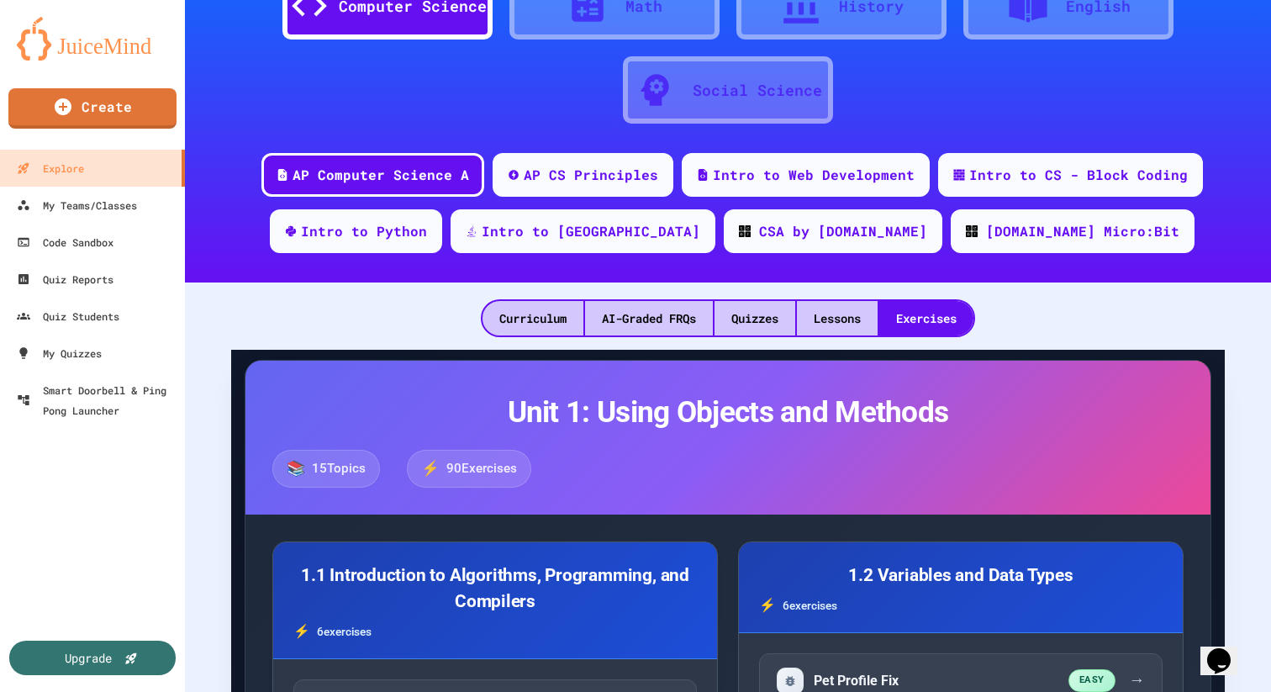
scroll to position [90, 0]
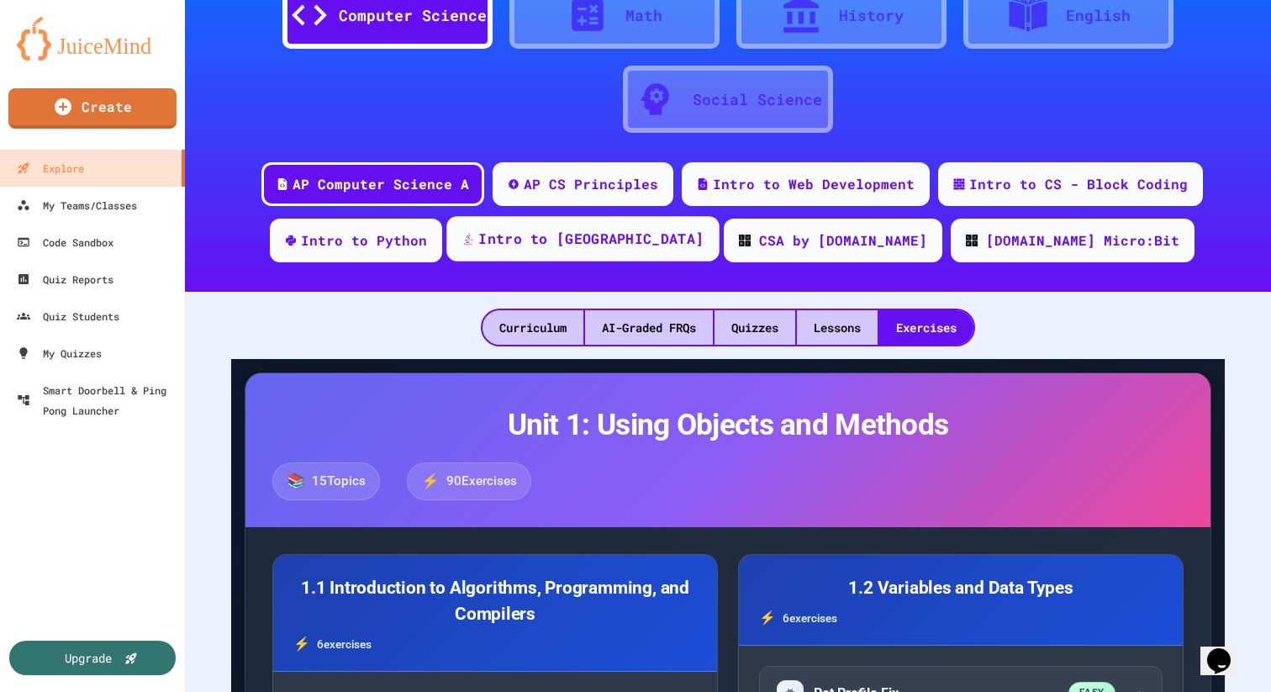
click at [671, 235] on div "Intro to [GEOGRAPHIC_DATA]" at bounding box center [590, 239] width 225 height 21
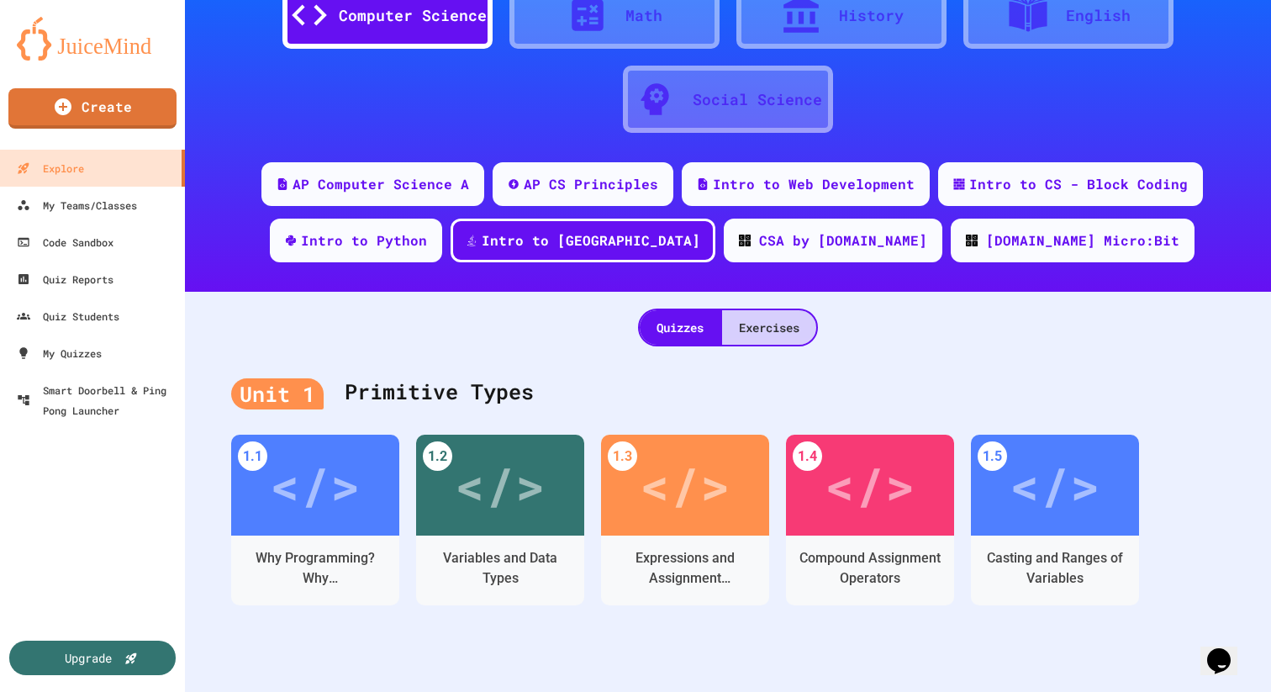
click at [806, 315] on div "Exercises" at bounding box center [769, 327] width 94 height 34
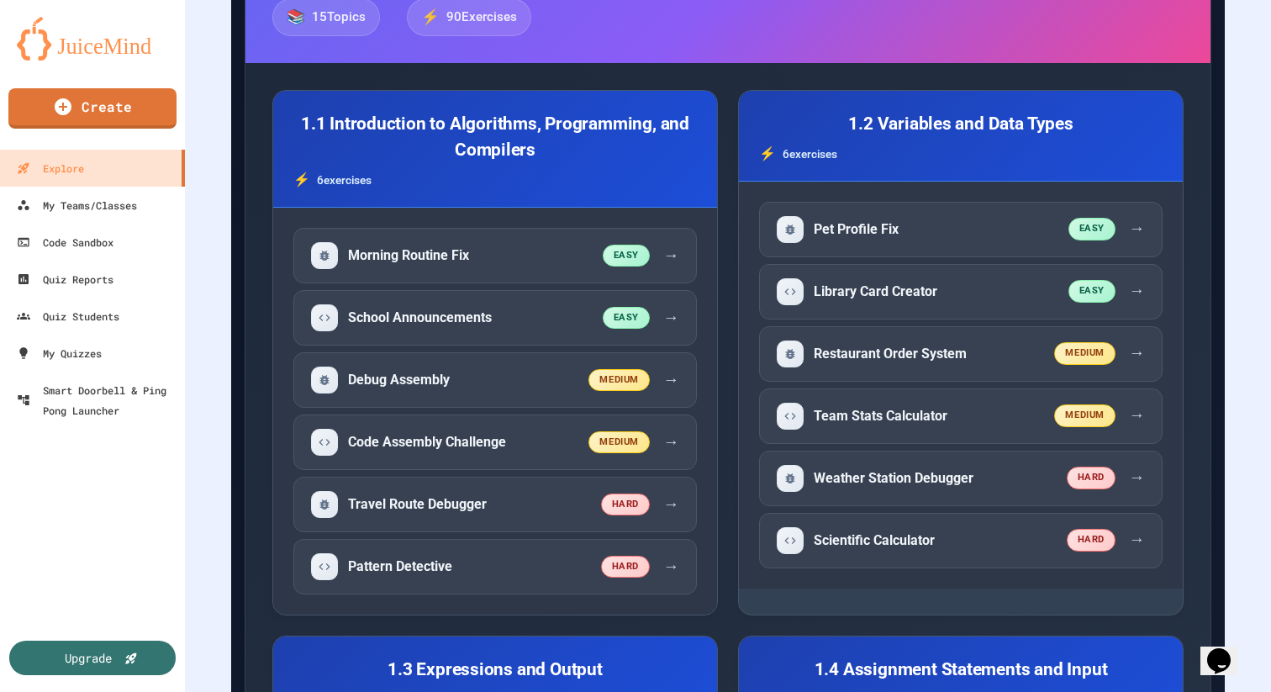
scroll to position [559, 0]
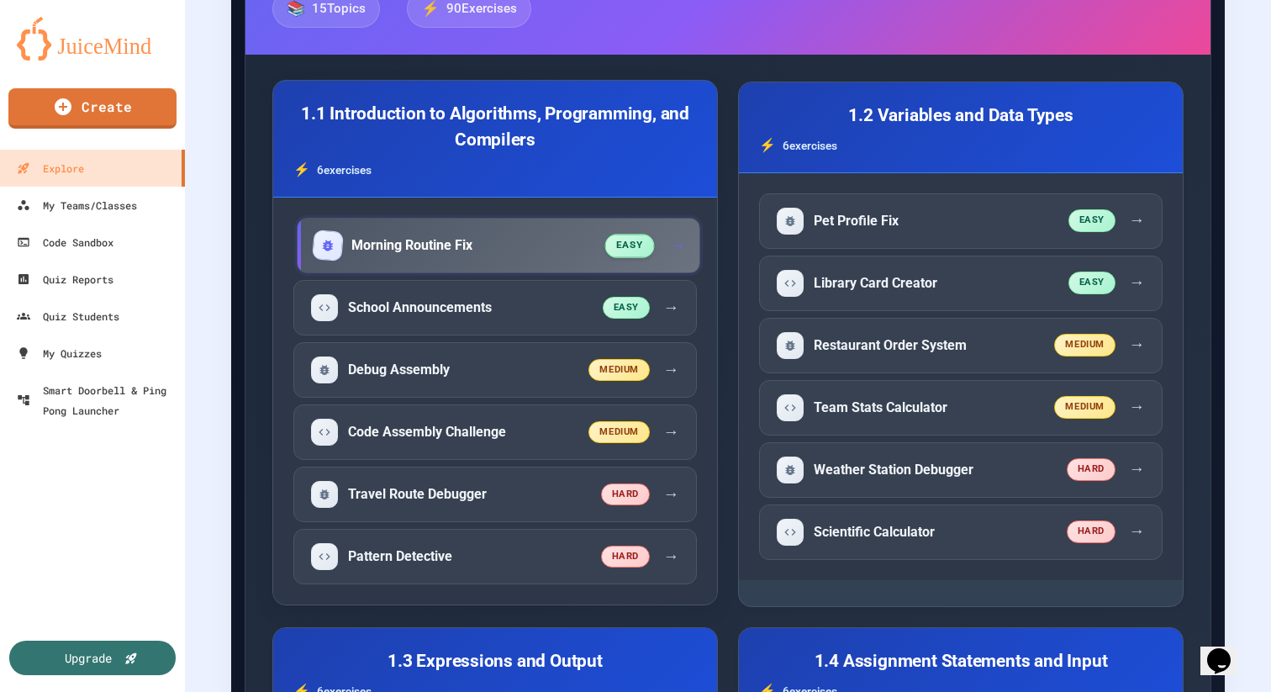
click at [555, 251] on div "Morning Routine Fix" at bounding box center [460, 245] width 292 height 27
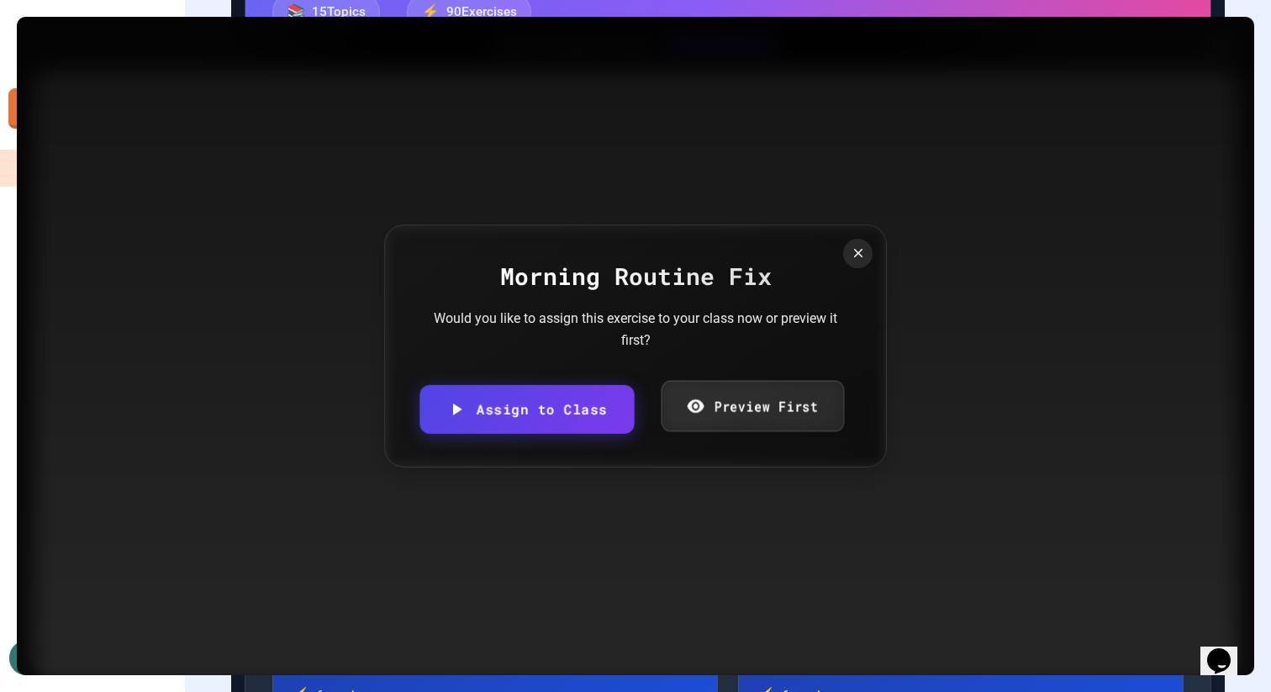
click at [686, 414] on icon at bounding box center [695, 406] width 18 height 21
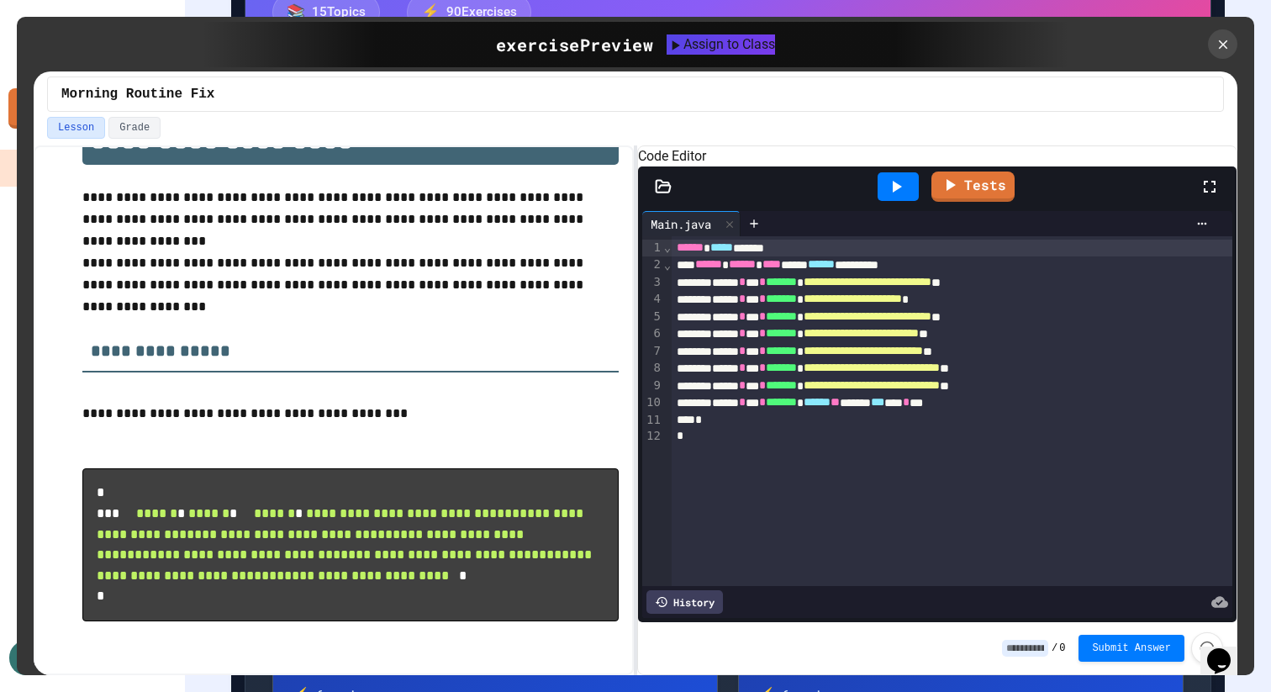
scroll to position [149, 0]
click at [135, 141] on div "Lesson Grade" at bounding box center [636, 131] width 1204 height 29
click at [135, 130] on button "Grade" at bounding box center [134, 128] width 52 height 22
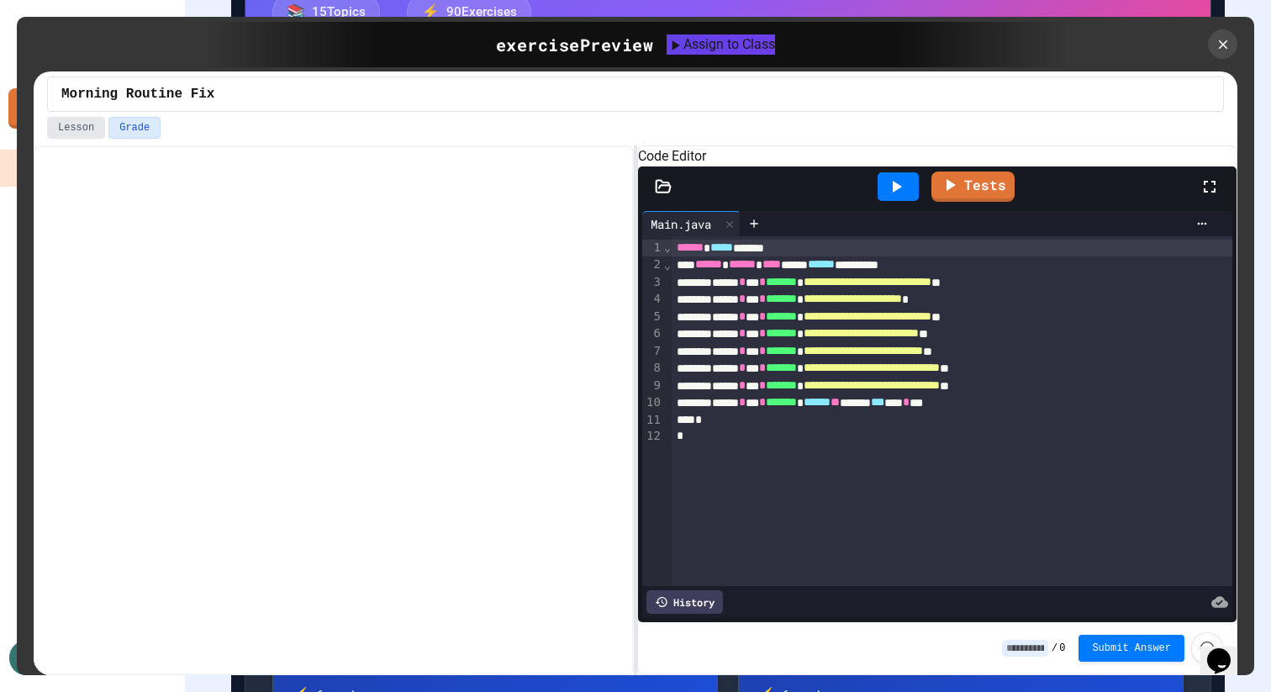
click at [75, 124] on button "Lesson" at bounding box center [76, 128] width 58 height 22
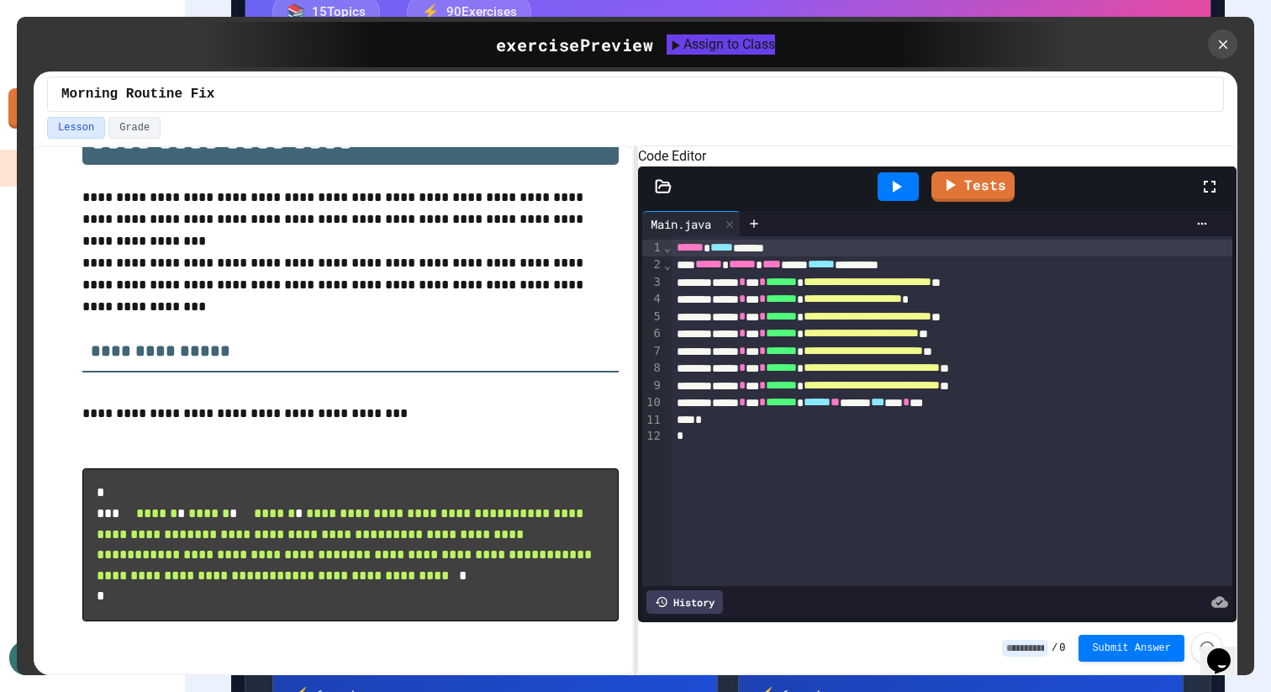
scroll to position [149, 0]
click at [901, 193] on icon at bounding box center [897, 187] width 9 height 12
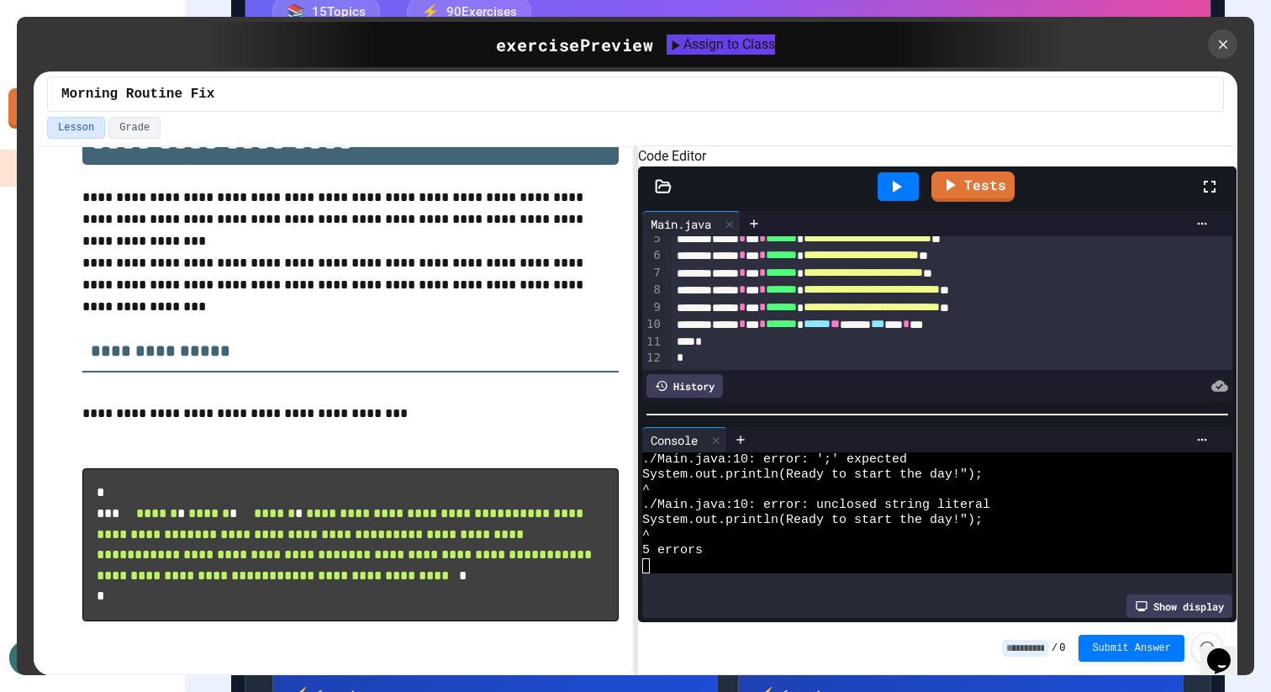
scroll to position [88, 0]
click at [831, 330] on span "*****" at bounding box center [817, 324] width 27 height 12
click at [888, 201] on div at bounding box center [898, 186] width 41 height 29
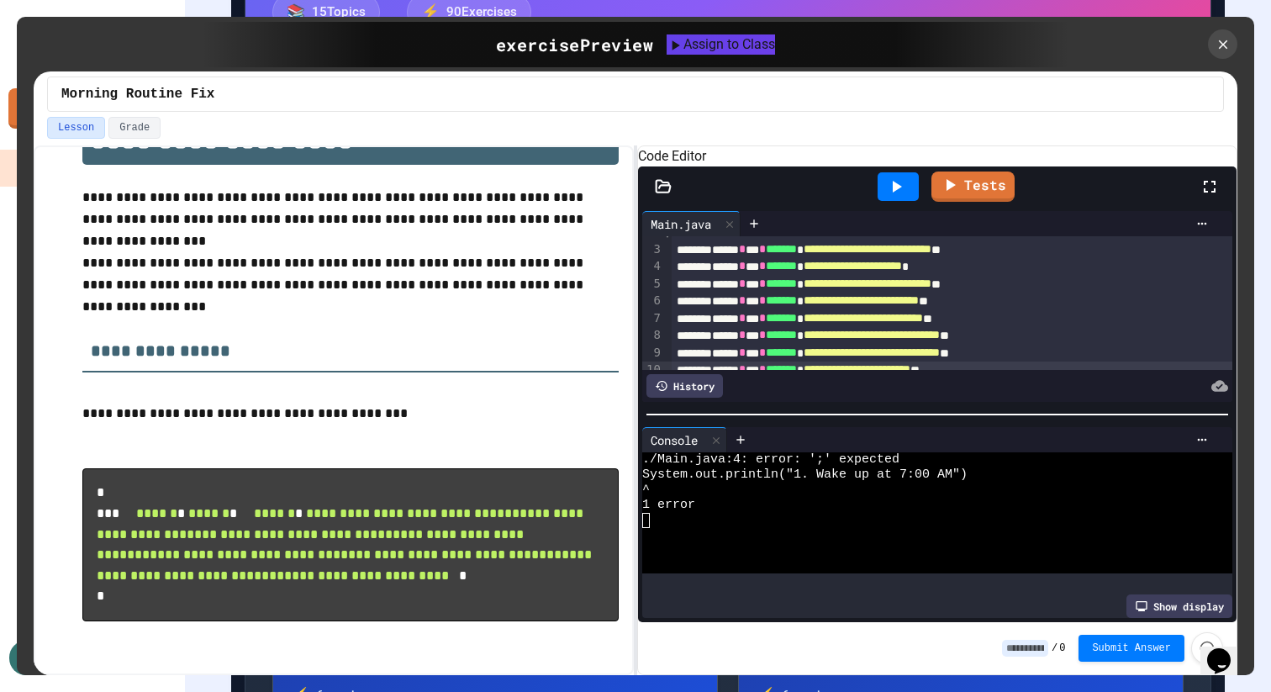
scroll to position [18, 0]
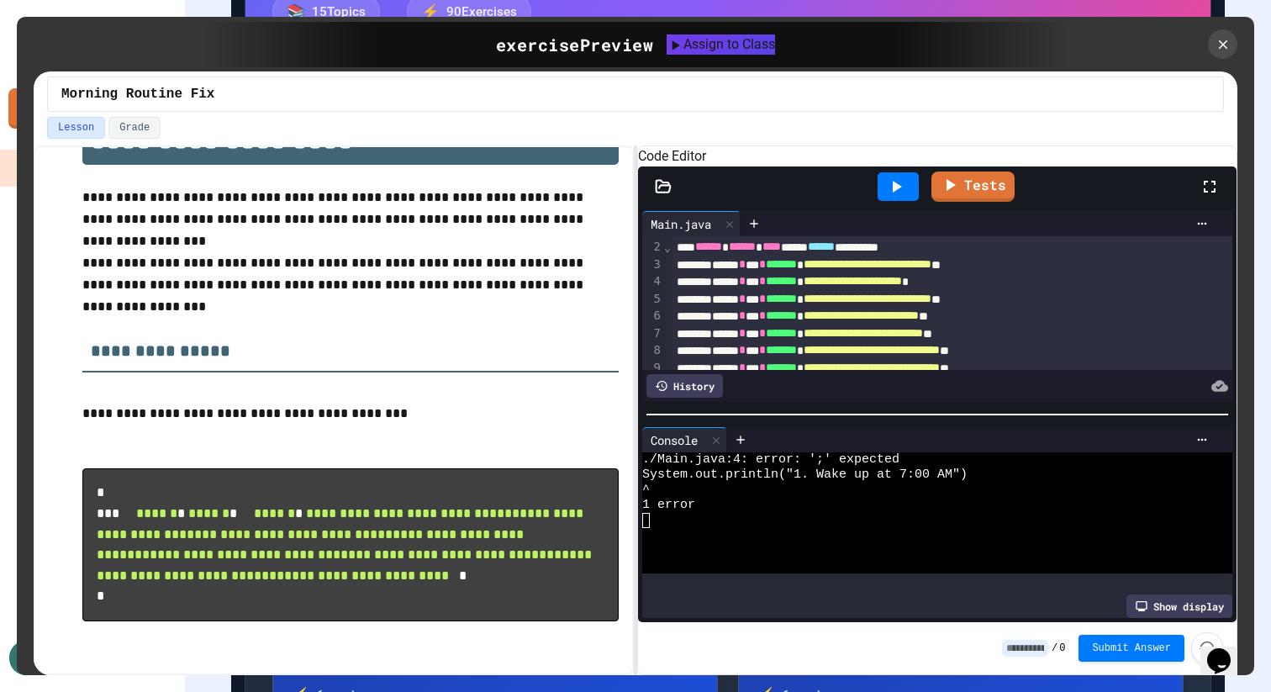
click at [1053, 290] on div "**********" at bounding box center [952, 281] width 561 height 17
click at [893, 197] on icon at bounding box center [896, 187] width 20 height 20
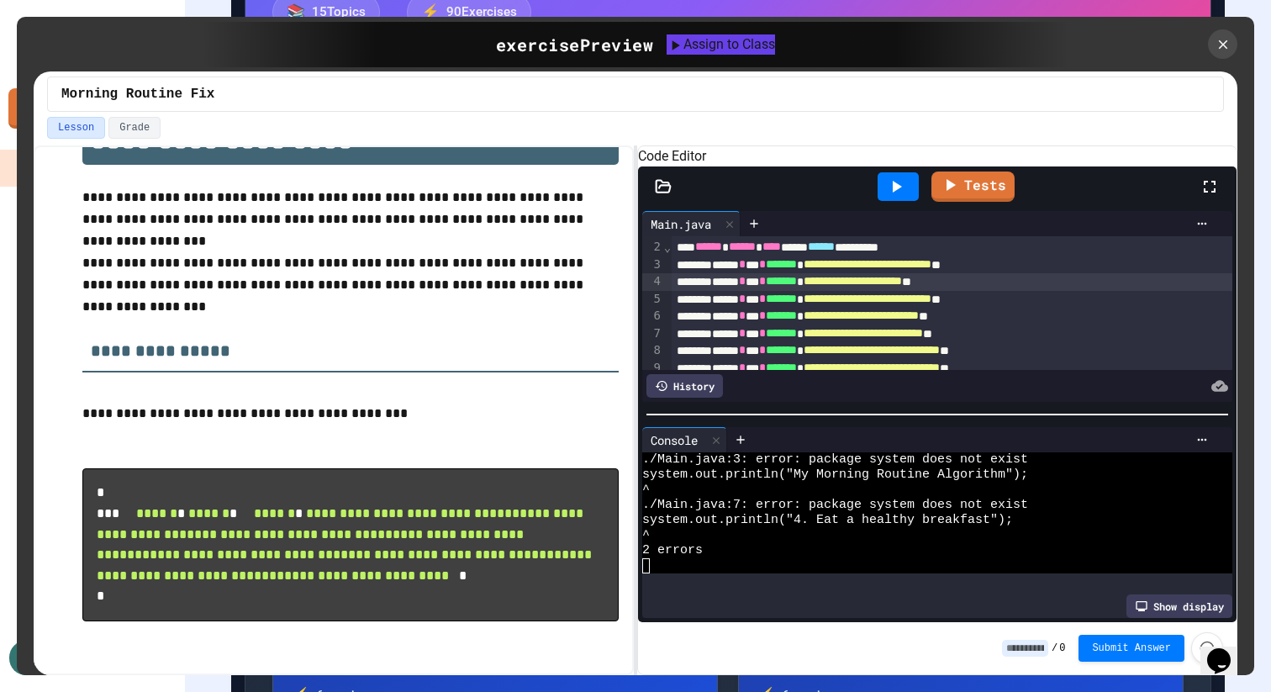
click at [739, 273] on div "**********" at bounding box center [952, 264] width 561 height 17
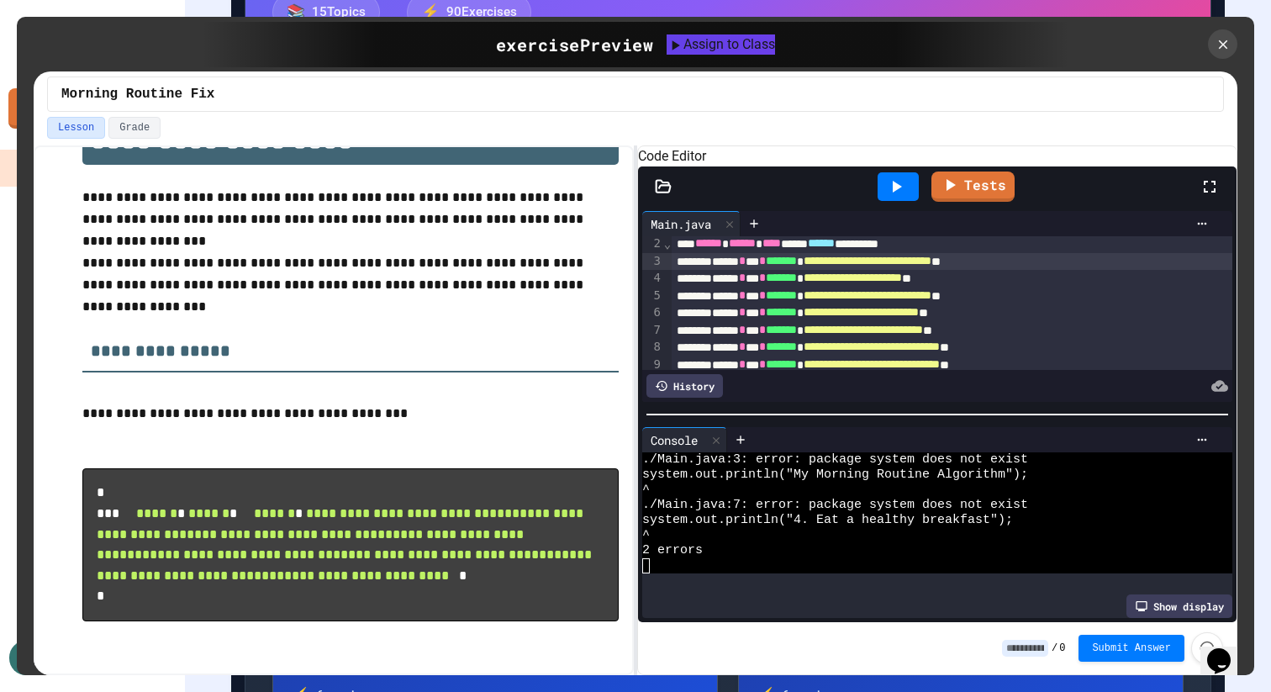
scroll to position [0, 0]
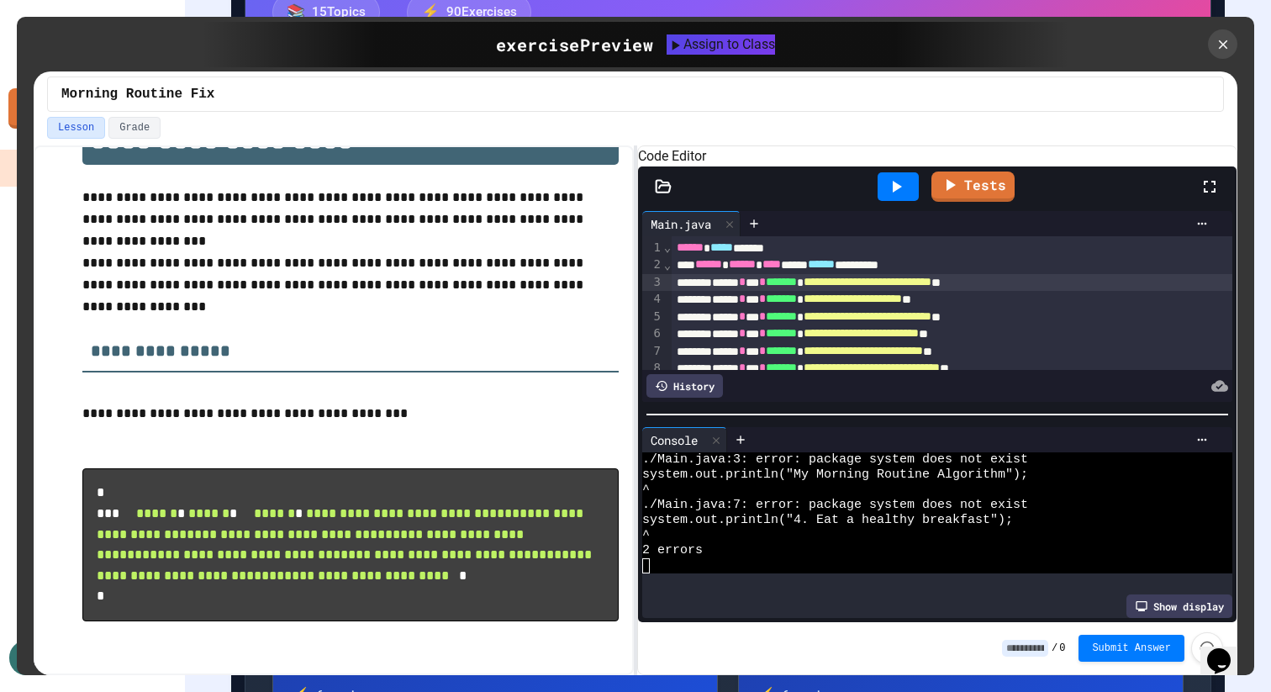
click at [895, 193] on icon at bounding box center [897, 187] width 9 height 12
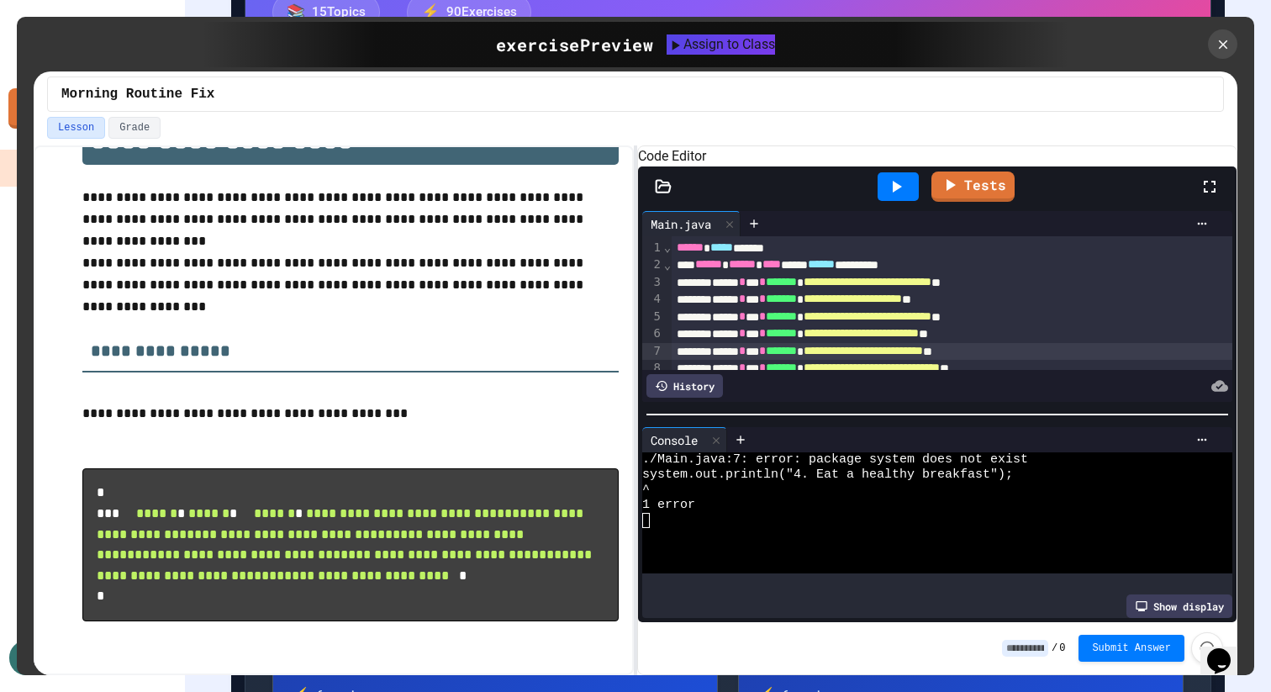
click at [741, 360] on div "**********" at bounding box center [952, 351] width 561 height 17
click at [896, 231] on div "**********" at bounding box center [937, 306] width 599 height 199
click at [896, 209] on div at bounding box center [898, 186] width 58 height 45
click at [896, 193] on icon at bounding box center [897, 187] width 9 height 12
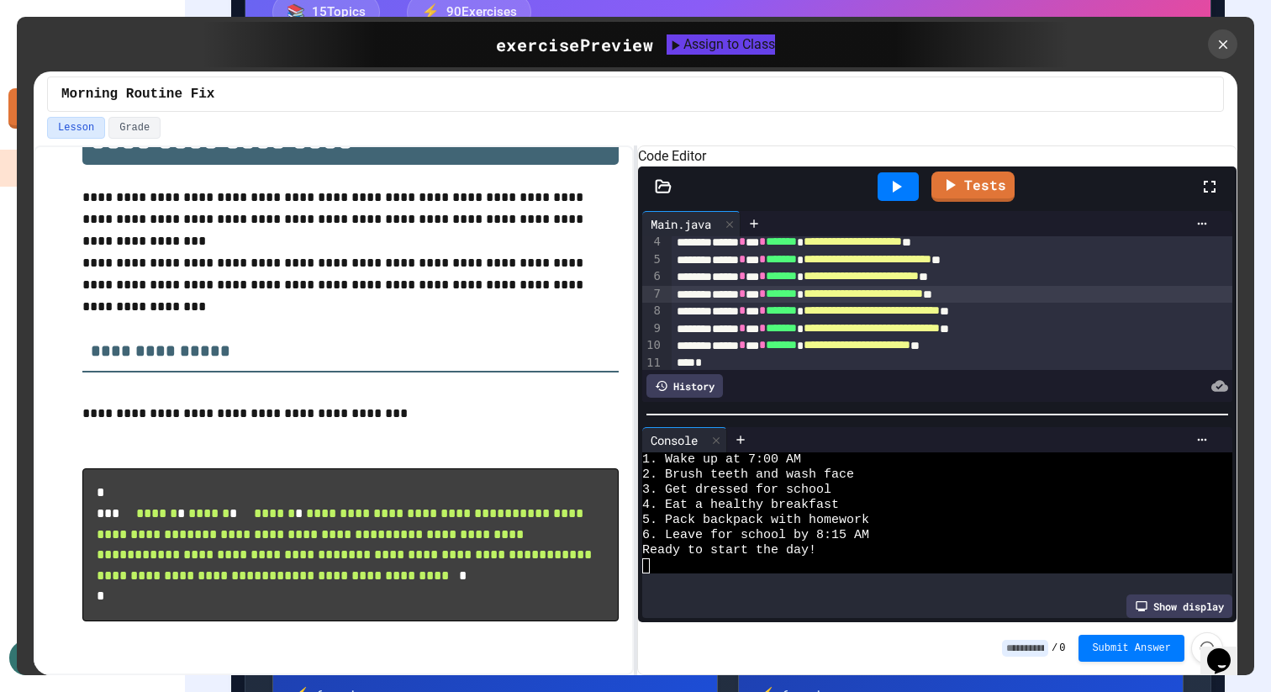
scroll to position [88, 0]
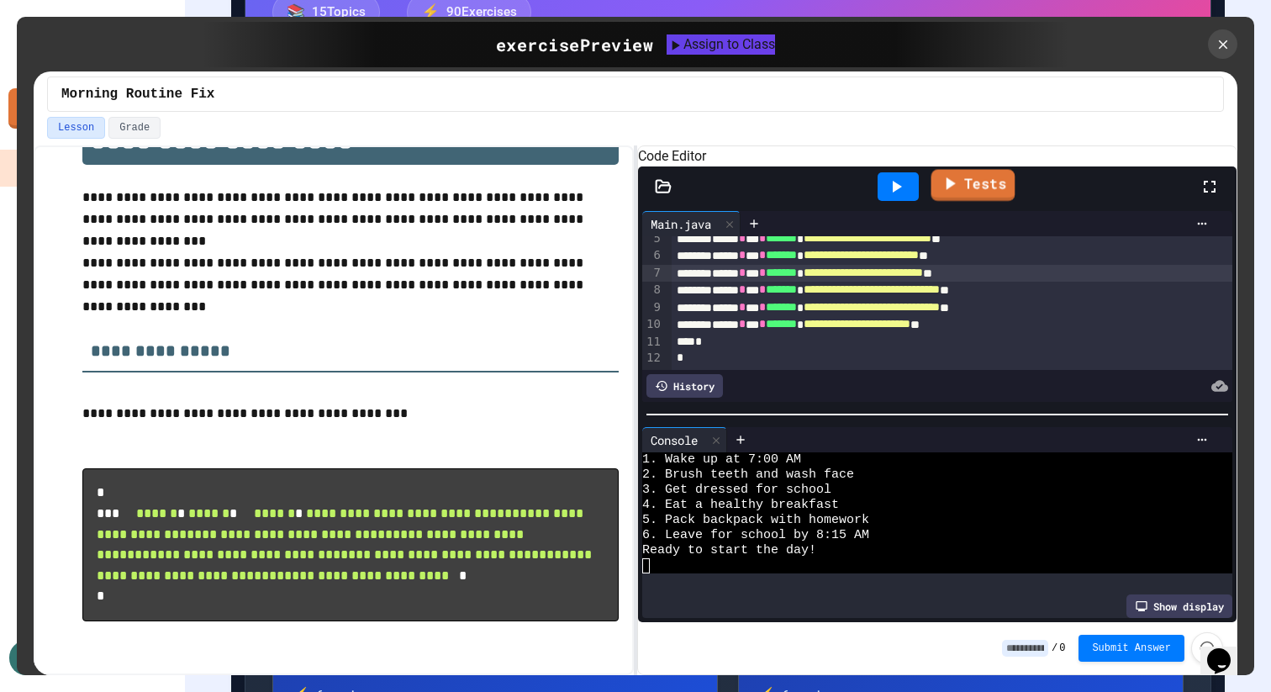
click at [953, 190] on icon at bounding box center [951, 183] width 9 height 13
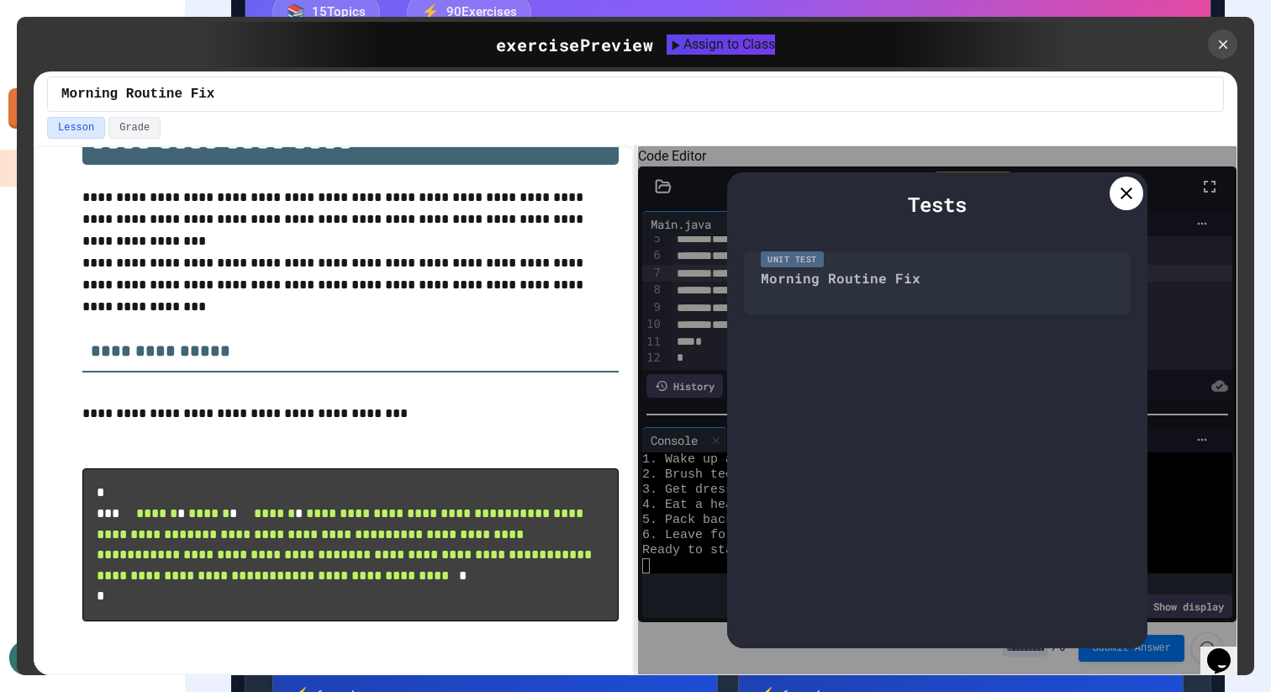
click at [909, 303] on div "Unit Test Morning Routine Fix" at bounding box center [937, 279] width 387 height 72
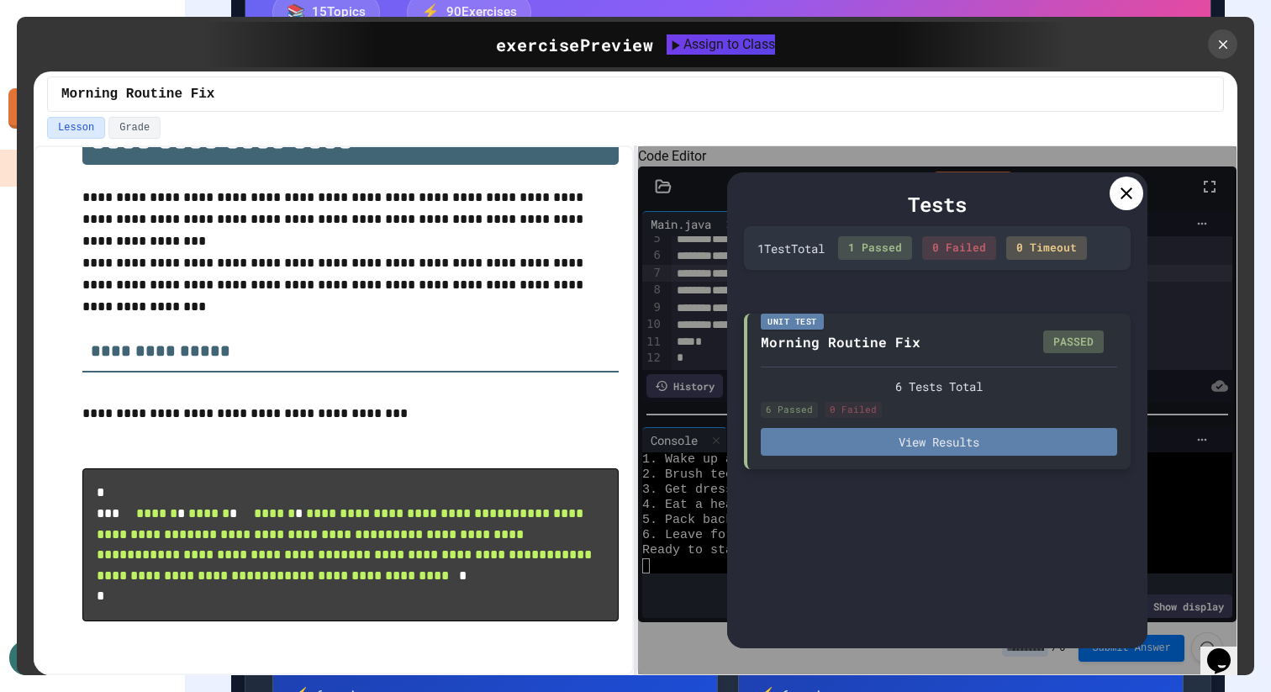
click at [959, 444] on button "View Results" at bounding box center [939, 442] width 357 height 28
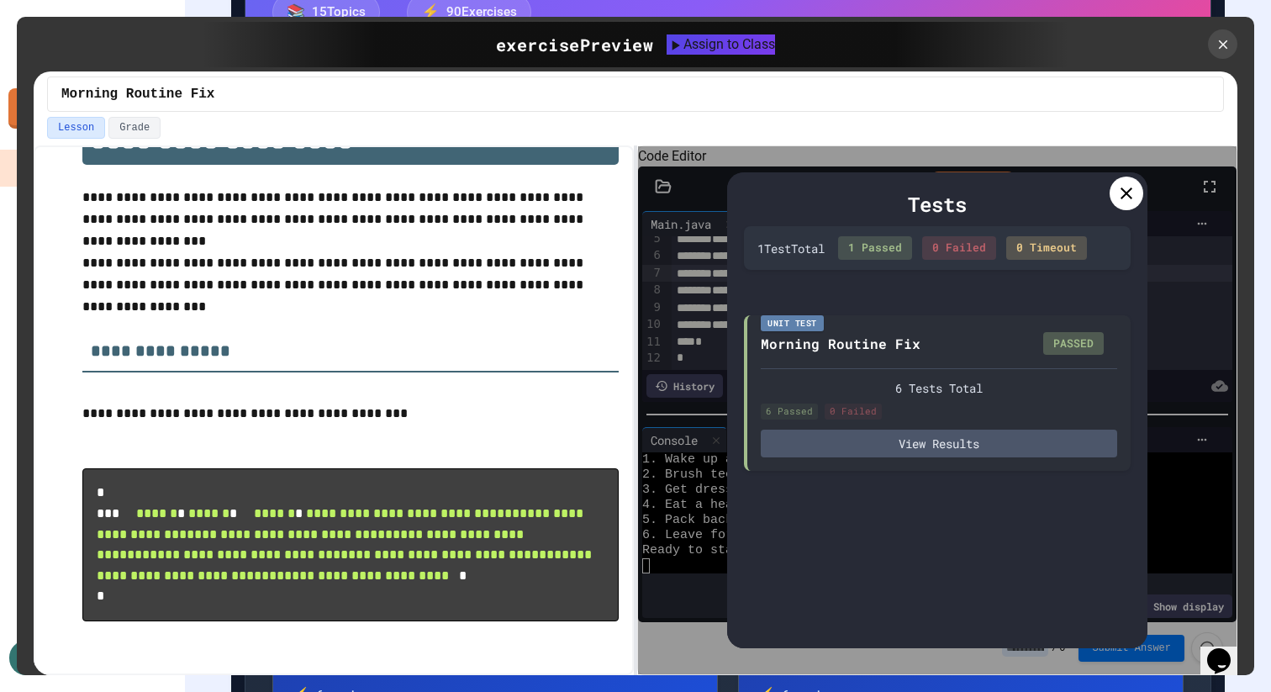
click at [1127, 204] on div at bounding box center [1127, 194] width 34 height 34
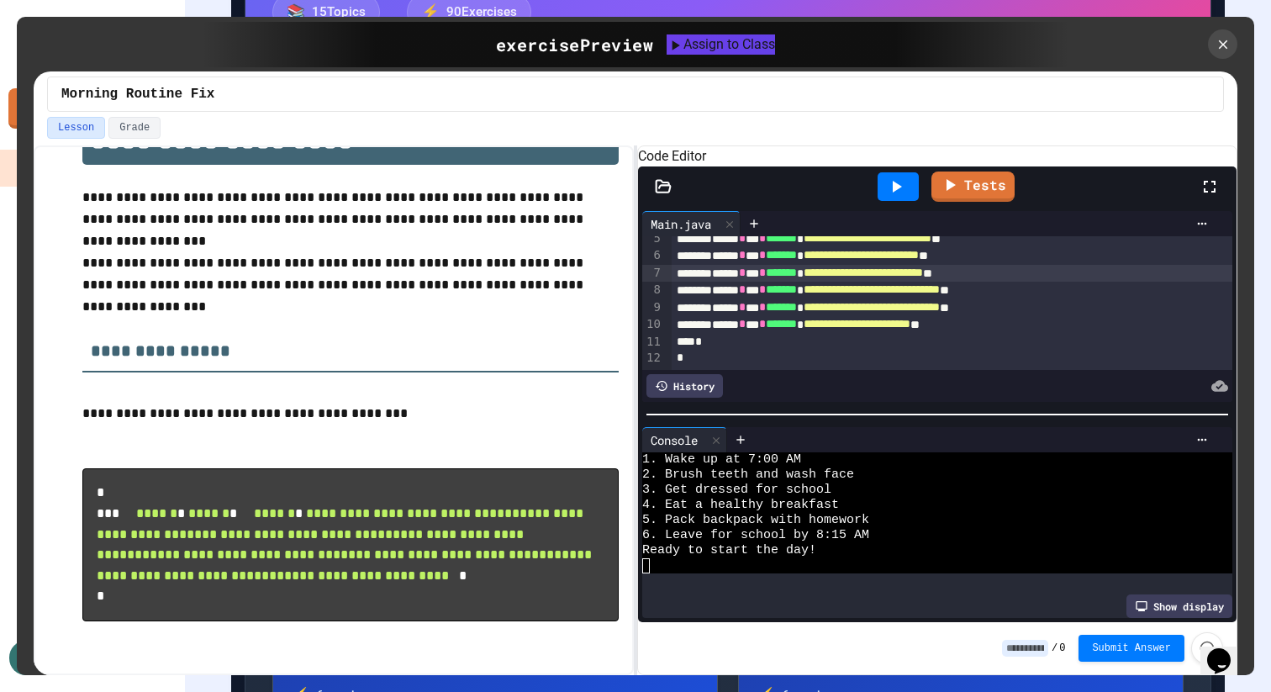
click at [1159, 594] on div "WWWWWWWWWWWWWWWWWWWWWWWWWWWWWWWW 1. Wake up at 7:00 AM 2. Brush teeth and wash …" at bounding box center [937, 523] width 590 height 142
click at [1174, 611] on div "Show display" at bounding box center [1180, 607] width 106 height 24
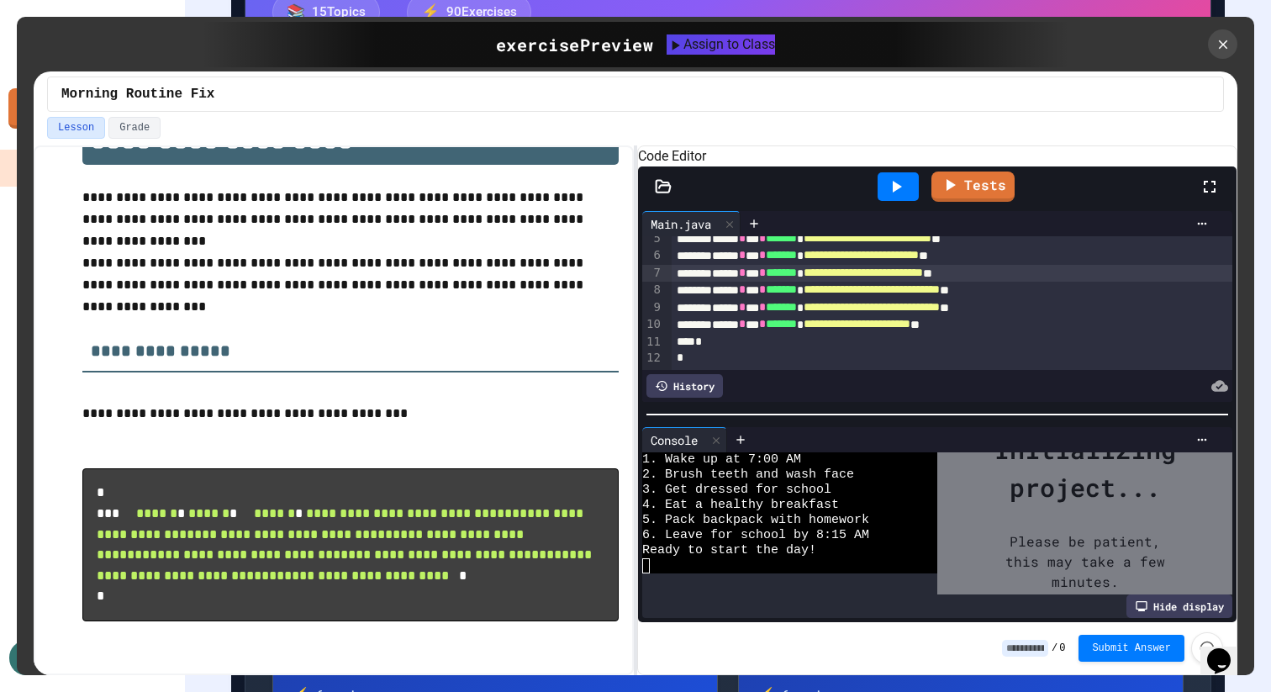
click at [1174, 611] on div "Hide display" at bounding box center [1180, 607] width 106 height 24
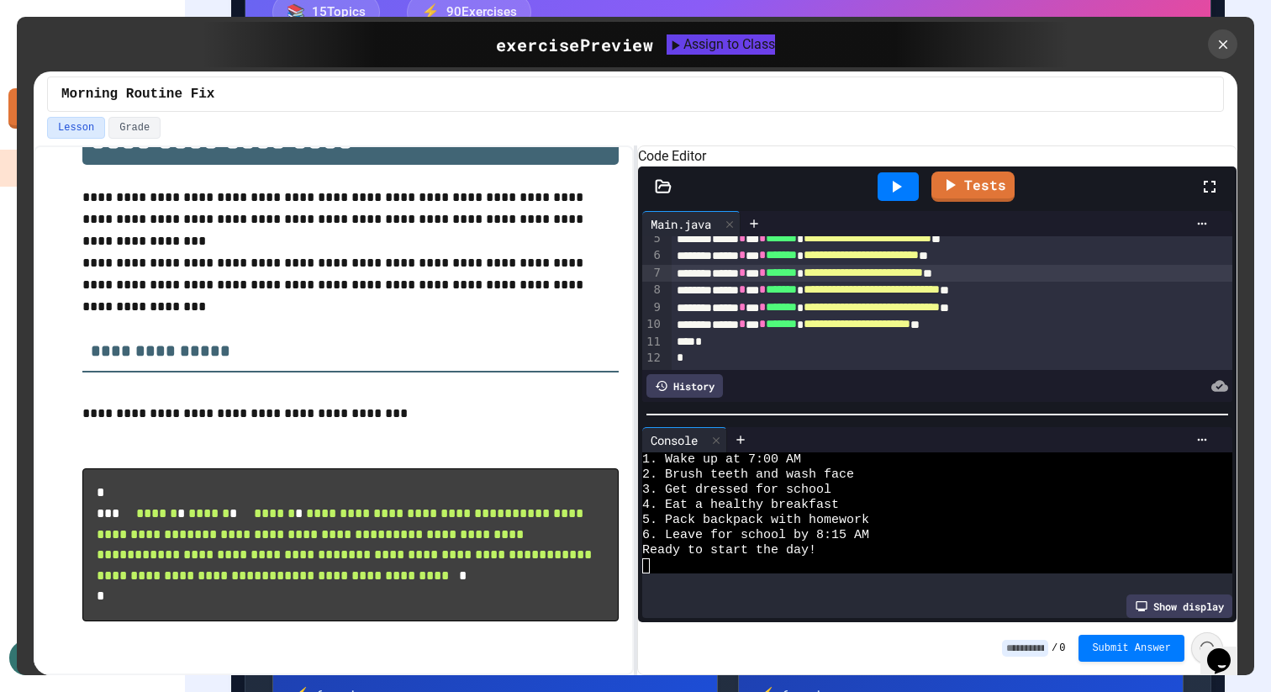
drag, startPoint x: 1195, startPoint y: 646, endPoint x: 1029, endPoint y: 605, distance: 170.5
click at [1029, 605] on div "**********" at bounding box center [937, 420] width 599 height 508
click at [1029, 605] on div "Show display" at bounding box center [937, 607] width 590 height 24
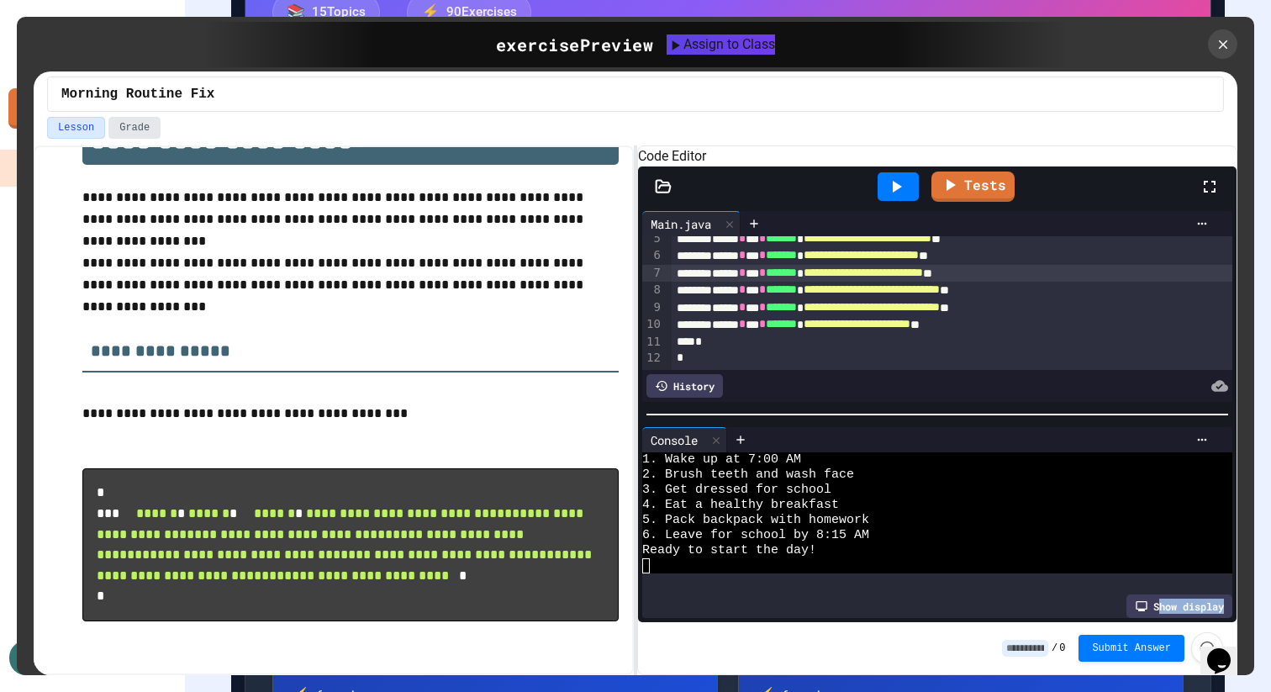
click at [148, 131] on button "Grade" at bounding box center [134, 128] width 52 height 22
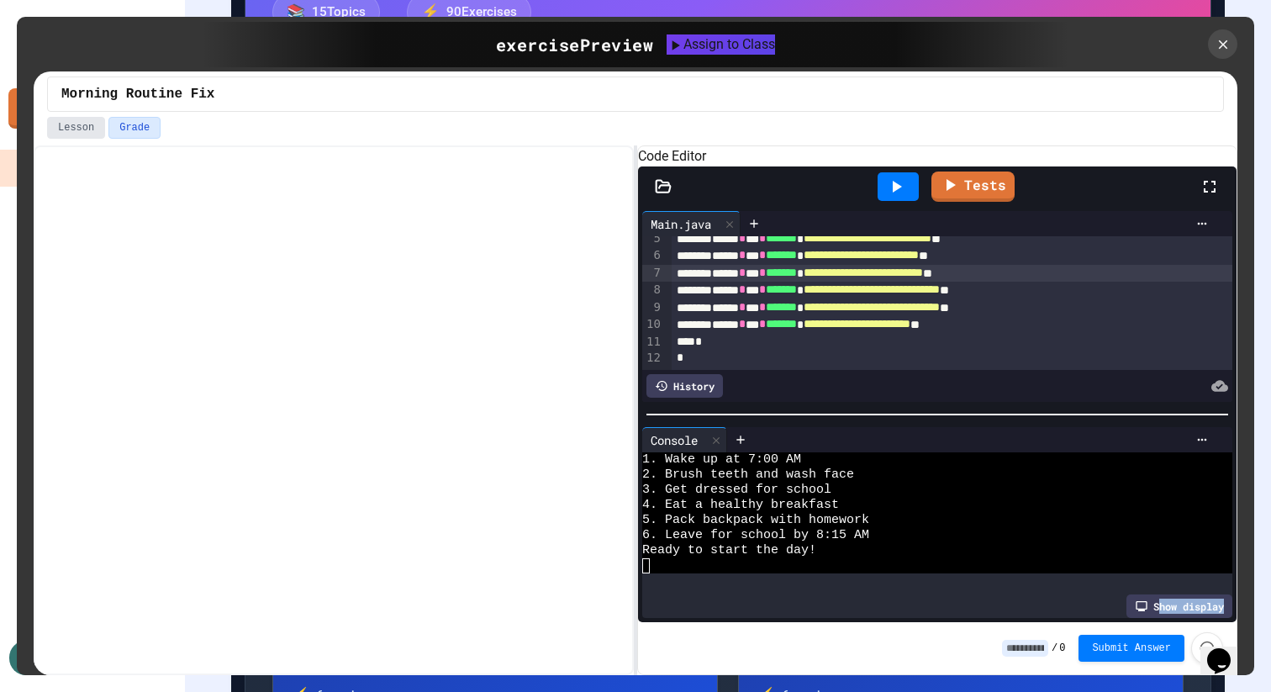
click at [82, 128] on button "Lesson" at bounding box center [76, 128] width 58 height 22
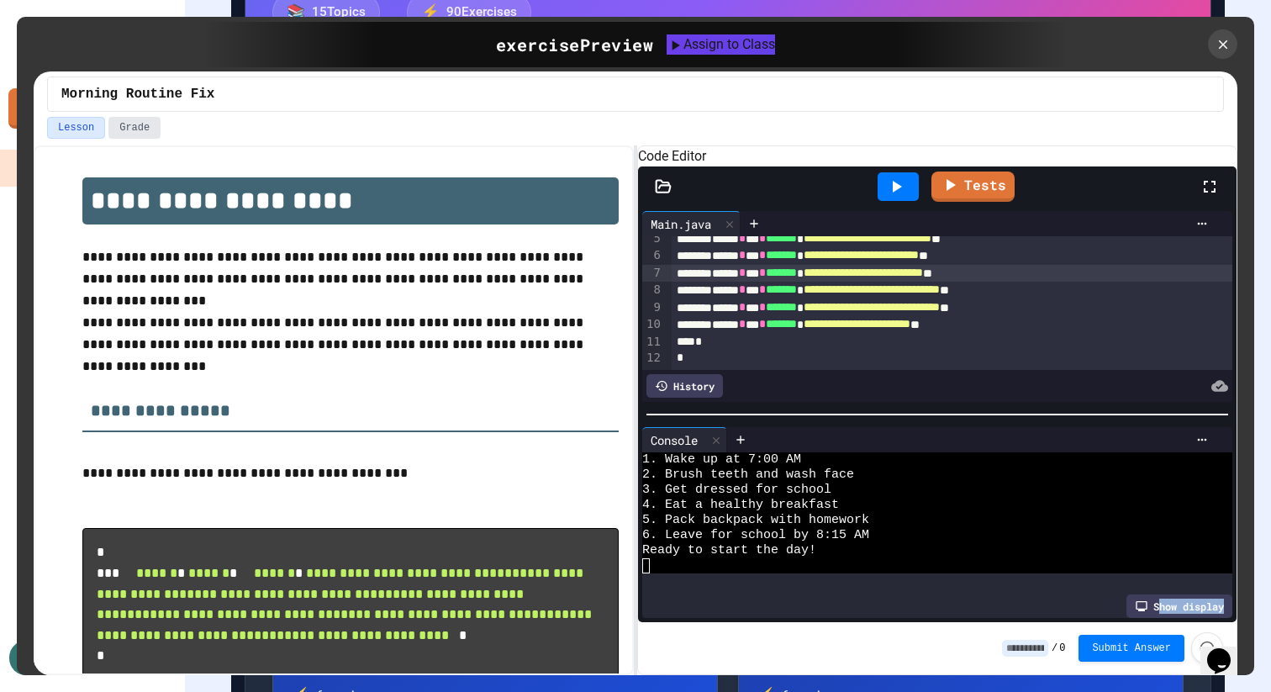
click at [124, 128] on button "Grade" at bounding box center [134, 128] width 52 height 22
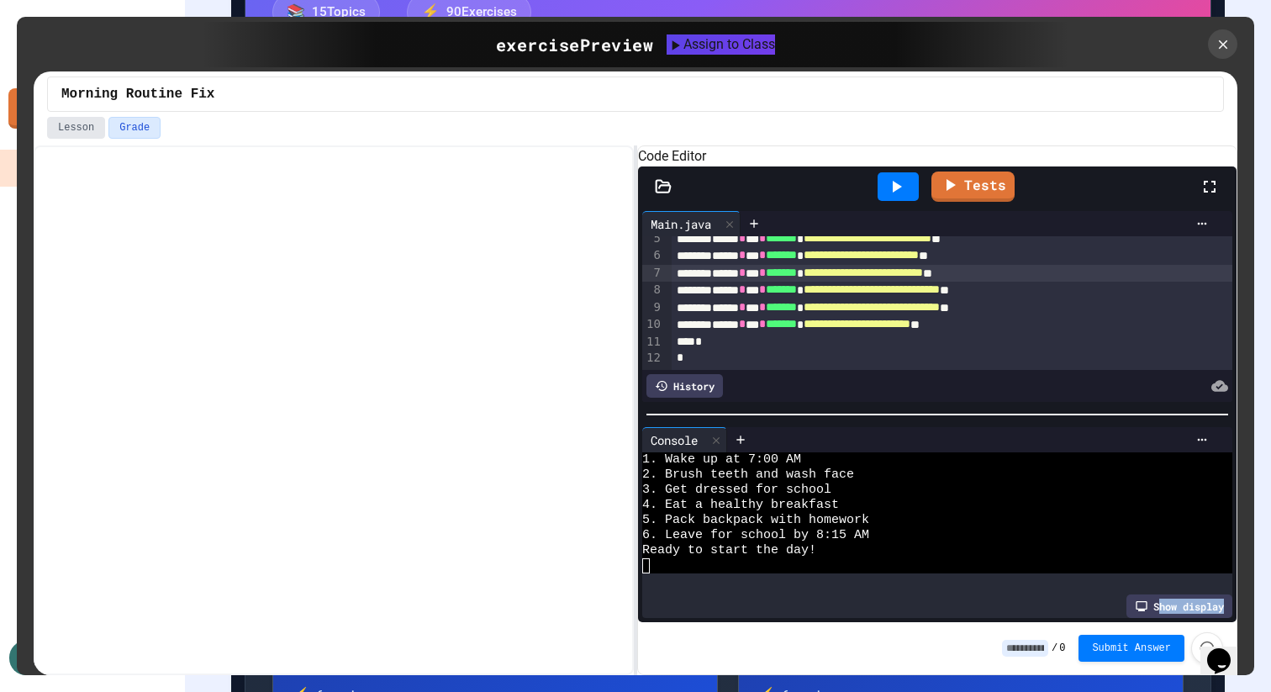
click at [89, 129] on button "Lesson" at bounding box center [76, 128] width 58 height 22
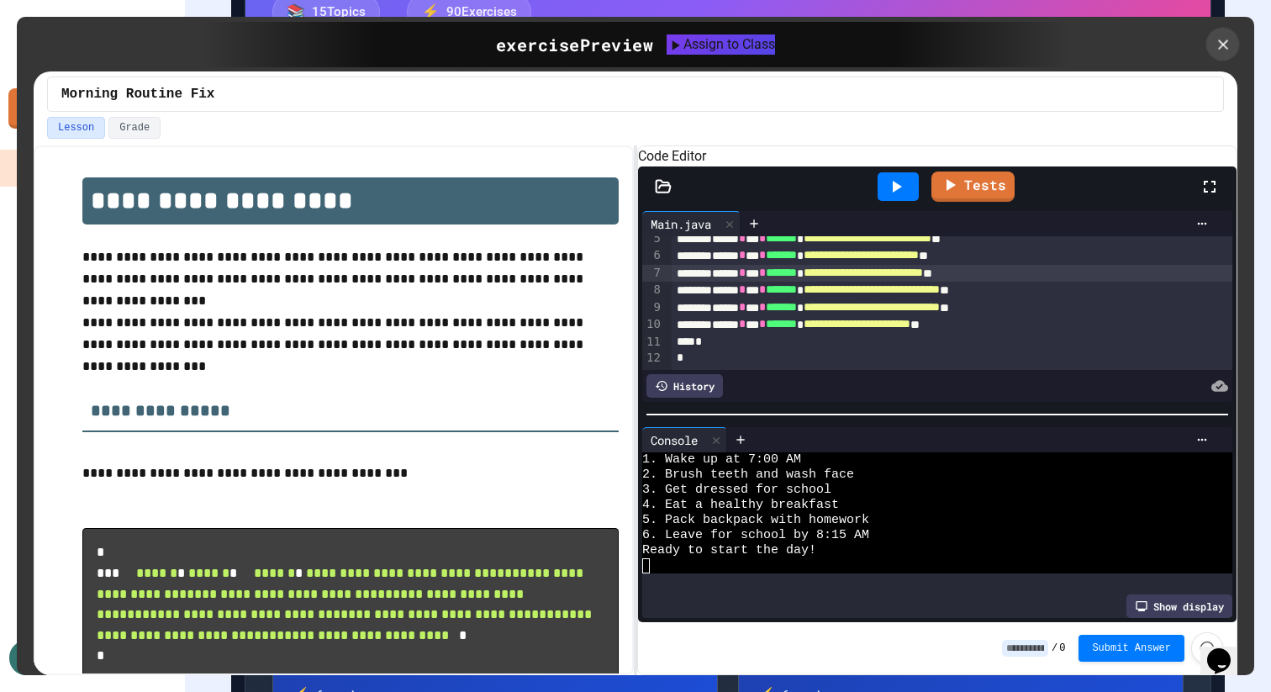
click at [1234, 50] on div at bounding box center [1224, 45] width 34 height 34
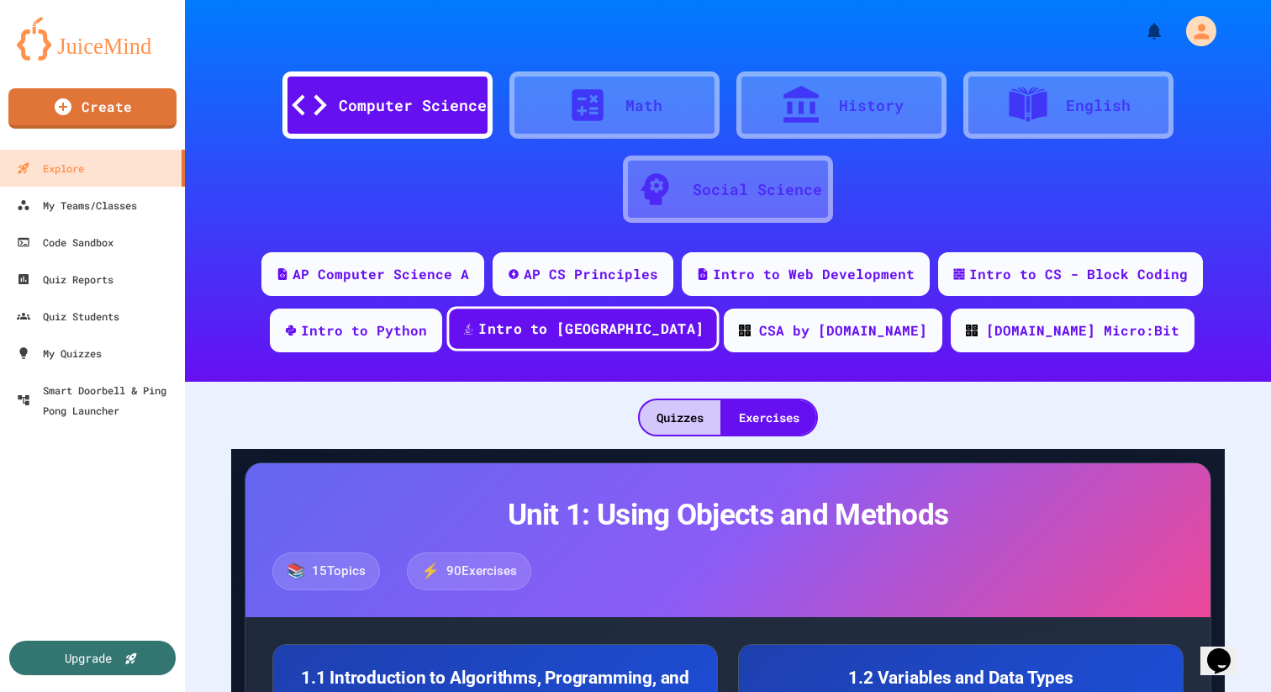
click at [602, 335] on div "Intro to [GEOGRAPHIC_DATA]" at bounding box center [590, 329] width 225 height 21
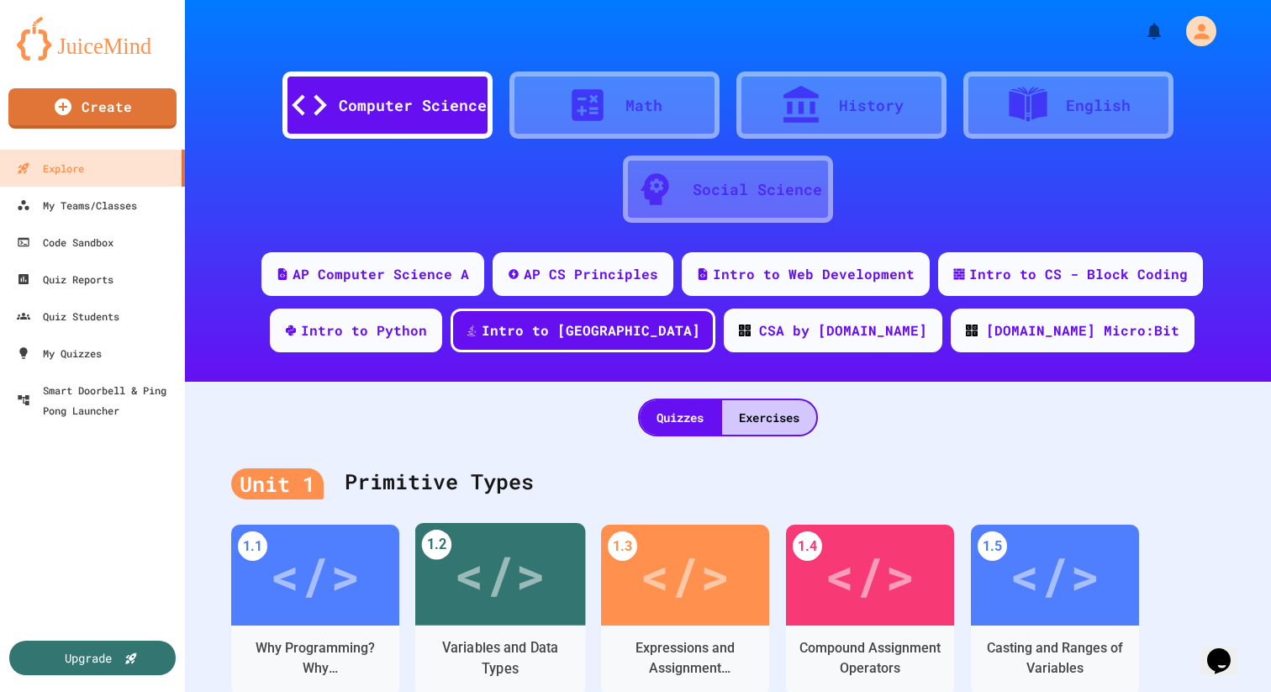
click at [350, 570] on div "</>" at bounding box center [315, 575] width 91 height 76
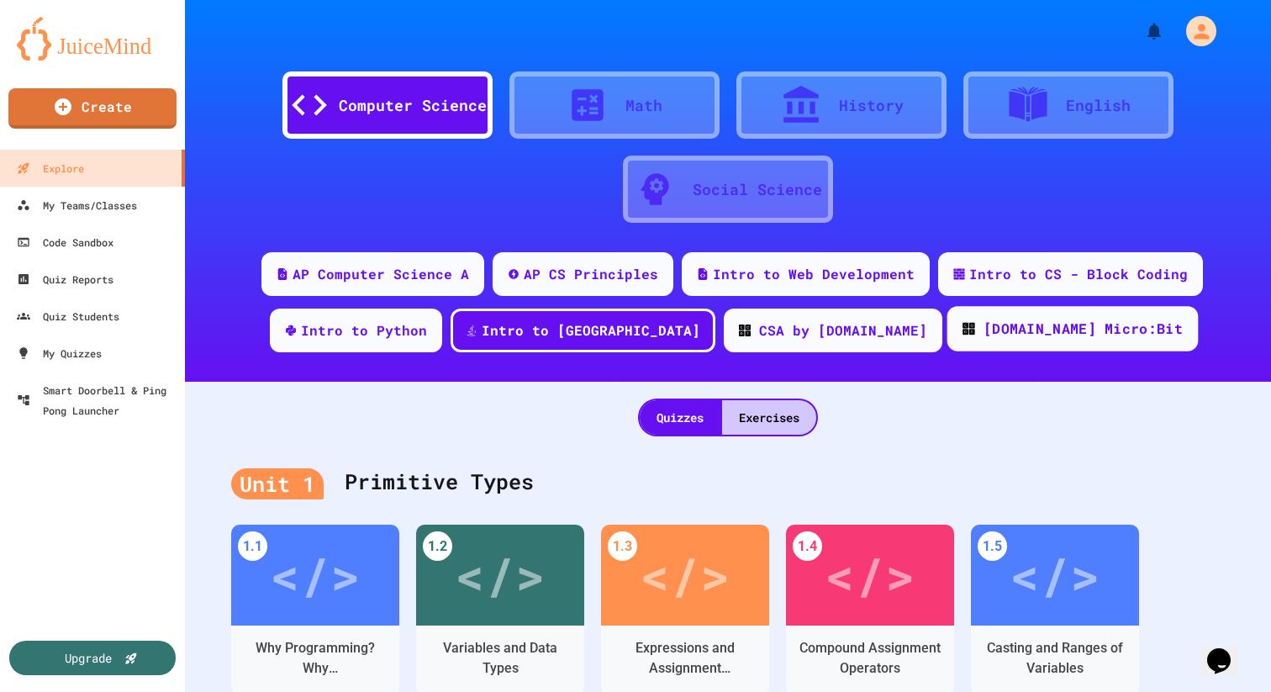
click at [984, 320] on div "[DOMAIN_NAME] Micro:Bit" at bounding box center [1083, 329] width 199 height 21
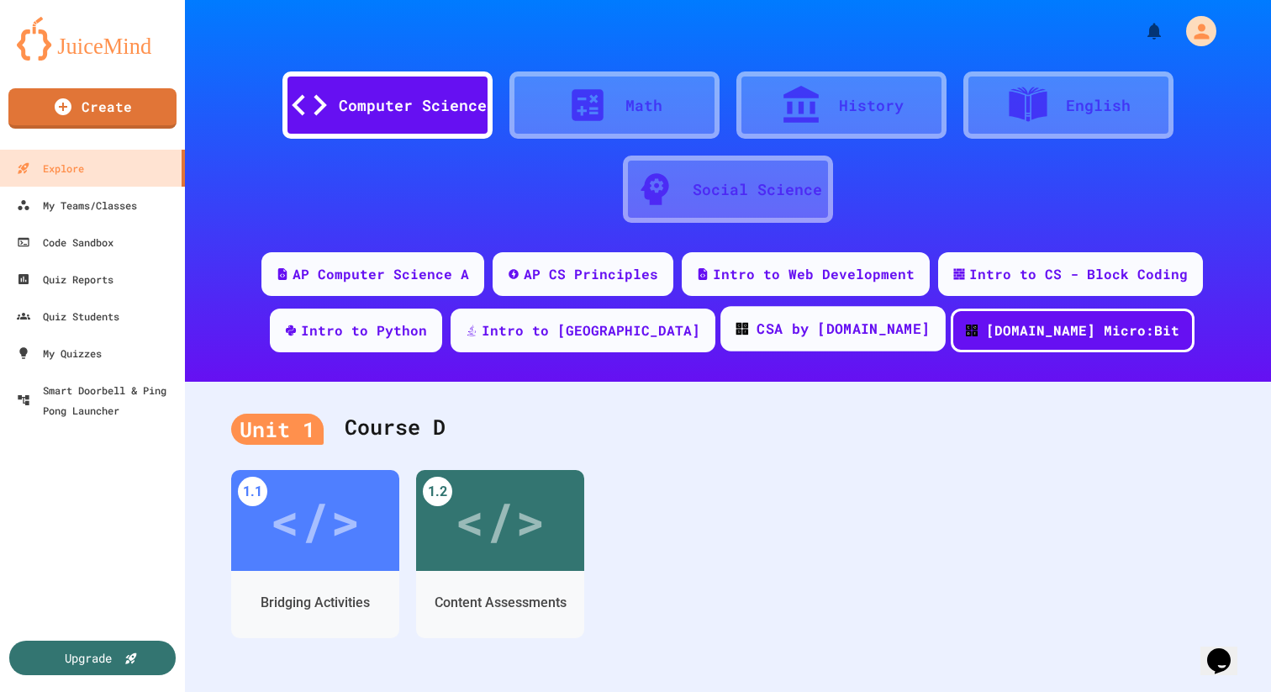
click at [812, 333] on div "CSA by [DOMAIN_NAME]" at bounding box center [843, 329] width 173 height 21
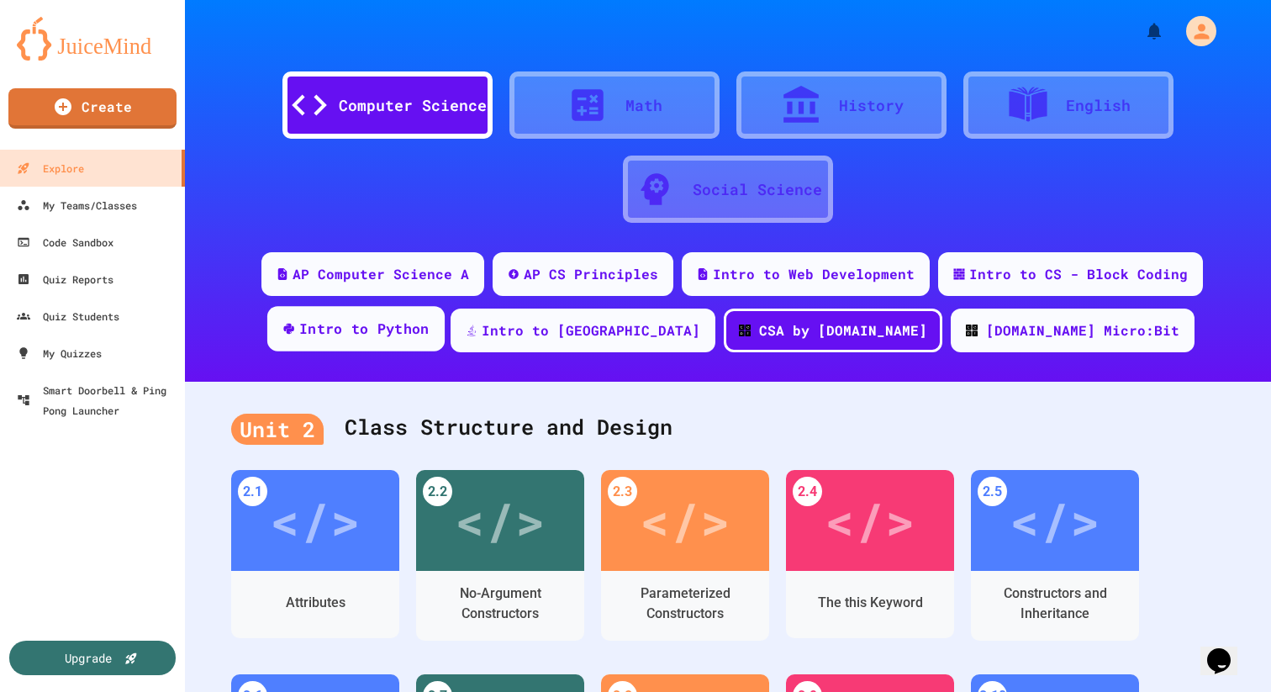
click at [445, 345] on div "Intro to Python" at bounding box center [355, 328] width 177 height 45
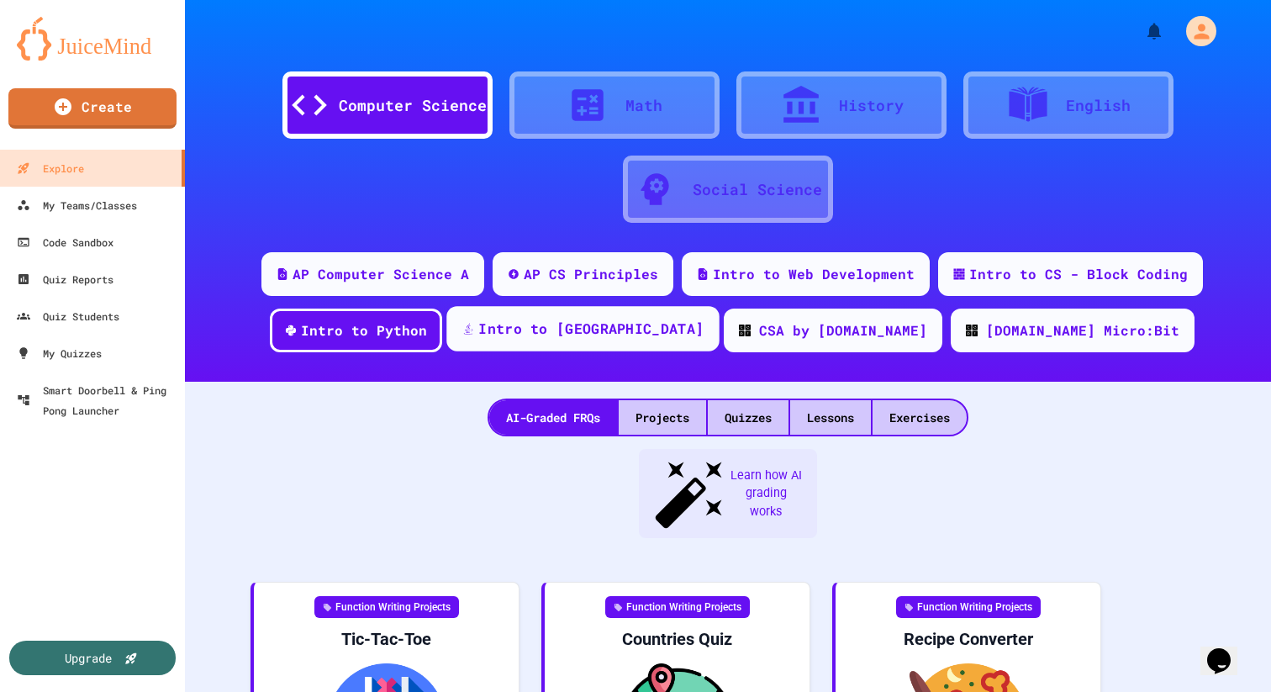
click at [591, 317] on div "Intro to [GEOGRAPHIC_DATA]" at bounding box center [583, 328] width 272 height 45
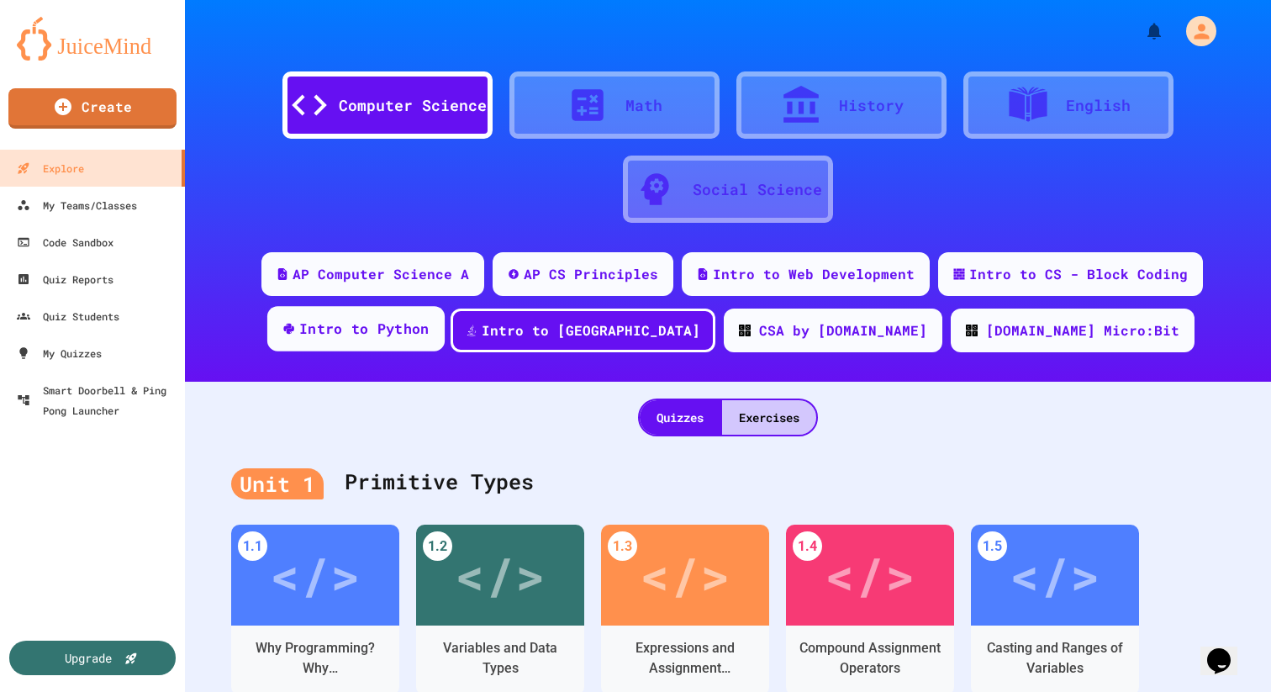
click at [430, 325] on div "Intro to Python" at bounding box center [364, 329] width 130 height 21
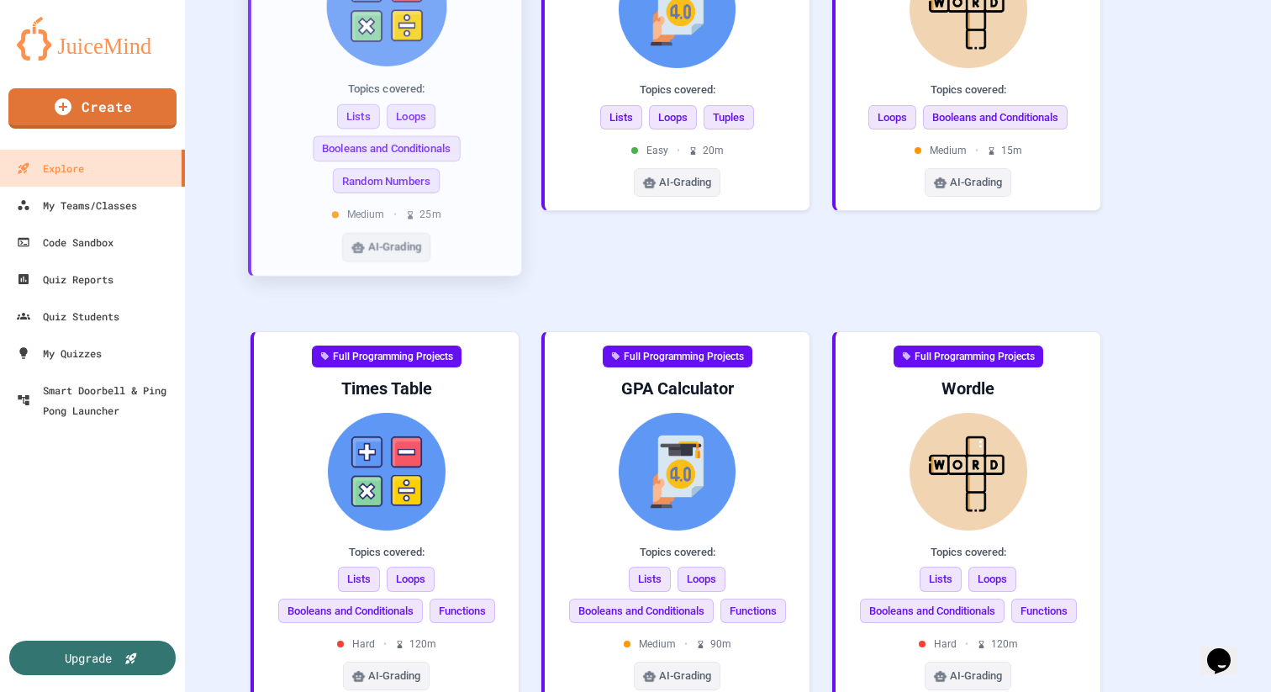
scroll to position [1144, 0]
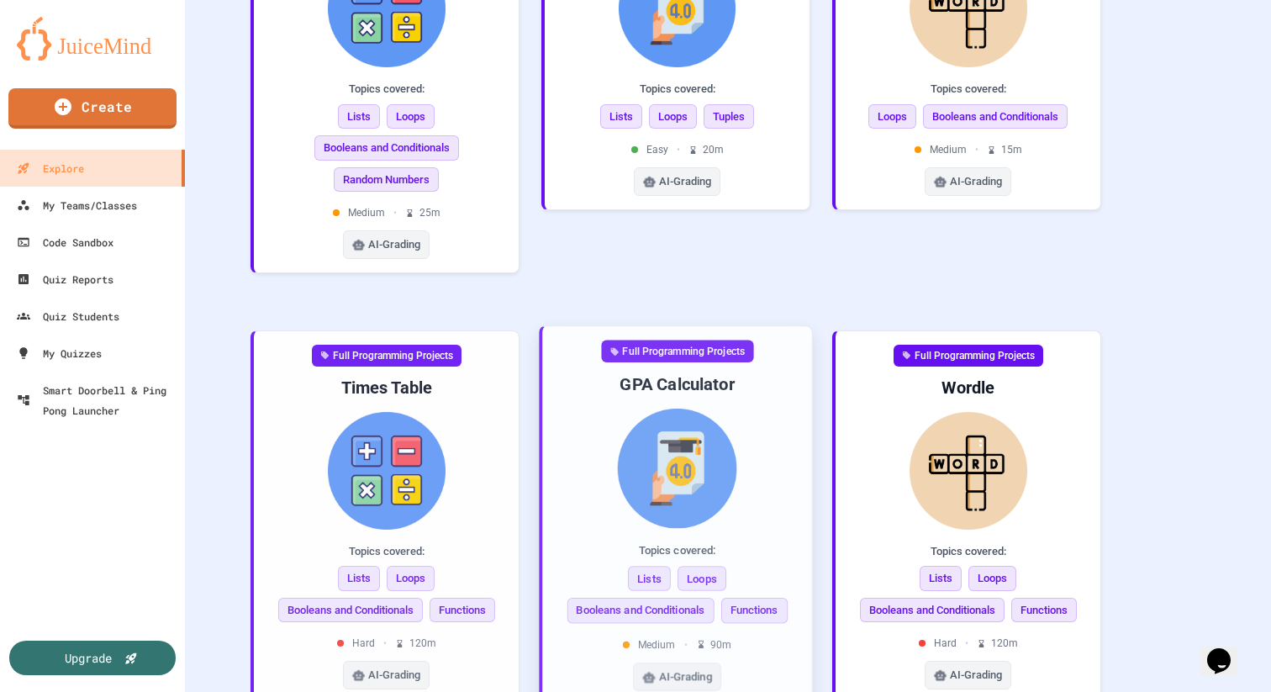
click at [672, 472] on div "Full Programming Projects GPA Calculator Topics covered: Lists Loops Booleans a…" at bounding box center [678, 515] width 242 height 351
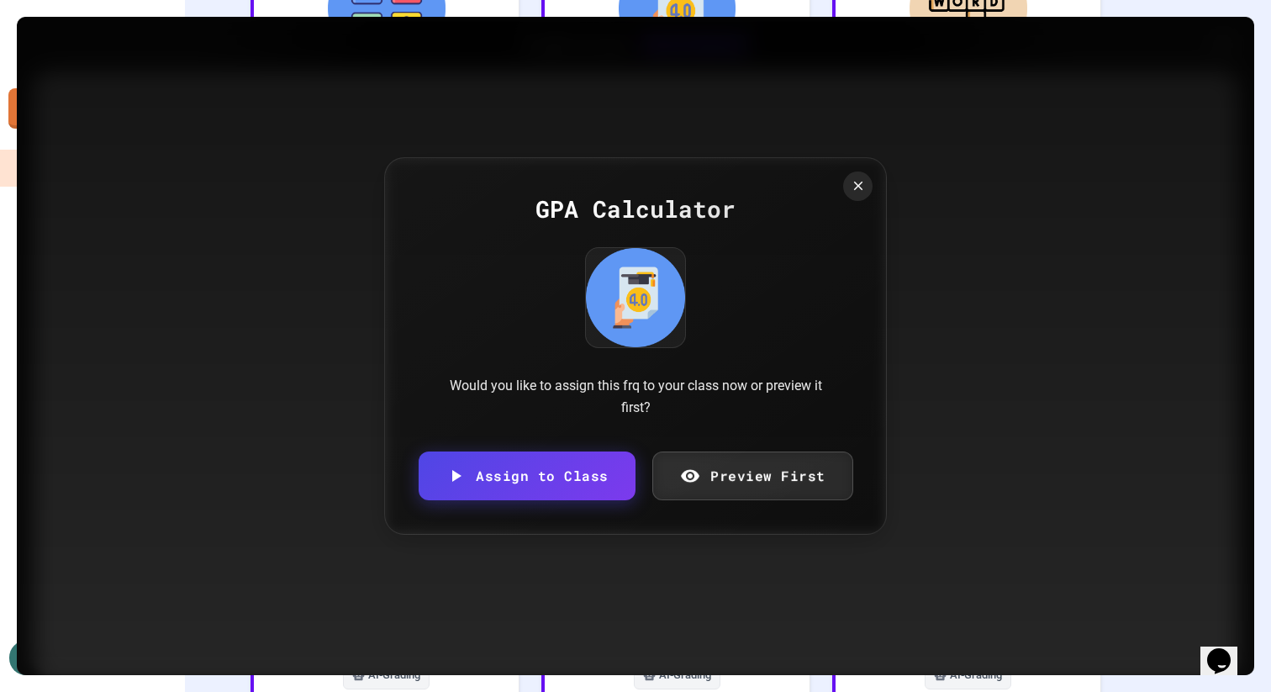
click at [838, 203] on div "GPA Calculator" at bounding box center [636, 209] width 434 height 35
click at [851, 191] on icon at bounding box center [858, 185] width 15 height 15
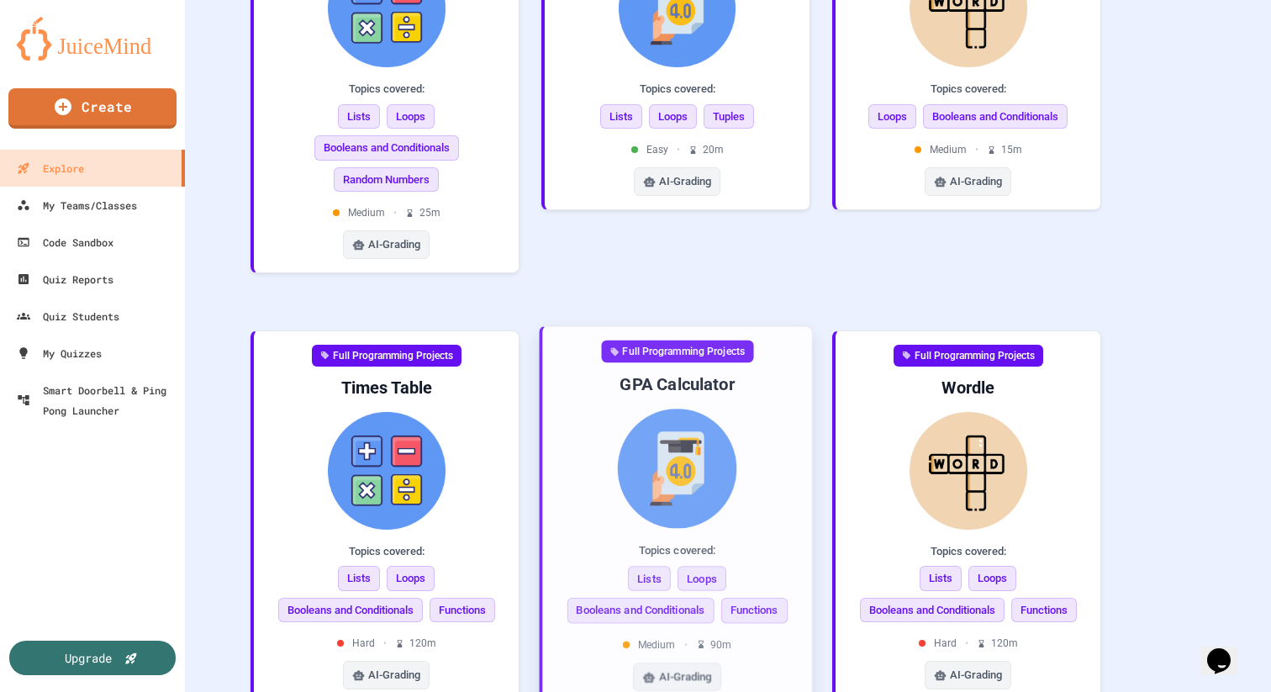
click at [748, 409] on img at bounding box center [678, 468] width 242 height 119
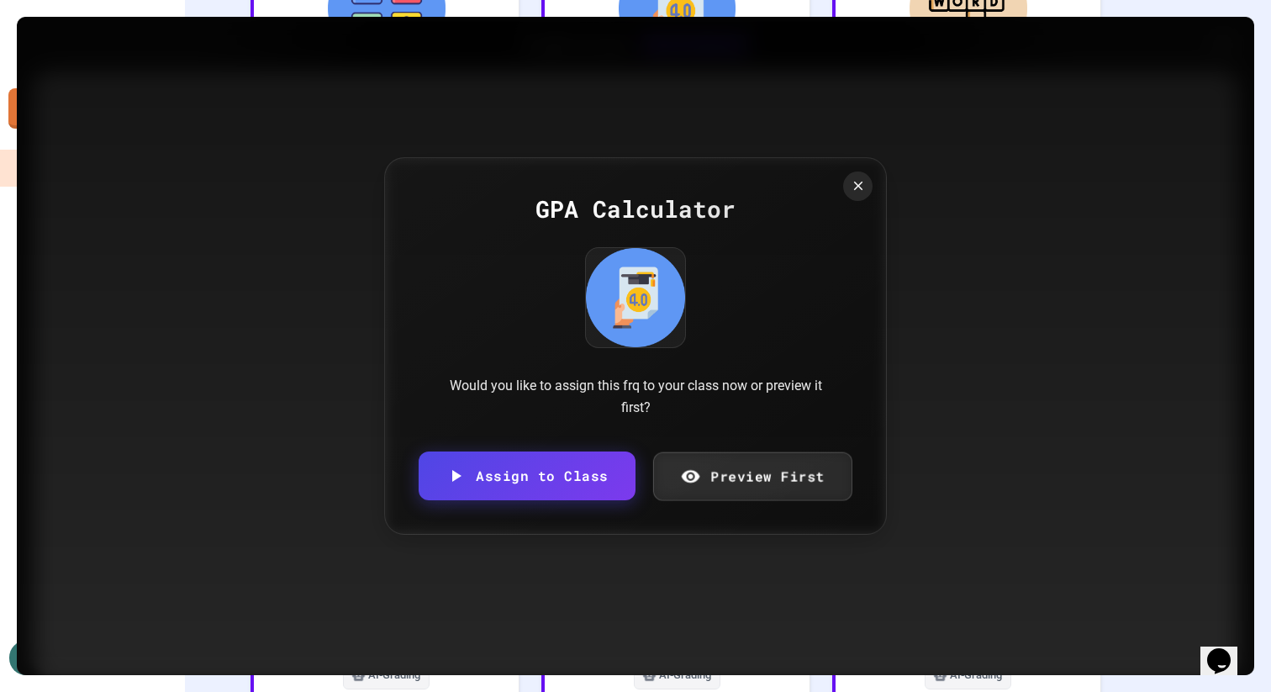
click at [748, 398] on div "Would you like to assign this frq to your class now or preview it first?" at bounding box center [636, 396] width 404 height 43
click at [739, 473] on link "Preview First" at bounding box center [753, 476] width 200 height 49
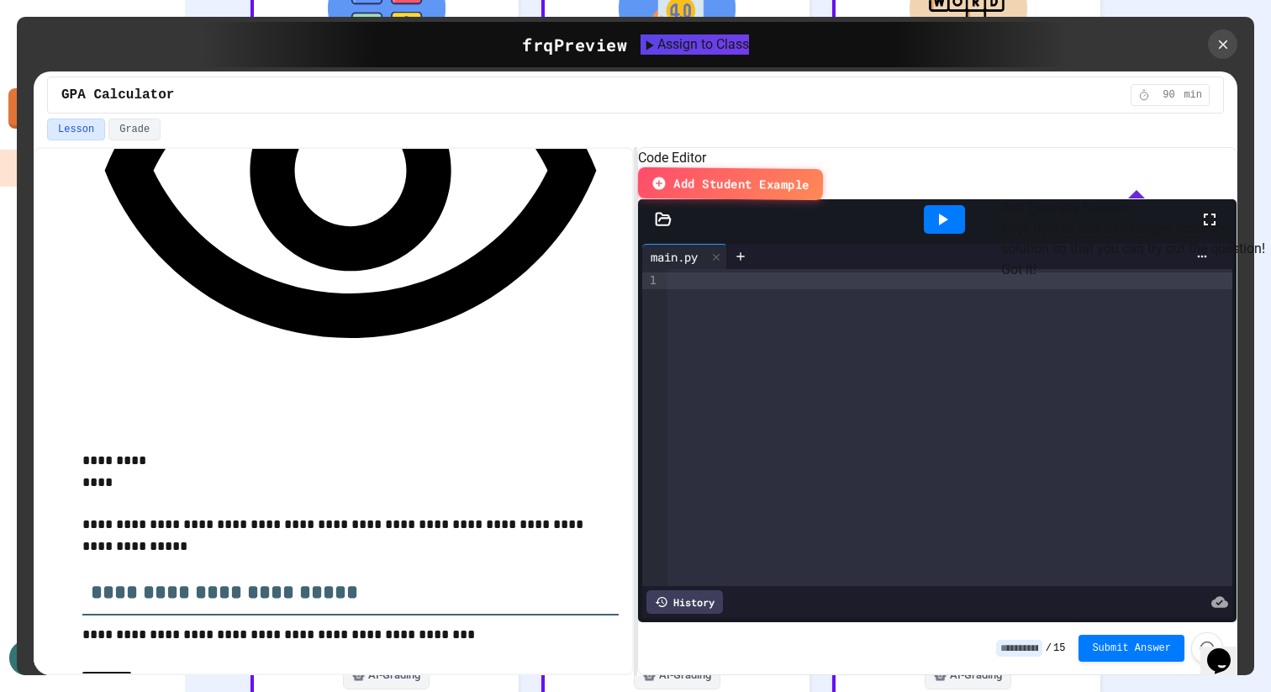
scroll to position [3521, 0]
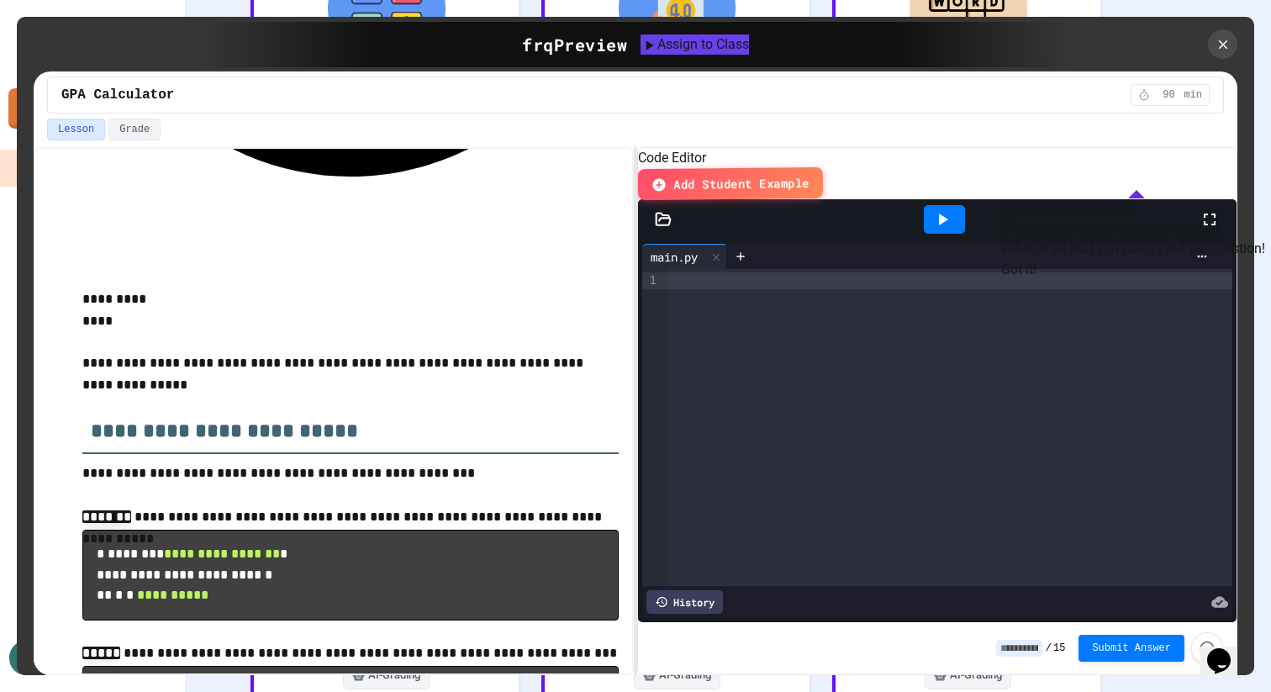
click at [949, 336] on div at bounding box center [950, 427] width 565 height 317
click at [806, 180] on span "Add Student Example" at bounding box center [740, 184] width 129 height 18
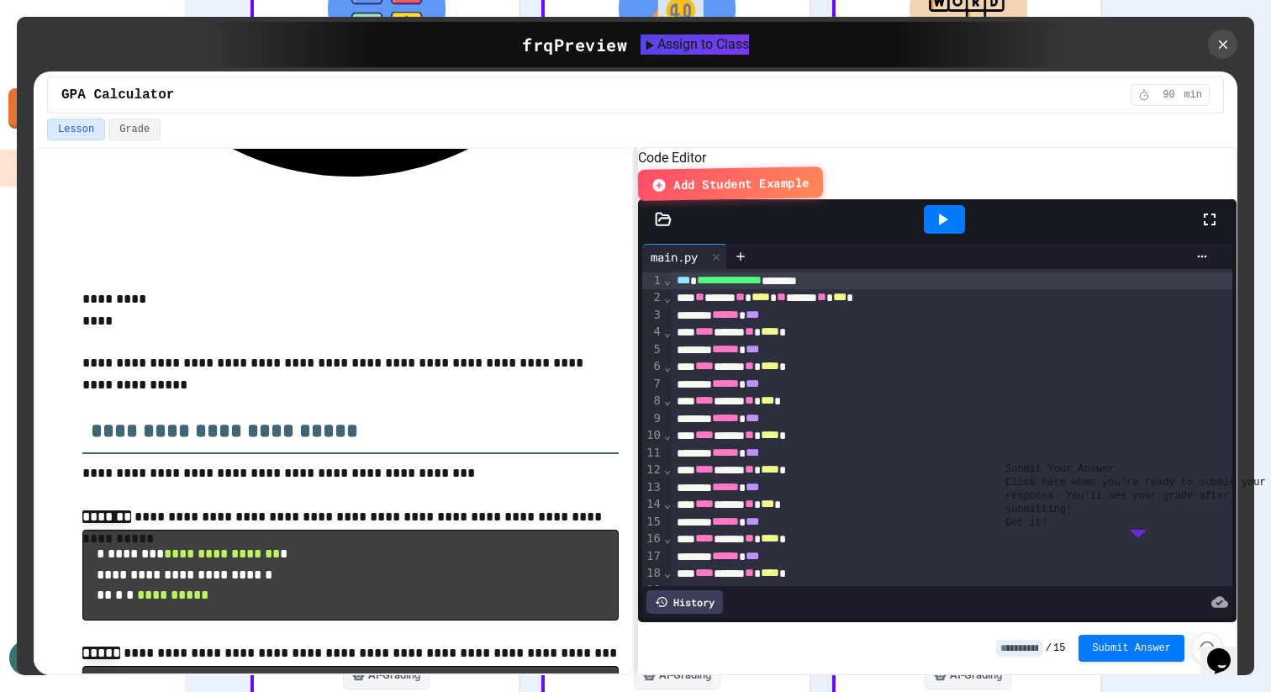
click at [1067, 335] on div "**** ***** ** **** *" at bounding box center [952, 332] width 561 height 17
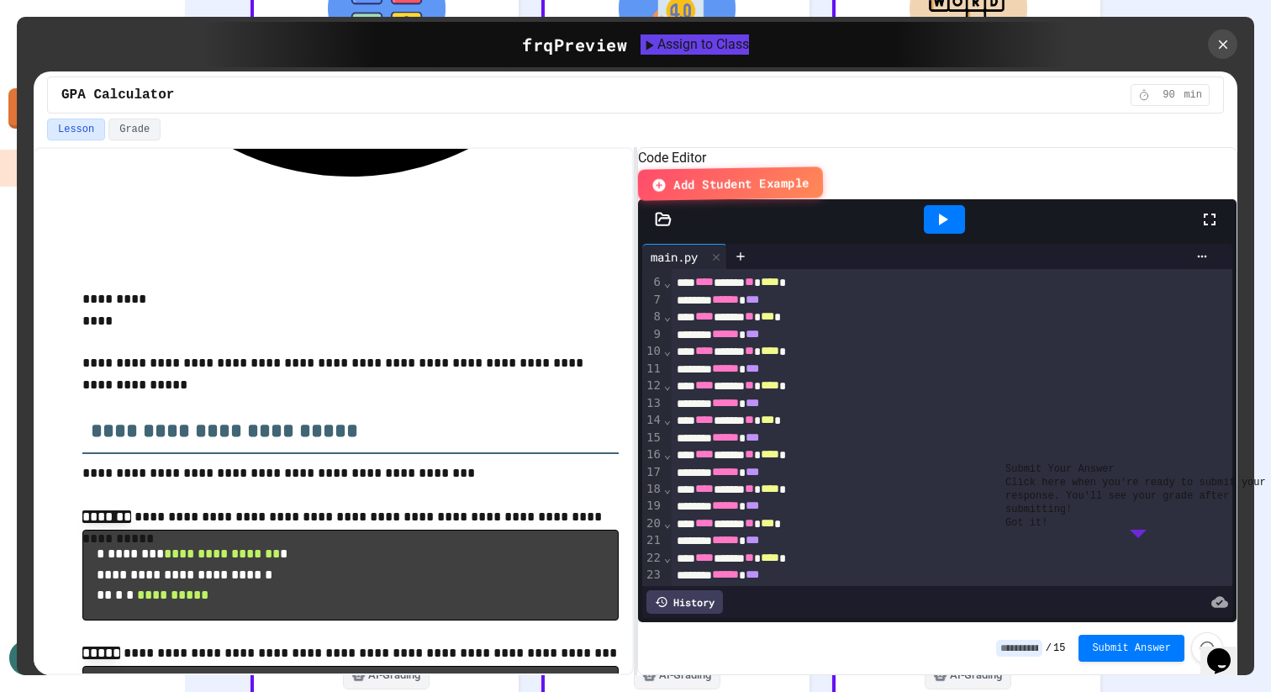
scroll to position [147, 0]
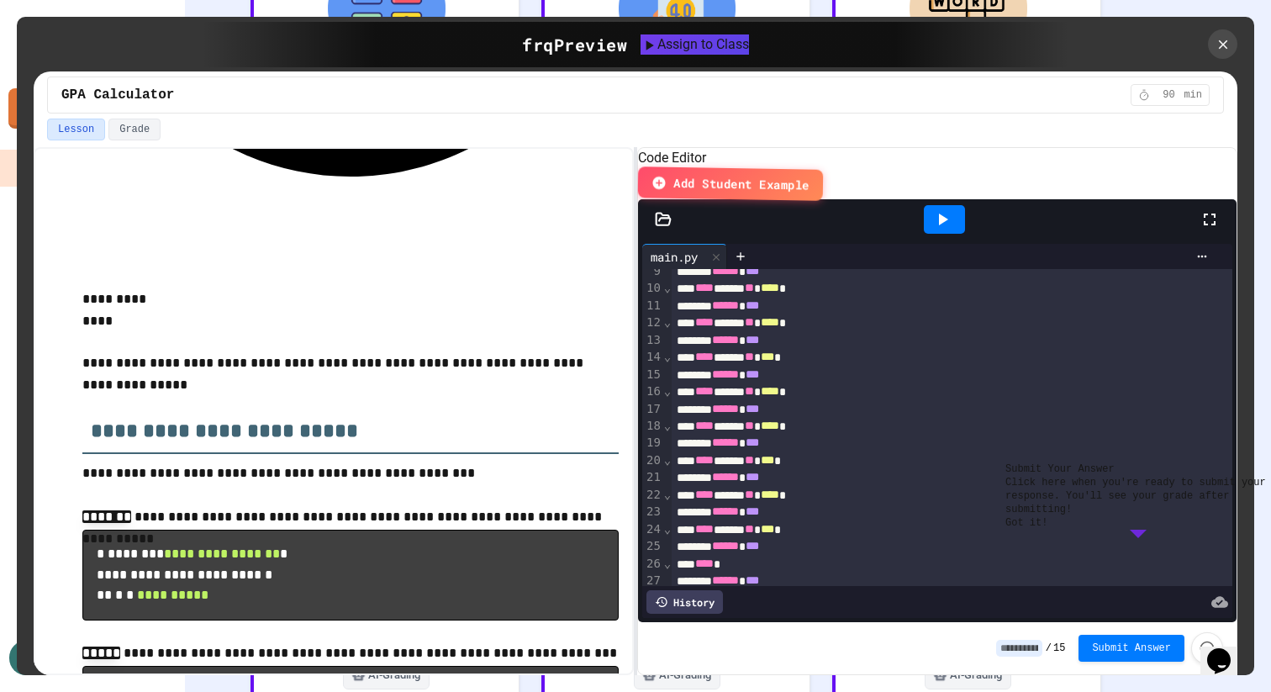
click at [1048, 530] on button "Got it!" at bounding box center [1027, 522] width 42 height 13
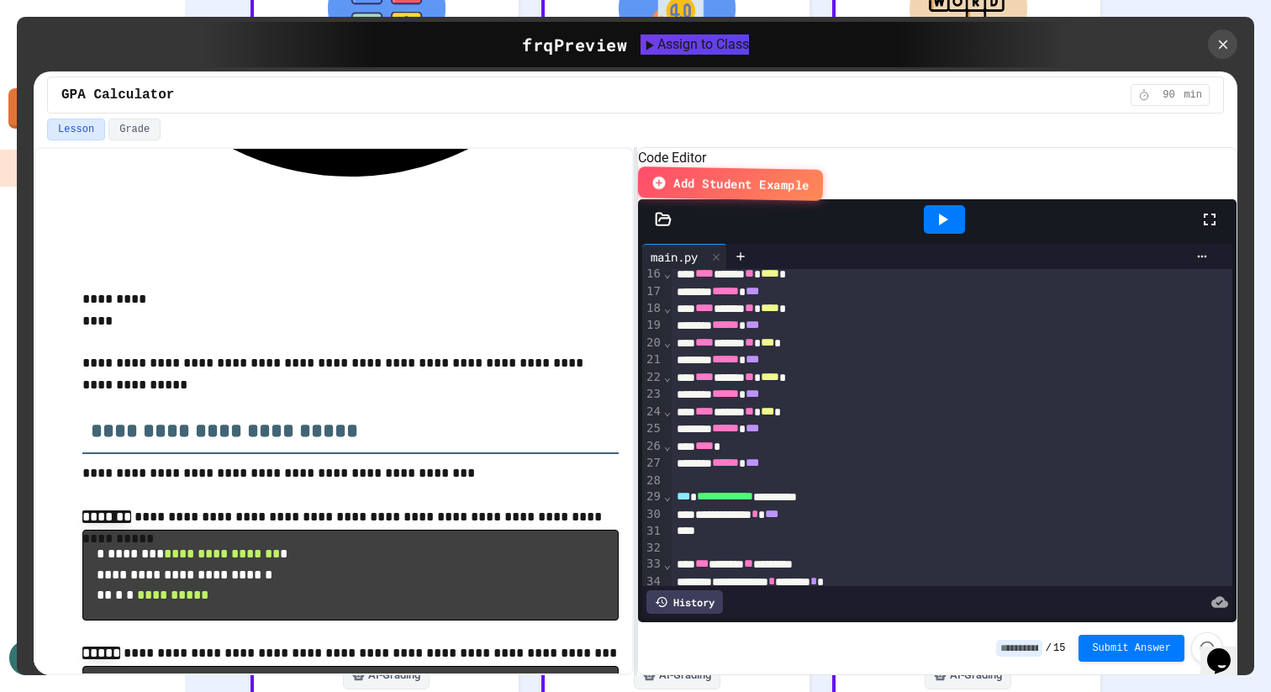
scroll to position [276, 0]
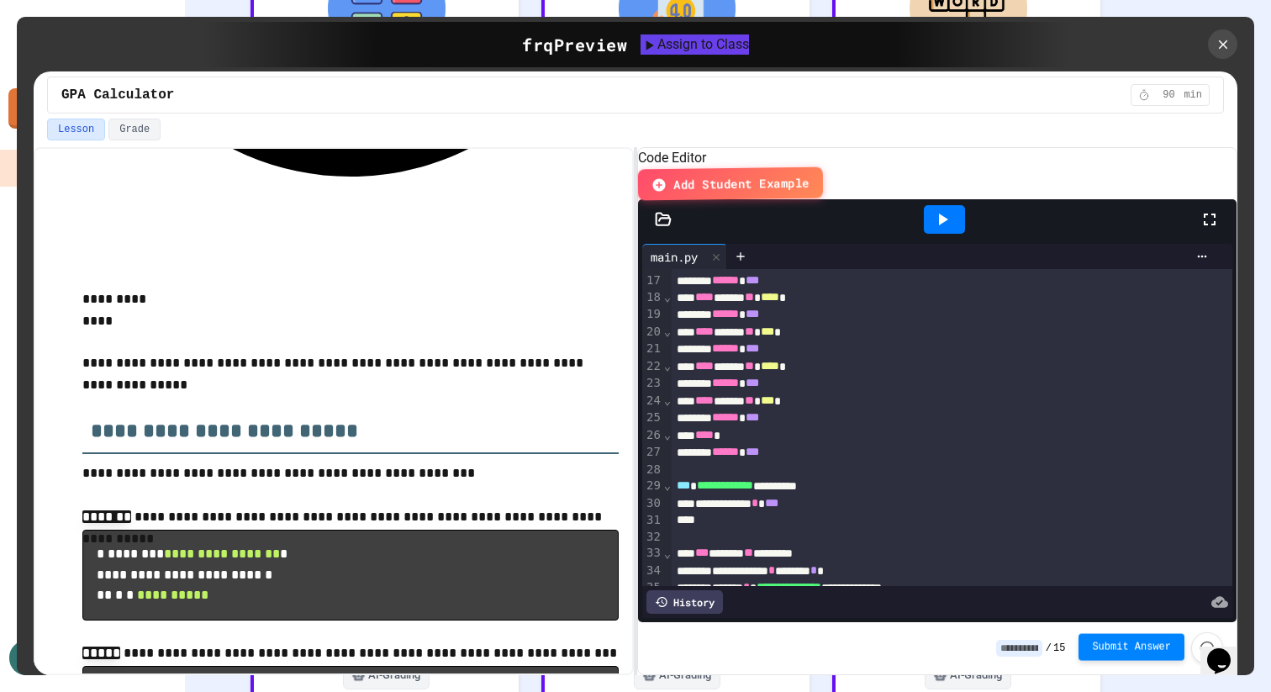
click at [1131, 647] on span "Submit Answer" at bounding box center [1131, 647] width 79 height 13
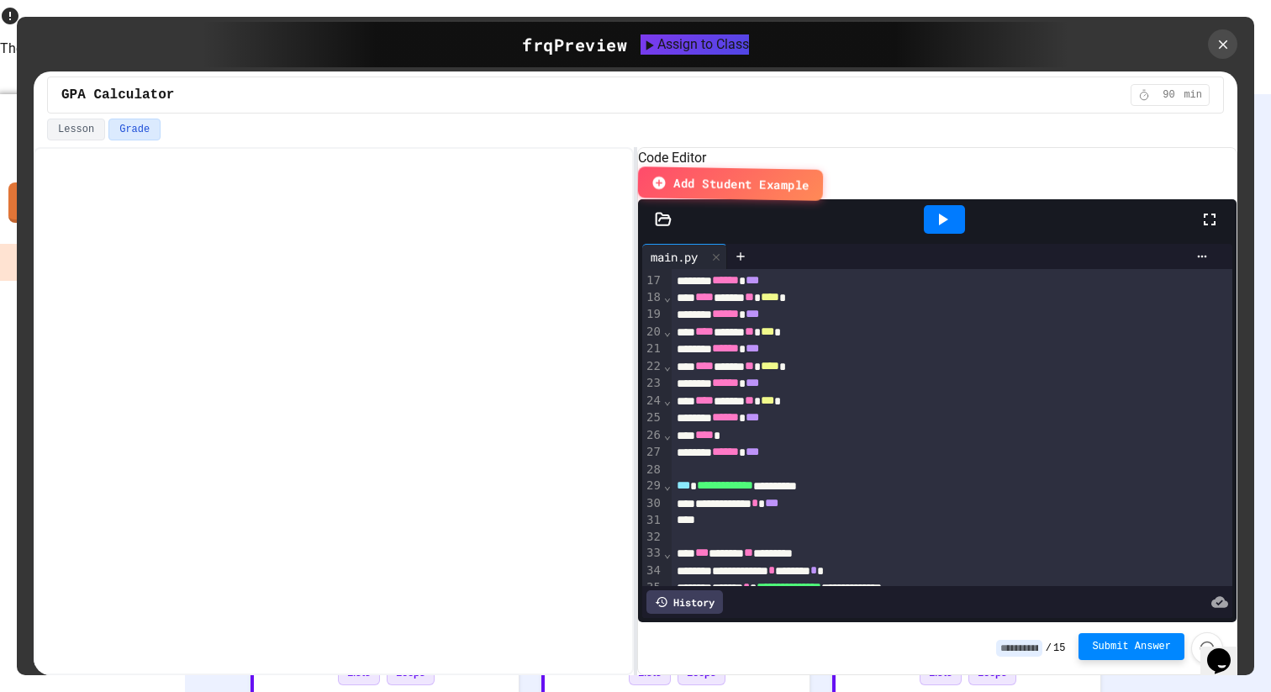
click at [149, 129] on button "Grade" at bounding box center [134, 130] width 52 height 22
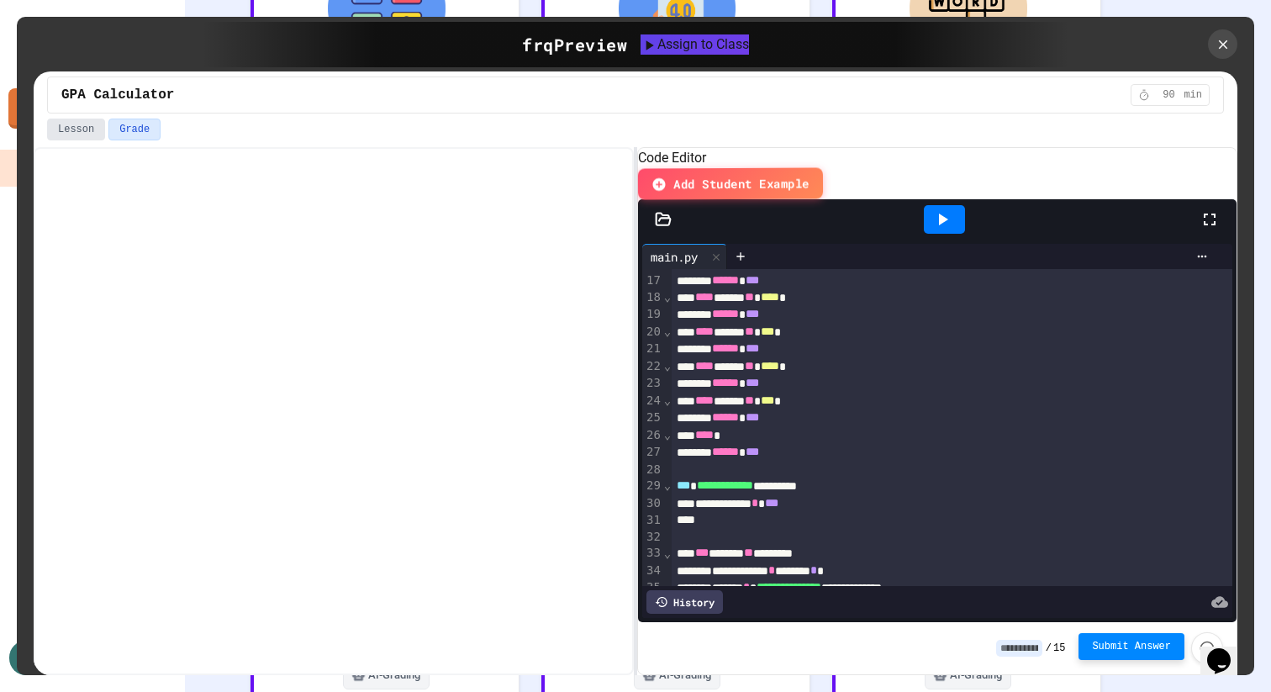
click at [81, 135] on button "Lesson" at bounding box center [76, 130] width 58 height 22
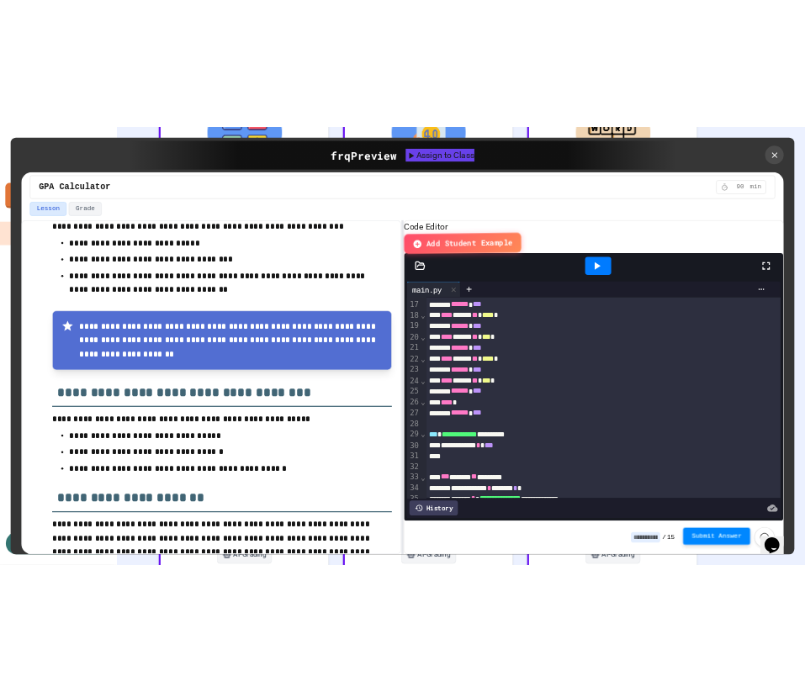
scroll to position [257, 0]
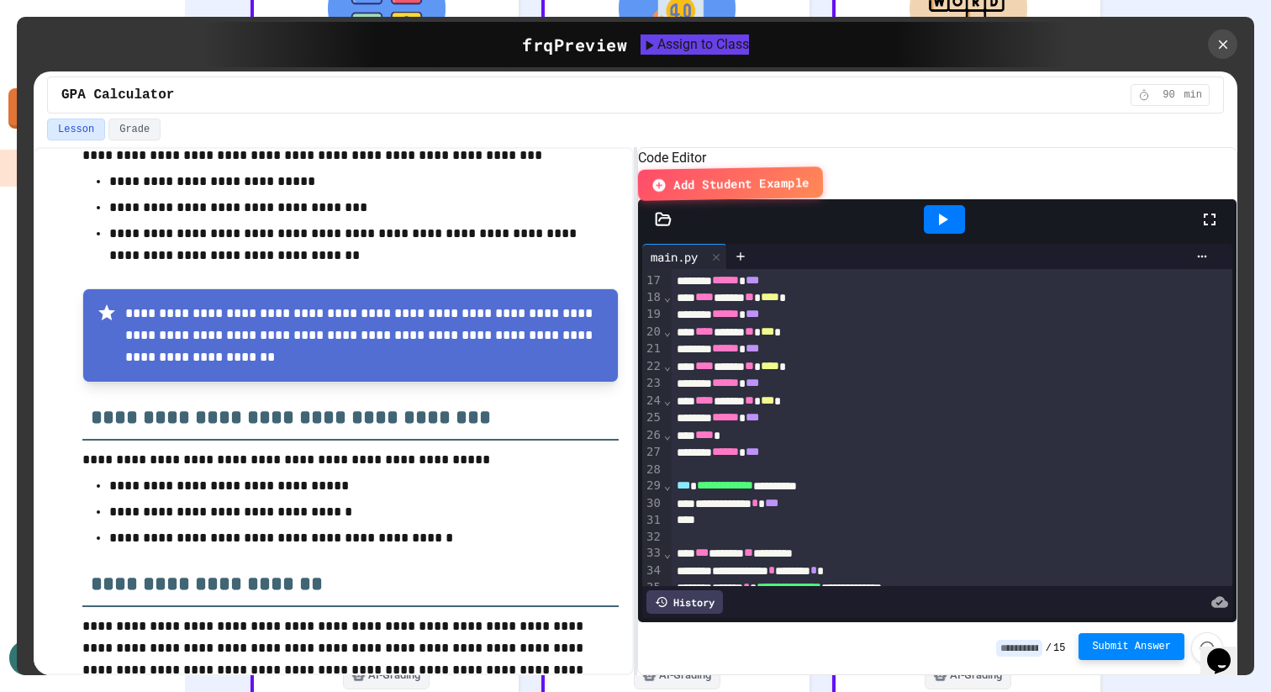
click at [1149, 648] on span "Submit Answer" at bounding box center [1131, 646] width 79 height 13
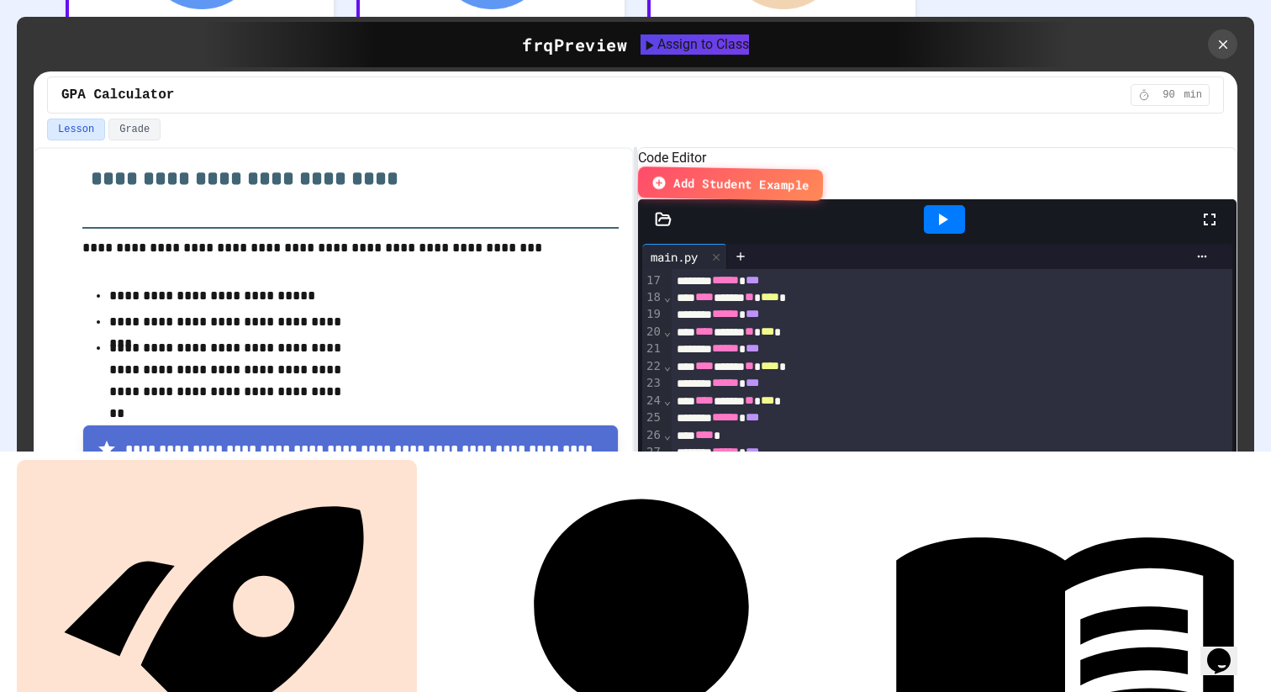
scroll to position [350, 0]
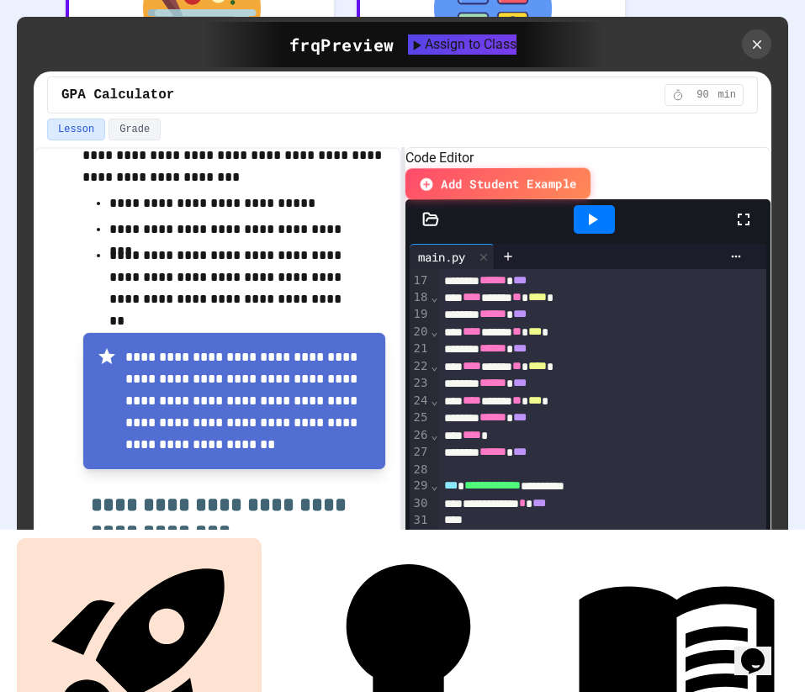
type input "**"
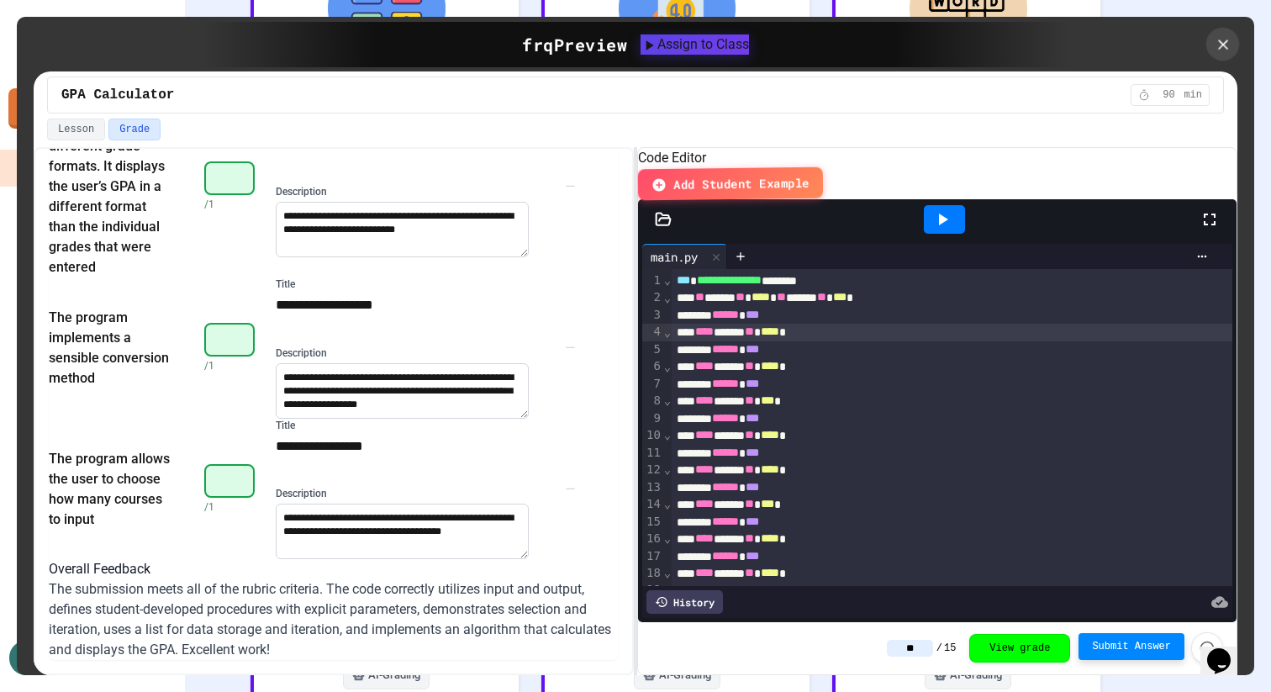
click at [1226, 55] on div at bounding box center [1224, 45] width 34 height 34
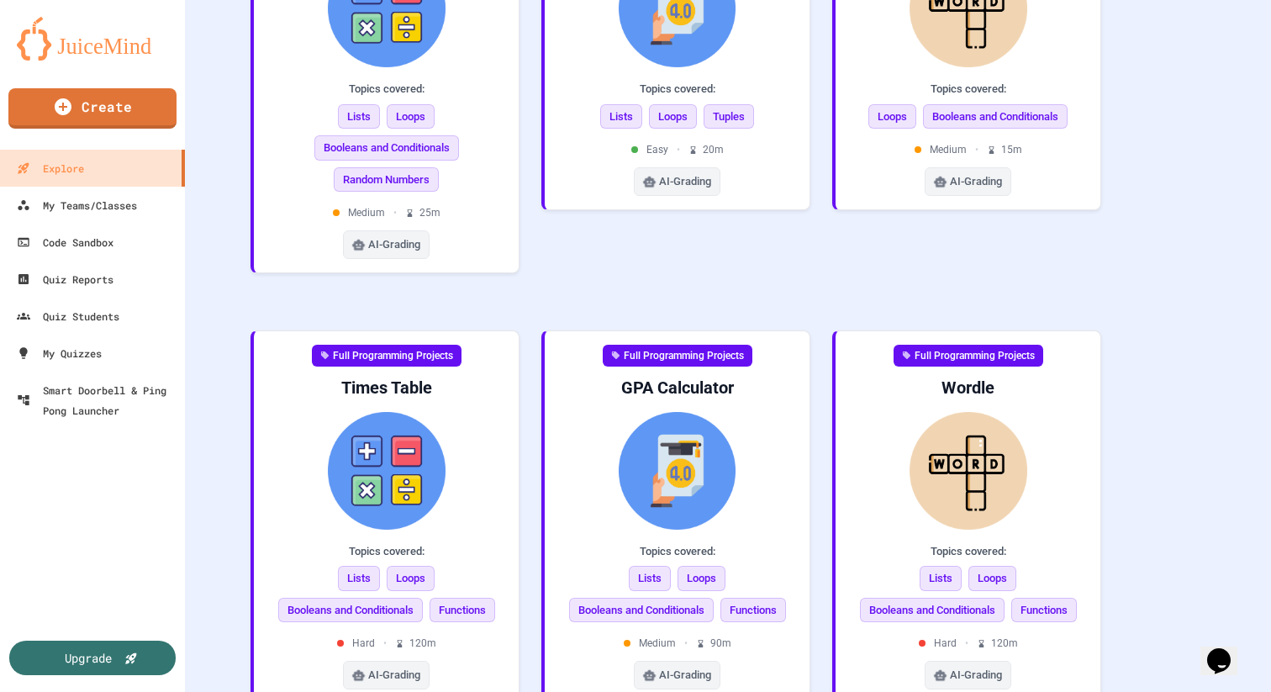
click at [1165, 182] on div "Function Writing Projects Tic-Tac-Toe Topics covered: Lists Booleans and Condit…" at bounding box center [728, 75] width 994 height 1307
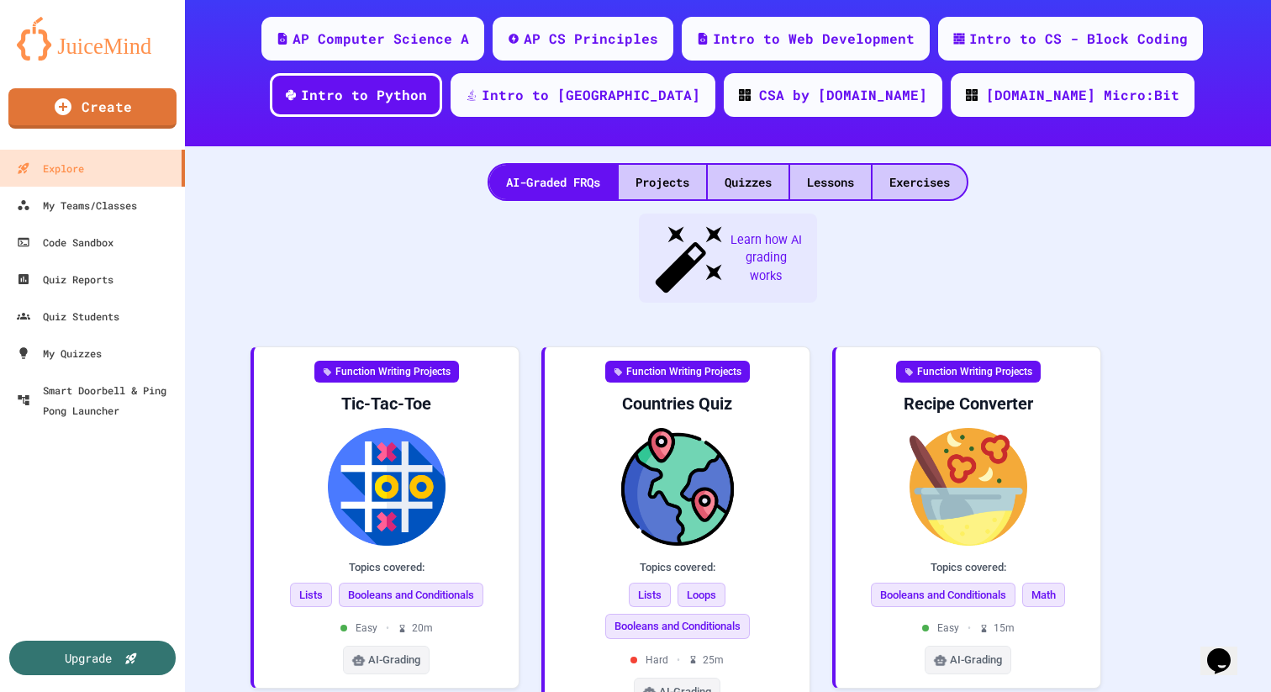
scroll to position [164, 0]
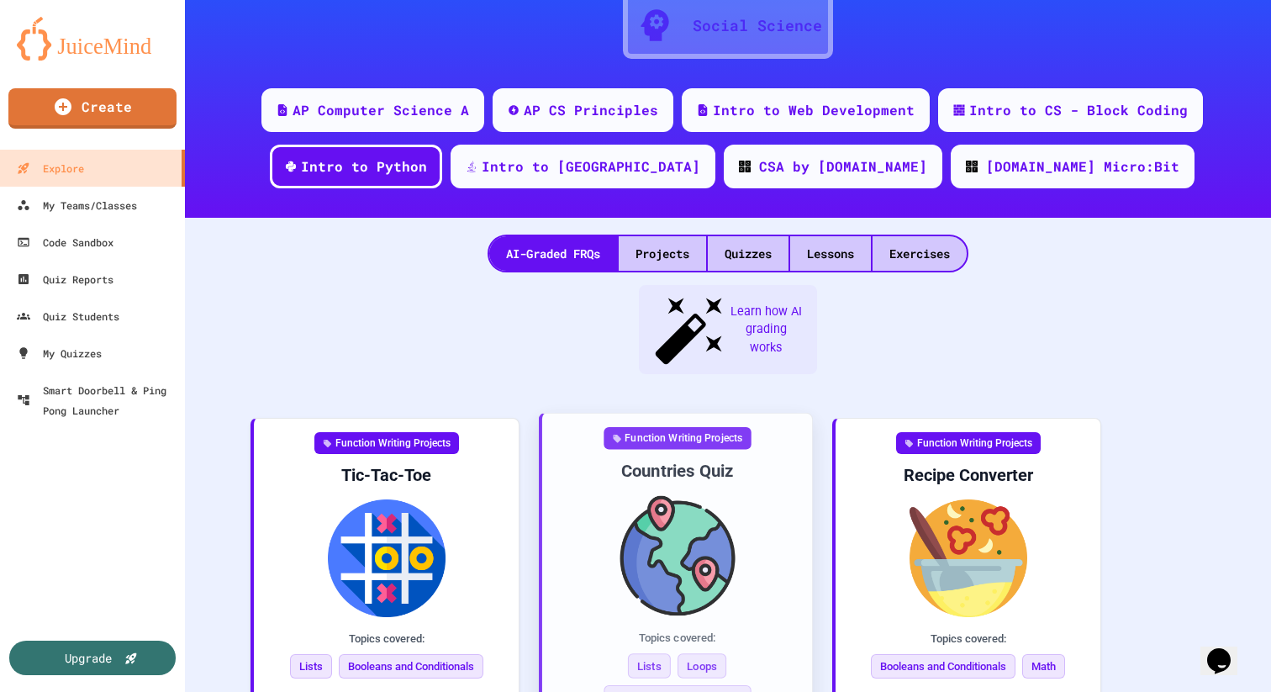
click at [626, 537] on img at bounding box center [677, 556] width 243 height 120
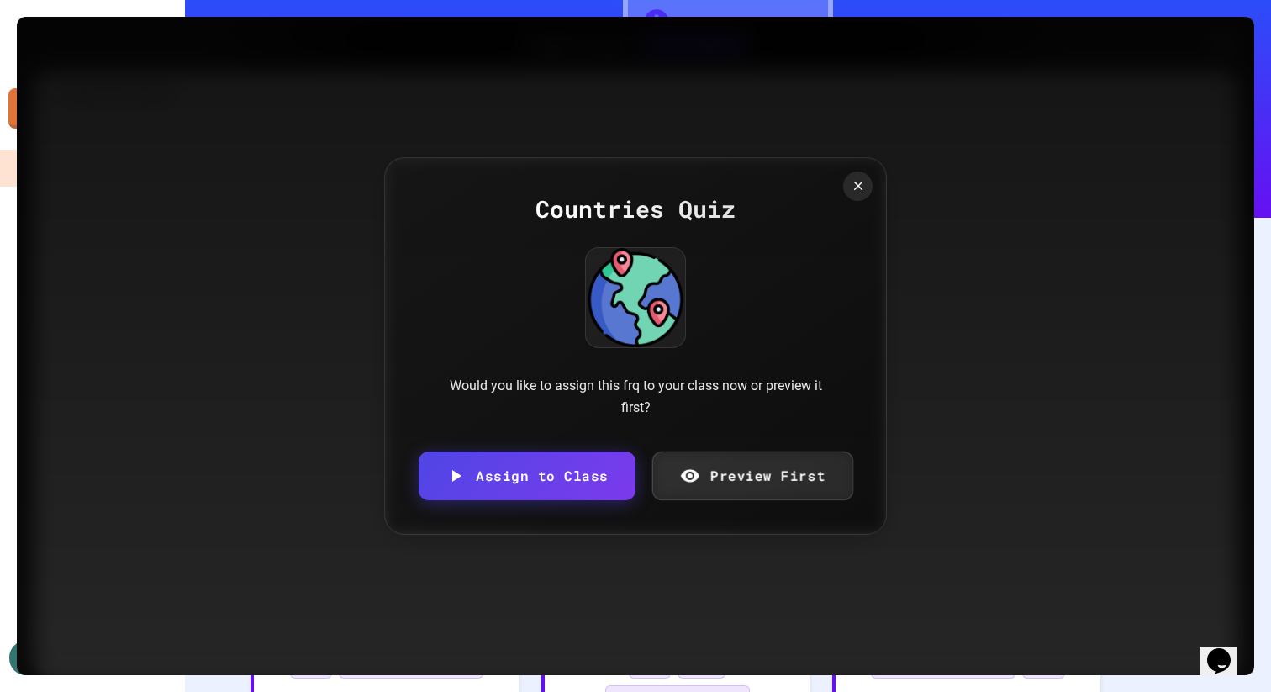
click at [706, 377] on div "Would you like to assign this frq to your class now or preview it first?" at bounding box center [636, 396] width 404 height 43
click at [714, 485] on link "Preview First" at bounding box center [753, 476] width 200 height 49
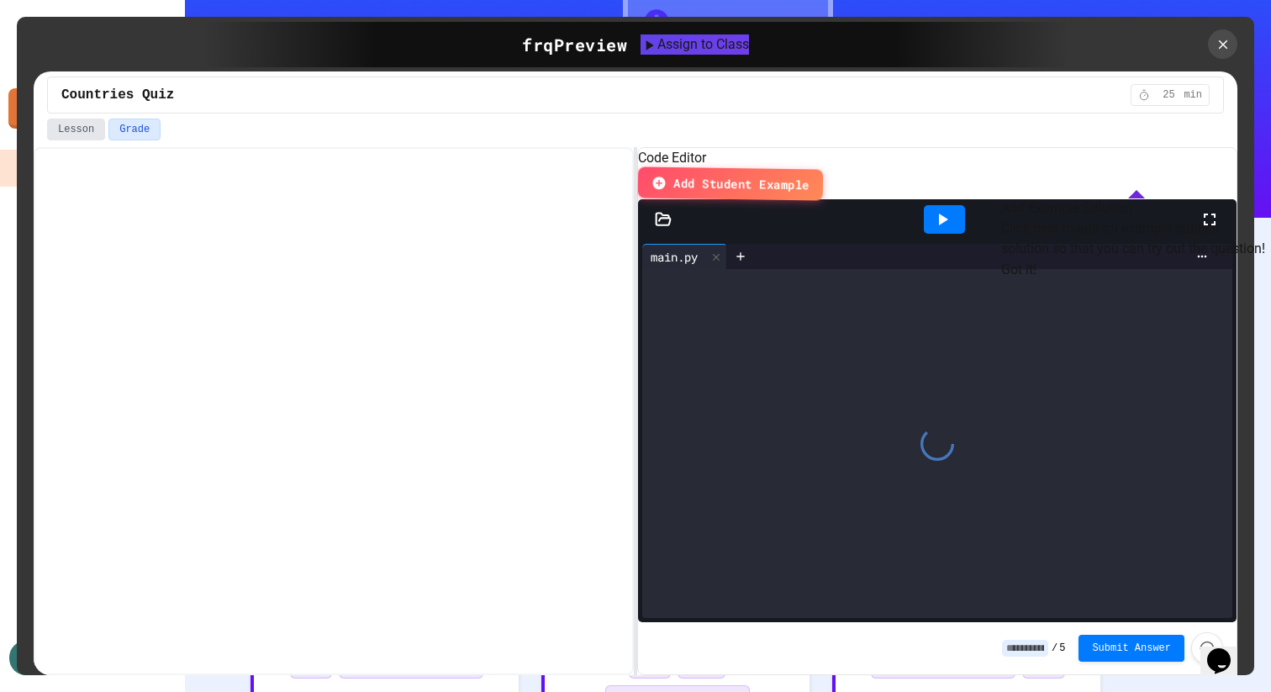
click at [91, 134] on button "Lesson" at bounding box center [76, 130] width 58 height 22
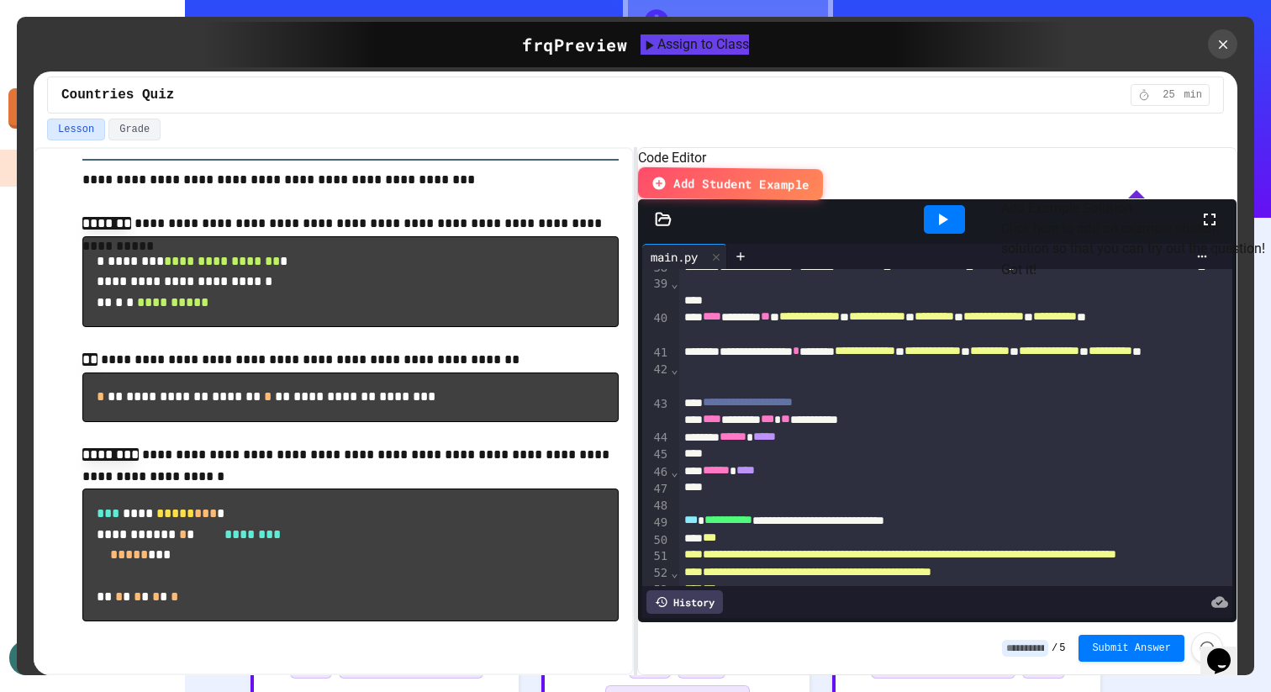
scroll to position [906, 0]
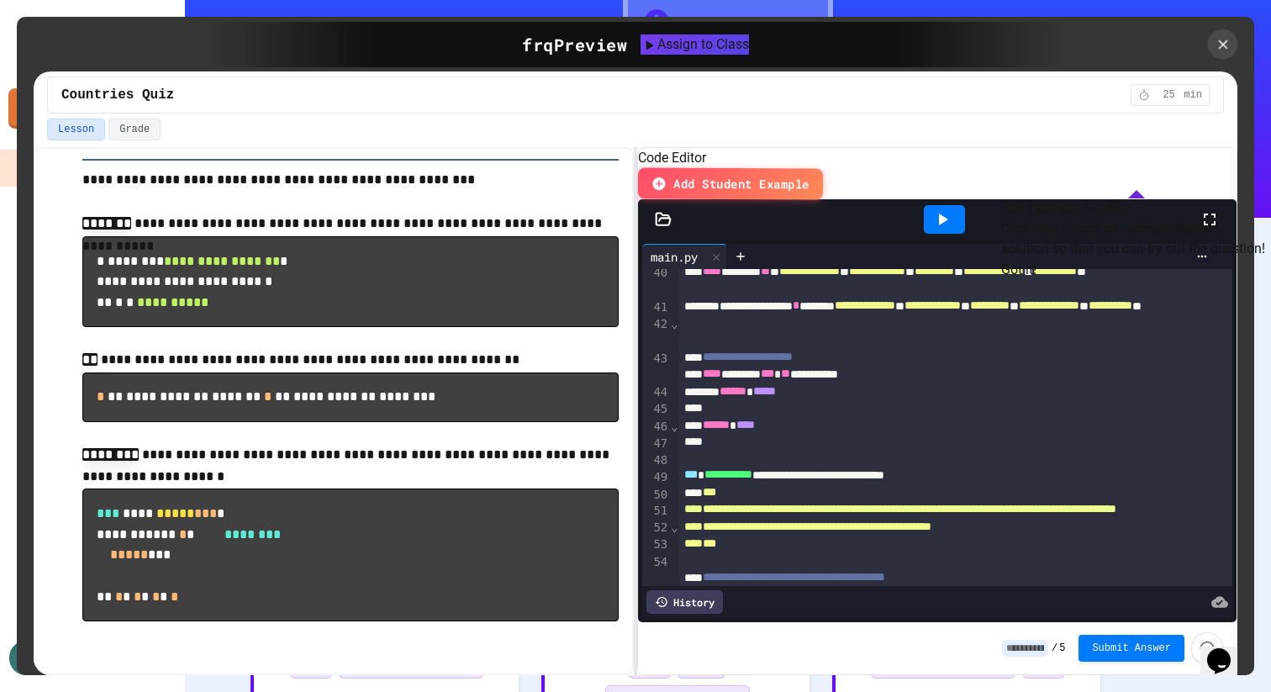
click at [1225, 44] on icon at bounding box center [1222, 43] width 15 height 15
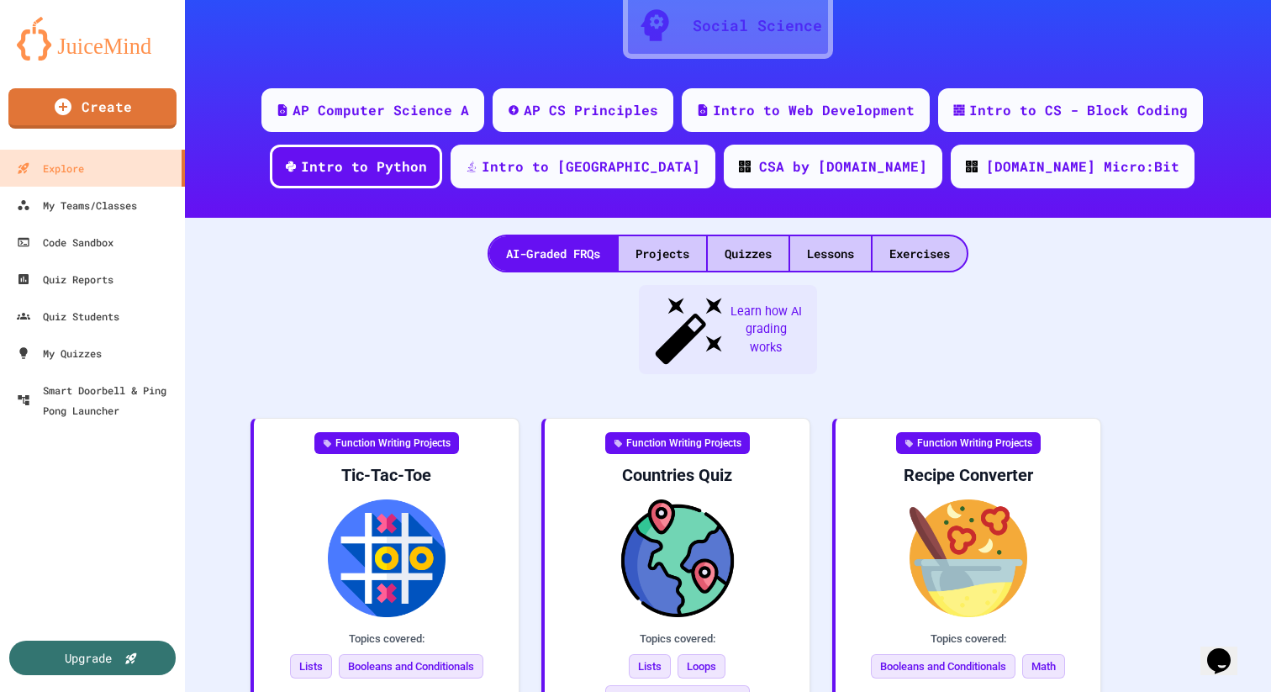
click at [922, 252] on div "Exercises" at bounding box center [920, 253] width 94 height 34
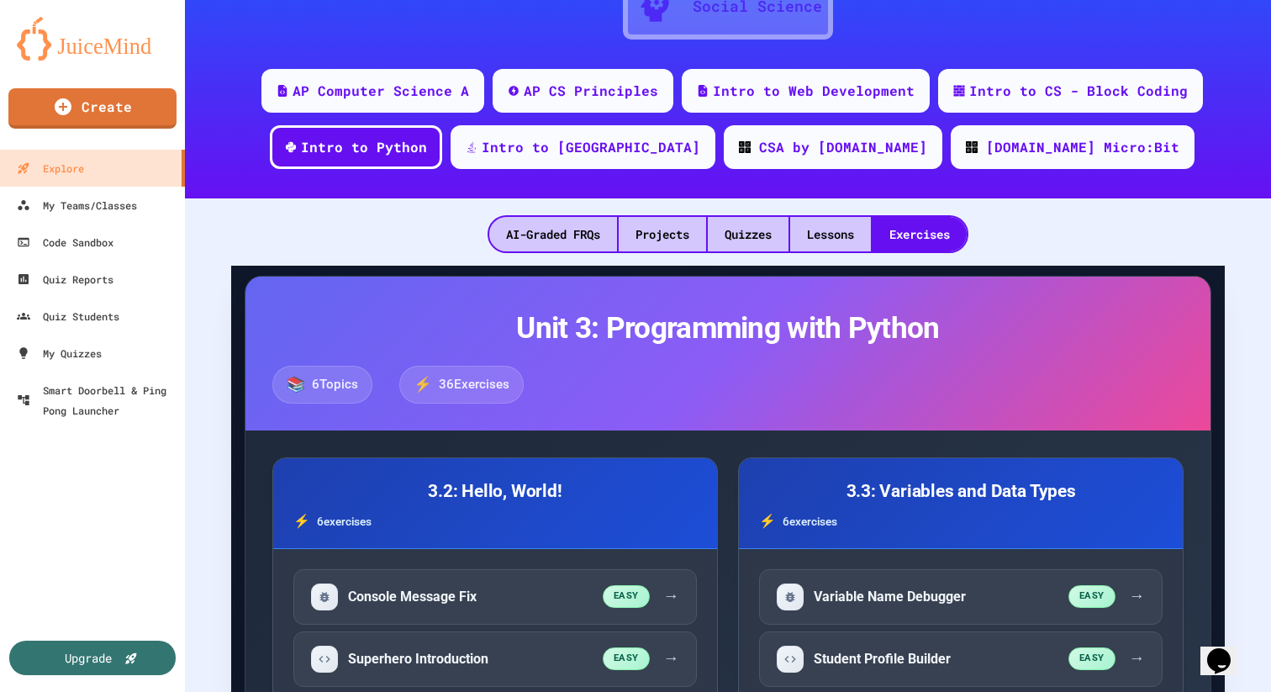
scroll to position [145, 0]
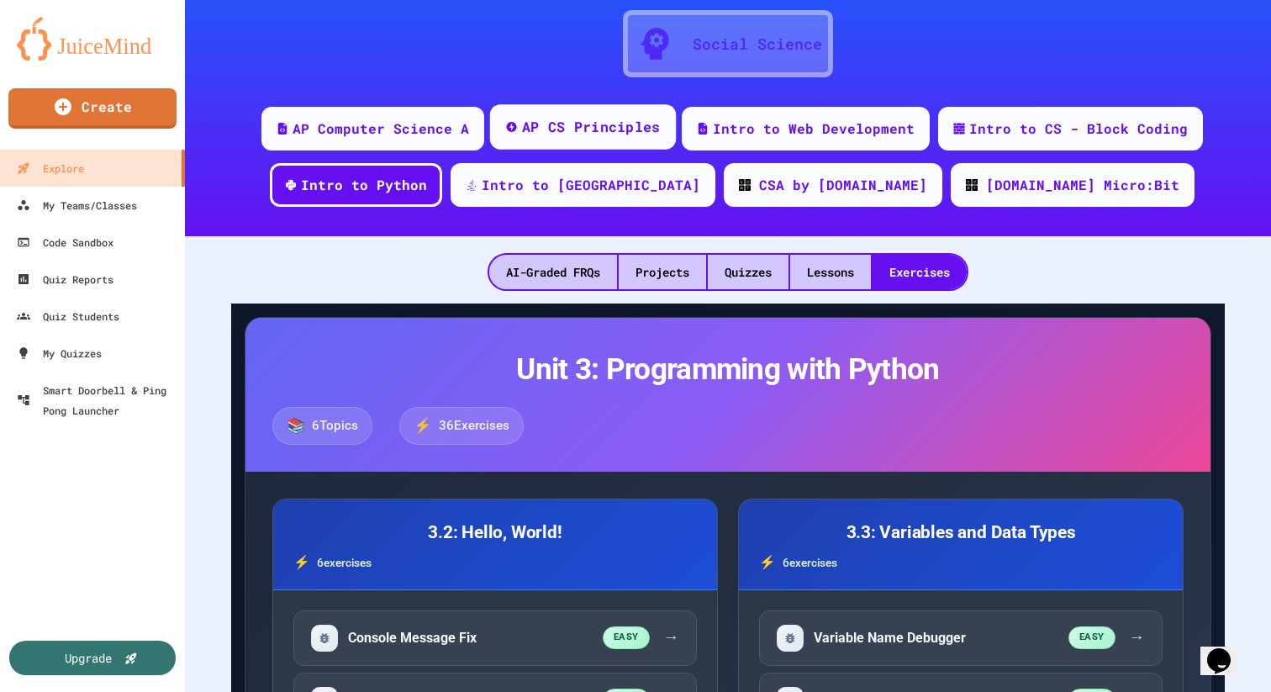
click at [582, 112] on div "AP CS Principles" at bounding box center [583, 126] width 186 height 45
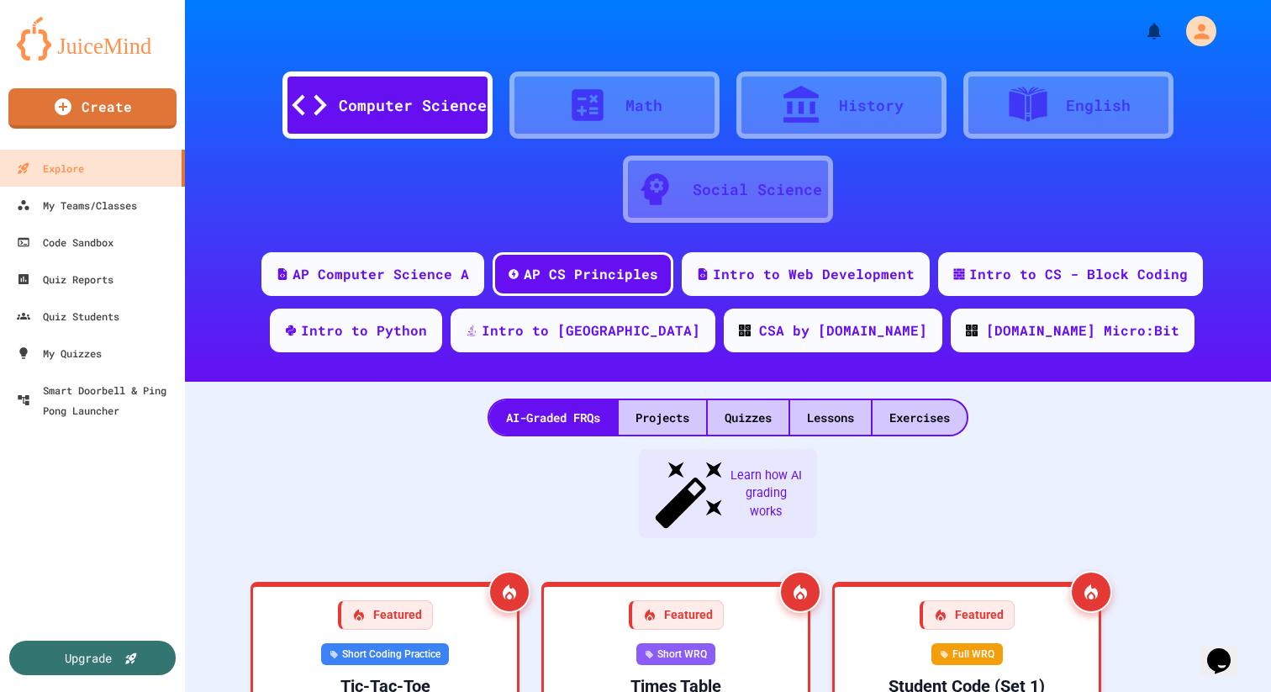
click at [828, 422] on div "Lessons" at bounding box center [830, 417] width 81 height 34
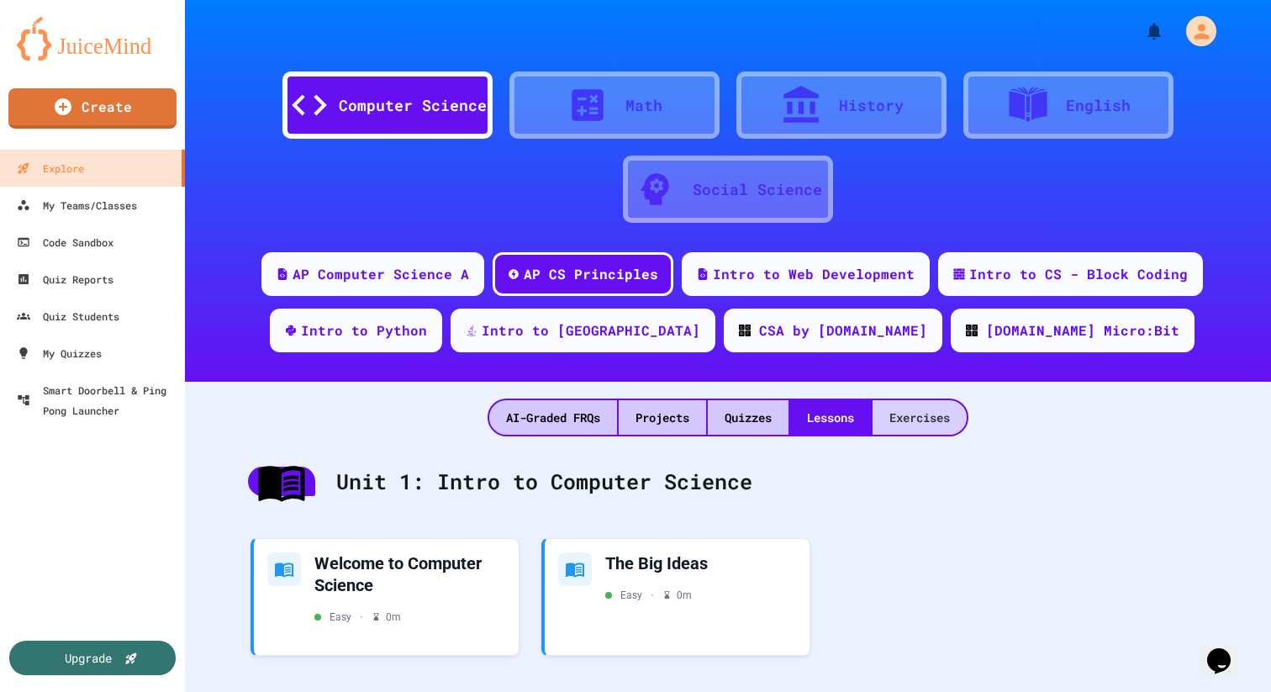
click at [959, 407] on div "Exercises" at bounding box center [920, 417] width 94 height 34
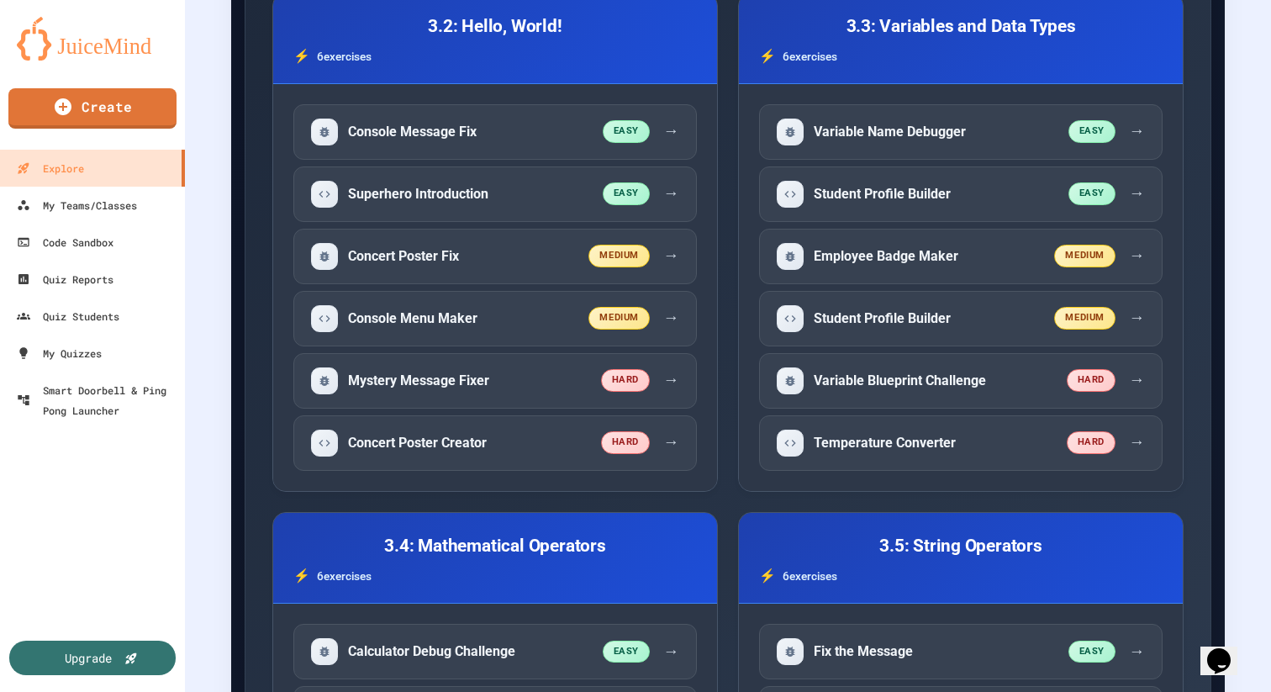
scroll to position [569, 0]
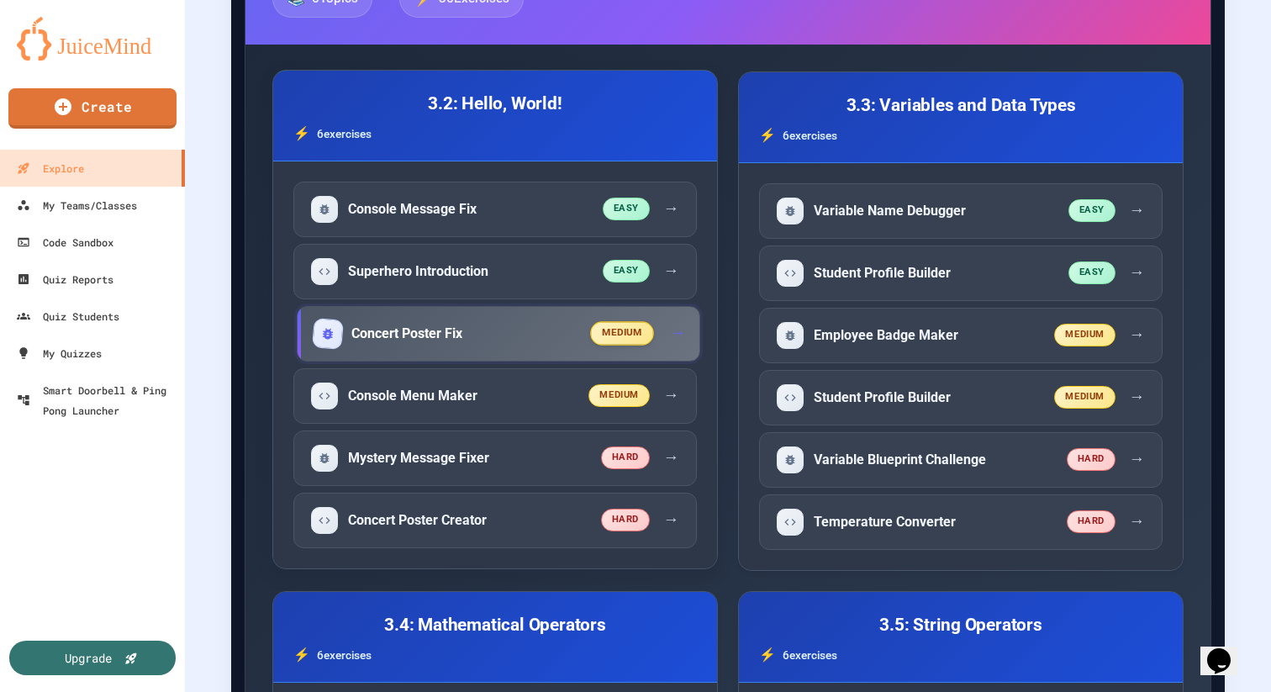
click at [465, 355] on div "Concert Poster Fix medium →" at bounding box center [499, 333] width 404 height 55
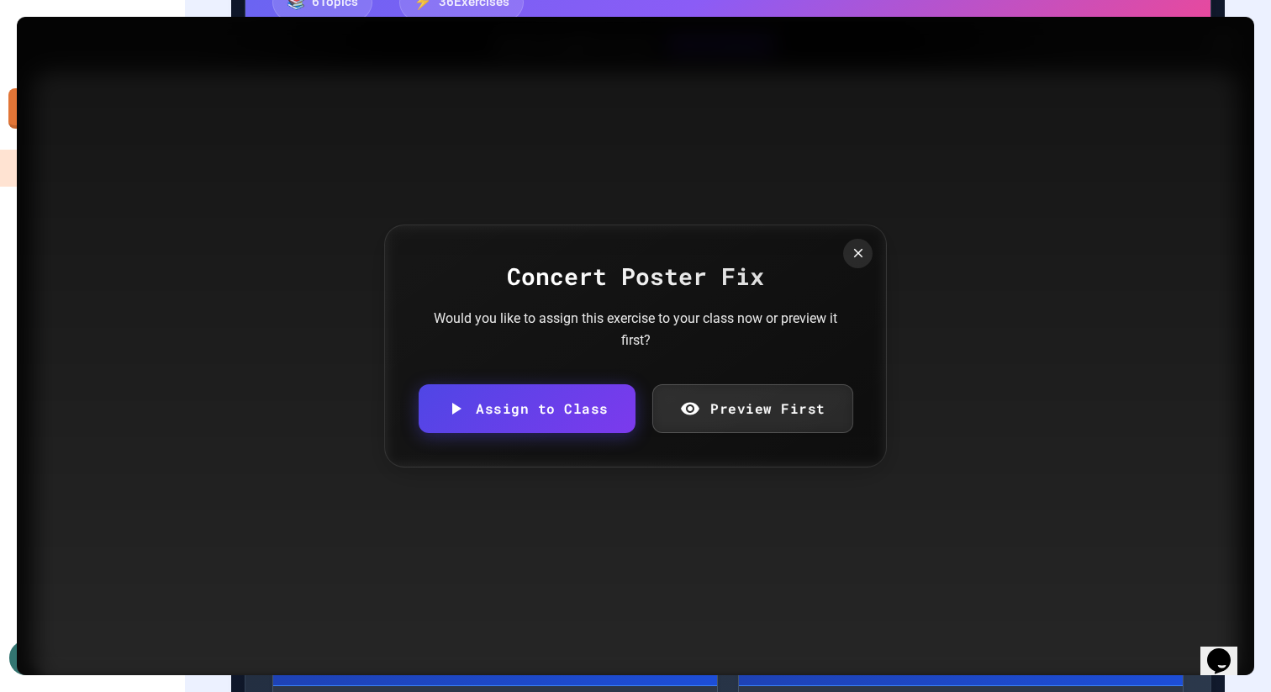
click at [723, 431] on link "Preview First" at bounding box center [752, 408] width 201 height 49
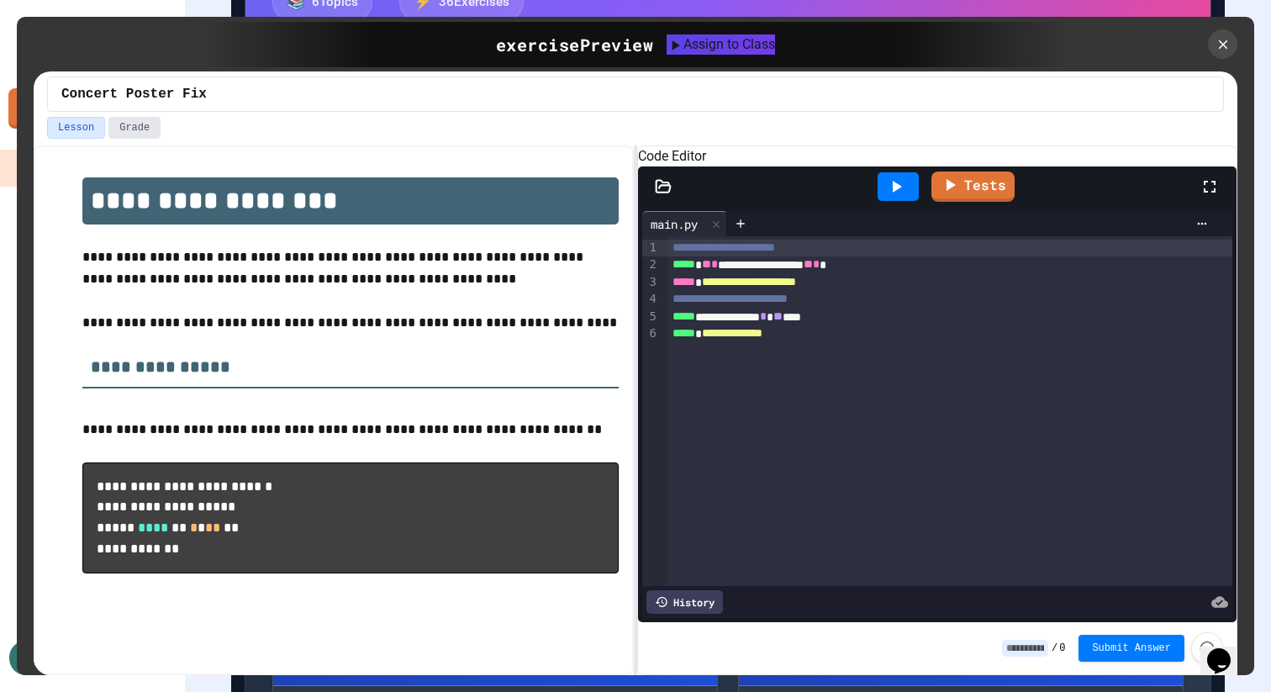
click at [142, 120] on button "Grade" at bounding box center [134, 128] width 52 height 22
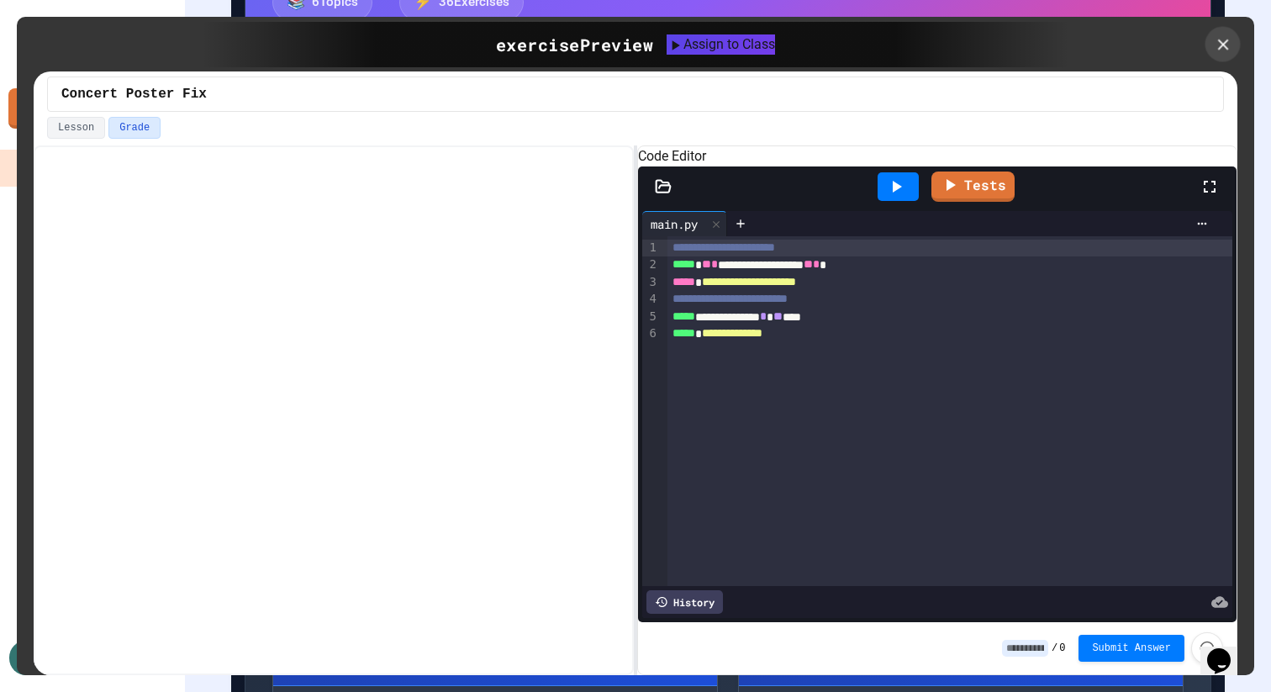
click at [1216, 48] on icon at bounding box center [1223, 44] width 18 height 18
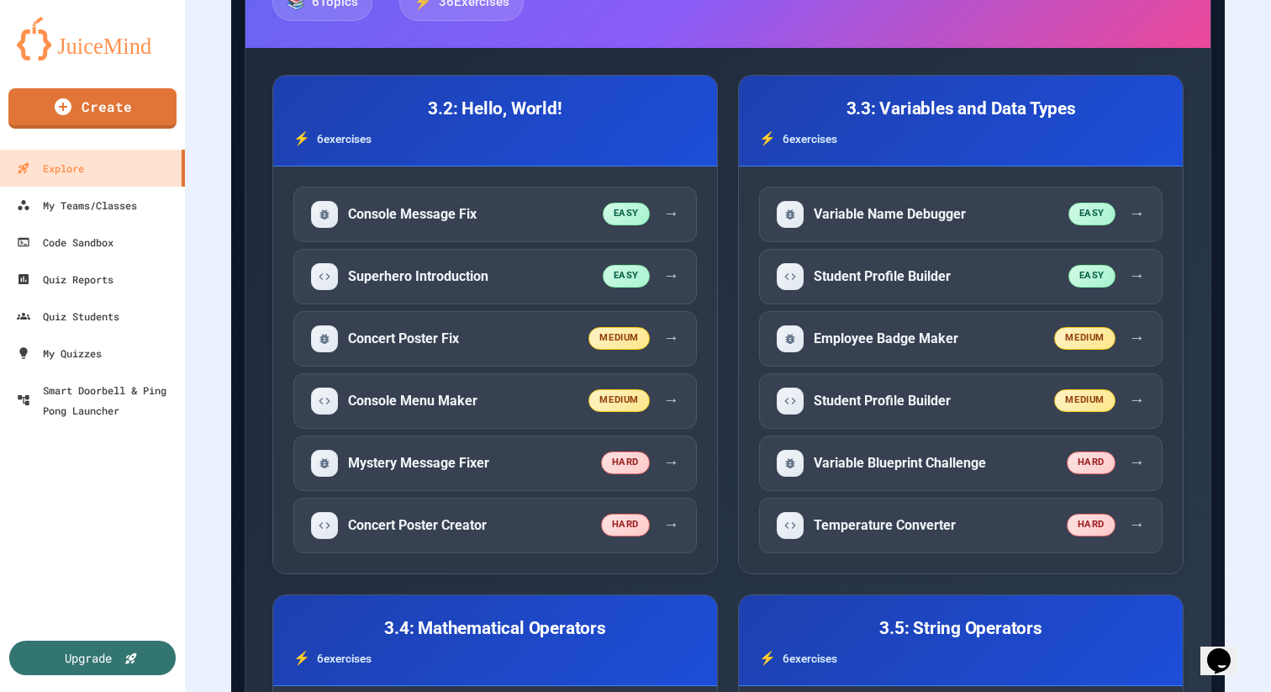
scroll to position [580, 0]
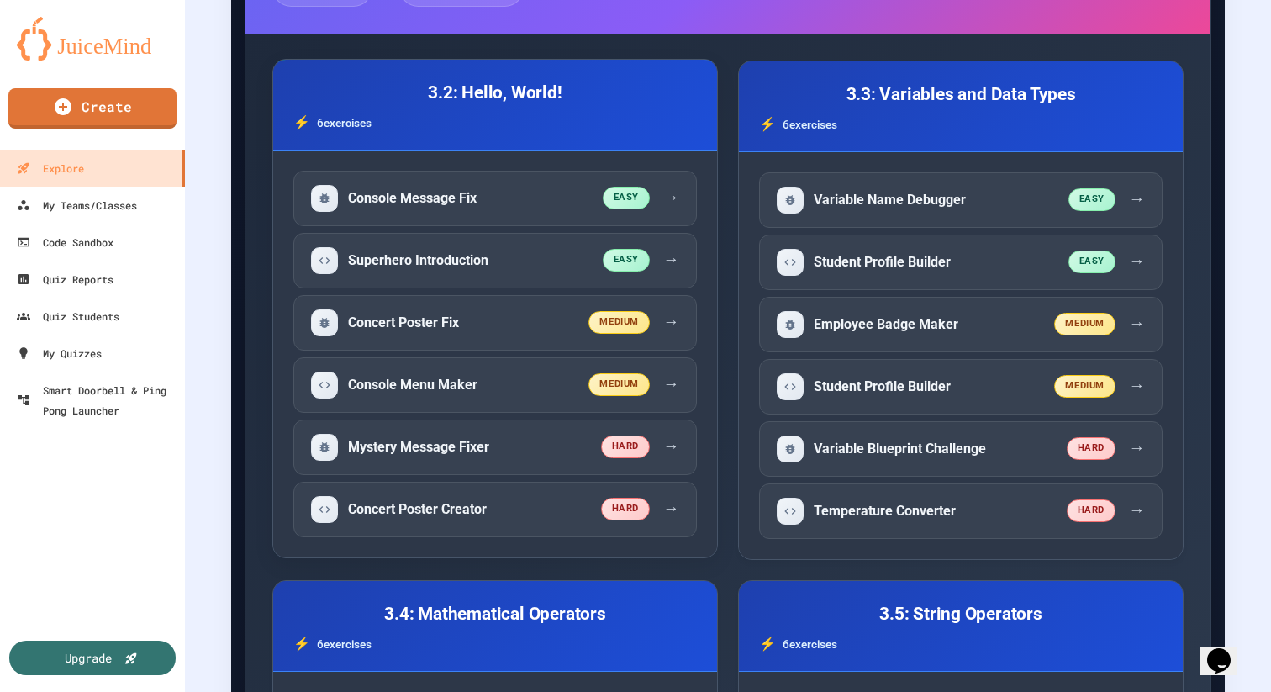
click at [662, 119] on div "6 exercise s" at bounding box center [495, 123] width 404 height 20
click at [484, 92] on h3 "3.2: Hello, World!" at bounding box center [495, 93] width 404 height 26
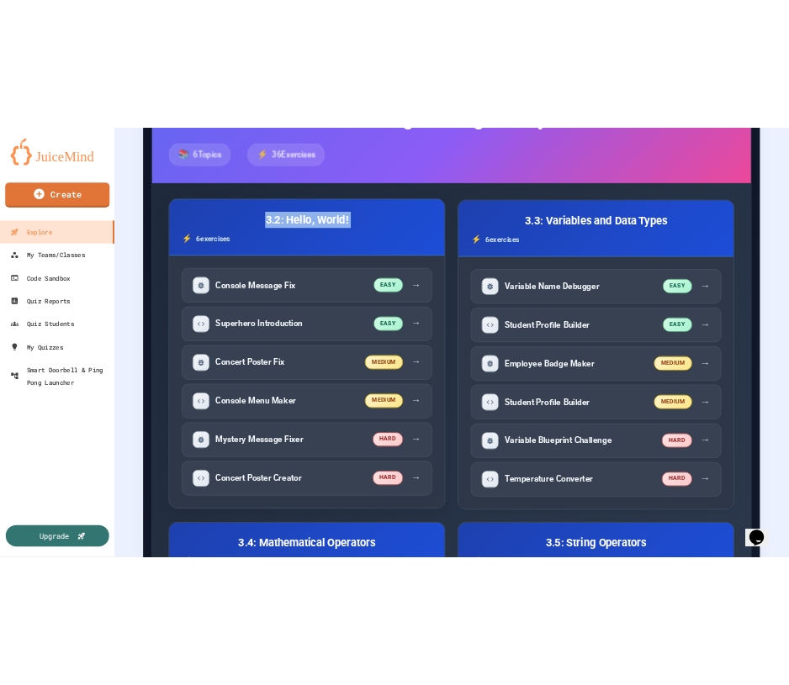
scroll to position [505, 0]
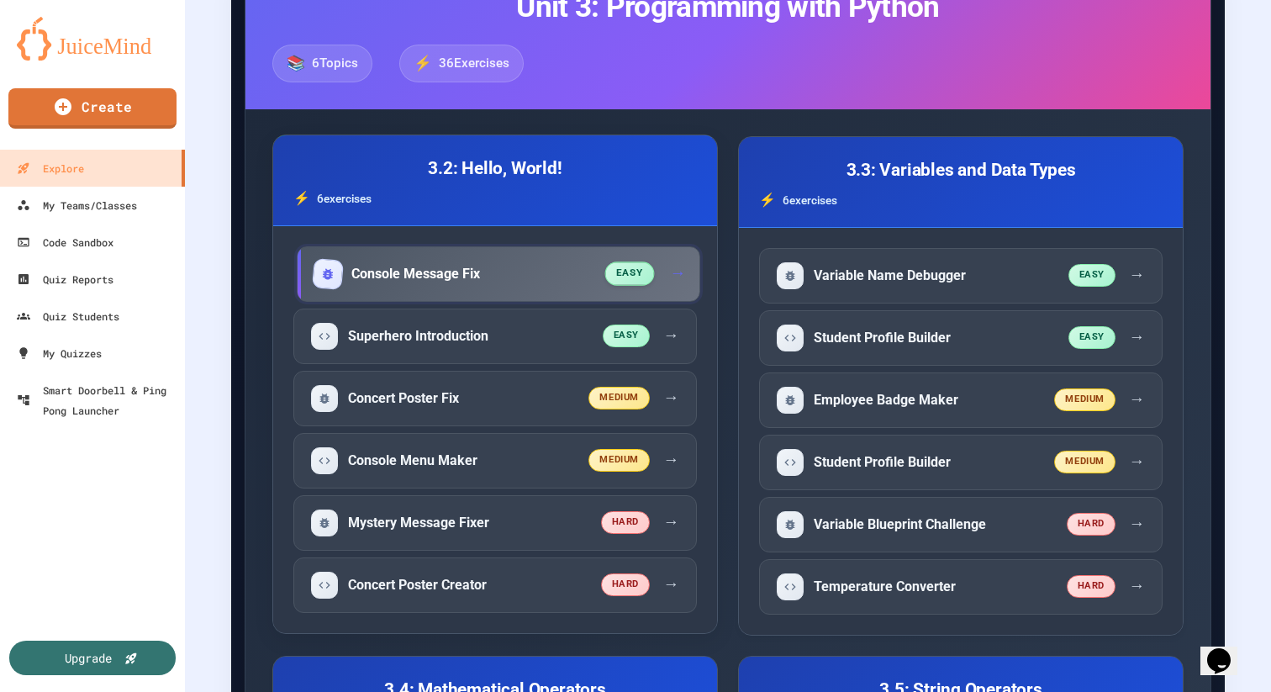
click at [667, 284] on div "easy →" at bounding box center [644, 274] width 77 height 24
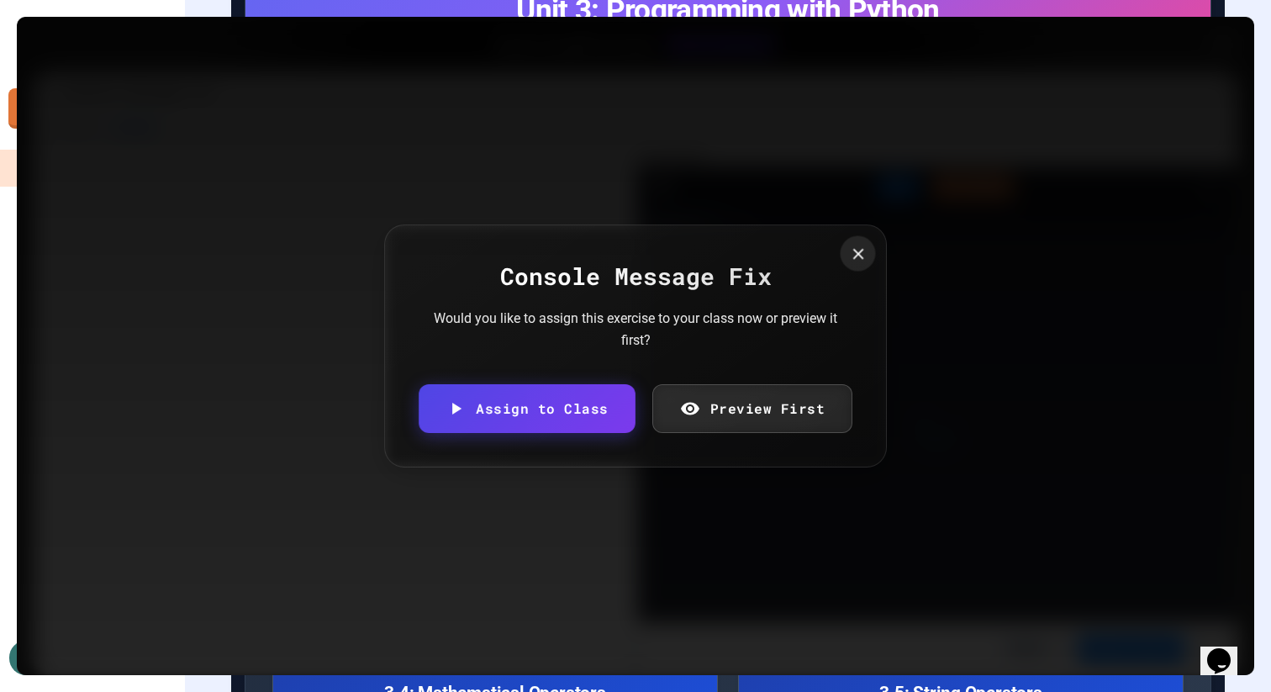
click at [849, 252] on icon at bounding box center [858, 254] width 18 height 18
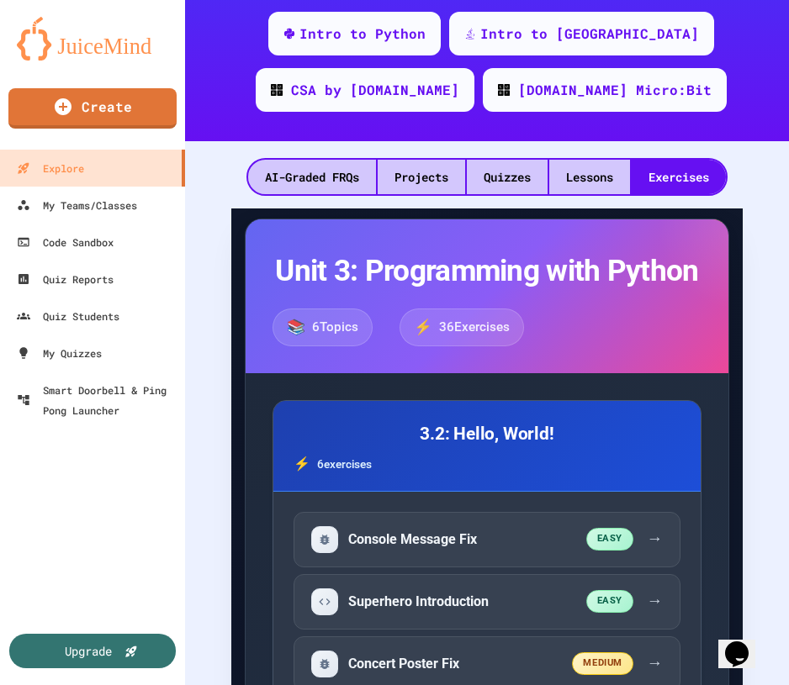
scroll to position [364, 0]
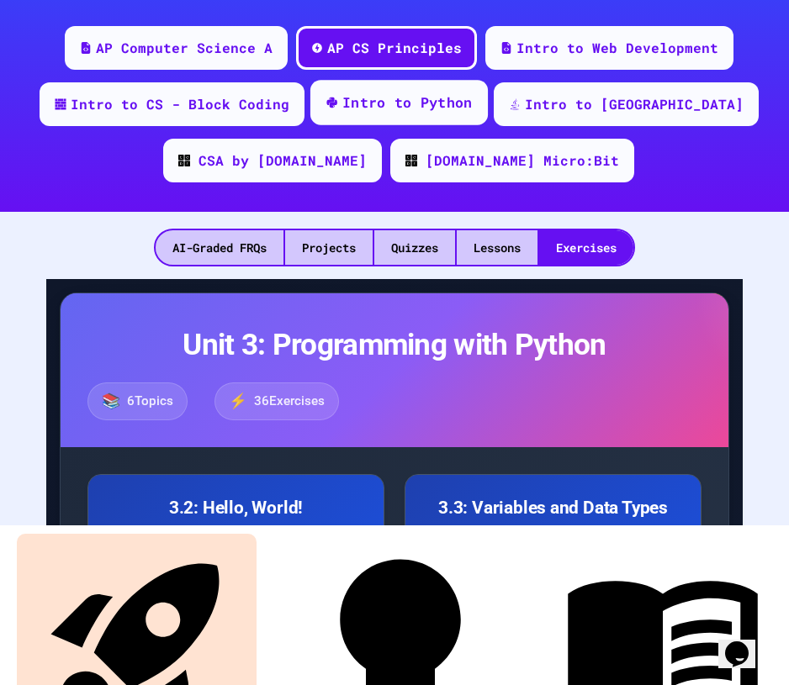
click at [394, 106] on div "Intro to Python" at bounding box center [407, 102] width 130 height 21
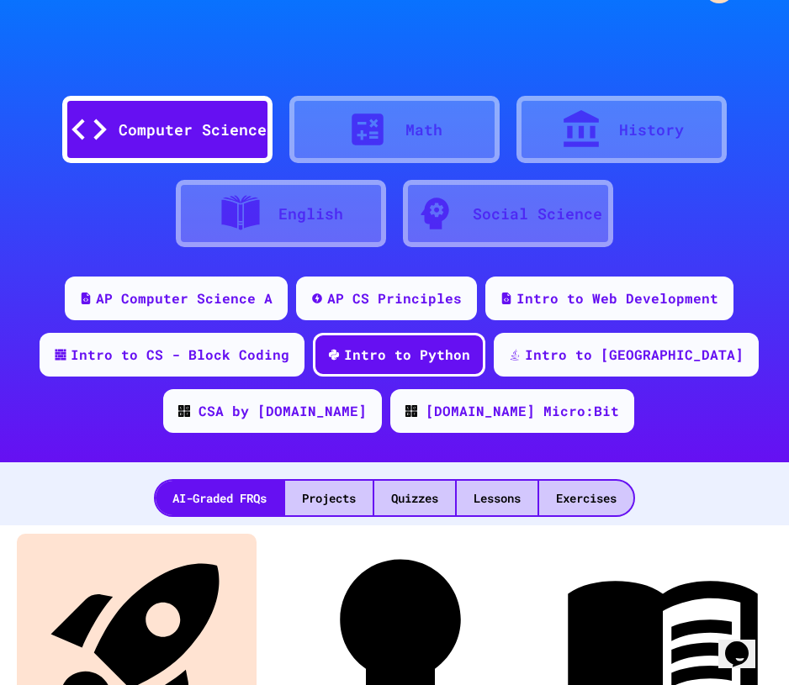
scroll to position [293, 0]
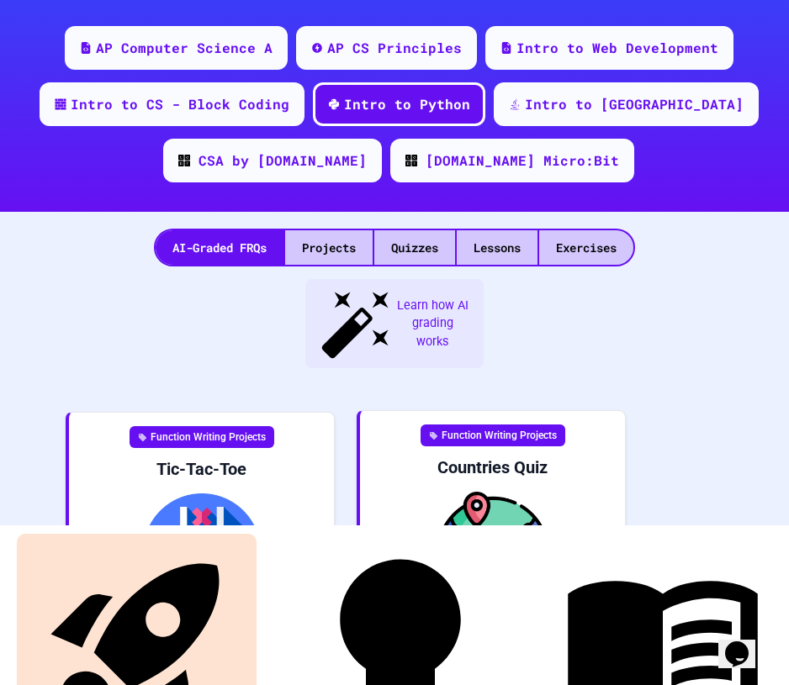
click at [509, 510] on img at bounding box center [492, 551] width 238 height 118
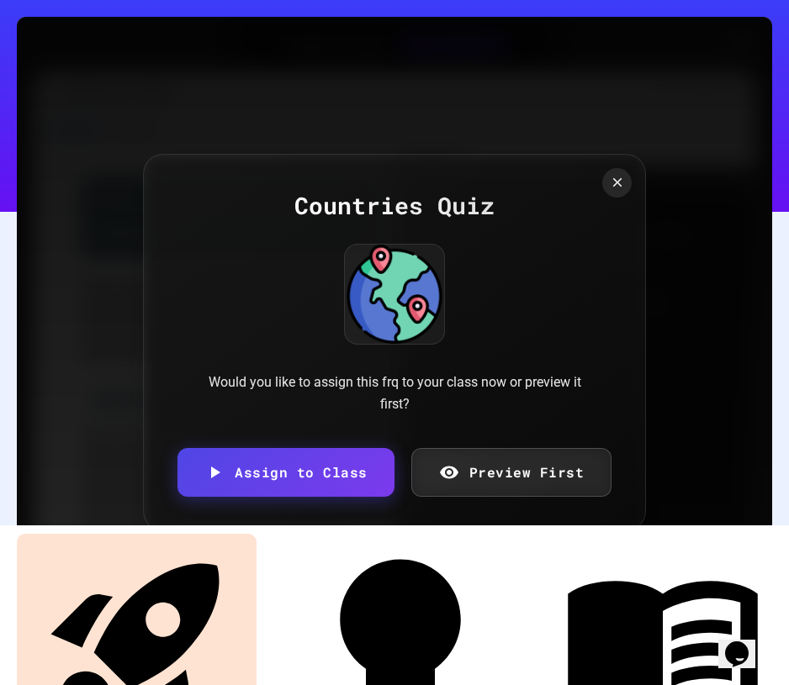
click at [614, 190] on icon at bounding box center [617, 182] width 15 height 15
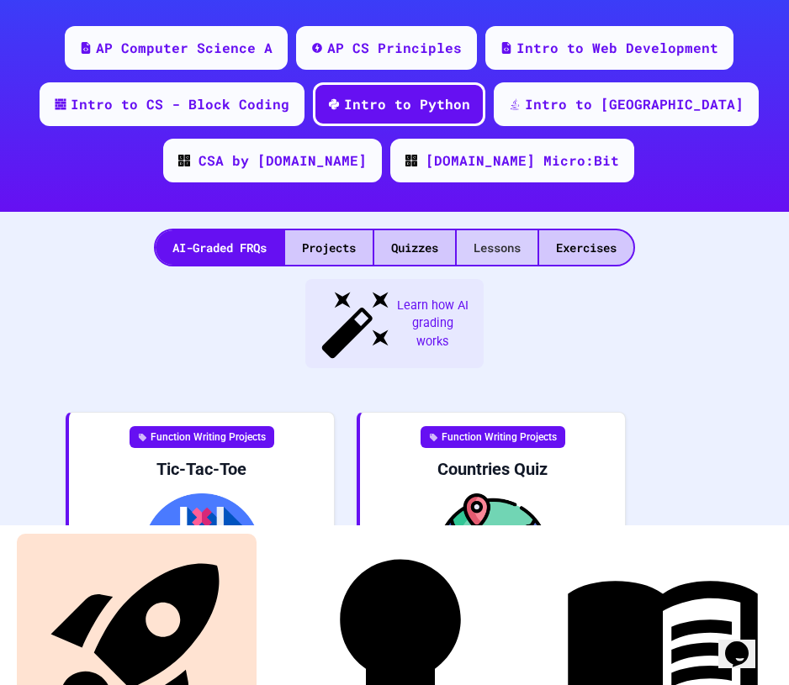
click at [506, 262] on div "Lessons" at bounding box center [497, 247] width 81 height 34
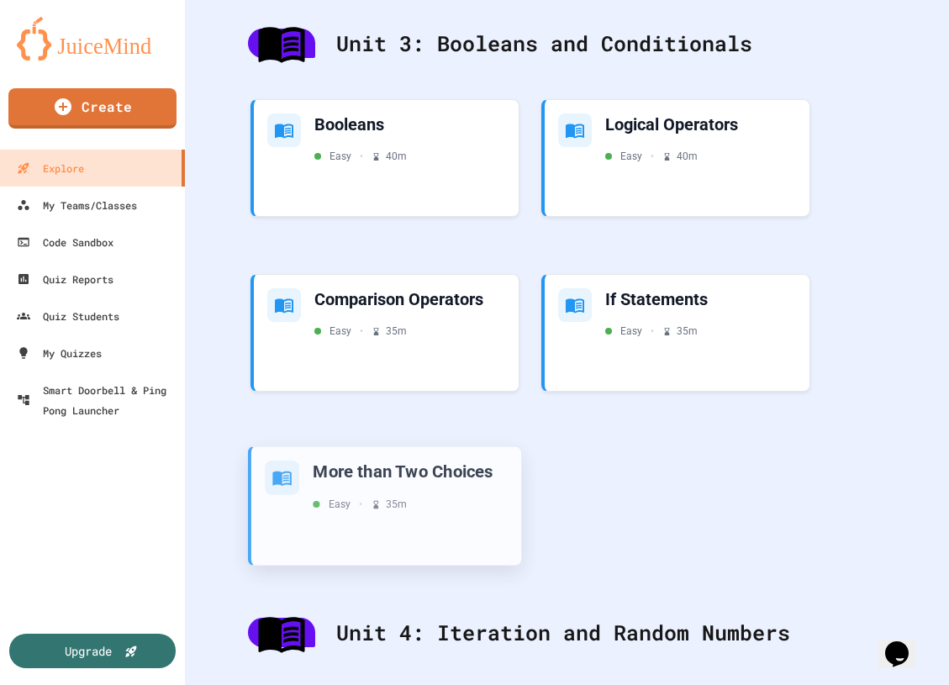
scroll to position [1776, 0]
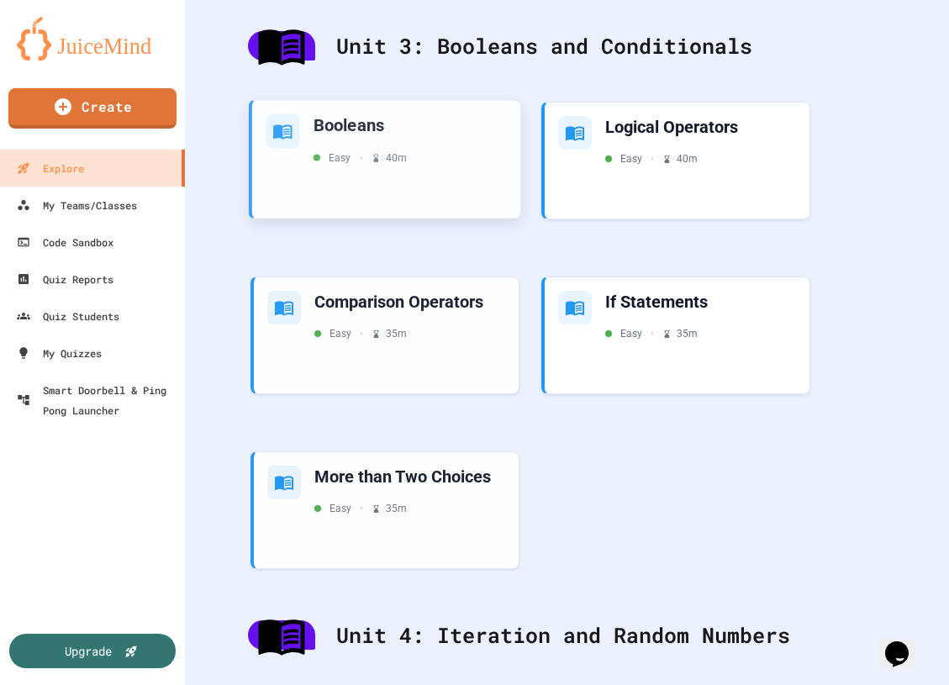
click at [320, 166] on div "Booleans Easy • 40 m" at bounding box center [386, 160] width 268 height 118
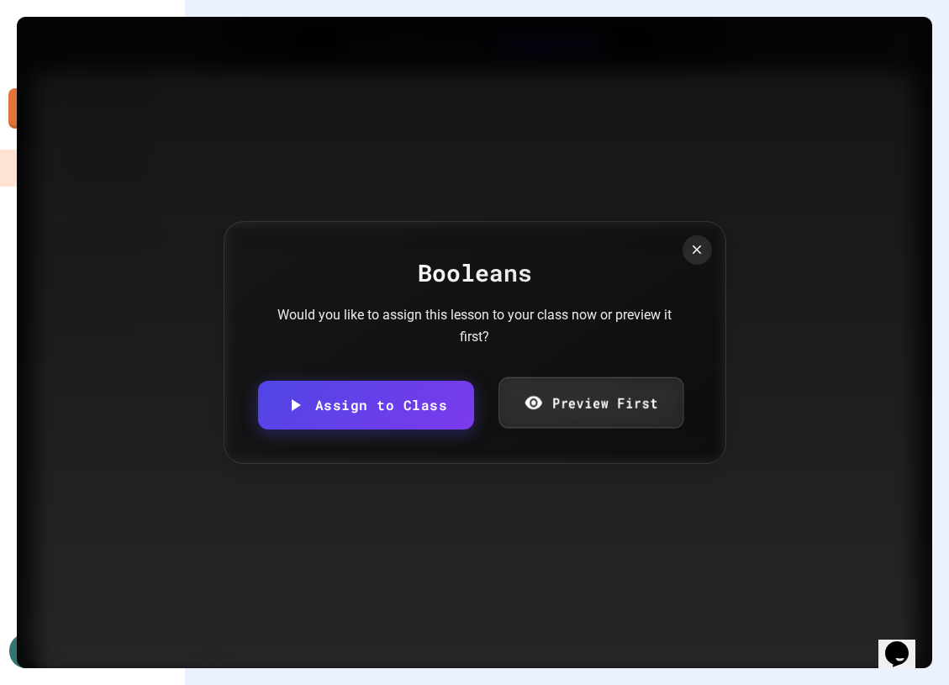
click at [585, 405] on link "Preview First" at bounding box center [591, 403] width 185 height 51
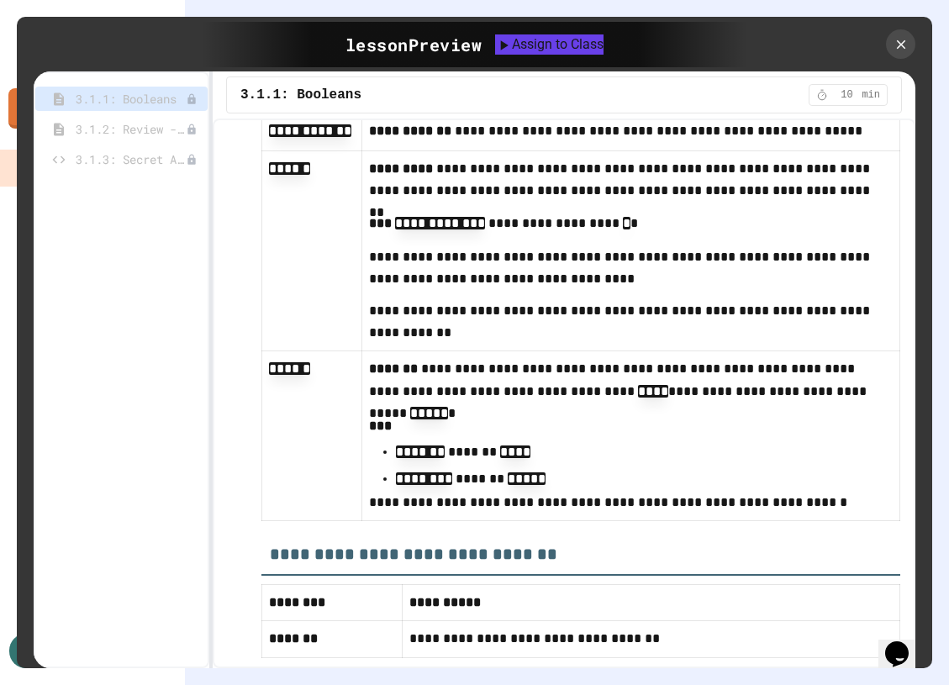
scroll to position [5458, 0]
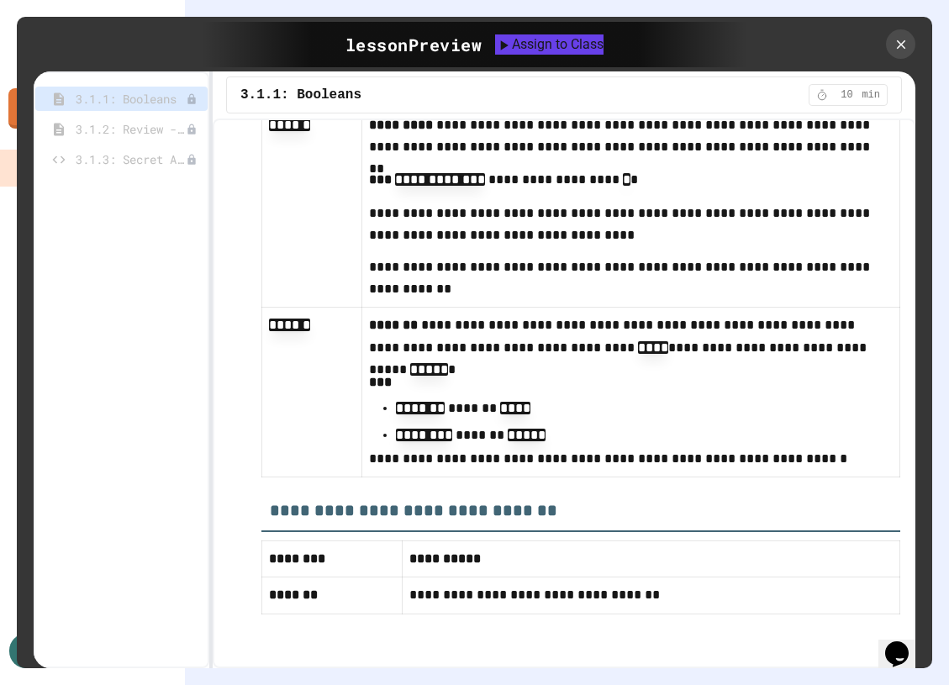
click at [119, 143] on div "3.1.2: Review - Booleans" at bounding box center [121, 132] width 172 height 30
click at [115, 129] on span "3.1.2: Review - Booleans" at bounding box center [122, 129] width 93 height 18
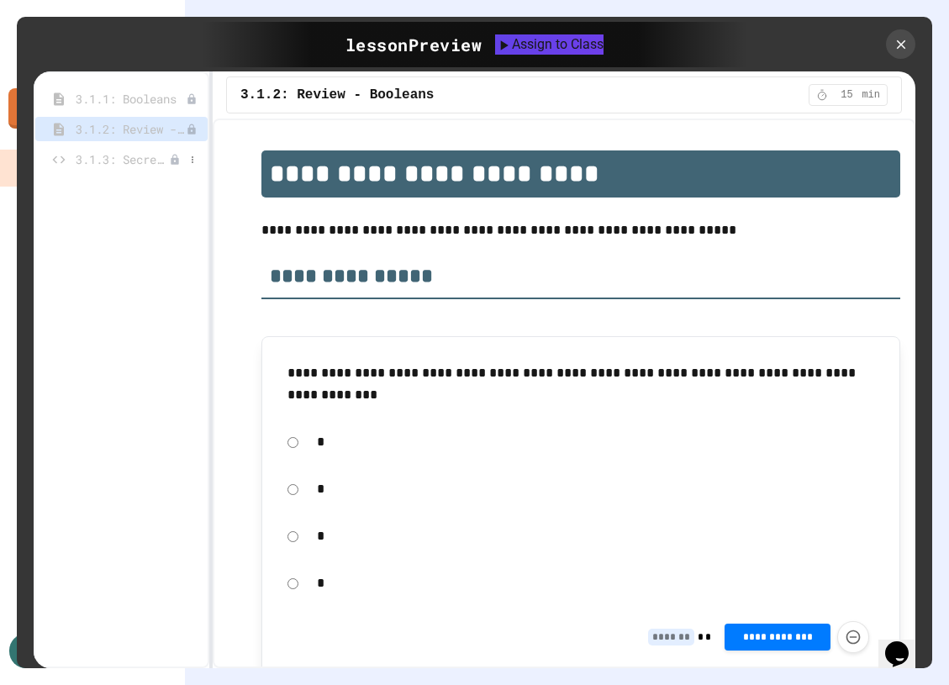
click at [114, 158] on span "3.1.3: Secret Access" at bounding box center [122, 160] width 93 height 18
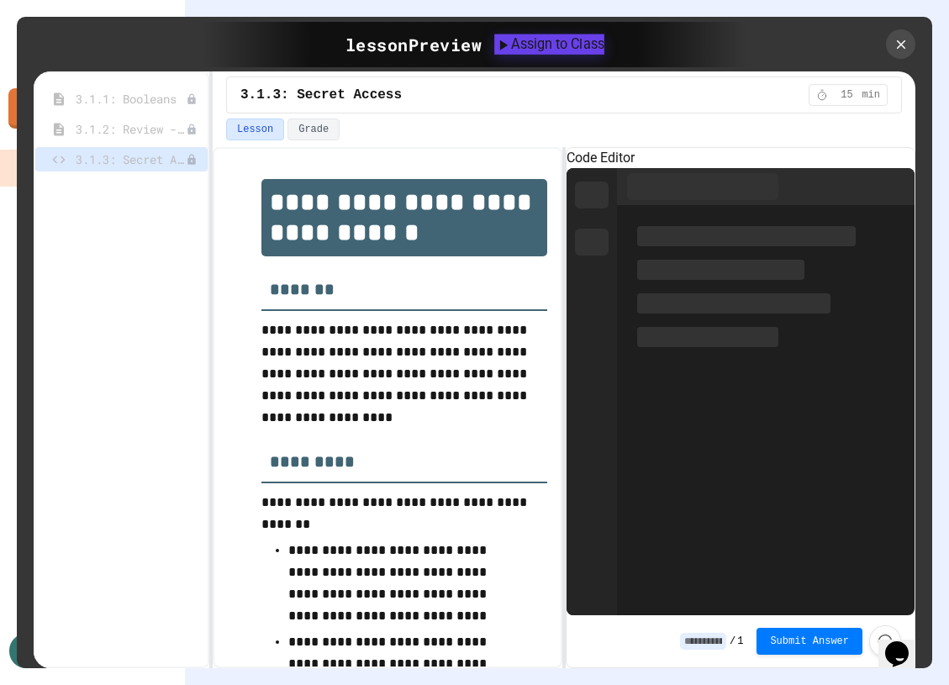
click at [605, 47] on div "Assign to Class" at bounding box center [549, 44] width 110 height 20
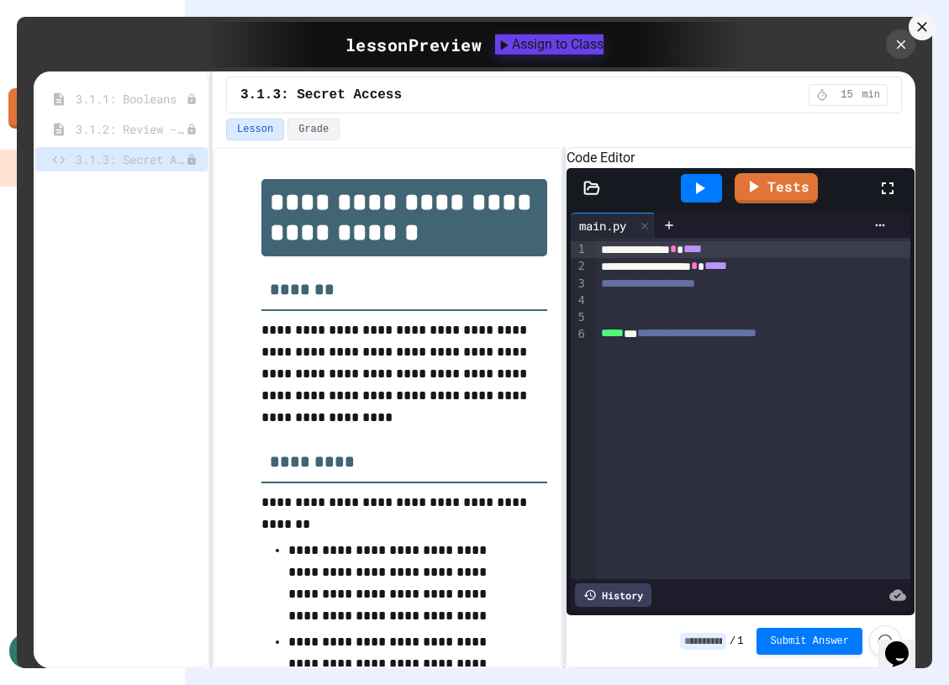
click at [442, 385] on body "We are updating our servers at 7PM EST [DATE]. [PERSON_NAME] should continue to…" at bounding box center [474, 342] width 949 height 685
type input "**********"
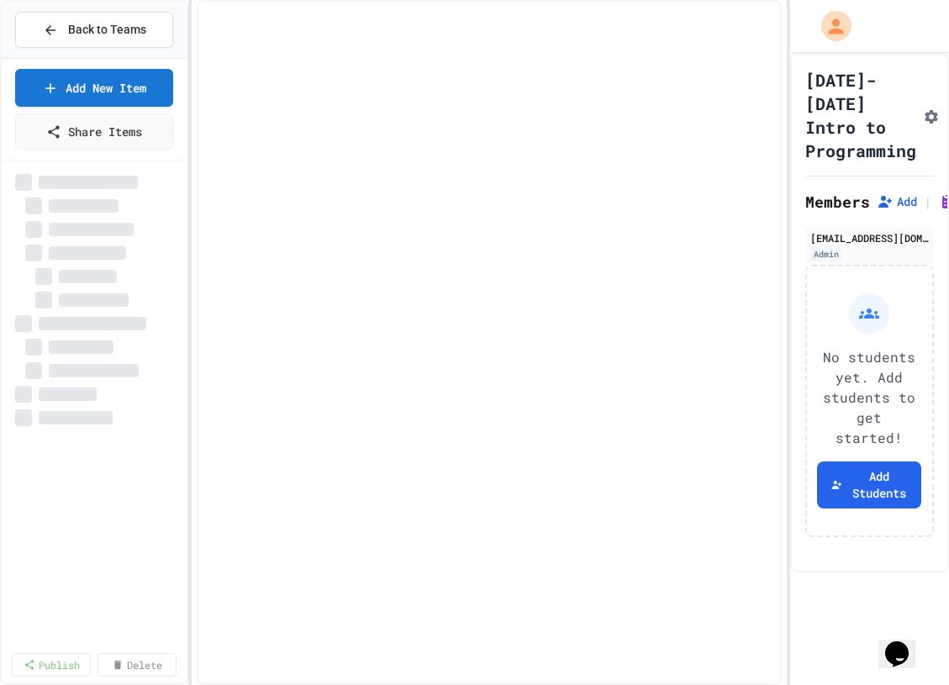
select select "***"
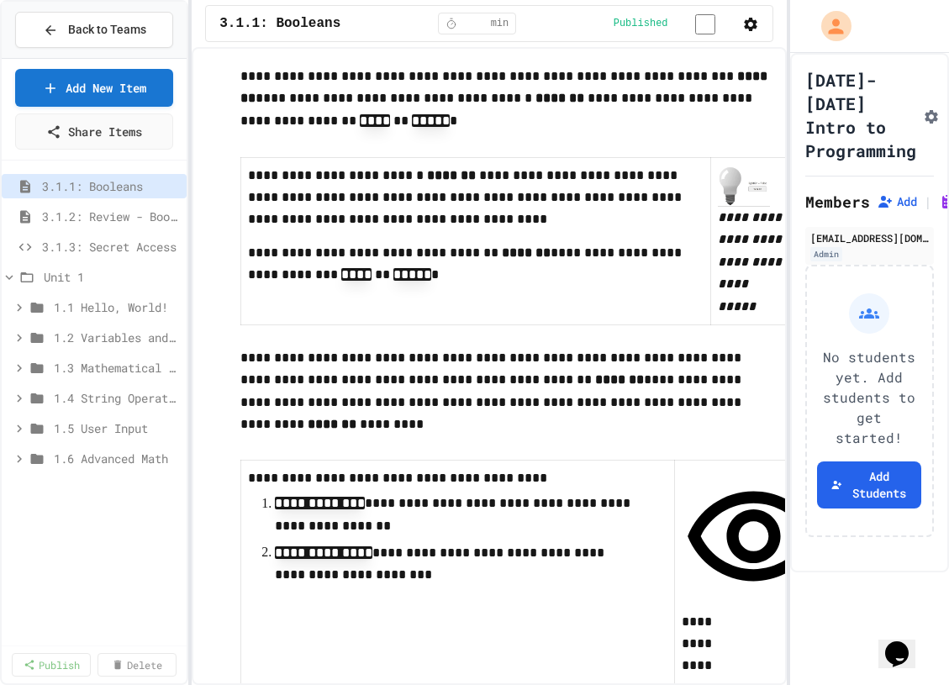
scroll to position [461, 0]
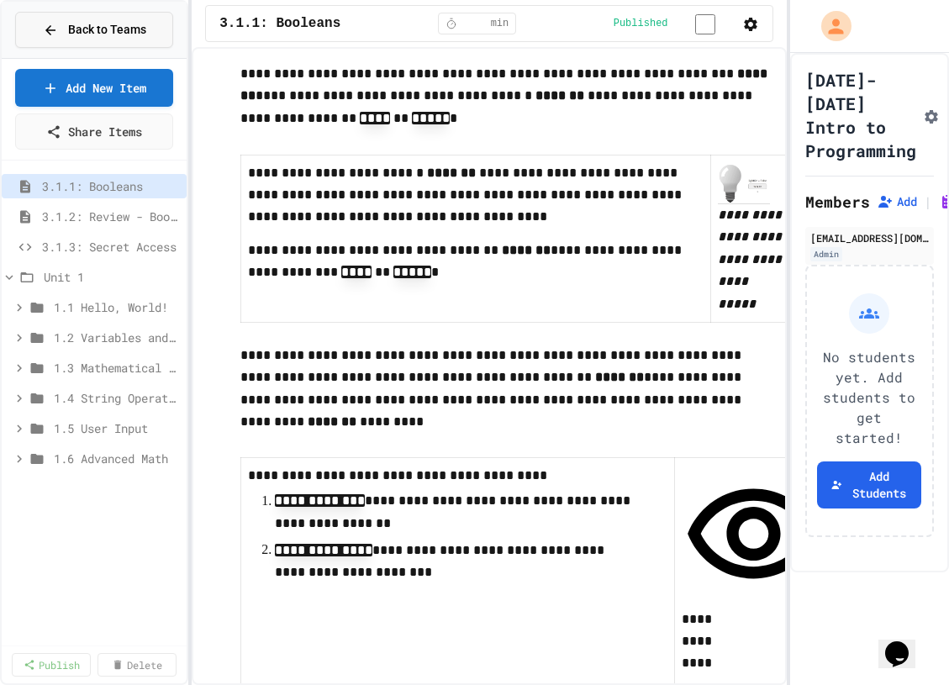
click at [116, 29] on span "Back to Teams" at bounding box center [107, 30] width 78 height 18
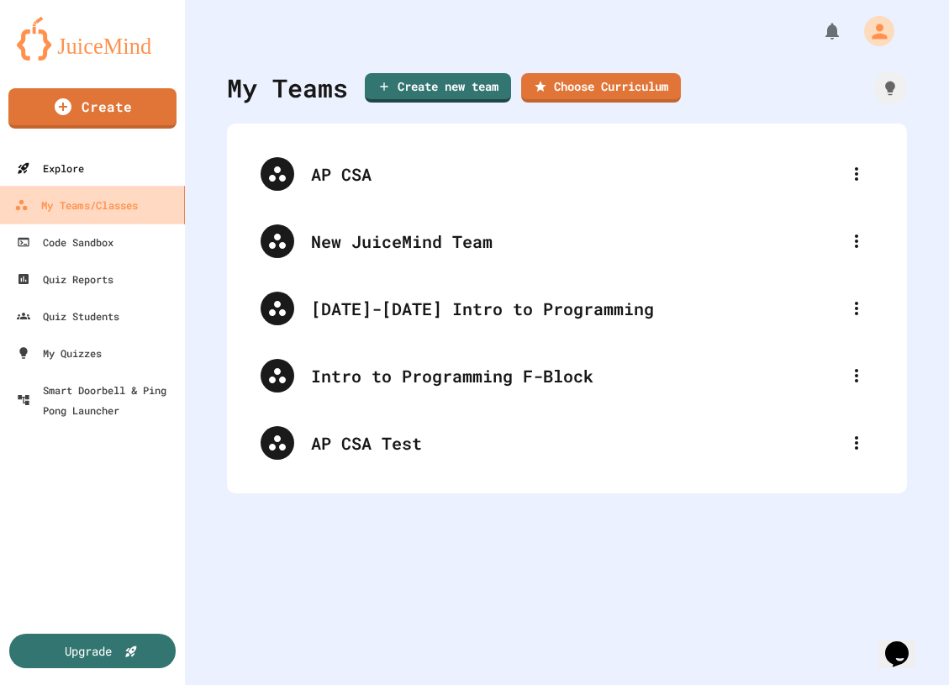
click at [124, 159] on link "Explore" at bounding box center [92, 168] width 185 height 37
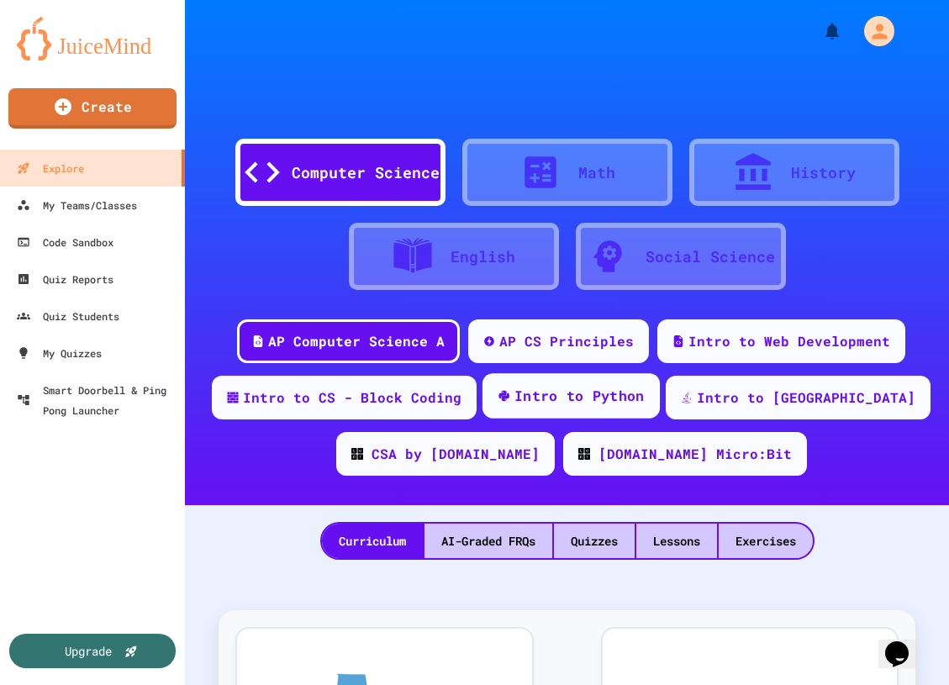
click at [660, 406] on div "Intro to Python" at bounding box center [571, 395] width 177 height 45
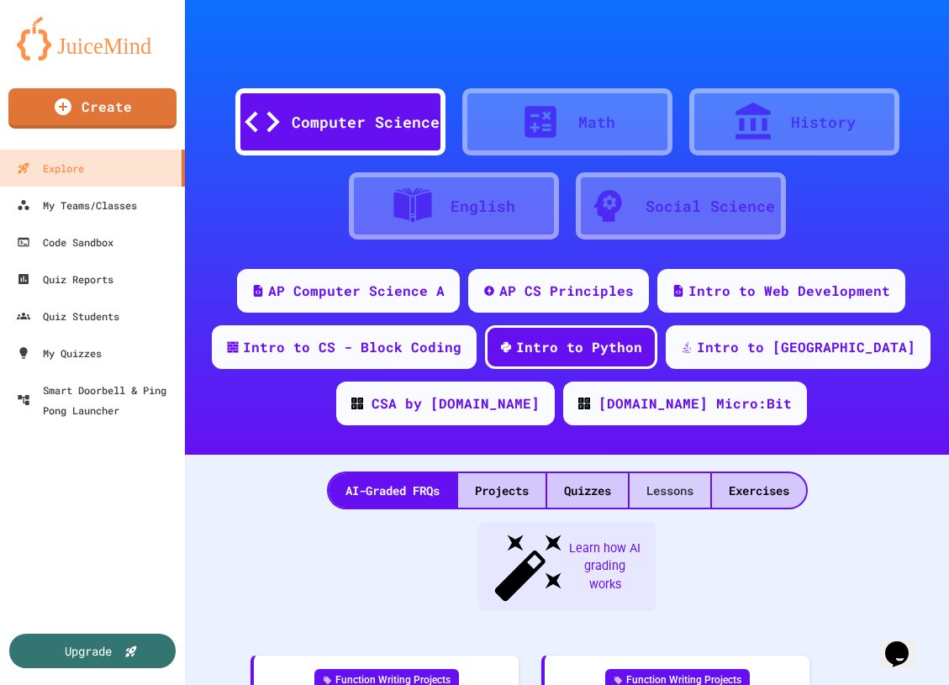
click at [679, 486] on div "Lessons" at bounding box center [670, 490] width 81 height 34
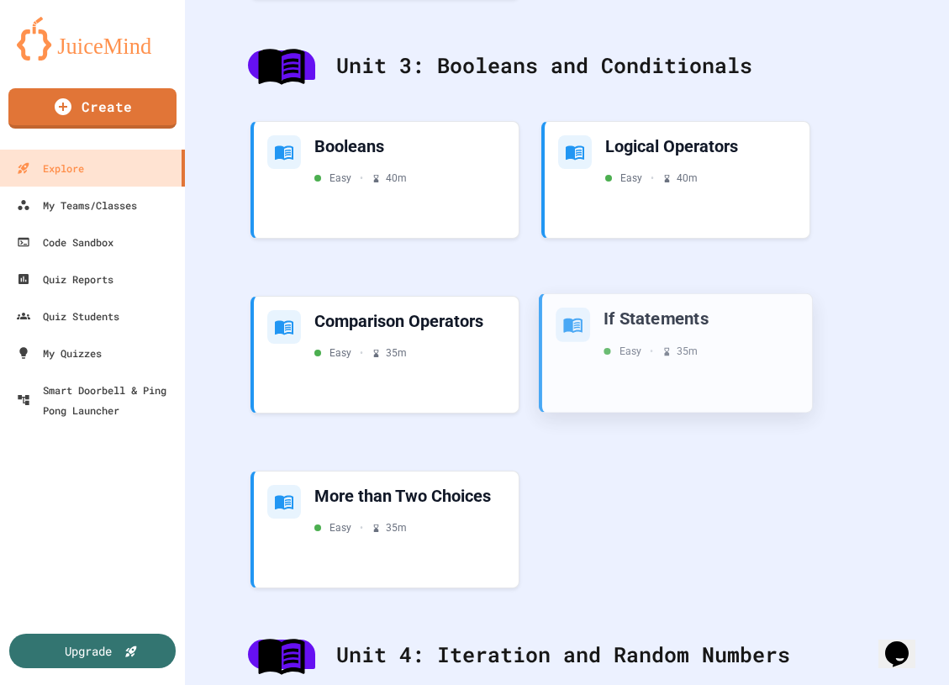
scroll to position [1772, 0]
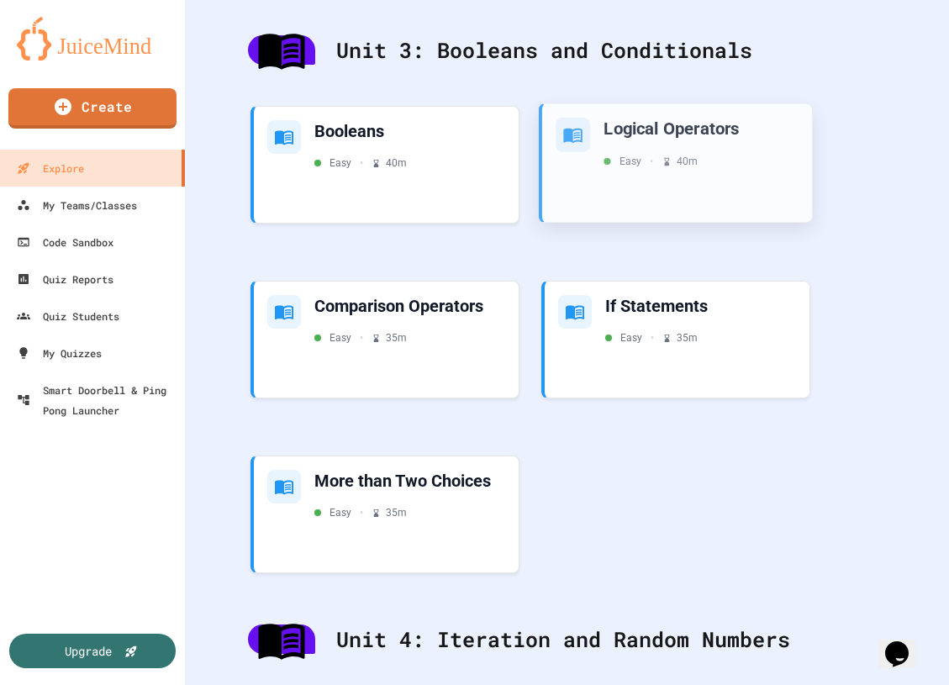
click at [648, 159] on div "Easy • 40 m" at bounding box center [651, 161] width 94 height 15
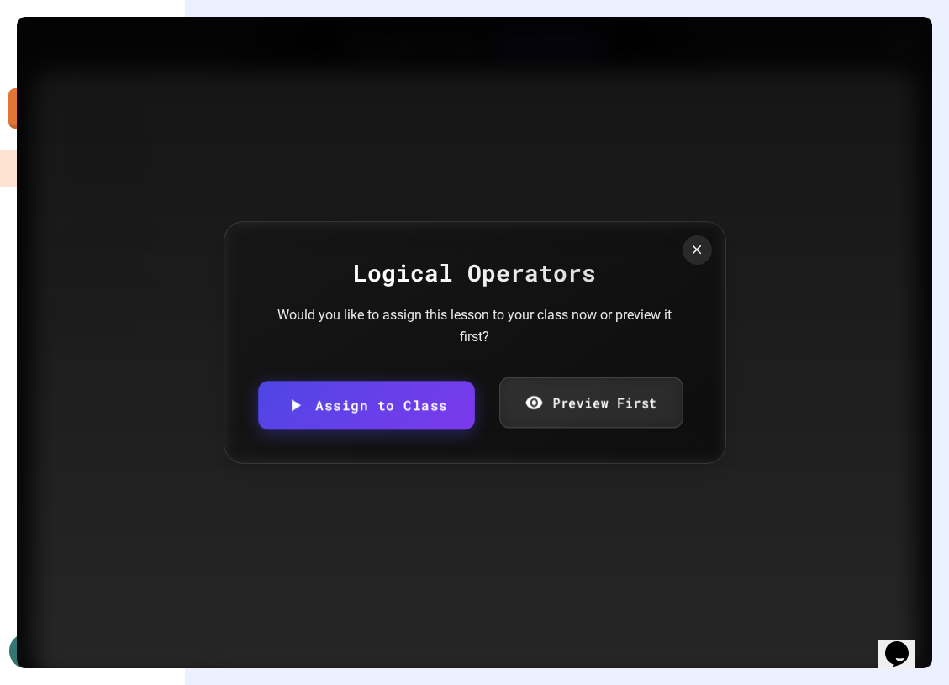
click at [583, 402] on link "Preview First" at bounding box center [590, 403] width 183 height 51
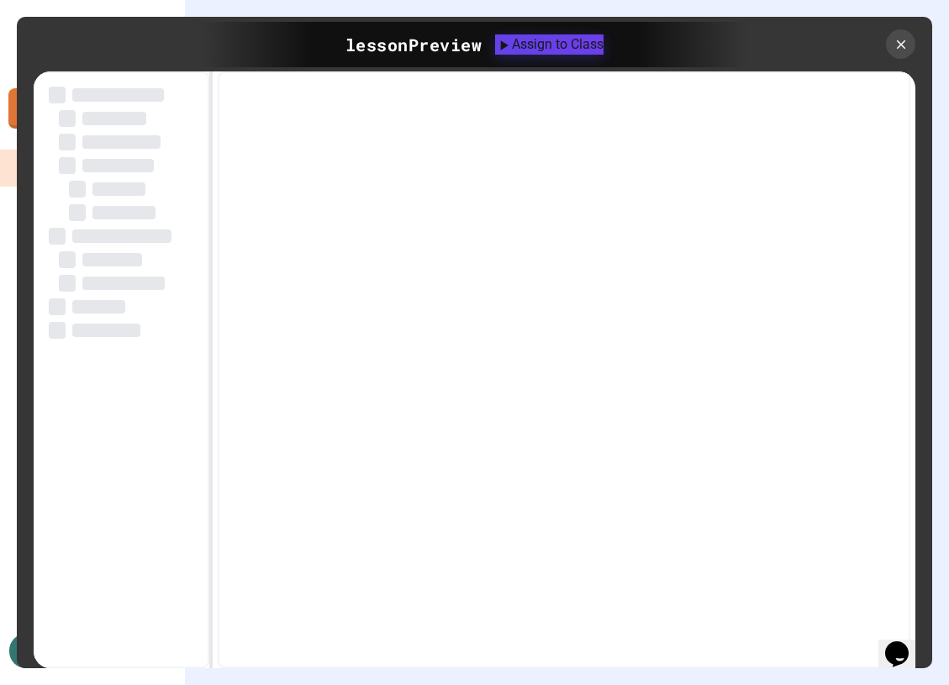
click at [587, 55] on button "Assign to Class" at bounding box center [549, 44] width 108 height 20
click at [474, 388] on body "We are updating our servers at 7PM EST [DATE]. [PERSON_NAME] should continue to…" at bounding box center [474, 342] width 949 height 685
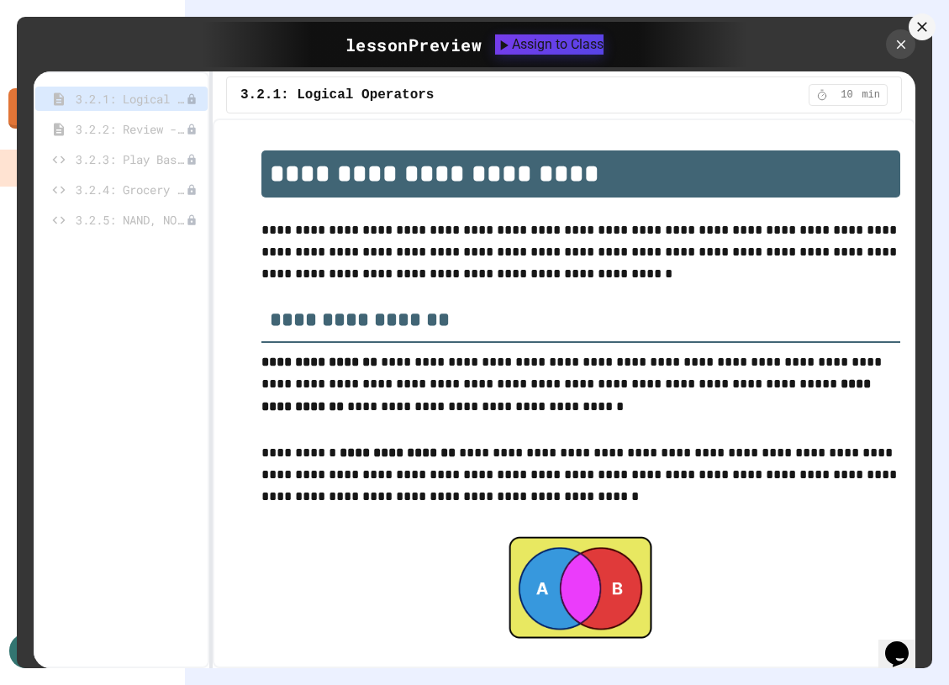
type input "**********"
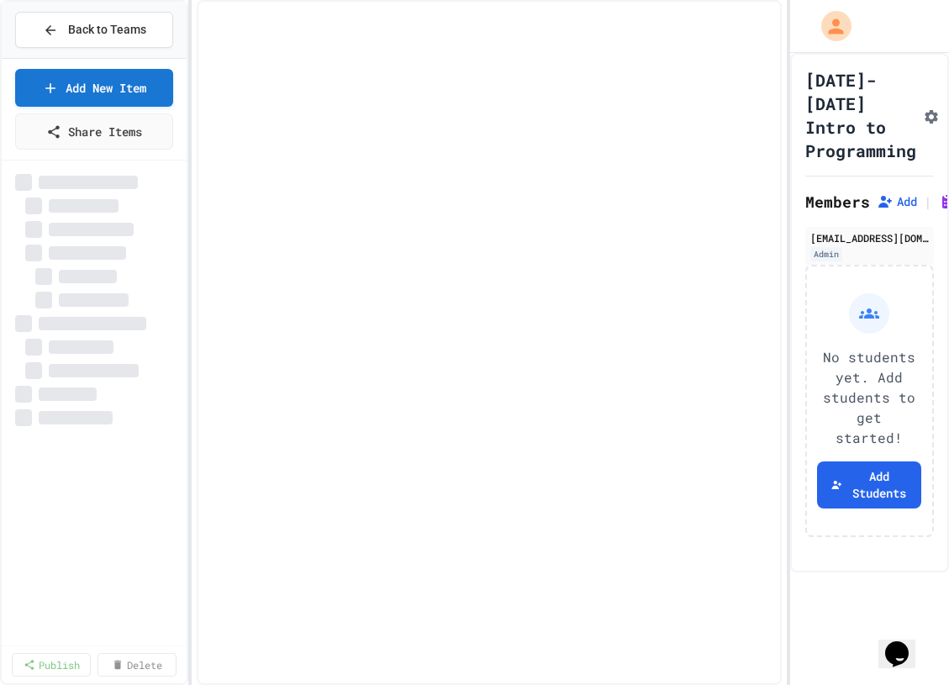
select select "***"
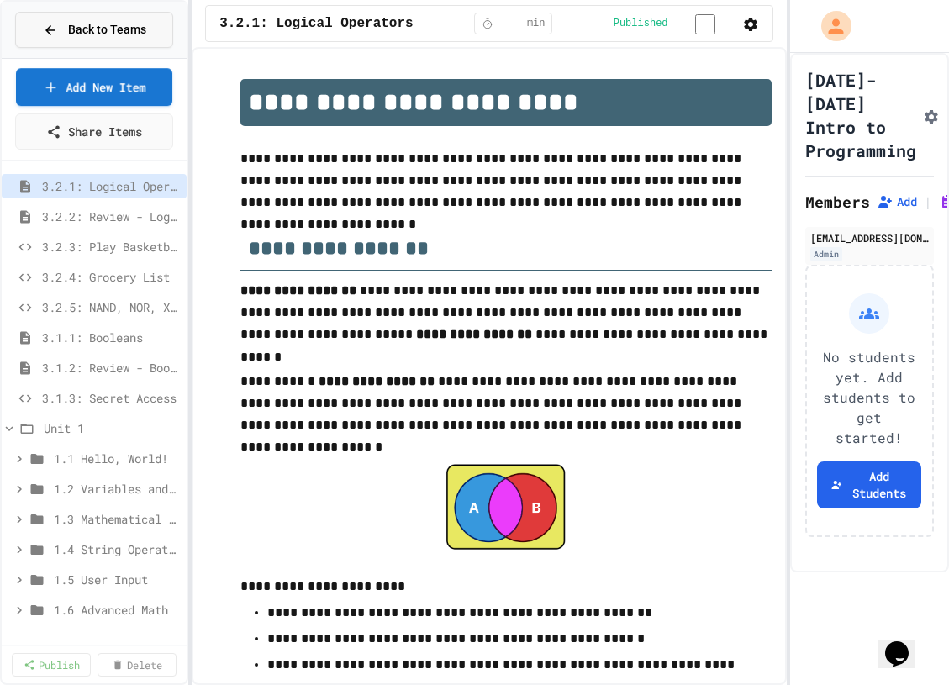
click at [88, 29] on span "Back to Teams" at bounding box center [107, 30] width 78 height 18
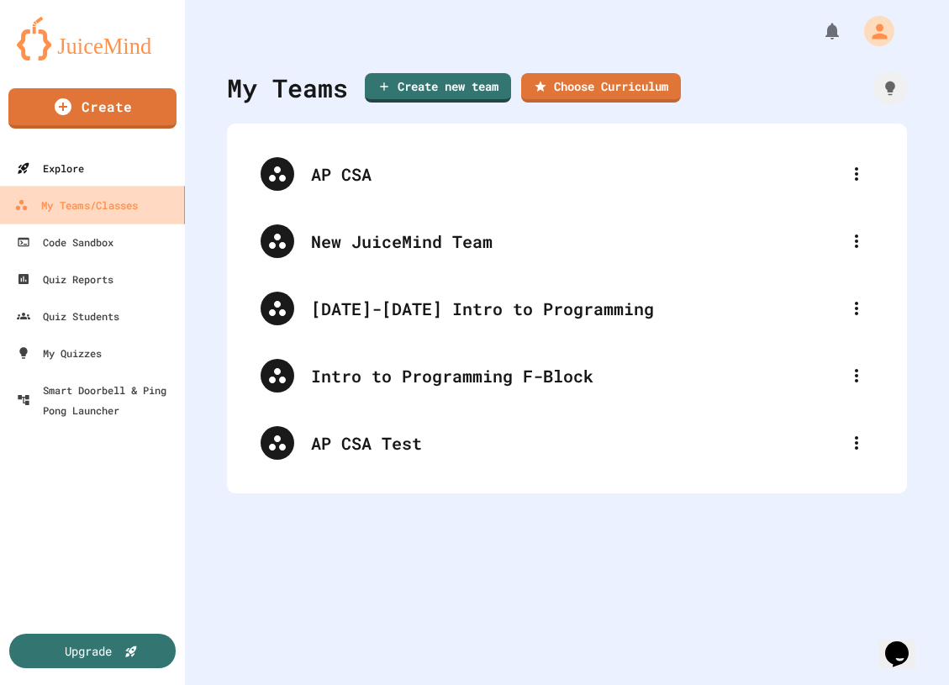
click at [103, 177] on link "Explore" at bounding box center [92, 168] width 185 height 37
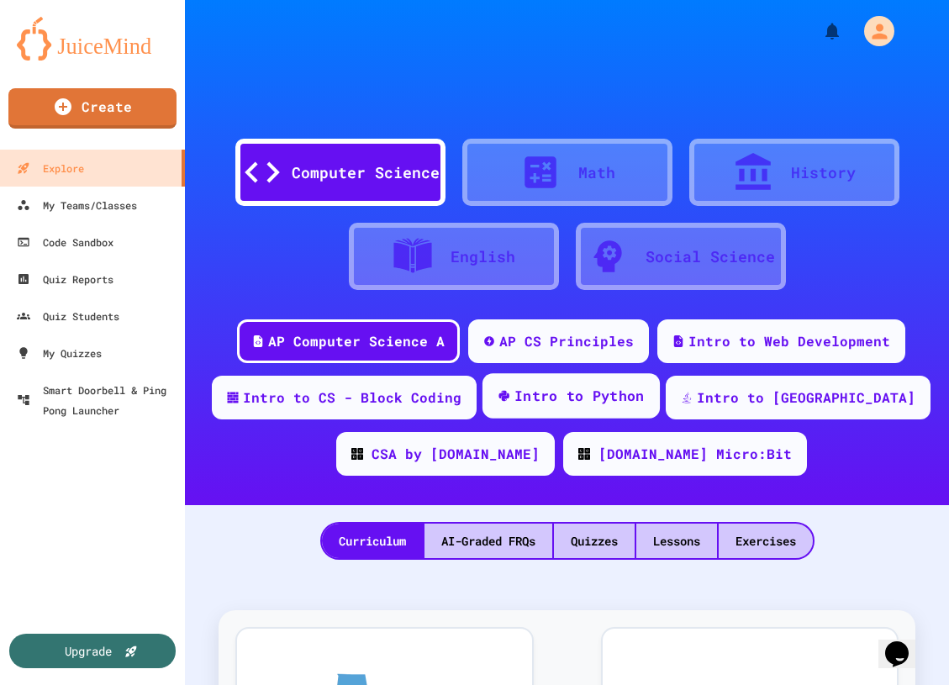
click at [584, 392] on div "Intro to Python" at bounding box center [580, 396] width 130 height 21
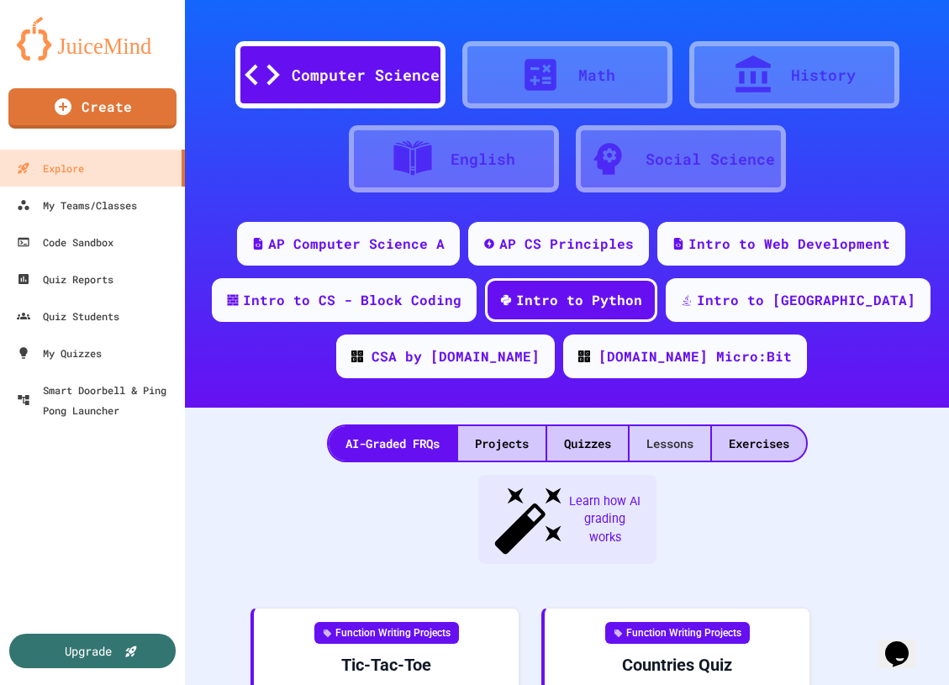
click at [656, 437] on div "Lessons" at bounding box center [670, 443] width 81 height 34
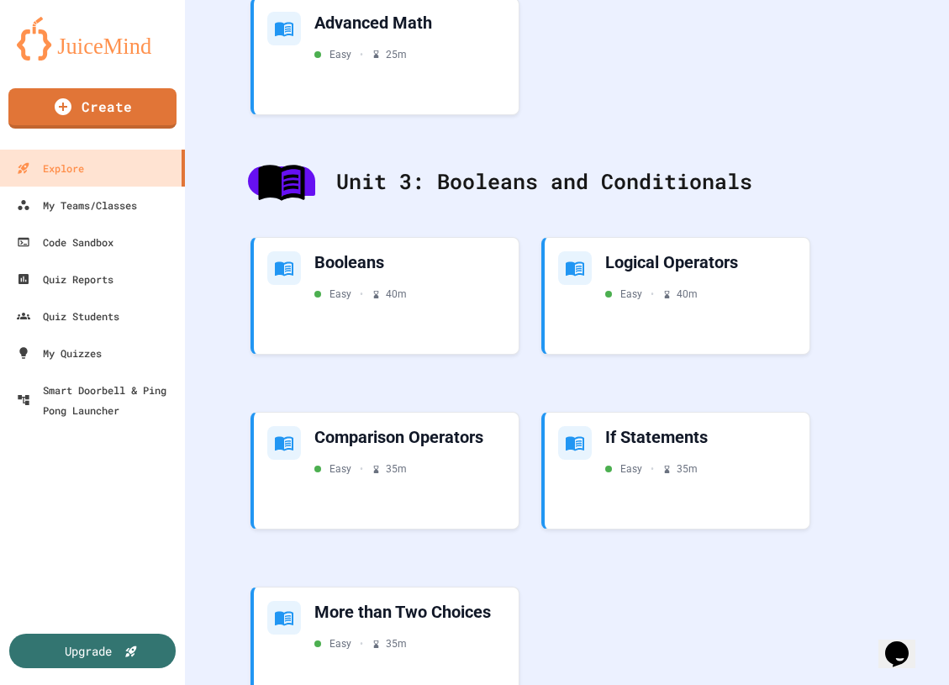
scroll to position [1691, 0]
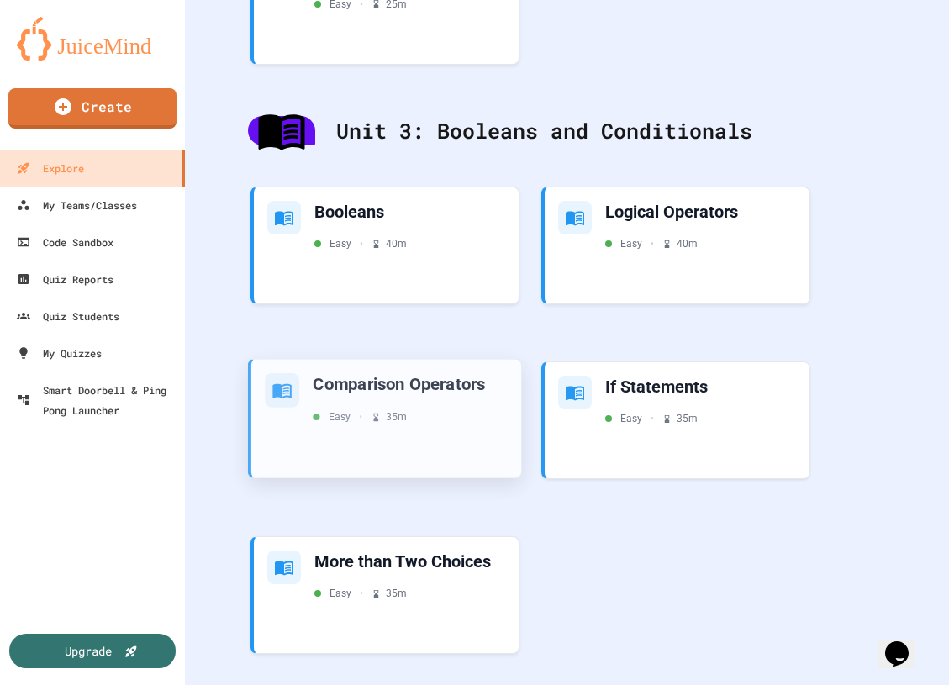
click at [435, 444] on div "Comparison Operators Easy • 35 m" at bounding box center [386, 419] width 270 height 119
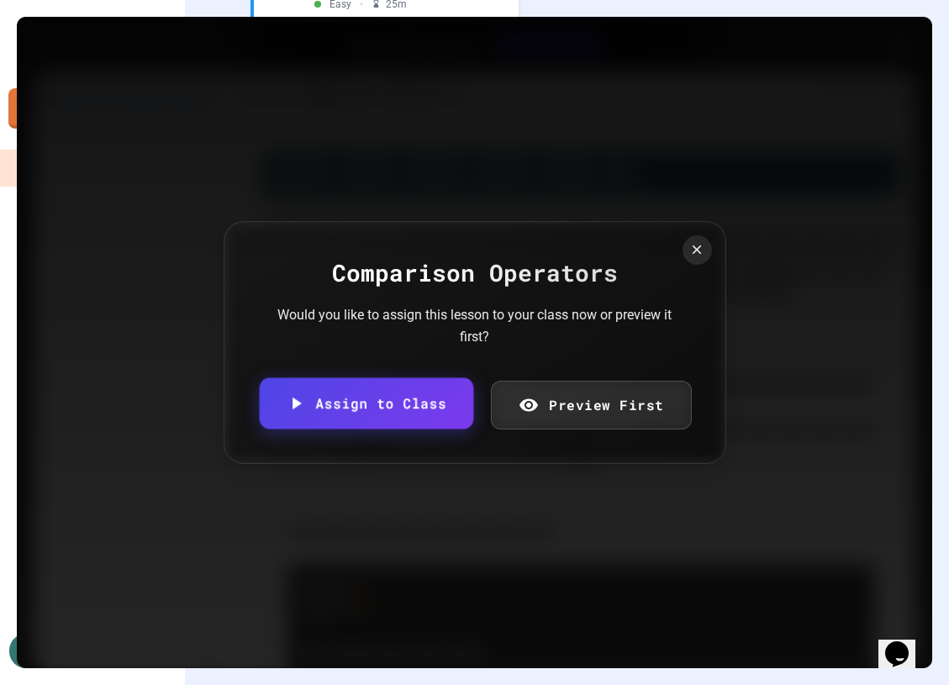
click at [410, 399] on link "Assign to Class" at bounding box center [366, 403] width 214 height 51
click at [458, 370] on body "We are updating our servers at 7PM EST [DATE]. [PERSON_NAME] should continue to…" at bounding box center [474, 342] width 949 height 685
type input "**********"
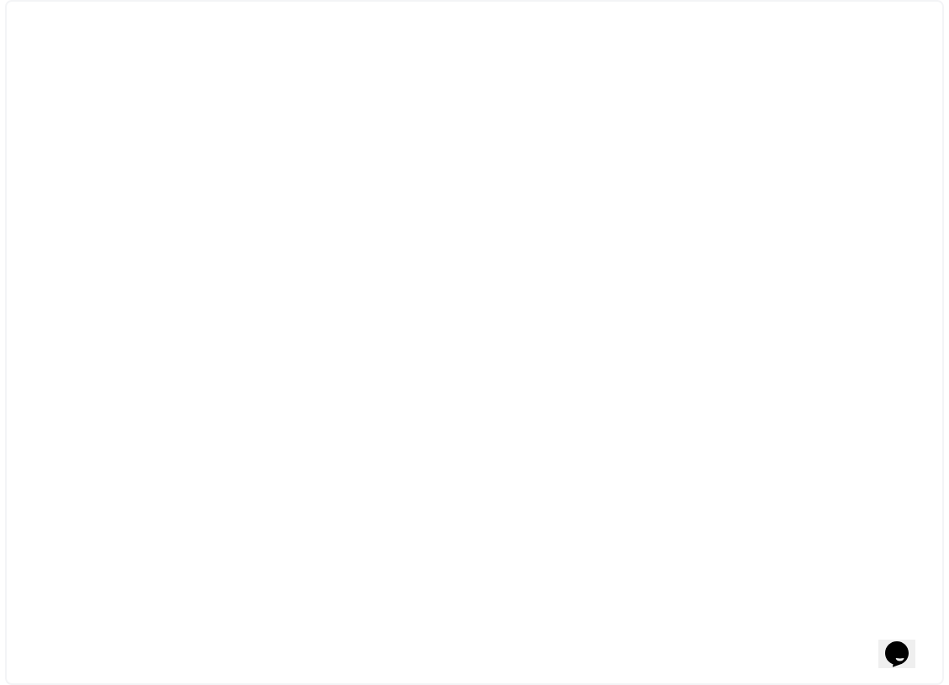
select select "***"
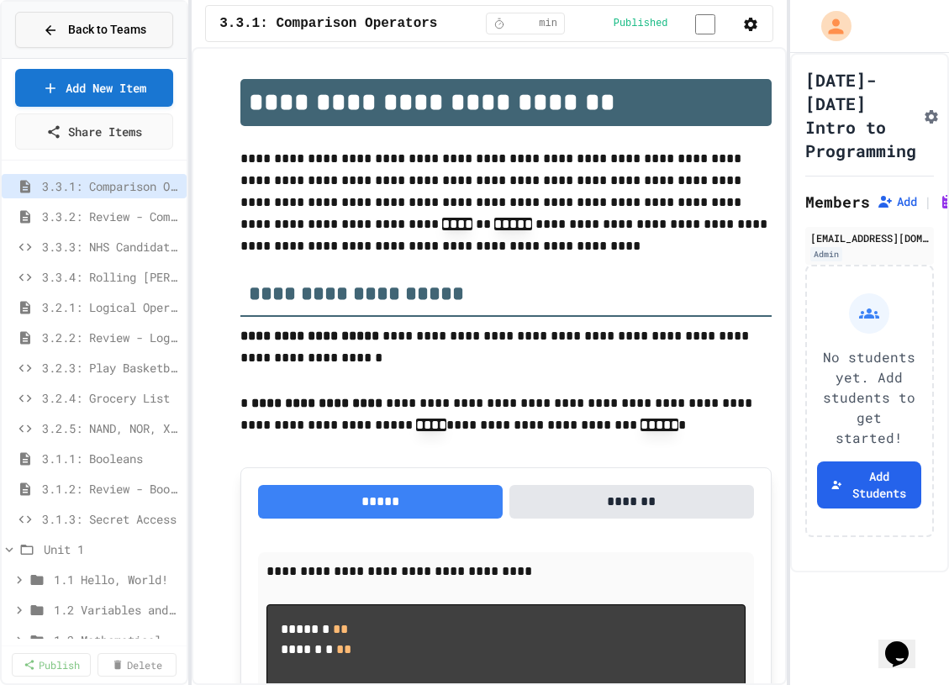
click at [68, 44] on button "Back to Teams" at bounding box center [94, 30] width 158 height 36
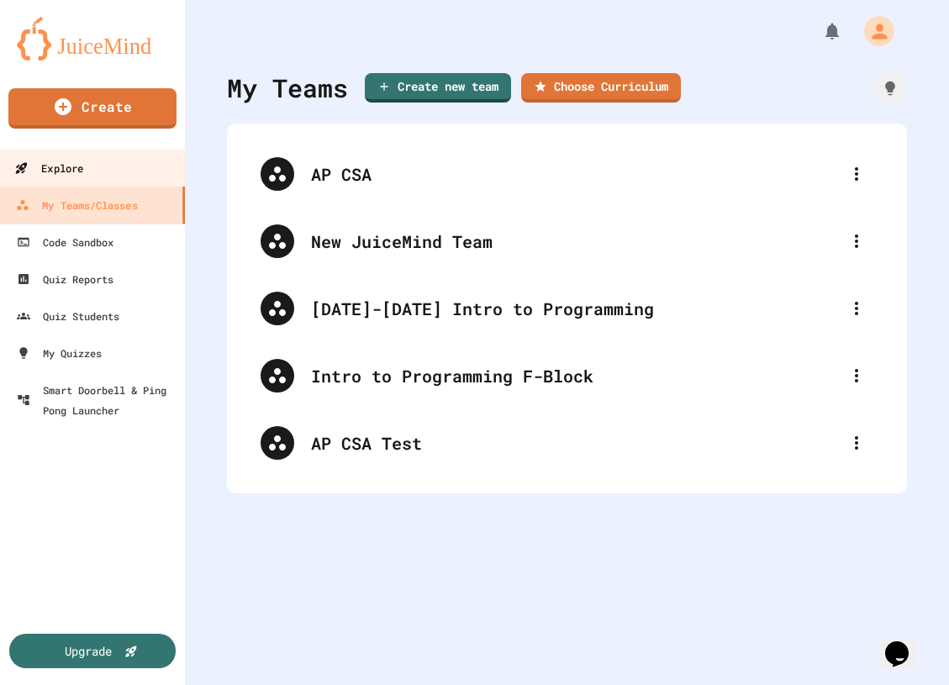
click at [140, 171] on link "Explore" at bounding box center [92, 168] width 191 height 38
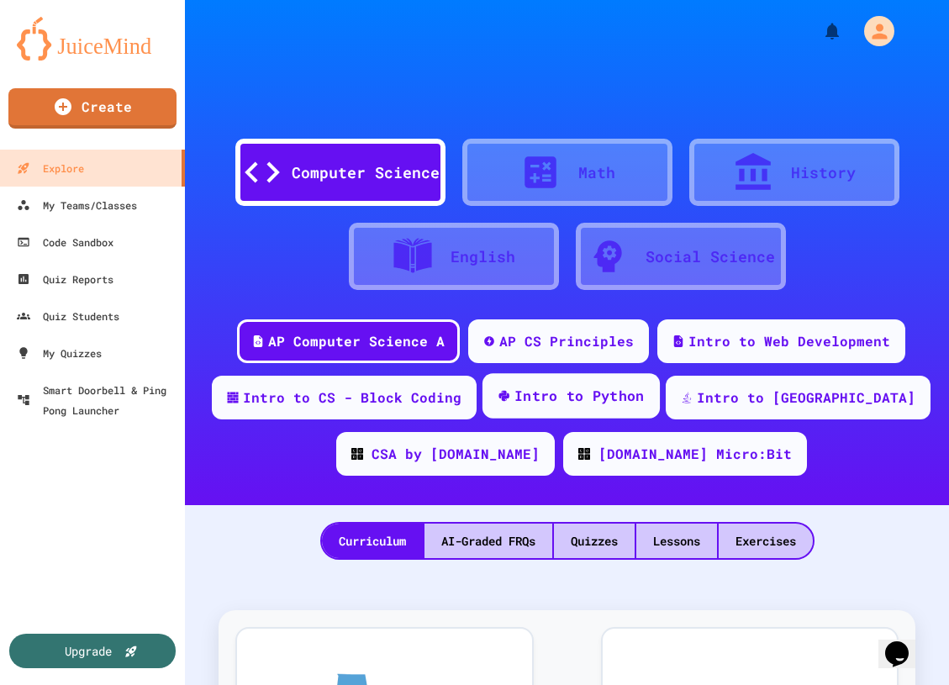
click at [576, 410] on div "Intro to Python" at bounding box center [571, 395] width 177 height 45
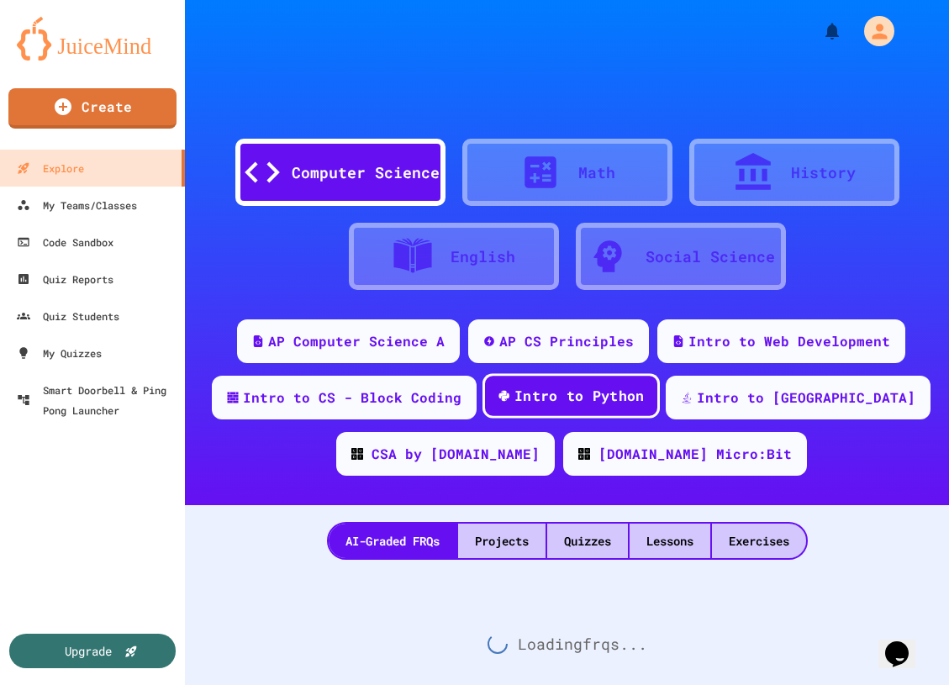
scroll to position [43, 0]
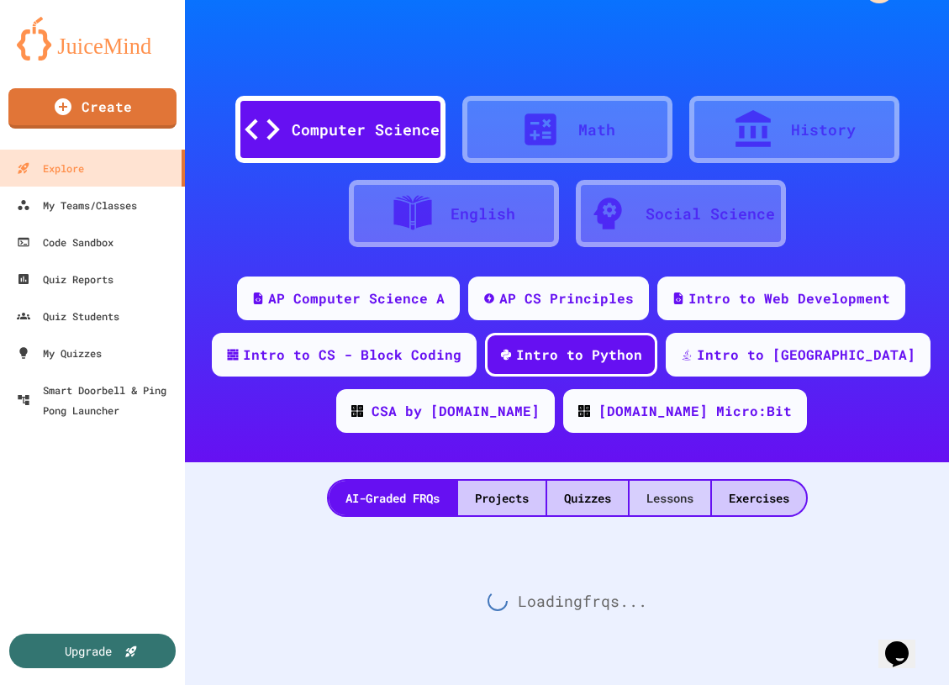
click at [684, 499] on div "Lessons" at bounding box center [670, 498] width 81 height 34
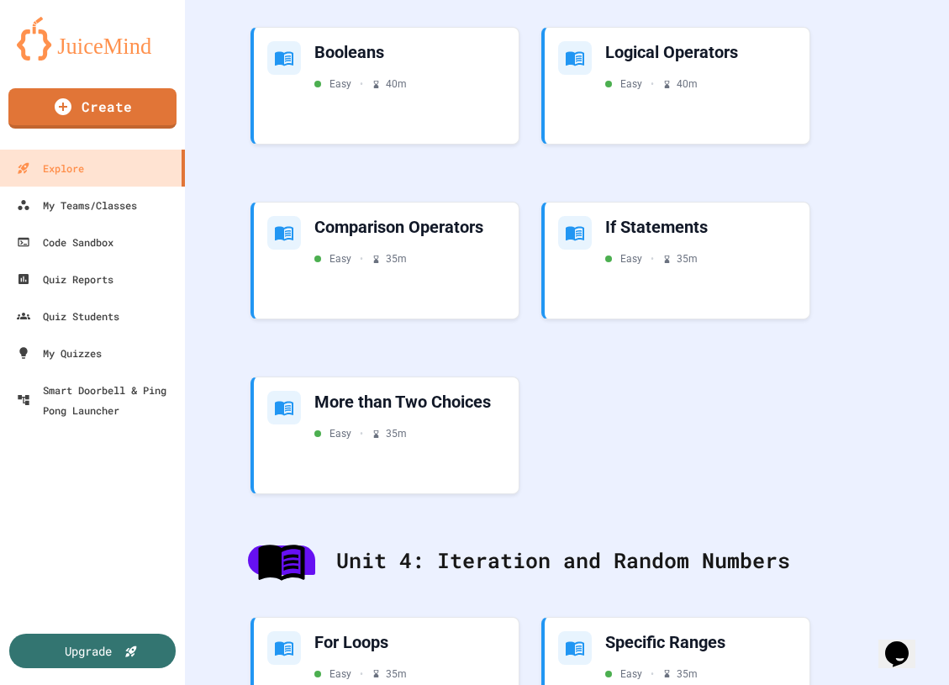
scroll to position [1863, 0]
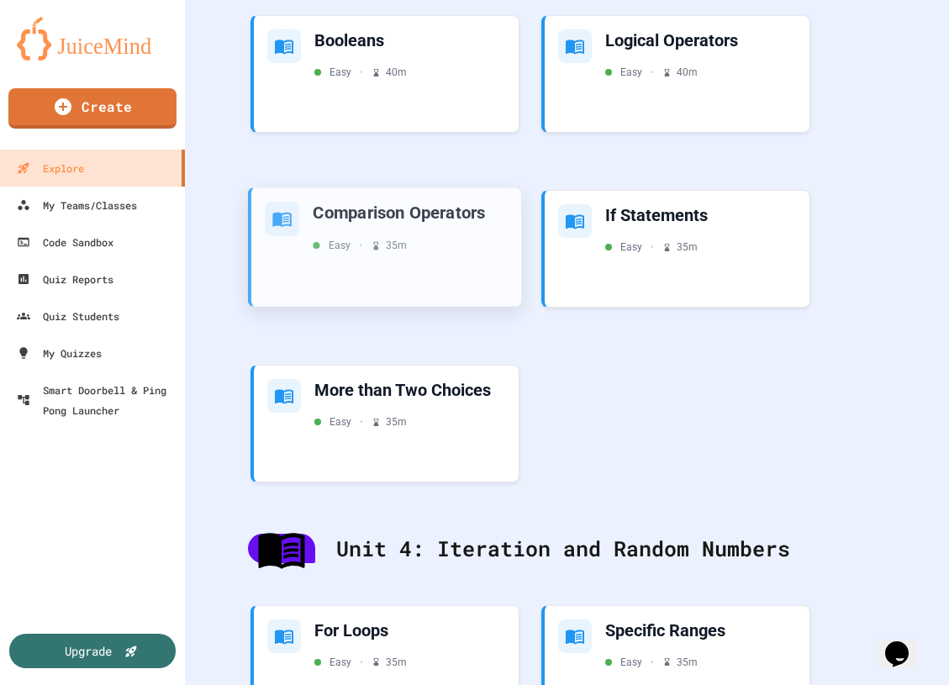
click at [407, 253] on div "Comparison Operators Easy • 35 m" at bounding box center [386, 247] width 270 height 119
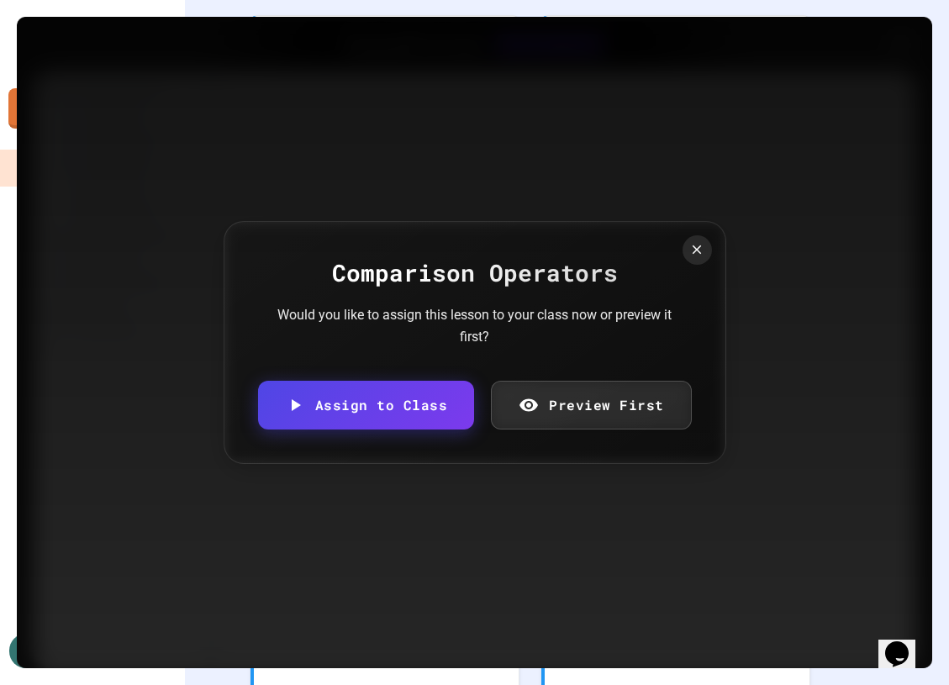
click at [422, 386] on link "Assign to Class" at bounding box center [366, 405] width 217 height 49
click at [412, 399] on body "We are updating our servers at 7PM EST [DATE]. [PERSON_NAME] should continue to…" at bounding box center [474, 342] width 949 height 685
type input "**********"
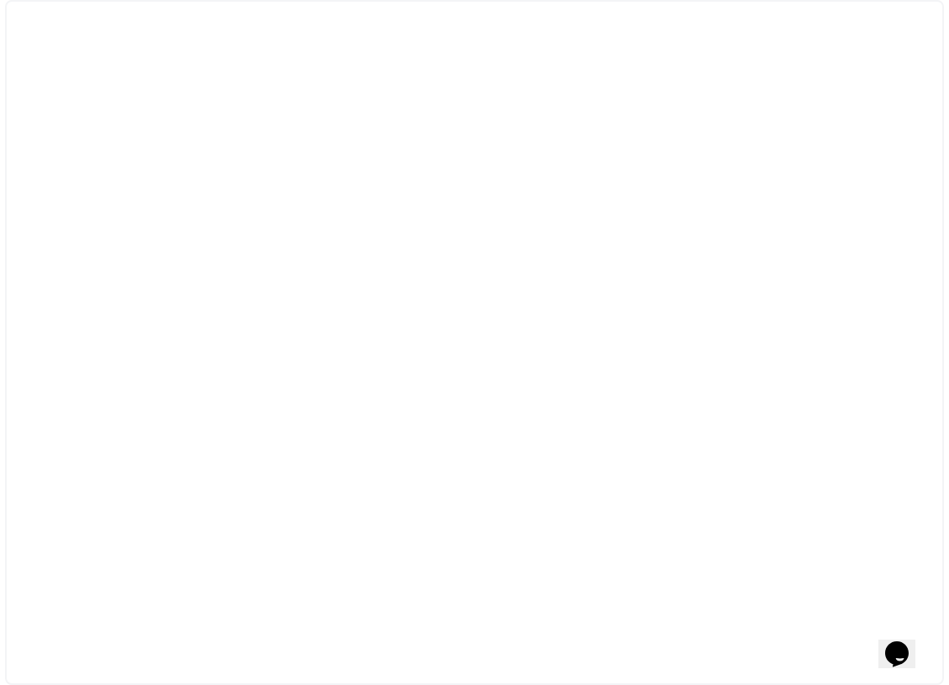
select select "***"
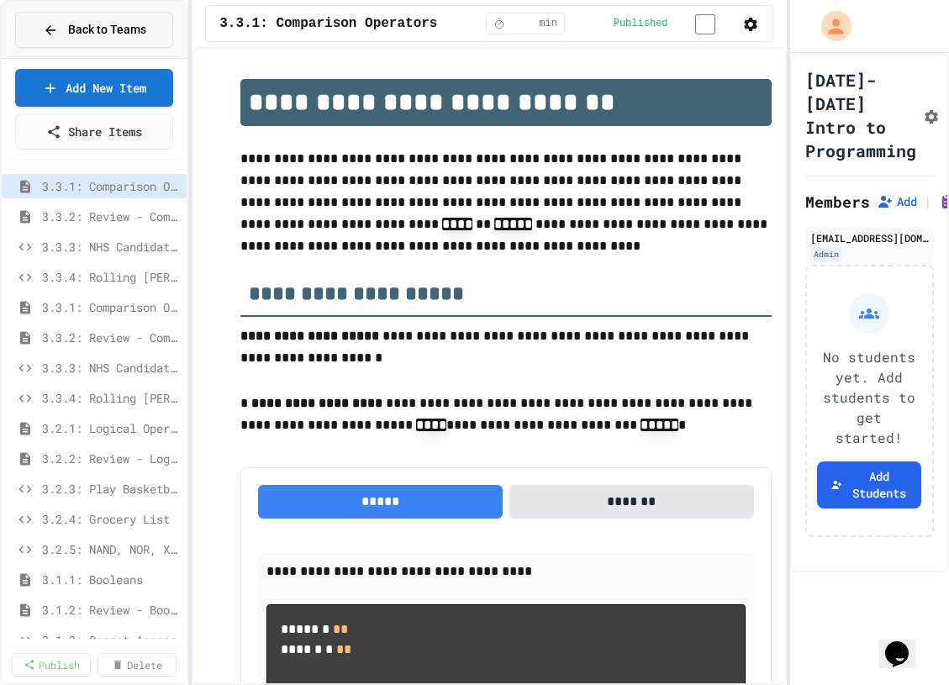
click at [102, 21] on span "Back to Teams" at bounding box center [107, 30] width 78 height 18
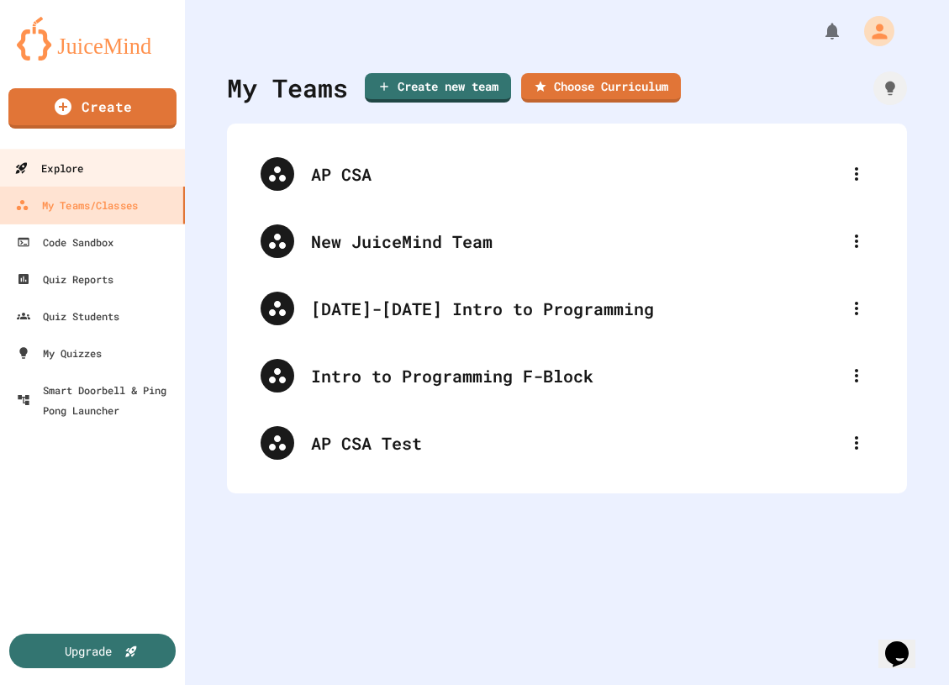
click at [93, 169] on link "Explore" at bounding box center [92, 168] width 191 height 38
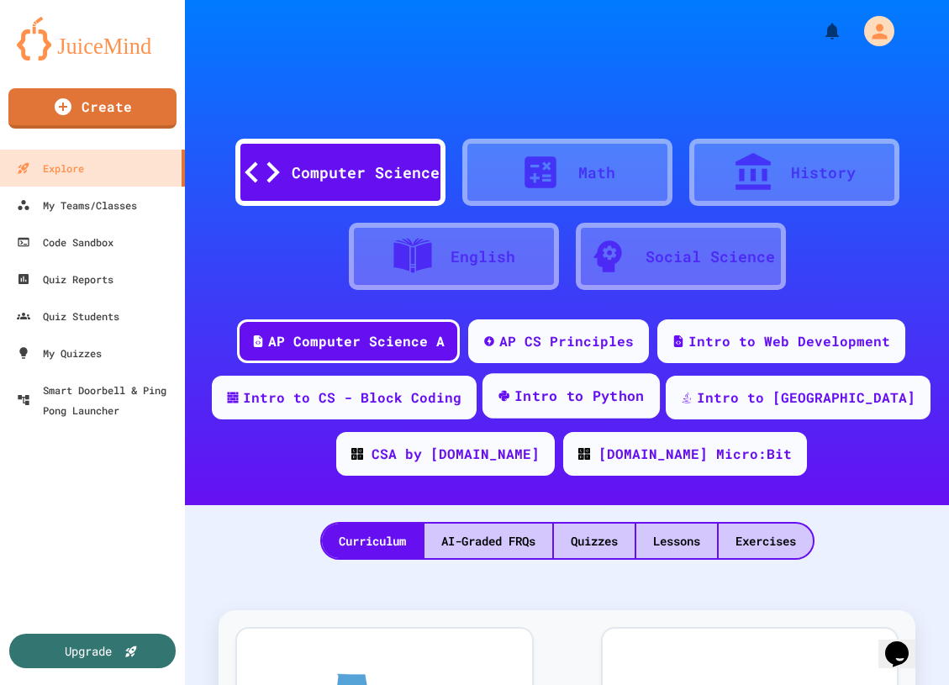
click at [645, 396] on div "Intro to Python" at bounding box center [580, 396] width 130 height 21
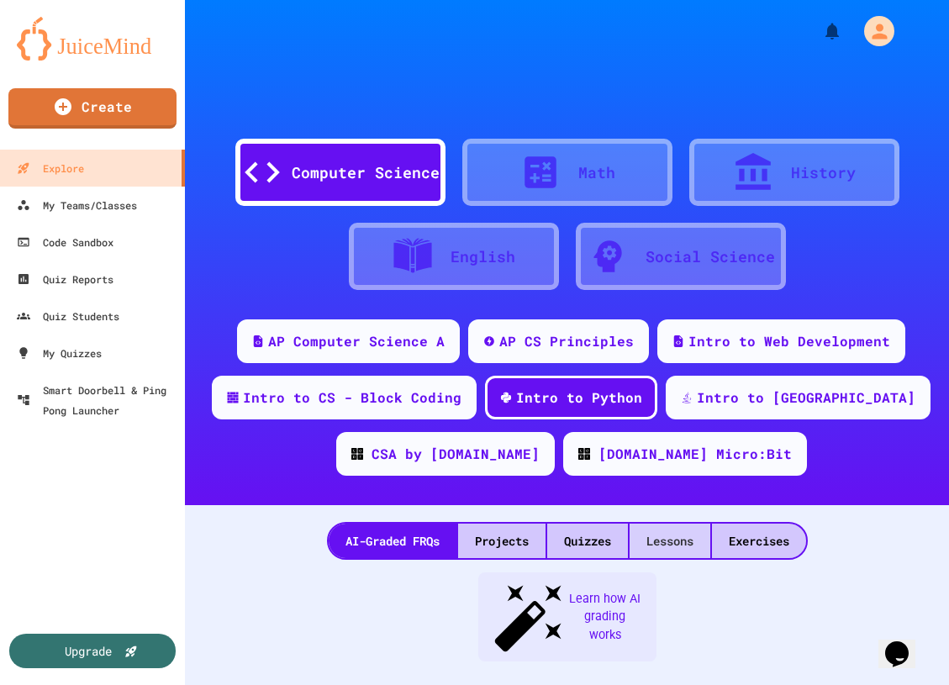
click at [665, 540] on div "Lessons" at bounding box center [670, 541] width 81 height 34
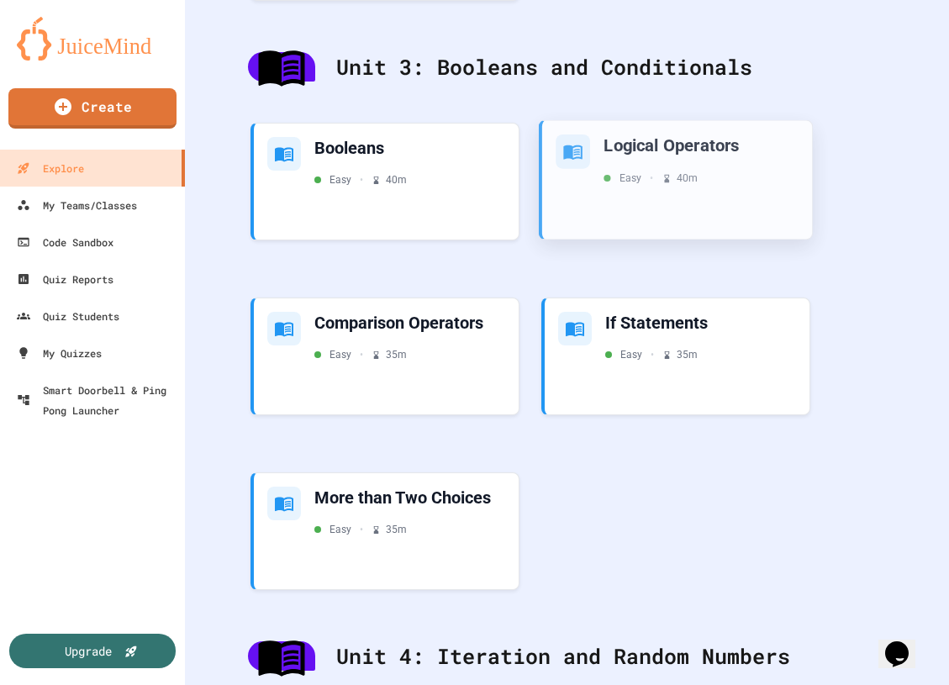
scroll to position [1804, 0]
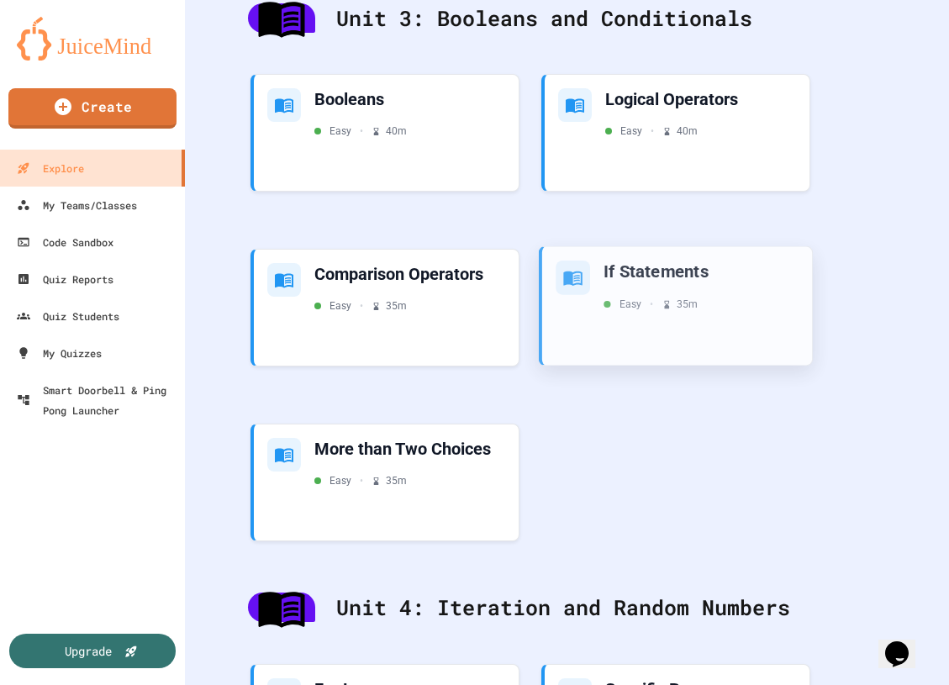
click at [638, 320] on div "If Statements Easy • 35 m" at bounding box center [677, 306] width 270 height 119
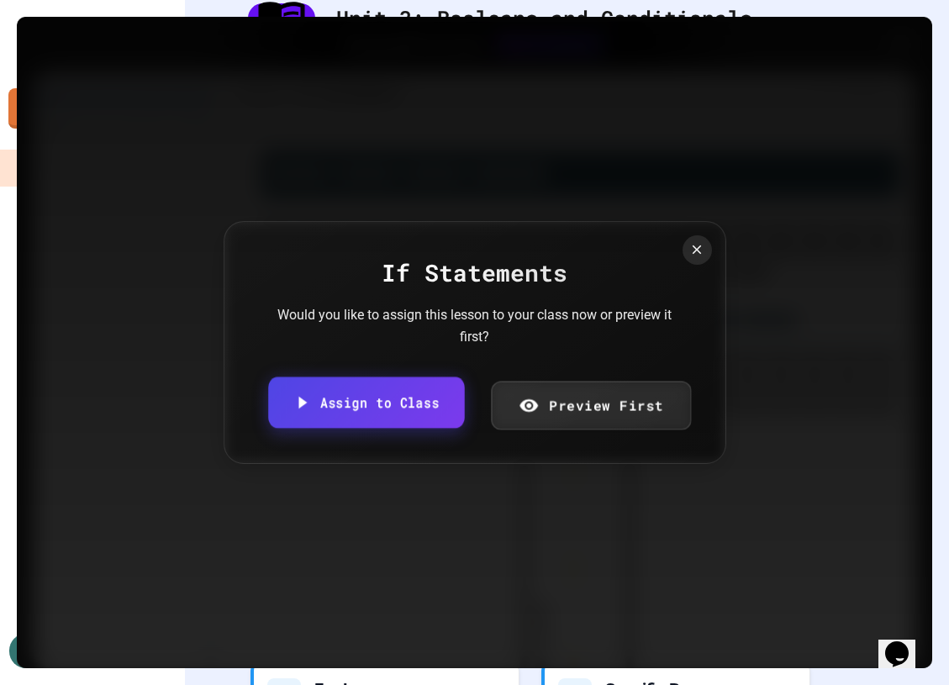
click at [463, 404] on link "Assign to Class" at bounding box center [366, 403] width 196 height 51
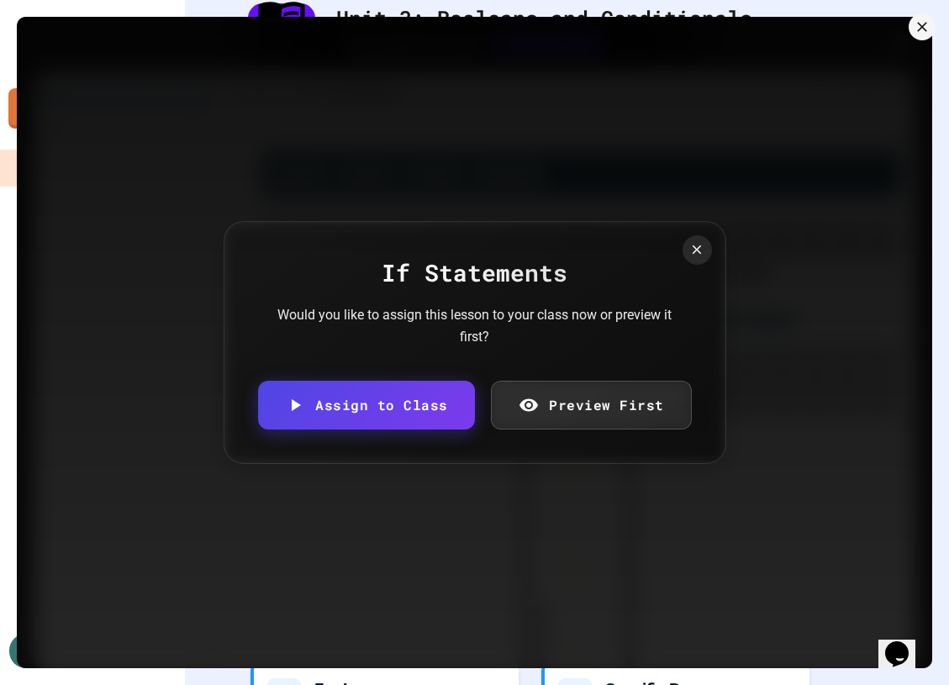
click at [449, 386] on body "We are updating our servers at 7PM EST [DATE]. [PERSON_NAME] should continue to…" at bounding box center [474, 342] width 949 height 685
type input "**********"
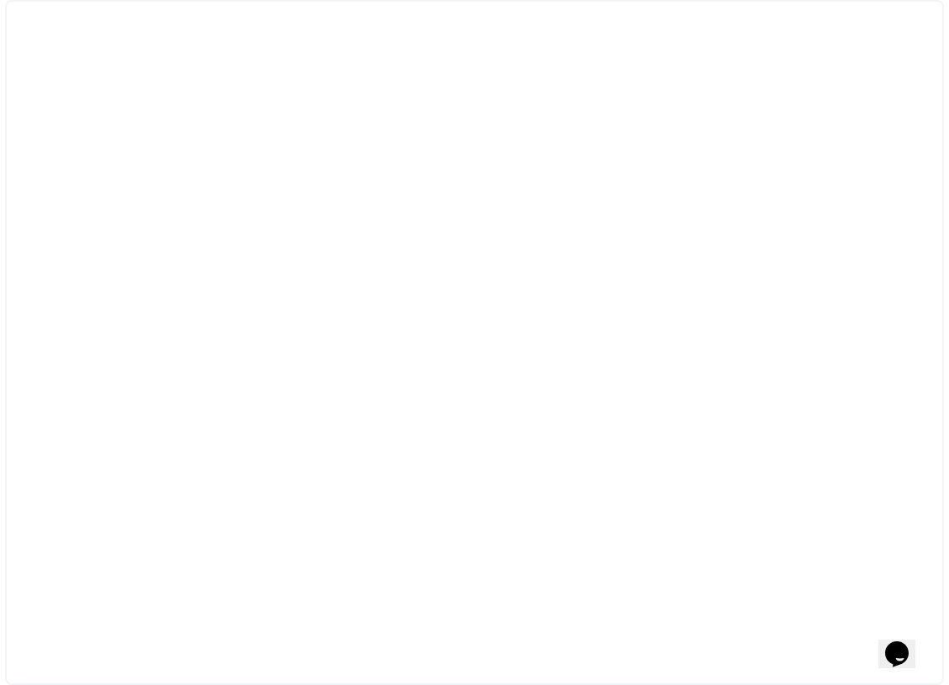
select select "***"
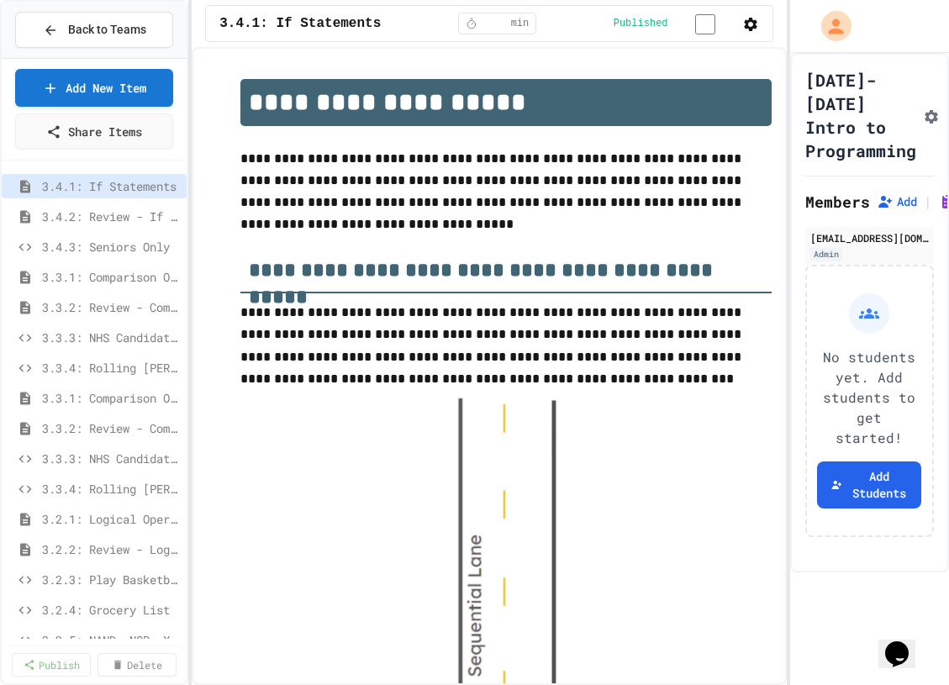
click at [87, 48] on div "Back to Teams" at bounding box center [94, 30] width 185 height 57
click at [85, 45] on button "Back to Teams" at bounding box center [94, 30] width 158 height 36
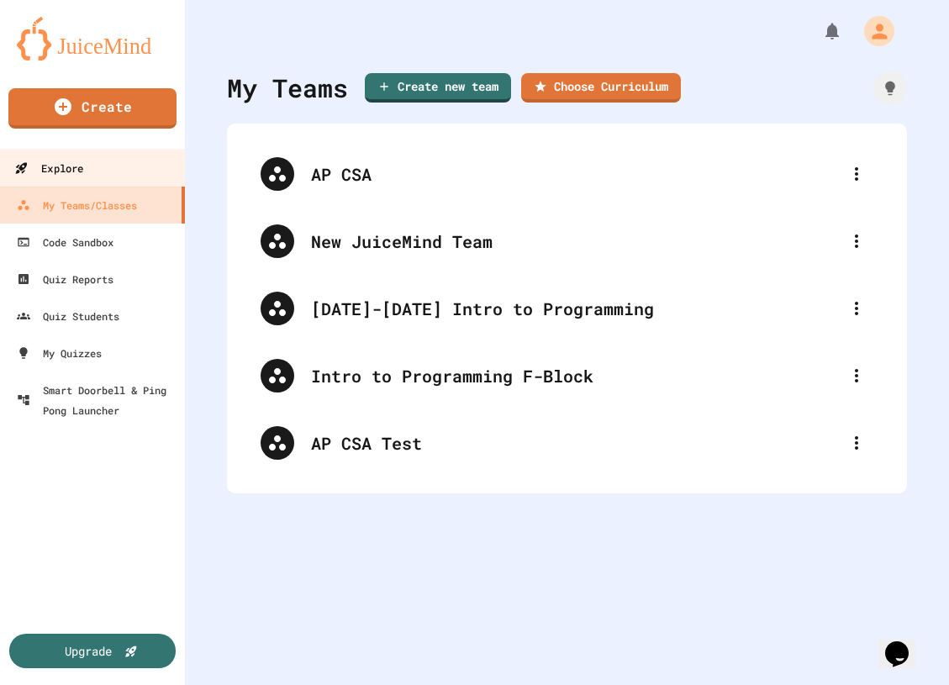
click at [62, 173] on div "Explore" at bounding box center [48, 168] width 69 height 21
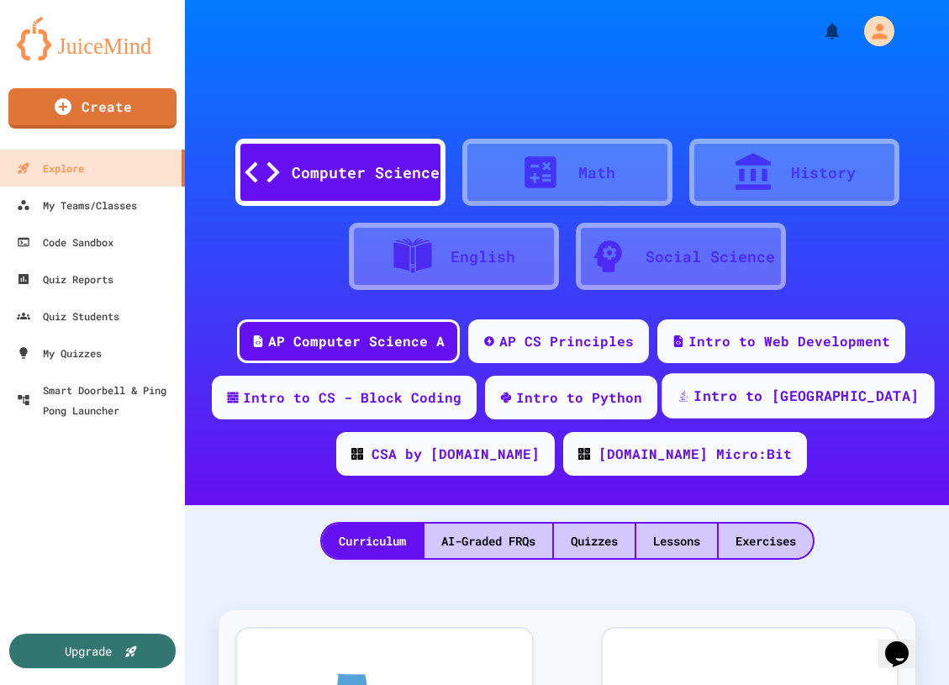
click at [724, 394] on div "Intro to [GEOGRAPHIC_DATA]" at bounding box center [798, 395] width 272 height 45
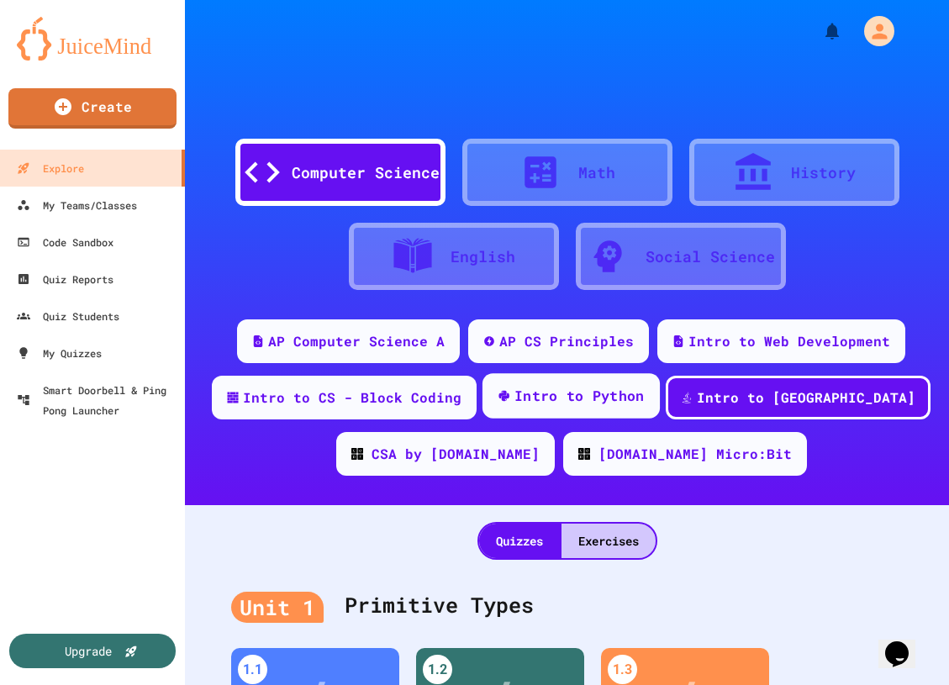
click at [645, 394] on div "Intro to Python" at bounding box center [580, 396] width 130 height 21
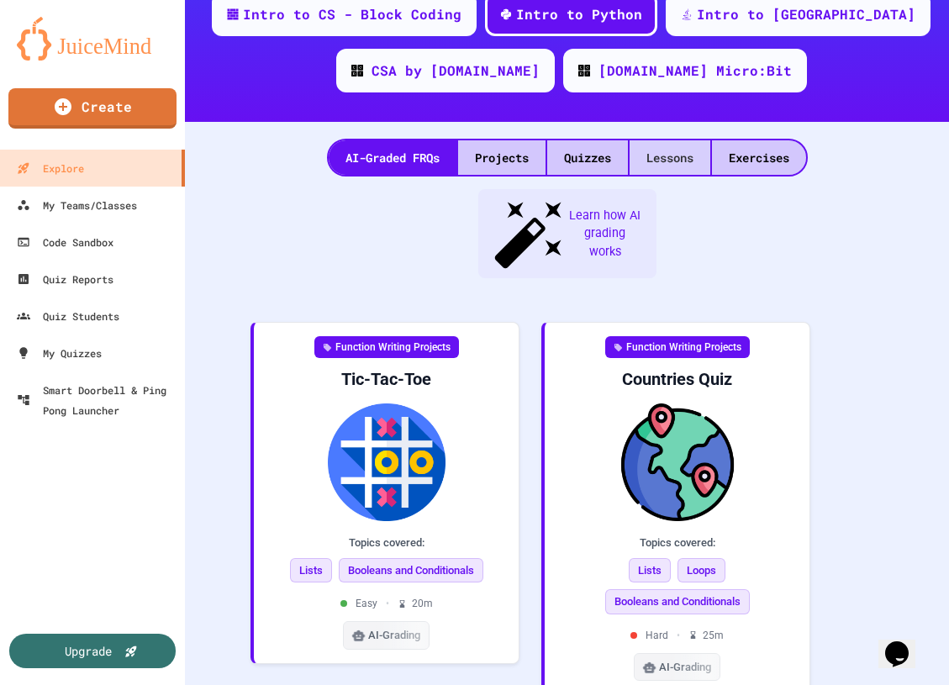
click at [670, 164] on div "Lessons" at bounding box center [670, 157] width 81 height 34
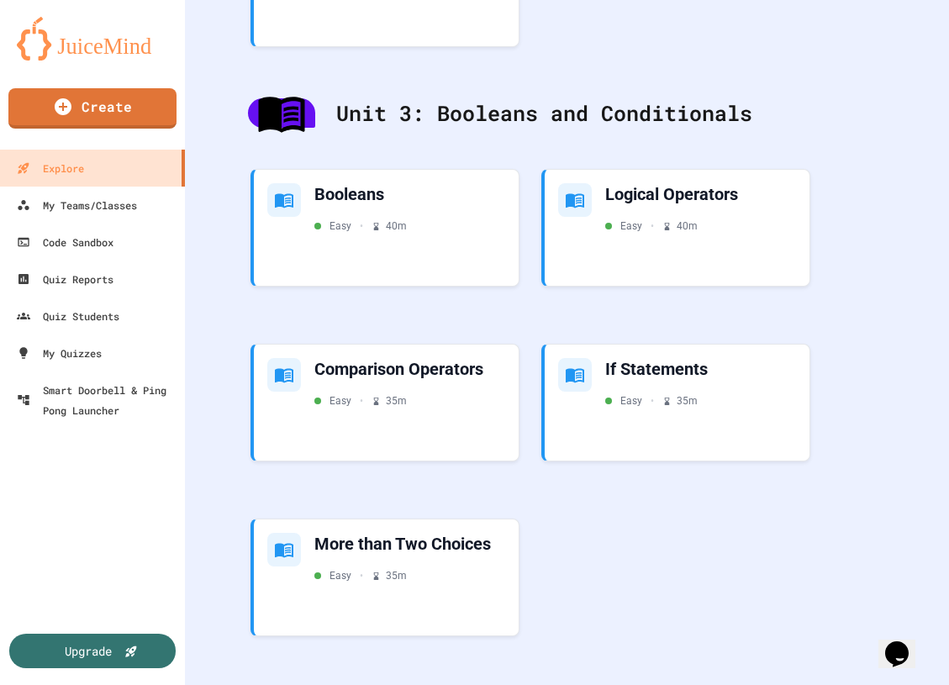
scroll to position [1770, 0]
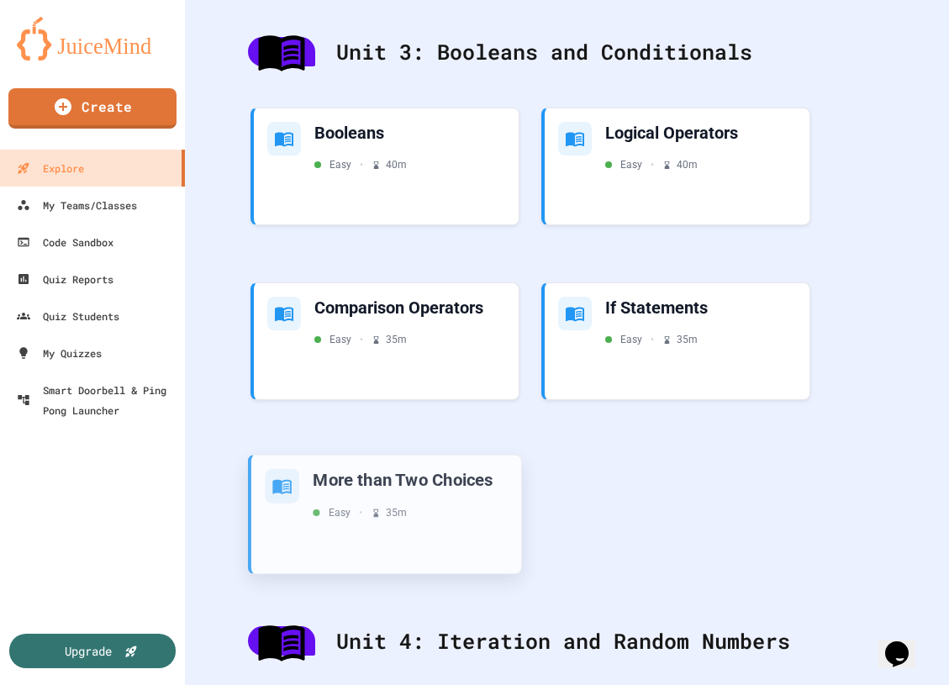
click at [407, 516] on div "Easy • 35 m" at bounding box center [360, 512] width 94 height 15
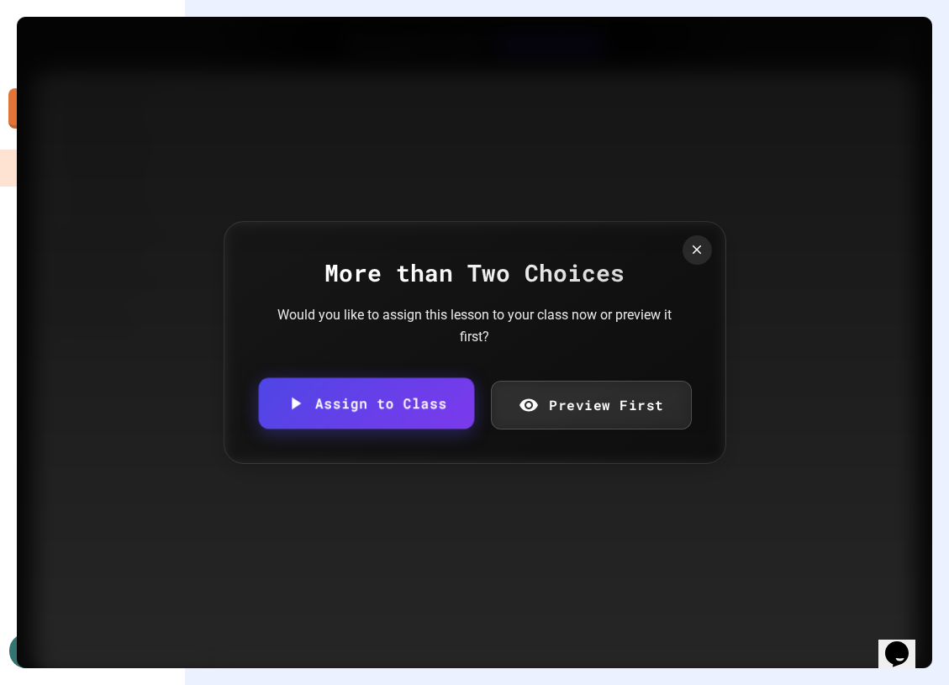
click at [446, 401] on link "Assign to Class" at bounding box center [365, 403] width 215 height 51
click at [456, 398] on body "We are updating our servers at 7PM EST [DATE]. [PERSON_NAME] should continue to…" at bounding box center [474, 342] width 949 height 685
type input "**********"
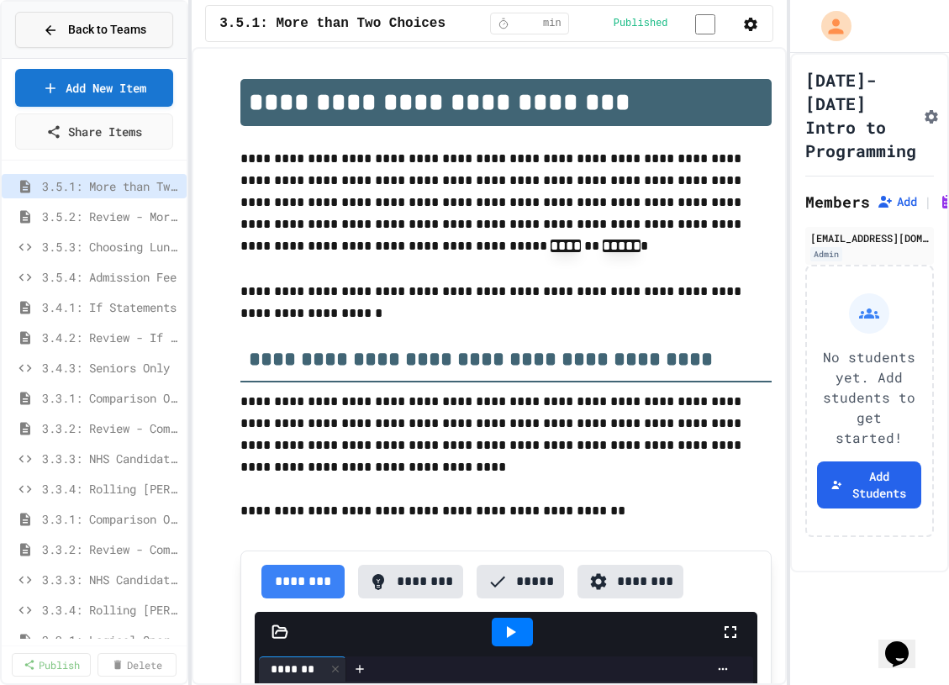
scroll to position [21, 0]
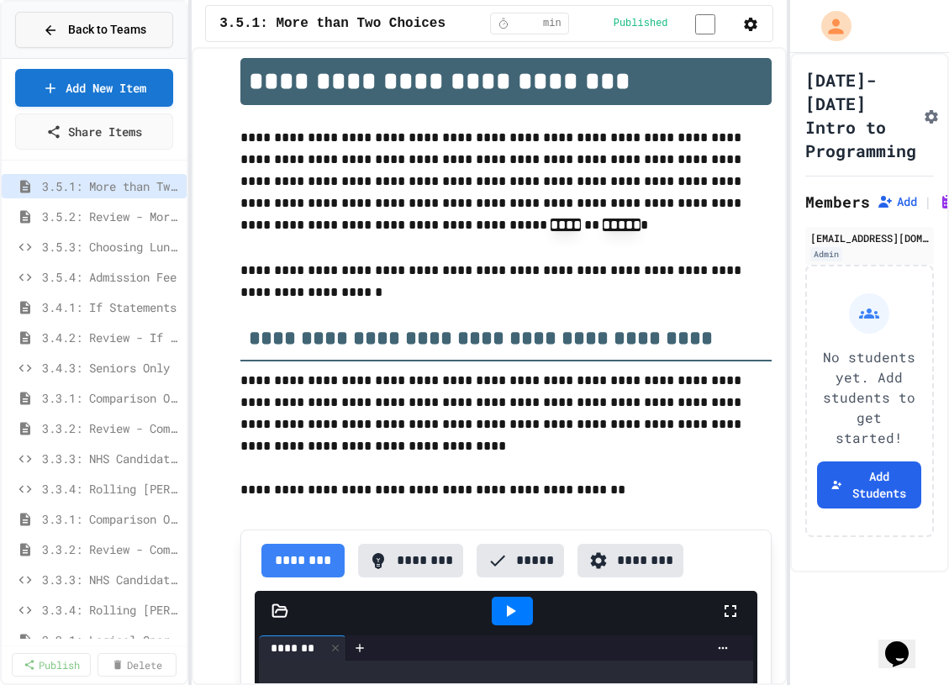
click at [111, 34] on span "Back to Teams" at bounding box center [107, 30] width 78 height 18
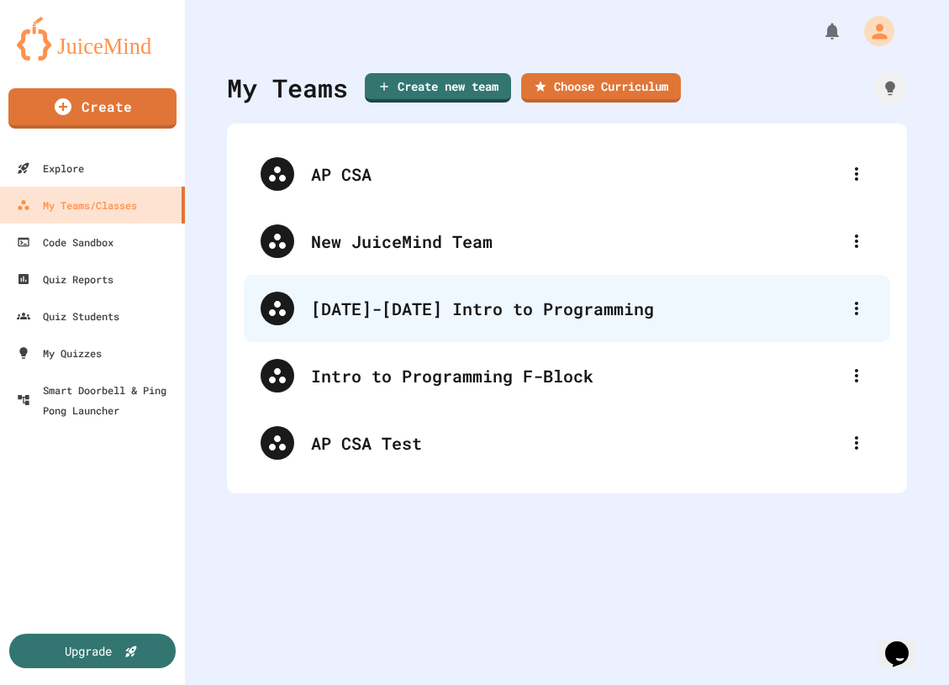
click at [396, 308] on div "[DATE]-[DATE] Intro to Programming" at bounding box center [575, 308] width 529 height 25
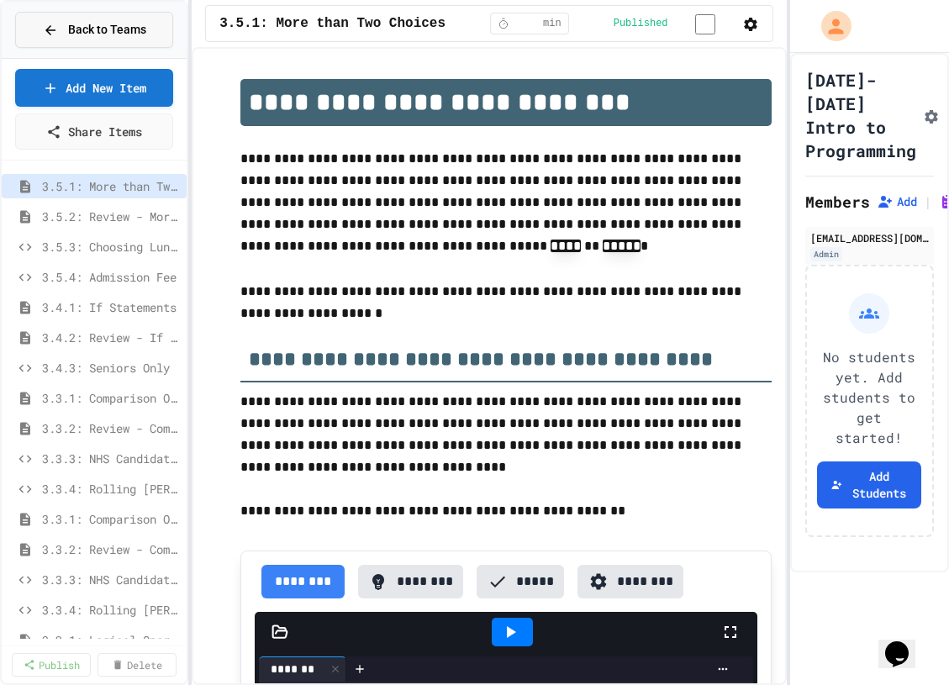
click at [77, 21] on span "Back to Teams" at bounding box center [107, 30] width 78 height 18
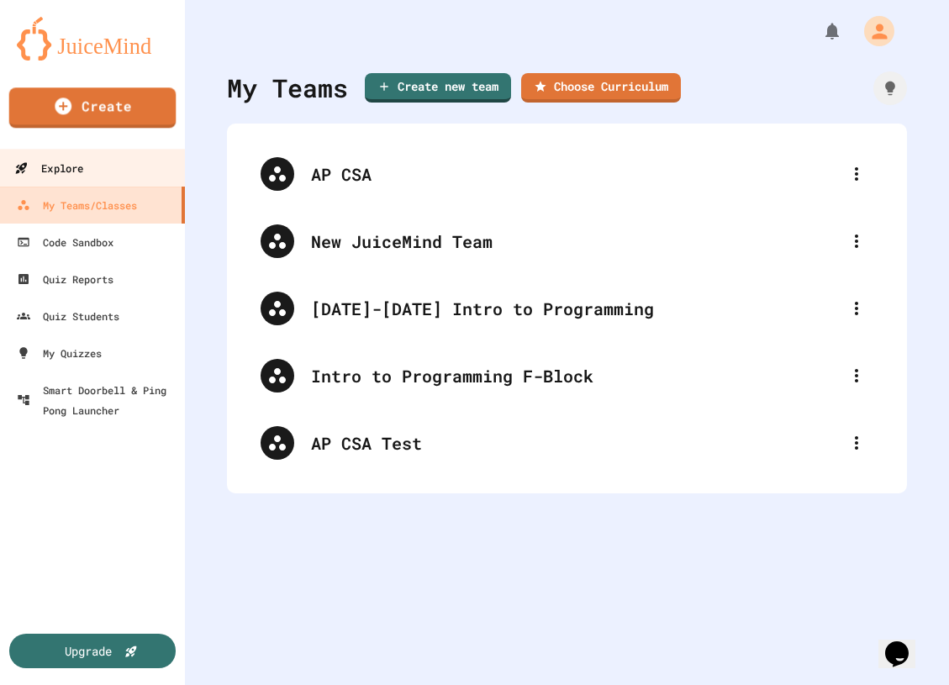
click at [109, 173] on link "Explore" at bounding box center [92, 168] width 191 height 38
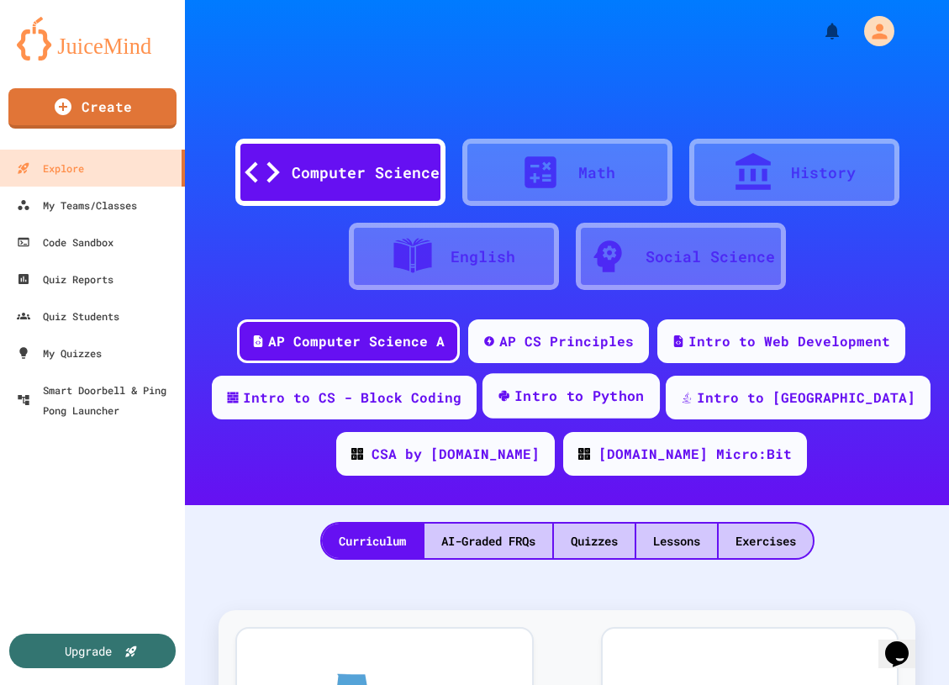
click at [621, 402] on div "Intro to Python" at bounding box center [580, 396] width 130 height 21
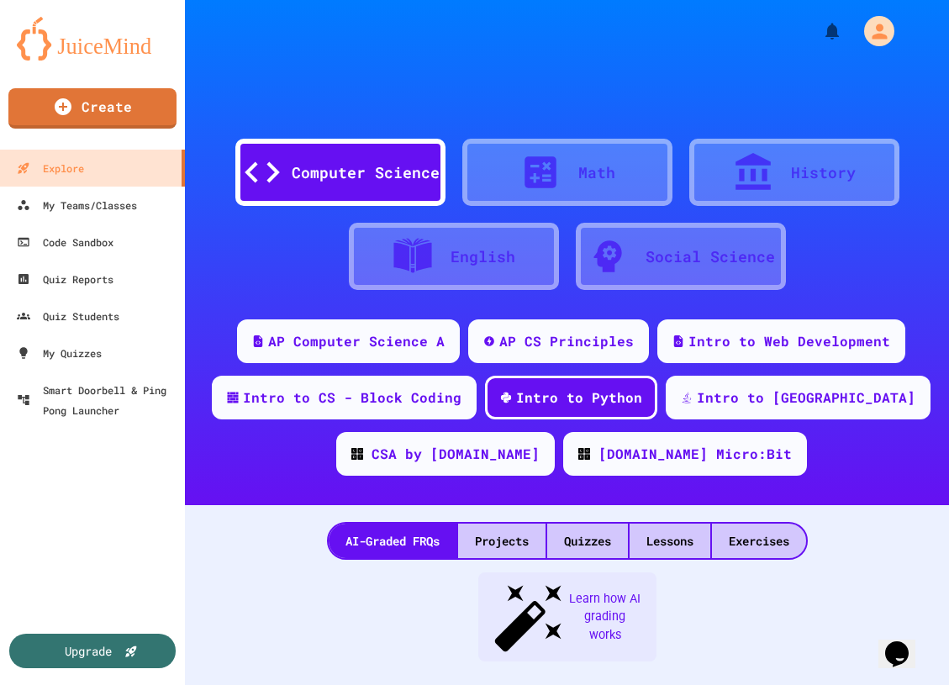
click at [659, 542] on div "Lessons" at bounding box center [670, 541] width 81 height 34
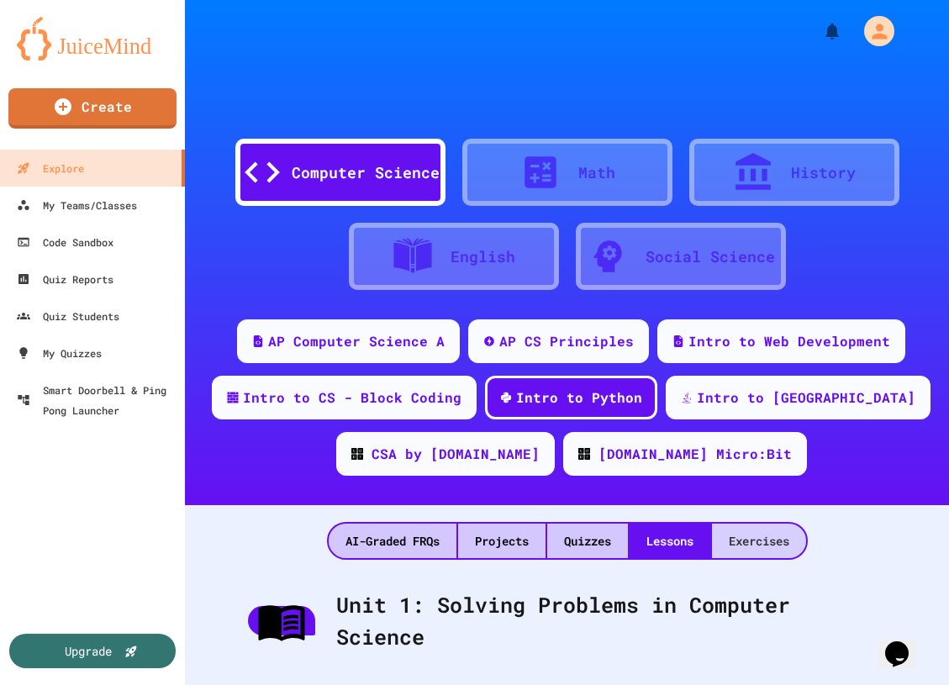
click at [782, 536] on div "Exercises" at bounding box center [759, 541] width 94 height 34
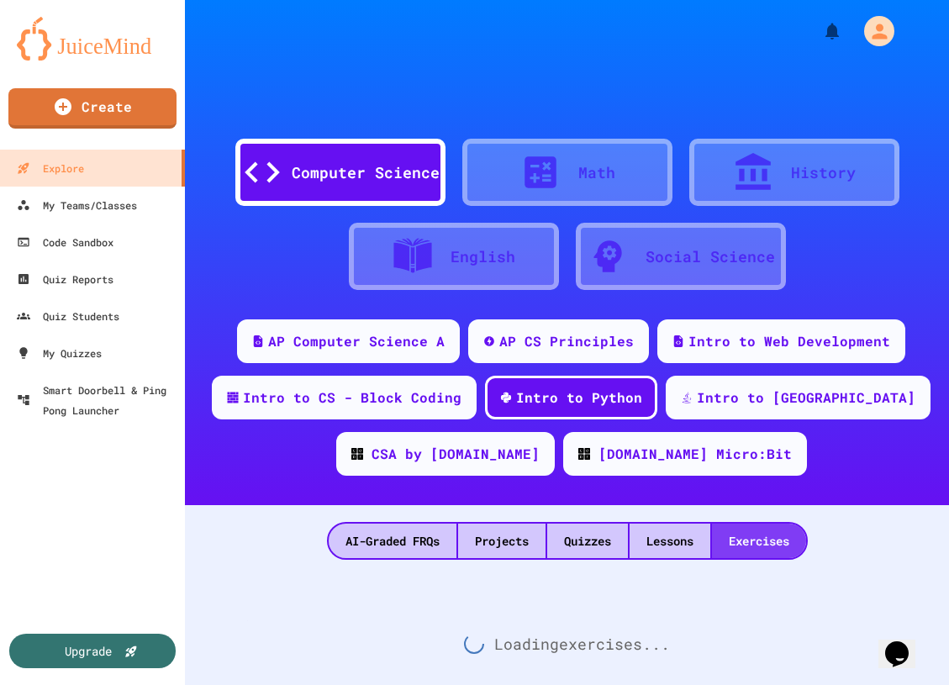
scroll to position [43, 0]
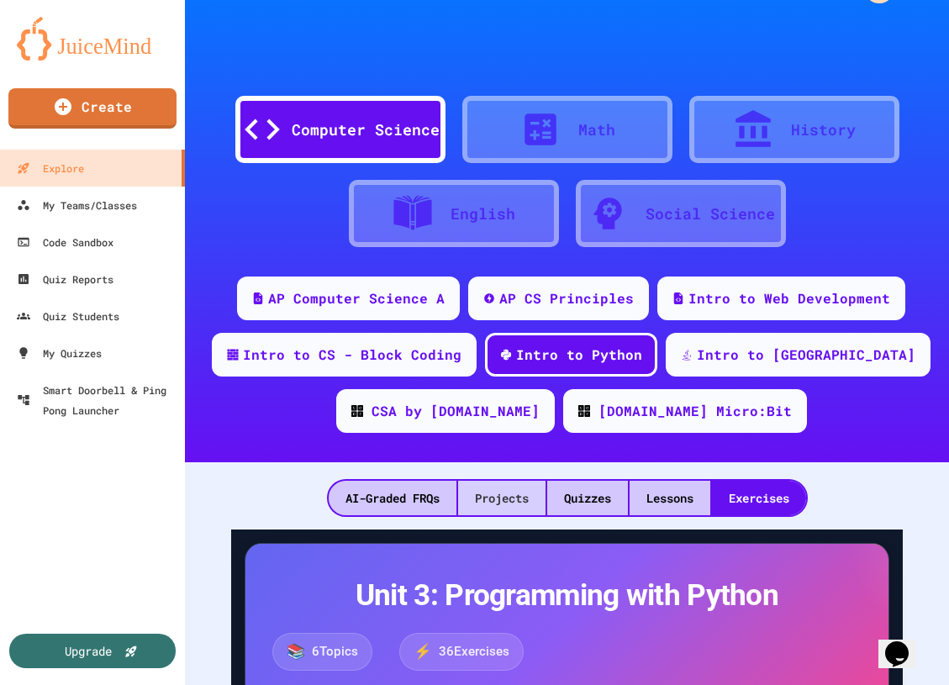
click at [515, 494] on div "Projects" at bounding box center [501, 498] width 87 height 34
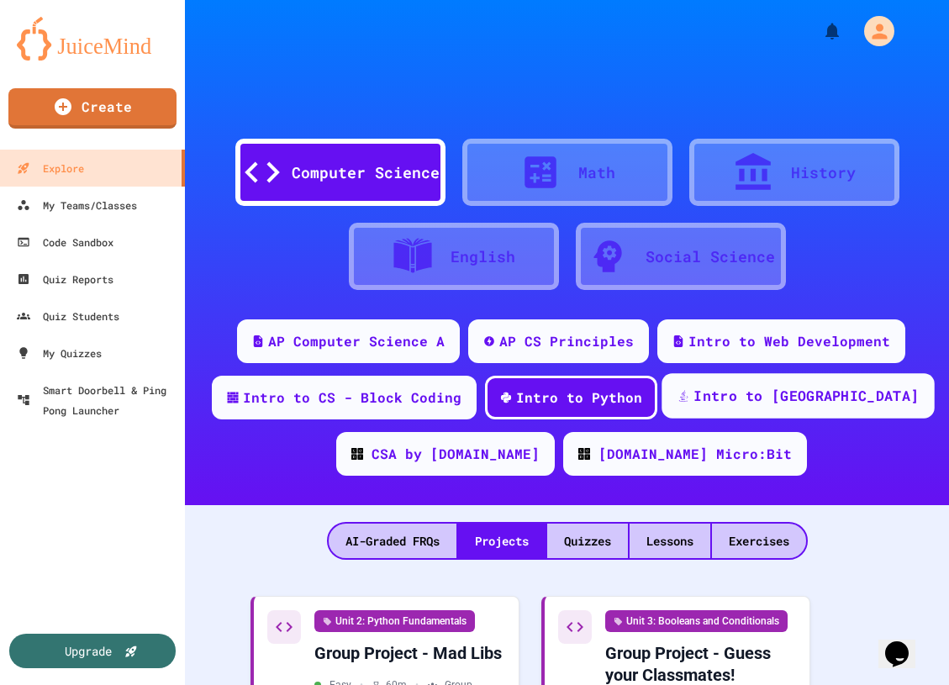
scroll to position [295, 0]
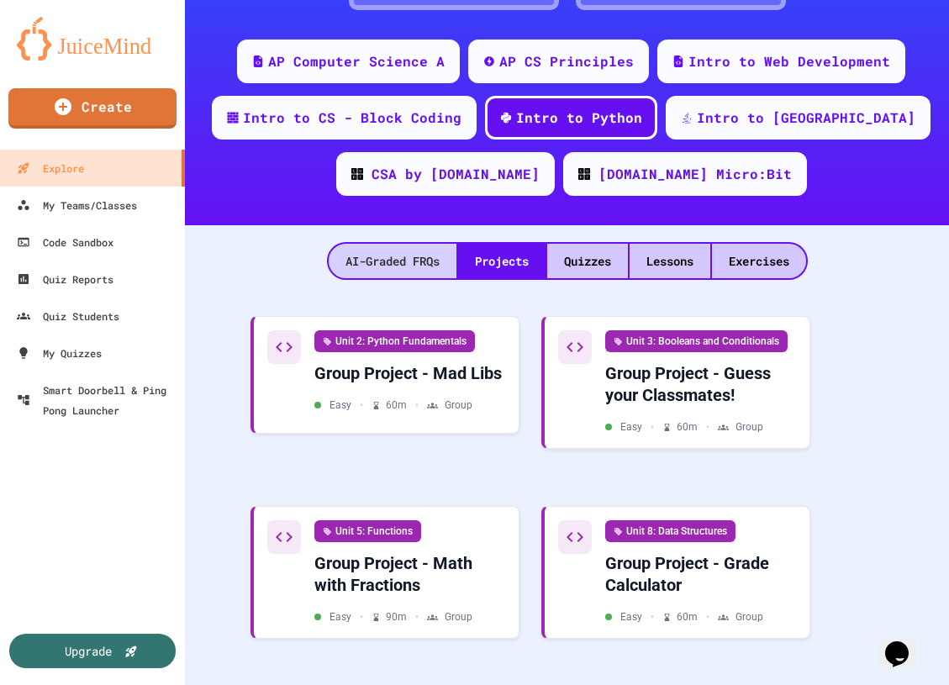
click at [394, 244] on div "AI-Graded FRQs" at bounding box center [393, 261] width 128 height 34
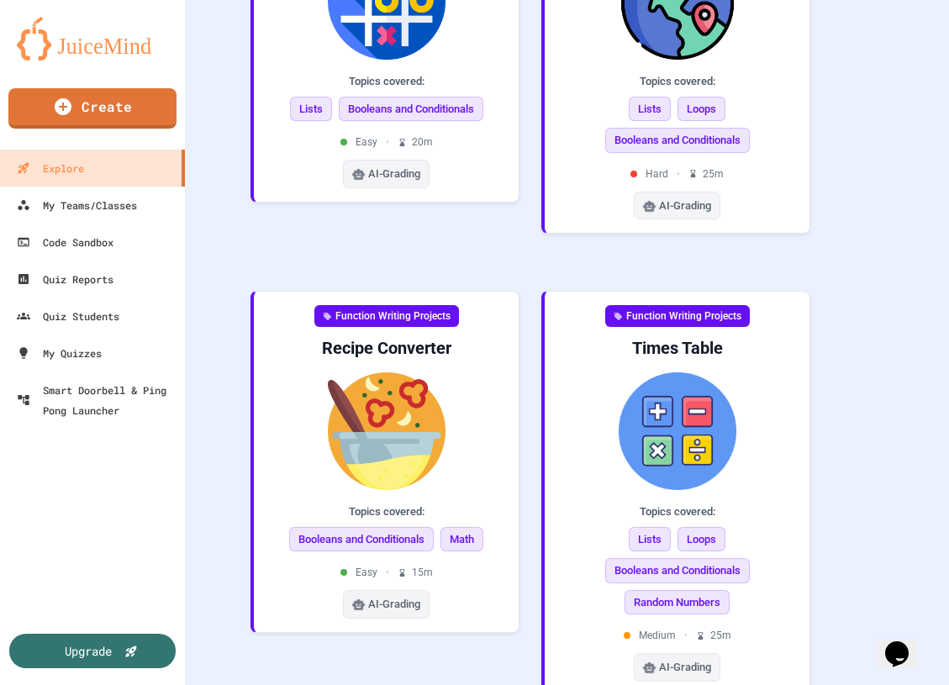
scroll to position [839, 0]
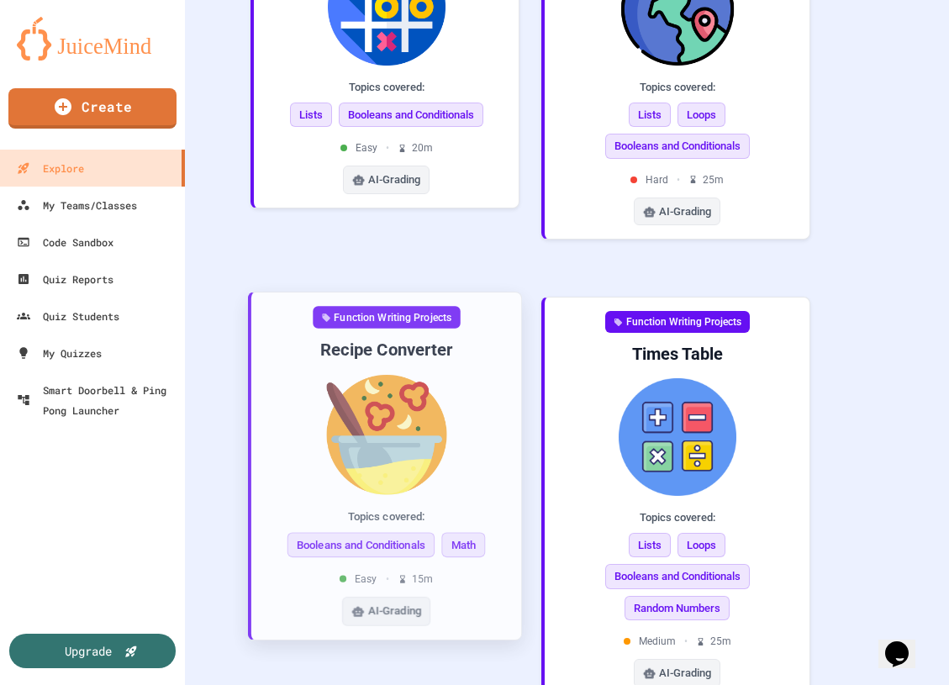
click at [395, 409] on img at bounding box center [386, 435] width 243 height 120
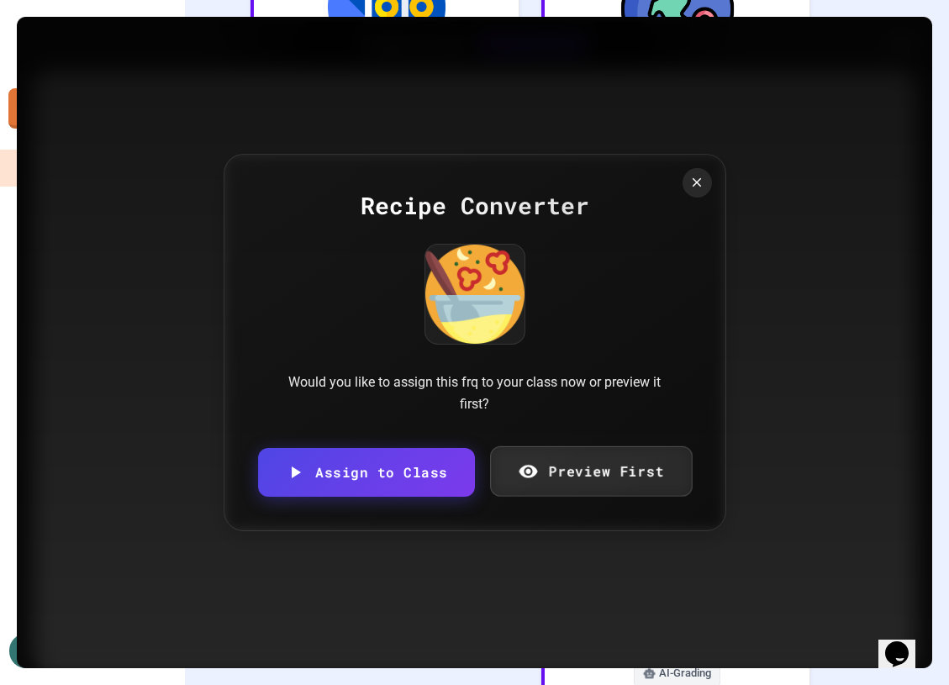
click at [554, 467] on link "Preview First" at bounding box center [591, 472] width 202 height 50
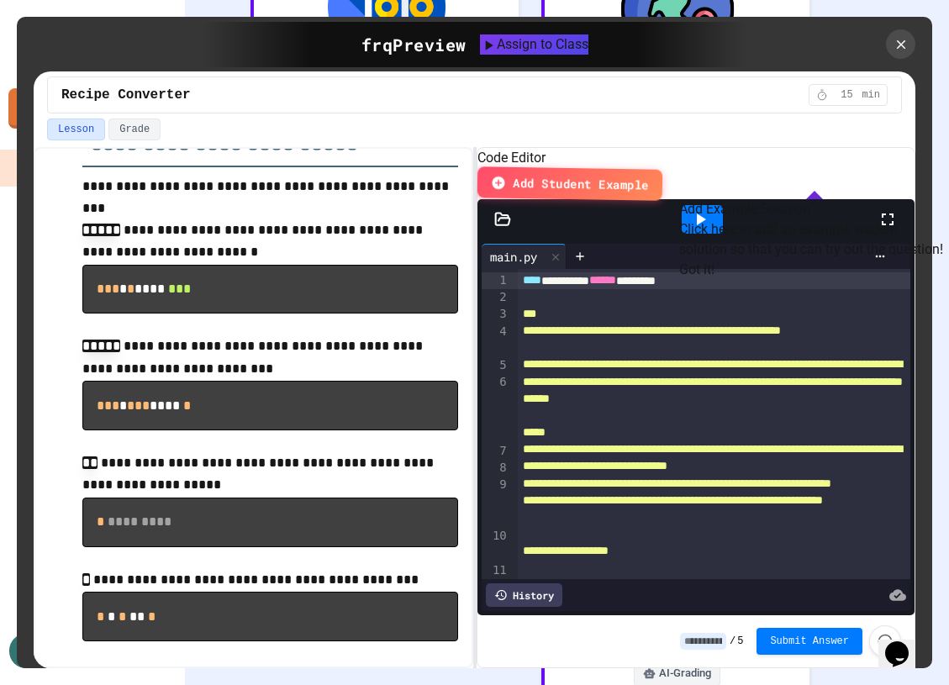
scroll to position [928, 0]
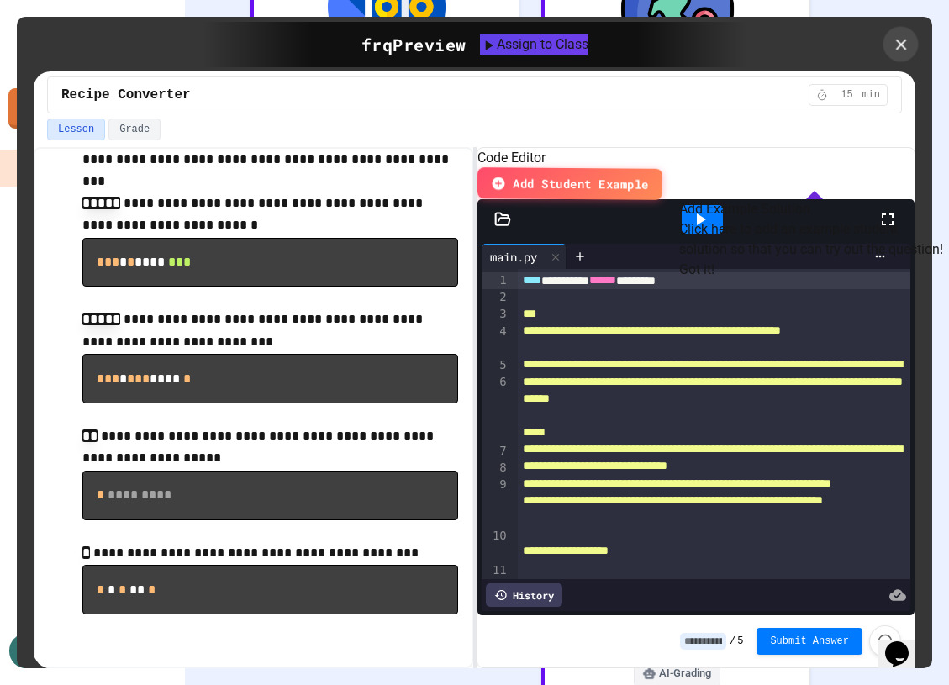
click at [908, 46] on icon at bounding box center [901, 44] width 18 height 18
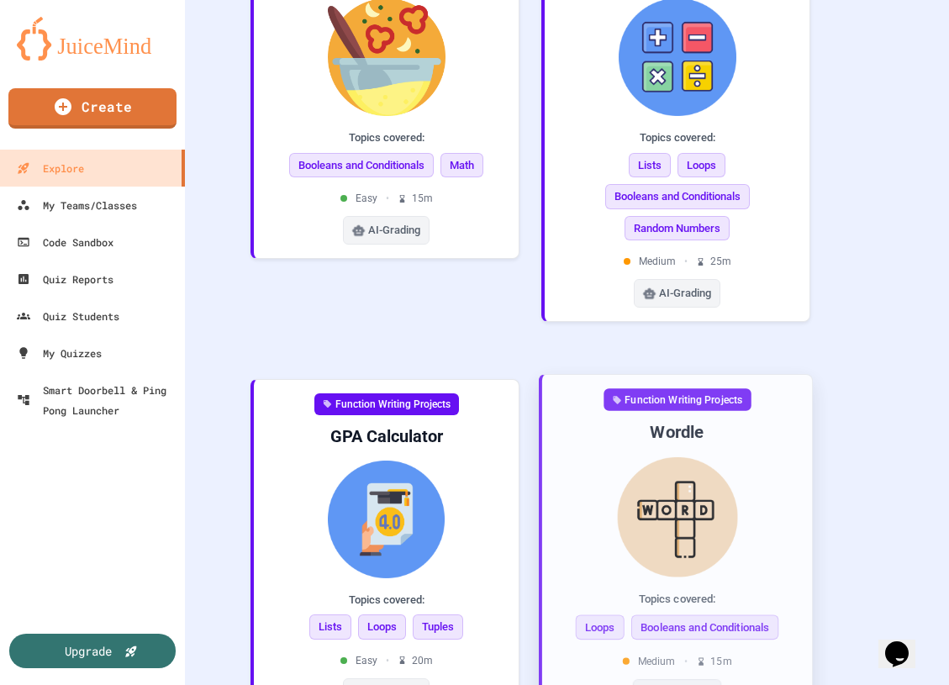
scroll to position [1252, 0]
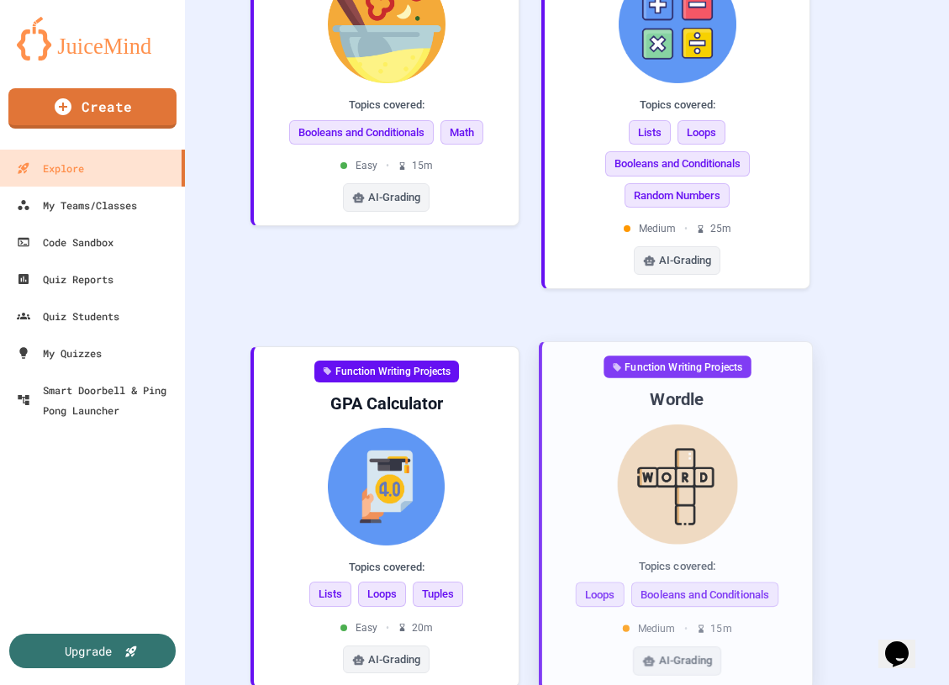
click at [577, 424] on img at bounding box center [677, 484] width 243 height 120
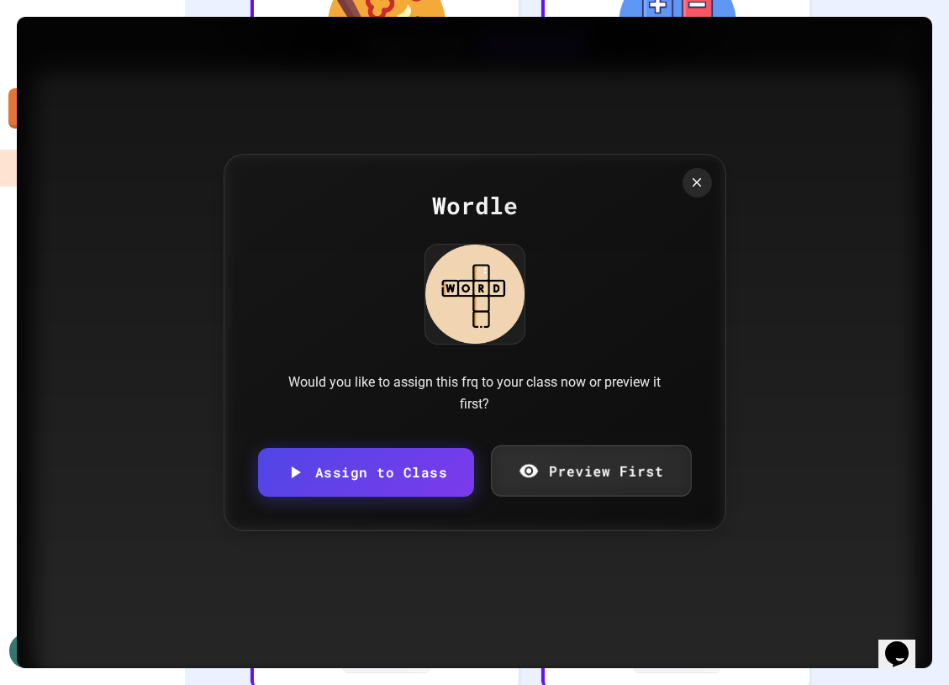
click at [588, 464] on link "Preview First" at bounding box center [591, 471] width 200 height 51
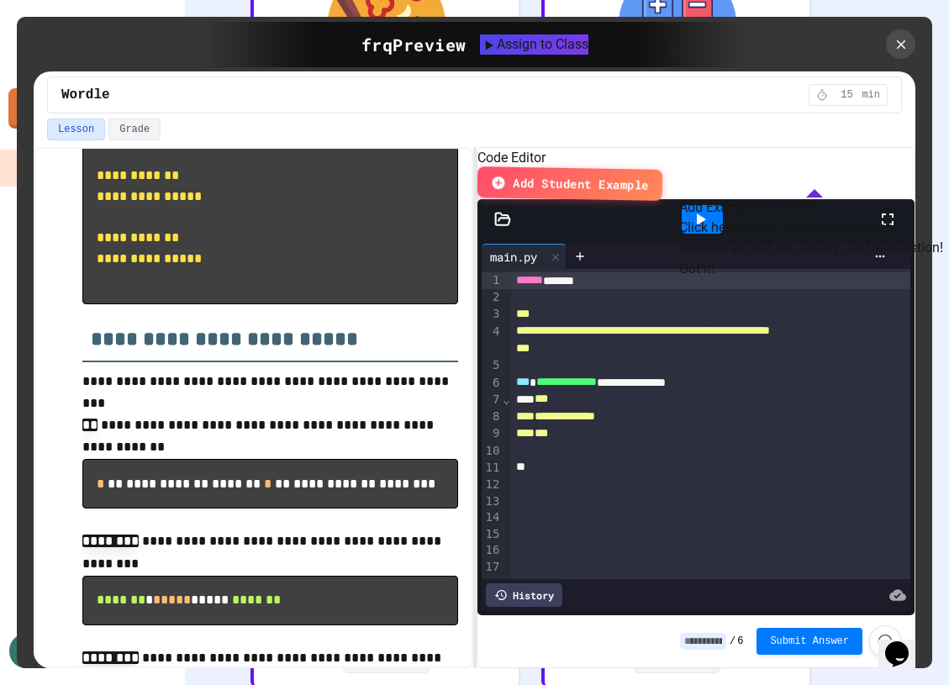
scroll to position [1215, 0]
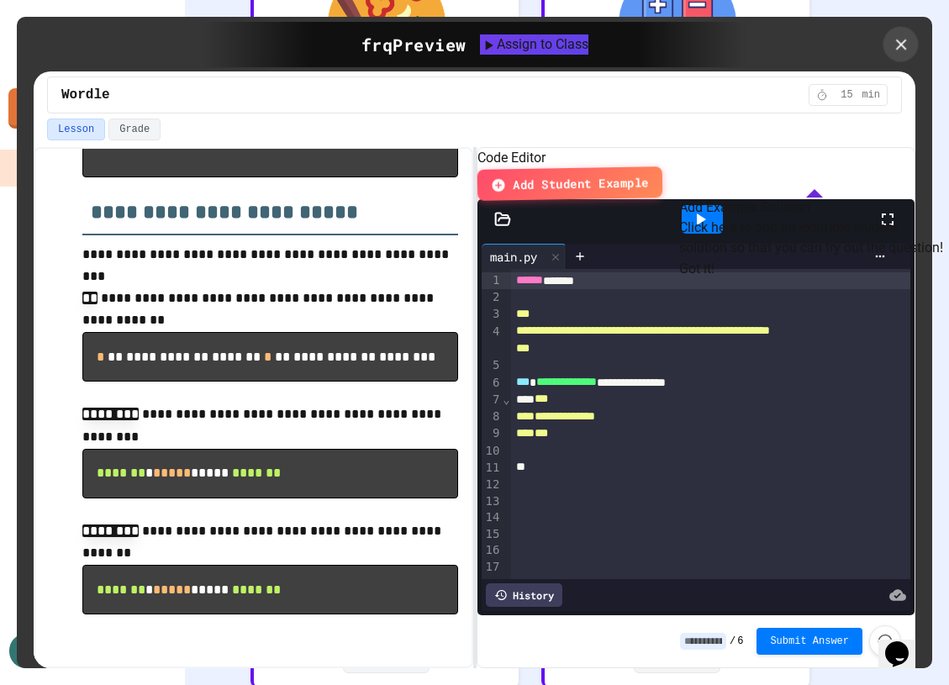
click at [903, 49] on icon at bounding box center [901, 44] width 18 height 18
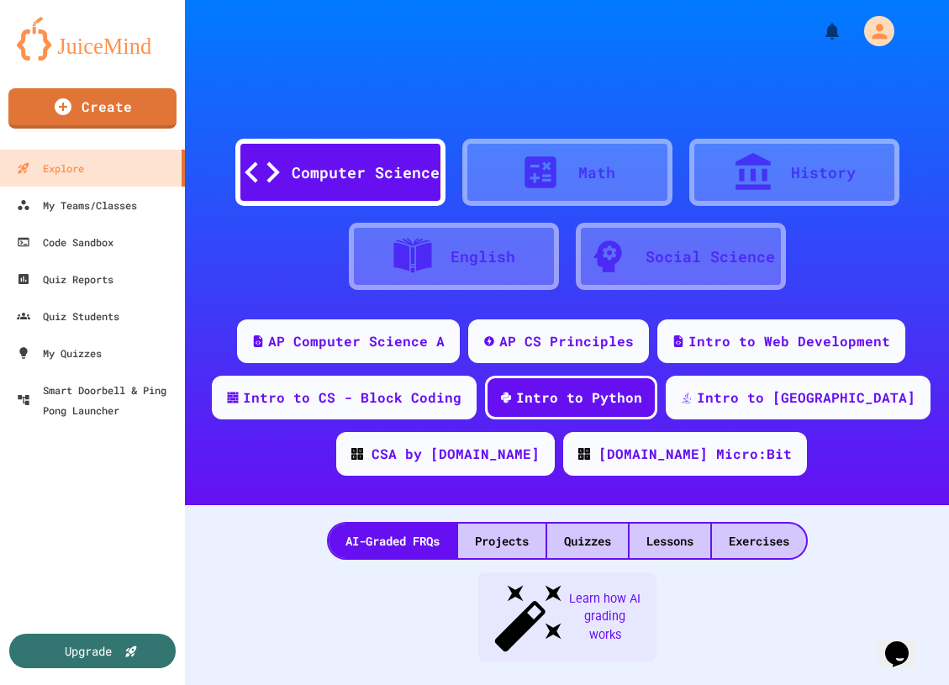
click at [497, 558] on div "AI-Graded FRQs Projects Quizzes Lessons Exercises" at bounding box center [567, 541] width 481 height 38
click at [494, 531] on div "Projects" at bounding box center [501, 541] width 87 height 34
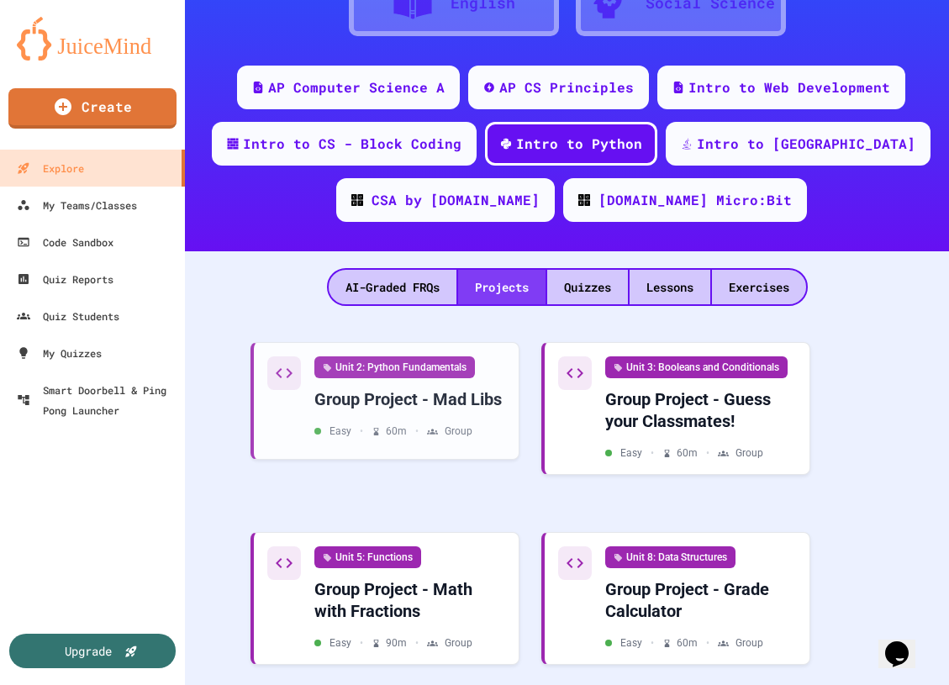
scroll to position [295, 0]
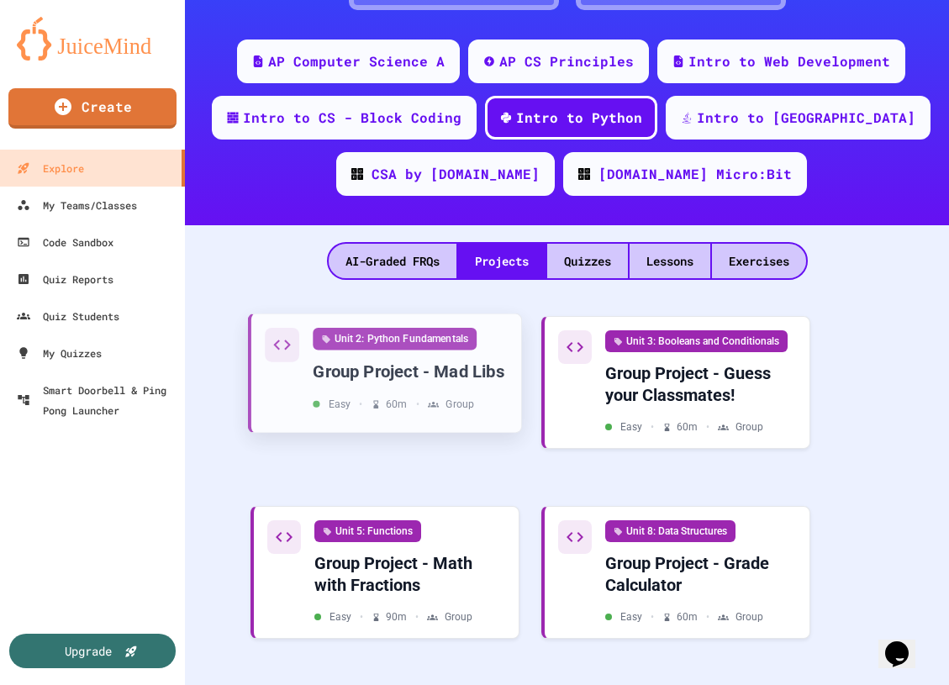
click at [457, 382] on div "Group Project - Mad Libs" at bounding box center [410, 372] width 195 height 23
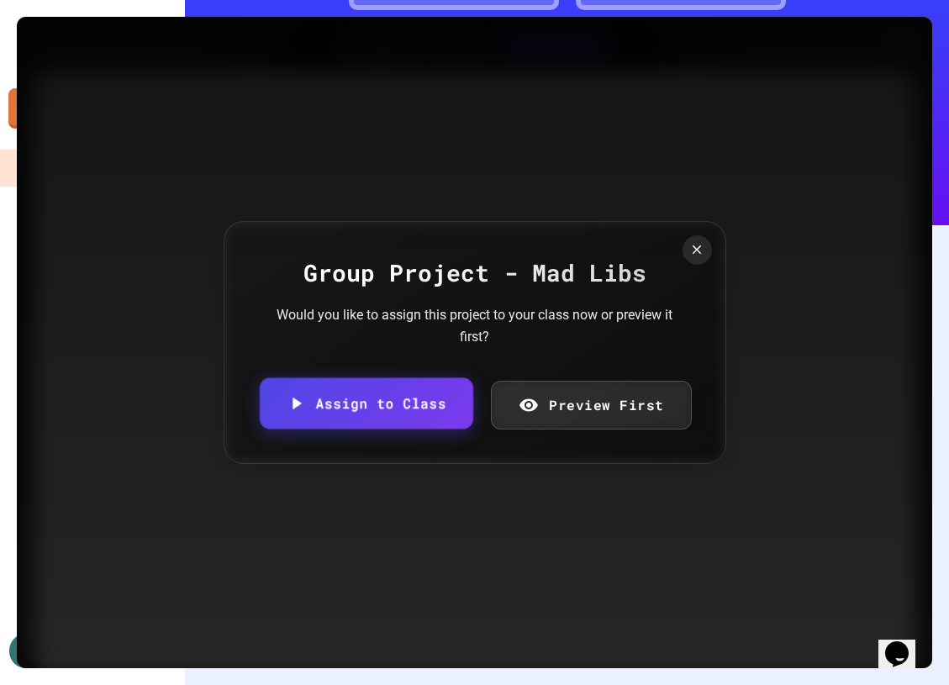
click at [511, 383] on link "Preview First" at bounding box center [591, 405] width 201 height 49
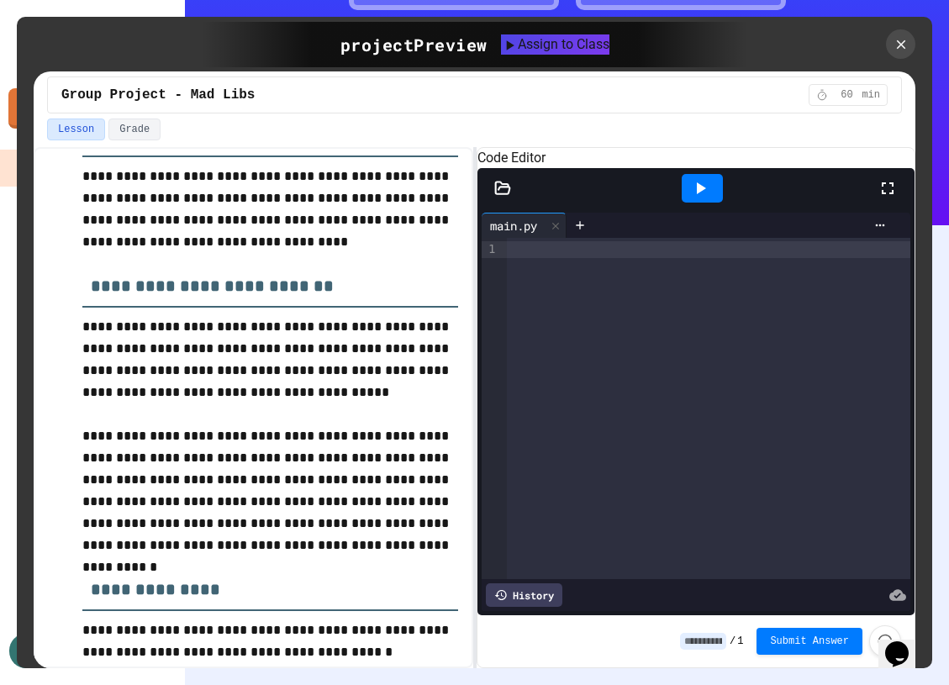
scroll to position [1854, 0]
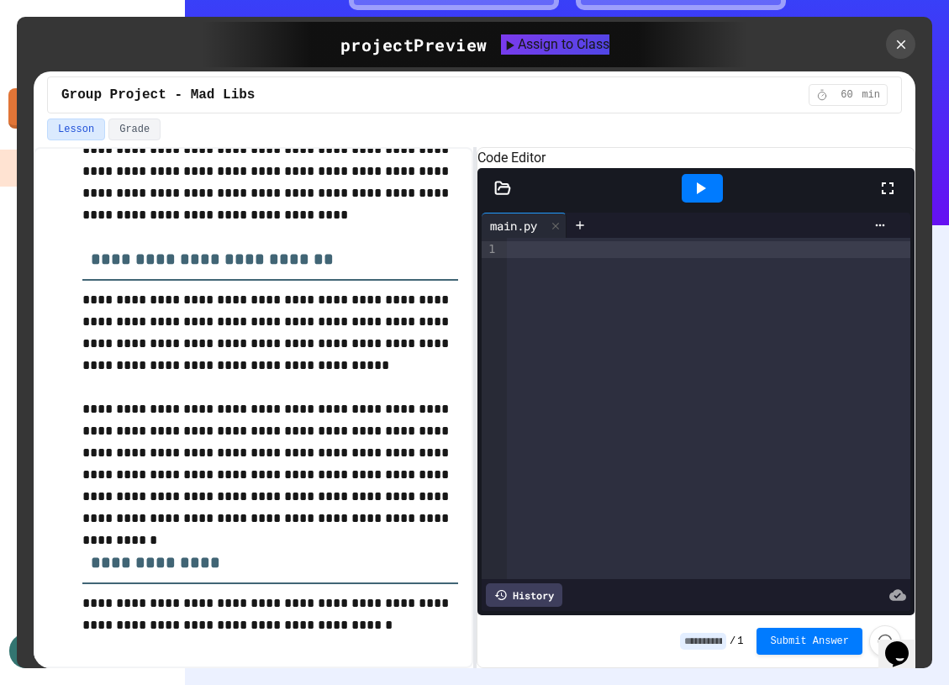
click at [519, 600] on div "History" at bounding box center [524, 596] width 77 height 24
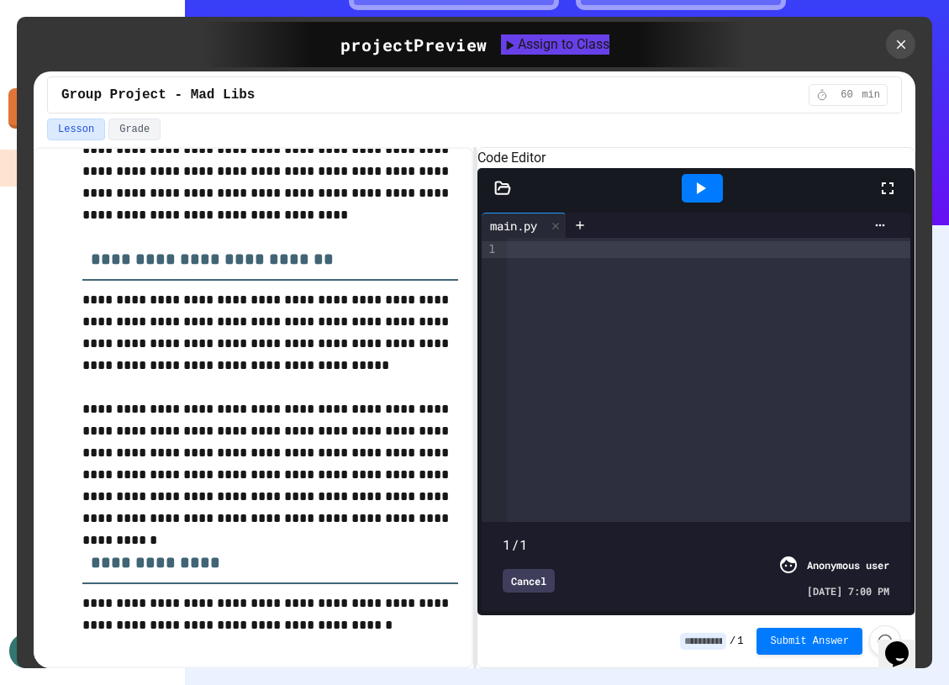
drag, startPoint x: 505, startPoint y: 531, endPoint x: 589, endPoint y: 526, distance: 84.3
click at [589, 535] on span at bounding box center [697, 535] width 388 height 0
click at [654, 535] on span at bounding box center [697, 535] width 388 height 0
drag, startPoint x: 655, startPoint y: 525, endPoint x: 680, endPoint y: 535, distance: 27.2
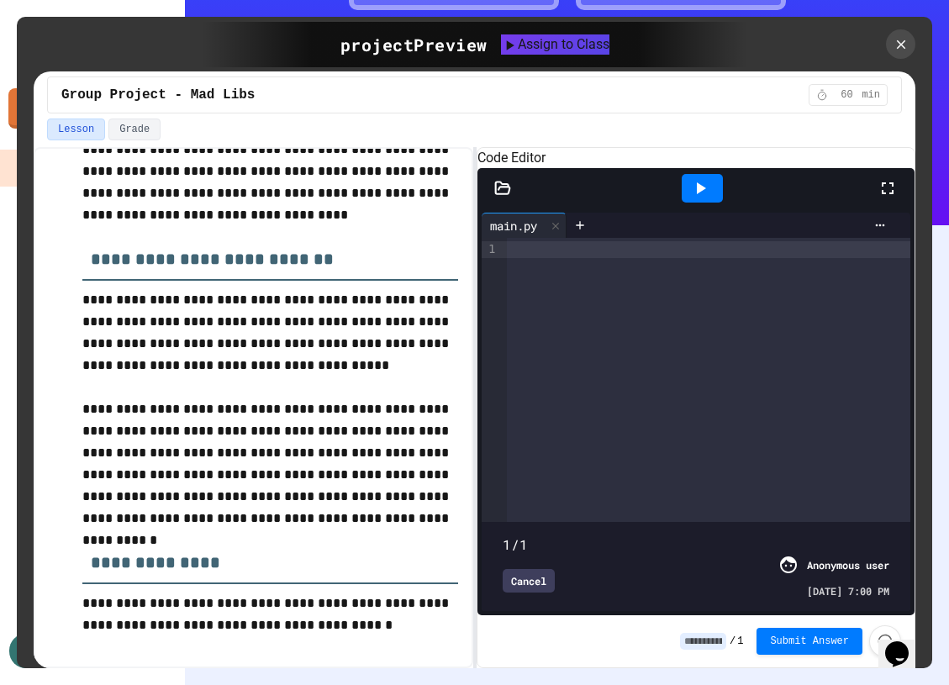
click at [680, 535] on div "1/1 Cancel Anonymous user [DATE] 7:00 PM" at bounding box center [696, 566] width 421 height 81
click at [131, 130] on button "Grade" at bounding box center [134, 130] width 52 height 22
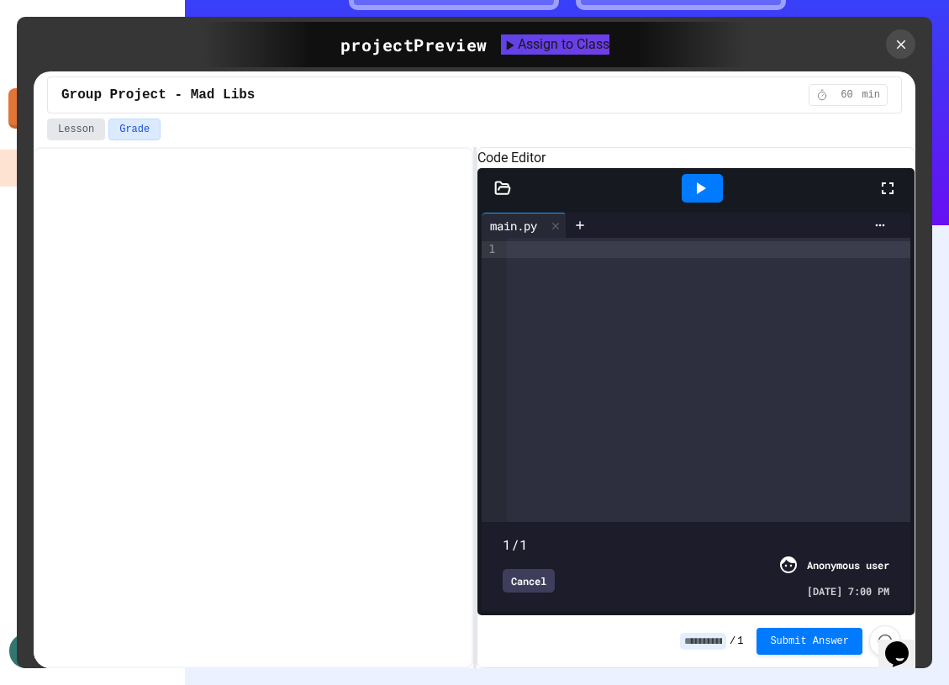
click at [80, 127] on button "Lesson" at bounding box center [76, 130] width 58 height 22
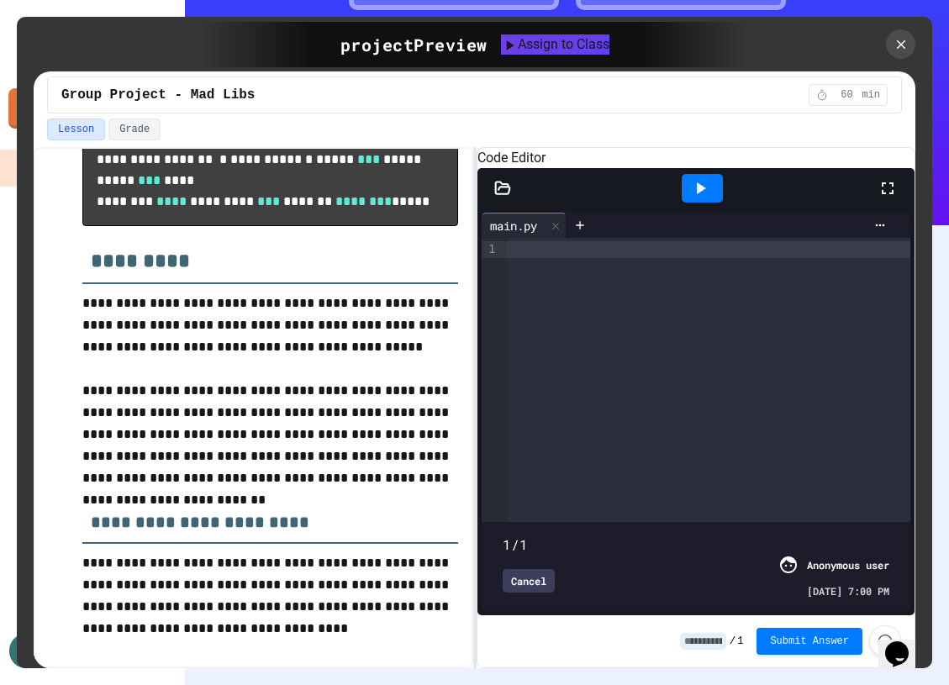
scroll to position [1854, 0]
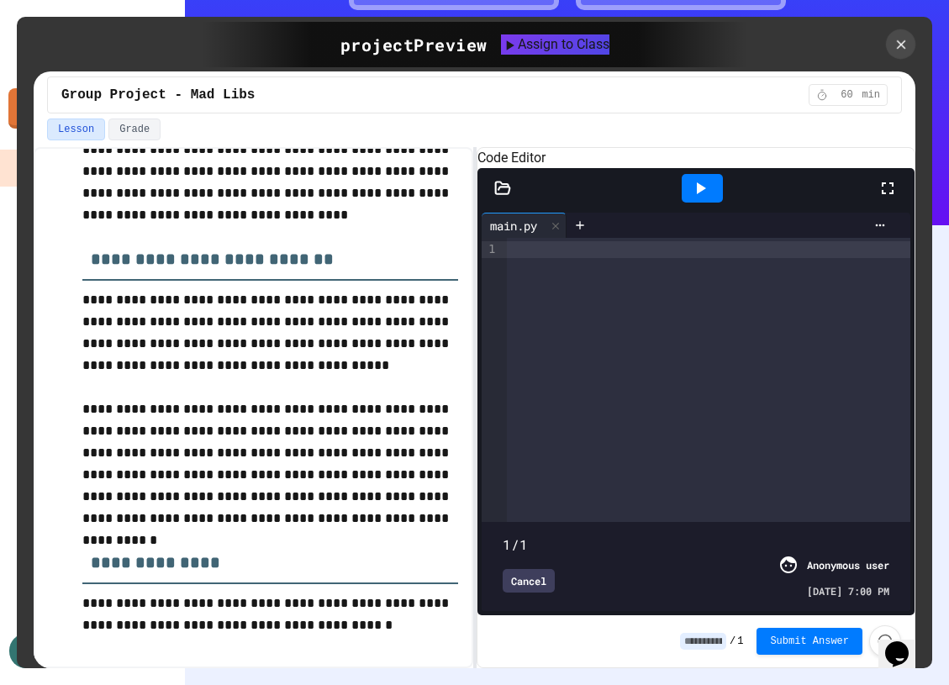
click at [903, 42] on icon at bounding box center [900, 44] width 9 height 9
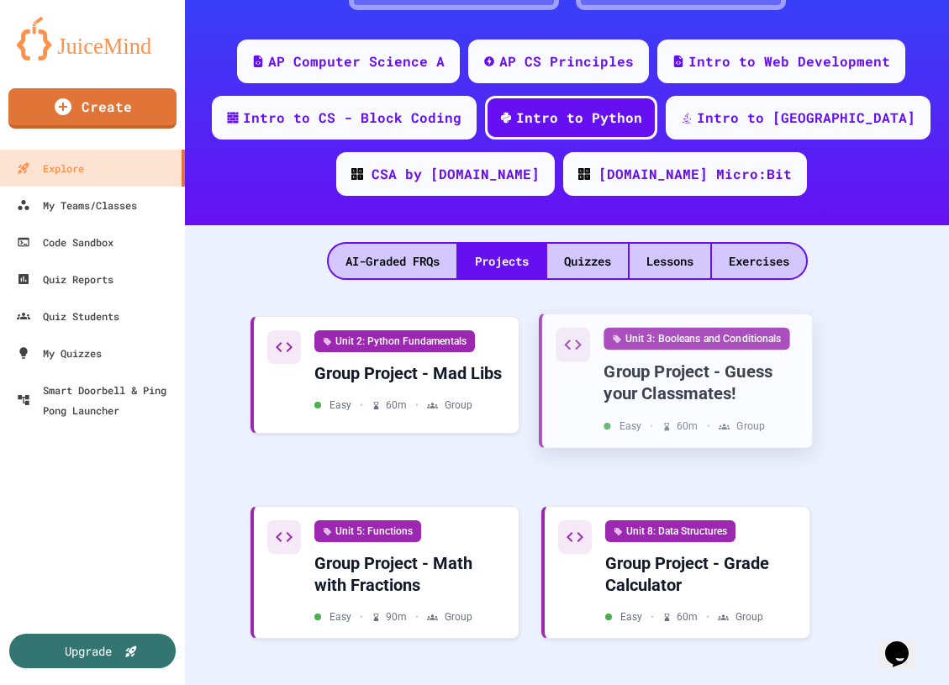
click at [601, 410] on div "Unit 3: Booleans and Conditionals Group Project - Guess your Classmates! Easy •…" at bounding box center [677, 381] width 243 height 106
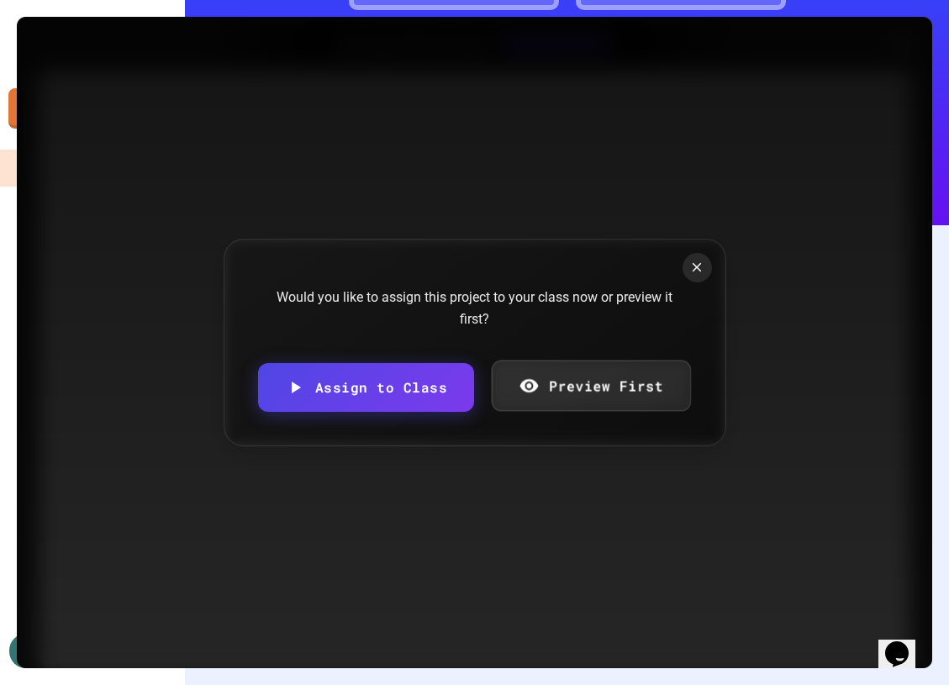
click at [586, 384] on link "Preview First" at bounding box center [591, 386] width 199 height 51
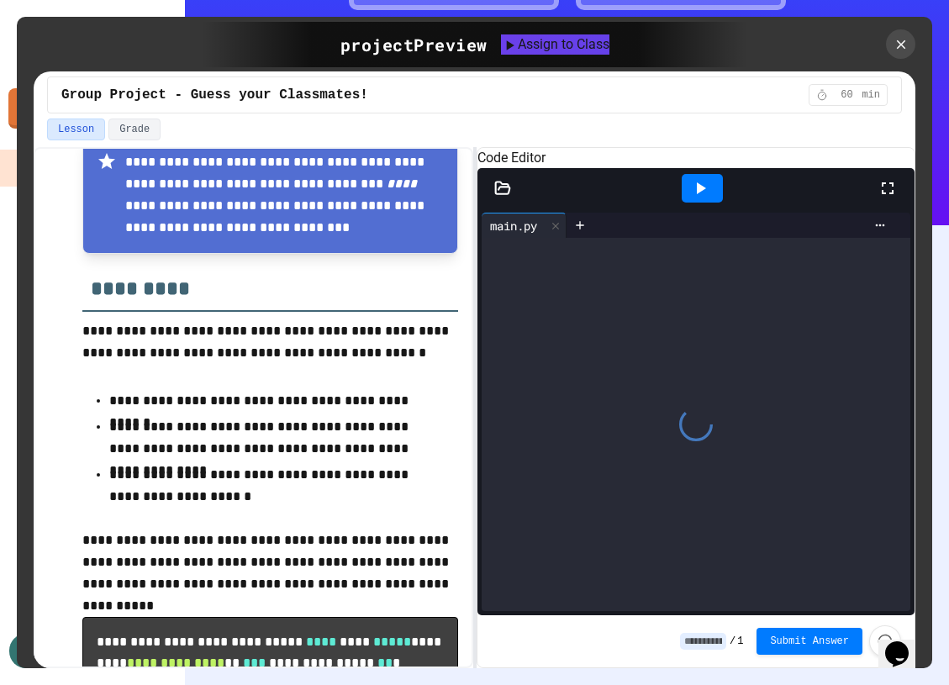
scroll to position [944, 0]
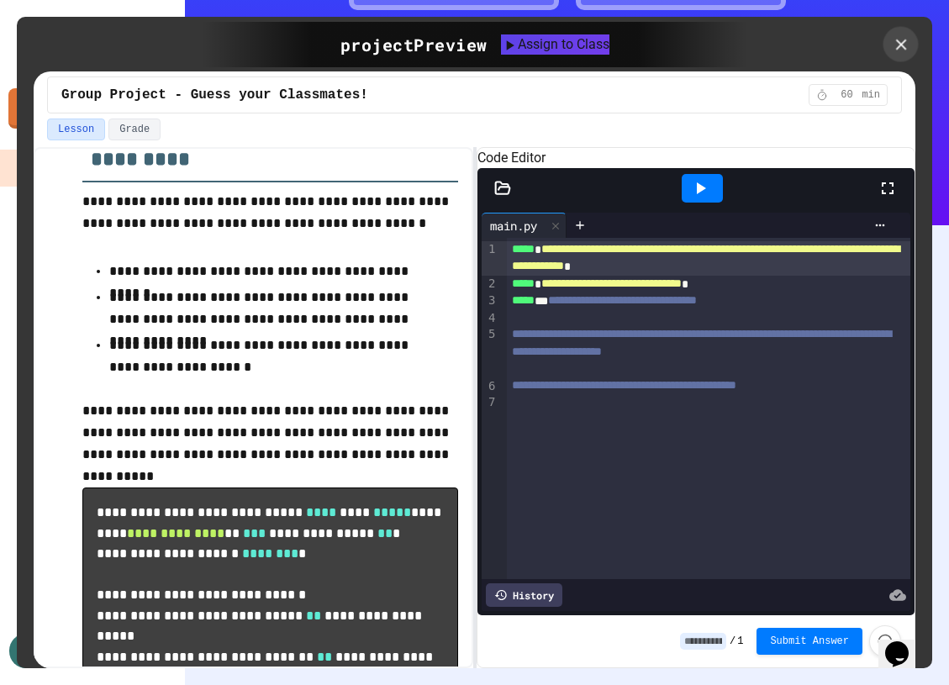
click at [904, 43] on icon at bounding box center [901, 44] width 18 height 18
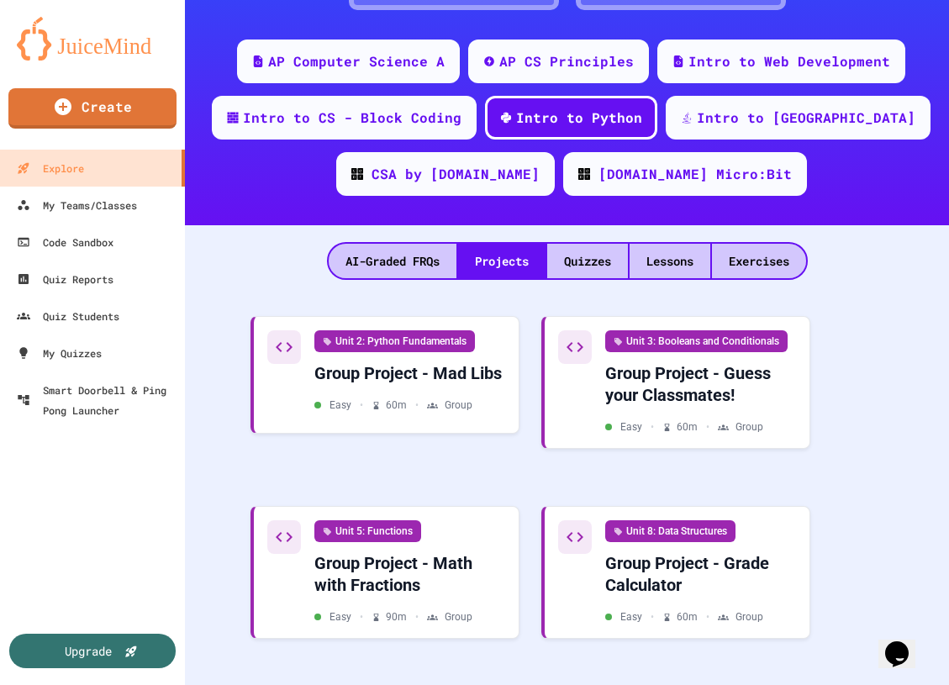
scroll to position [295, 0]
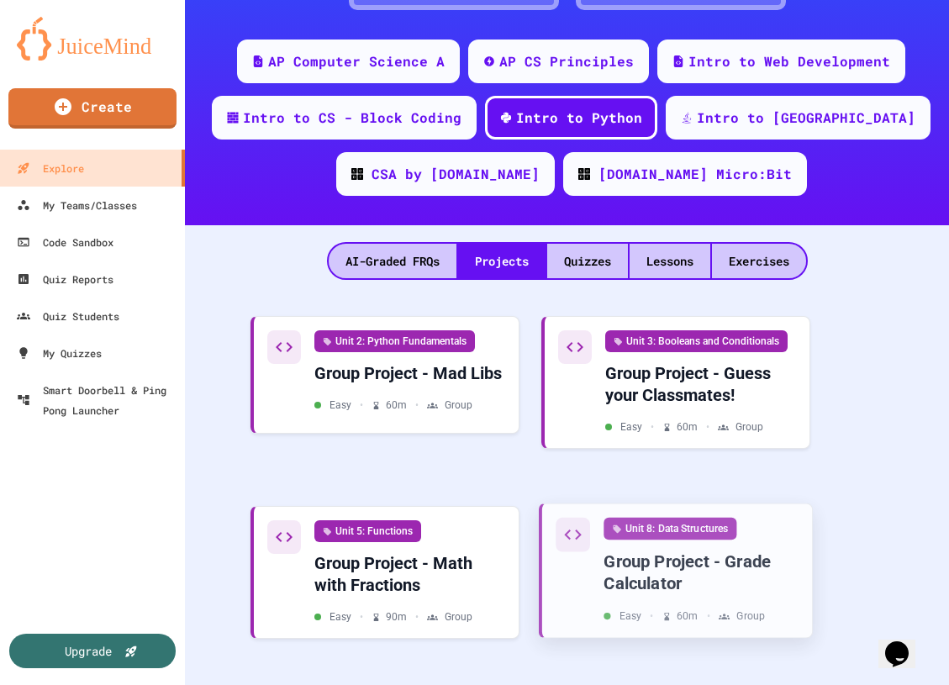
click at [679, 589] on div "Group Project - Grade Calculator" at bounding box center [701, 573] width 195 height 45
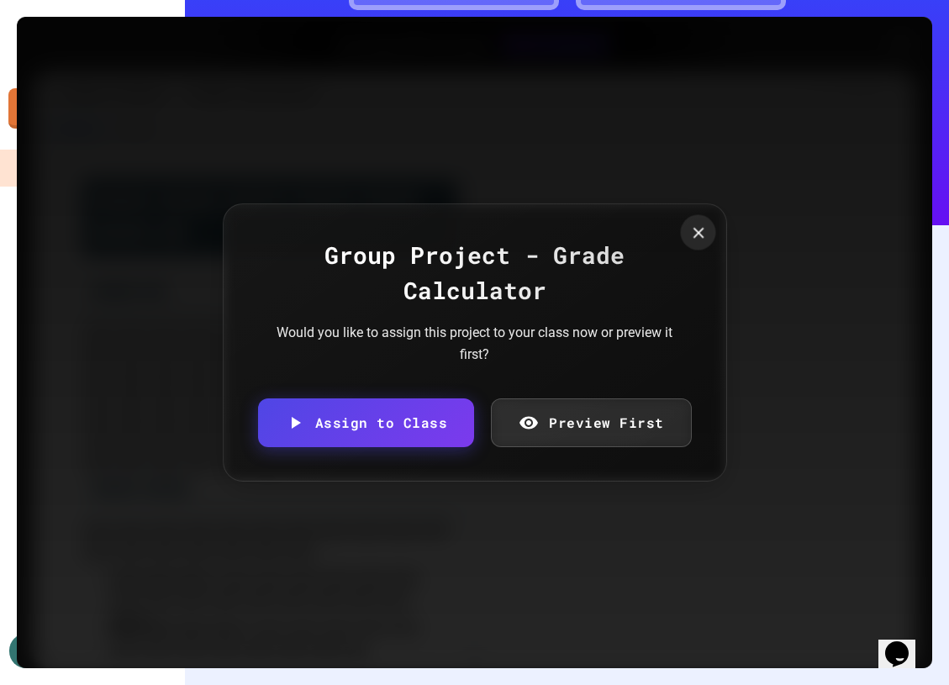
click at [703, 239] on icon at bounding box center [698, 233] width 18 height 18
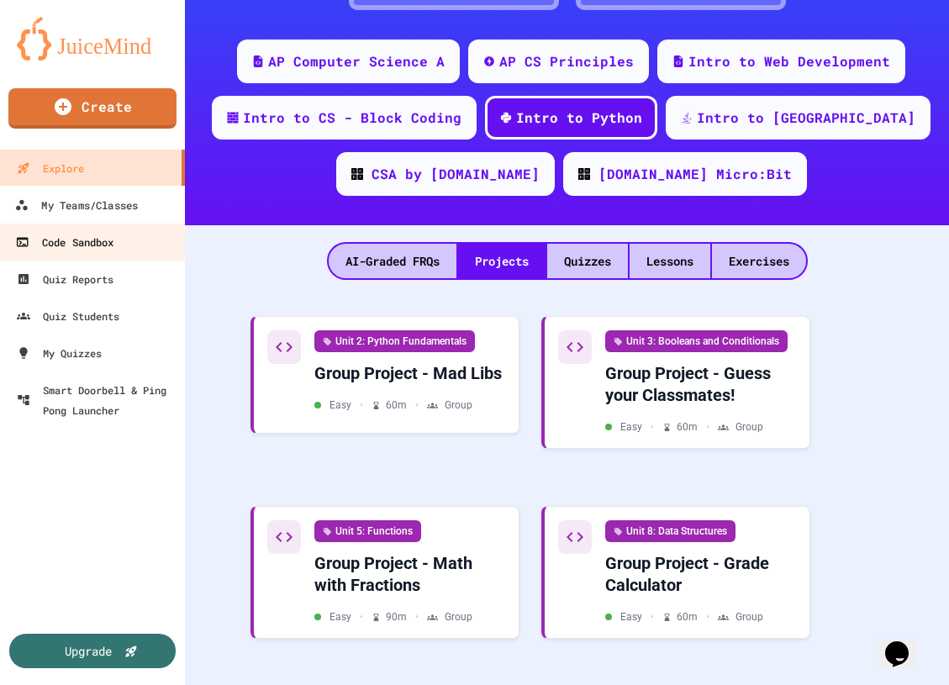
click at [103, 235] on div "Code Sandbox" at bounding box center [65, 242] width 98 height 20
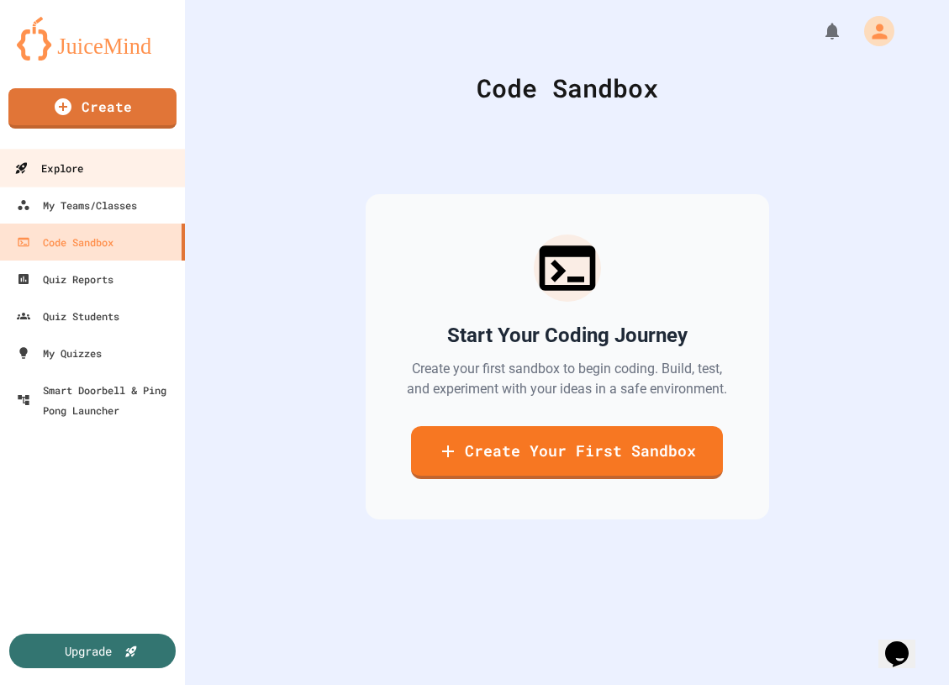
click at [120, 172] on link "Explore" at bounding box center [92, 168] width 191 height 38
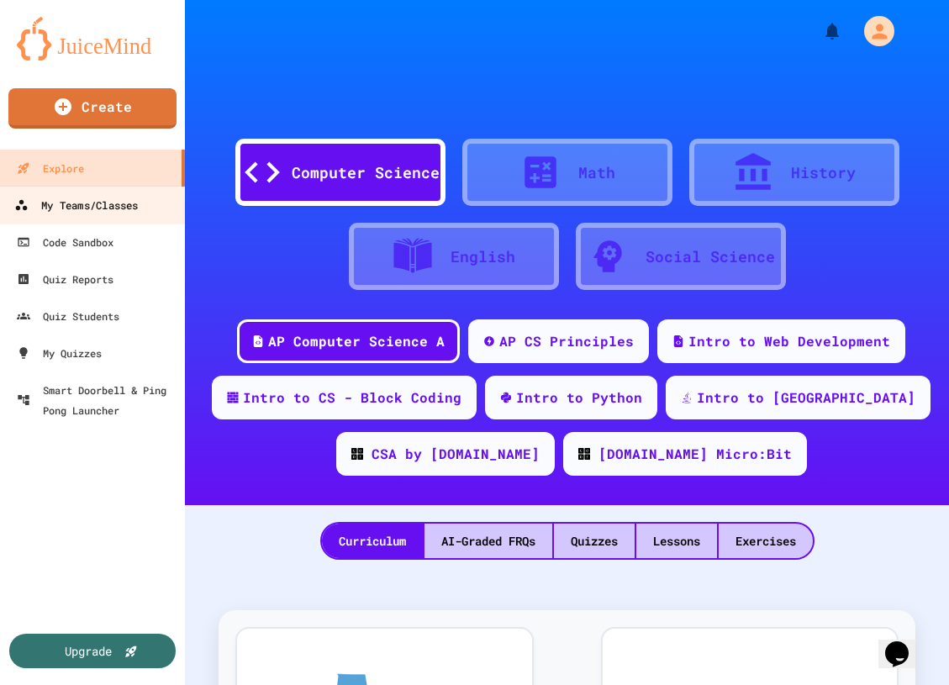
click at [124, 203] on div "My Teams/Classes" at bounding box center [76, 205] width 124 height 21
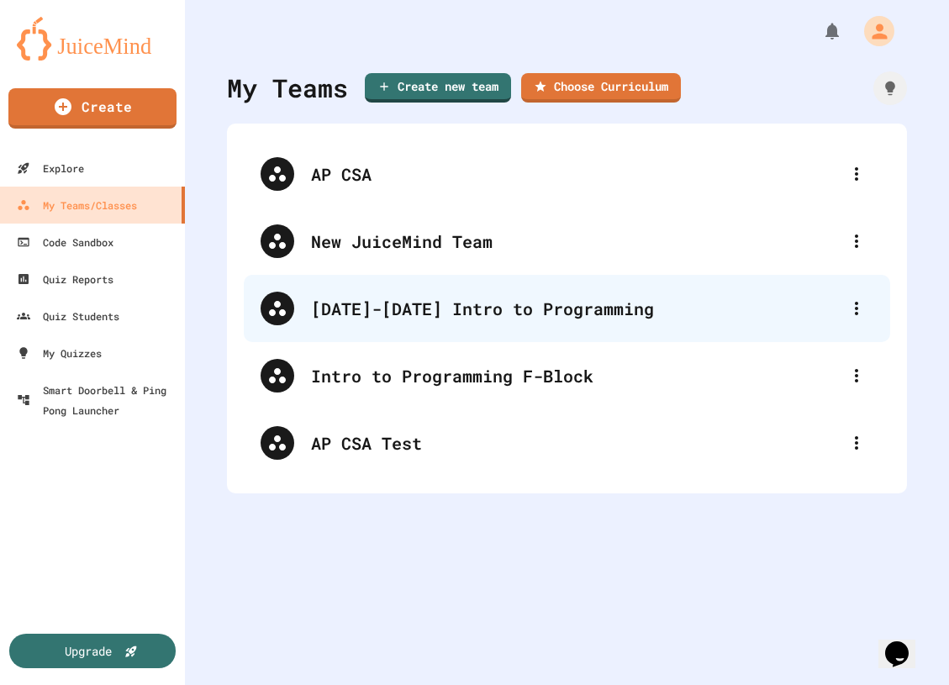
click at [475, 319] on div "[DATE]-[DATE] Intro to Programming" at bounding box center [575, 308] width 529 height 25
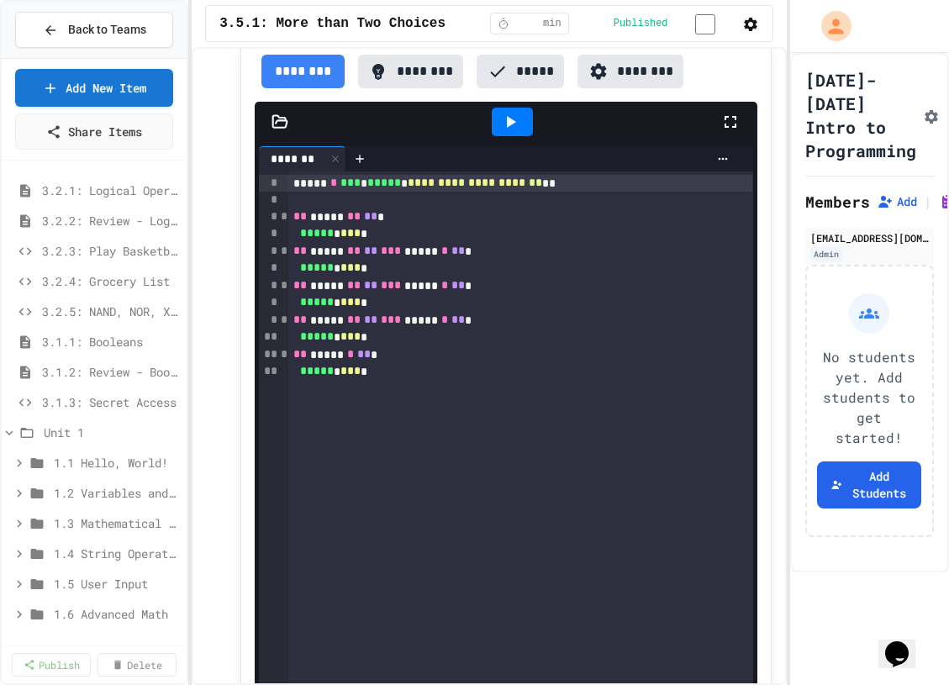
scroll to position [516, 0]
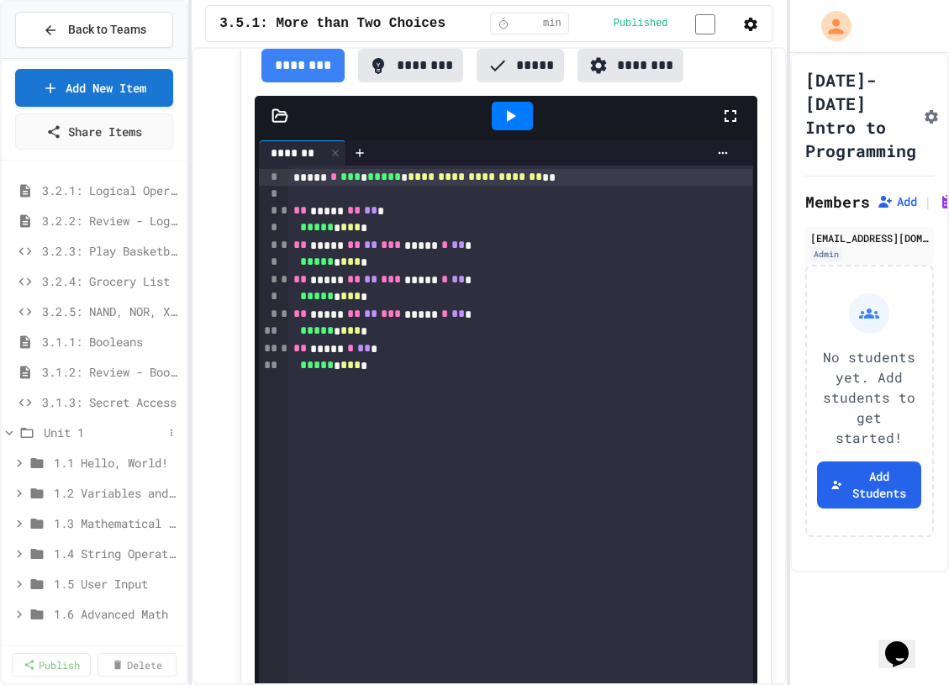
click at [10, 435] on icon at bounding box center [9, 432] width 15 height 15
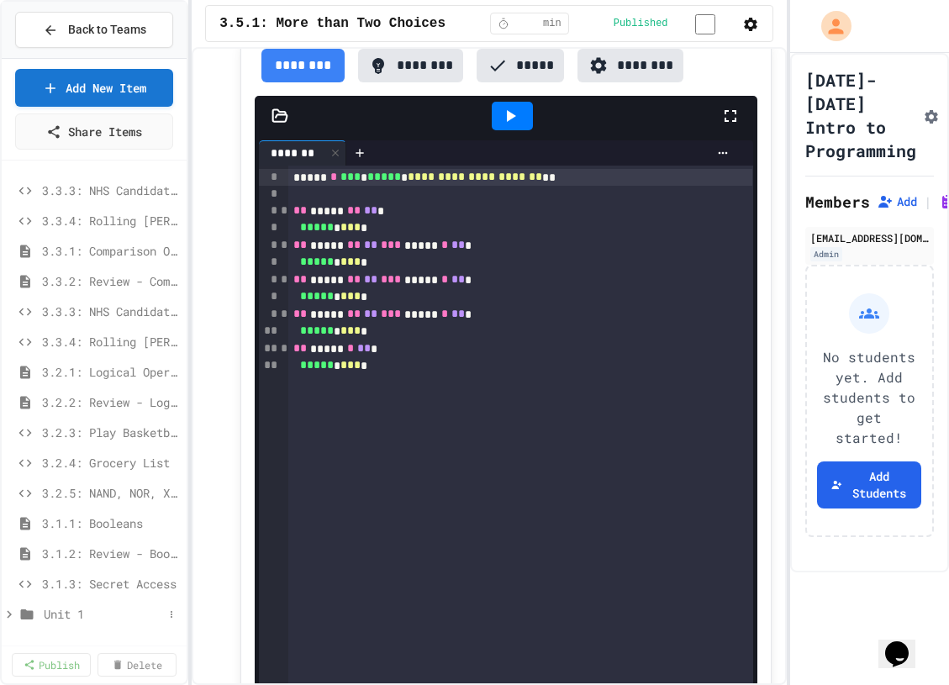
click at [98, 616] on span "Unit 1" at bounding box center [103, 614] width 119 height 18
click at [28, 611] on icon at bounding box center [27, 614] width 20 height 15
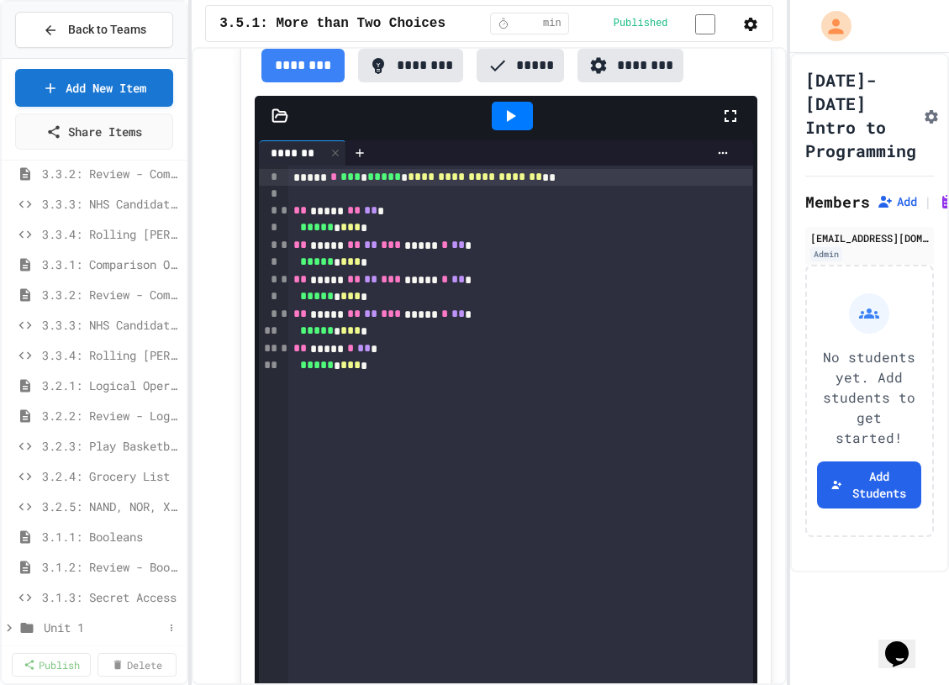
click at [13, 631] on icon at bounding box center [9, 628] width 15 height 15
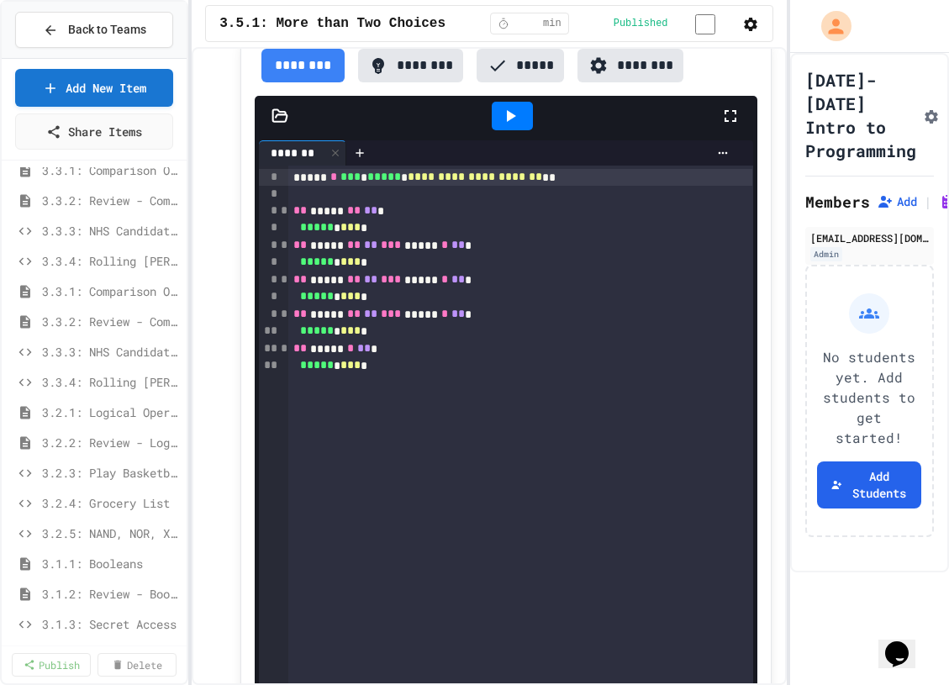
scroll to position [450, 0]
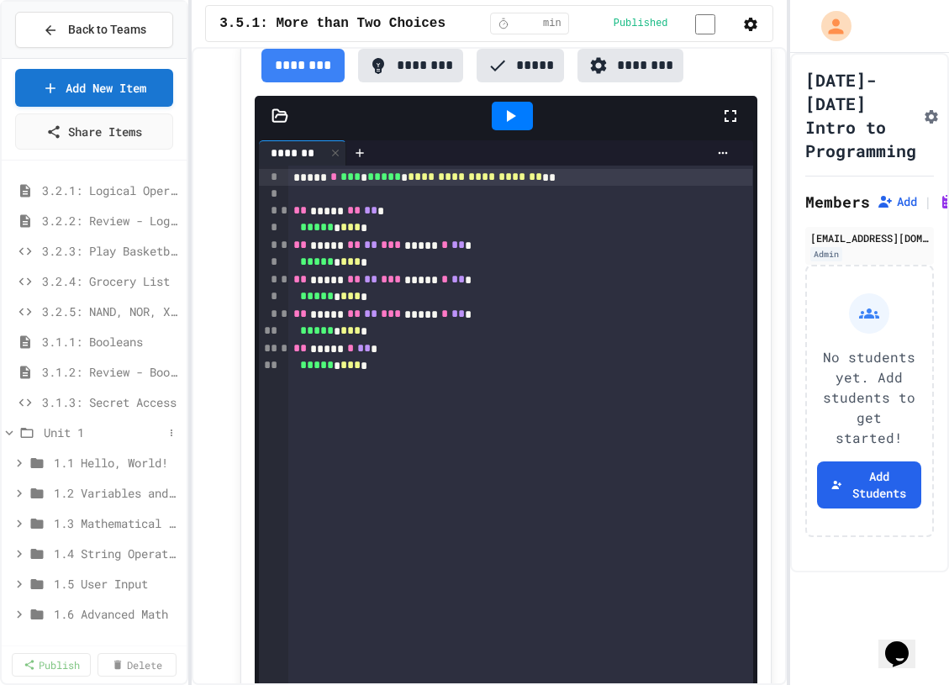
click at [39, 441] on div "Unit 1" at bounding box center [94, 432] width 185 height 24
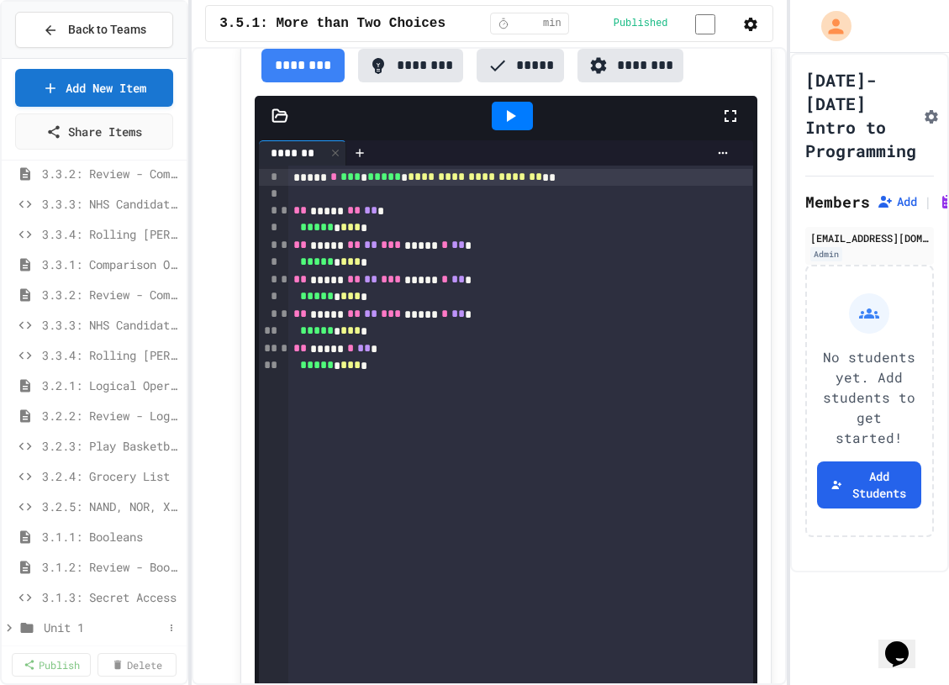
click at [157, 623] on span "Unit 1" at bounding box center [103, 628] width 119 height 18
click at [166, 628] on button at bounding box center [171, 628] width 17 height 17
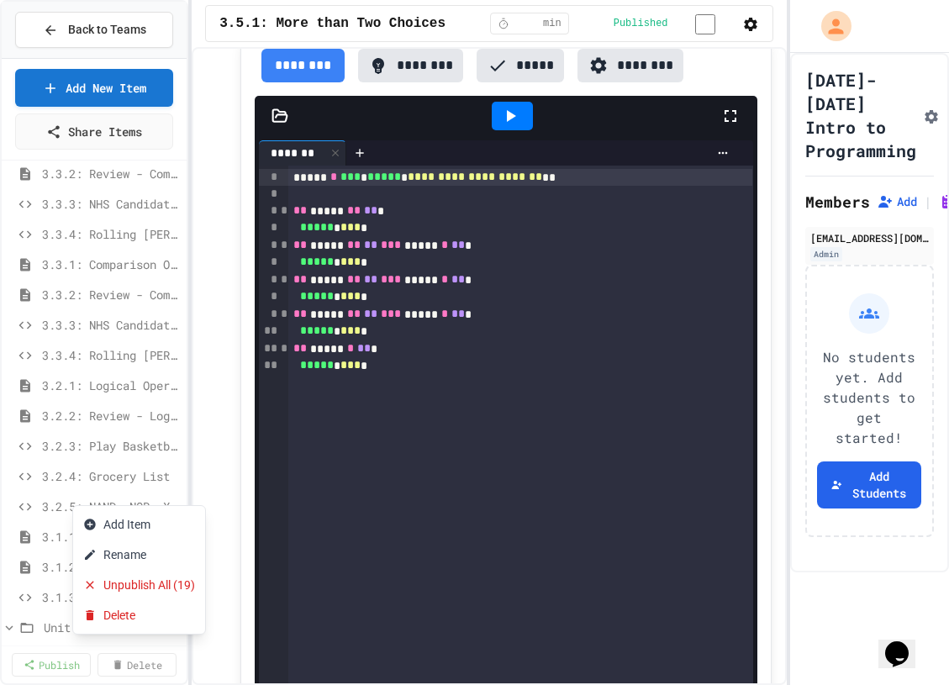
click at [40, 576] on div at bounding box center [474, 342] width 949 height 685
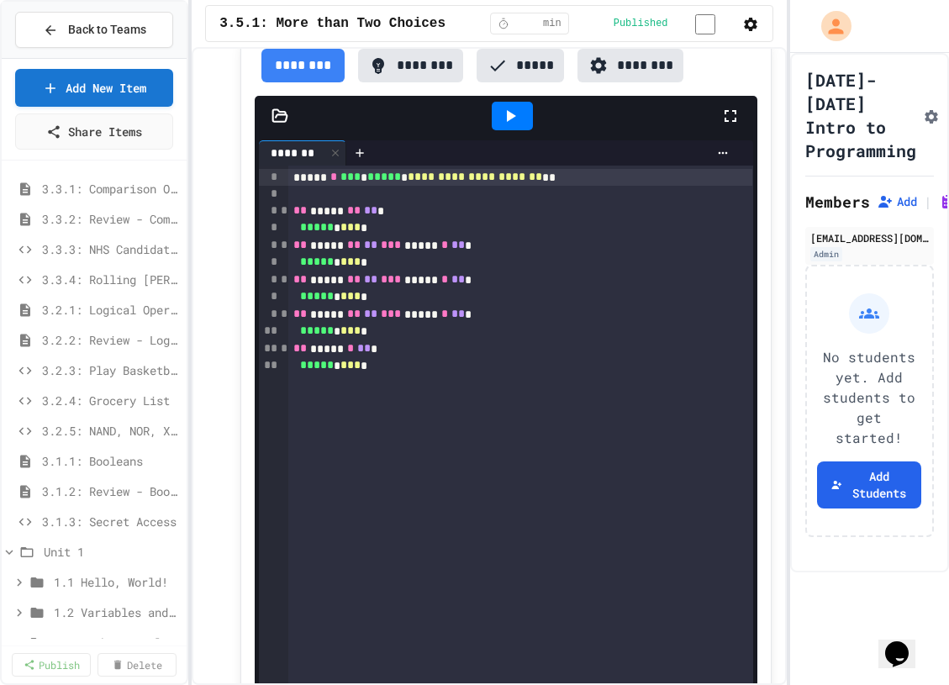
scroll to position [374, 0]
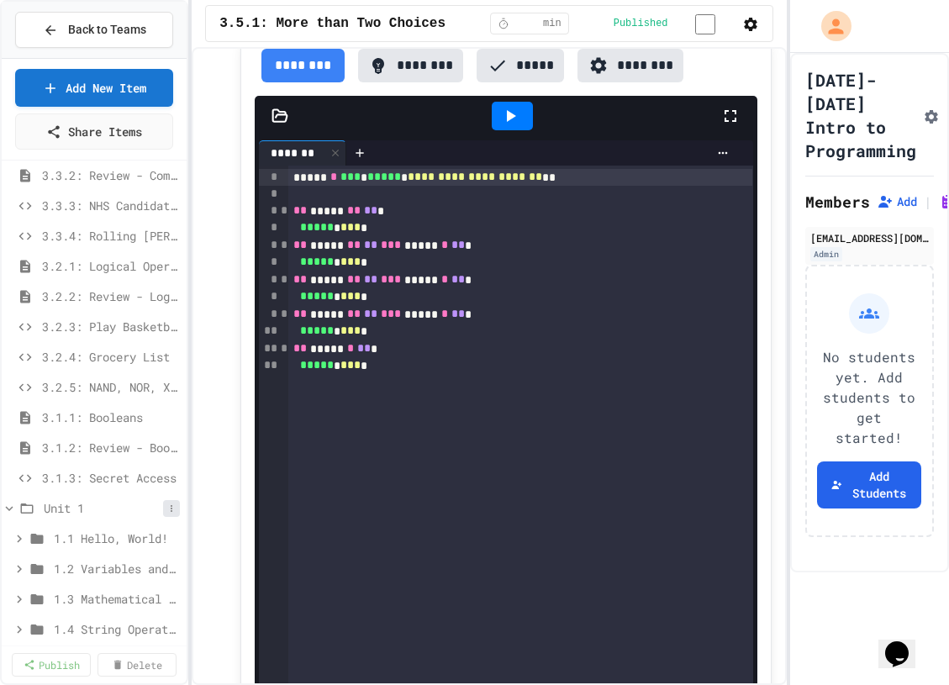
click at [166, 511] on icon at bounding box center [171, 509] width 10 height 10
click at [166, 576] on button "Rename" at bounding box center [139, 570] width 132 height 30
click at [124, 509] on span "Unit 1" at bounding box center [103, 508] width 119 height 18
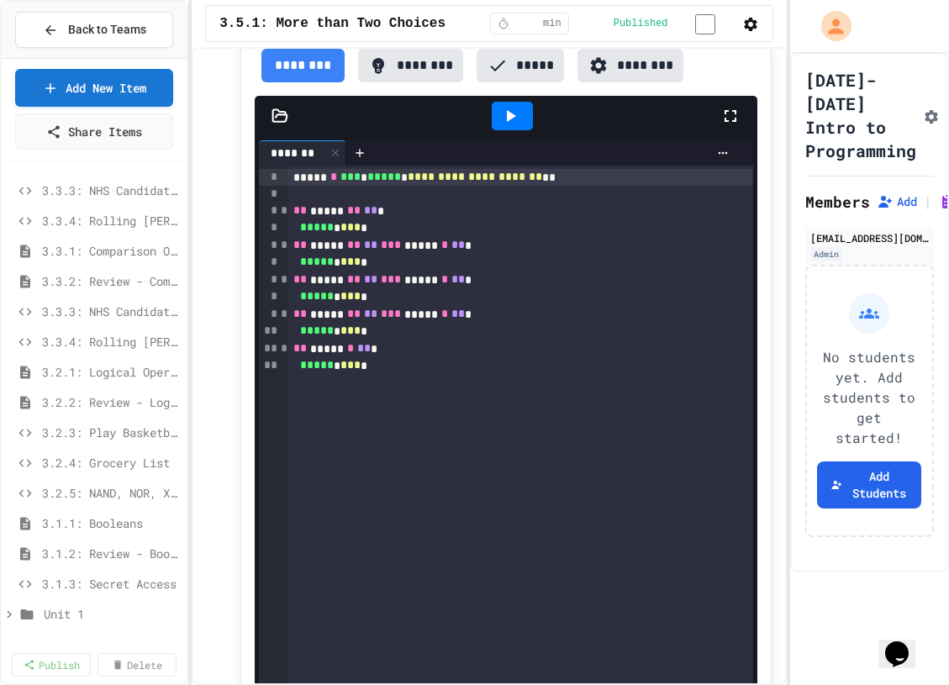
click at [119, 636] on div "3.3.1: Comparison Operators 3.3.2: Review - Comparison Operators 3.3.3: NHS Can…" at bounding box center [94, 269] width 185 height 740
click at [119, 623] on div "Unit 1" at bounding box center [94, 614] width 185 height 24
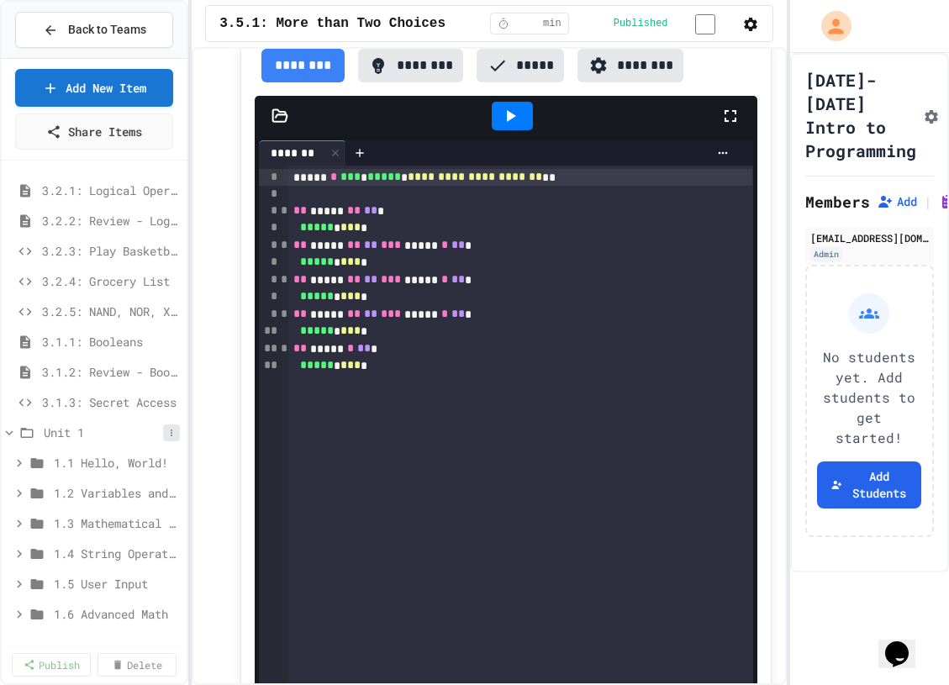
click at [166, 436] on button at bounding box center [171, 433] width 17 height 17
click at [151, 487] on button "Rename" at bounding box center [139, 494] width 132 height 30
type input "**********"
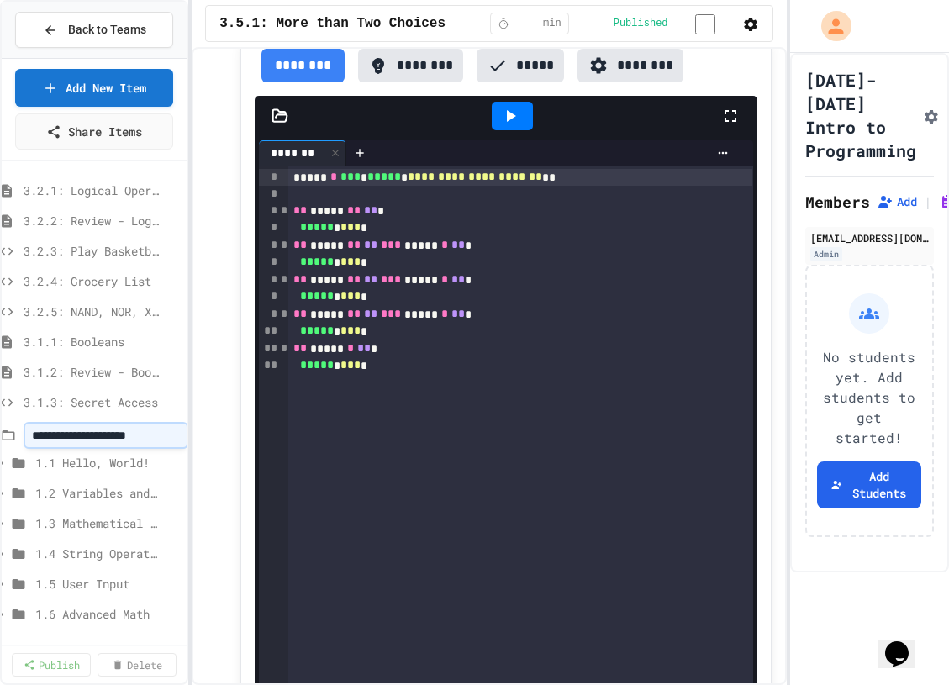
scroll to position [450, 0]
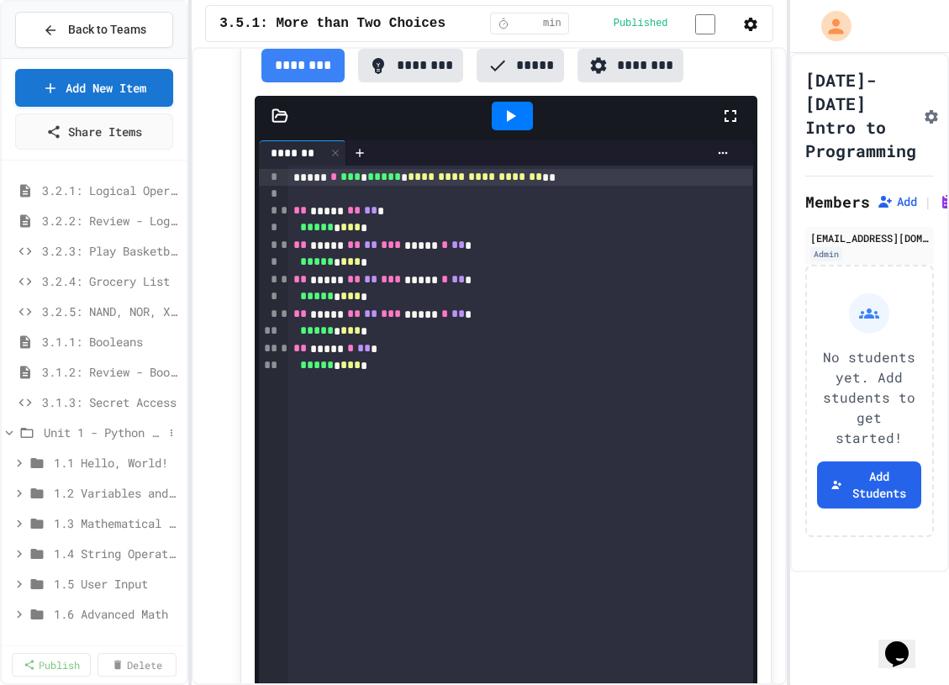
click at [10, 435] on icon at bounding box center [9, 432] width 15 height 15
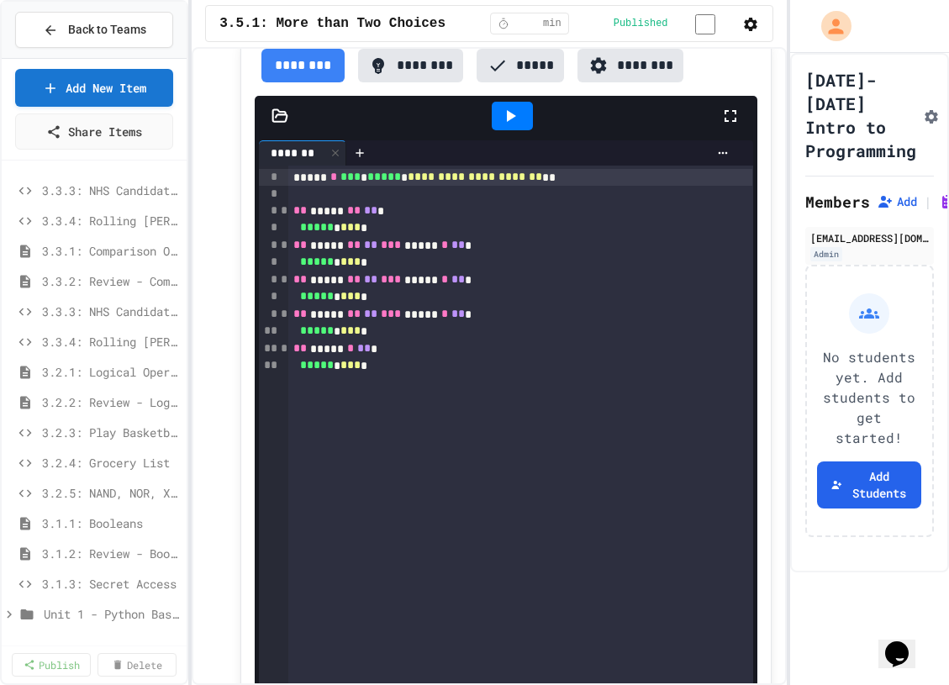
scroll to position [268, 0]
click at [90, 614] on span "Unit 1 - Python Basics" at bounding box center [103, 614] width 119 height 18
click at [90, 614] on span "Unit 1 - Python Basics" at bounding box center [112, 614] width 136 height 18
click at [77, 635] on div "3.3.1: Comparison Operators 3.3.2: Review - Comparison Operators 3.3.3: NHS Can…" at bounding box center [94, 269] width 185 height 740
click at [98, 93] on link "Add New Item" at bounding box center [94, 86] width 156 height 40
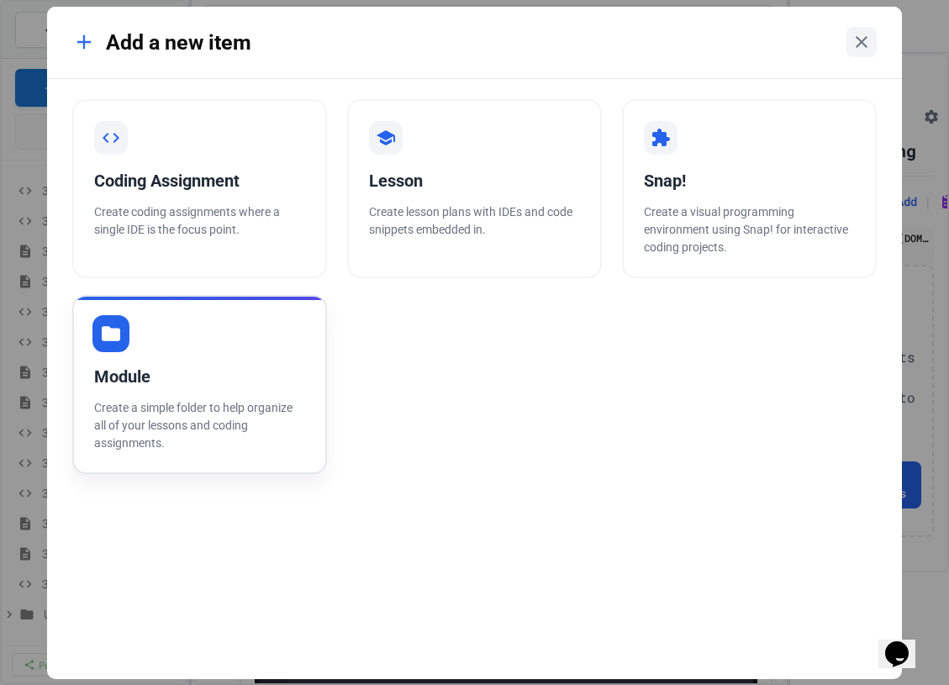
click at [251, 435] on p "Create a simple folder to help organize all of your lessons and coding assignme…" at bounding box center [199, 425] width 211 height 53
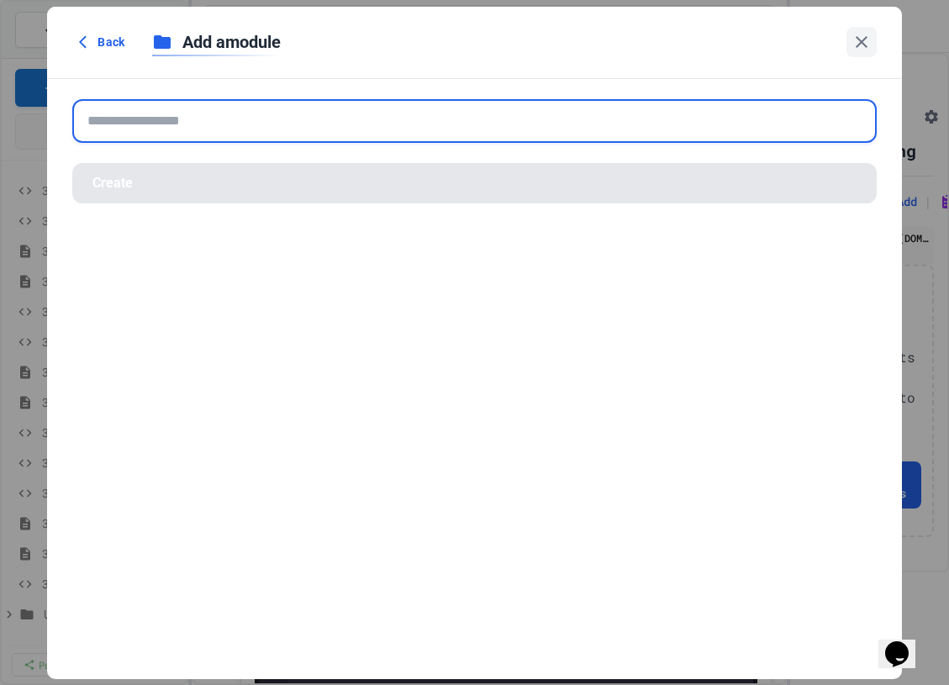
click at [367, 129] on input "text" at bounding box center [474, 121] width 804 height 44
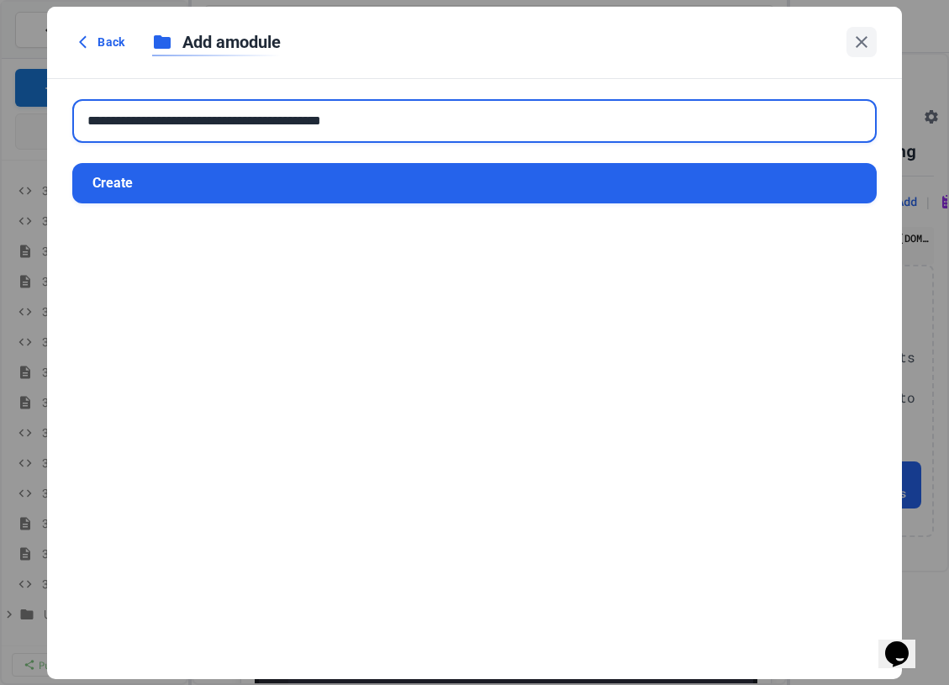
type input "**********"
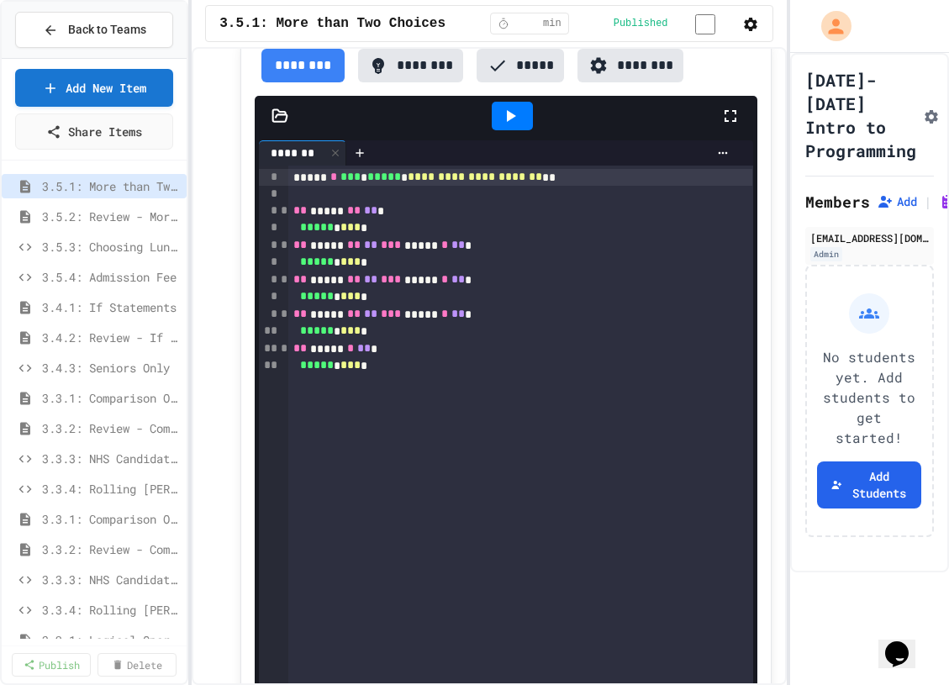
scroll to position [299, 0]
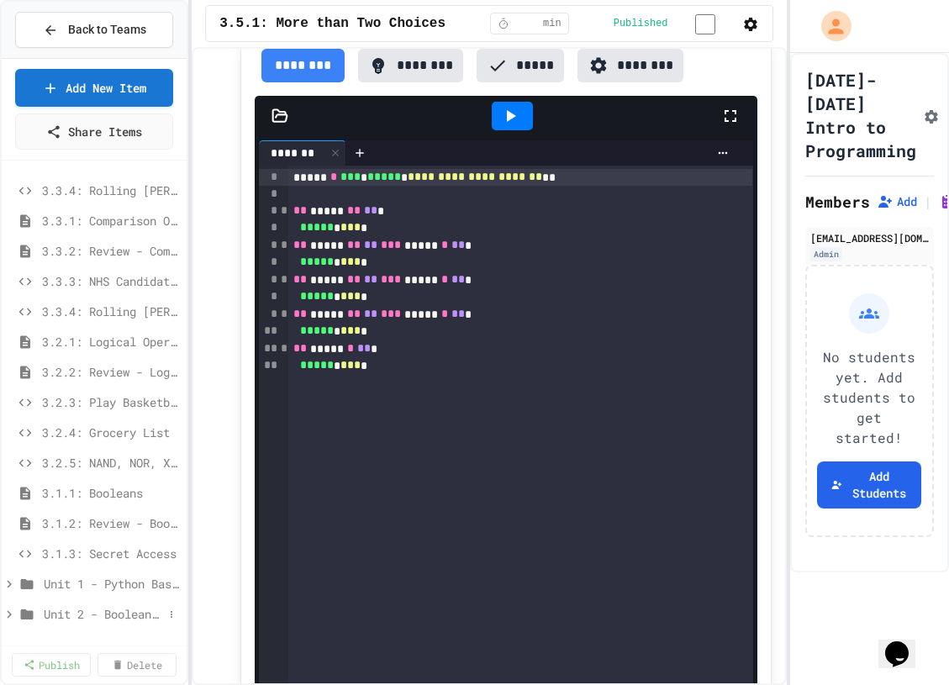
click at [77, 614] on span "Unit 2 - Boolean Expressions and If Statements" at bounding box center [103, 614] width 119 height 18
click at [135, 615] on span "Unit 2 - Boolean Expressions and If Statements" at bounding box center [103, 614] width 119 height 18
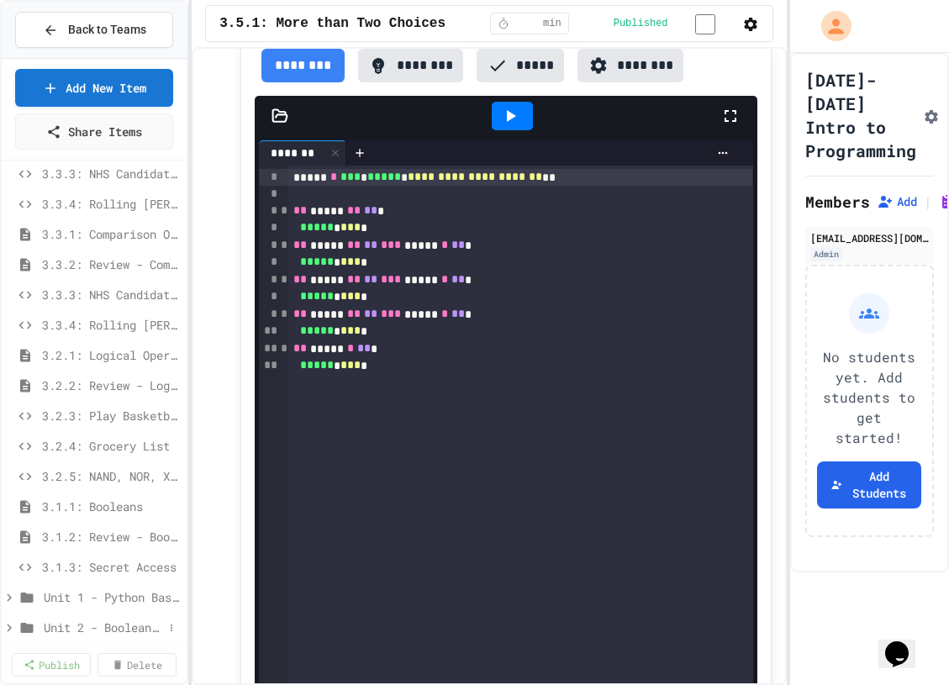
click at [135, 623] on span "Unit 2 - Boolean Expressions and If Statements" at bounding box center [103, 628] width 119 height 18
click at [177, 627] on button at bounding box center [171, 628] width 17 height 17
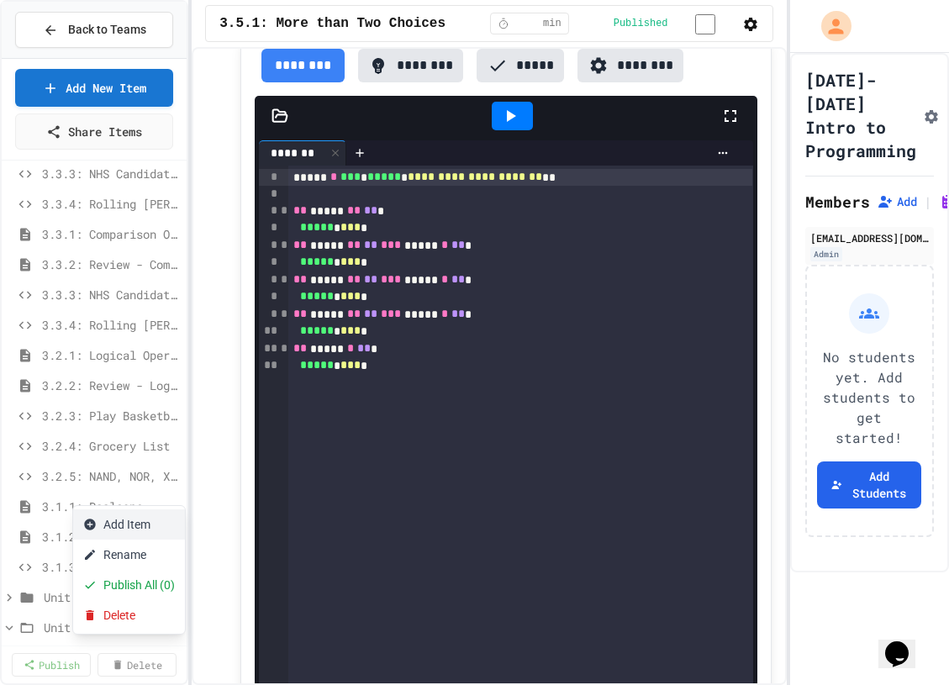
click at [162, 531] on button "Add Item" at bounding box center [129, 525] width 112 height 30
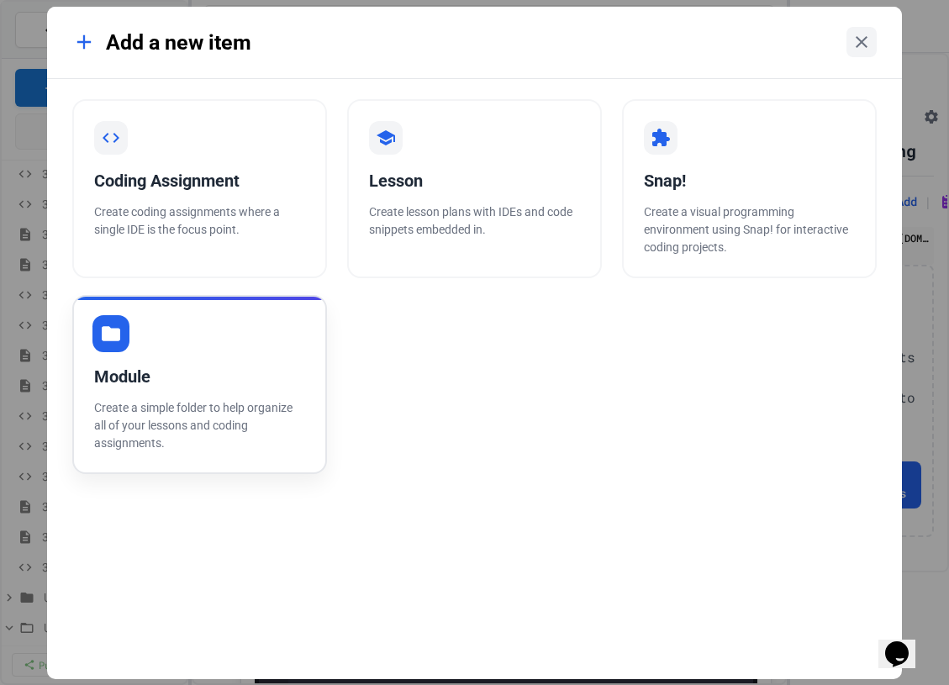
click at [249, 424] on p "Create a simple folder to help organize all of your lessons and coding assignme…" at bounding box center [199, 425] width 211 height 53
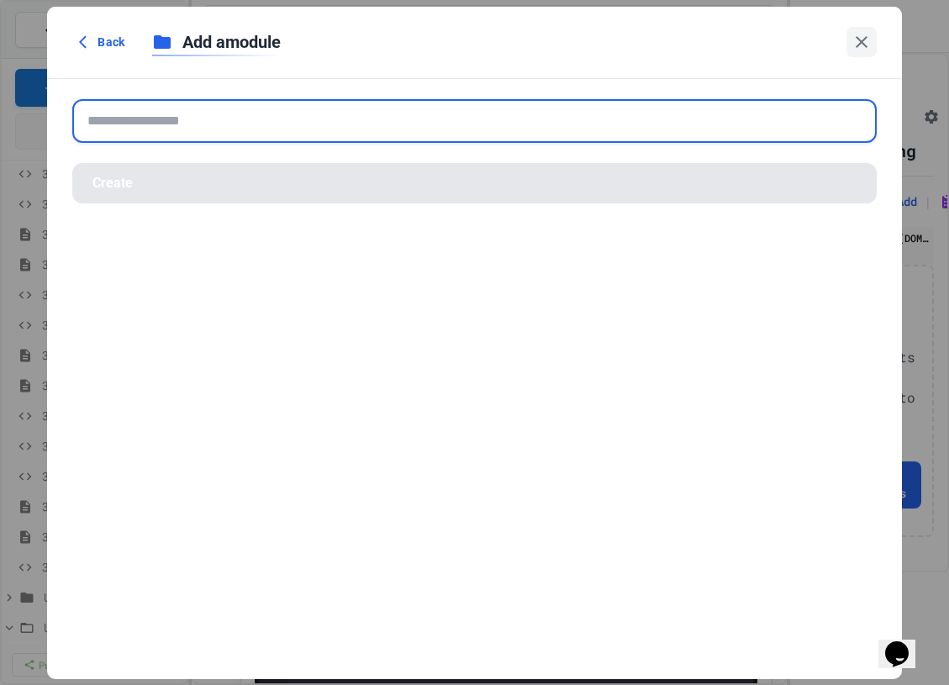
click at [309, 123] on input "text" at bounding box center [474, 121] width 804 height 44
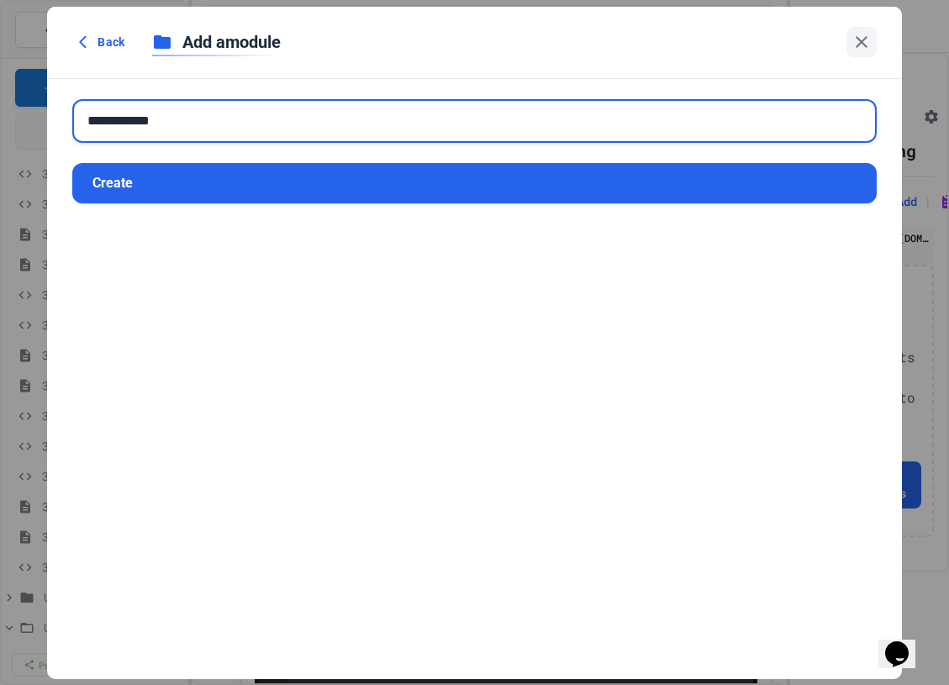
type input "**********"
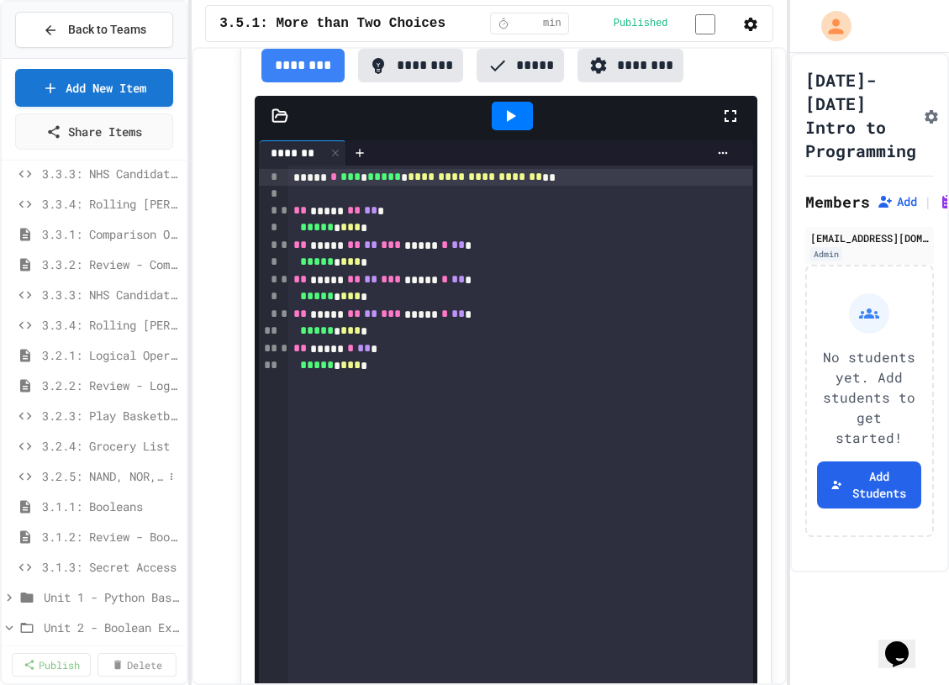
scroll to position [329, 0]
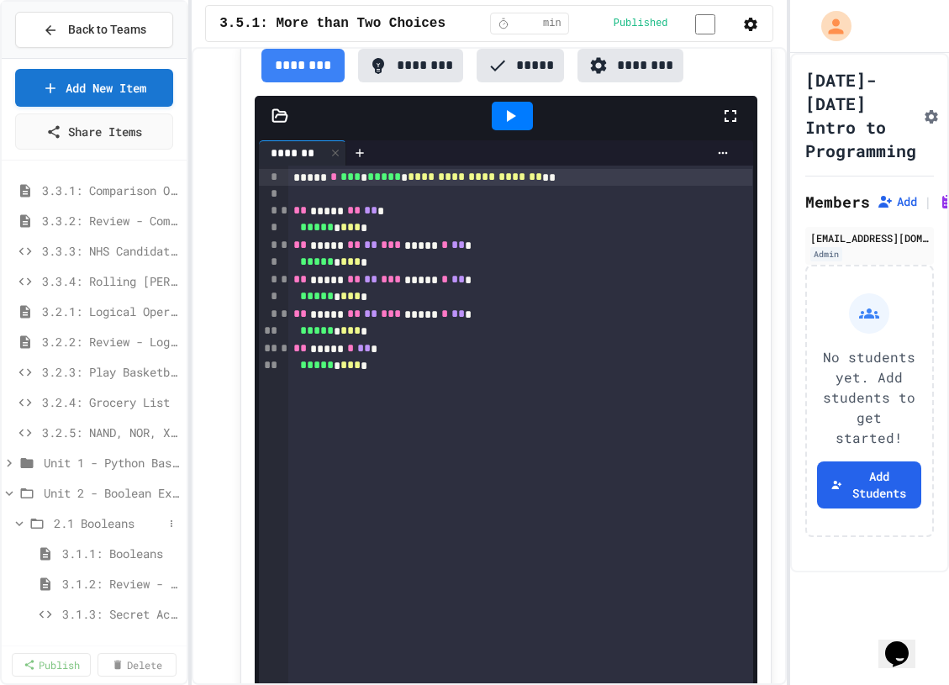
click at [98, 523] on span "2.1 Booleans" at bounding box center [108, 524] width 109 height 18
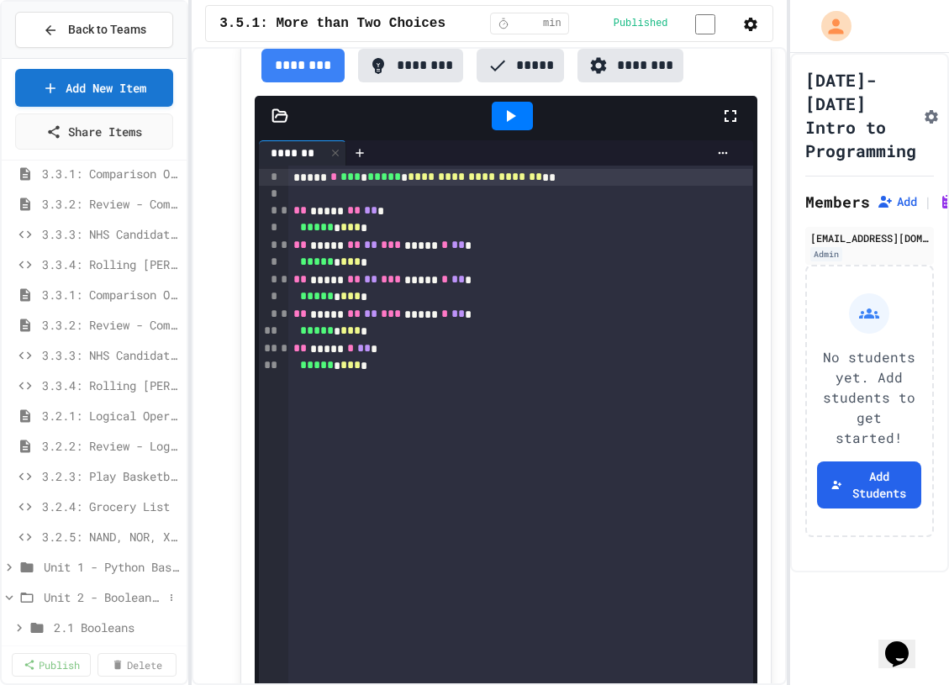
scroll to position [238, 0]
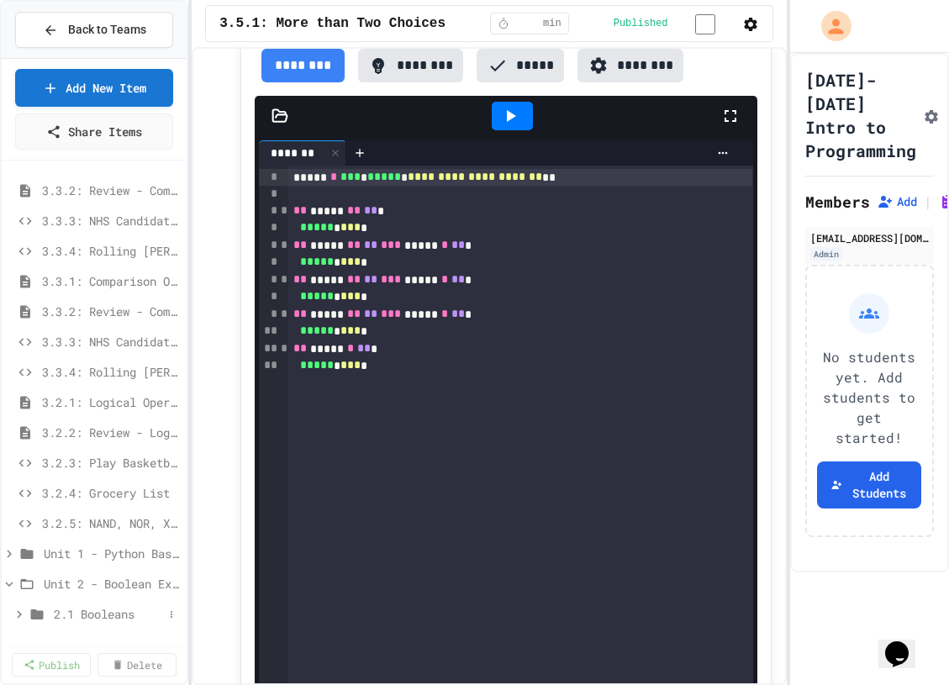
click at [98, 622] on span "2.1 Booleans" at bounding box center [108, 614] width 109 height 18
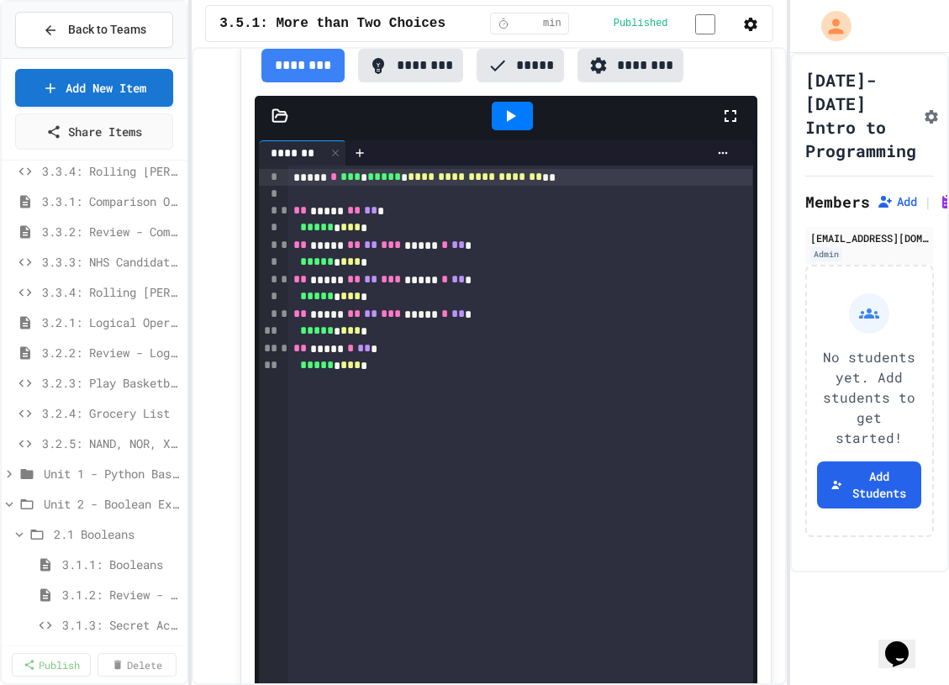
scroll to position [321, 0]
click at [108, 525] on span "2.1 Booleans" at bounding box center [108, 531] width 109 height 18
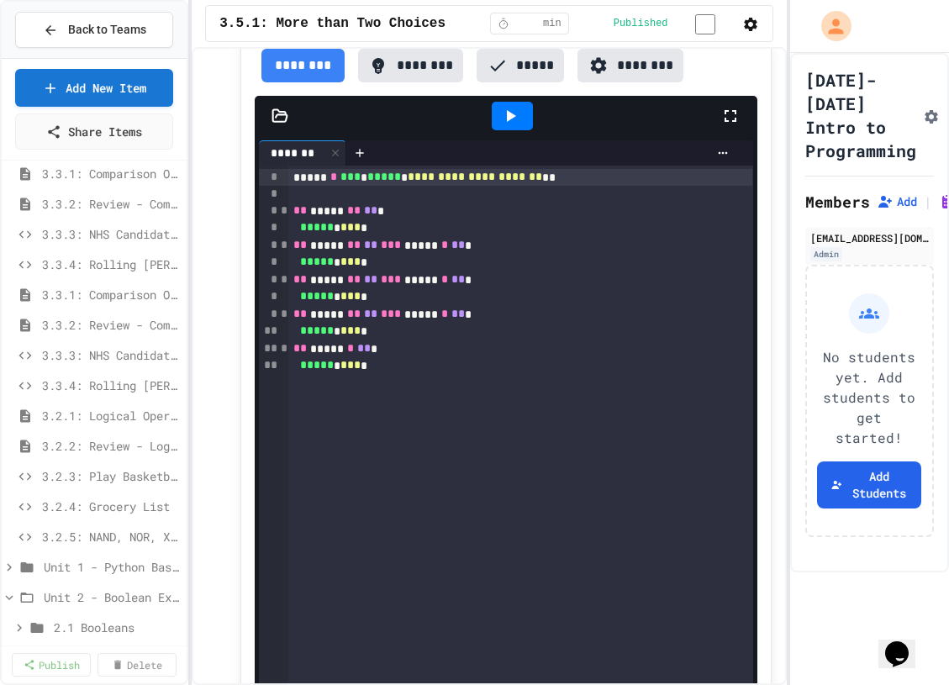
scroll to position [238, 0]
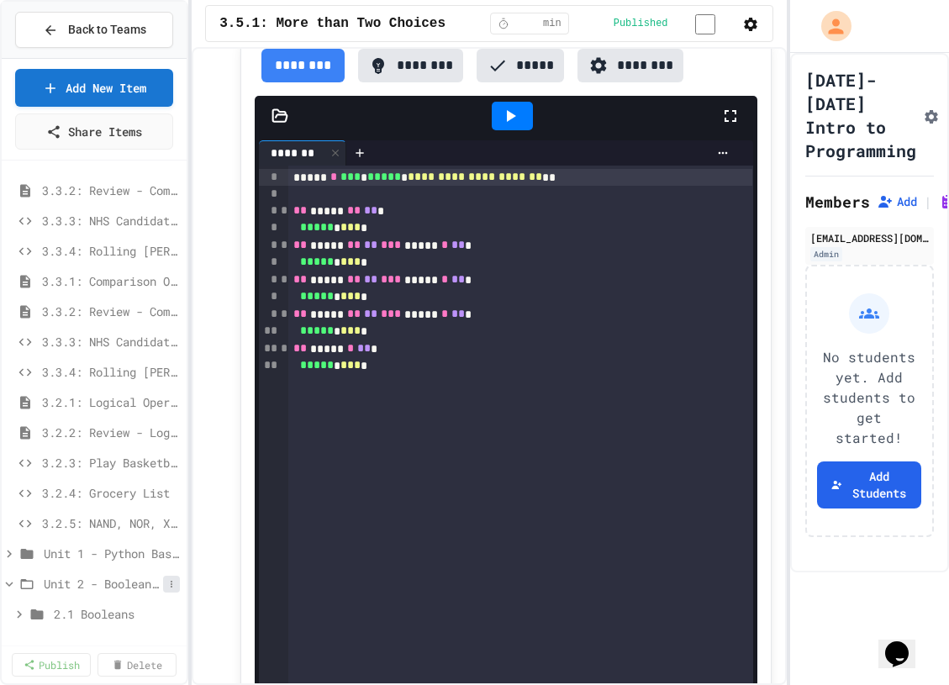
click at [173, 587] on icon at bounding box center [171, 584] width 10 height 10
click at [159, 483] on button "Add Item" at bounding box center [135, 481] width 125 height 30
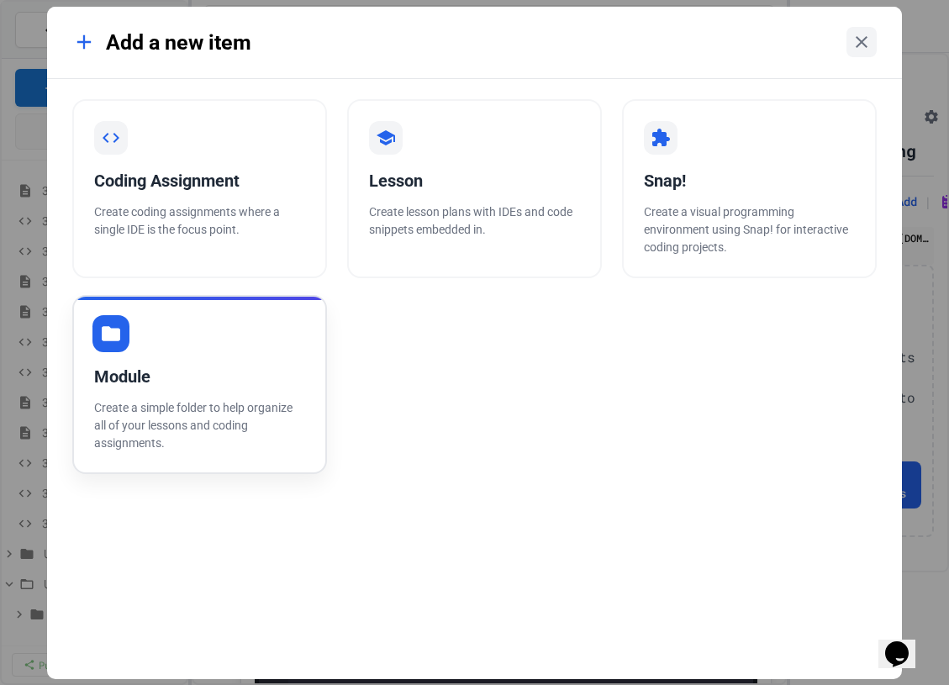
click at [239, 401] on p "Create a simple folder to help organize all of your lessons and coding assignme…" at bounding box center [199, 425] width 211 height 53
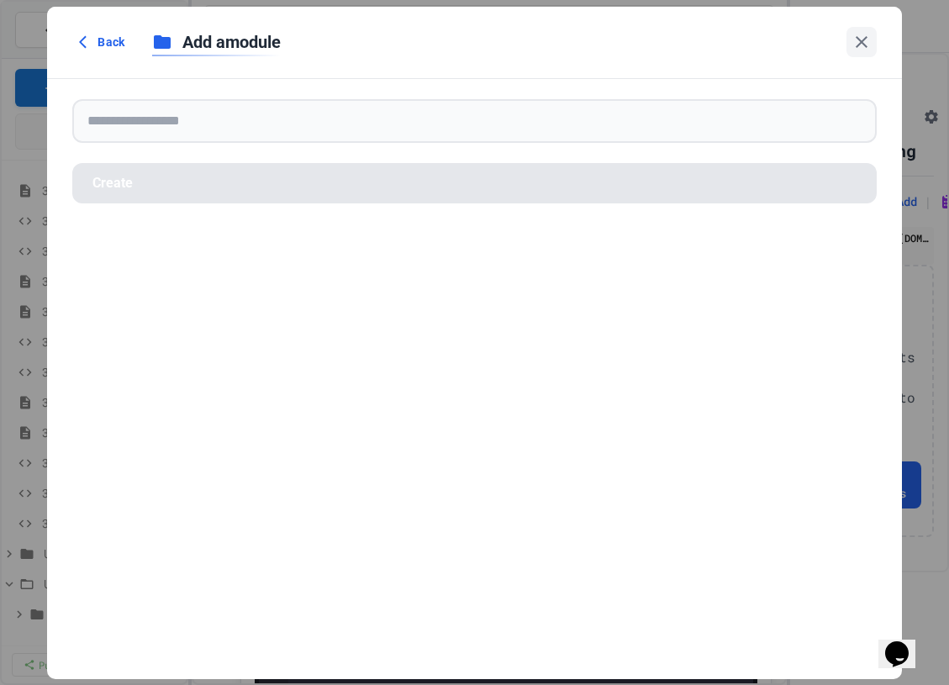
click at [324, 143] on form "Create" at bounding box center [474, 151] width 854 height 145
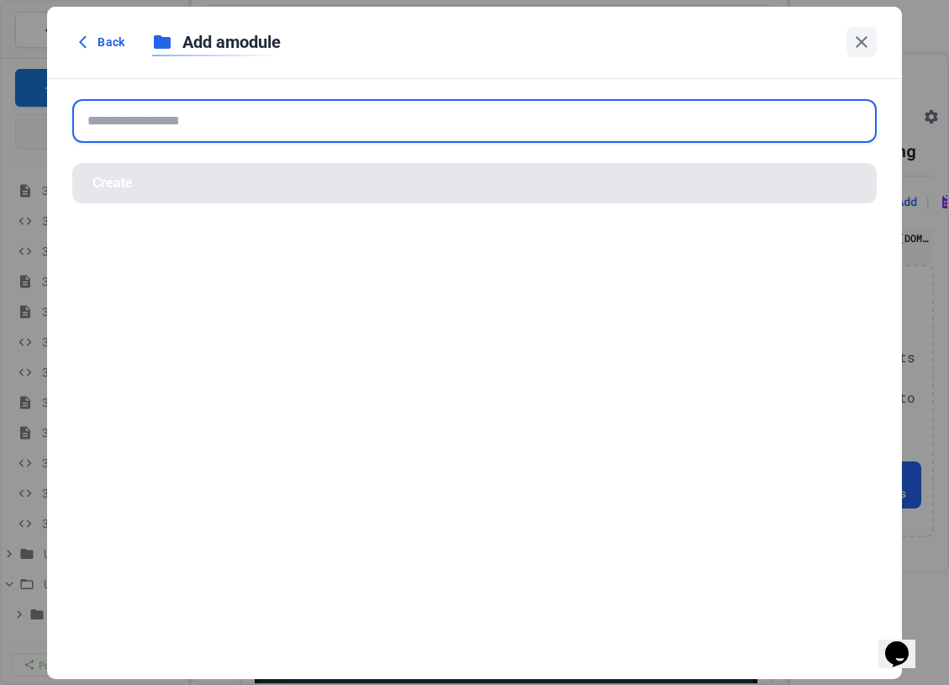
click at [322, 120] on input "text" at bounding box center [474, 121] width 804 height 44
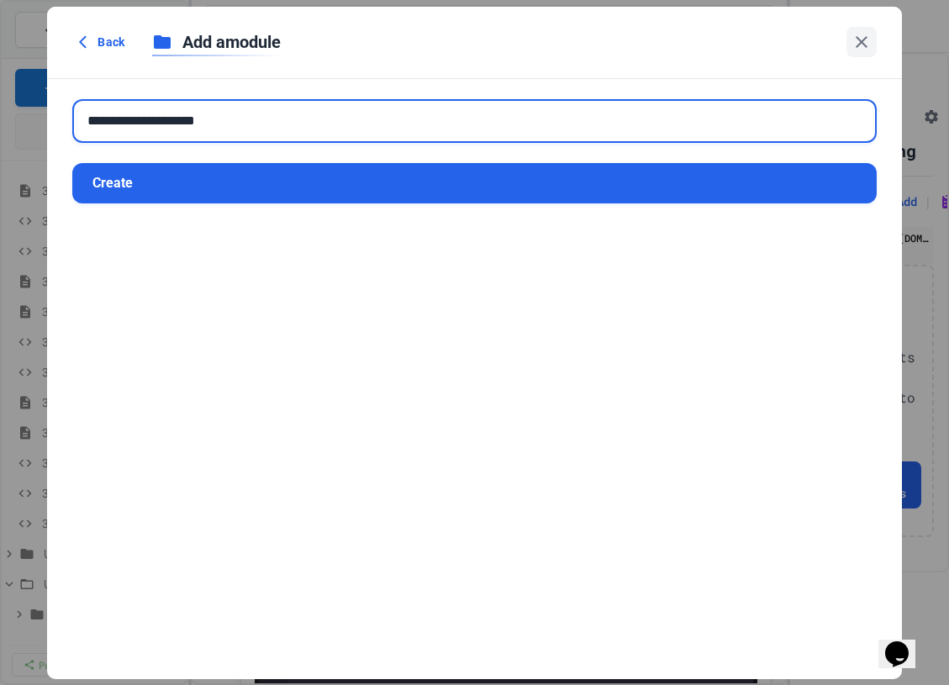
type input "**********"
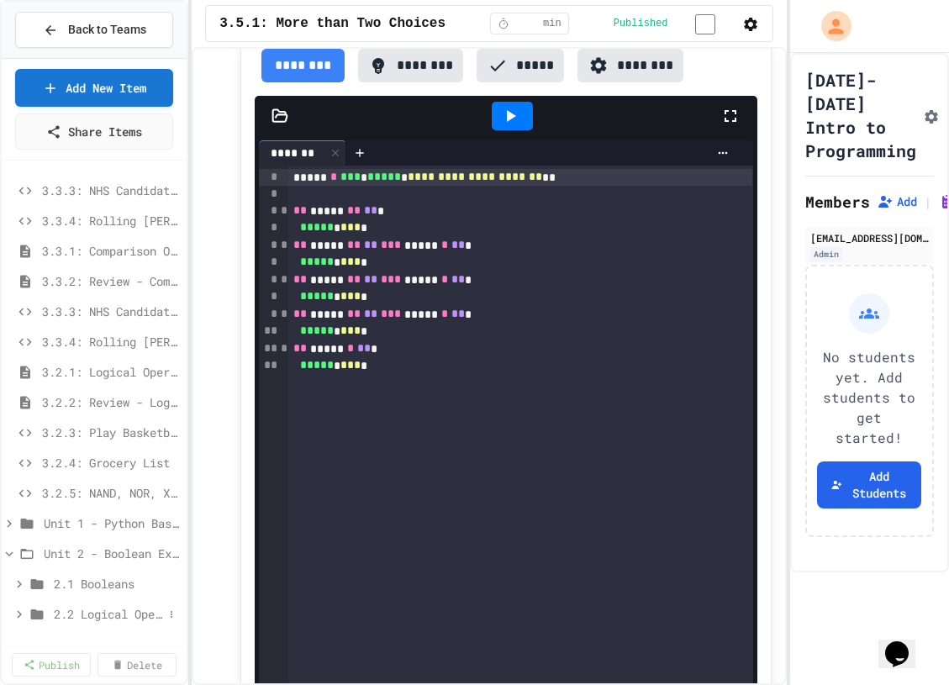
click at [110, 621] on span "2.2 Logical Operators" at bounding box center [108, 614] width 109 height 18
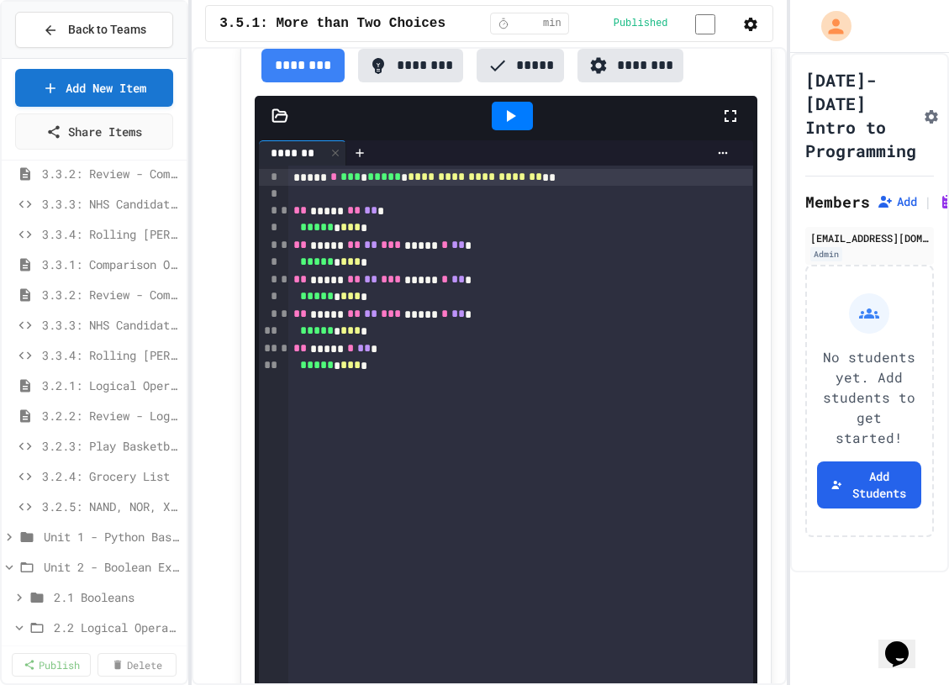
scroll to position [268, 0]
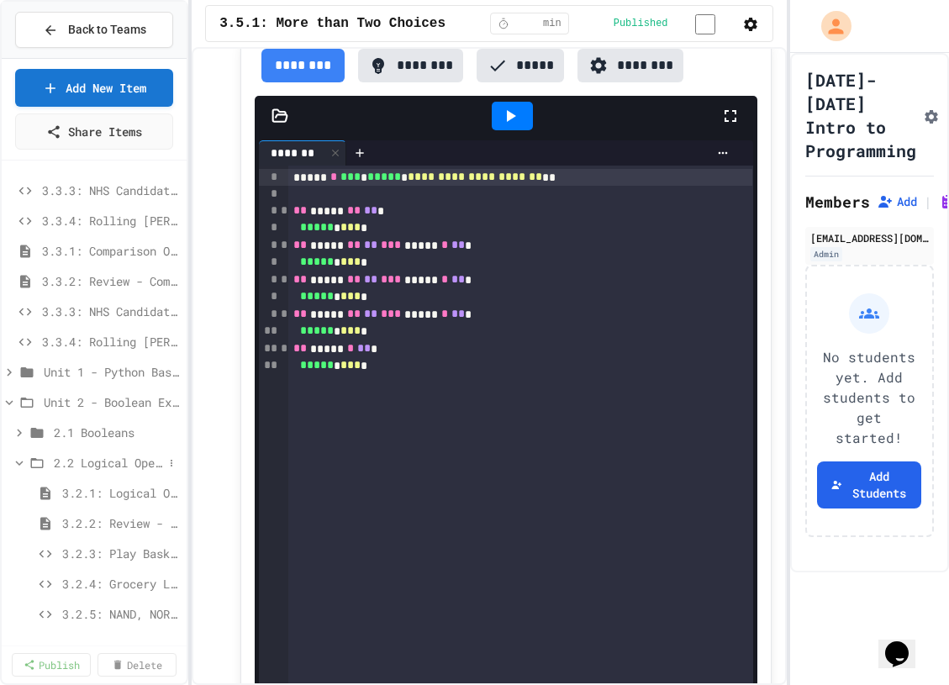
click at [104, 463] on span "2.2 Logical Operators" at bounding box center [108, 463] width 109 height 18
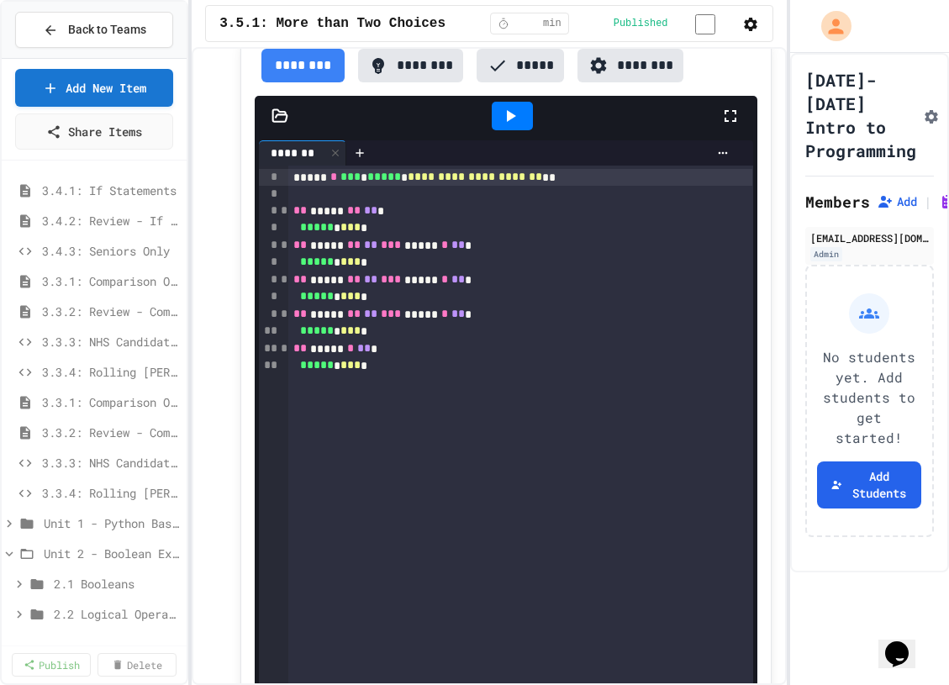
scroll to position [103, 0]
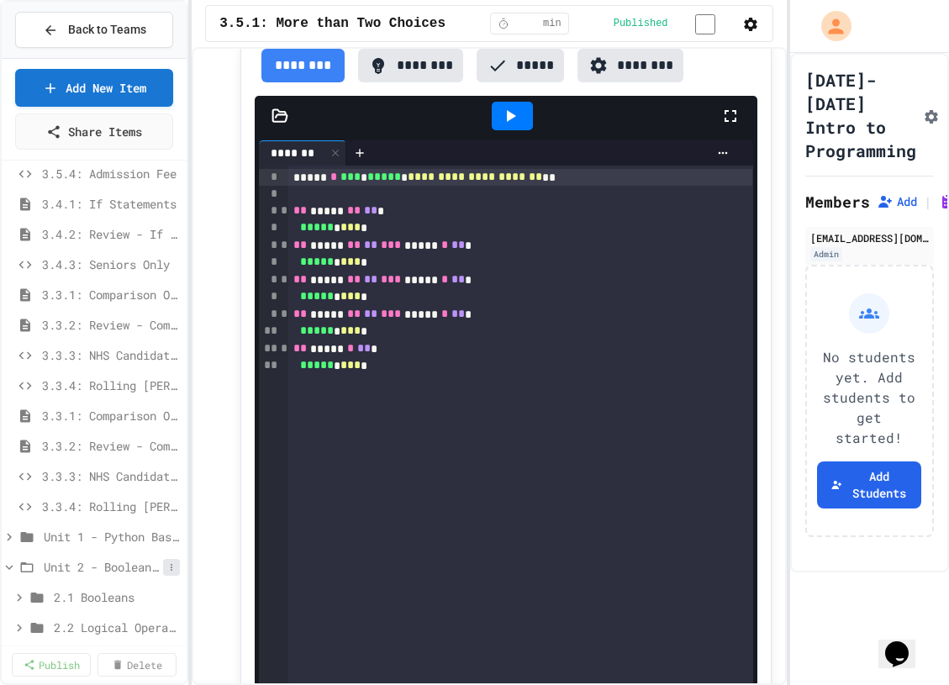
click at [170, 566] on icon at bounding box center [171, 568] width 10 height 10
click at [166, 599] on button "Add Item" at bounding box center [135, 599] width 125 height 30
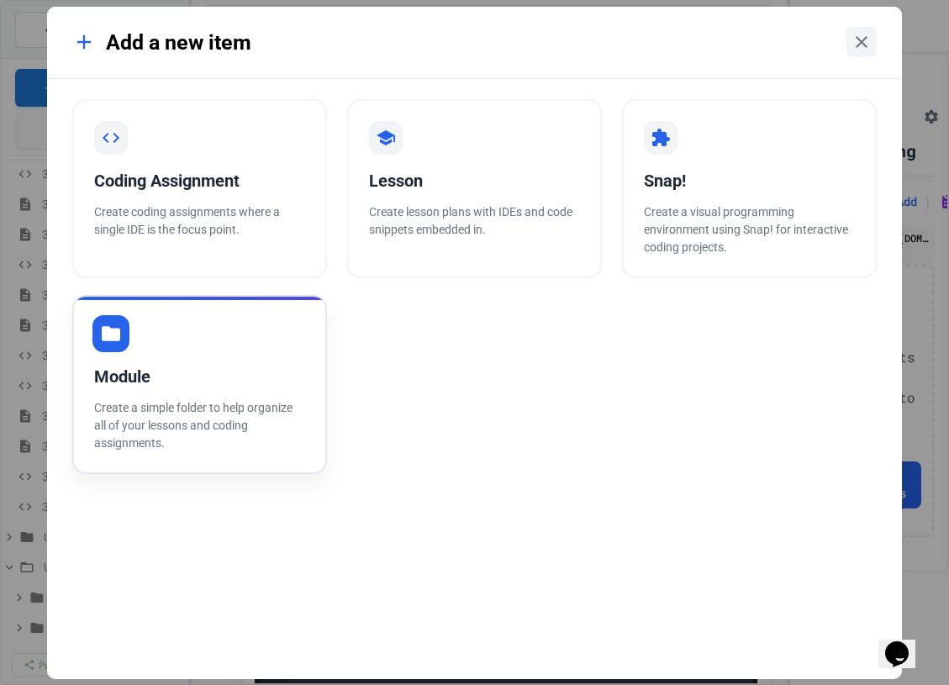
click at [269, 379] on div "Module" at bounding box center [199, 376] width 211 height 25
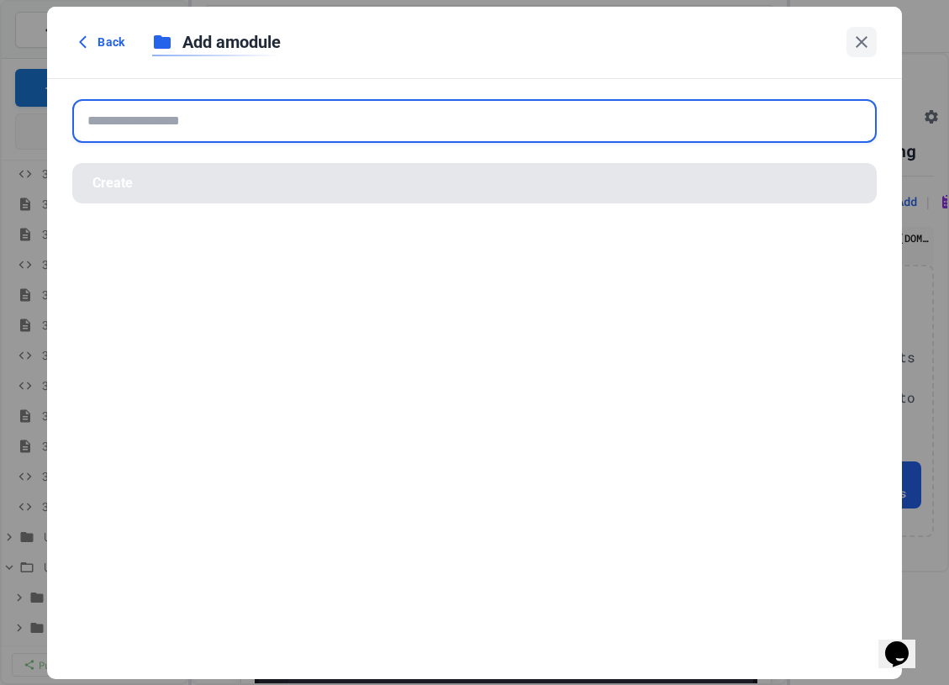
click at [332, 111] on input "text" at bounding box center [474, 121] width 804 height 44
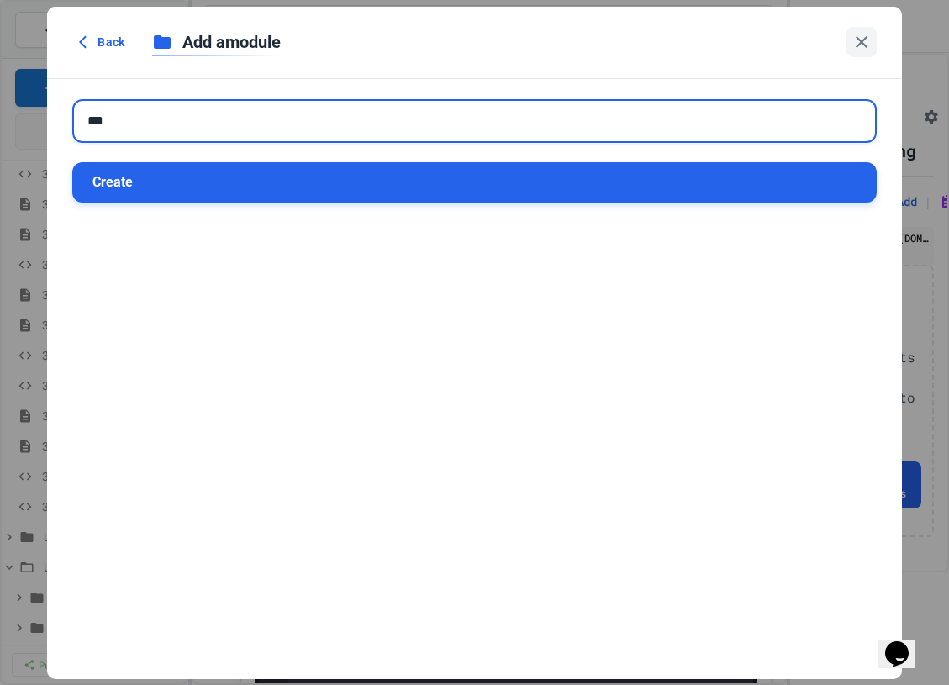
type input "***"
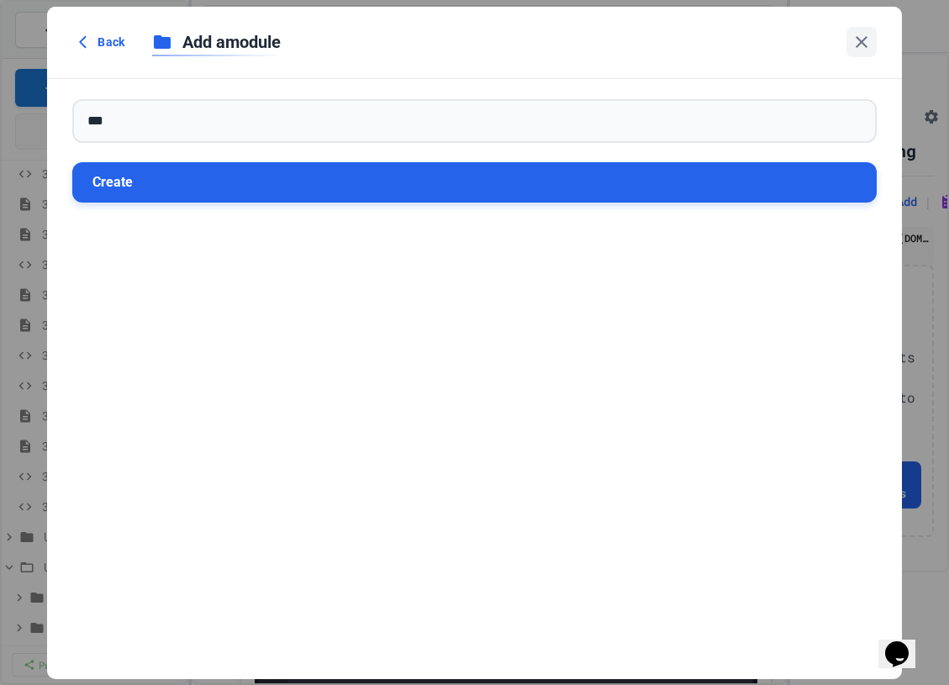
click at [308, 183] on button "Create" at bounding box center [474, 182] width 804 height 40
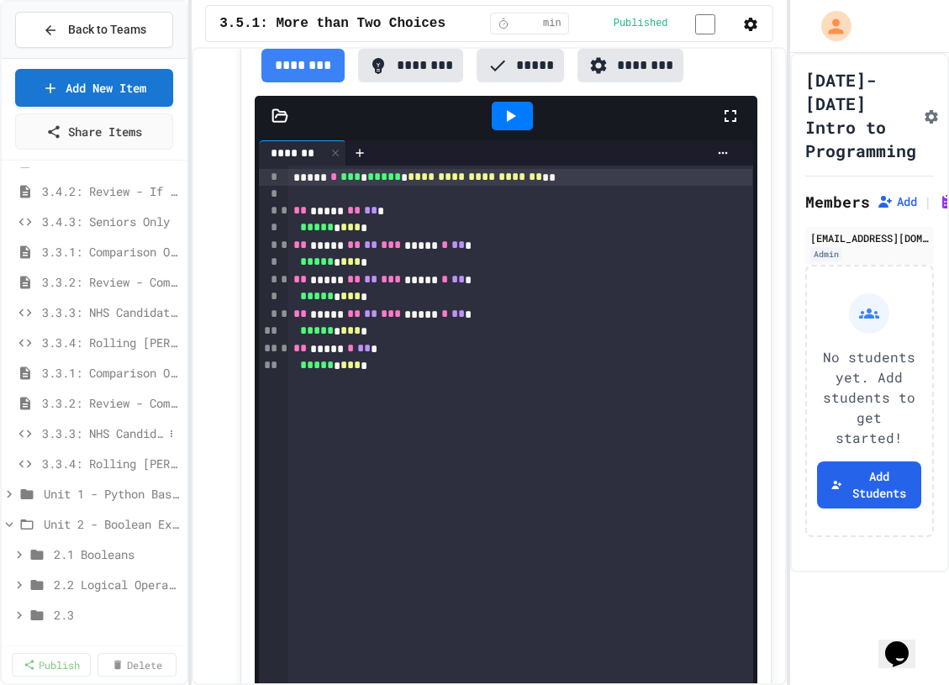
scroll to position [147, 0]
click at [166, 616] on icon at bounding box center [171, 615] width 10 height 10
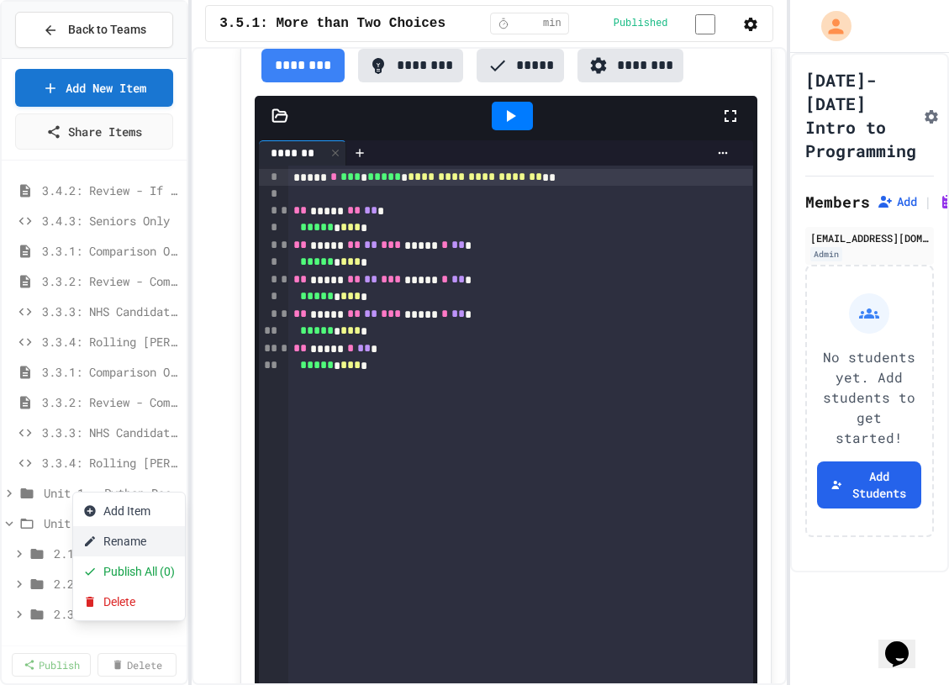
click at [141, 536] on button "Rename" at bounding box center [129, 541] width 112 height 30
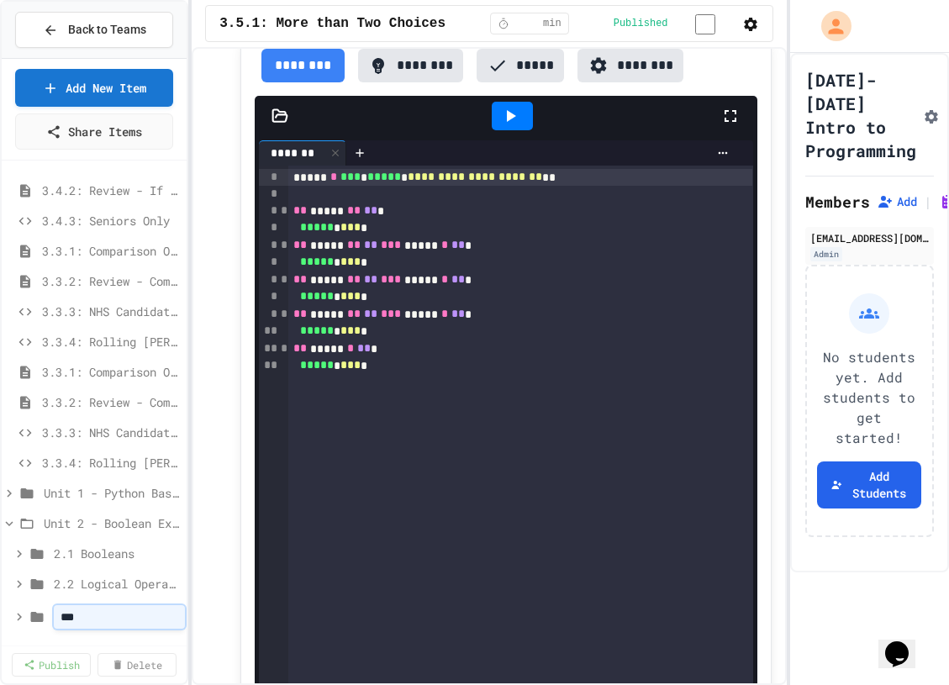
click at [120, 598] on div "2.2 Logical Operators" at bounding box center [94, 587] width 185 height 30
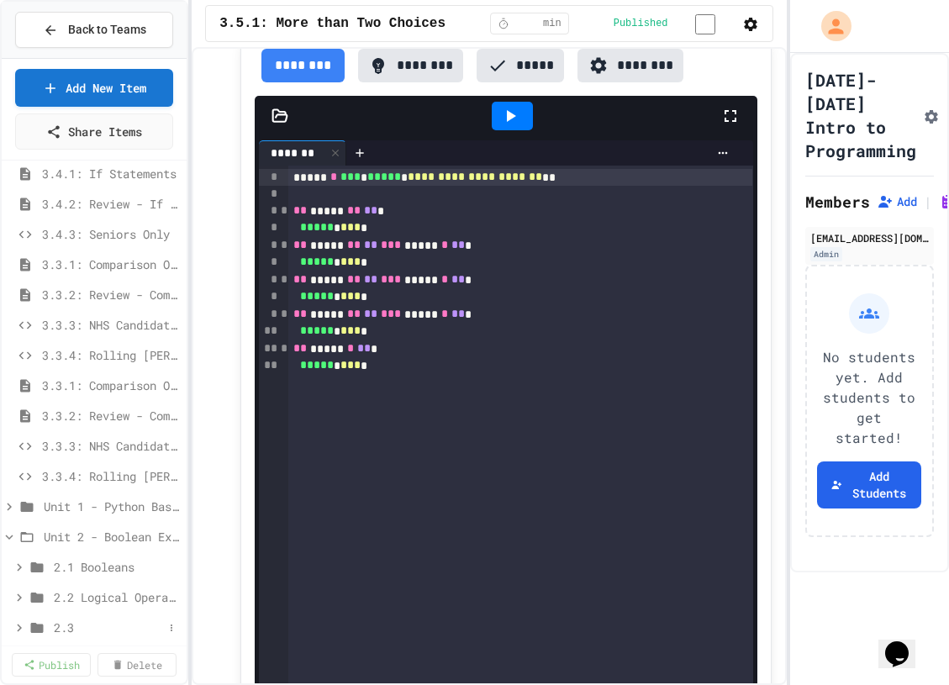
click at [120, 633] on span "2.3" at bounding box center [108, 628] width 109 height 18
click at [175, 631] on icon at bounding box center [171, 628] width 10 height 10
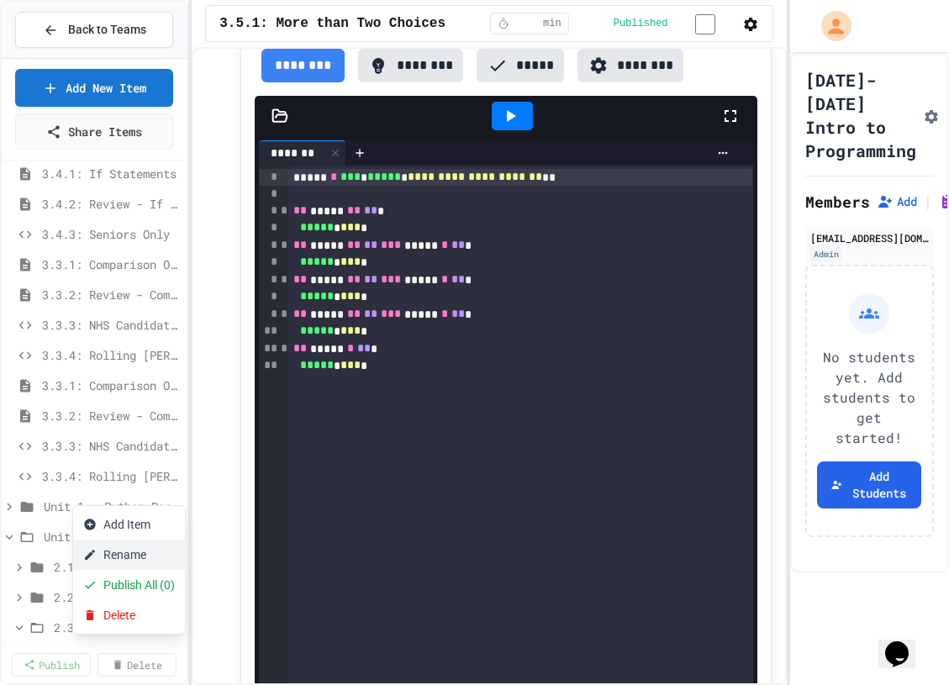
click at [168, 552] on button "Rename" at bounding box center [129, 555] width 112 height 30
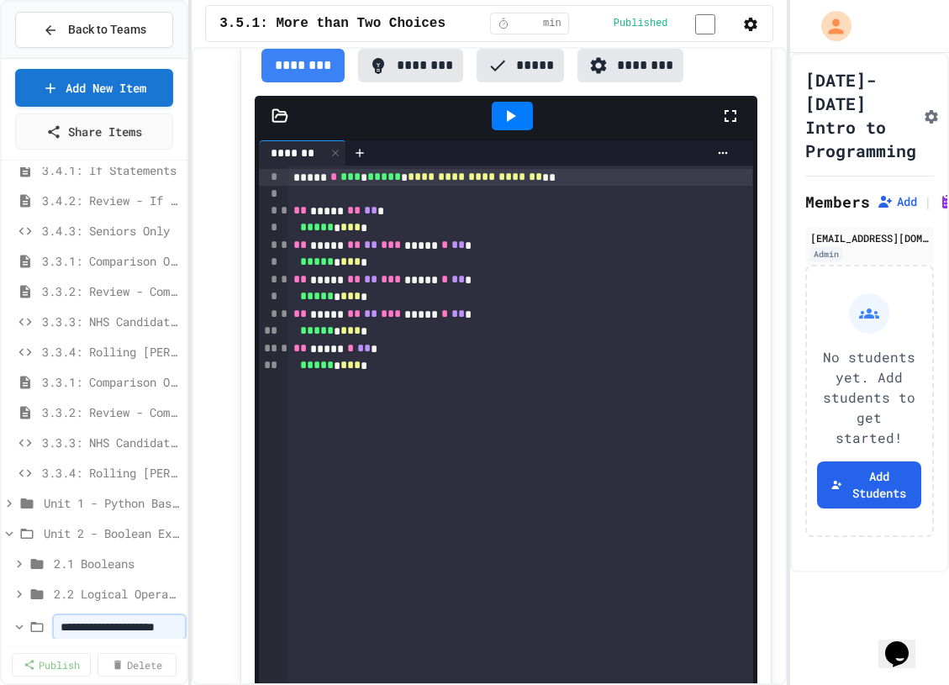
scroll to position [0, 21]
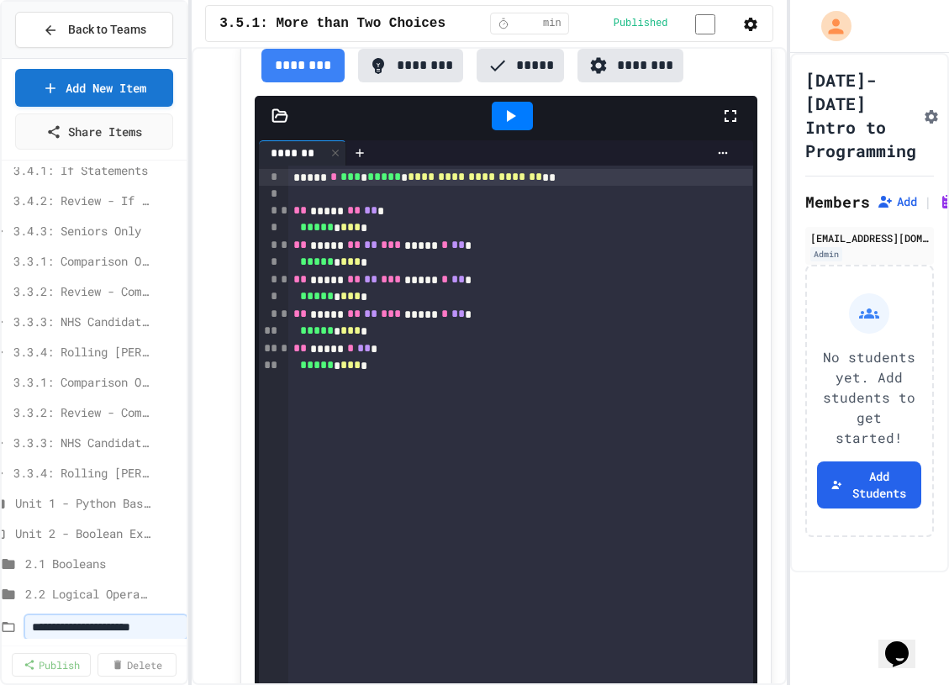
type input "**********"
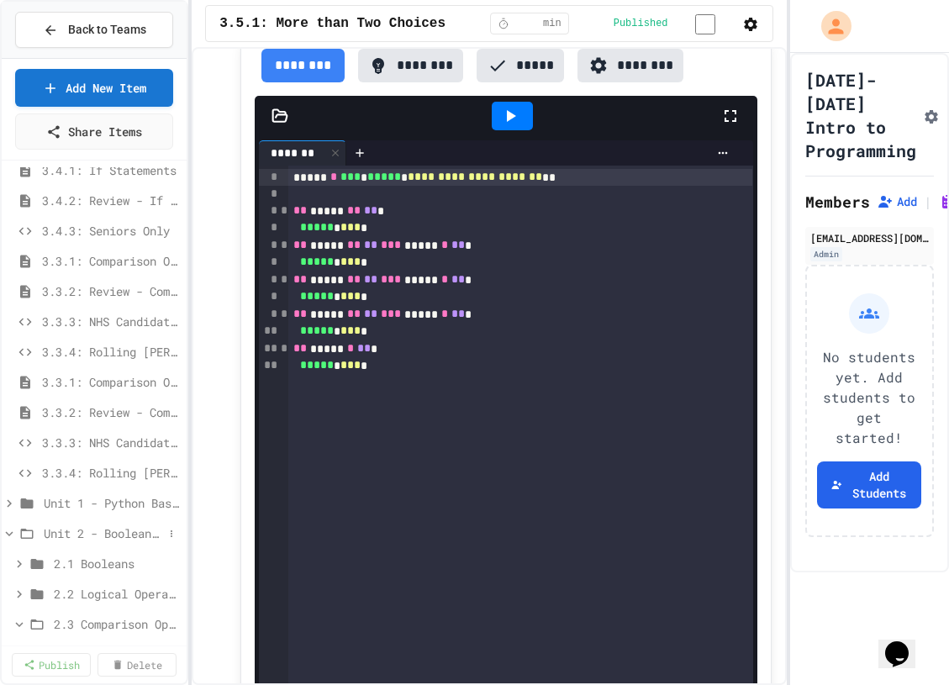
scroll to position [147, 0]
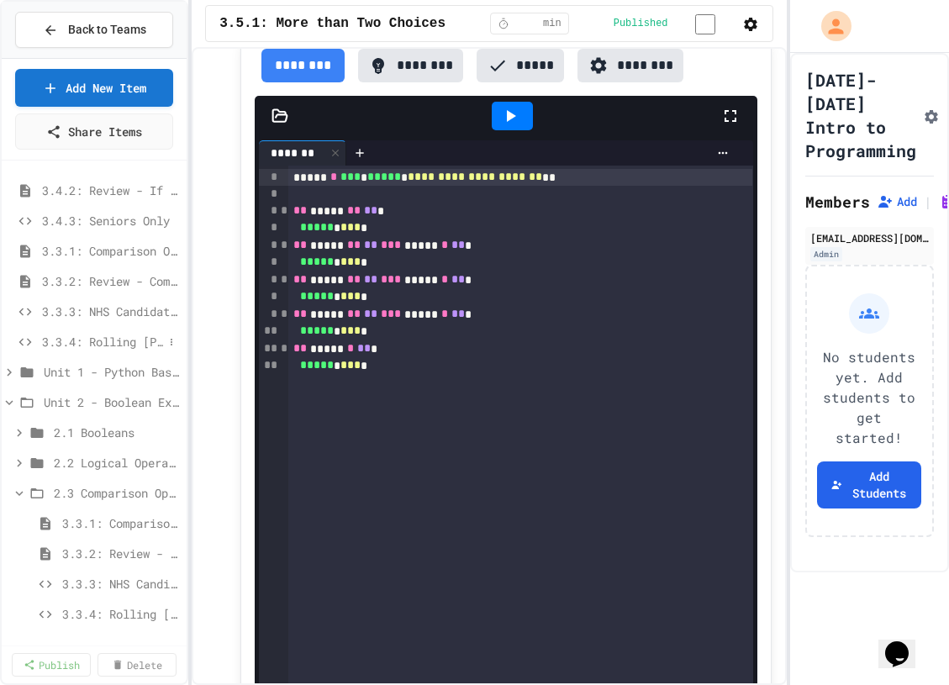
click at [98, 339] on span "3.3.4: Rolling [PERSON_NAME]" at bounding box center [102, 342] width 121 height 18
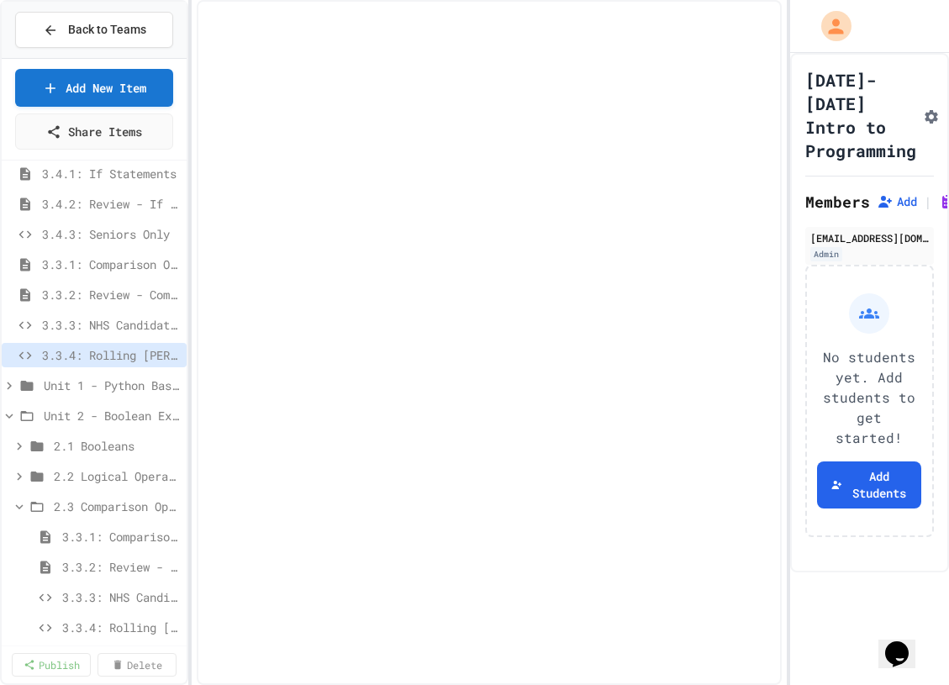
select select "*******"
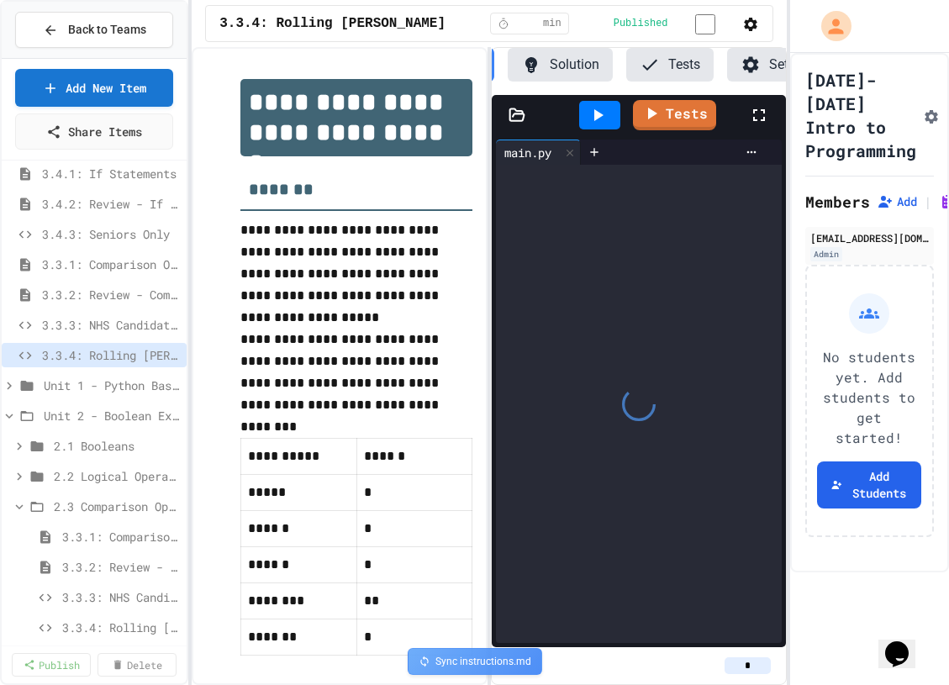
scroll to position [0, 135]
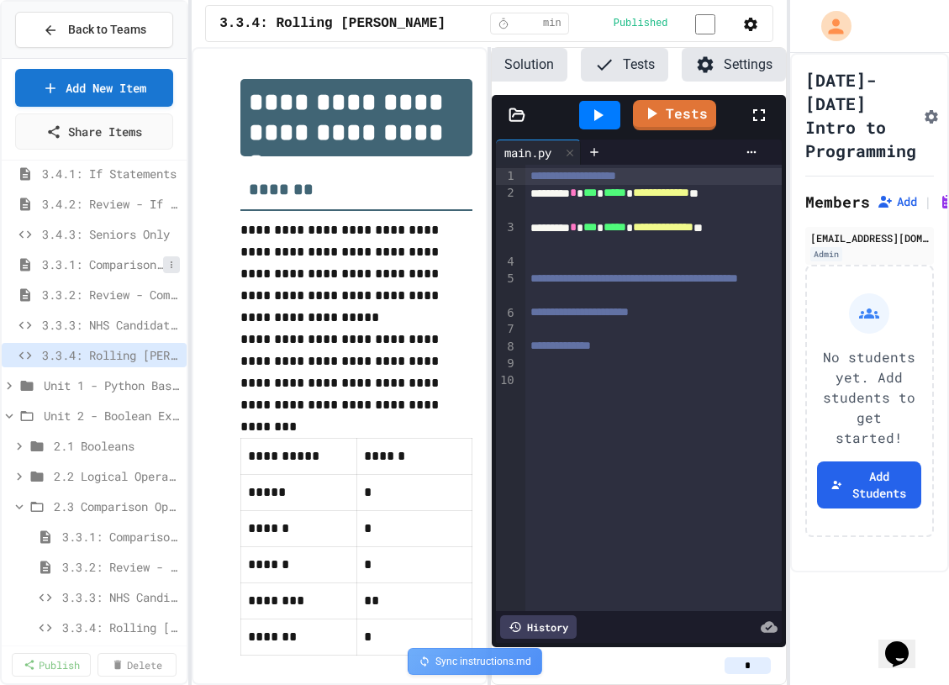
click at [173, 262] on icon at bounding box center [171, 265] width 10 height 10
click at [155, 350] on button "Delete" at bounding box center [126, 356] width 106 height 30
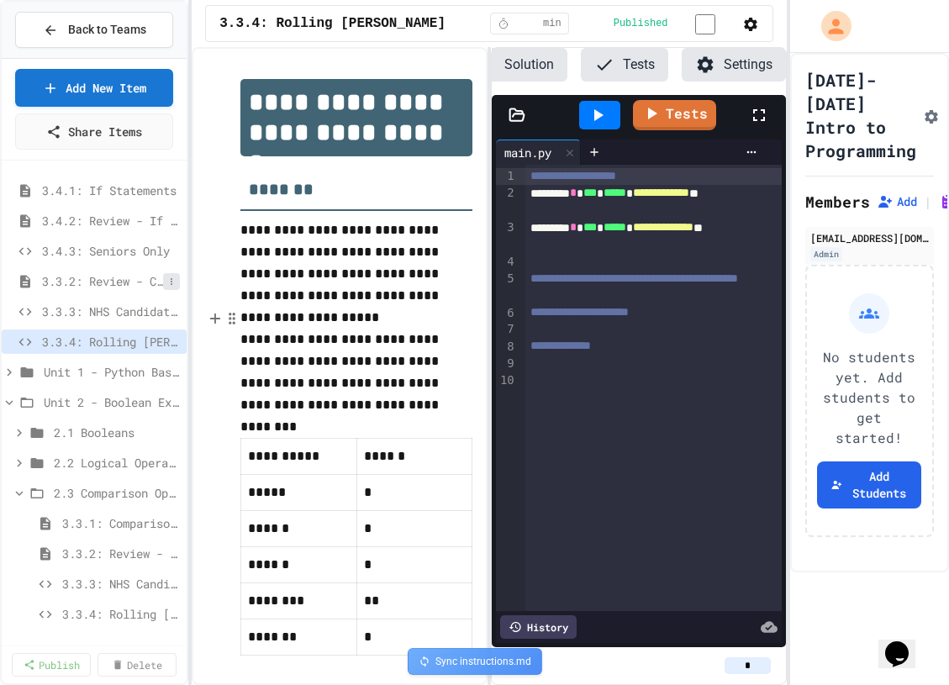
click at [172, 283] on icon at bounding box center [171, 282] width 10 height 10
click at [164, 369] on button "Delete" at bounding box center [126, 373] width 106 height 30
click at [176, 341] on icon at bounding box center [171, 342] width 10 height 10
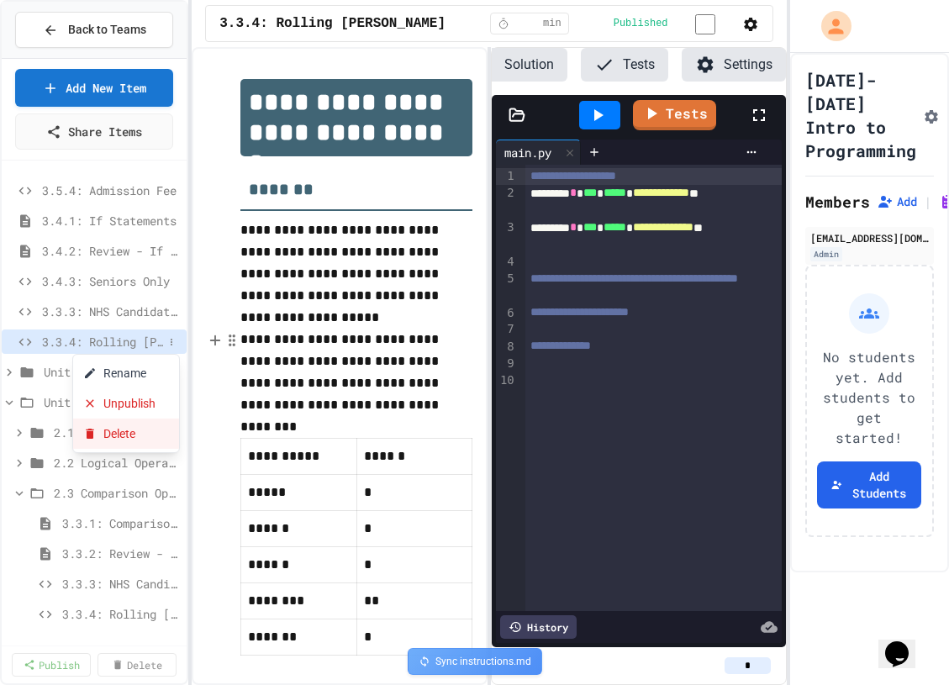
click at [156, 436] on button "Delete" at bounding box center [126, 434] width 106 height 30
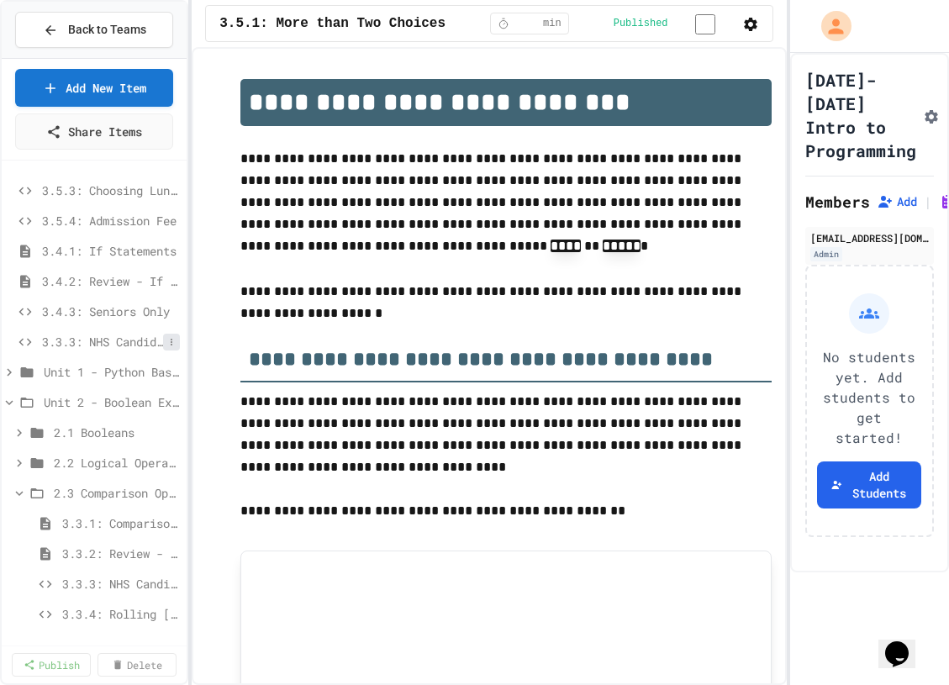
click at [173, 348] on button at bounding box center [171, 342] width 17 height 17
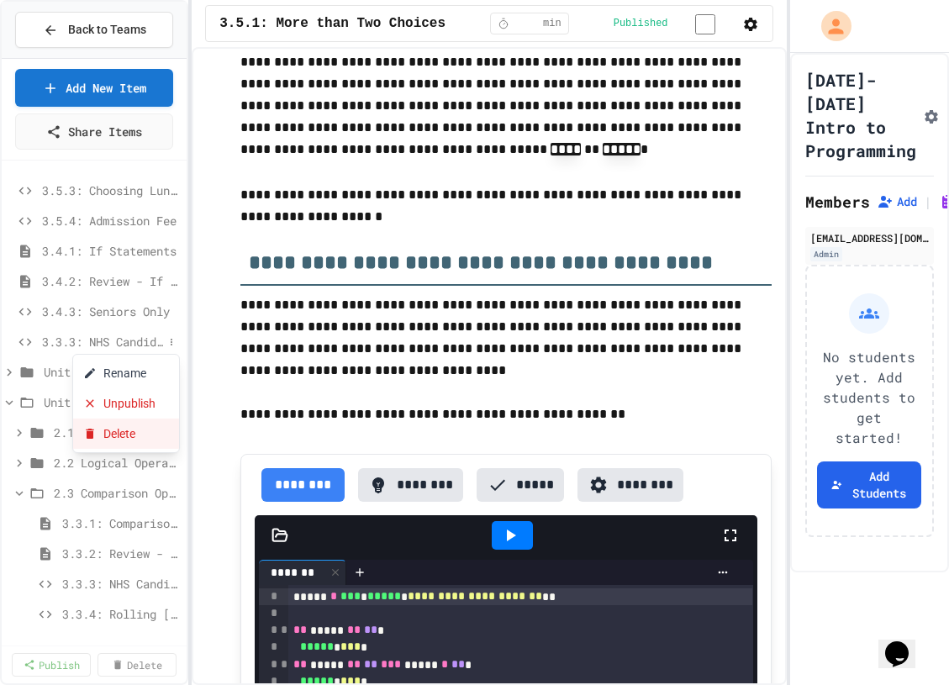
click at [164, 431] on button "Delete" at bounding box center [126, 434] width 106 height 30
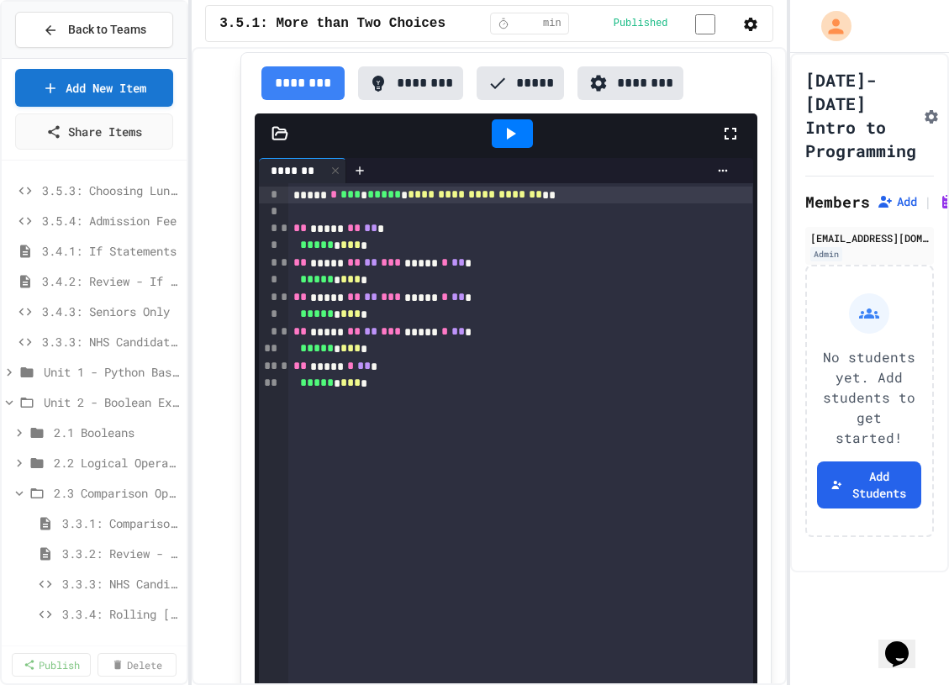
scroll to position [516, 0]
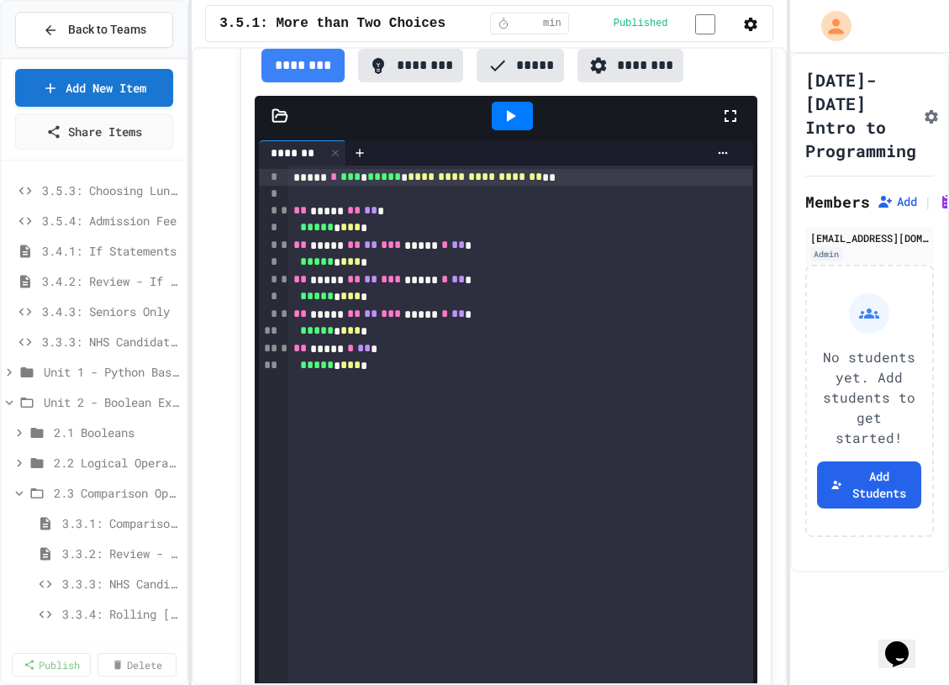
click at [18, 494] on icon at bounding box center [20, 493] width 8 height 5
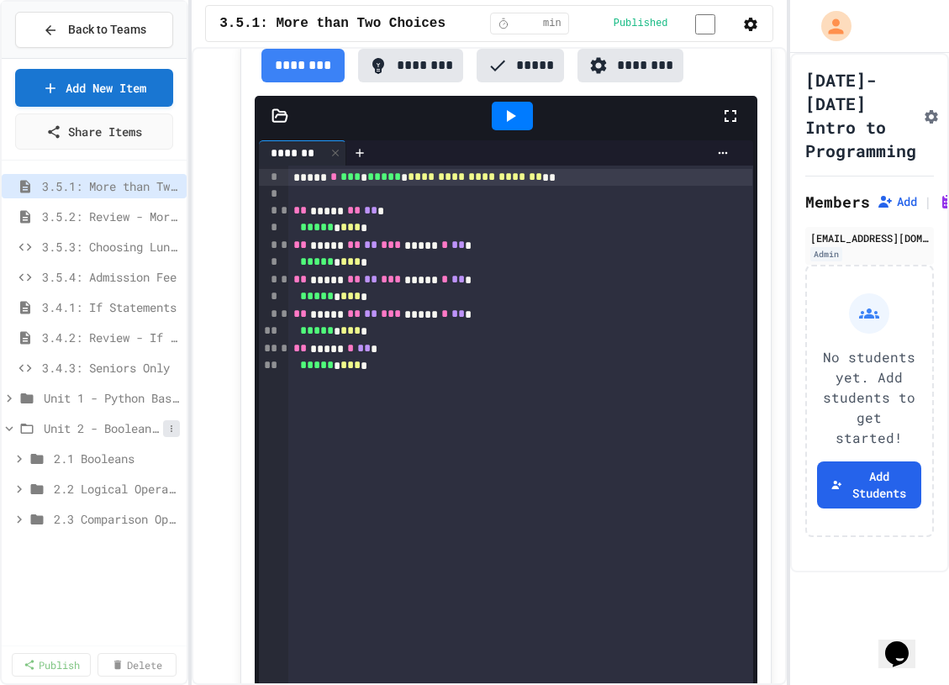
click at [172, 429] on icon at bounding box center [171, 429] width 10 height 10
click at [153, 462] on button "Add Item" at bounding box center [139, 460] width 132 height 30
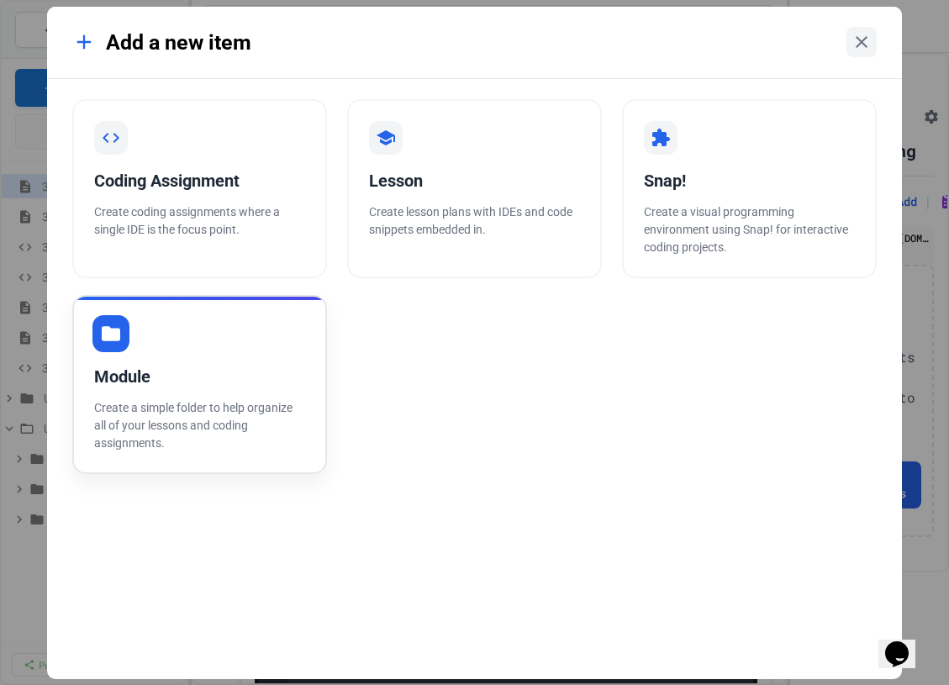
click at [198, 367] on div "Module" at bounding box center [199, 376] width 211 height 25
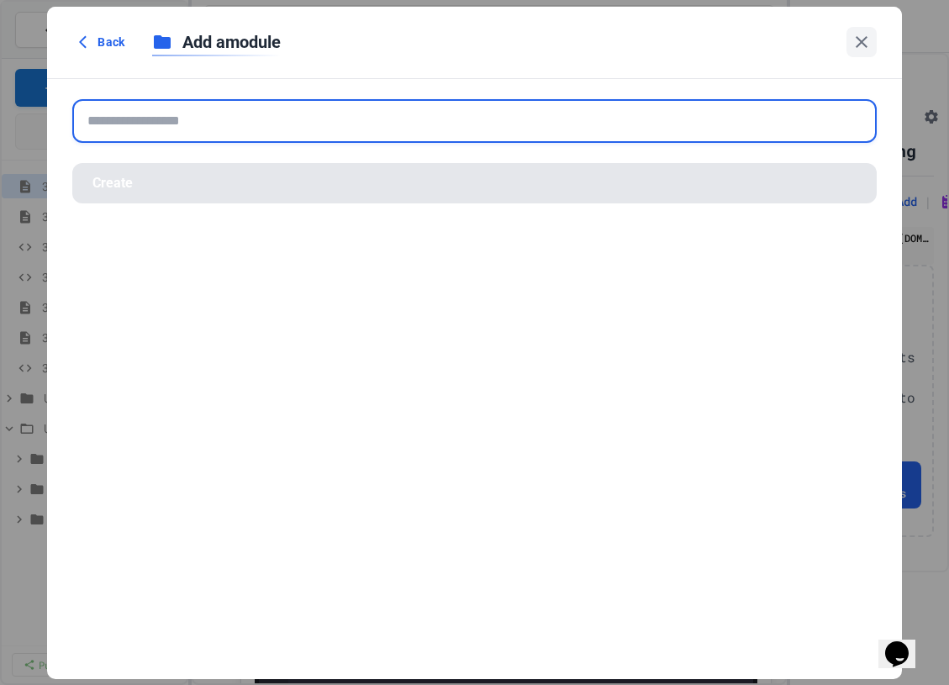
click at [266, 132] on input "text" at bounding box center [474, 121] width 804 height 44
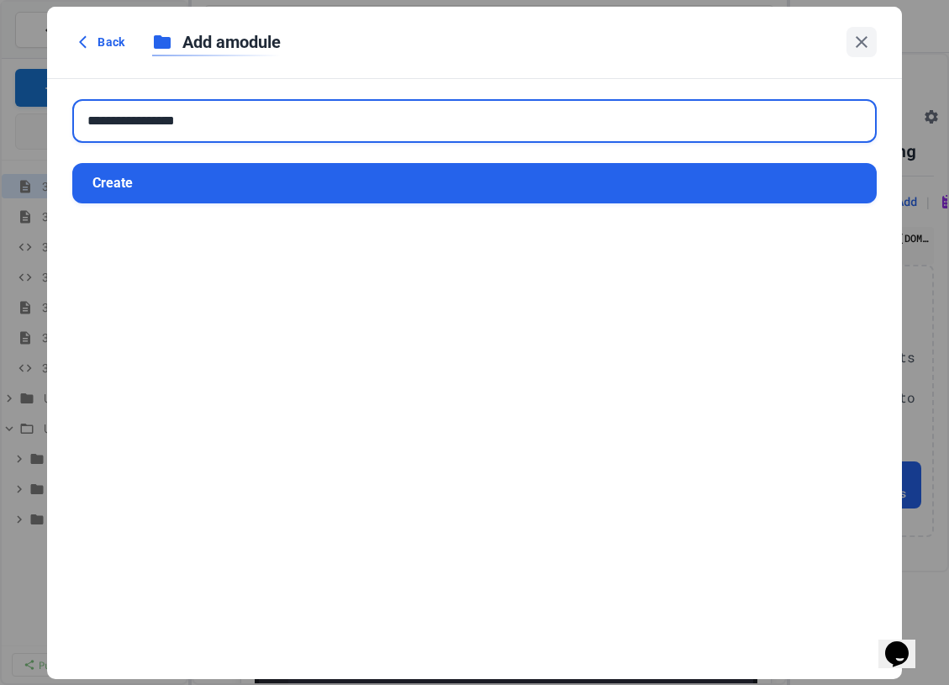
type input "**********"
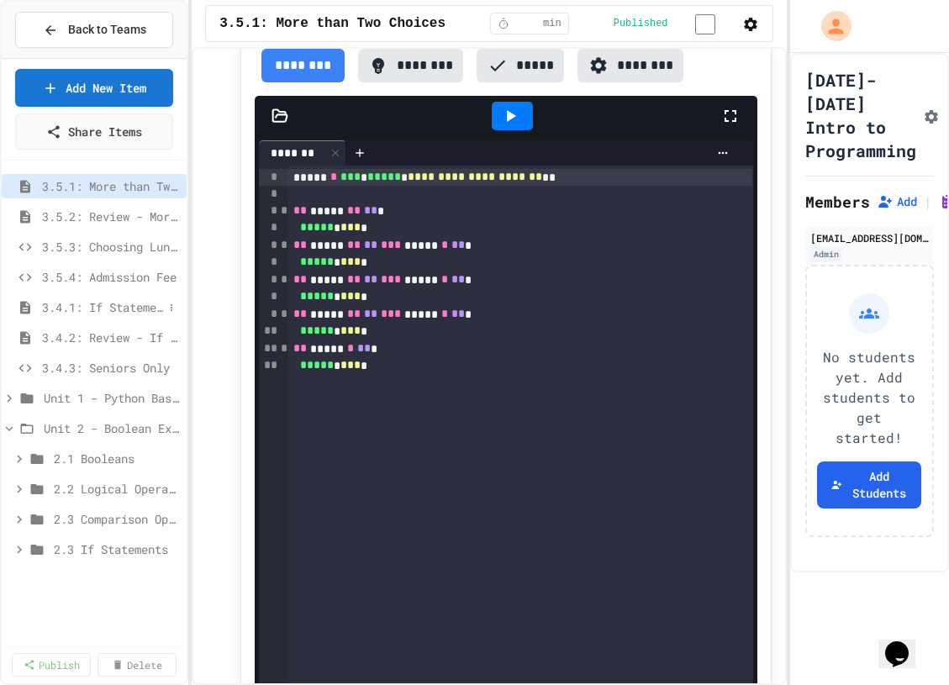
click at [84, 305] on span "3.4.1: If Statements" at bounding box center [102, 308] width 121 height 18
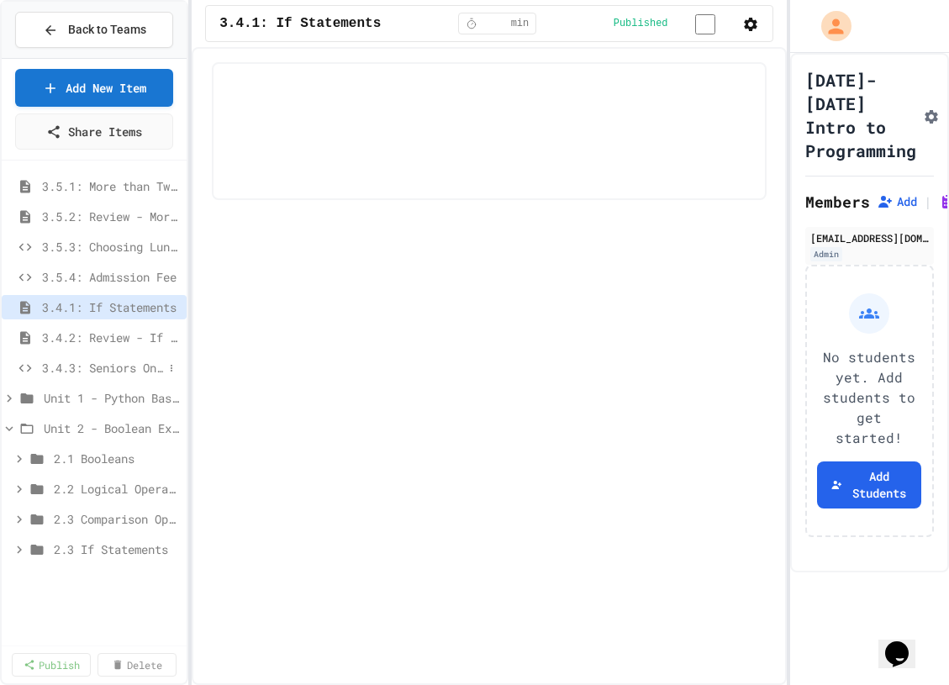
select select "***"
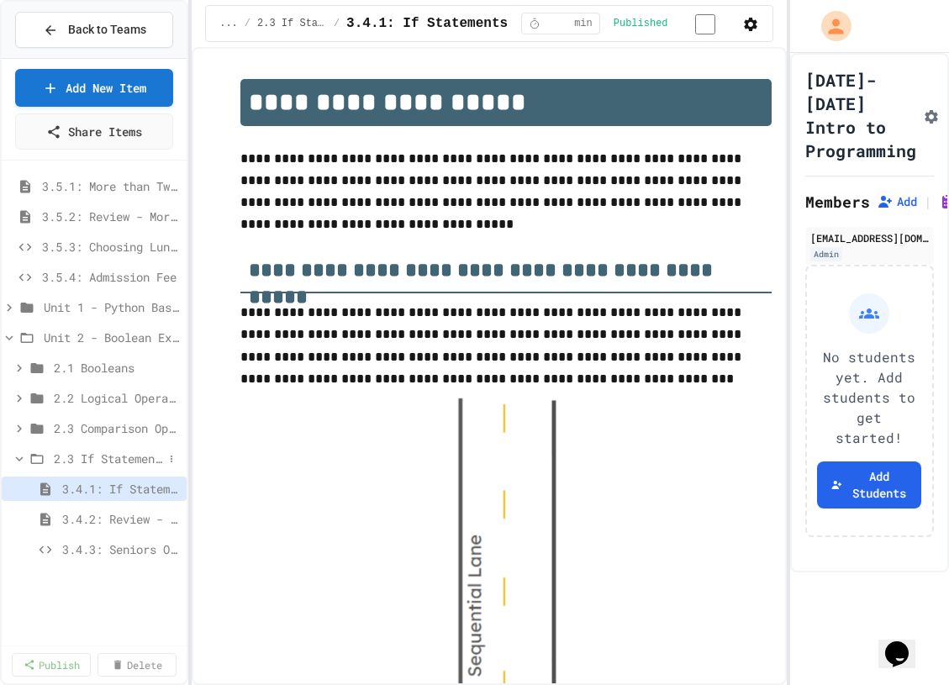
click at [79, 459] on span "2.3 If Statements" at bounding box center [108, 459] width 109 height 18
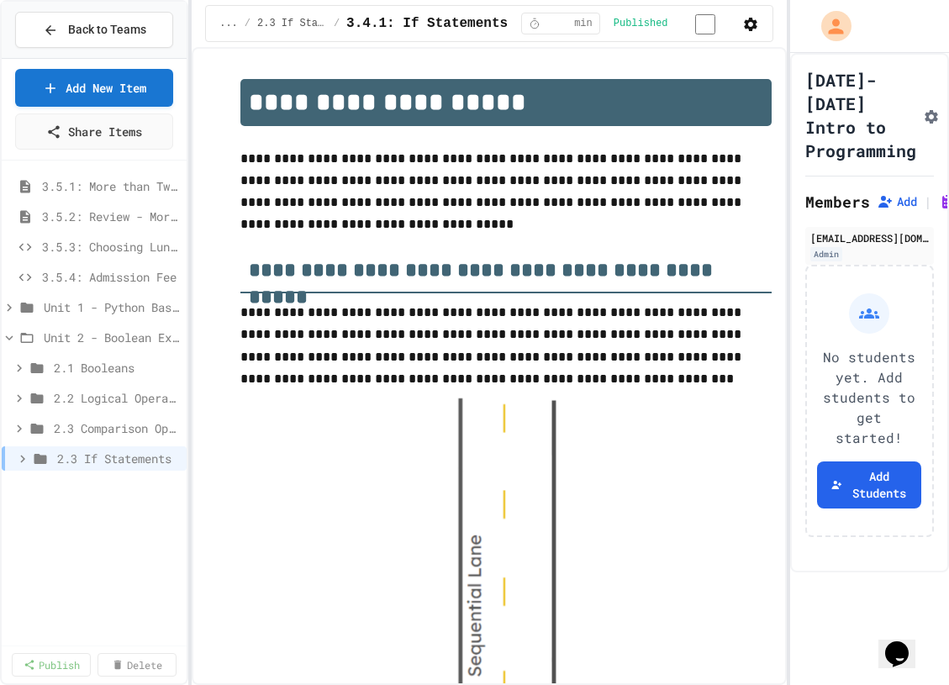
click at [113, 544] on div "3.5.1: More than Two Choices 3.5.2: Review - More than Two Choices 3.5.3: Choos…" at bounding box center [94, 403] width 185 height 472
click at [128, 191] on span "3.5.1: More than Two Choices" at bounding box center [102, 186] width 121 height 18
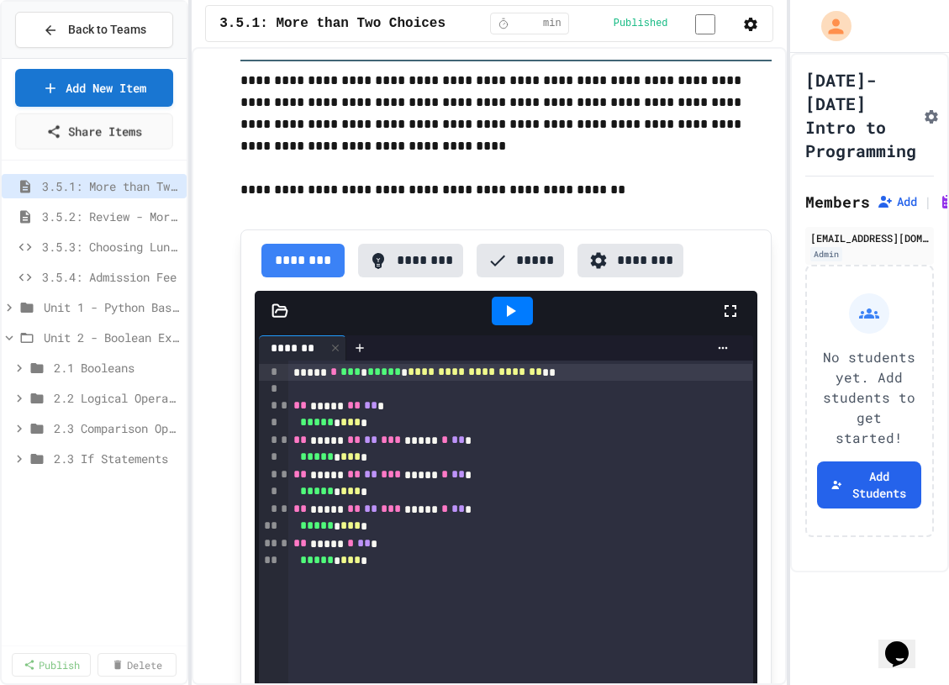
click at [113, 85] on link "Add New Item" at bounding box center [94, 88] width 158 height 38
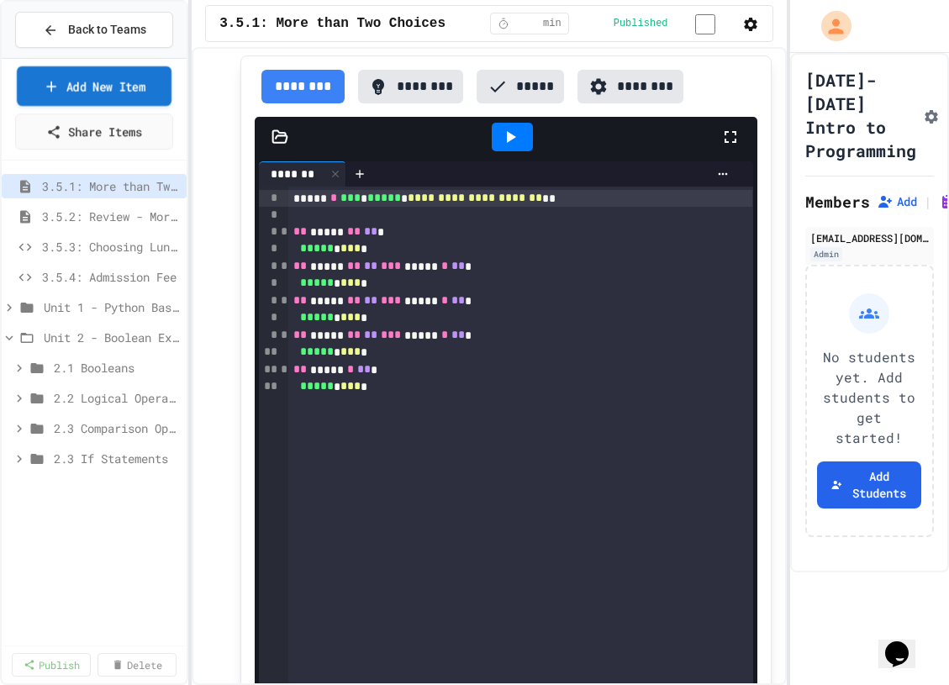
scroll to position [516, 0]
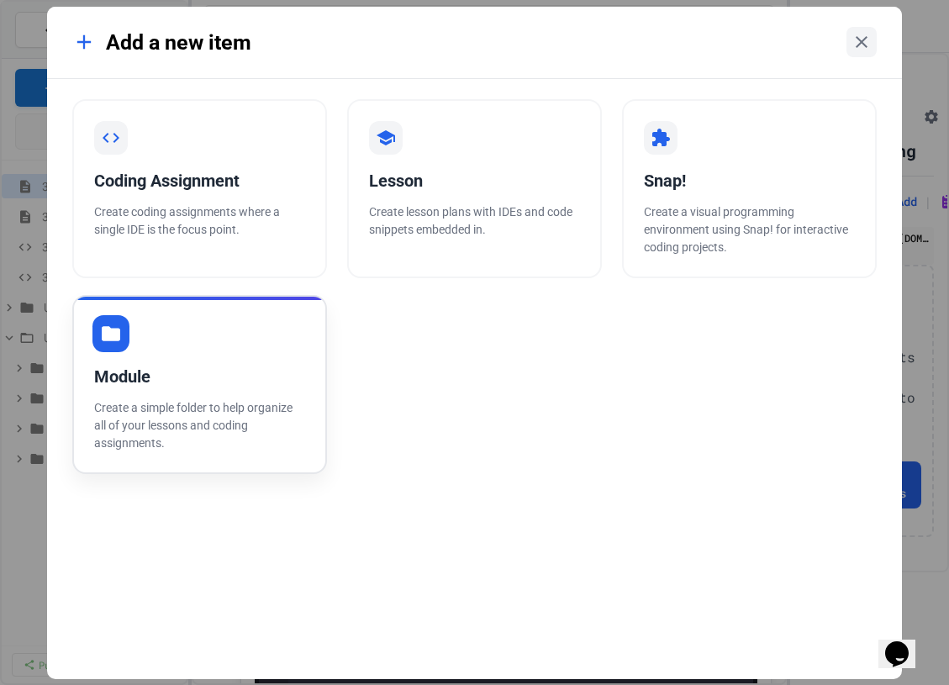
click at [267, 397] on div "Module Create a simple folder to help organize all of your lessons and coding a…" at bounding box center [199, 384] width 255 height 179
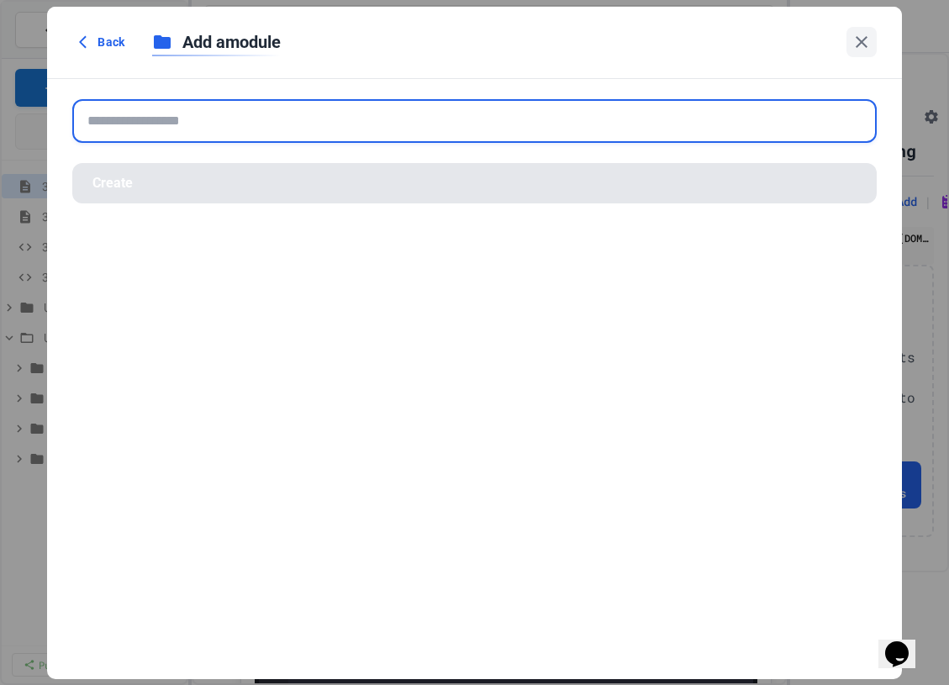
click at [321, 105] on input "text" at bounding box center [474, 121] width 804 height 44
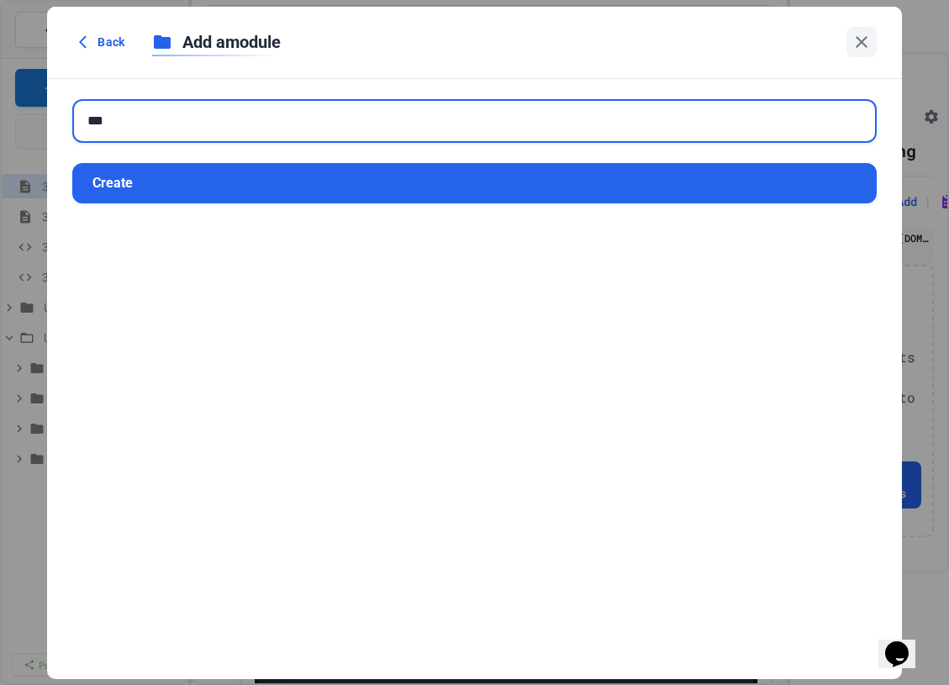
type input "***"
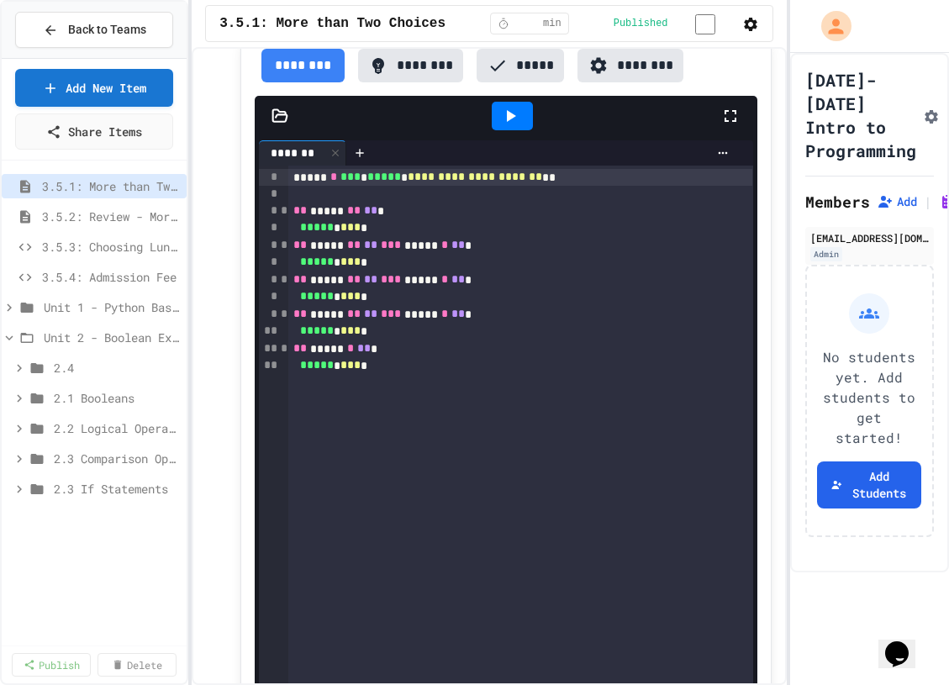
click at [116, 383] on div "2.4" at bounding box center [94, 371] width 185 height 30
click at [162, 572] on span "2.4" at bounding box center [113, 580] width 99 height 18
click at [162, 584] on span "2.4" at bounding box center [113, 580] width 99 height 18
click at [17, 484] on icon at bounding box center [19, 489] width 15 height 15
click at [165, 481] on button at bounding box center [171, 489] width 17 height 17
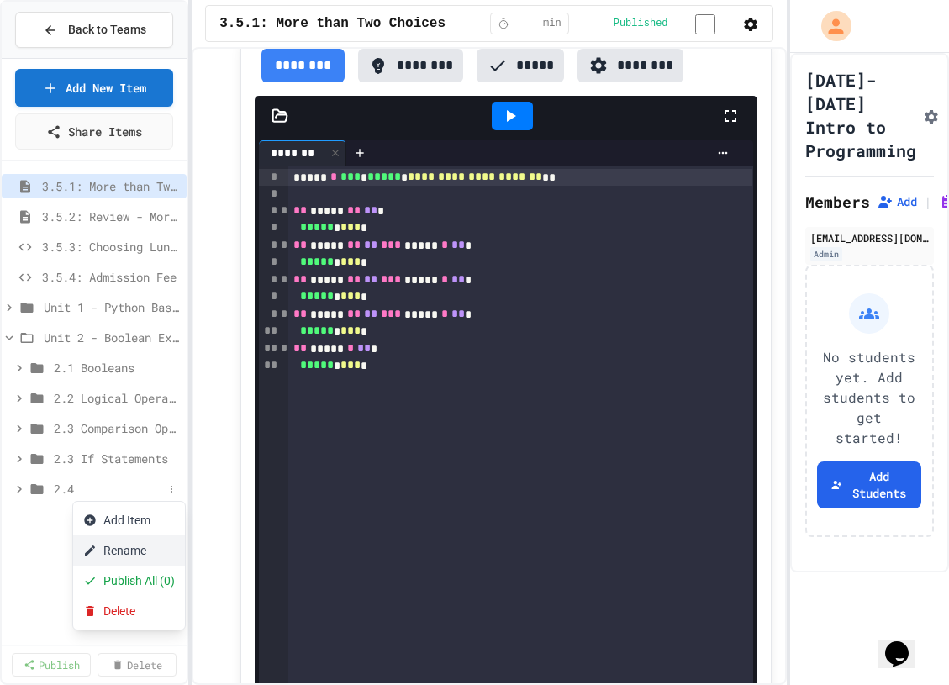
drag, startPoint x: 172, startPoint y: 515, endPoint x: 156, endPoint y: 553, distance: 40.8
click at [156, 553] on div "Add Item Rename Publish All (0) Delete" at bounding box center [129, 565] width 114 height 129
click at [156, 553] on button "Rename" at bounding box center [129, 551] width 112 height 30
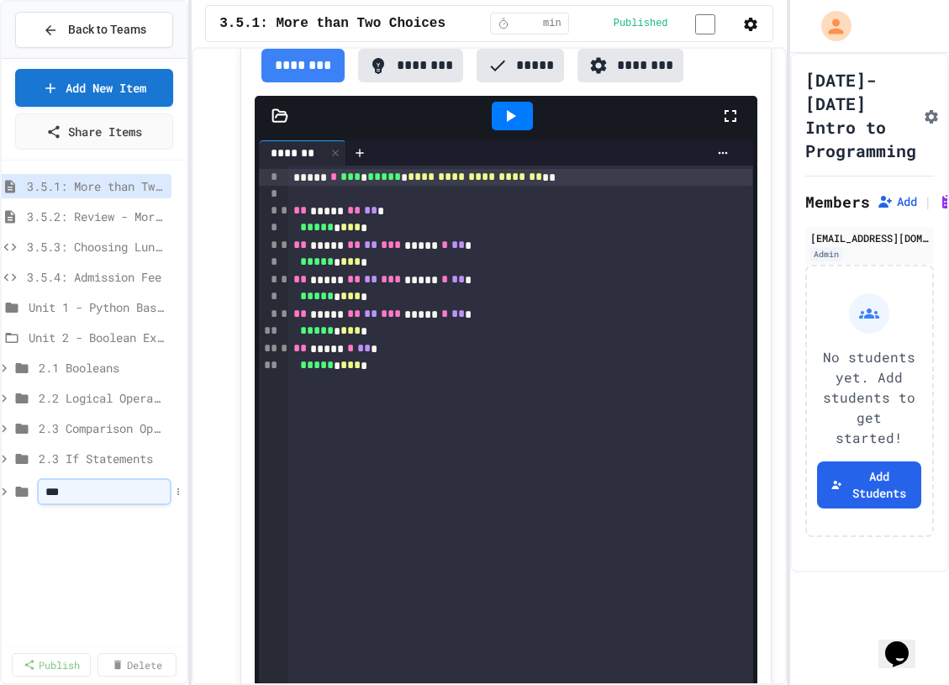
scroll to position [0, 0]
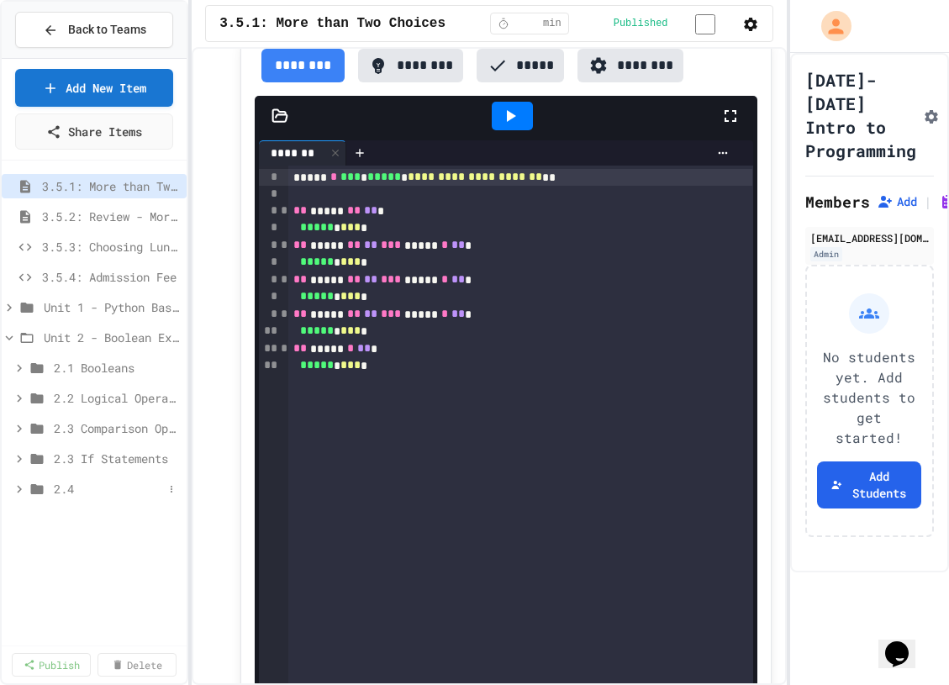
click at [162, 491] on span "2.4" at bounding box center [108, 489] width 109 height 18
click at [163, 491] on button at bounding box center [171, 489] width 17 height 17
click at [153, 555] on button "Rename" at bounding box center [129, 551] width 112 height 30
type input "**********"
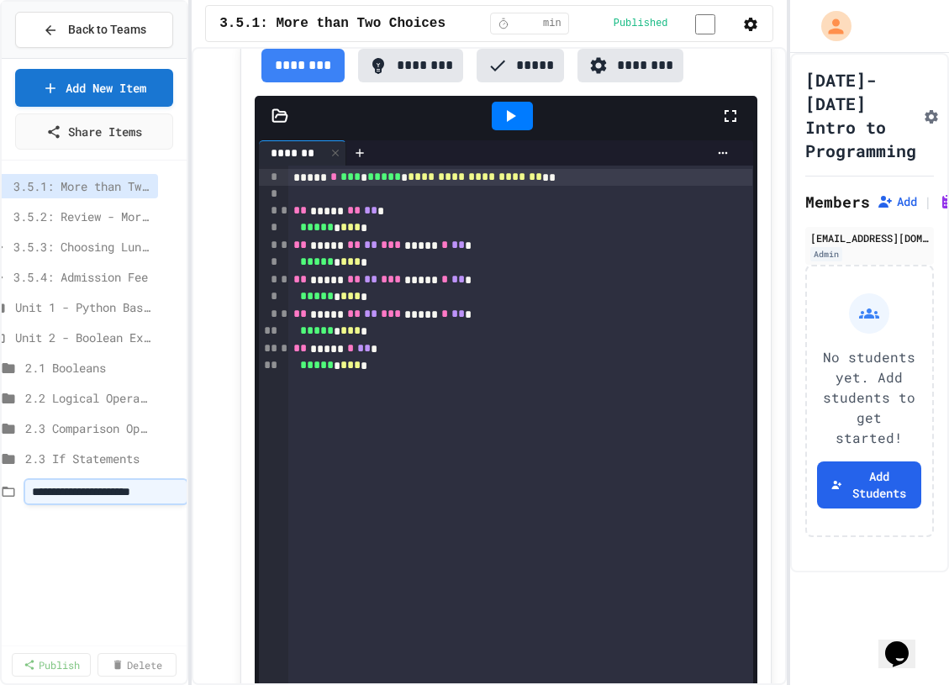
scroll to position [0, 0]
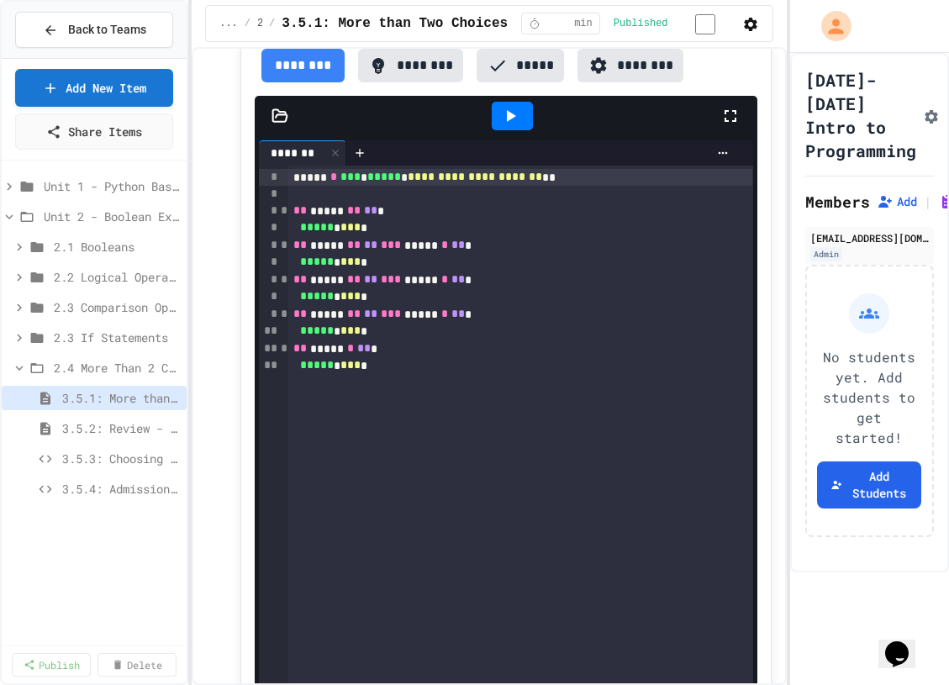
click at [98, 589] on div "Unit 1 - Python Basics Unit 2 - Boolean Expressions and If Statements 2.1 Boole…" at bounding box center [94, 403] width 185 height 472
click at [85, 377] on div "2.4 More Than 2 Choices" at bounding box center [94, 368] width 185 height 24
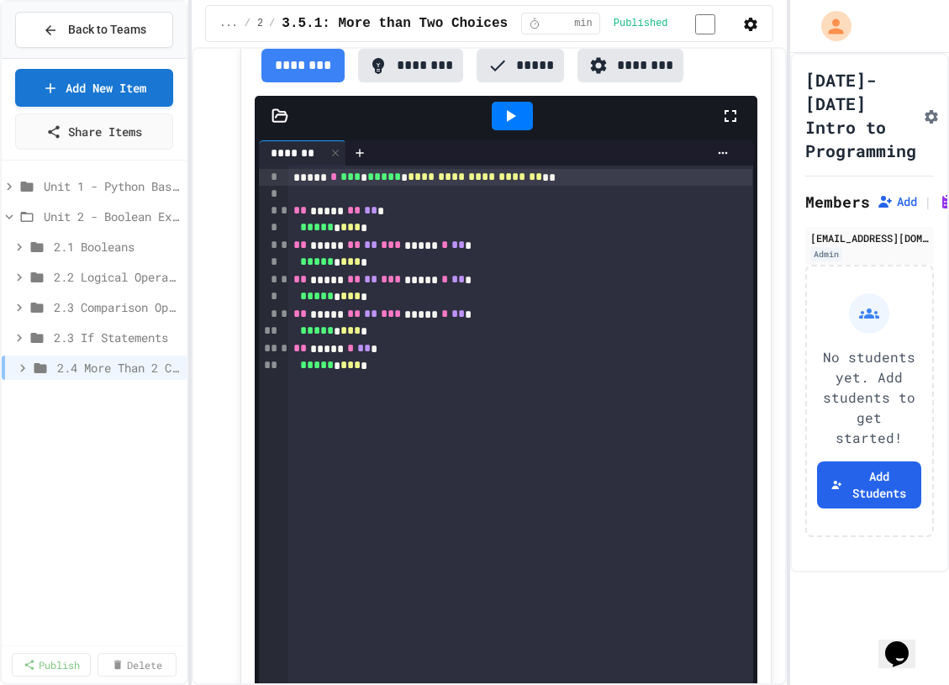
click at [85, 377] on div "2.4 More Than 2 Choices" at bounding box center [94, 368] width 185 height 24
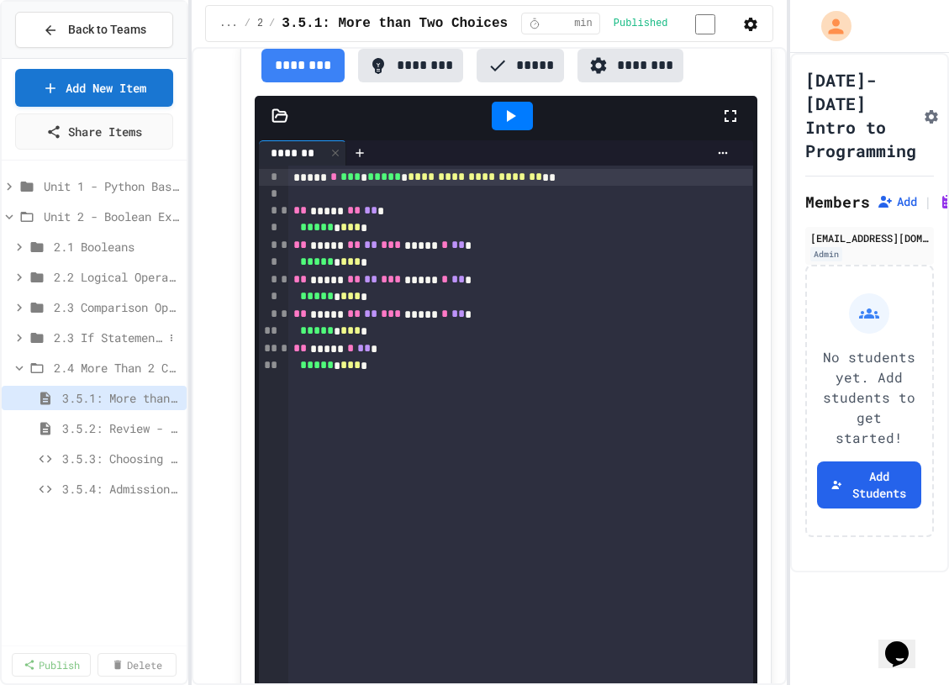
click at [85, 348] on div "2.3 If Statements" at bounding box center [94, 337] width 185 height 24
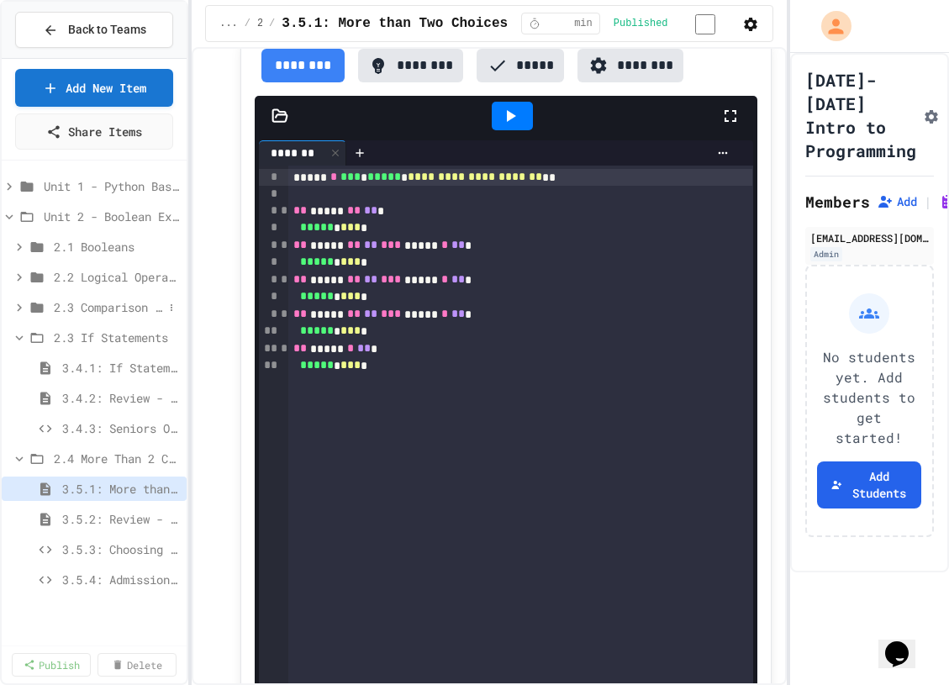
click at [87, 295] on div "2.3 Comparison Operators" at bounding box center [94, 307] width 185 height 24
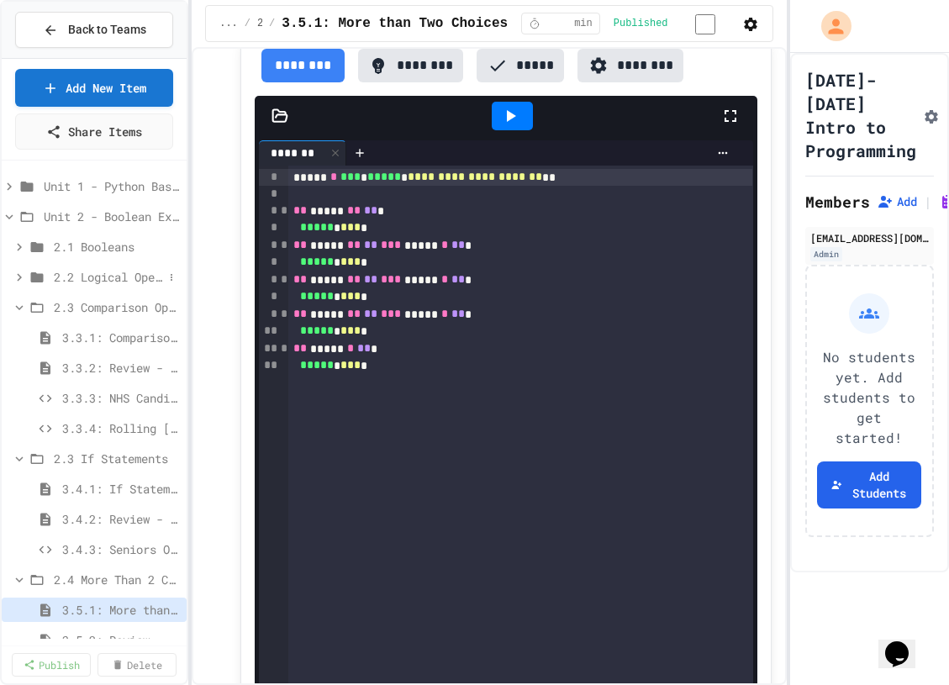
click at [89, 273] on span "2.2 Logical Operators" at bounding box center [108, 277] width 109 height 18
click at [89, 248] on span "2.1 Booleans" at bounding box center [108, 247] width 109 height 18
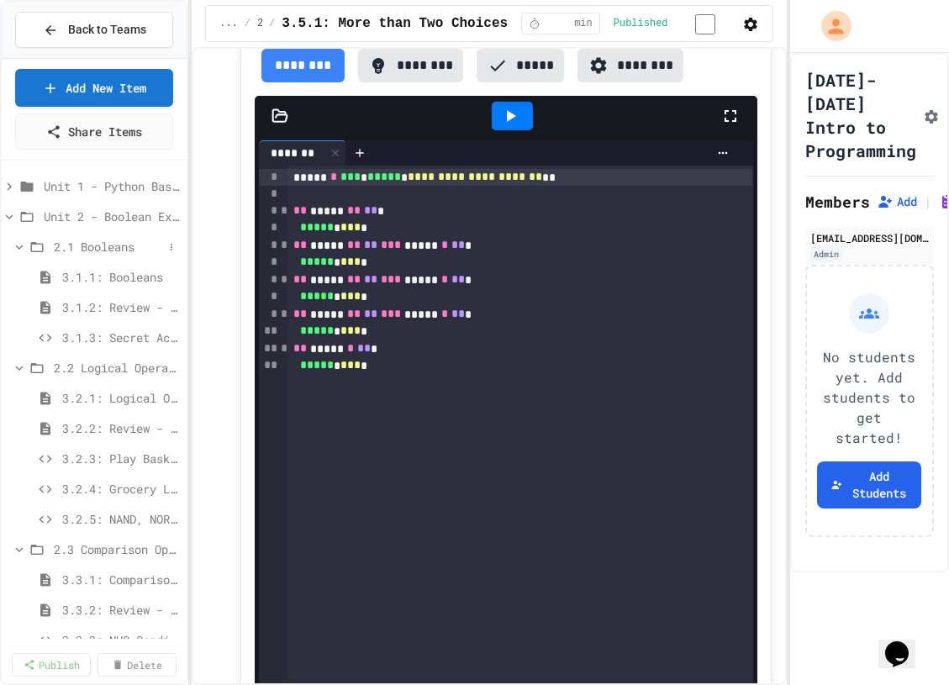
click at [89, 246] on span "2.1 Booleans" at bounding box center [108, 247] width 109 height 18
click at [89, 246] on span "2.1 Booleans" at bounding box center [117, 247] width 126 height 18
click at [27, 276] on icon at bounding box center [37, 277] width 20 height 15
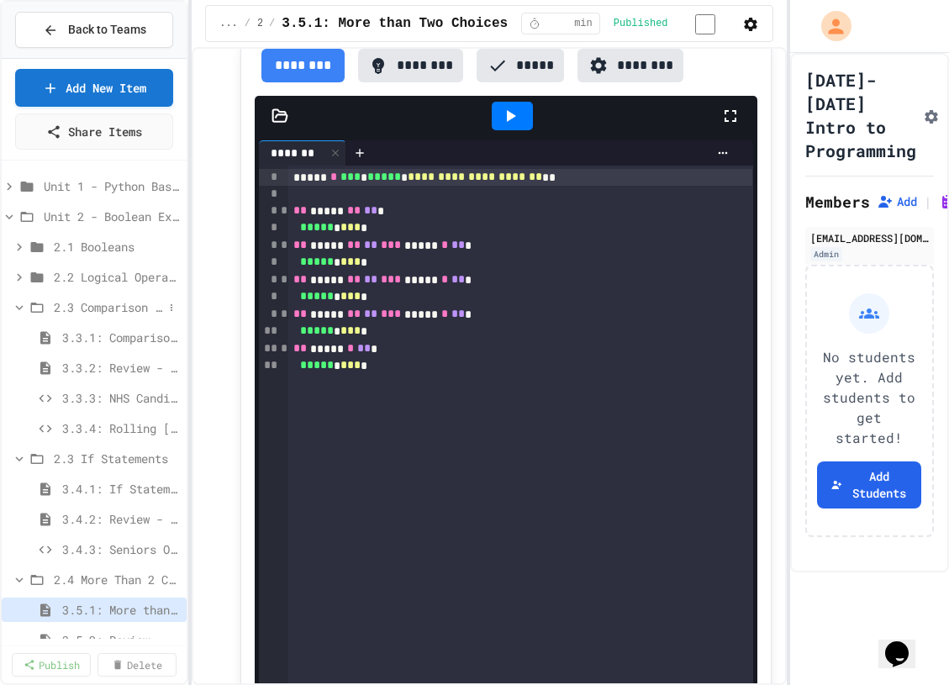
click at [21, 310] on icon at bounding box center [19, 307] width 15 height 15
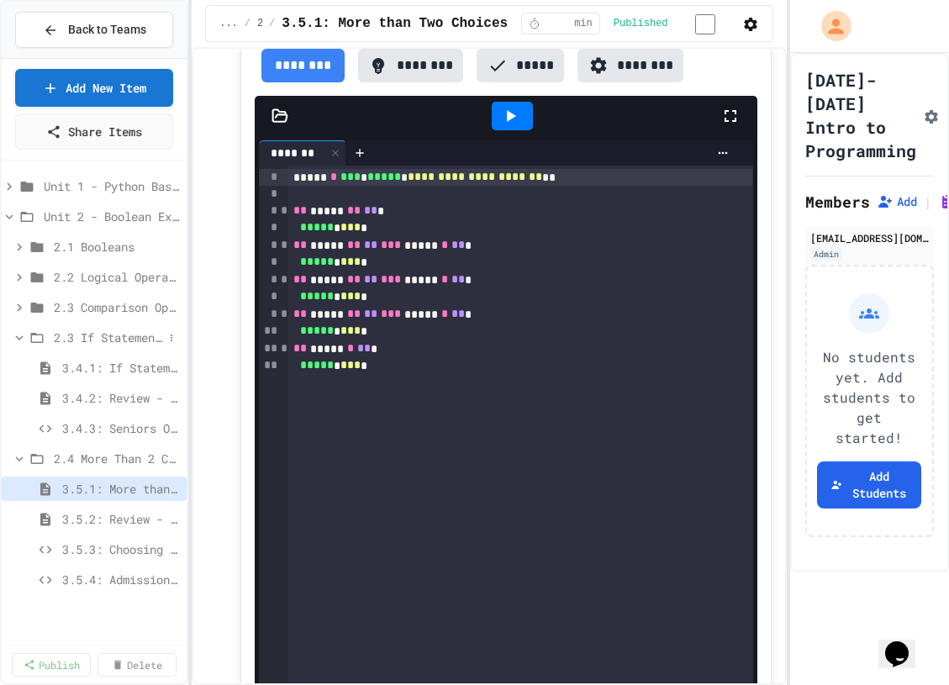
click at [16, 335] on icon at bounding box center [19, 337] width 15 height 15
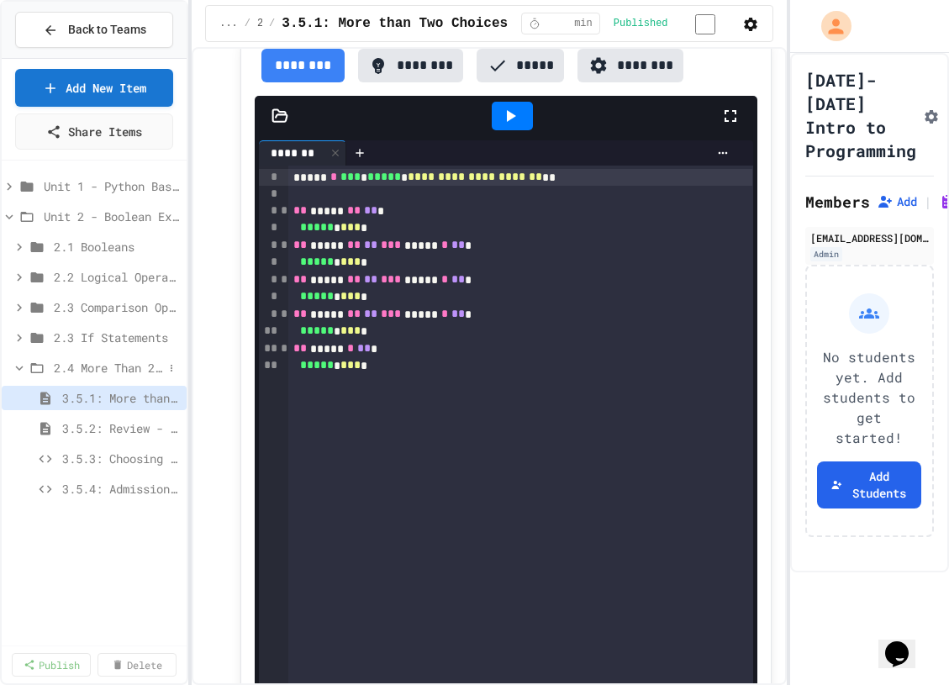
click at [19, 372] on icon at bounding box center [19, 368] width 15 height 15
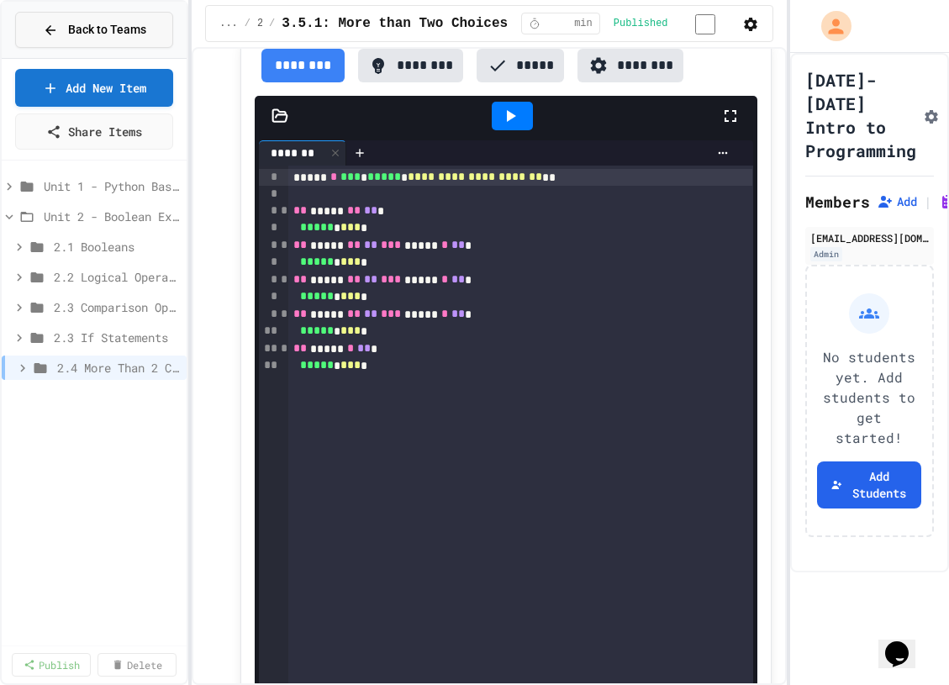
click at [140, 35] on span "Back to Teams" at bounding box center [107, 30] width 78 height 18
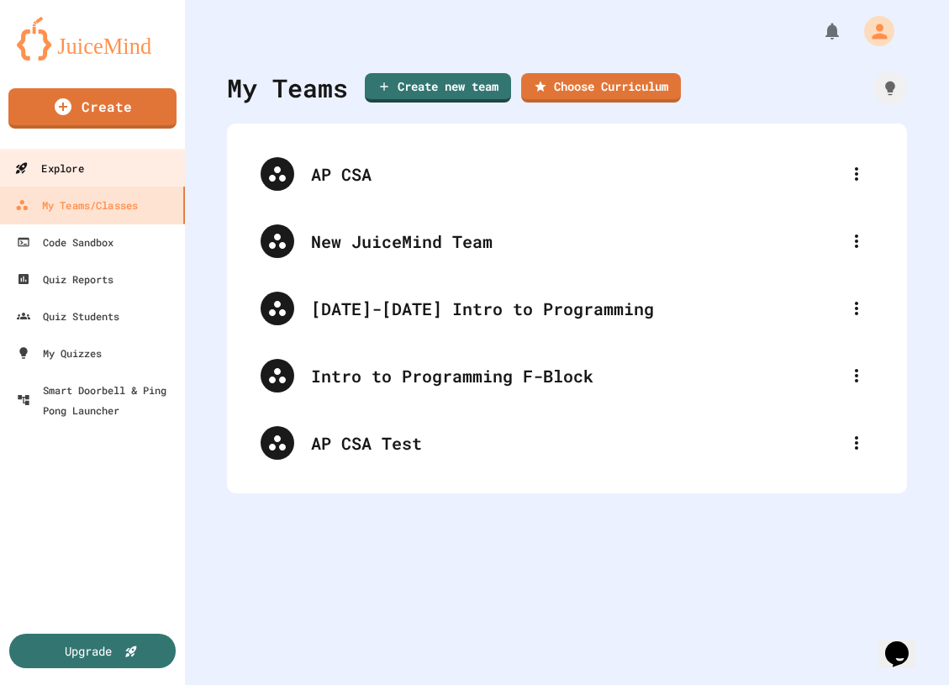
click at [129, 183] on link "Explore" at bounding box center [92, 168] width 190 height 38
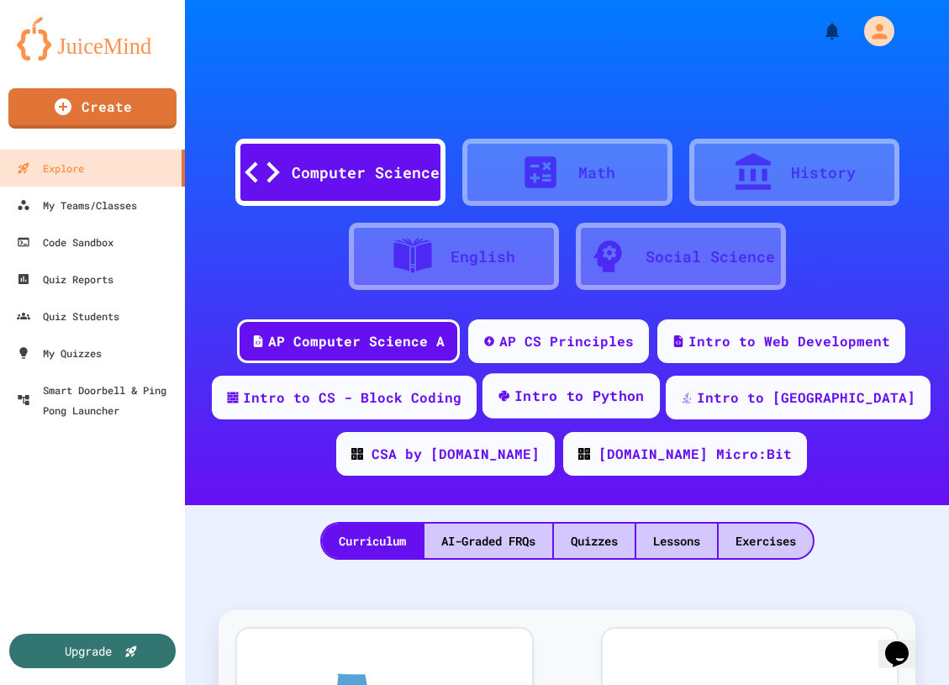
click at [611, 404] on div "Intro to Python" at bounding box center [580, 396] width 130 height 21
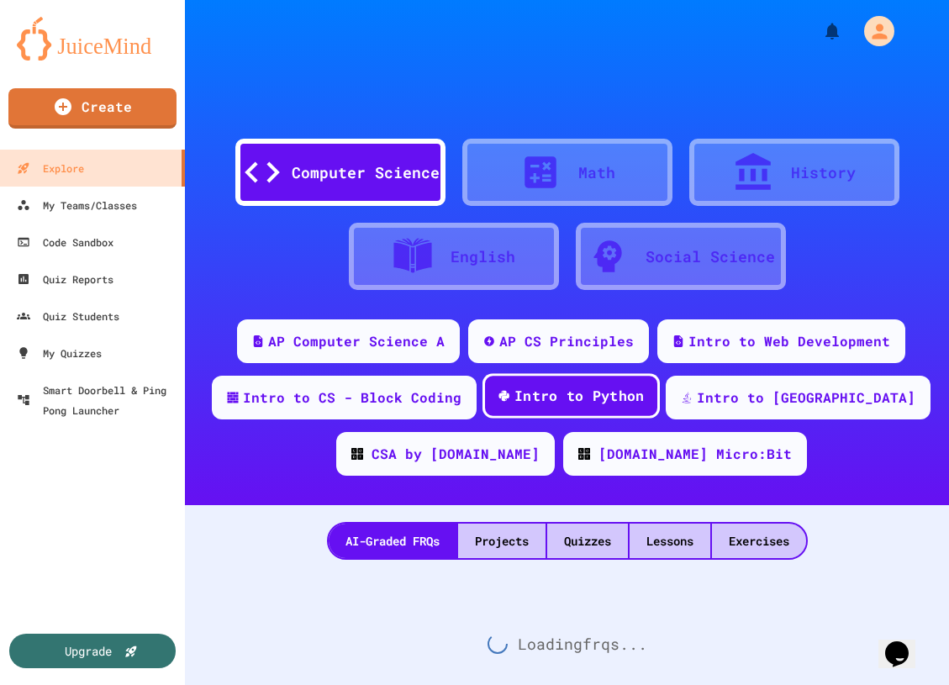
scroll to position [43, 0]
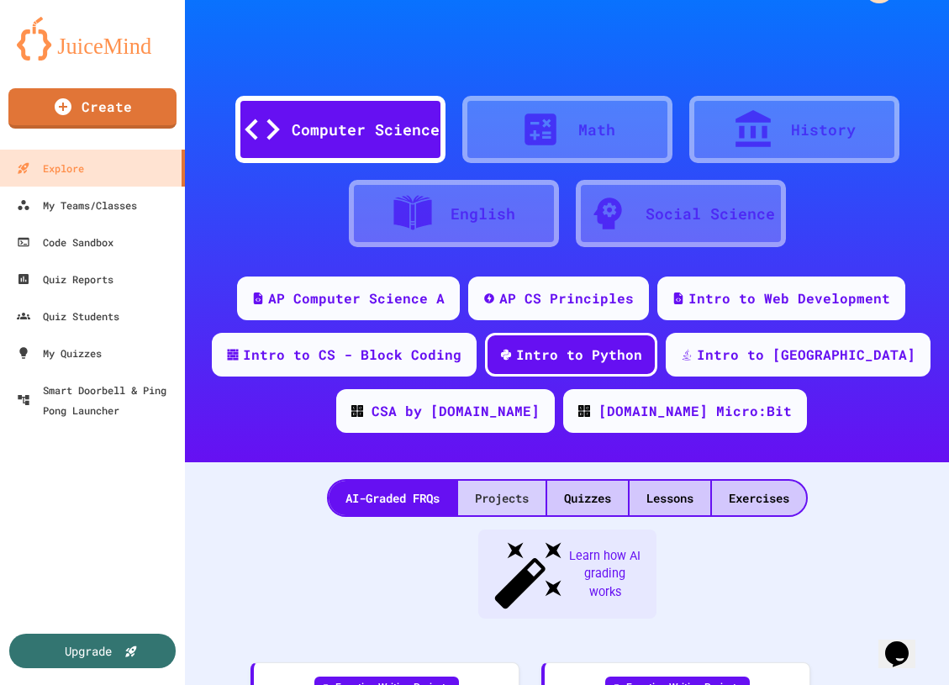
click at [522, 488] on div "Projects" at bounding box center [501, 498] width 87 height 34
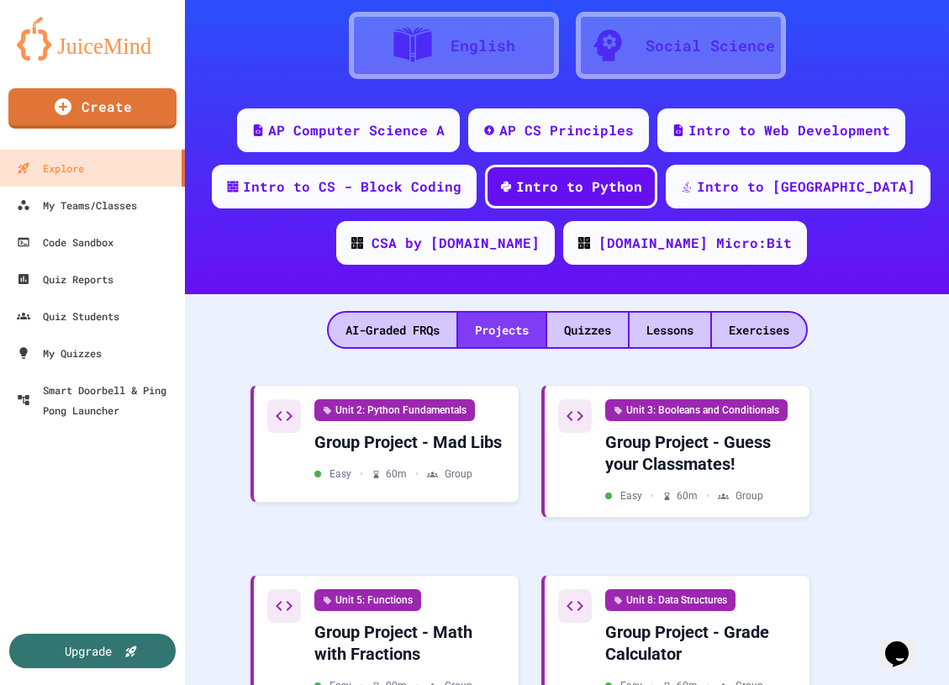
scroll to position [295, 0]
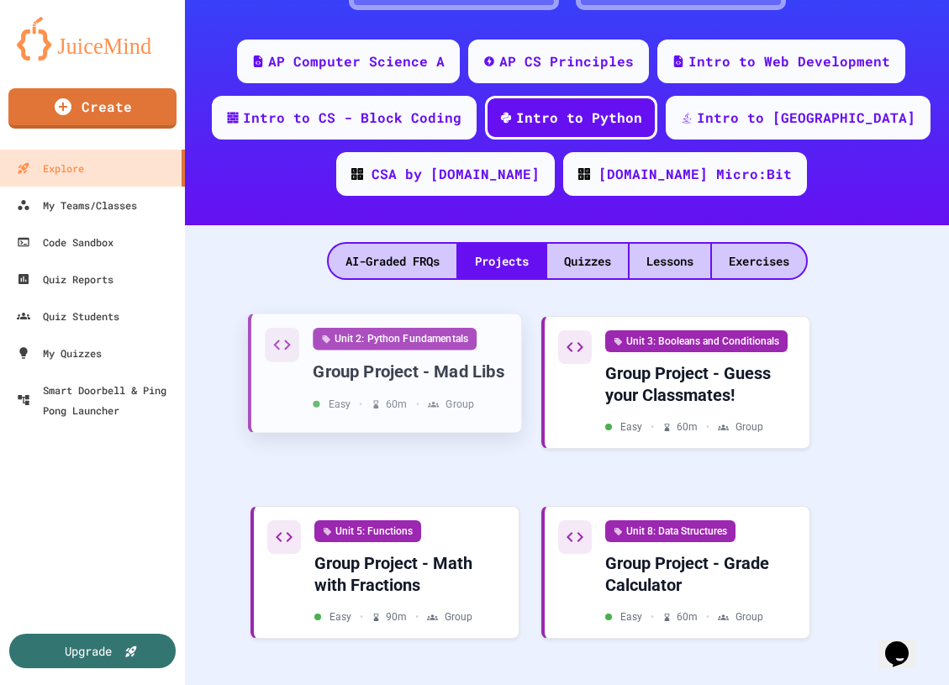
click at [484, 361] on div "Group Project - Mad Libs" at bounding box center [410, 372] width 195 height 23
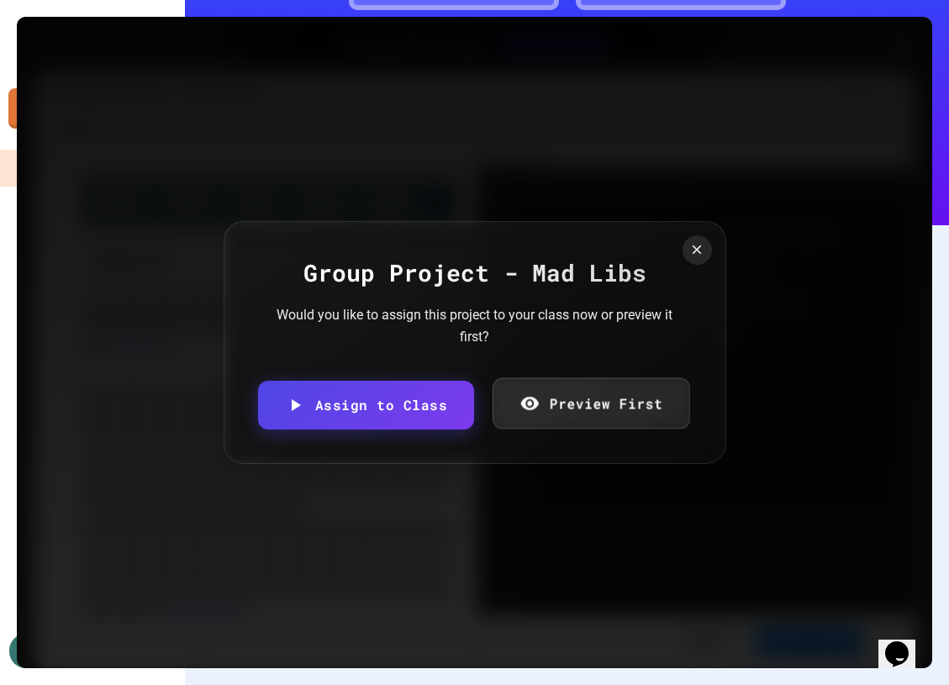
drag, startPoint x: 695, startPoint y: 249, endPoint x: 610, endPoint y: 400, distance: 173.6
click at [610, 400] on div "Group Project - Mad Libs Would you like to assign this project to your class no…" at bounding box center [475, 342] width 503 height 243
click at [610, 400] on link "Preview First" at bounding box center [590, 403] width 203 height 51
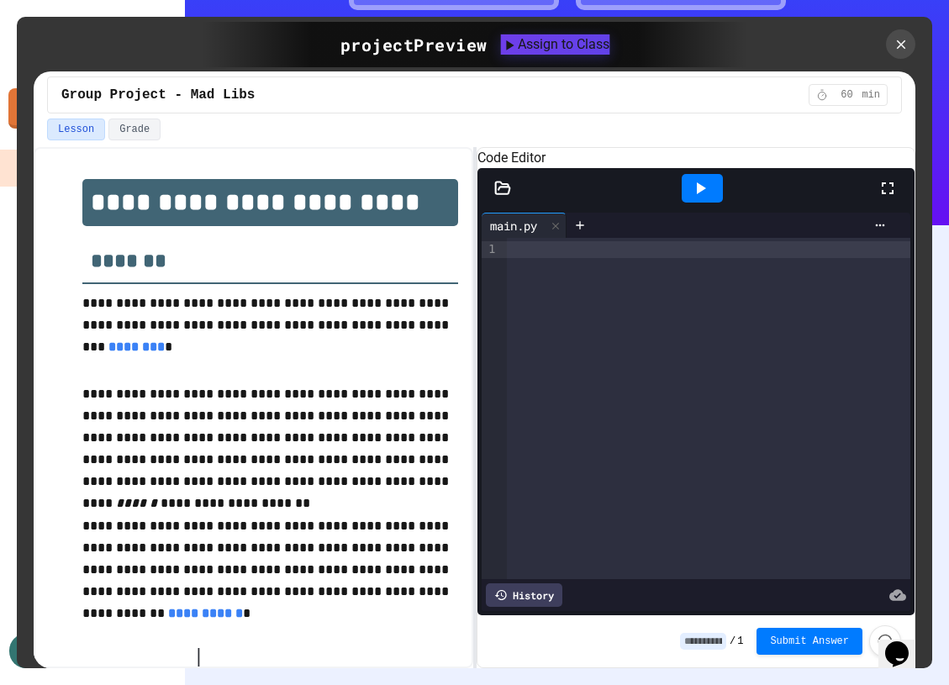
click at [586, 45] on div "Assign to Class" at bounding box center [554, 44] width 109 height 20
click at [411, 392] on body "**********" at bounding box center [474, 342] width 949 height 685
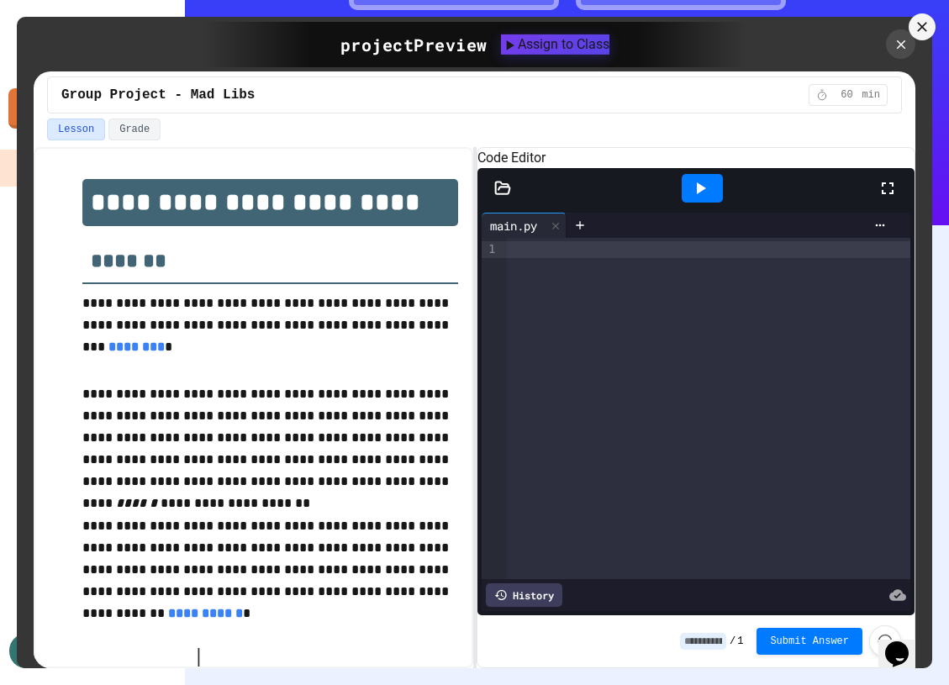
type input "**********"
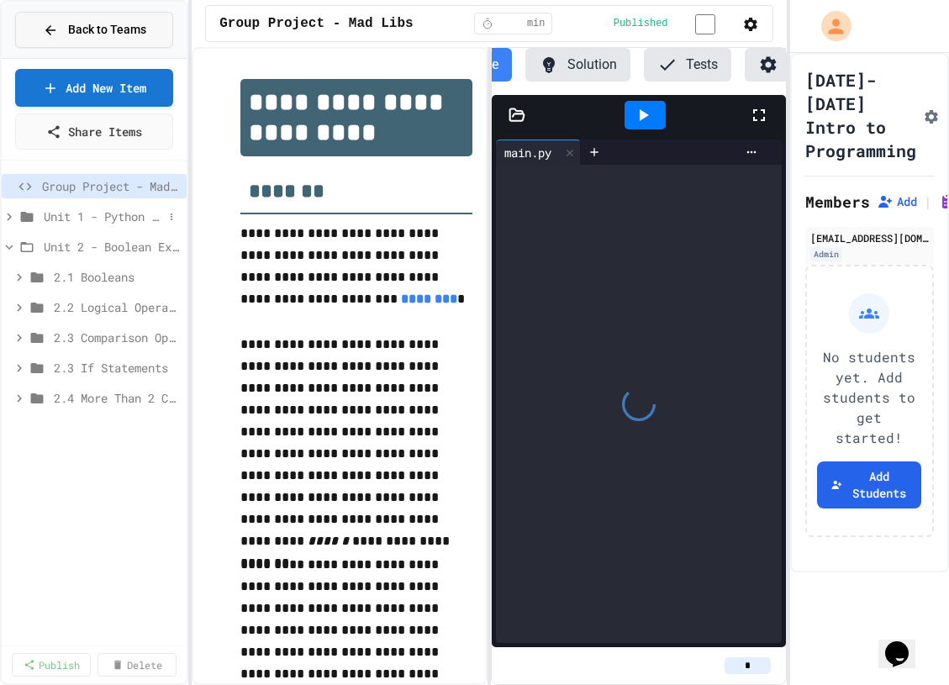
scroll to position [0, 135]
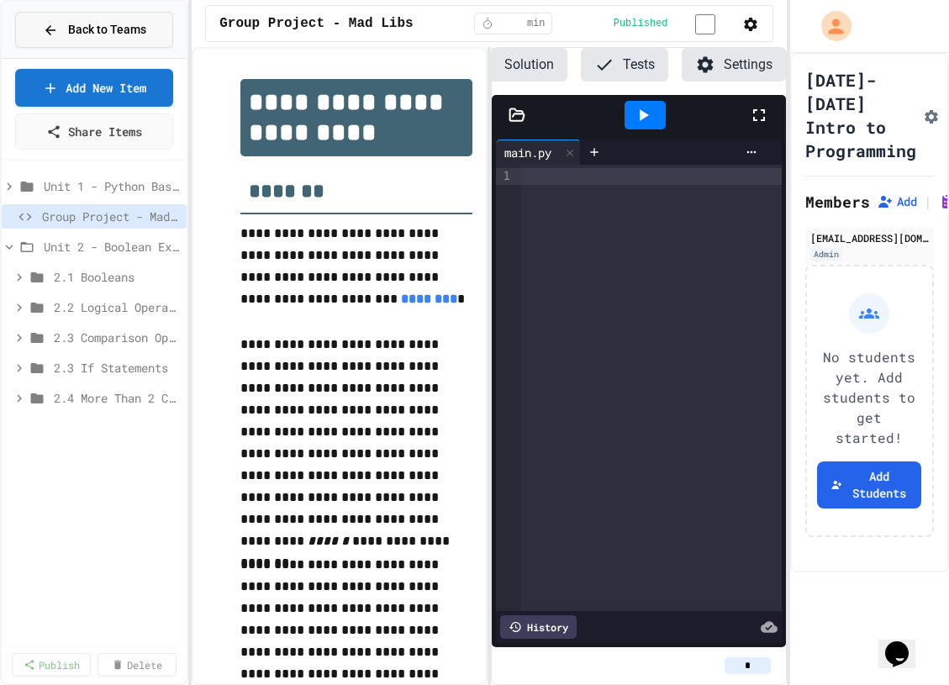
click at [106, 21] on span "Back to Teams" at bounding box center [107, 30] width 78 height 18
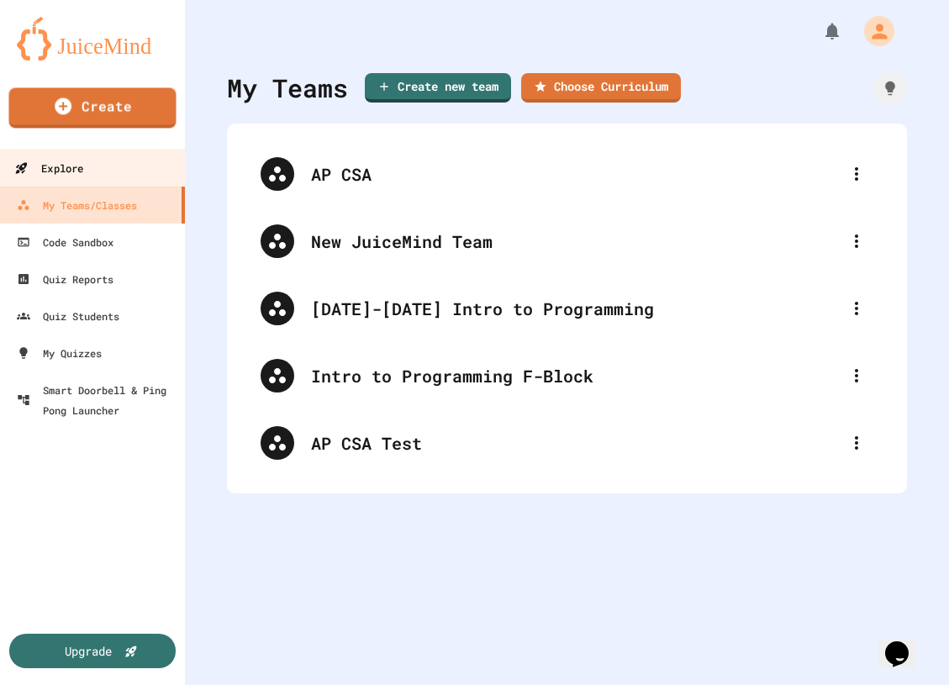
click at [129, 180] on link "Explore" at bounding box center [92, 168] width 191 height 38
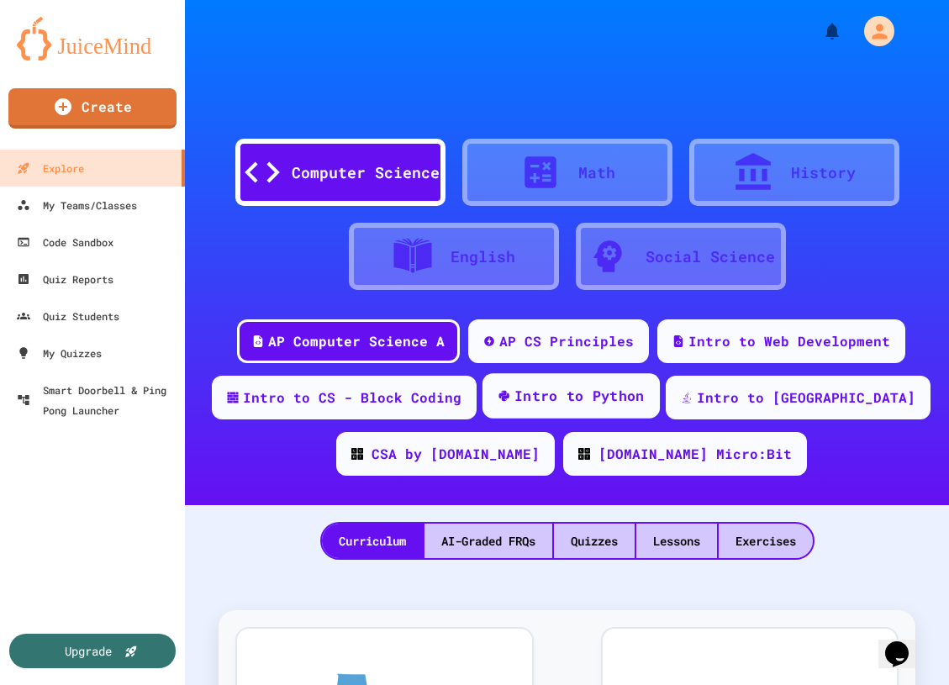
click at [597, 398] on div "Intro to Python" at bounding box center [580, 396] width 130 height 21
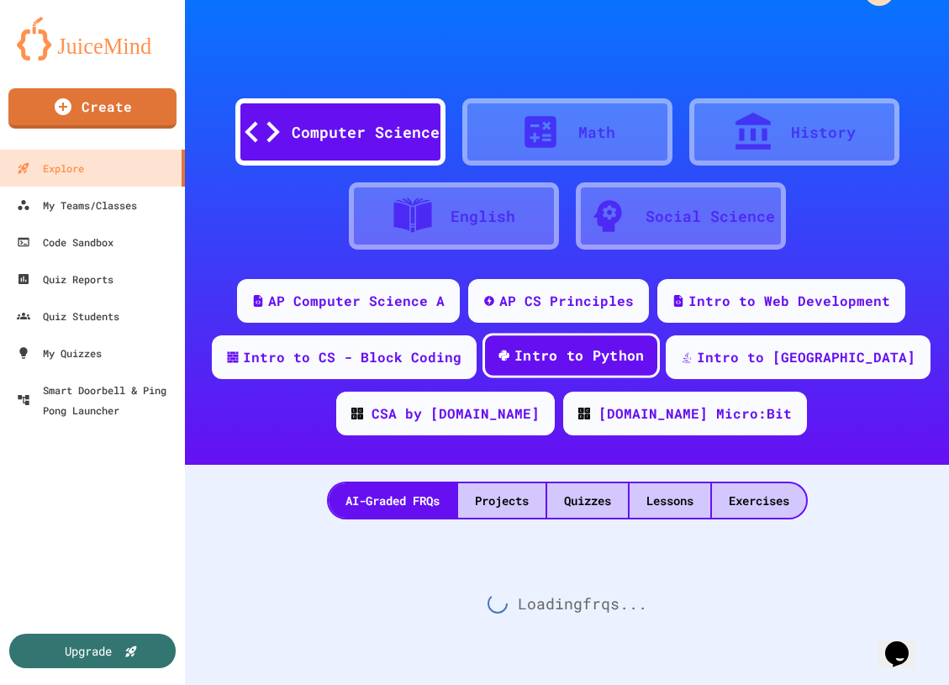
scroll to position [43, 0]
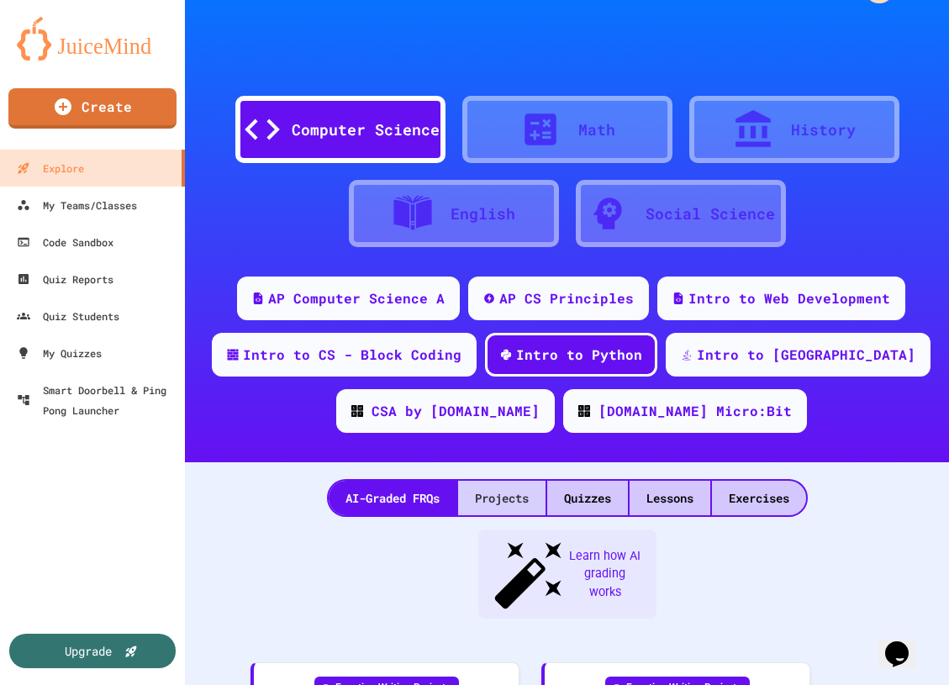
click at [521, 509] on div "Projects" at bounding box center [501, 498] width 87 height 34
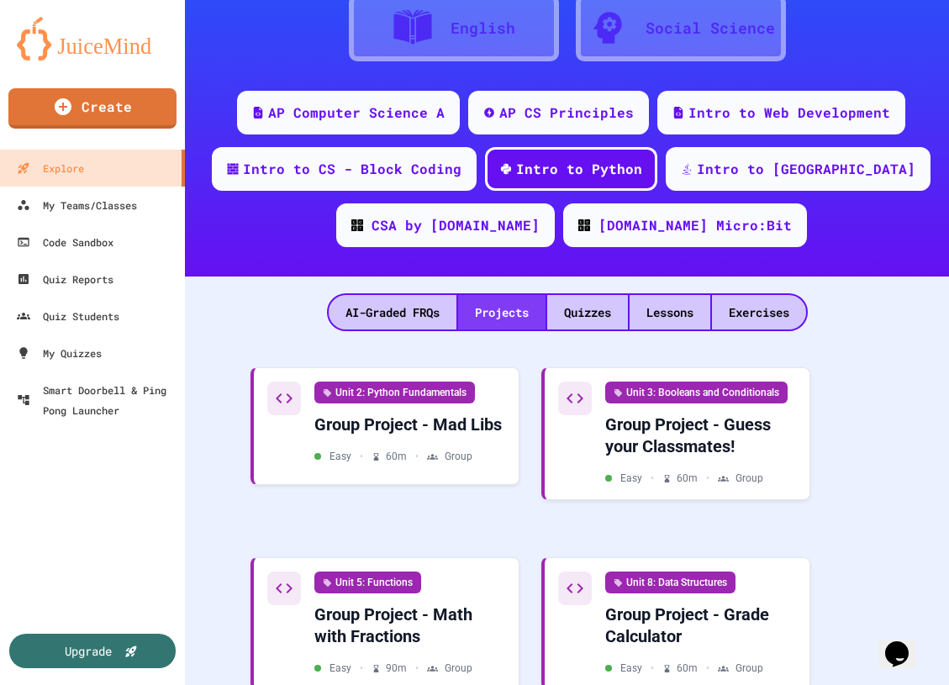
scroll to position [295, 0]
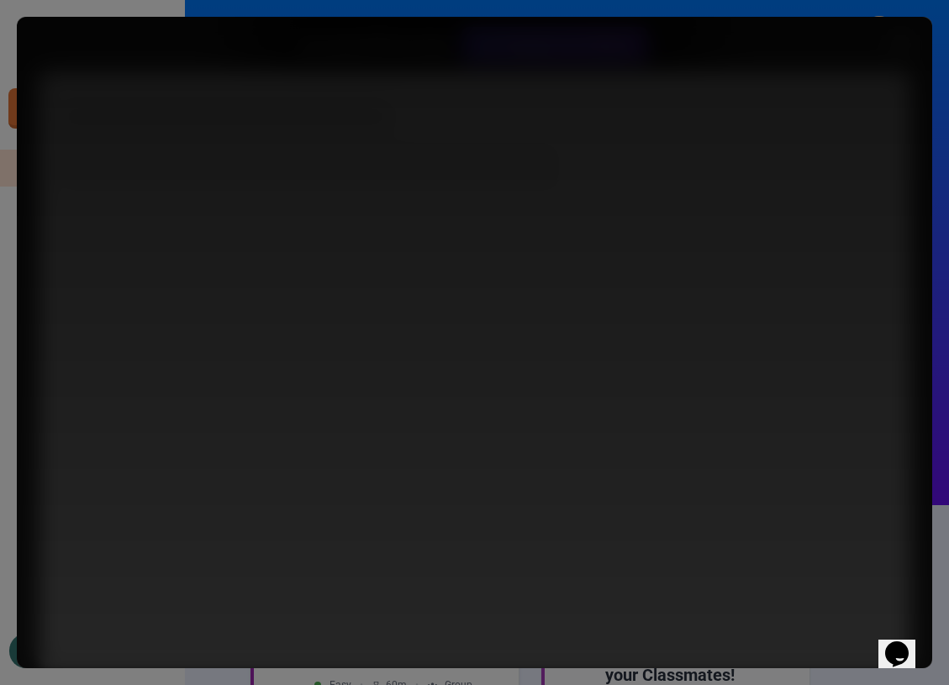
scroll to position [295, 0]
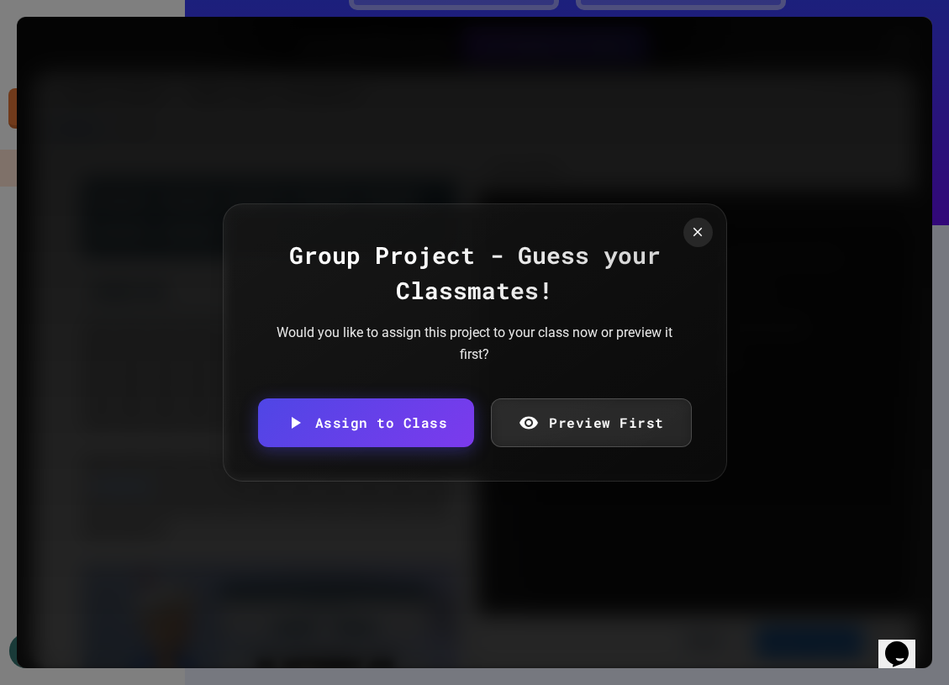
click at [391, 437] on link "Assign to Class" at bounding box center [366, 423] width 217 height 49
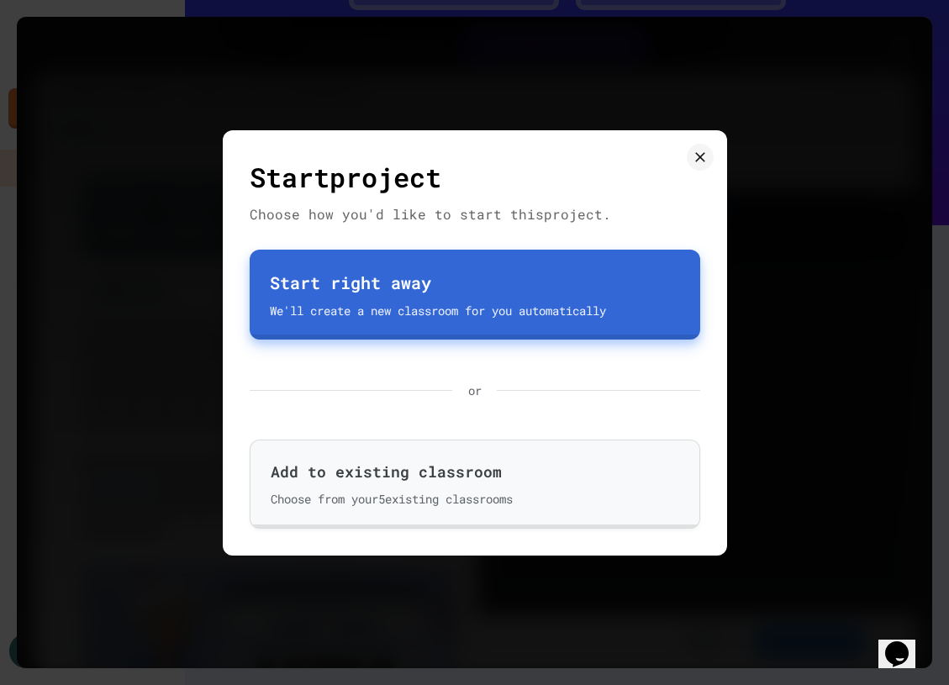
click at [415, 293] on div "Start right away" at bounding box center [475, 282] width 410 height 25
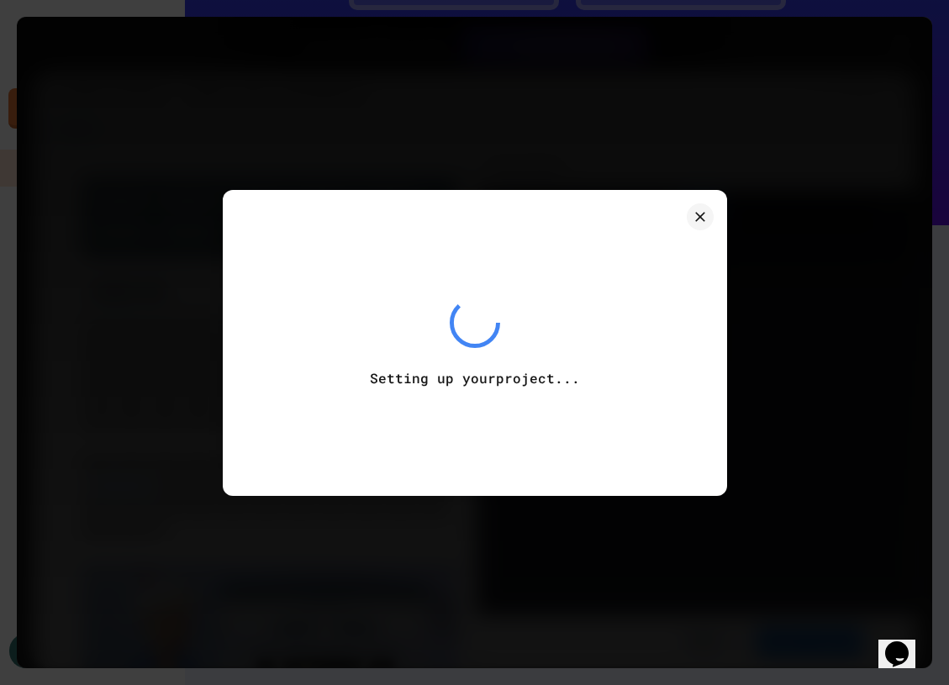
drag, startPoint x: 415, startPoint y: 367, endPoint x: 629, endPoint y: 237, distance: 250.2
click at [645, 237] on div "Setting up your project ..." at bounding box center [475, 343] width 451 height 252
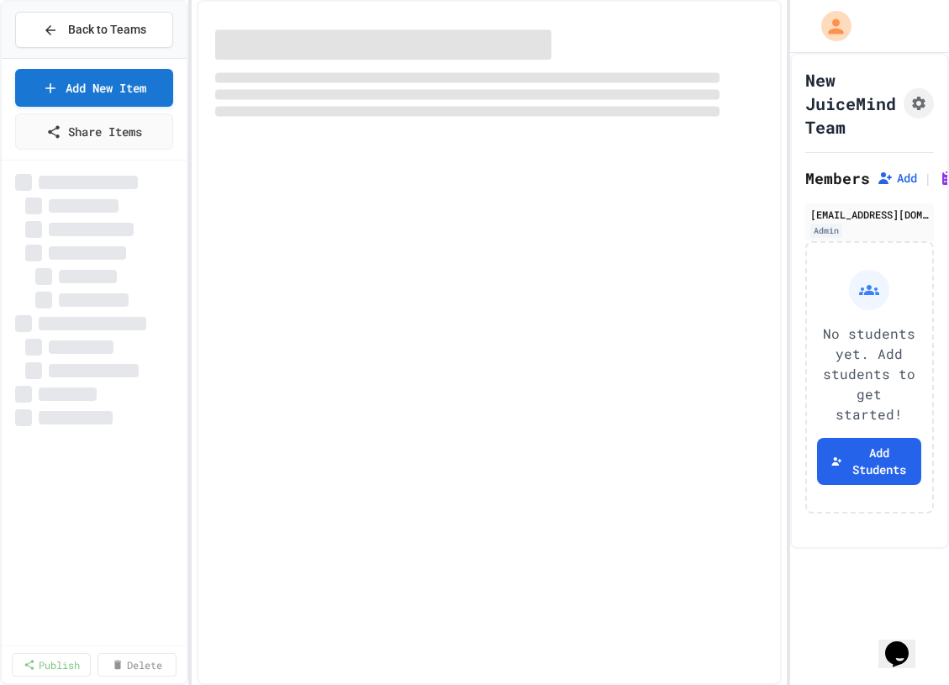
click at [711, 225] on div at bounding box center [489, 342] width 584 height 685
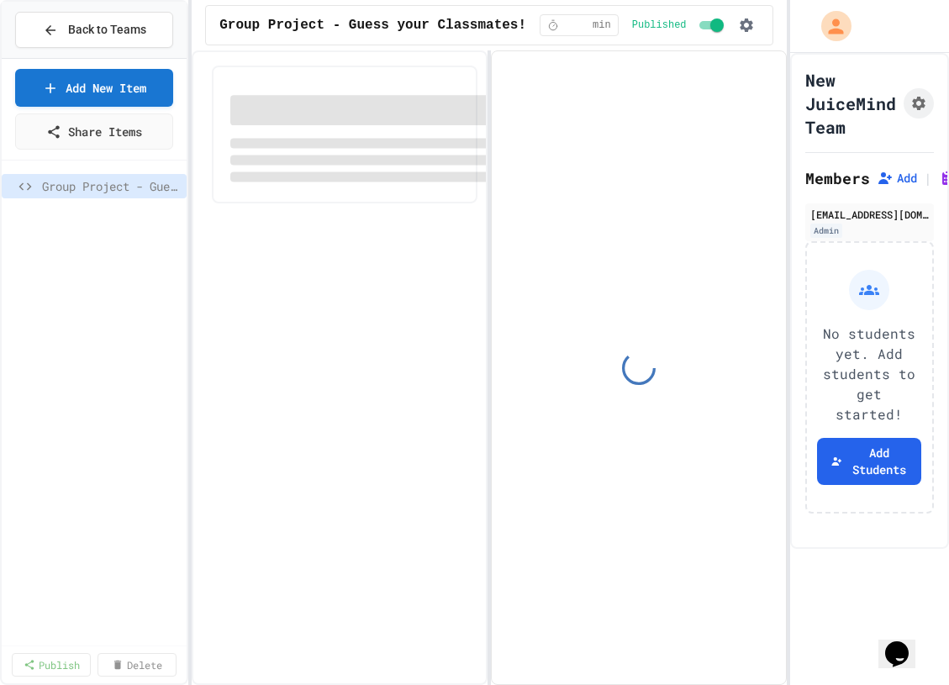
select select "***"
select select "*******"
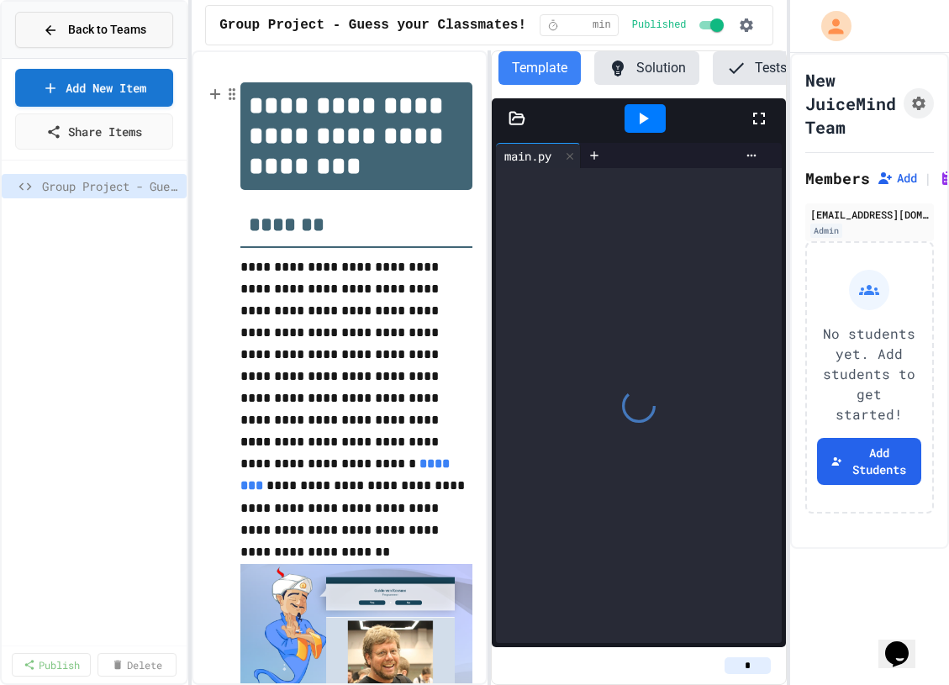
scroll to position [0, 93]
click at [92, 37] on span "Back to Teams" at bounding box center [107, 30] width 78 height 18
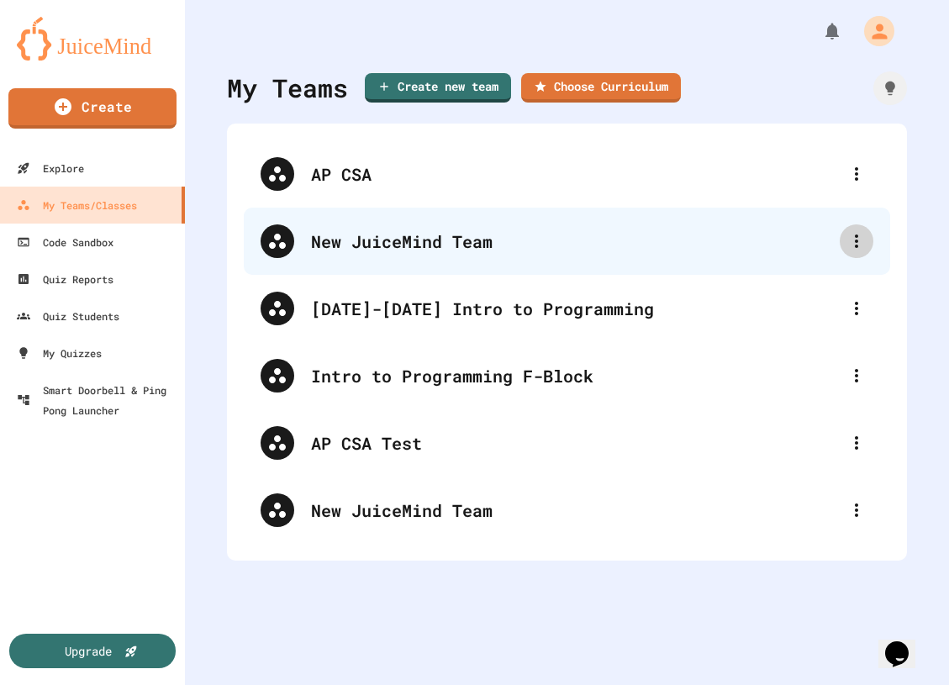
click at [863, 238] on icon at bounding box center [857, 241] width 20 height 20
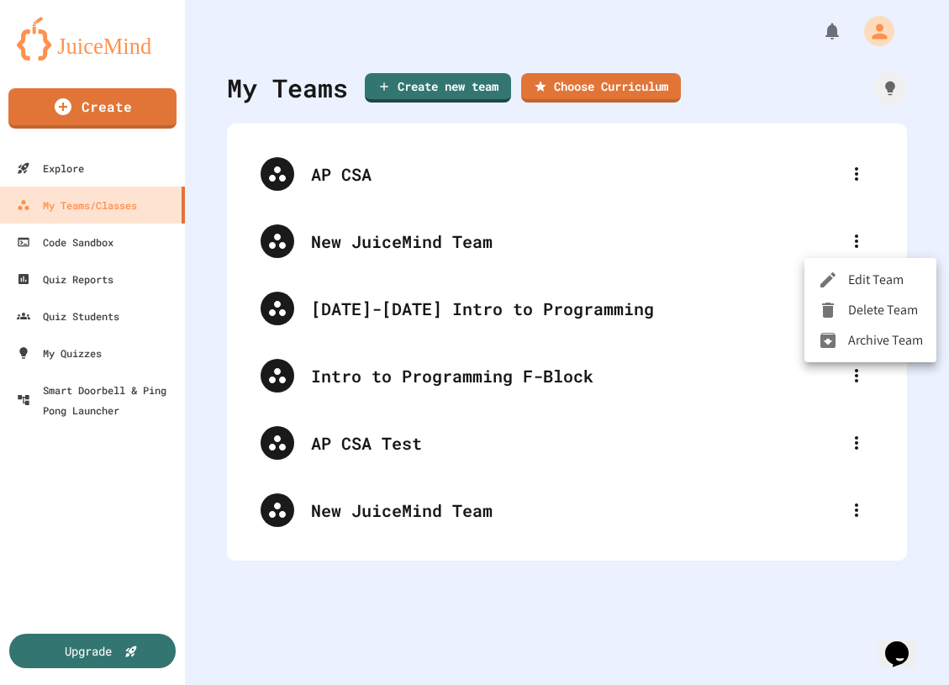
click at [864, 319] on li "Delete Team" at bounding box center [871, 310] width 132 height 30
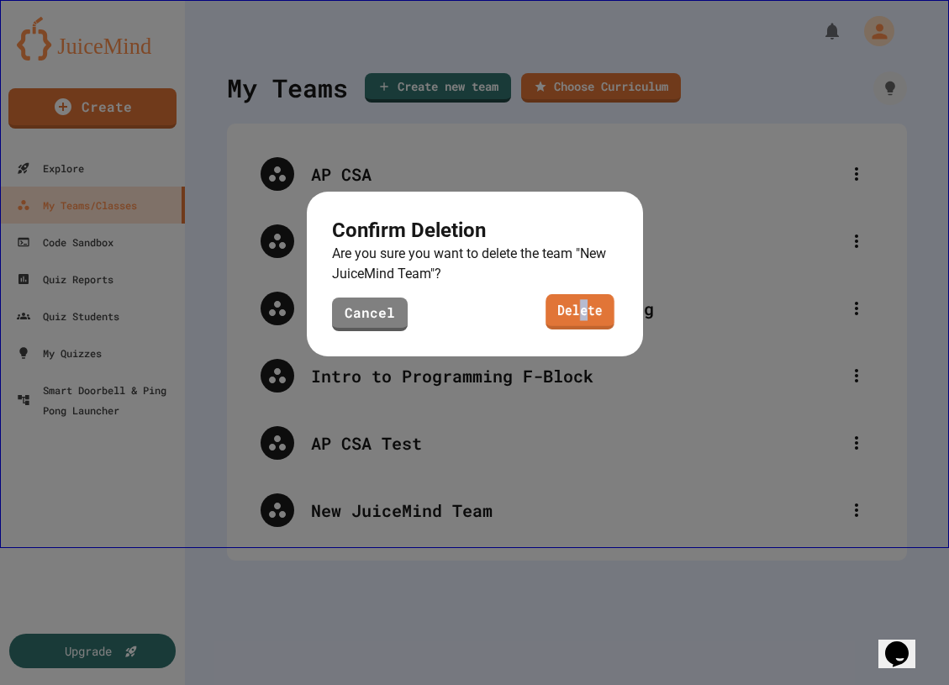
click at [584, 318] on link "Delete" at bounding box center [580, 311] width 69 height 35
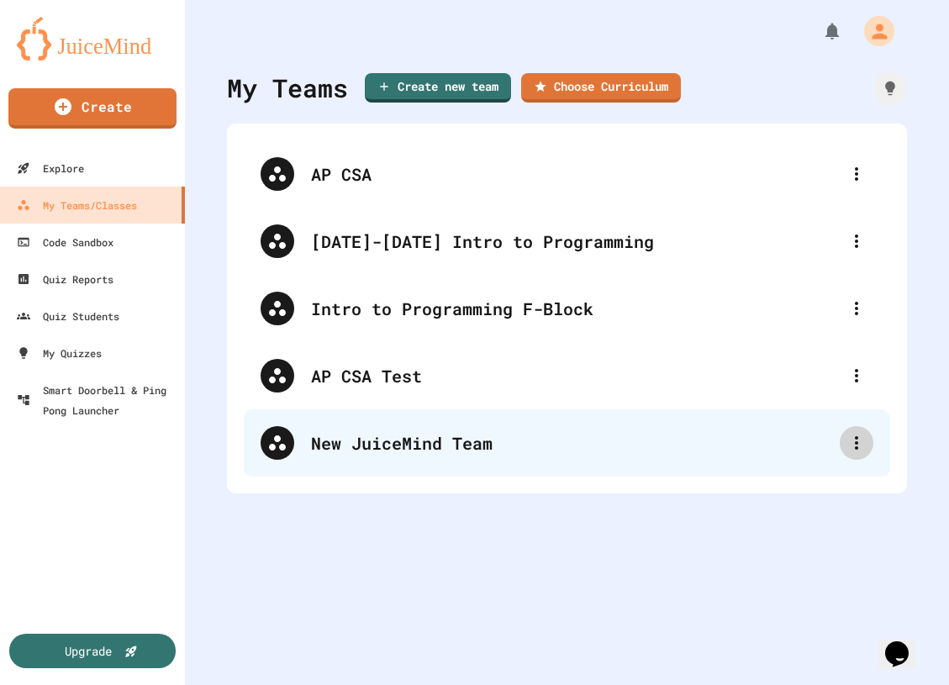
click at [861, 448] on icon at bounding box center [857, 443] width 20 height 20
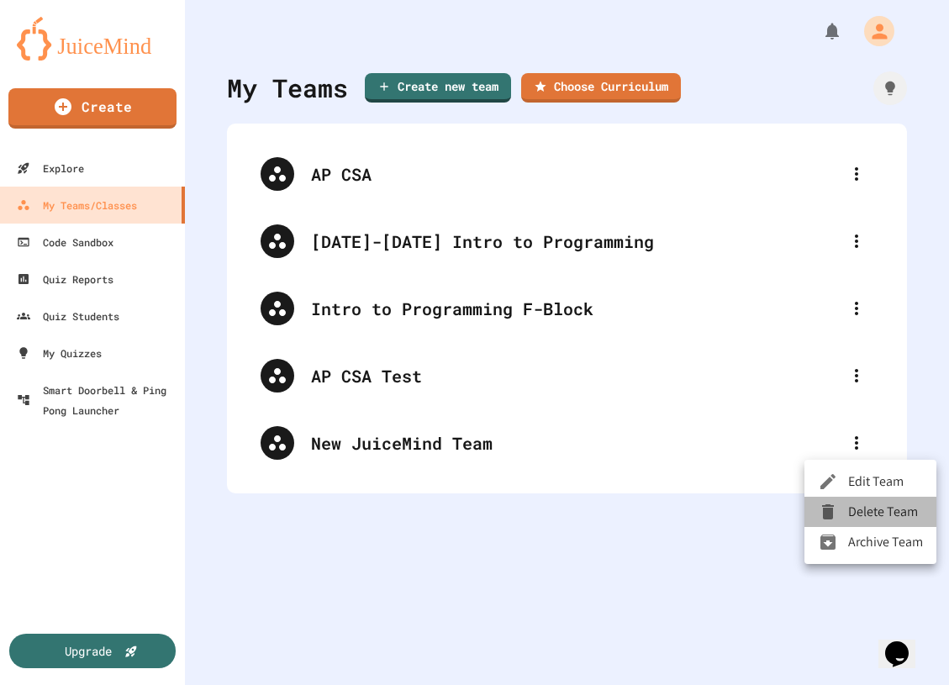
click at [838, 514] on div at bounding box center [833, 512] width 30 height 20
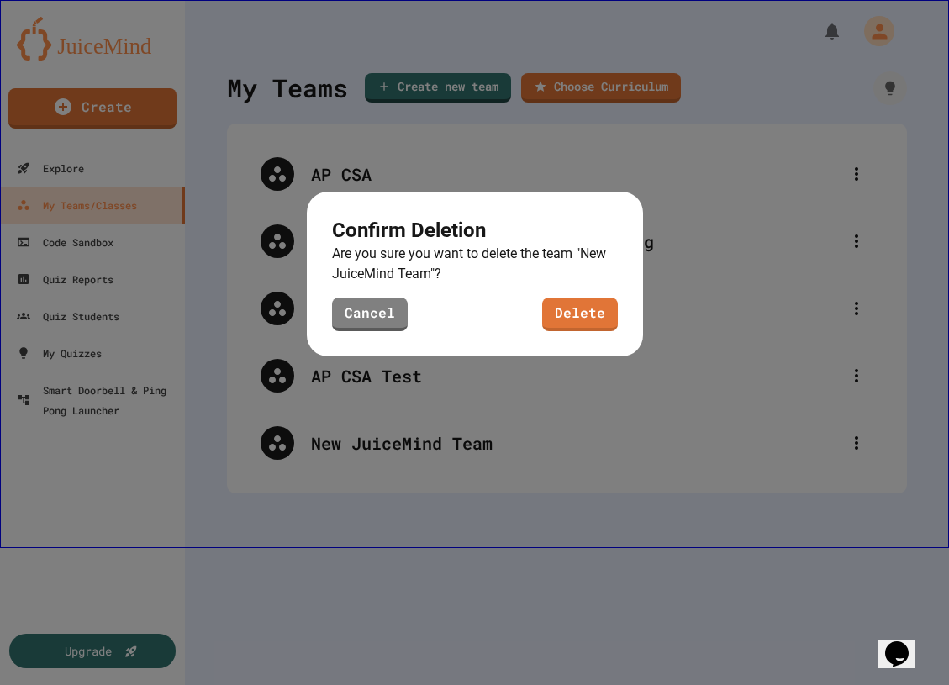
click at [591, 325] on link "Delete" at bounding box center [580, 315] width 76 height 34
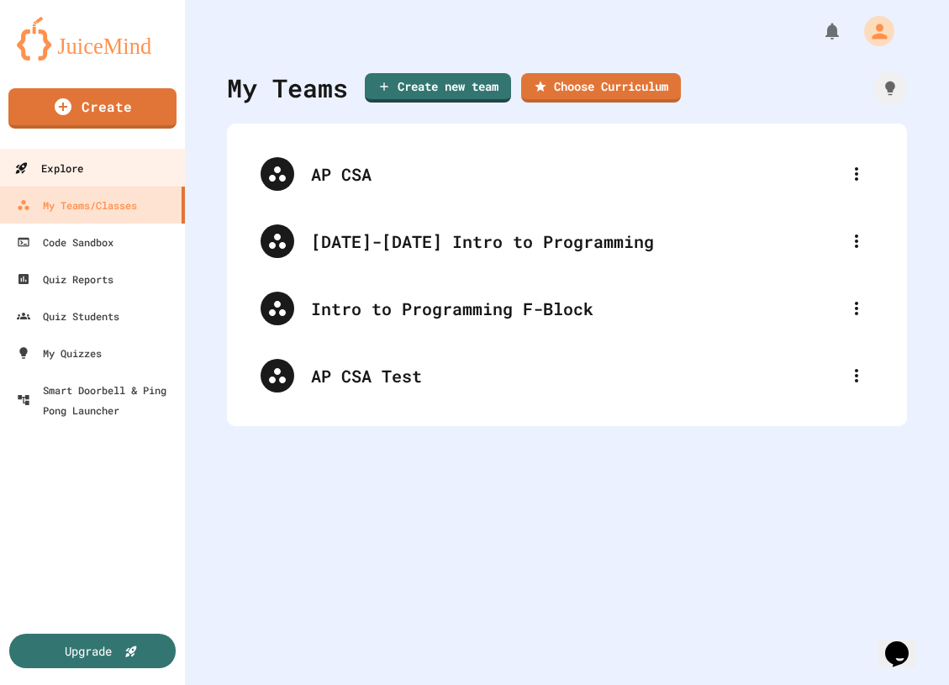
click at [119, 166] on link "Explore" at bounding box center [92, 168] width 191 height 38
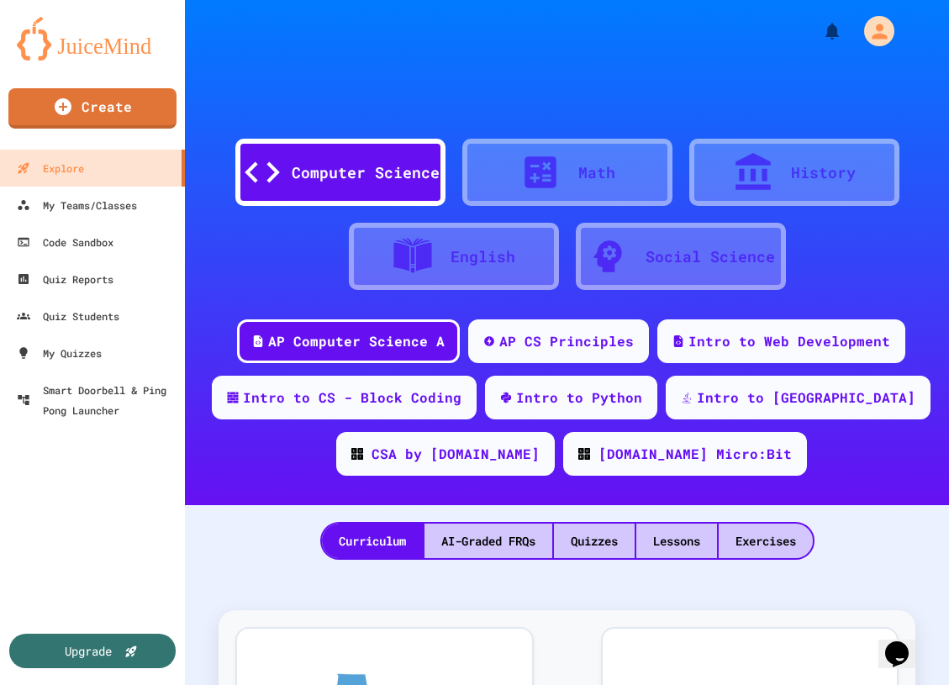
click at [558, 369] on div "AP Computer Science A AP CS Principles Intro to Web Development Intro to CS - B…" at bounding box center [567, 404] width 764 height 169
click at [575, 407] on div "Intro to Python" at bounding box center [571, 395] width 177 height 45
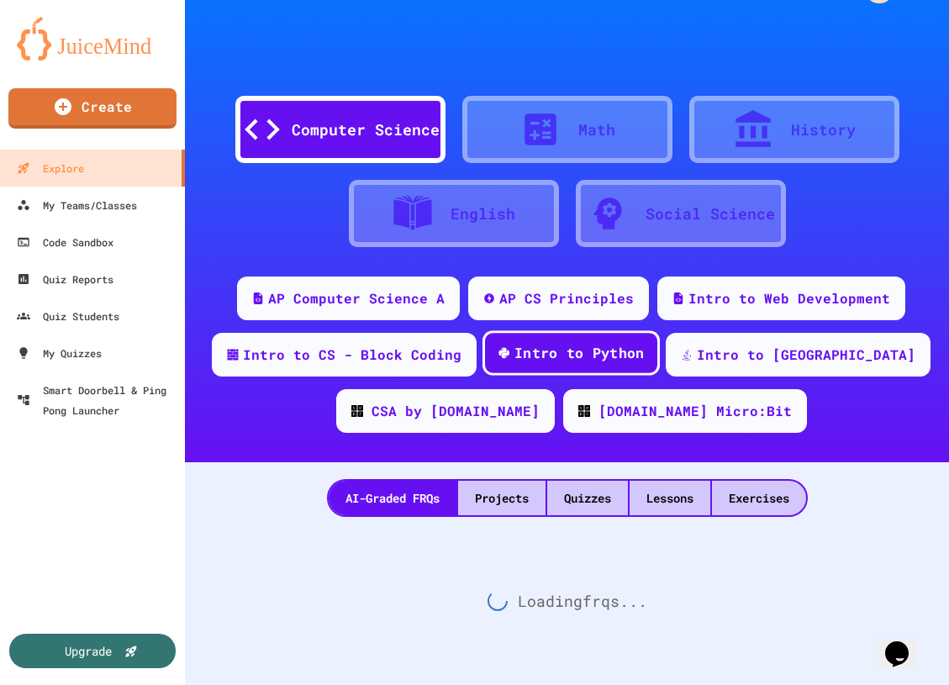
scroll to position [136, 0]
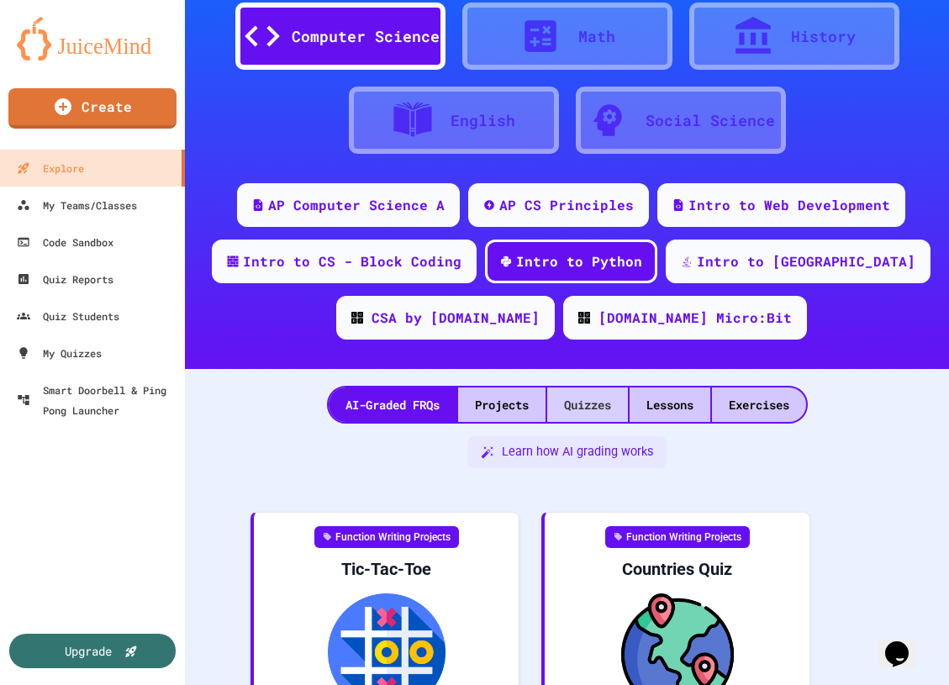
click at [576, 404] on div "Quizzes" at bounding box center [587, 405] width 81 height 34
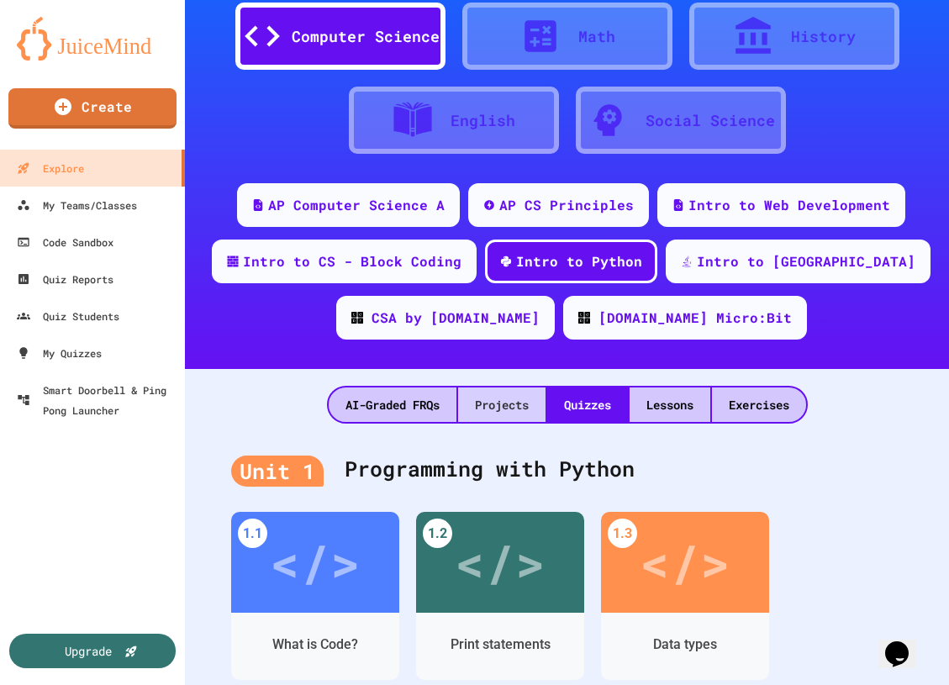
click at [515, 400] on div "Projects" at bounding box center [501, 405] width 87 height 34
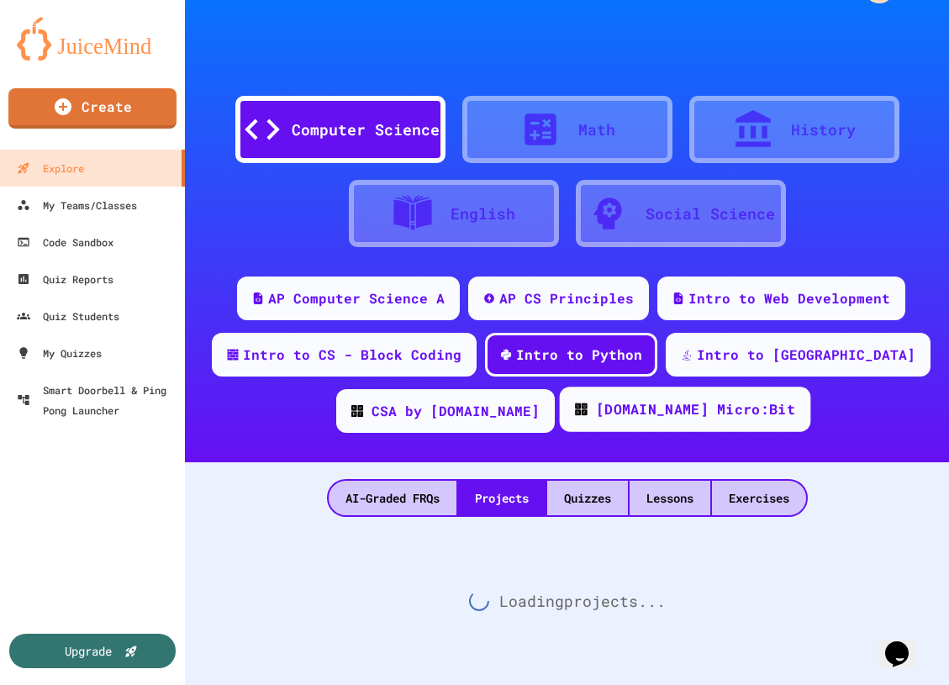
click at [689, 405] on div "[DOMAIN_NAME] Micro:Bit" at bounding box center [694, 409] width 199 height 21
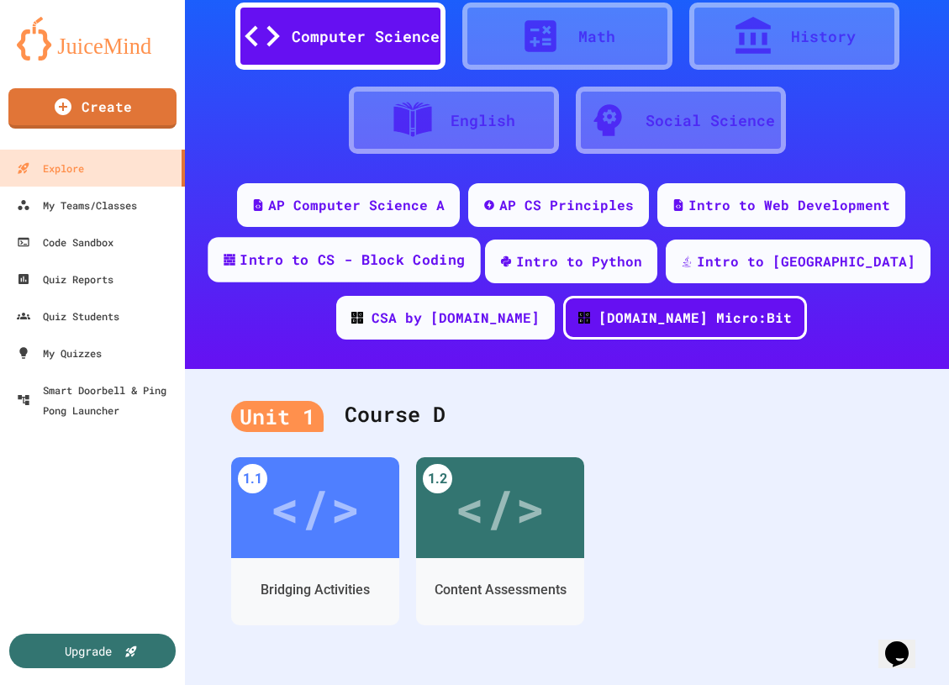
click at [465, 252] on div "Intro to CS - Block Coding" at bounding box center [352, 260] width 225 height 21
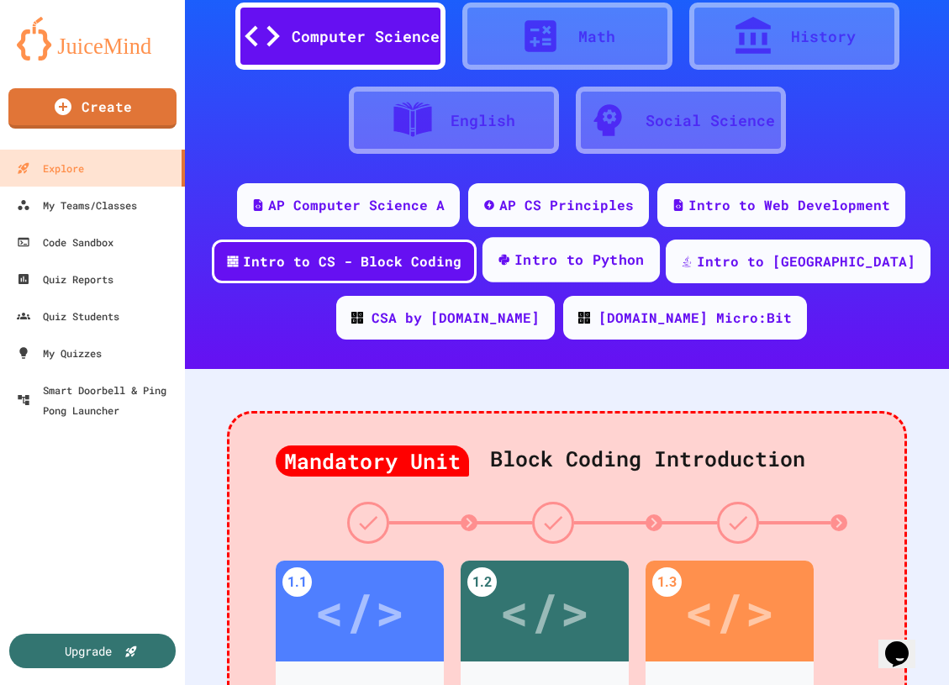
click at [583, 247] on div "Intro to Python" at bounding box center [571, 259] width 177 height 45
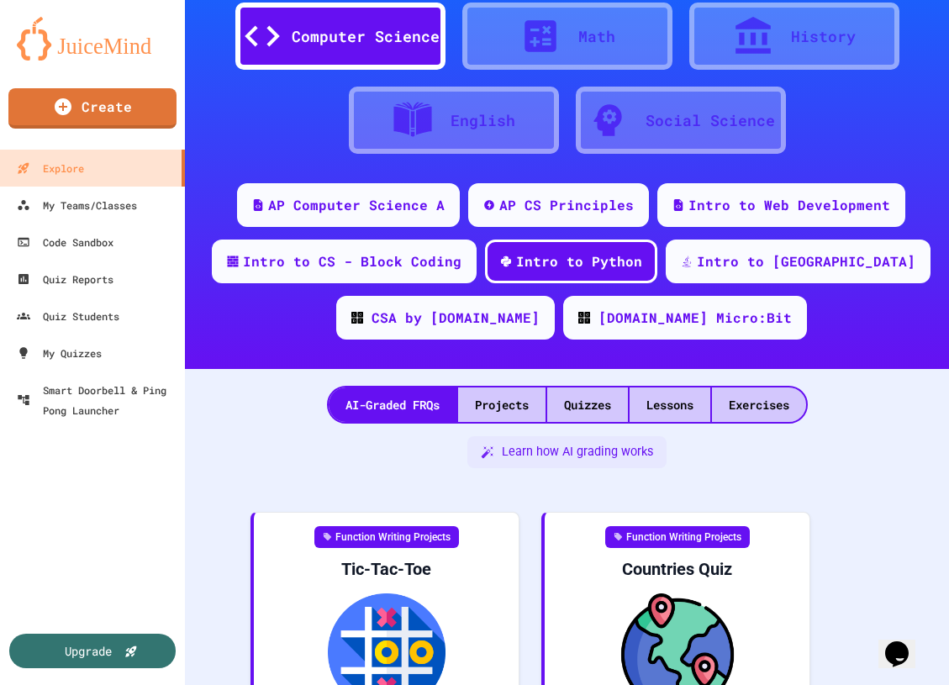
click at [512, 396] on div "Projects" at bounding box center [501, 405] width 87 height 34
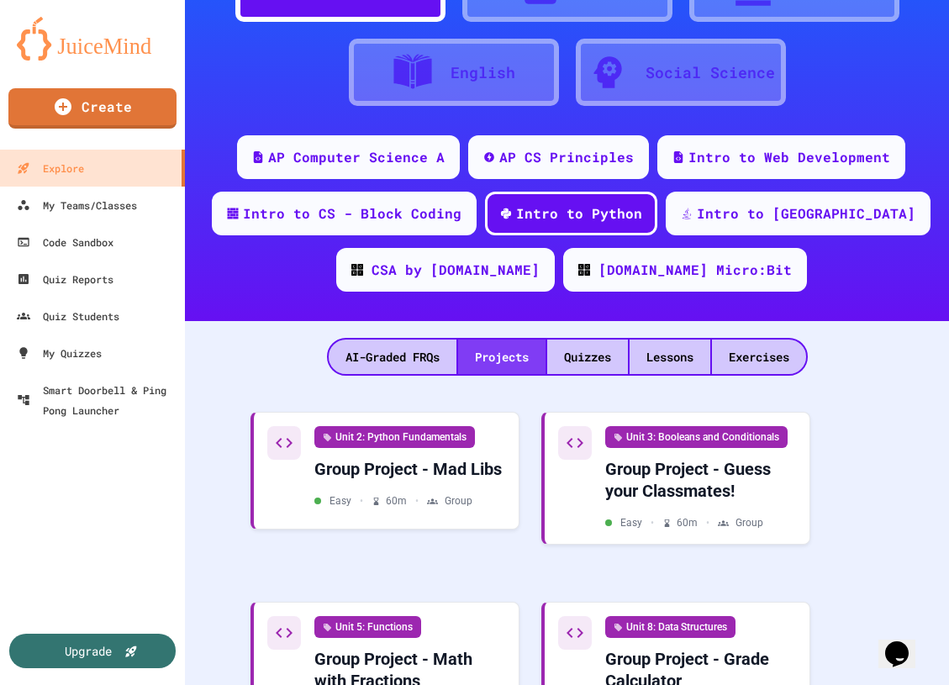
scroll to position [295, 0]
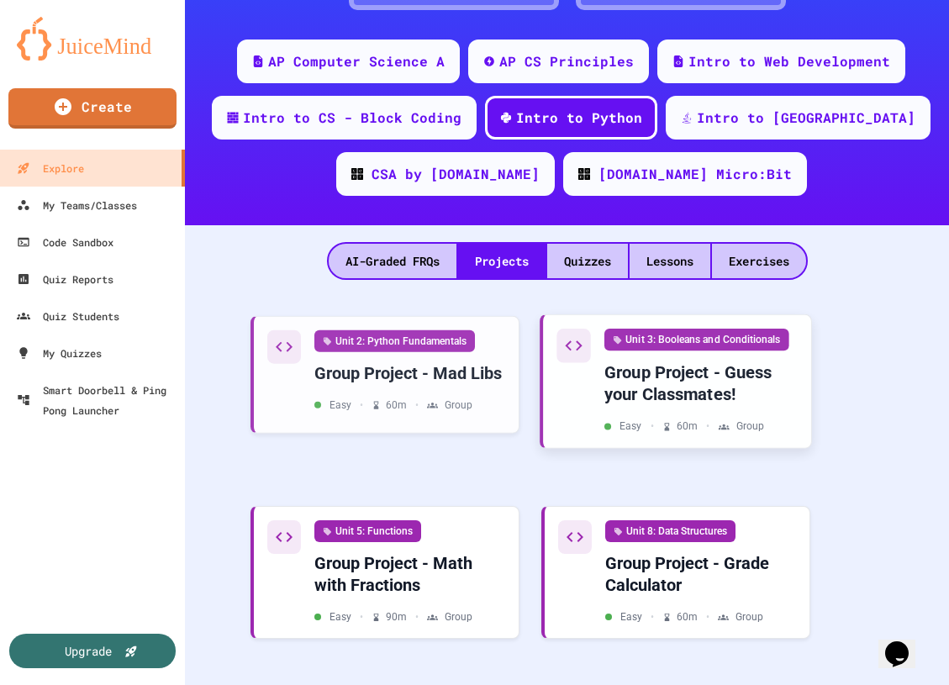
click at [647, 342] on div "Unit 3: Booleans and Conditionals" at bounding box center [697, 340] width 185 height 22
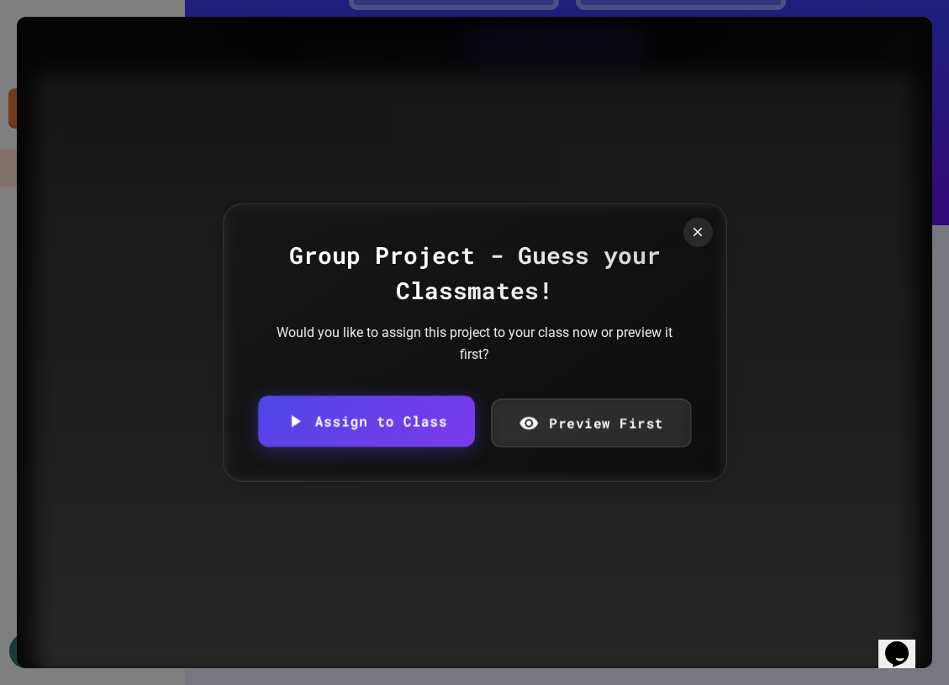
click at [526, 436] on link "Preview First" at bounding box center [591, 423] width 200 height 49
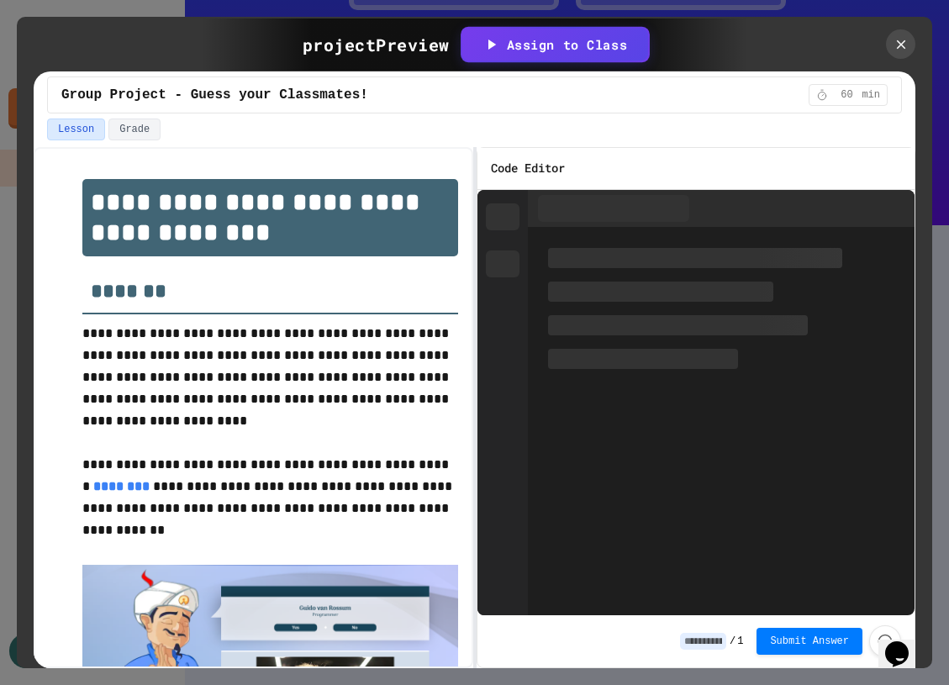
click at [537, 61] on div at bounding box center [555, 43] width 188 height 35
click at [527, 46] on div "Assign to Class" at bounding box center [555, 43] width 145 height 19
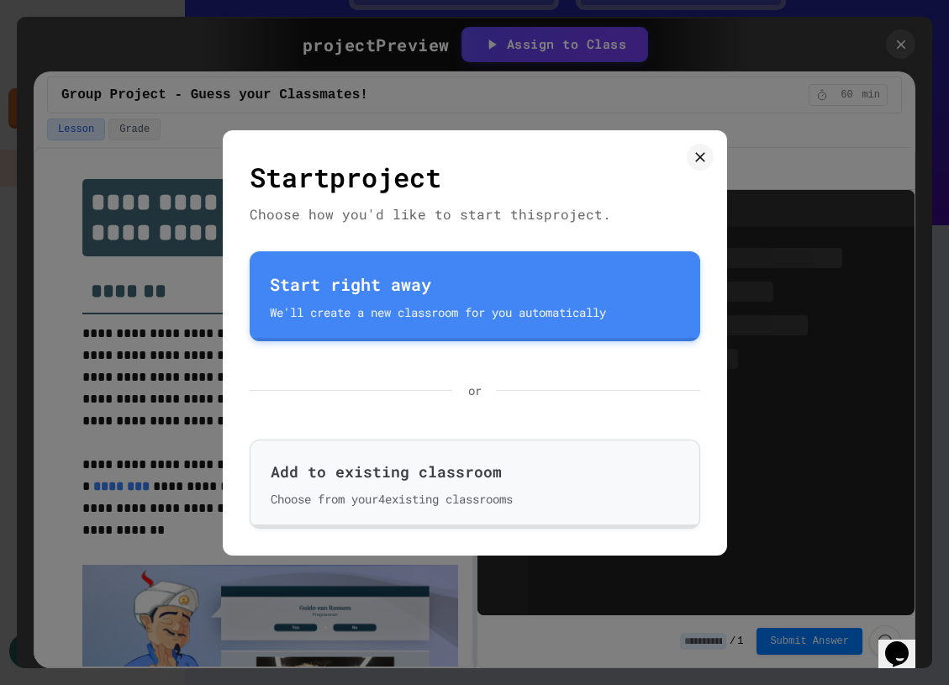
click at [555, 531] on div "Start project Choose how you'd like to start this project . Start right away We…" at bounding box center [475, 342] width 505 height 425
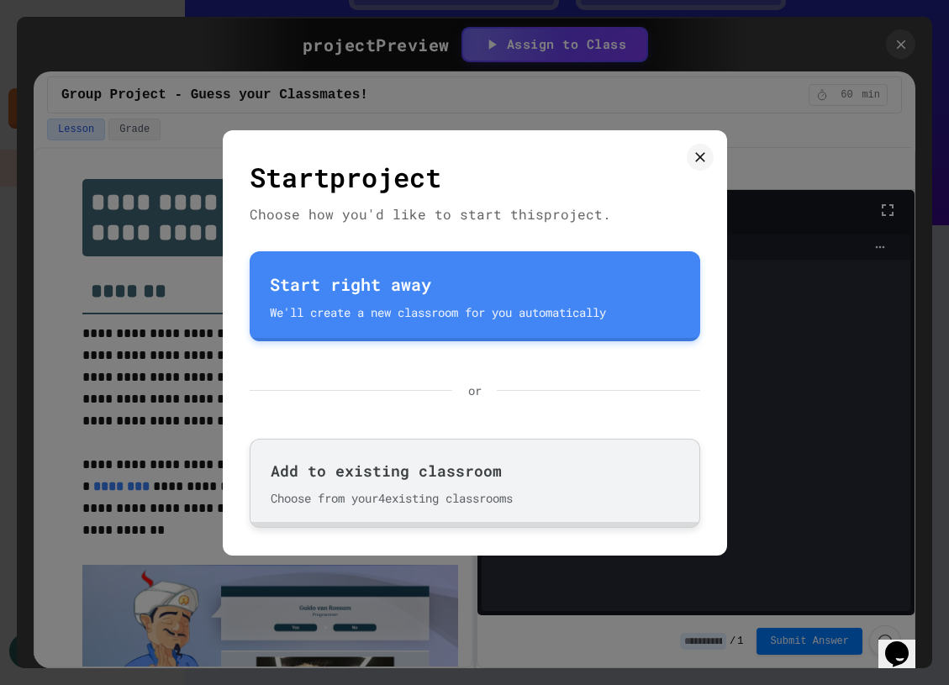
click at [551, 521] on button "Add to existing classroom Choose from your 4 existing classroom s" at bounding box center [475, 483] width 451 height 89
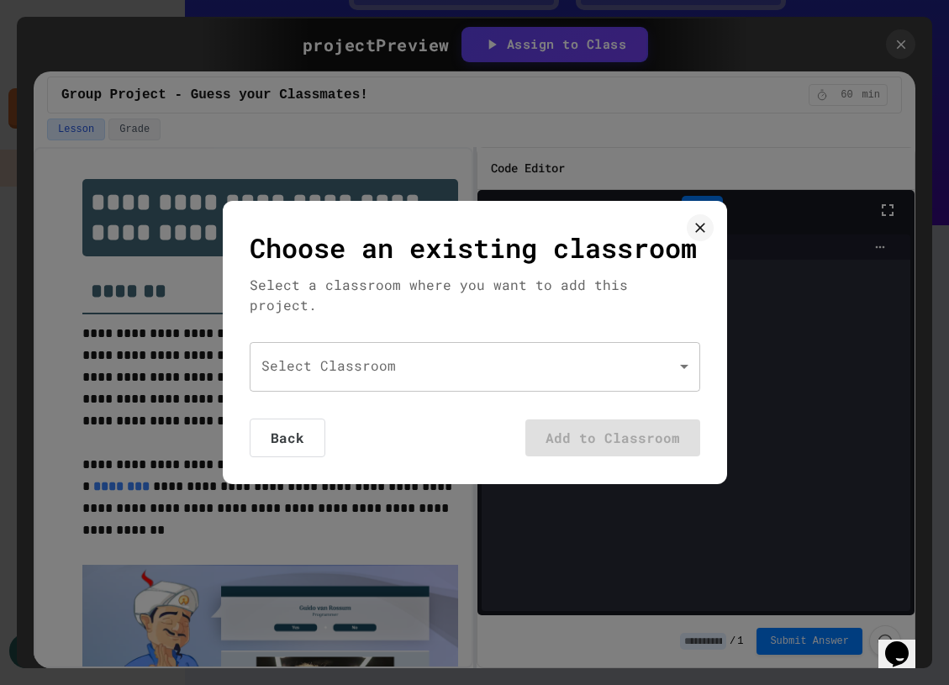
click at [473, 371] on body "We are updating our servers at 7PM EST on 3/11/2025. JuiceMind should continue …" at bounding box center [474, 342] width 949 height 685
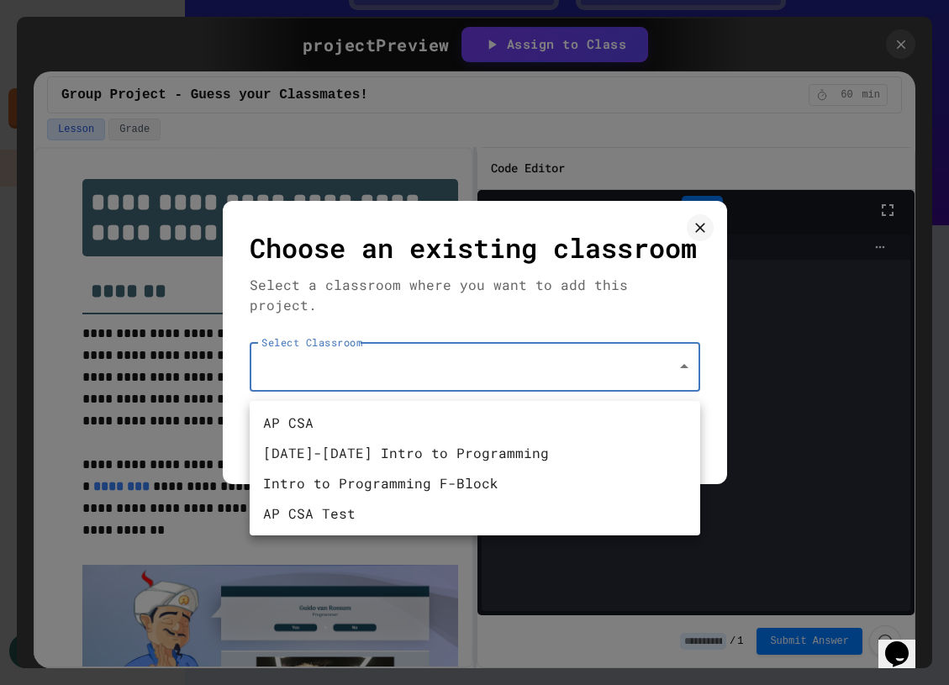
click at [452, 456] on li "[DATE]-[DATE] Intro to Programming" at bounding box center [475, 453] width 451 height 30
type input "**********"
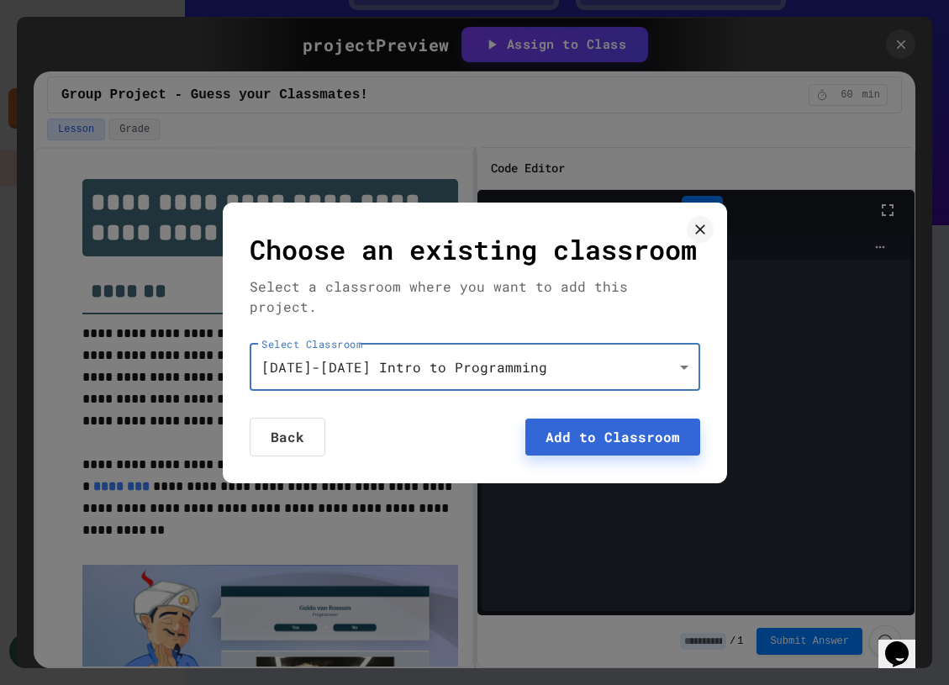
click at [619, 456] on button "Add to Classroom" at bounding box center [613, 437] width 175 height 37
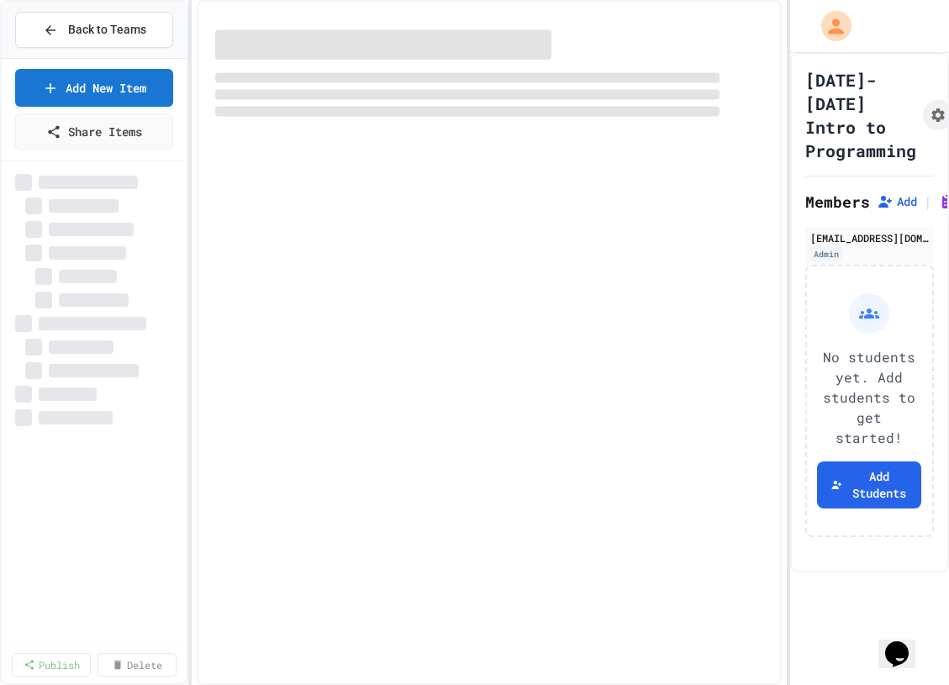
select select "***"
select select "*******"
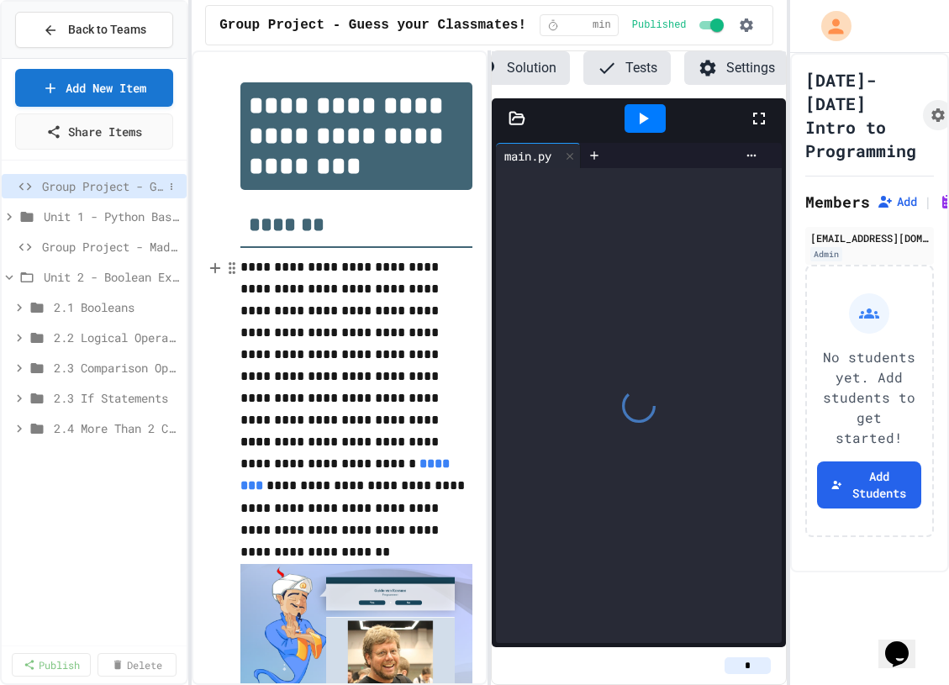
scroll to position [0, 135]
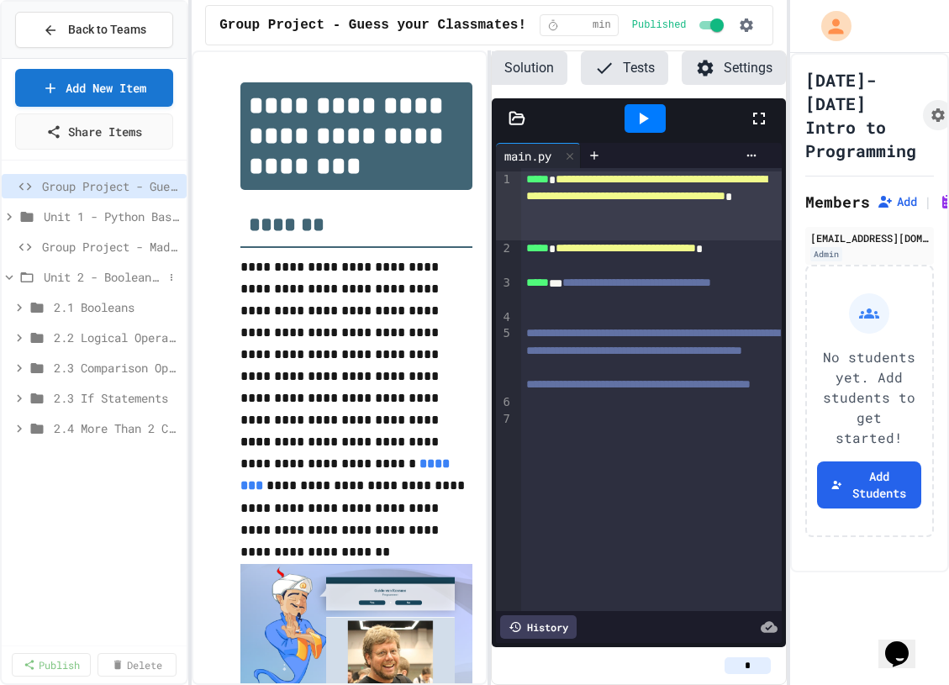
click at [6, 274] on icon at bounding box center [9, 277] width 15 height 15
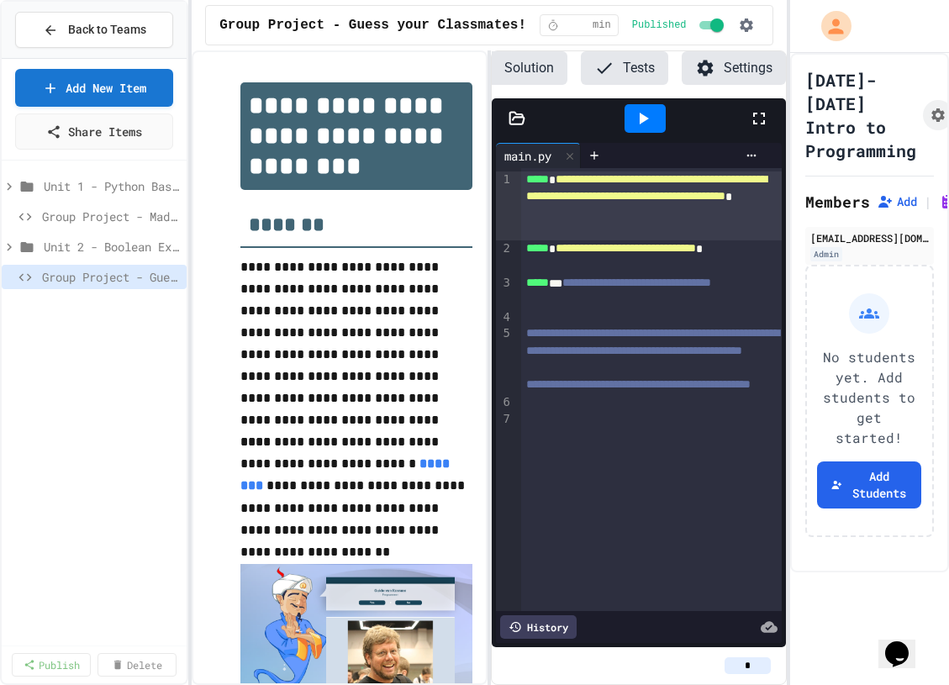
click at [55, 322] on div "Unit 1 - Python Basics Group Project - Mad Libs Unit 2 - Boolean Expressions an…" at bounding box center [94, 403] width 185 height 472
click at [68, 261] on div "Unit 2 - Boolean Expressions and If Statements" at bounding box center [94, 250] width 185 height 30
click at [70, 215] on span "Group Project - Mad Libs" at bounding box center [102, 217] width 121 height 18
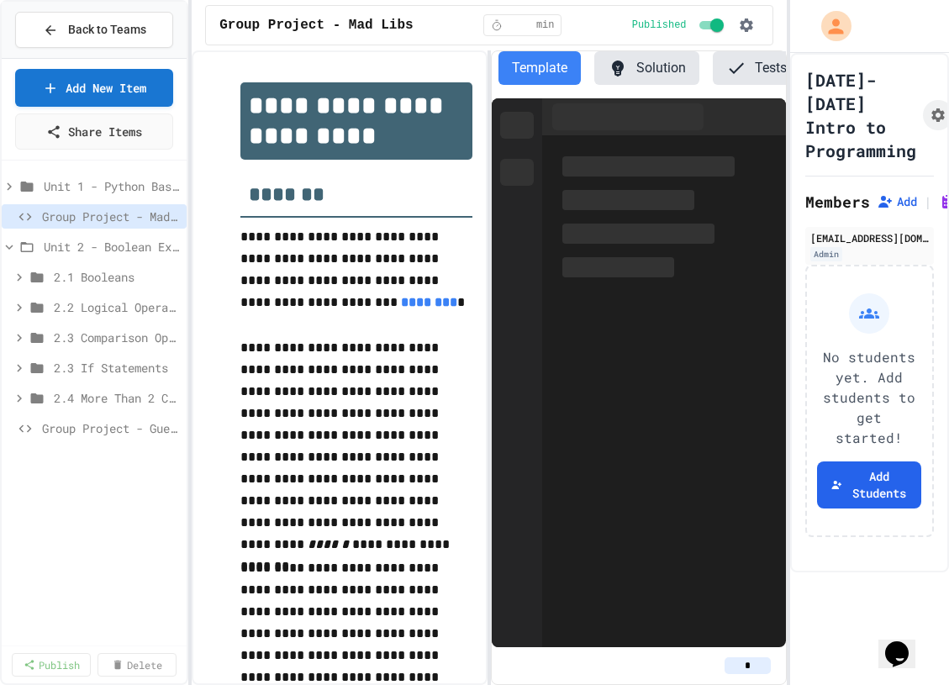
click at [71, 282] on span "2.1 Booleans" at bounding box center [117, 277] width 126 height 18
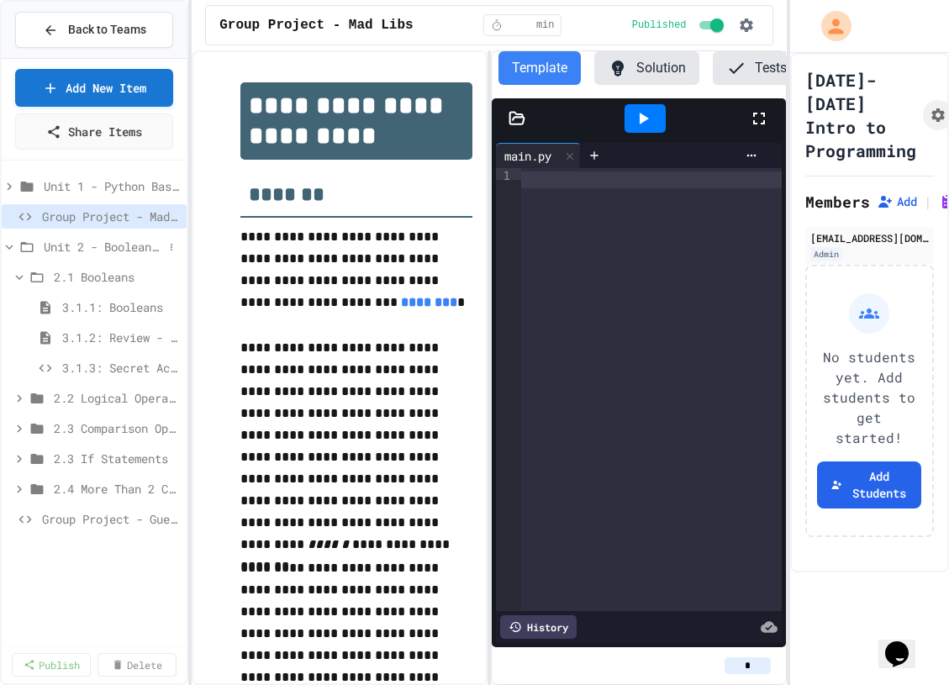
click at [71, 236] on div "Unit 2 - Boolean Expressions and If Statements" at bounding box center [94, 247] width 185 height 24
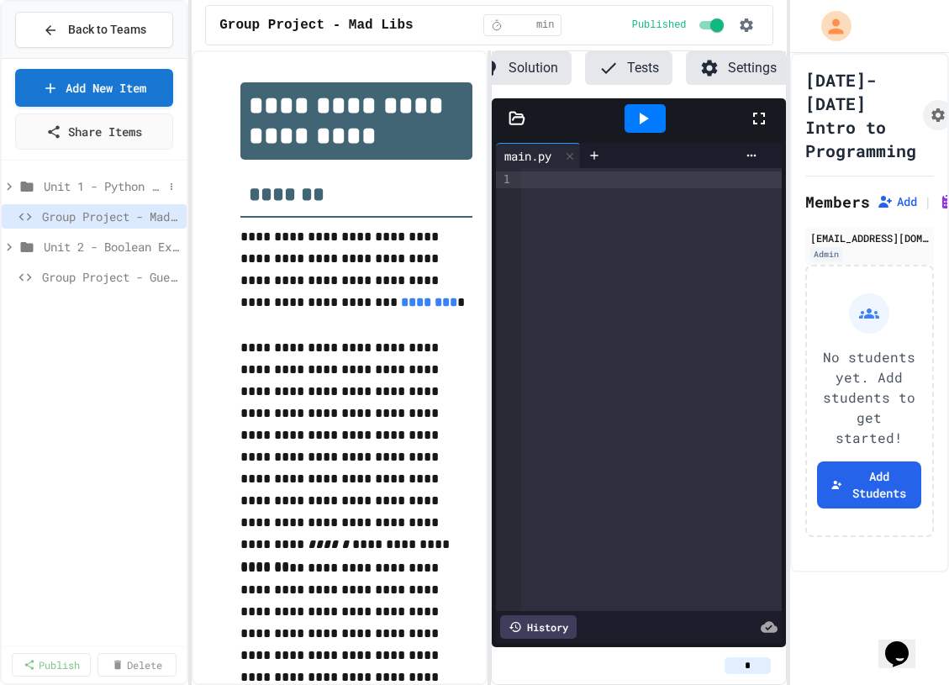
scroll to position [0, 135]
click at [76, 183] on span "Unit 1 - Python Basics" at bounding box center [103, 186] width 119 height 18
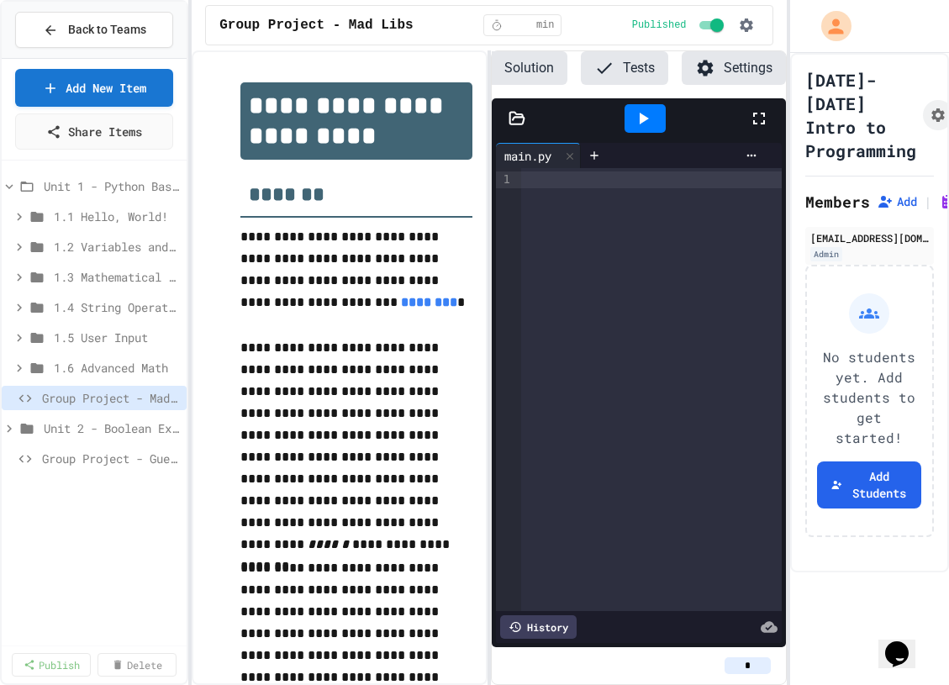
click at [76, 183] on span "Unit 1 - Python Basics" at bounding box center [112, 186] width 136 height 18
